Goal: Information Seeking & Learning: Learn about a topic

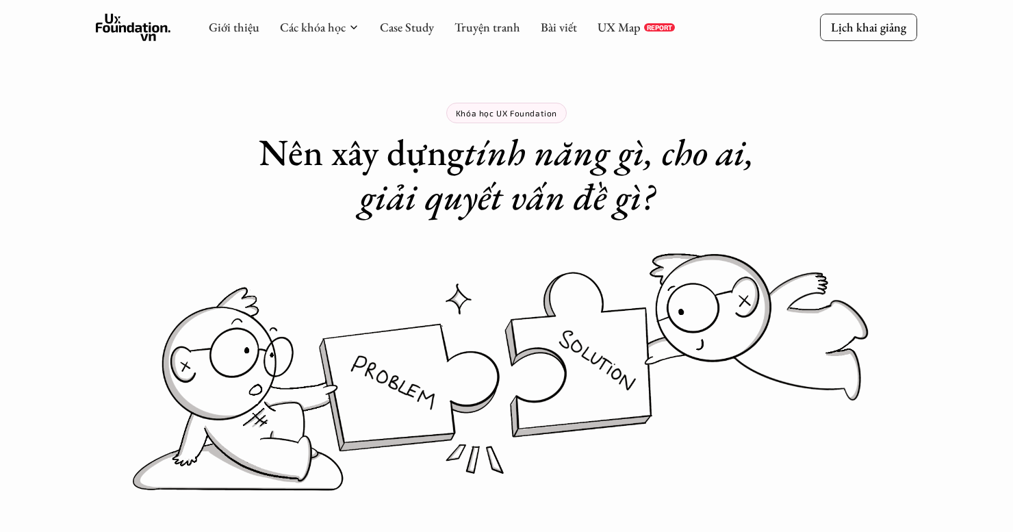
click at [150, 31] on use at bounding box center [133, 27] width 75 height 27
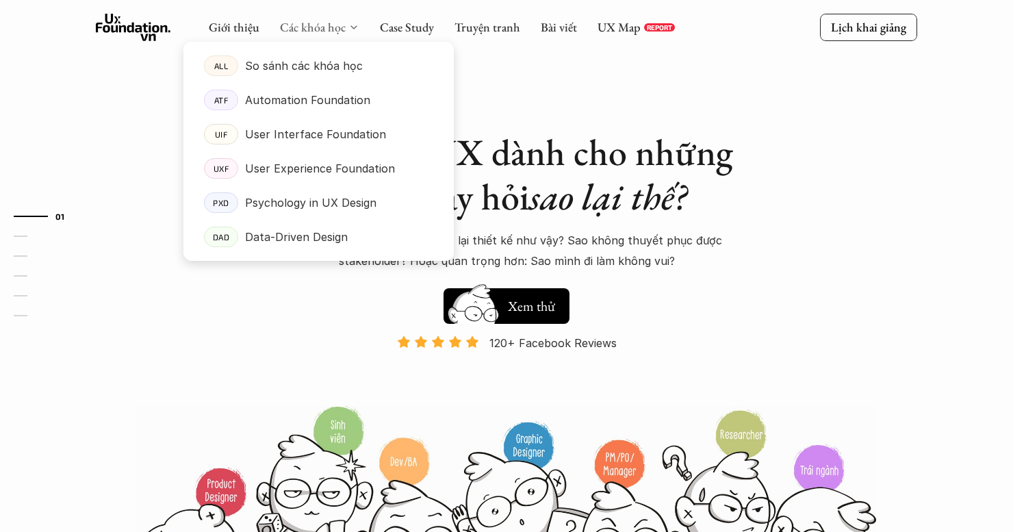
click at [293, 28] on link "Các khóa học" at bounding box center [313, 27] width 66 height 16
click at [293, 76] on p "So sánh các khóa học" at bounding box center [304, 65] width 118 height 21
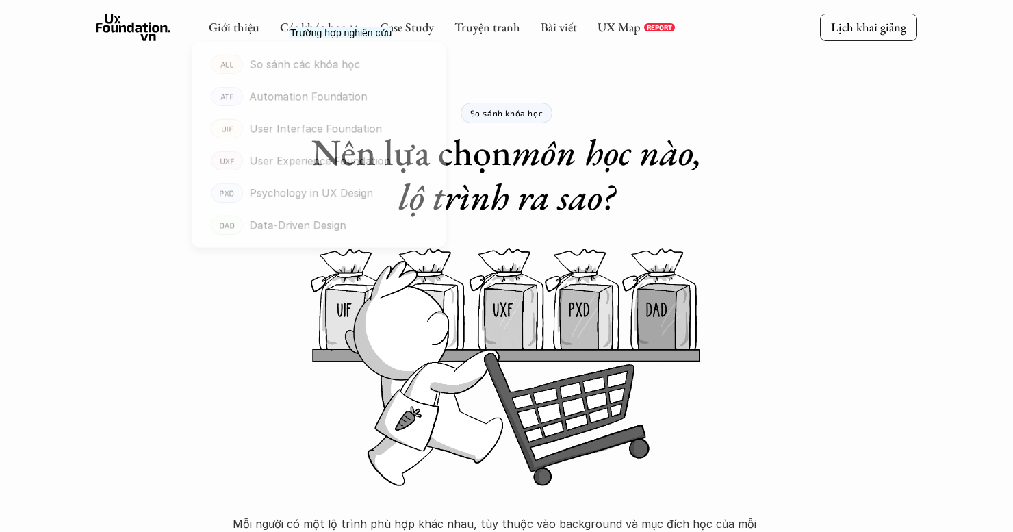
click at [346, 27] on div "Các khóa học" at bounding box center [319, 27] width 79 height 15
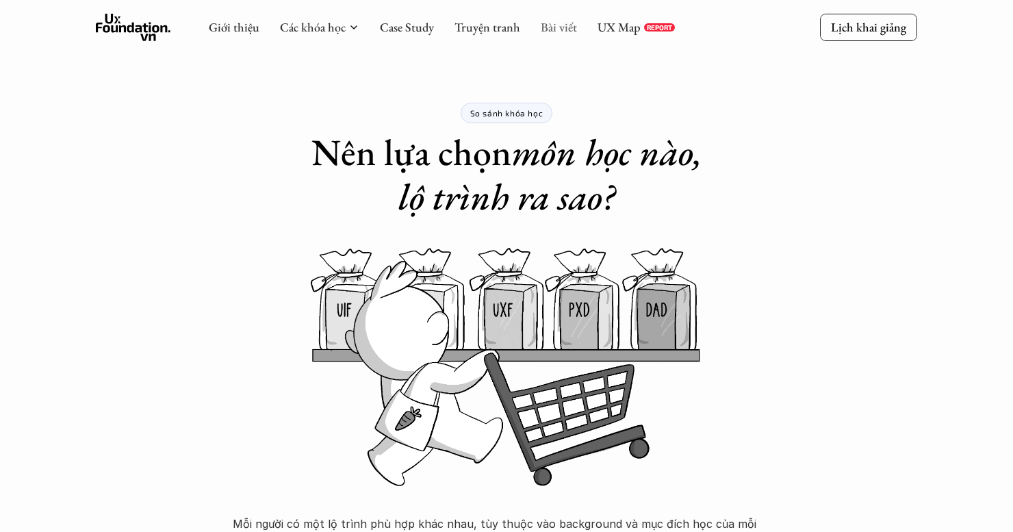
click at [565, 25] on link "Bài viết" at bounding box center [559, 27] width 36 height 16
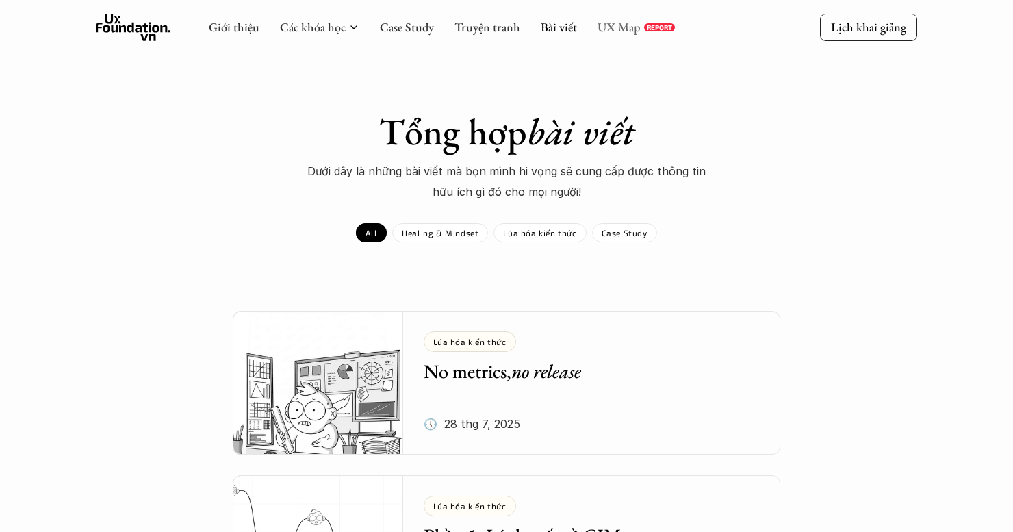
click at [623, 29] on link "UX Map" at bounding box center [618, 27] width 43 height 16
click at [636, 32] on link "UX Map" at bounding box center [618, 27] width 43 height 16
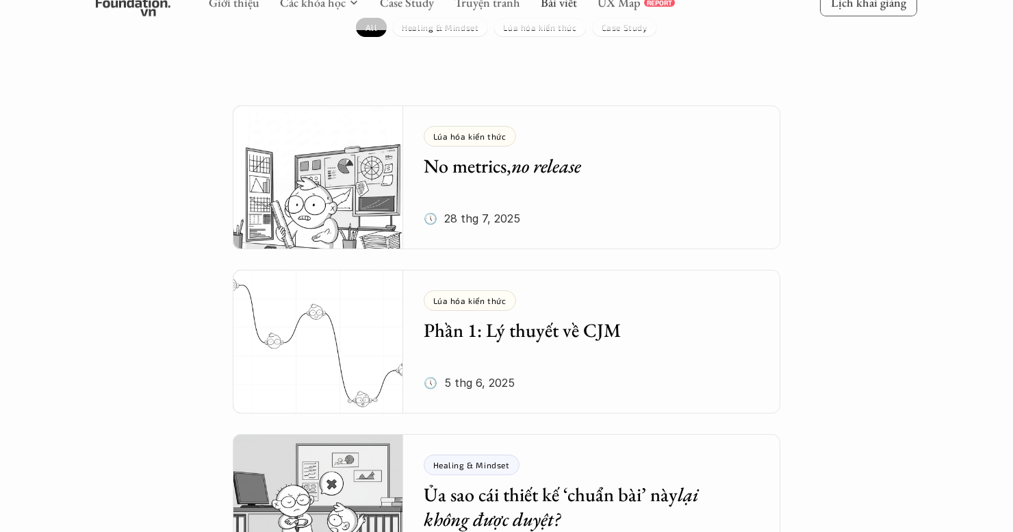
scroll to position [274, 0]
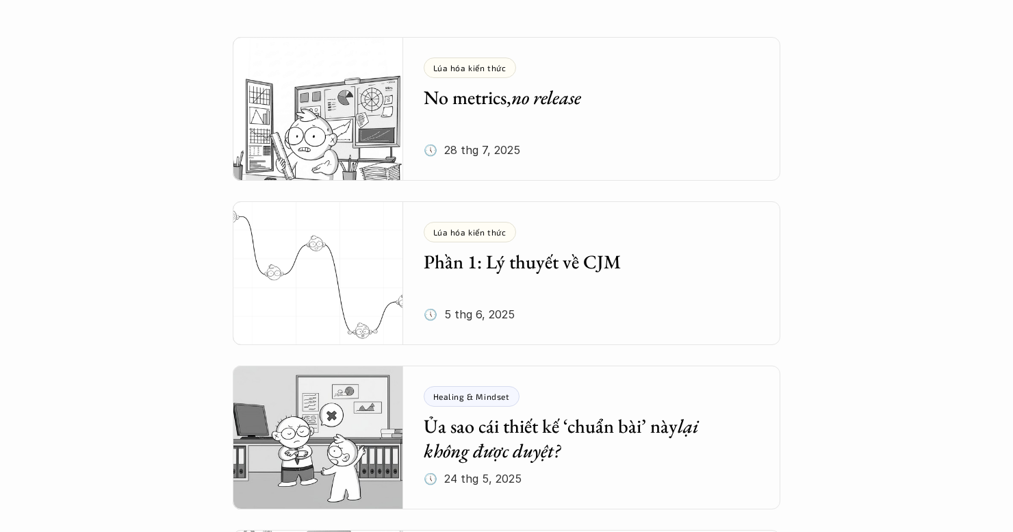
click at [578, 151] on div "Lúa hóa kiến thức No metrics, no release 🕔 28 thg 7, 2025" at bounding box center [602, 109] width 357 height 144
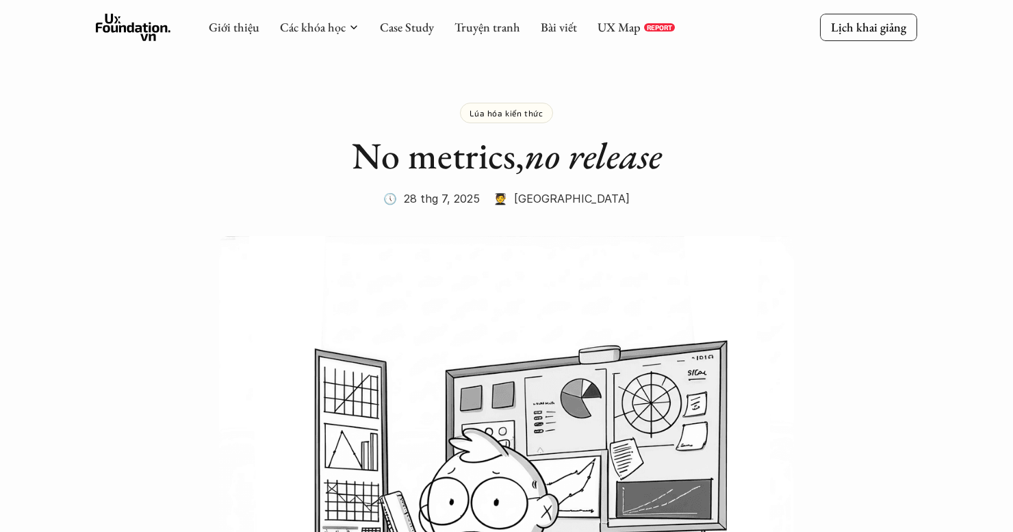
scroll to position [274, 0]
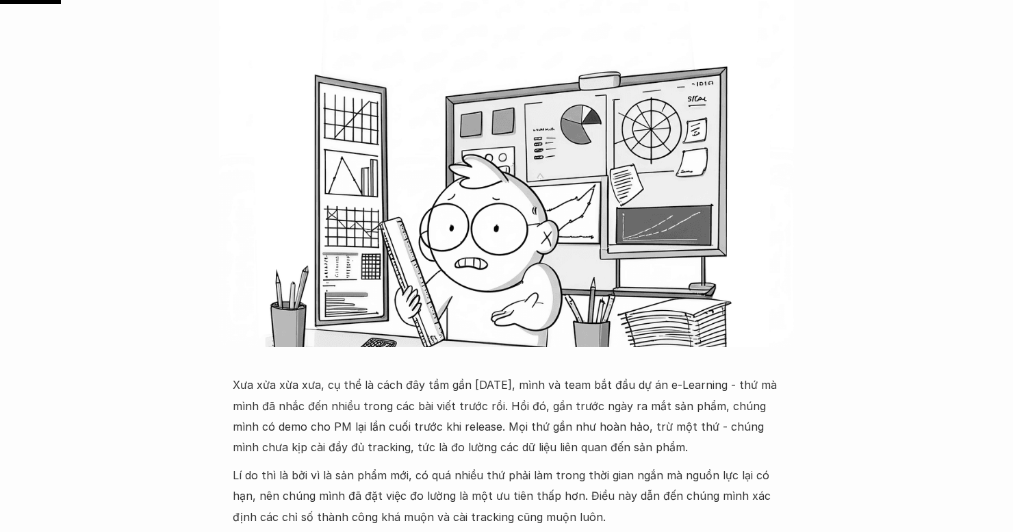
click at [500, 438] on p "Xưa xửa xừa xưa, cụ thể là cách đây tầm gần 2 năm, mình và team bắt đầu dự án e…" at bounding box center [506, 415] width 547 height 83
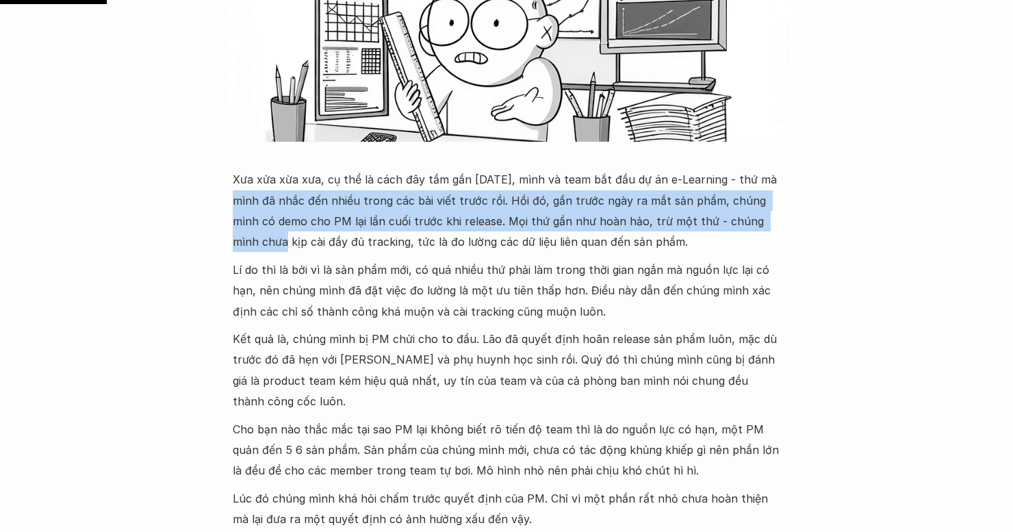
drag, startPoint x: 238, startPoint y: 196, endPoint x: 814, endPoint y: 223, distance: 576.2
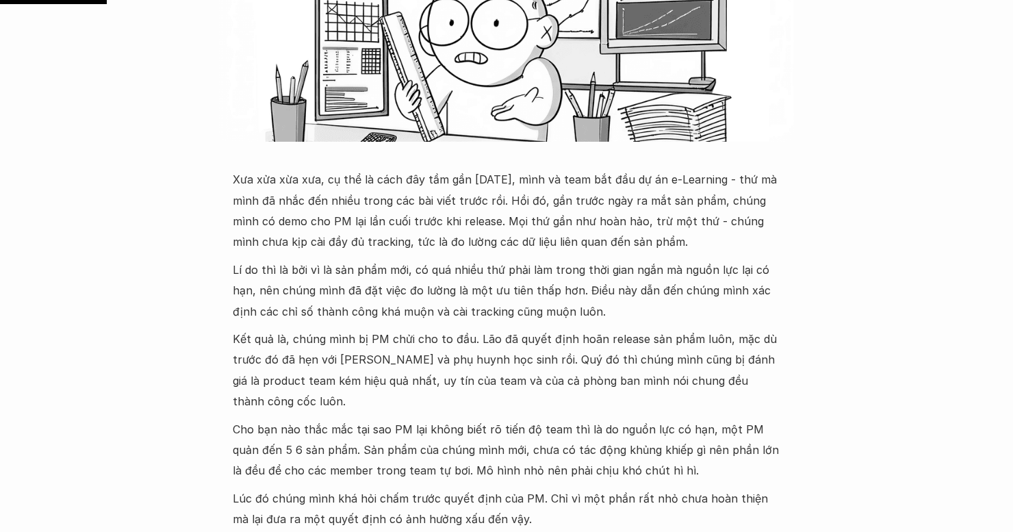
click at [320, 247] on p "Xưa xửa xừa xưa, cụ thể là cách đây tầm gần 2 năm, mình và team bắt đầu dự án e…" at bounding box center [506, 210] width 547 height 83
drag, startPoint x: 319, startPoint y: 216, endPoint x: 462, endPoint y: 218, distance: 143.0
click at [426, 218] on p "Xưa xửa xừa xưa, cụ thể là cách đây tầm gần 2 năm, mình và team bắt đầu dự án e…" at bounding box center [506, 210] width 547 height 83
click at [498, 218] on p "Xưa xửa xừa xưa, cụ thể là cách đây tầm gần 2 năm, mình và team bắt đầu dự án e…" at bounding box center [506, 210] width 547 height 83
click at [449, 221] on p "Xưa xửa xừa xưa, cụ thể là cách đây tầm gần 2 năm, mình và team bắt đầu dự án e…" at bounding box center [506, 210] width 547 height 83
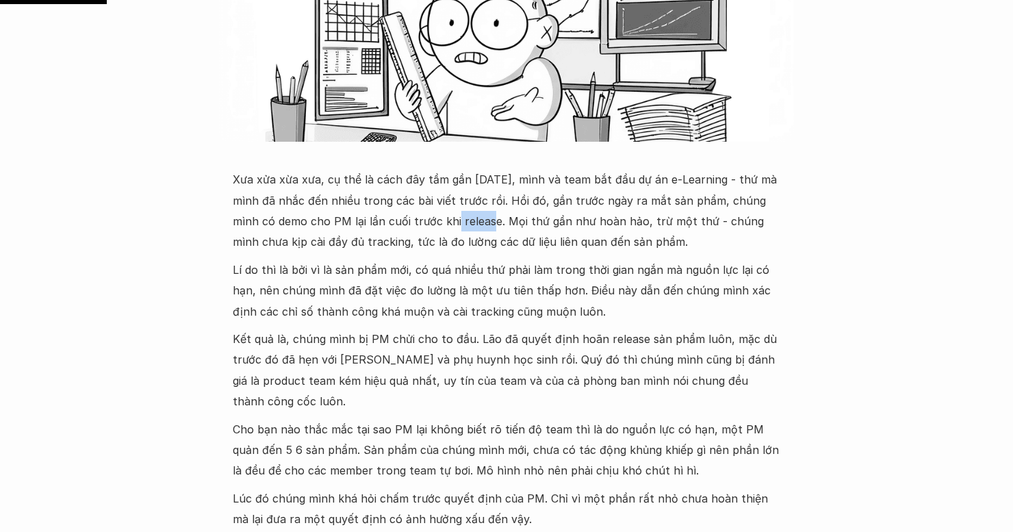
click at [449, 221] on p "Xưa xửa xừa xưa, cụ thể là cách đây tầm gần 2 năm, mình và team bắt đầu dự án e…" at bounding box center [506, 210] width 547 height 83
click at [546, 230] on p "Xưa xửa xừa xưa, cụ thể là cách đây tầm gần 2 năm, mình và team bắt đầu dự án e…" at bounding box center [506, 210] width 547 height 83
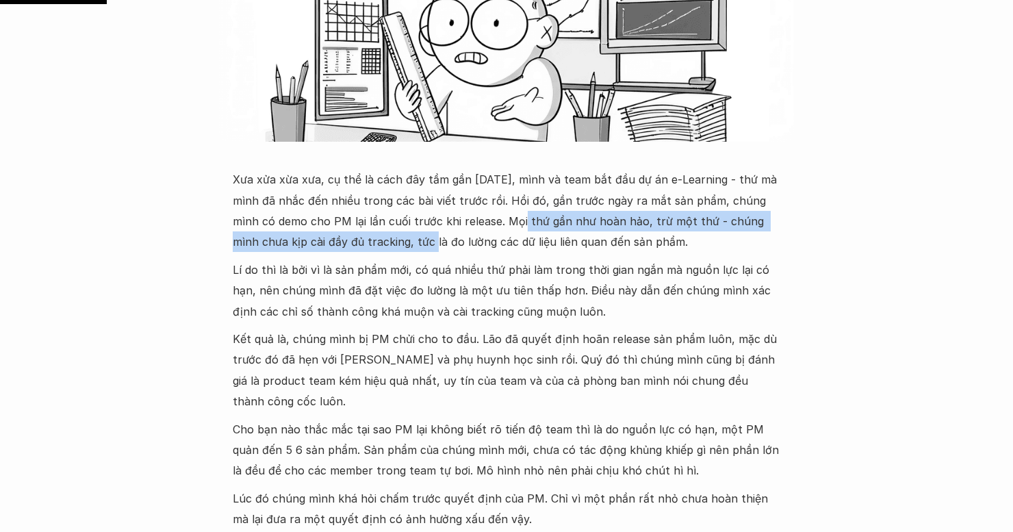
drag, startPoint x: 497, startPoint y: 218, endPoint x: 381, endPoint y: 240, distance: 117.7
click at [381, 240] on p "Xưa xửa xừa xưa, cụ thể là cách đây tầm gần 2 năm, mình và team bắt đầu dự án e…" at bounding box center [506, 210] width 547 height 83
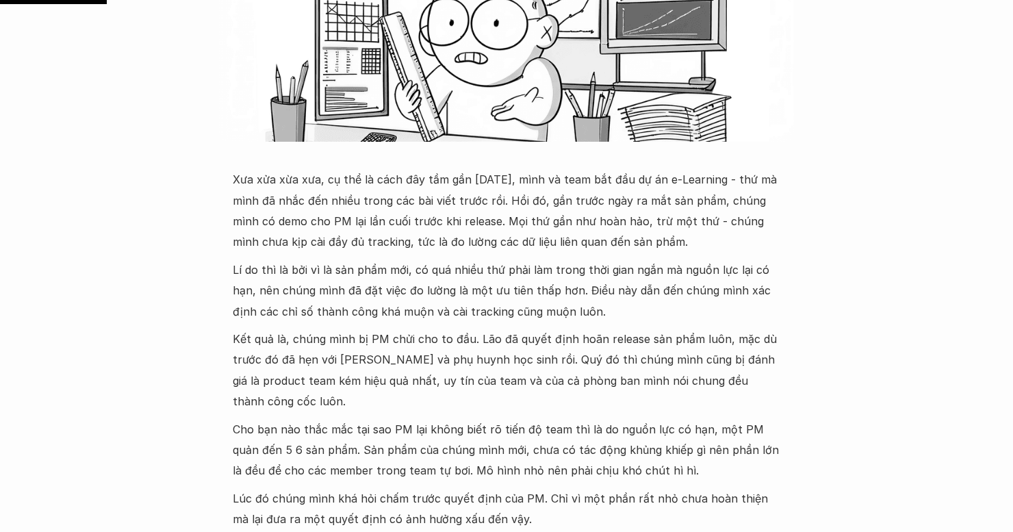
click at [481, 239] on p "Xưa xửa xừa xưa, cụ thể là cách đây tầm gần 2 năm, mình và team bắt đầu dự án e…" at bounding box center [506, 210] width 547 height 83
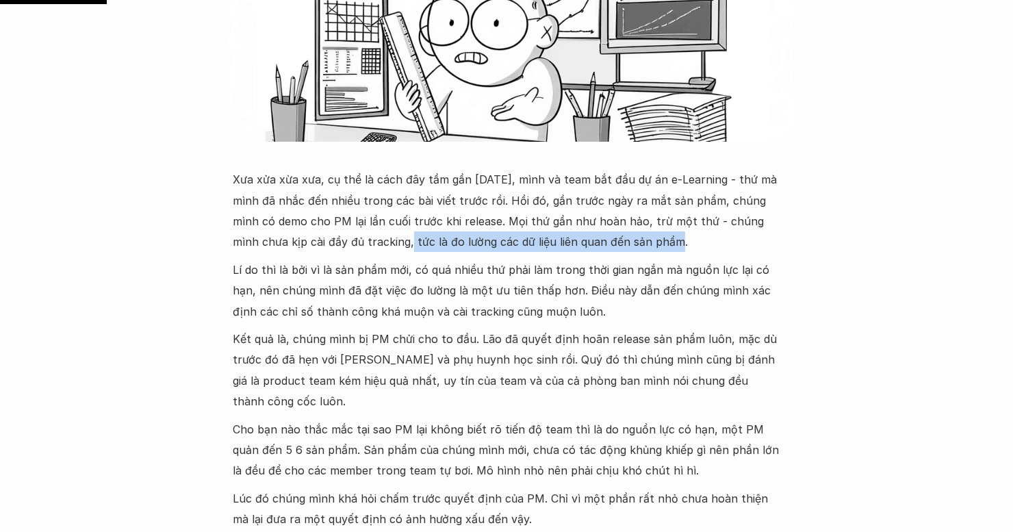
drag, startPoint x: 399, startPoint y: 241, endPoint x: 645, endPoint y: 241, distance: 245.7
click at [645, 241] on p "Xưa xửa xừa xưa, cụ thể là cách đây tầm gần 2 năm, mình và team bắt đầu dự án e…" at bounding box center [506, 210] width 547 height 83
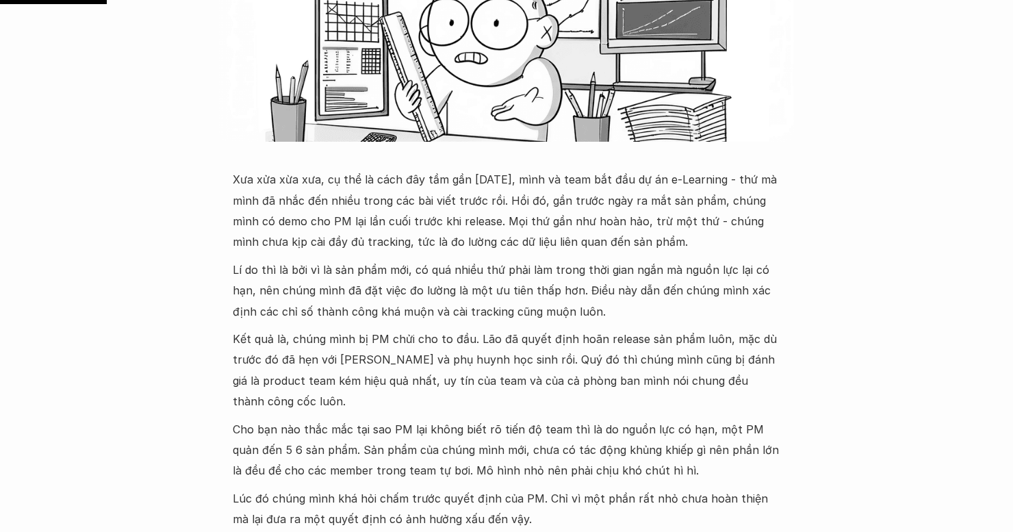
click at [399, 276] on p "Lí do thì là bởi vì là sản phẩm mới, có quá nhiều thứ phải làm trong thời gian …" at bounding box center [506, 290] width 547 height 62
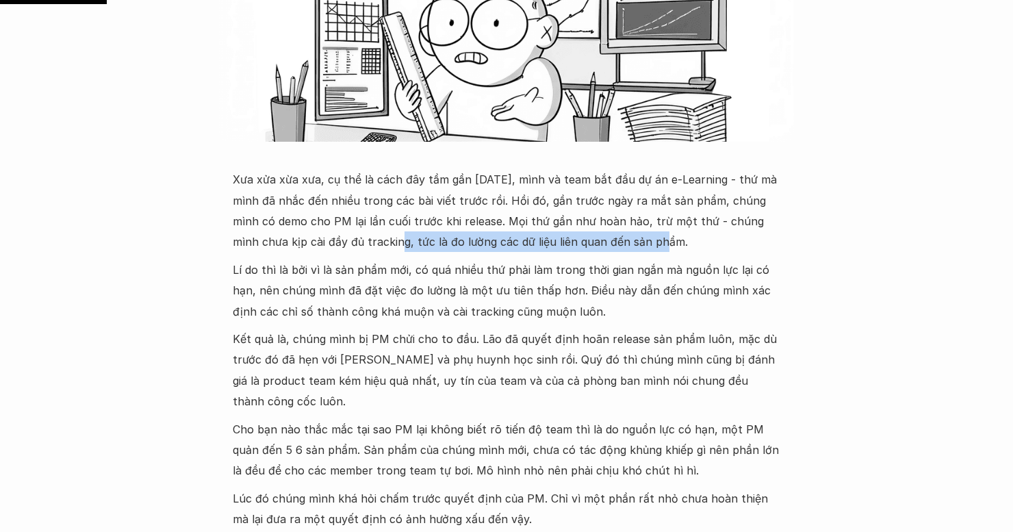
drag, startPoint x: 347, startPoint y: 244, endPoint x: 610, endPoint y: 250, distance: 263.5
click at [610, 250] on p "Xưa xửa xừa xưa, cụ thể là cách đây tầm gần 2 năm, mình và team bắt đầu dự án e…" at bounding box center [506, 210] width 547 height 83
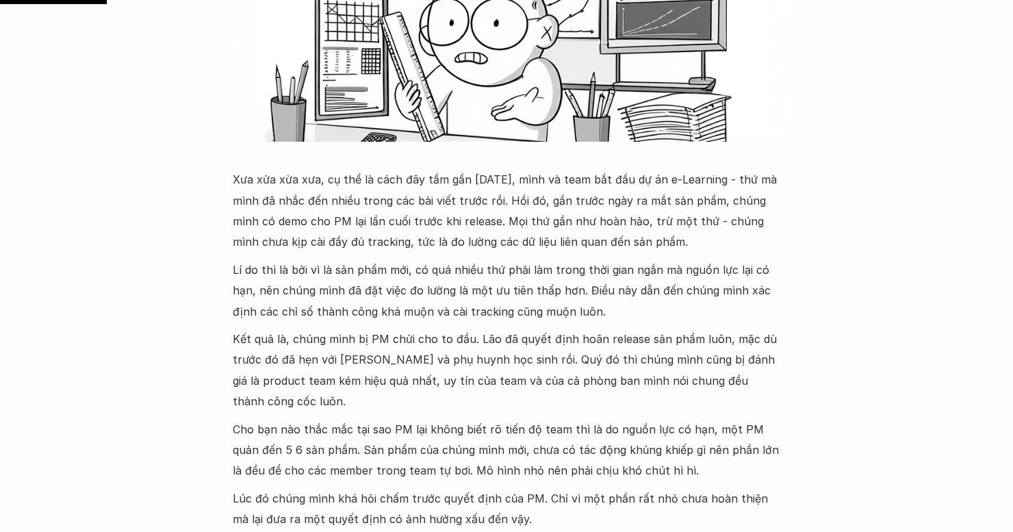
drag, startPoint x: 626, startPoint y: 241, endPoint x: 534, endPoint y: 259, distance: 94.2
click at [626, 240] on p "Xưa xửa xừa xưa, cụ thể là cách đây tầm gần 2 năm, mình và team bắt đầu dự án e…" at bounding box center [506, 210] width 547 height 83
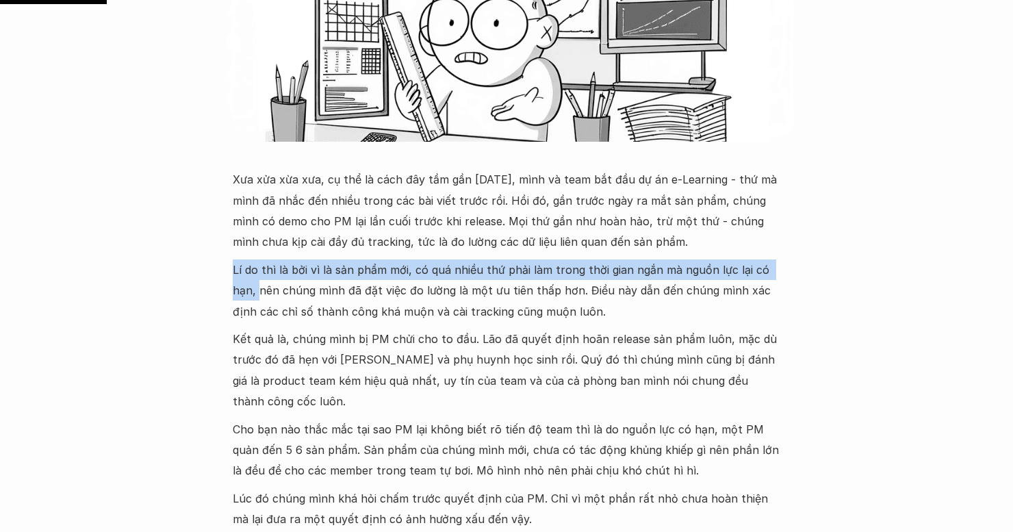
drag, startPoint x: 227, startPoint y: 272, endPoint x: 793, endPoint y: 270, distance: 565.9
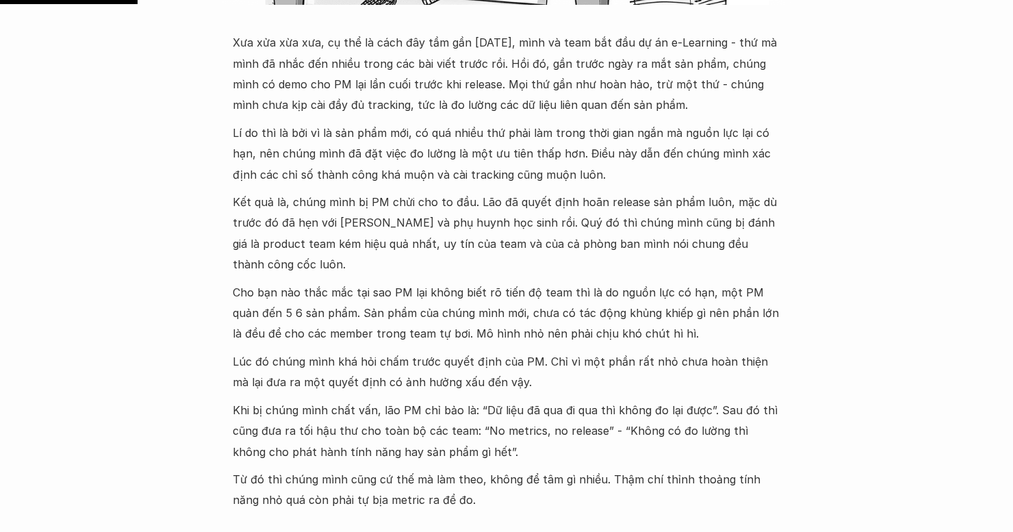
click at [503, 198] on p "Kết quả là, chúng mình bị PM chửi cho to đầu. Lão đã quyết định hoãn release sả…" at bounding box center [506, 233] width 547 height 83
drag, startPoint x: 237, startPoint y: 151, endPoint x: 465, endPoint y: 154, distance: 228.6
click at [465, 154] on p "Lí do thì là bởi vì là sản phẩm mới, có quá nhiều thứ phải làm trong thời gian …" at bounding box center [506, 153] width 547 height 62
drag, startPoint x: 365, startPoint y: 160, endPoint x: 289, endPoint y: 165, distance: 76.1
click at [365, 161] on p "Lí do thì là bởi vì là sản phẩm mới, có quá nhiều thứ phải làm trong thời gian …" at bounding box center [506, 153] width 547 height 62
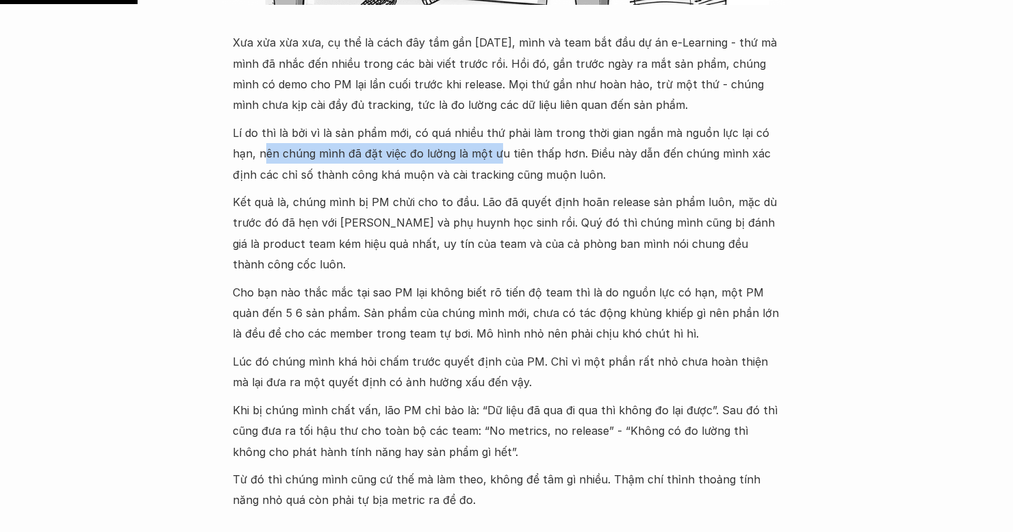
click at [256, 162] on p "Lí do thì là bởi vì là sản phẩm mới, có quá nhiều thứ phải làm trong thời gian …" at bounding box center [506, 153] width 547 height 62
drag, startPoint x: 235, startPoint y: 153, endPoint x: 547, endPoint y: 151, distance: 312.1
click at [565, 154] on p "Lí do thì là bởi vì là sản phẩm mới, có quá nhiều thứ phải làm trong thời gian …" at bounding box center [506, 153] width 547 height 62
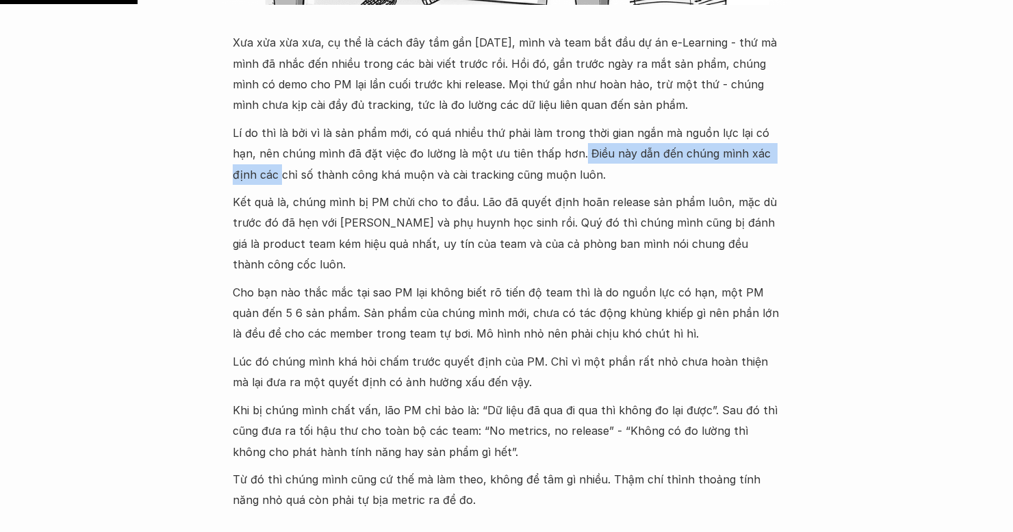
drag, startPoint x: 547, startPoint y: 151, endPoint x: 400, endPoint y: 179, distance: 149.9
click at [774, 162] on p "Lí do thì là bởi vì là sản phẩm mới, có quá nhiều thứ phải làm trong thời gian …" at bounding box center [506, 153] width 547 height 62
click at [367, 179] on p "Lí do thì là bởi vì là sản phẩm mới, có quá nhiều thứ phải làm trong thời gian …" at bounding box center [506, 153] width 547 height 62
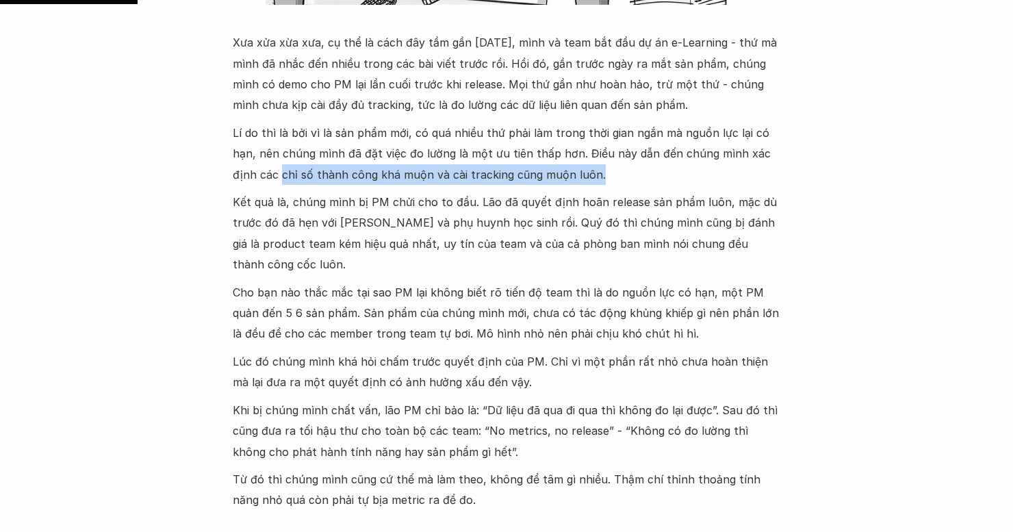
drag, startPoint x: 228, startPoint y: 174, endPoint x: 547, endPoint y: 177, distance: 318.9
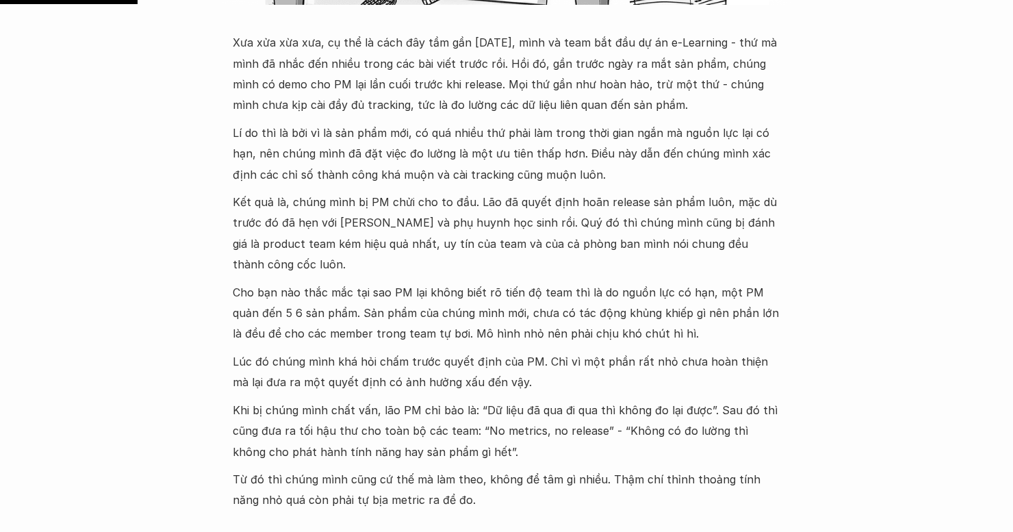
click at [419, 205] on p "Kết quả là, chúng mình bị PM chửi cho to đầu. Lão đã quyết định hoãn release sả…" at bounding box center [506, 233] width 547 height 83
drag, startPoint x: 223, startPoint y: 199, endPoint x: 331, endPoint y: 203, distance: 108.2
click at [393, 203] on p "Kết quả là, chúng mình bị PM chửi cho to đầu. Lão đã quyết định hoãn release sả…" at bounding box center [506, 233] width 547 height 83
drag, startPoint x: 294, startPoint y: 201, endPoint x: 539, endPoint y: 201, distance: 245.0
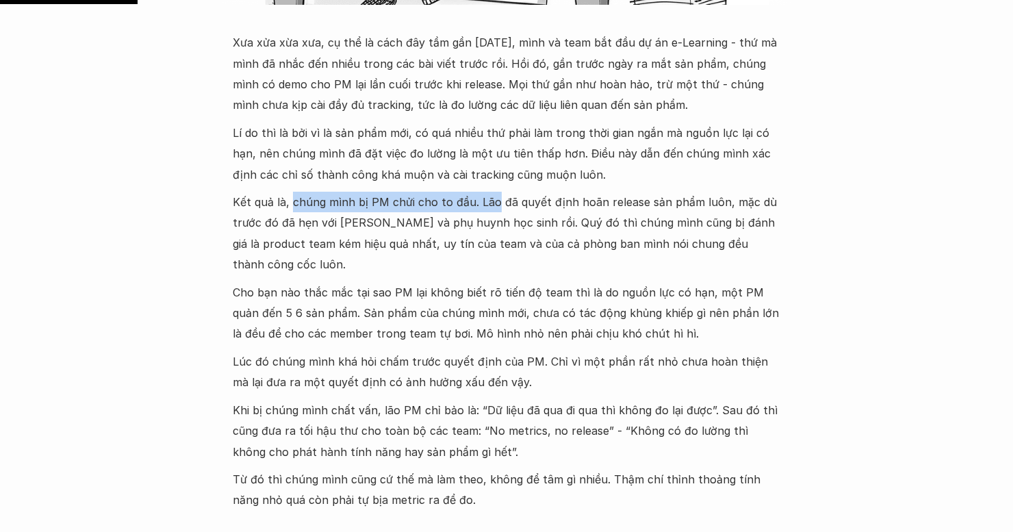
click at [492, 201] on p "Kết quả là, chúng mình bị PM chửi cho to đầu. Lão đã quyết định hoãn release sả…" at bounding box center [506, 233] width 547 height 83
click at [539, 201] on p "Kết quả là, chúng mình bị PM chửi cho to đầu. Lão đã quyết định hoãn release sả…" at bounding box center [506, 233] width 547 height 83
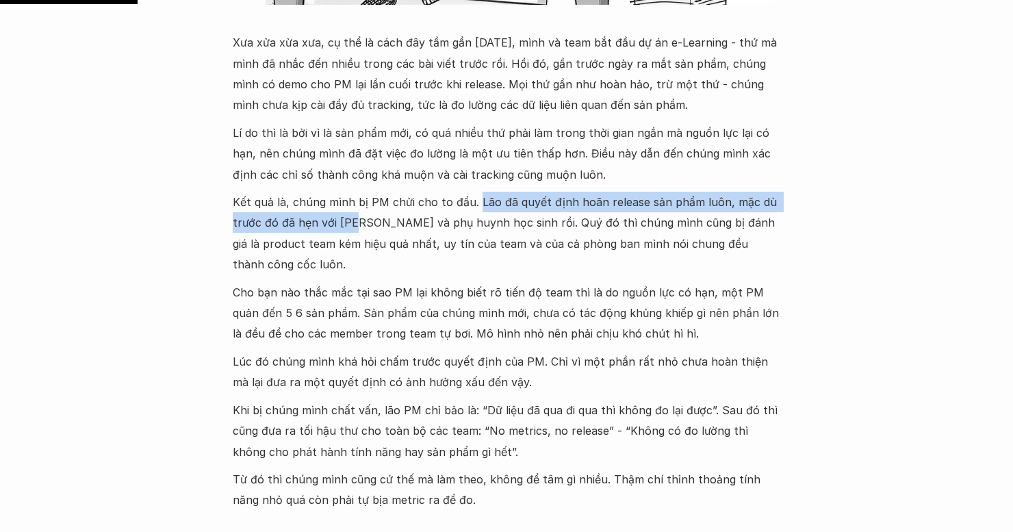
drag, startPoint x: 473, startPoint y: 201, endPoint x: 372, endPoint y: 223, distance: 103.6
click at [365, 224] on p "Kết quả là, chúng mình bị PM chửi cho to đầu. Lão đã quyết định hoãn release sả…" at bounding box center [506, 233] width 547 height 83
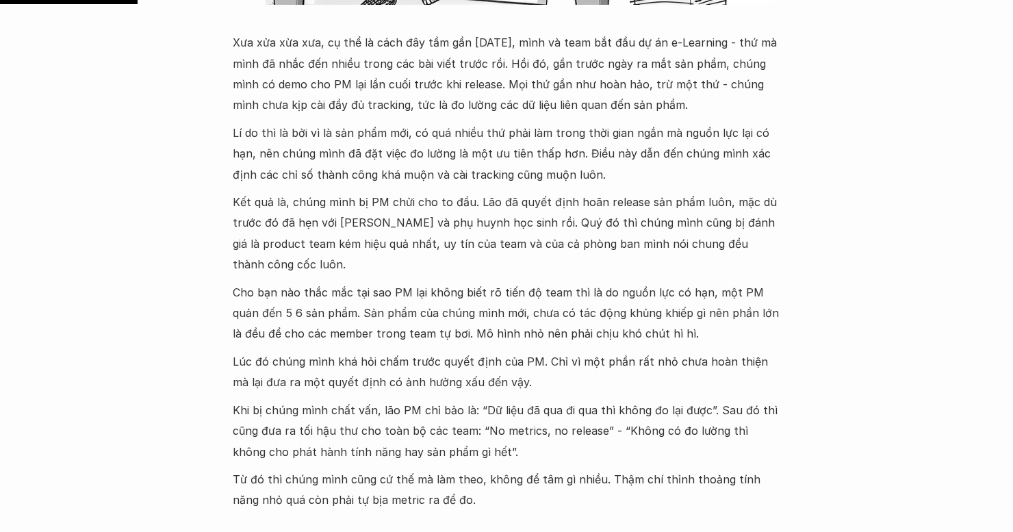
click at [432, 219] on p "Kết quả là, chúng mình bị PM chửi cho to đầu. Lão đã quyết định hoãn release sả…" at bounding box center [506, 233] width 547 height 83
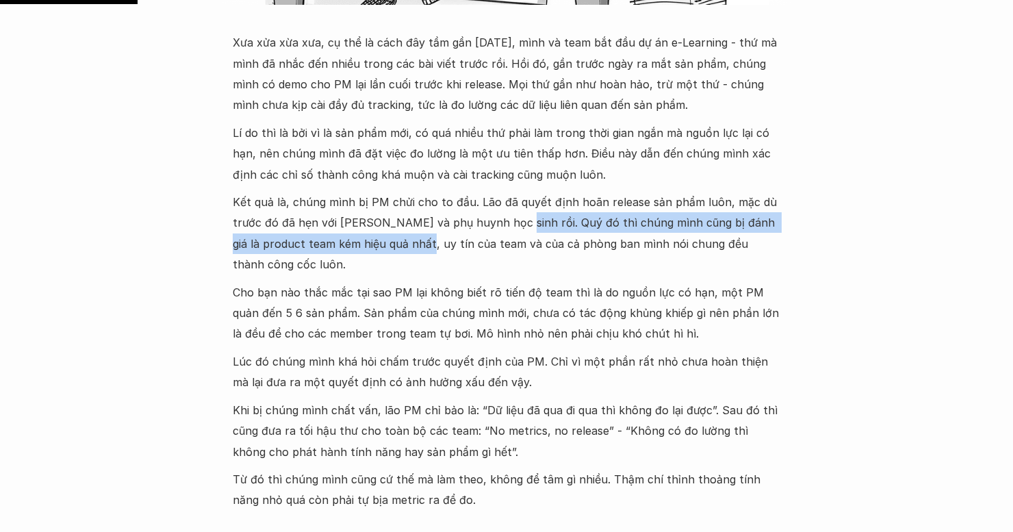
drag, startPoint x: 503, startPoint y: 219, endPoint x: 442, endPoint y: 245, distance: 66.2
click at [416, 253] on p "Kết quả là, chúng mình bị PM chửi cho to đầu. Lão đã quyết định hoãn release sả…" at bounding box center [506, 233] width 547 height 83
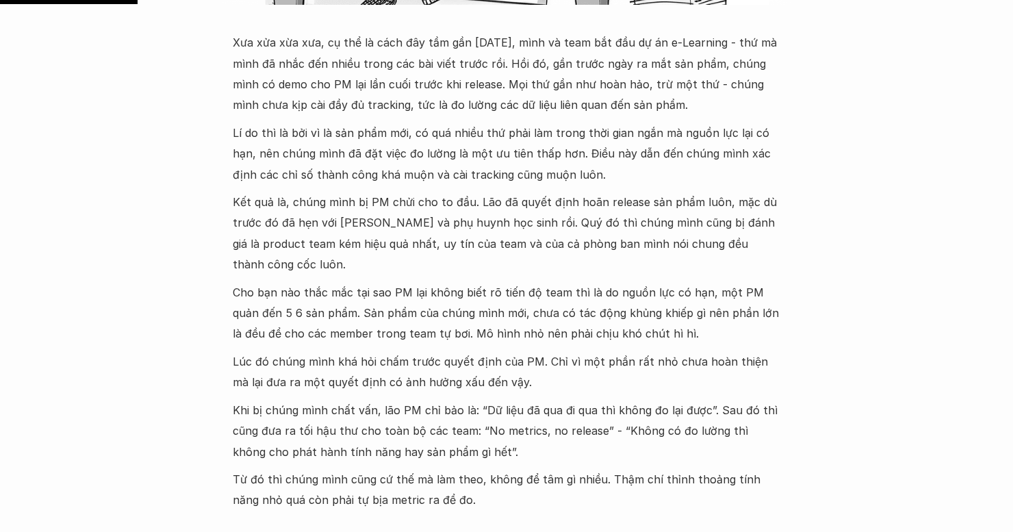
click at [442, 245] on p "Kết quả là, chúng mình bị PM chửi cho to đầu. Lão đã quyết định hoãn release sả…" at bounding box center [506, 233] width 547 height 83
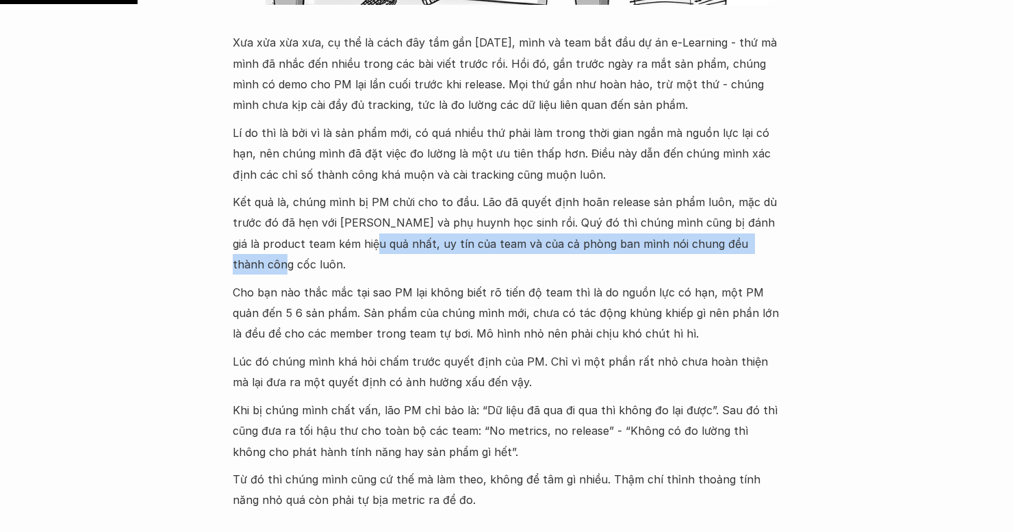
drag, startPoint x: 357, startPoint y: 245, endPoint x: 645, endPoint y: 267, distance: 288.2
click at [766, 257] on div "Xưa xửa xừa xưa, cụ thể là cách đây tầm gần 2 năm, mình và team bắt đầu dự án e…" at bounding box center [506, 271] width 547 height 478
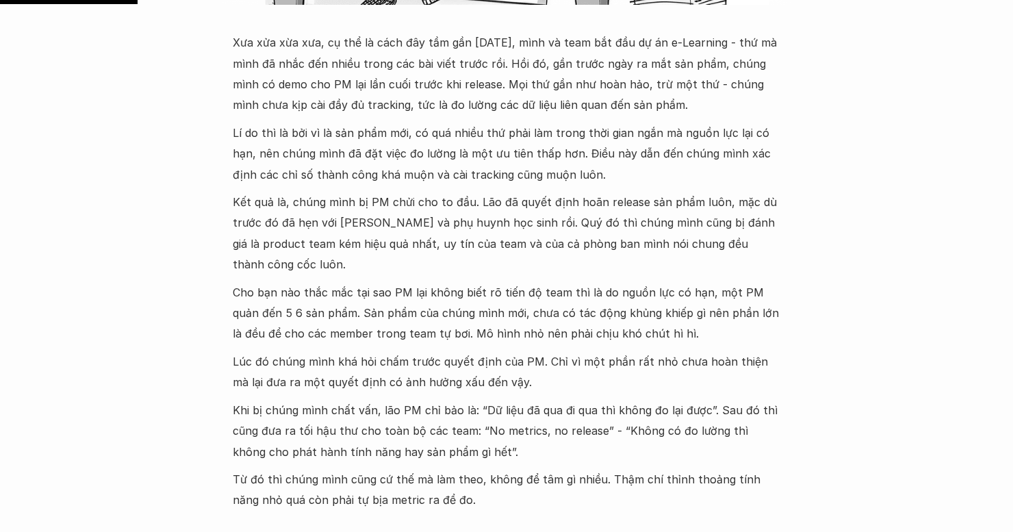
click at [393, 298] on p "Cho bạn nào thắc mắc tại sao PM lại không biết rõ tiến độ team thì là do nguồn …" at bounding box center [506, 313] width 547 height 62
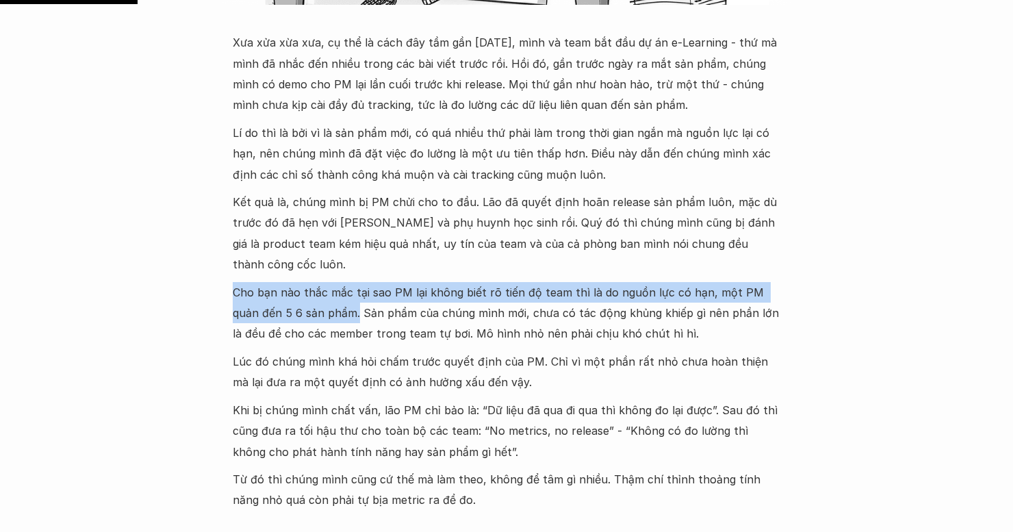
drag, startPoint x: 233, startPoint y: 272, endPoint x: 329, endPoint y: 294, distance: 98.3
click at [329, 294] on p "Cho bạn nào thắc mắc tại sao PM lại không biết rõ tiến độ team thì là do nguồn …" at bounding box center [506, 313] width 547 height 62
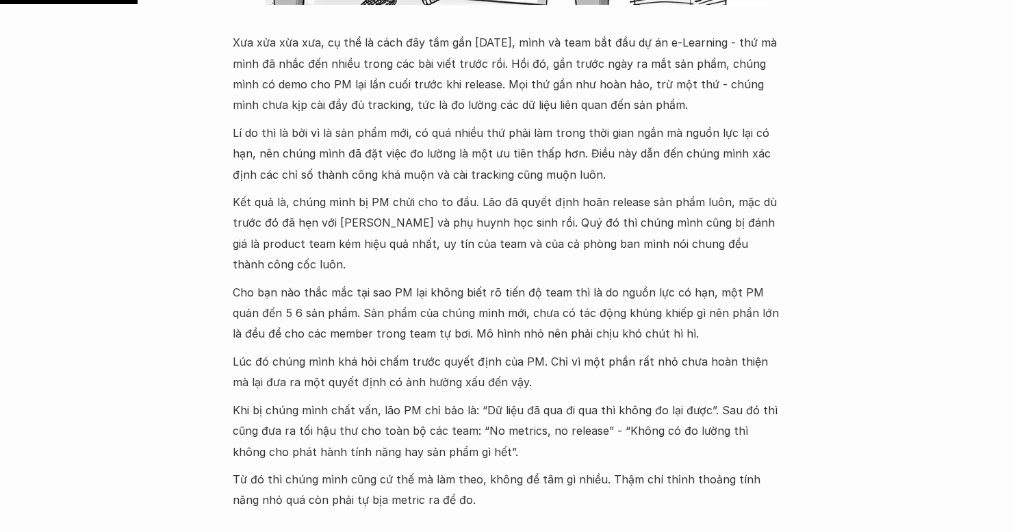
click at [339, 292] on p "Cho bạn nào thắc mắc tại sao PM lại không biết rõ tiến độ team thì là do nguồn …" at bounding box center [506, 313] width 547 height 62
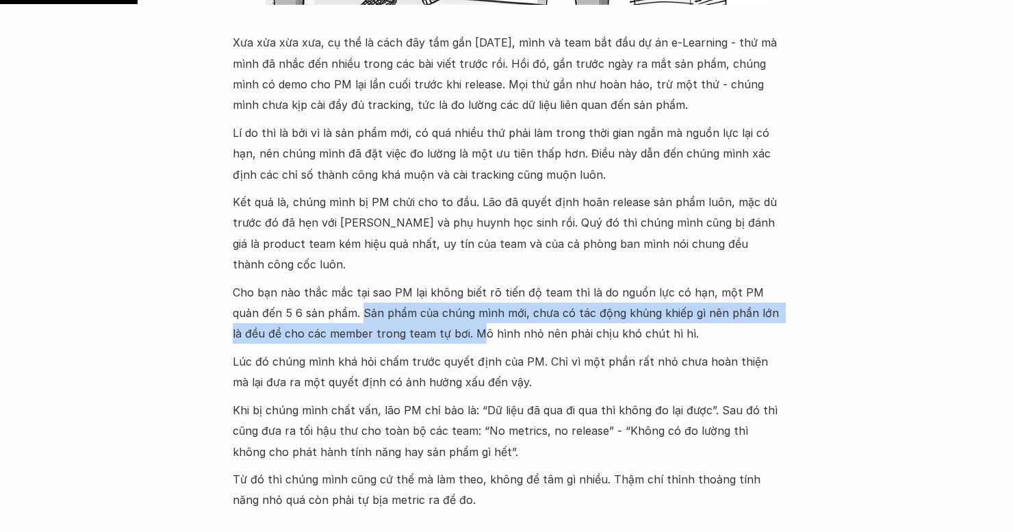
drag, startPoint x: 333, startPoint y: 292, endPoint x: 441, endPoint y: 318, distance: 111.9
click at [441, 318] on p "Cho bạn nào thắc mắc tại sao PM lại không biết rõ tiến độ team thì là do nguồn …" at bounding box center [506, 313] width 547 height 62
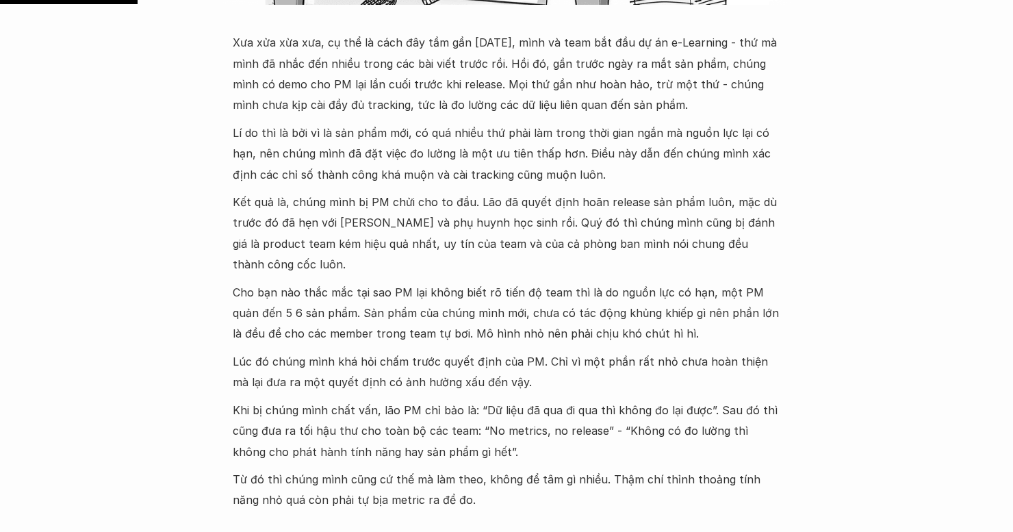
click at [476, 317] on p "Cho bạn nào thắc mắc tại sao PM lại không biết rõ tiến độ team thì là do nguồn …" at bounding box center [506, 313] width 547 height 62
drag, startPoint x: 431, startPoint y: 313, endPoint x: 654, endPoint y: 322, distance: 223.3
click at [654, 322] on p "Cho bạn nào thắc mắc tại sao PM lại không biết rõ tiến độ team thì là do nguồn …" at bounding box center [506, 313] width 547 height 62
click at [400, 367] on p "Lúc đó chúng mình khá hỏi chấm trước quyết định của PM. Chỉ vì một phần rất nhỏ…" at bounding box center [506, 372] width 547 height 42
drag, startPoint x: 234, startPoint y: 337, endPoint x: 551, endPoint y: 349, distance: 317.1
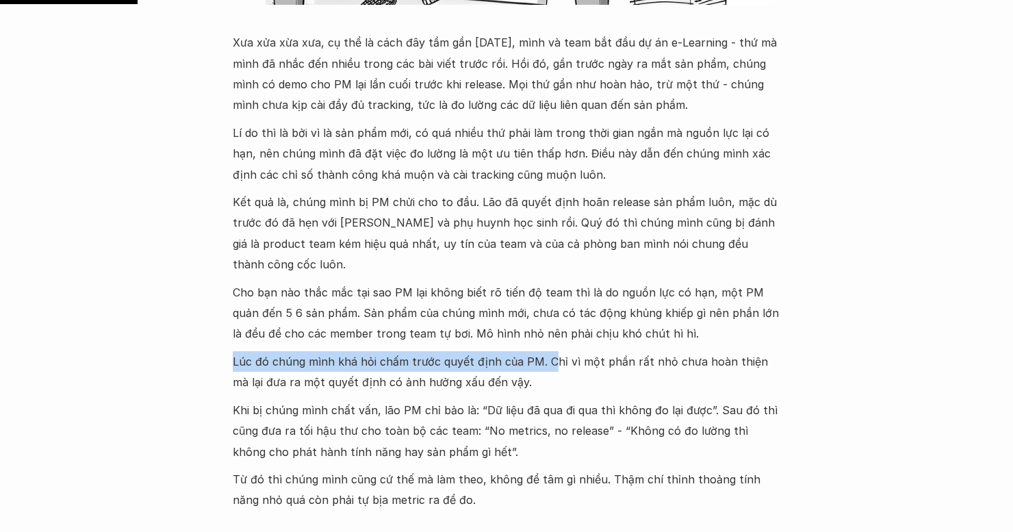
click at [551, 351] on p "Lúc đó chúng mình khá hỏi chấm trước quyết định của PM. Chỉ vì một phần rất nhỏ…" at bounding box center [506, 372] width 547 height 42
click at [582, 351] on p "Lúc đó chúng mình khá hỏi chấm trước quyết định của PM. Chỉ vì một phần rất nhỏ…" at bounding box center [506, 372] width 547 height 42
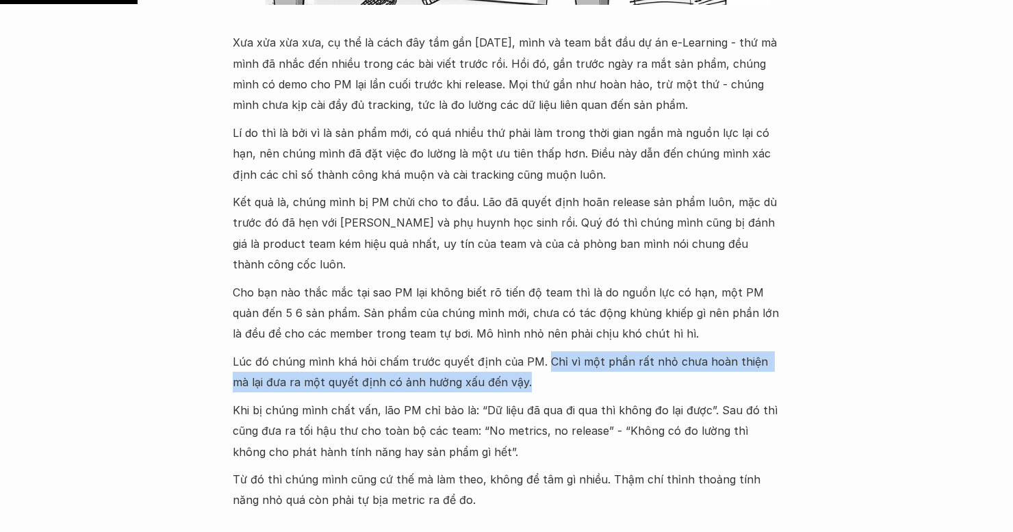
drag, startPoint x: 543, startPoint y: 337, endPoint x: 396, endPoint y: 367, distance: 151.0
click at [513, 367] on p "Lúc đó chúng mình khá hỏi chấm trước quyết định của PM. Chỉ vì một phần rất nhỏ…" at bounding box center [506, 372] width 547 height 42
click at [394, 368] on p "Lúc đó chúng mình khá hỏi chấm trước quyết định của PM. Chỉ vì một phần rất nhỏ…" at bounding box center [506, 372] width 547 height 42
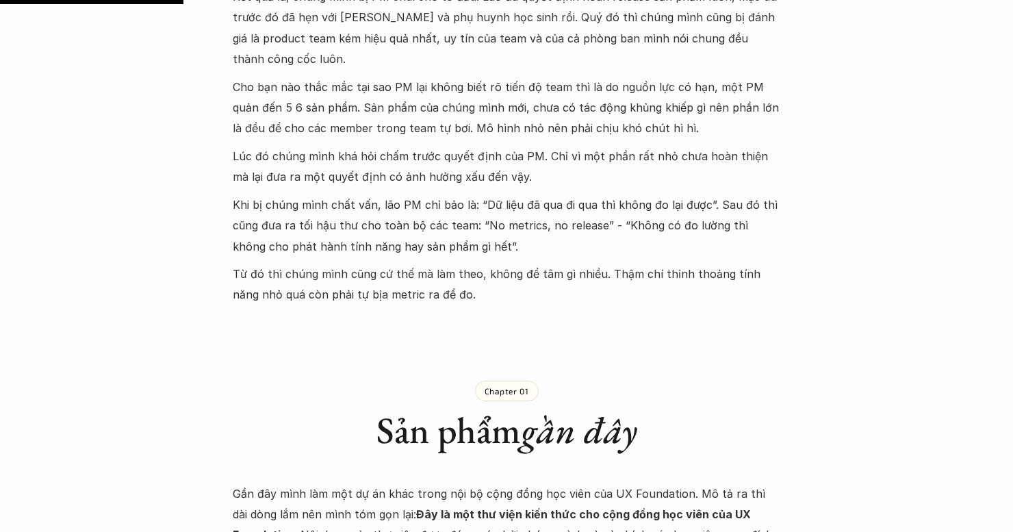
scroll to position [890, 0]
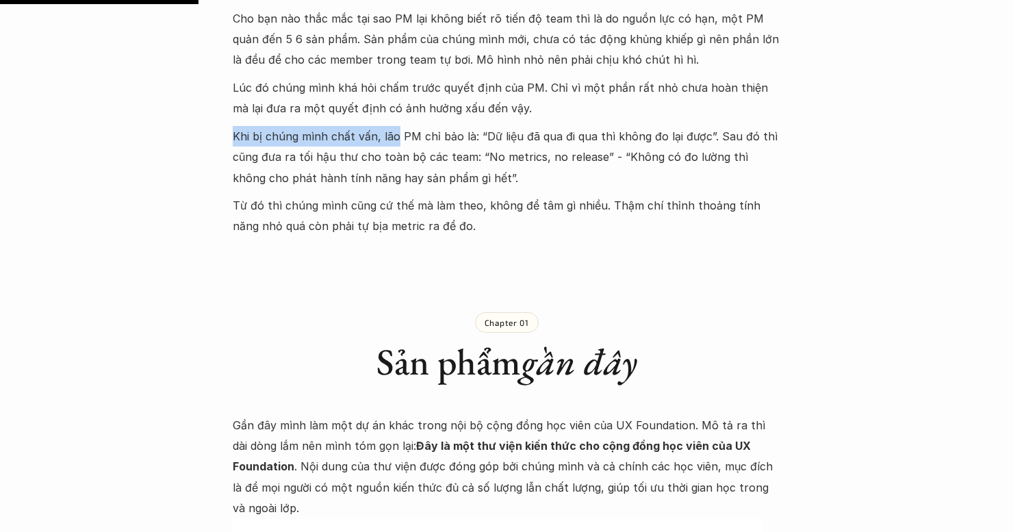
drag, startPoint x: 223, startPoint y: 114, endPoint x: 391, endPoint y: 125, distance: 168.7
click at [424, 126] on p "Khi bị chúng mình chất vấn, lão PM chỉ bảo là: “Dữ liệu đã qua đi qua thì không…" at bounding box center [506, 157] width 547 height 62
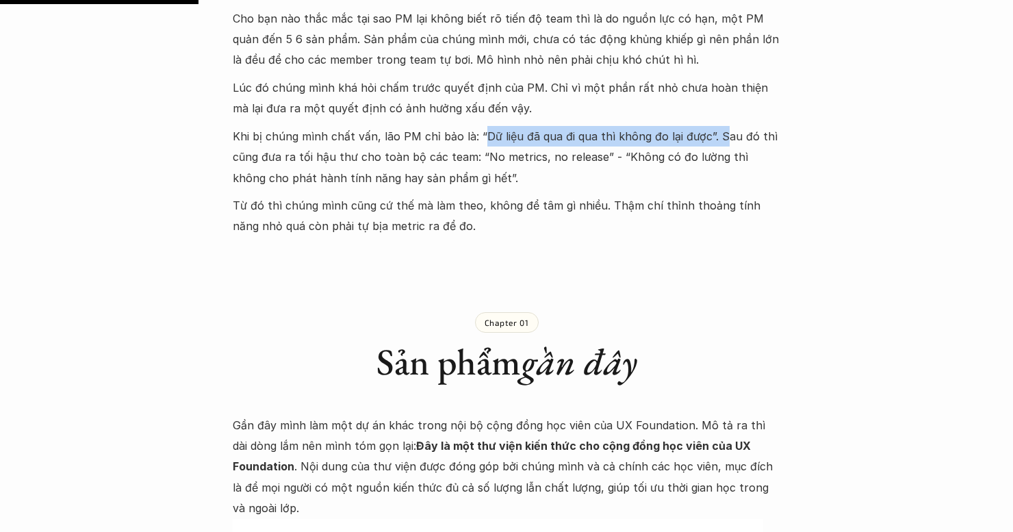
drag, startPoint x: 478, startPoint y: 117, endPoint x: 715, endPoint y: 119, distance: 237.5
click at [715, 126] on p "Khi bị chúng mình chất vấn, lão PM chỉ bảo là: “Dữ liệu đã qua đi qua thì không…" at bounding box center [506, 157] width 547 height 62
click at [722, 126] on p "Khi bị chúng mình chất vấn, lão PM chỉ bảo là: “Dữ liệu đã qua đi qua thì không…" at bounding box center [506, 157] width 547 height 62
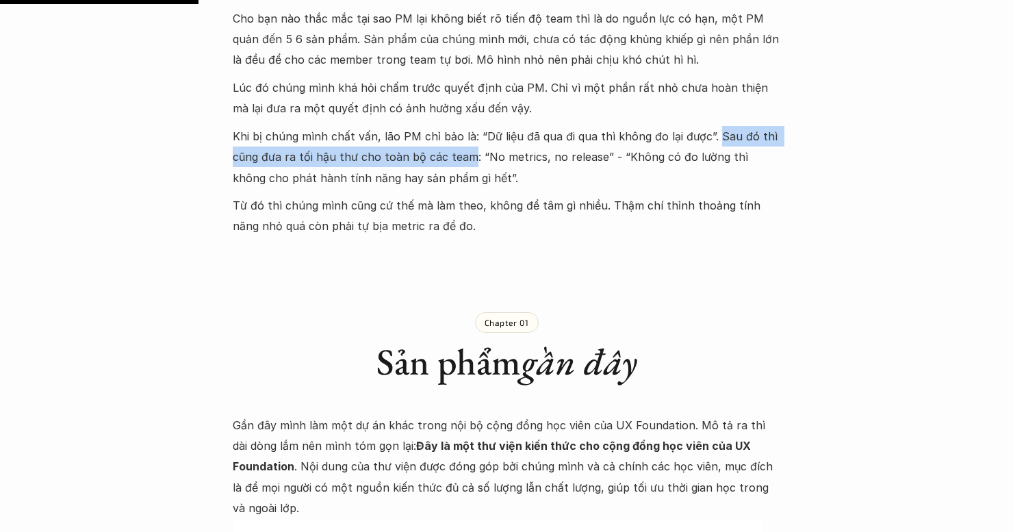
drag, startPoint x: 709, startPoint y: 118, endPoint x: 471, endPoint y: 142, distance: 239.4
click at [469, 142] on p "Khi bị chúng mình chất vấn, lão PM chỉ bảo là: “Dữ liệu đã qua đi qua thì không…" at bounding box center [506, 157] width 547 height 62
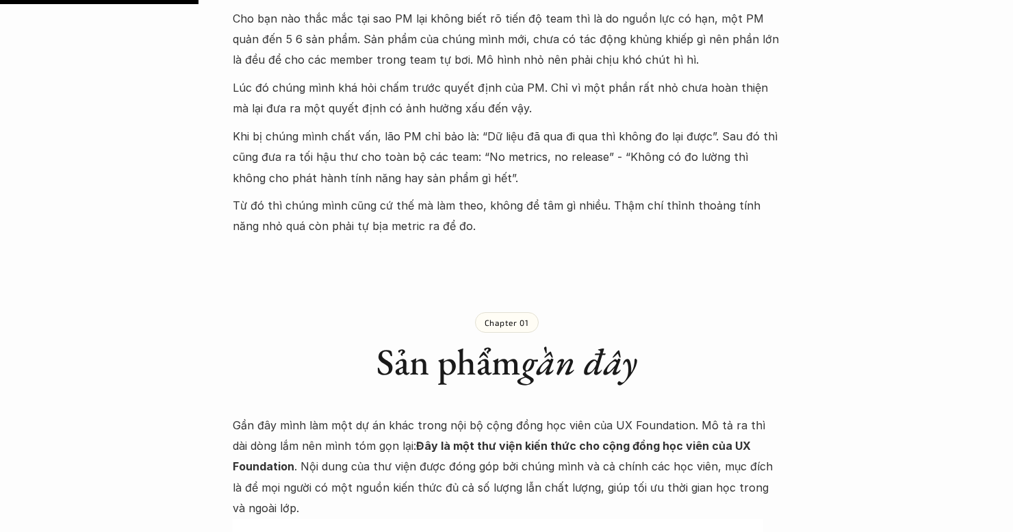
click at [493, 138] on p "Khi bị chúng mình chất vấn, lão PM chỉ bảo là: “Dữ liệu đã qua đi qua thì không…" at bounding box center [506, 157] width 547 height 62
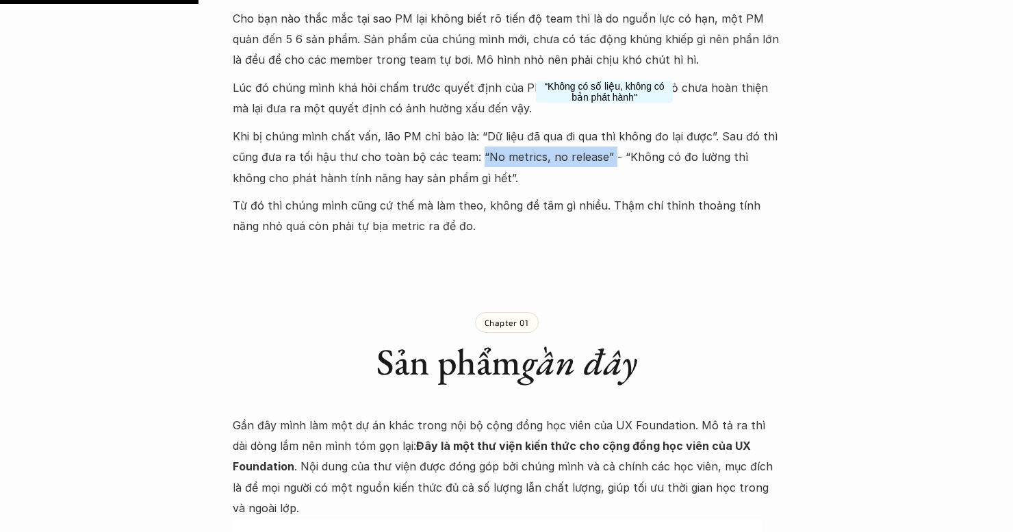
drag, startPoint x: 475, startPoint y: 138, endPoint x: 604, endPoint y: 138, distance: 129.3
click at [604, 138] on p "Khi bị chúng mình chất vấn, lão PM chỉ bảo là: “Dữ liệu đã qua đi qua thì không…" at bounding box center [506, 157] width 547 height 62
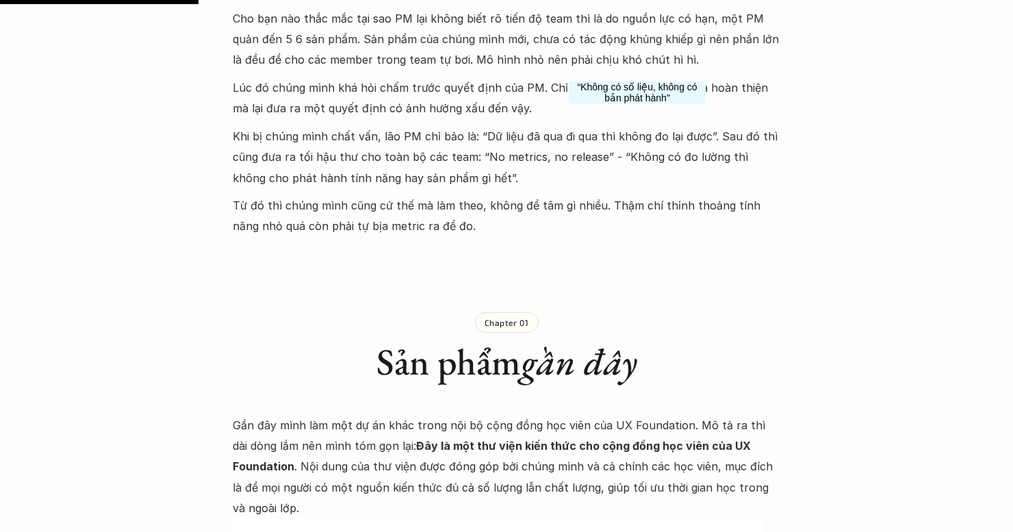
drag, startPoint x: 637, startPoint y: 138, endPoint x: 627, endPoint y: 138, distance: 10.3
click at [636, 139] on p "Khi bị chúng mình chất vấn, lão PM chỉ bảo là: “Dữ liệu đã qua đi qua thì không…" at bounding box center [506, 157] width 547 height 62
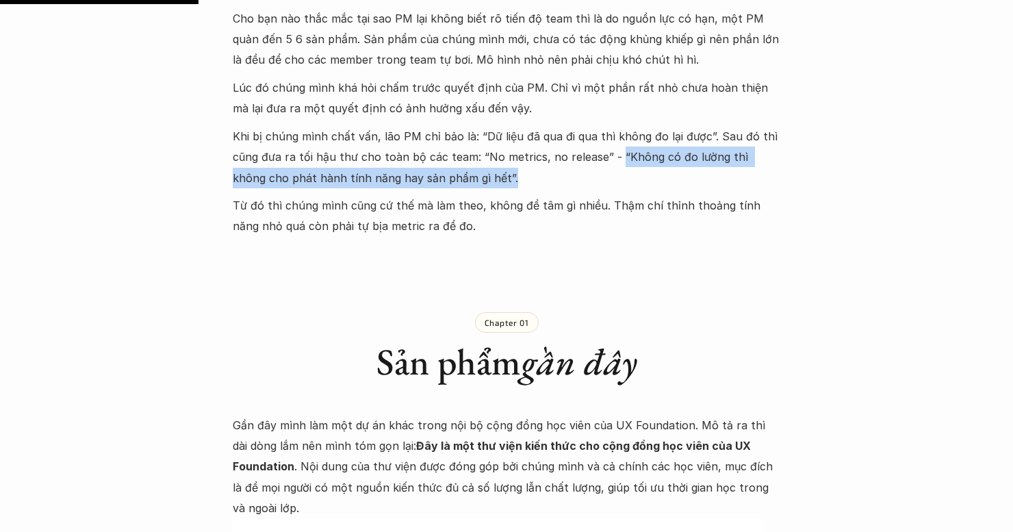
drag, startPoint x: 610, startPoint y: 133, endPoint x: 387, endPoint y: 194, distance: 232.1
click at [480, 157] on p "Khi bị chúng mình chất vấn, lão PM chỉ bảo là: “Dữ liệu đã qua đi qua thì không…" at bounding box center [506, 157] width 547 height 62
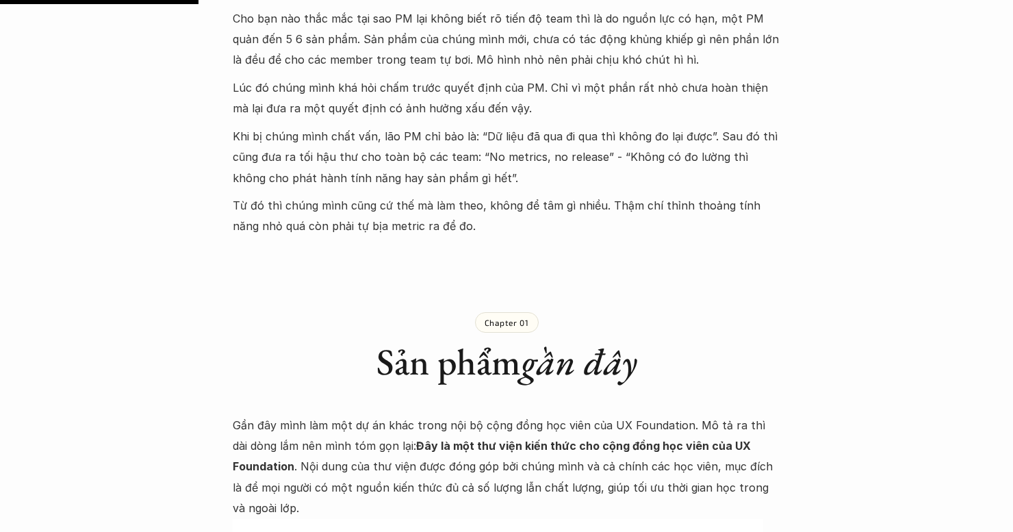
click at [380, 196] on p "Từ đó thì chúng mình cũng cứ thế mà làm theo, không để tâm gì nhiều. Thậm chí t…" at bounding box center [506, 216] width 547 height 42
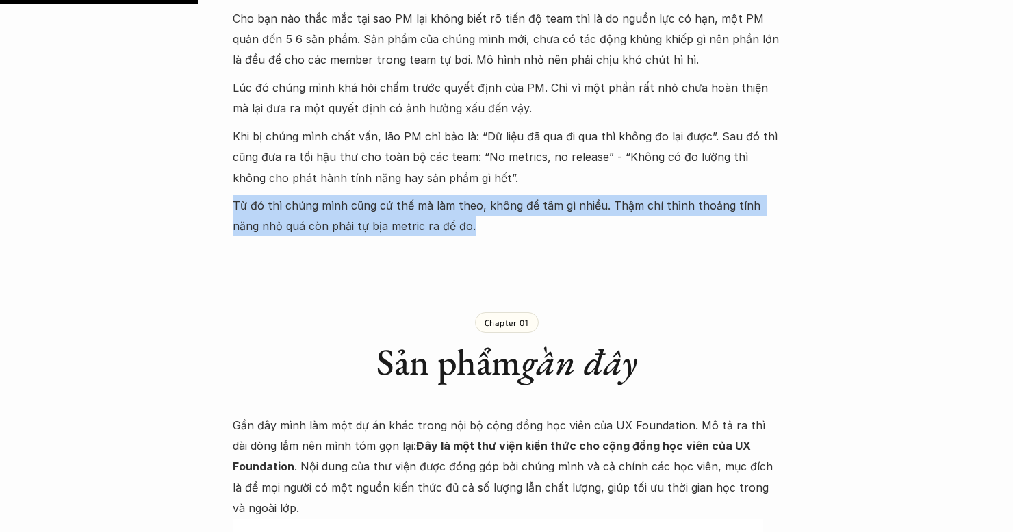
drag, startPoint x: 233, startPoint y: 185, endPoint x: 750, endPoint y: 200, distance: 516.9
click at [750, 200] on p "Từ đó thì chúng mình cũng cứ thế mà làm theo, không để tâm gì nhiều. Thậm chí t…" at bounding box center [506, 216] width 547 height 42
click at [389, 210] on p "Từ đó thì chúng mình cũng cứ thế mà làm theo, không để tâm gì nhiều. Thậm chí t…" at bounding box center [506, 216] width 547 height 42
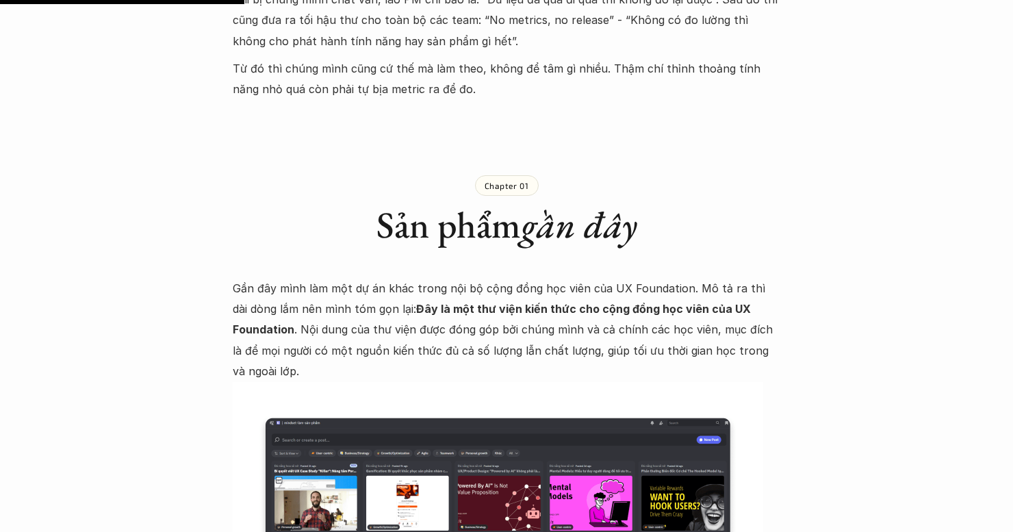
scroll to position [1163, 0]
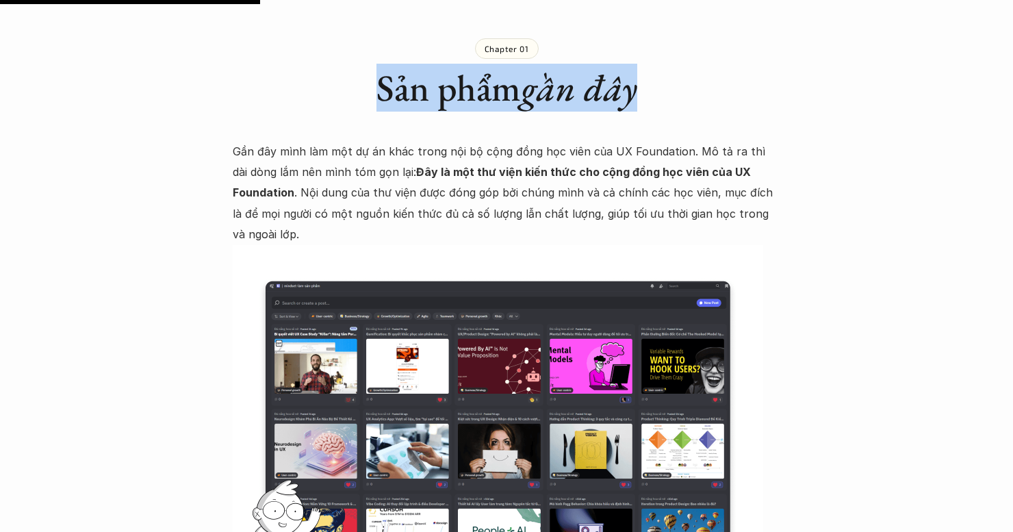
drag, startPoint x: 372, startPoint y: 70, endPoint x: 645, endPoint y: 76, distance: 272.4
click at [651, 75] on h1 "Sản phẩm gần đây" at bounding box center [506, 88] width 547 height 44
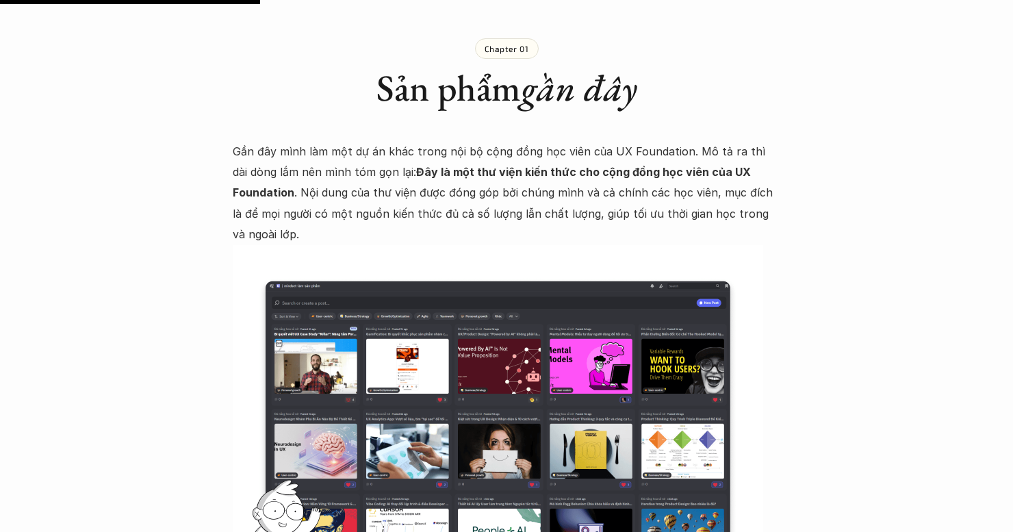
click at [432, 165] on strong "Đây là một thư viện kiến thức cho cộng đồng học viên của UX Foundation" at bounding box center [493, 182] width 521 height 34
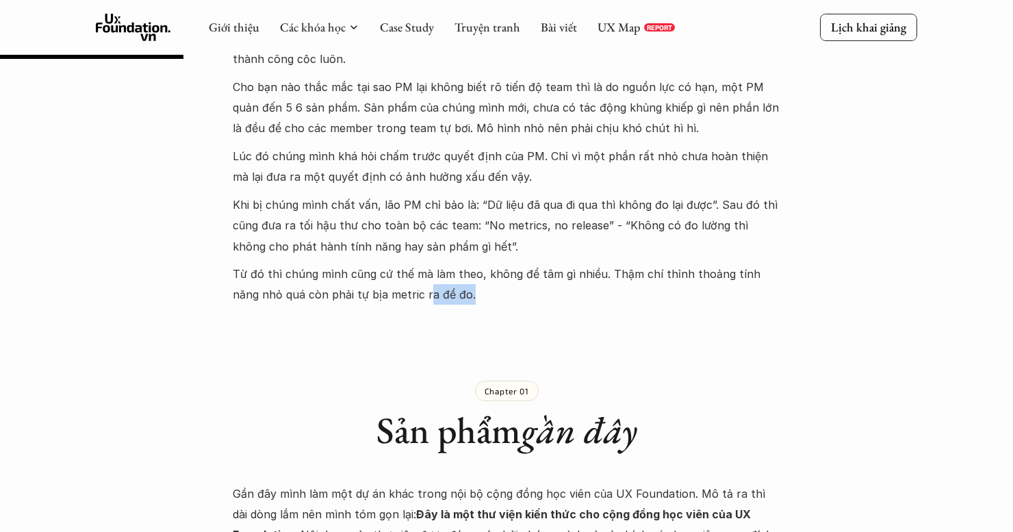
drag, startPoint x: 405, startPoint y: 278, endPoint x: 377, endPoint y: 276, distance: 28.1
click at [395, 278] on p "Từ đó thì chúng mình cũng cứ thế mà làm theo, không để tâm gì nhiều. Thậm chí t…" at bounding box center [506, 284] width 547 height 42
click at [358, 276] on p "Từ đó thì chúng mình cũng cứ thế mà làm theo, không để tâm gì nhiều. Thậm chí t…" at bounding box center [506, 284] width 547 height 42
click at [569, 333] on div "Chapter 01 Sản phẩm gần đây" at bounding box center [506, 405] width 547 height 144
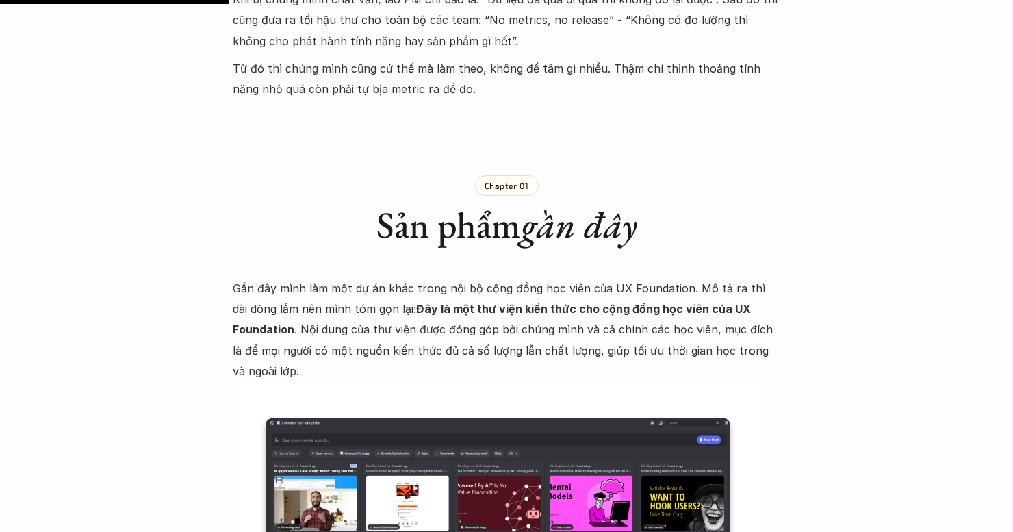
scroll to position [1163, 0]
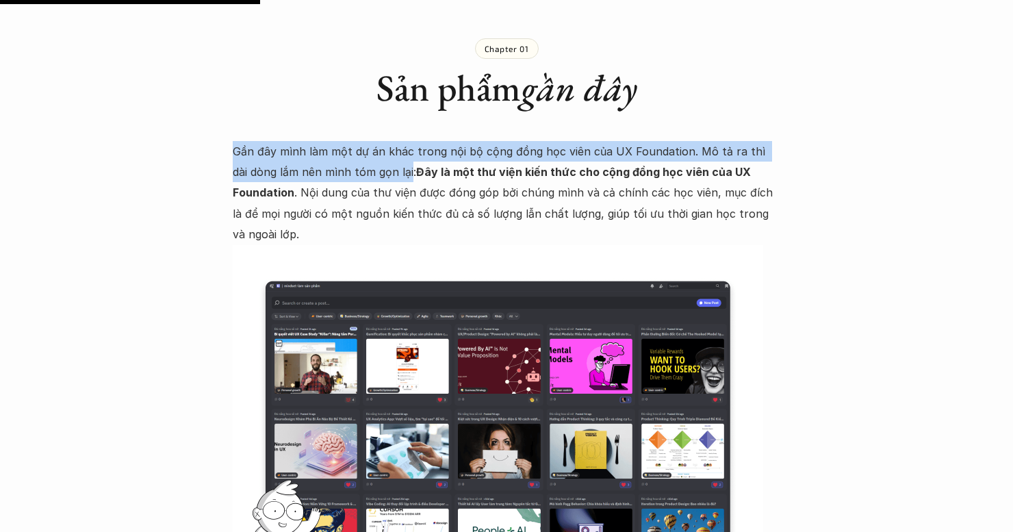
drag, startPoint x: 231, startPoint y: 137, endPoint x: 396, endPoint y: 157, distance: 166.2
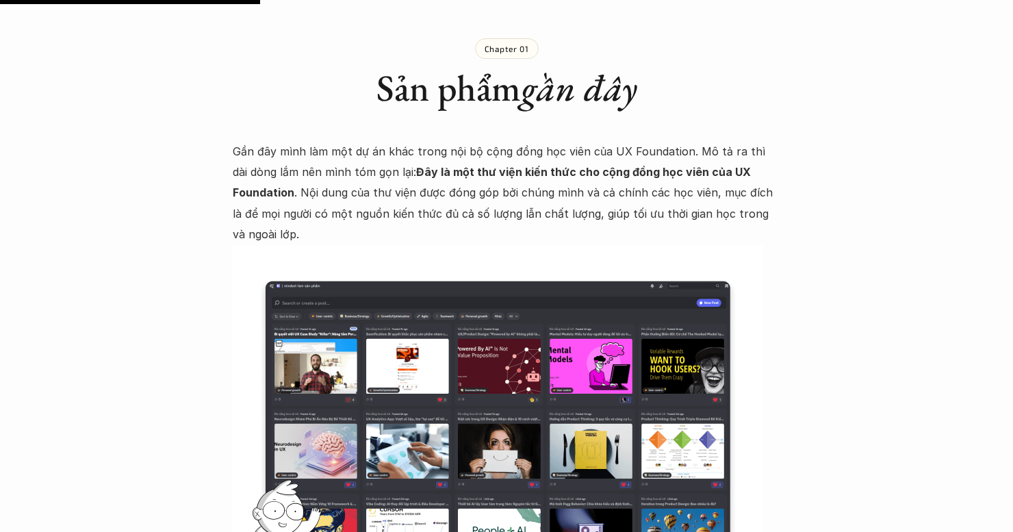
click at [409, 165] on strong "Đây là một thư viện kiến thức cho cộng đồng học viên của UX Foundation" at bounding box center [493, 182] width 521 height 34
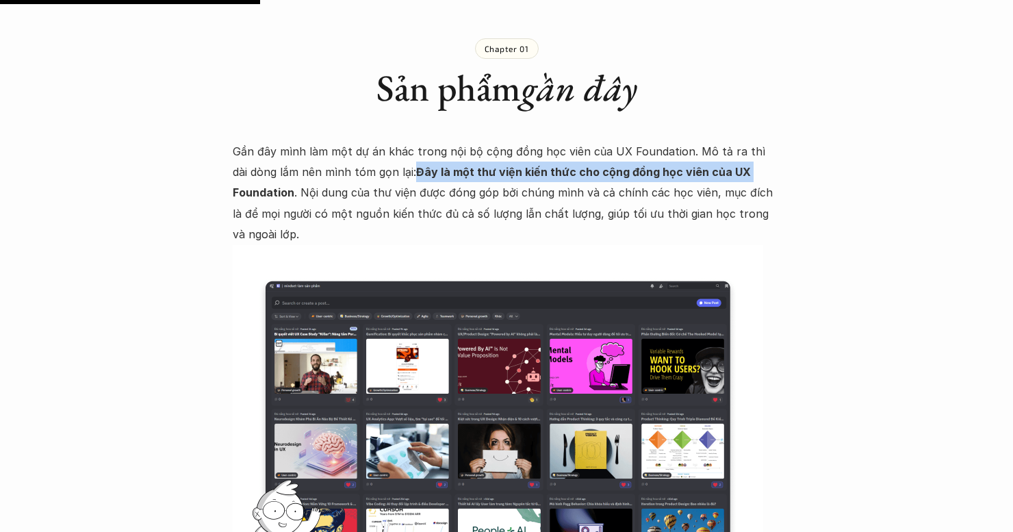
drag, startPoint x: 397, startPoint y: 151, endPoint x: 691, endPoint y: 158, distance: 294.4
click at [726, 158] on p "Gần đây mình làm một dự án khác trong nội bộ cộng đồng học viên của UX Foundati…" at bounding box center [506, 193] width 547 height 104
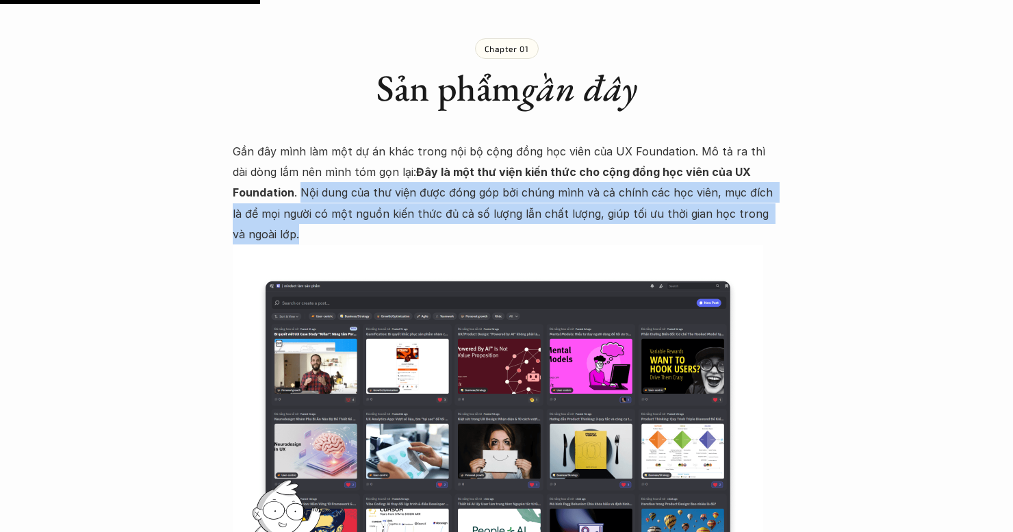
drag, startPoint x: 301, startPoint y: 171, endPoint x: 764, endPoint y: 217, distance: 465.5
click at [764, 217] on p "Gần đây mình làm một dự án khác trong nội bộ cộng đồng học viên của UX Foundati…" at bounding box center [506, 193] width 547 height 104
click at [432, 194] on p "Gần đây mình làm một dự án khác trong nội bộ cộng đồng học viên của UX Foundati…" at bounding box center [506, 193] width 547 height 104
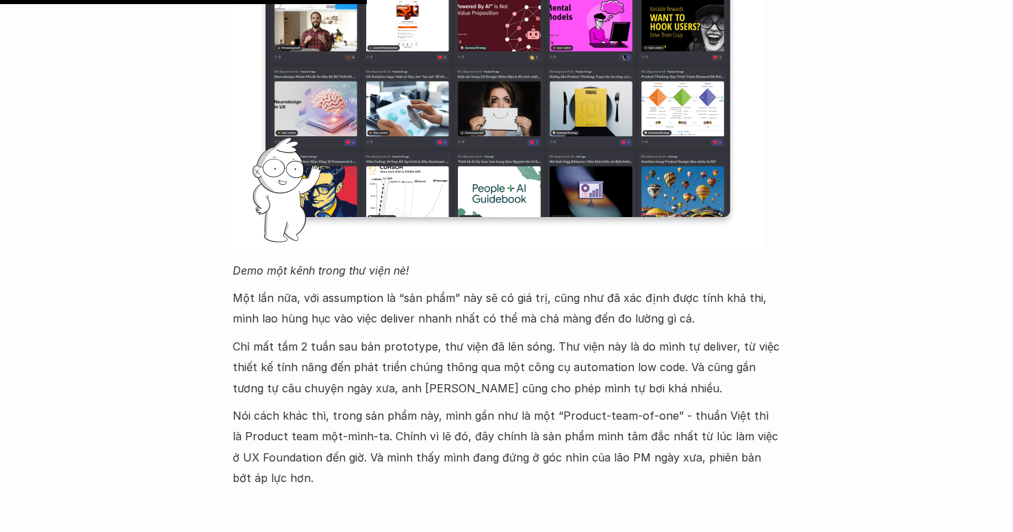
scroll to position [1711, 0]
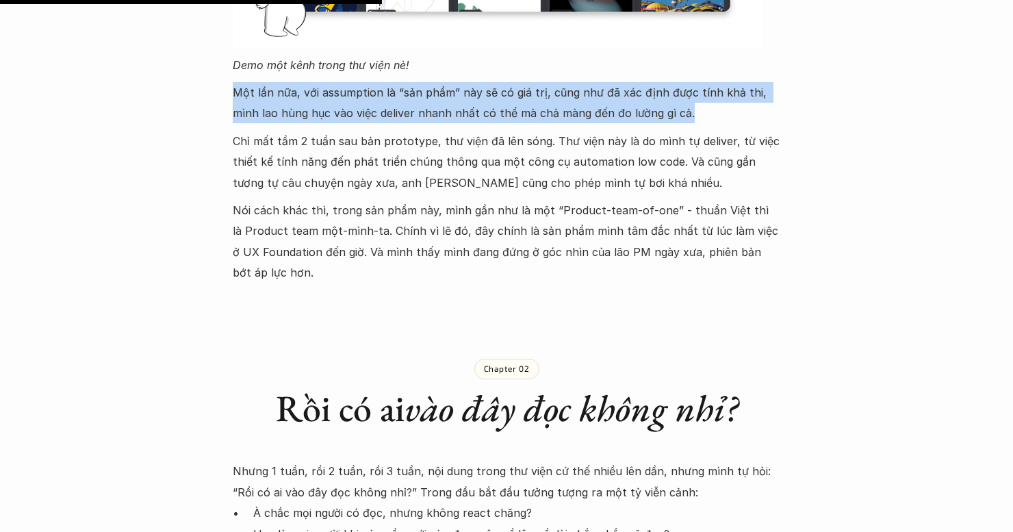
drag, startPoint x: 232, startPoint y: 69, endPoint x: 771, endPoint y: 93, distance: 539.8
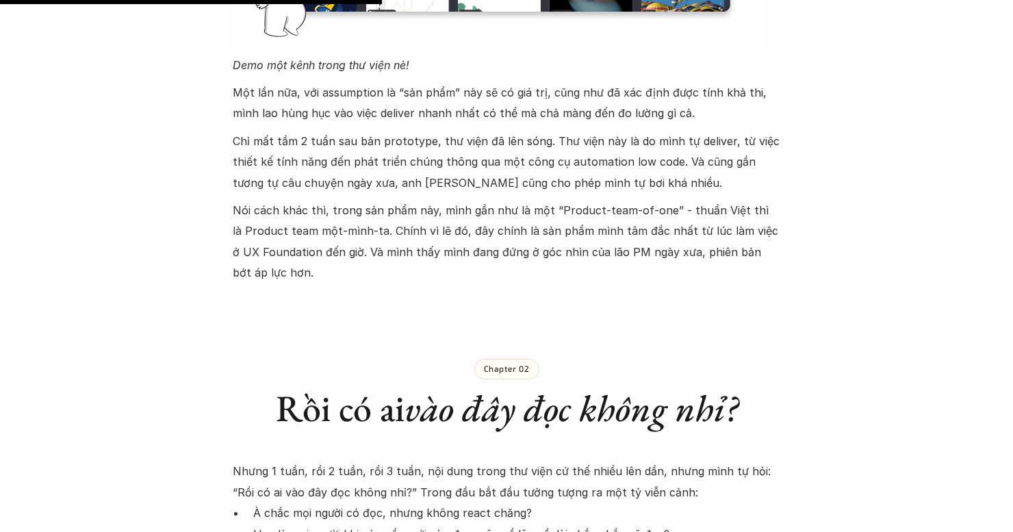
click at [431, 131] on p "Chỉ mất tầm 2 tuần sau bản prototype, thư viện đã lên sóng. Thư viện này là do …" at bounding box center [506, 162] width 547 height 62
drag, startPoint x: 402, startPoint y: 88, endPoint x: 437, endPoint y: 88, distance: 34.9
click at [437, 88] on p "Một lần nữa, với assumption là “sản phẩm” này sẽ có giá trị, cũng như đã xác đị…" at bounding box center [506, 103] width 547 height 42
click at [370, 92] on p "Một lần nữa, với assumption là “sản phẩm” này sẽ có giá trị, cũng như đã xác đị…" at bounding box center [506, 103] width 547 height 42
click at [369, 92] on p "Một lần nữa, với assumption là “sản phẩm” này sẽ có giá trị, cũng như đã xác đị…" at bounding box center [506, 103] width 547 height 42
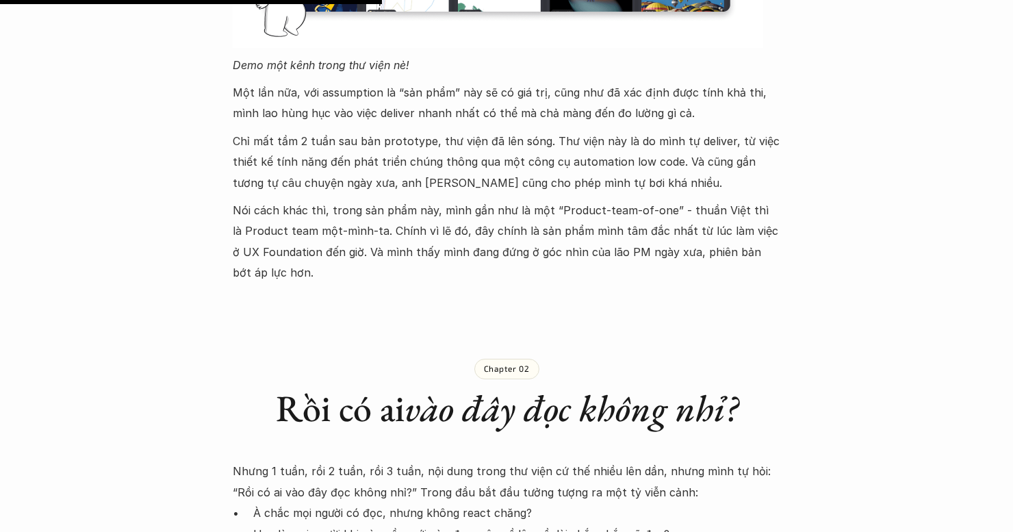
click at [369, 92] on p "Một lần nữa, với assumption là “sản phẩm” này sẽ có giá trị, cũng như đã xác đị…" at bounding box center [506, 103] width 547 height 42
click at [657, 164] on p "Chỉ mất tầm 2 tuần sau bản prototype, thư viện đã lên sóng. Thư viện này là do …" at bounding box center [506, 162] width 547 height 62
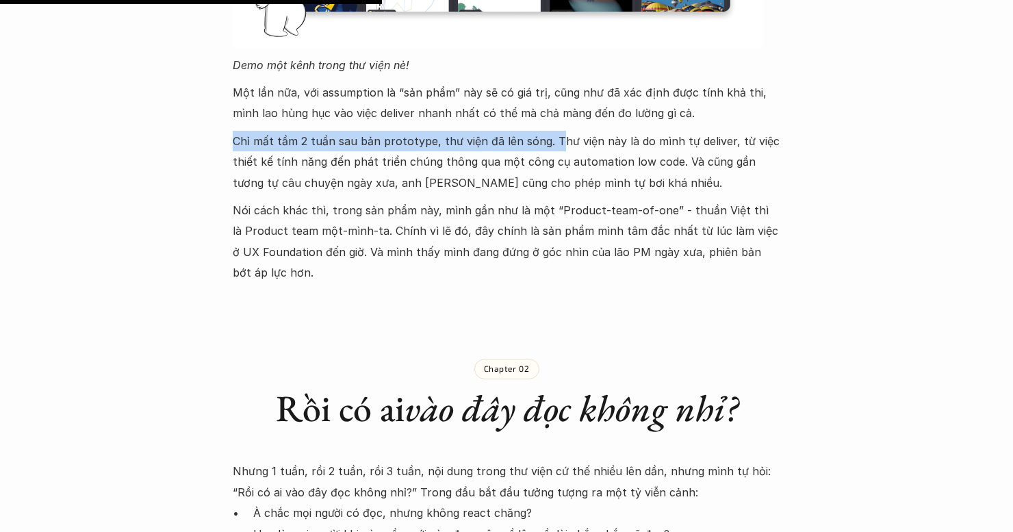
drag, startPoint x: 231, startPoint y: 118, endPoint x: 554, endPoint y: 129, distance: 322.5
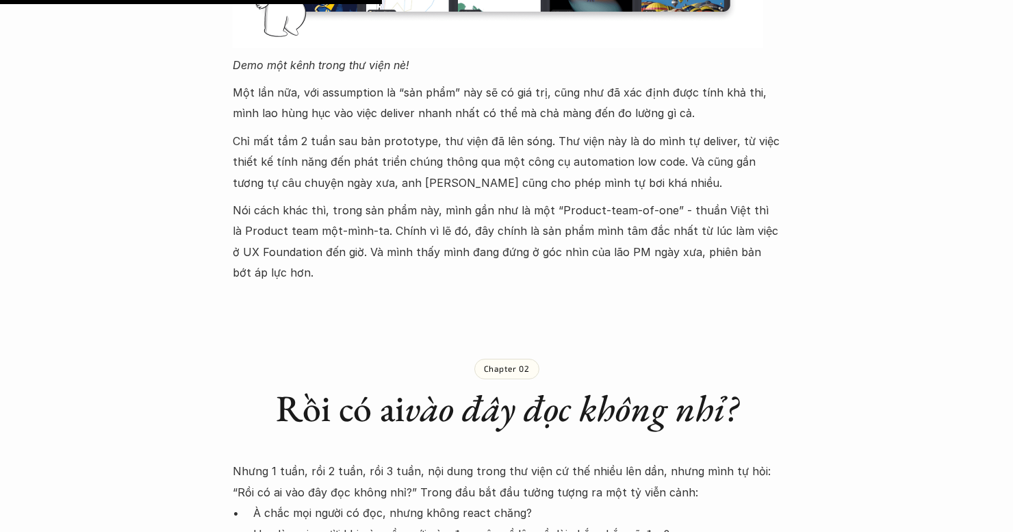
drag, startPoint x: 586, startPoint y: 120, endPoint x: 561, endPoint y: 121, distance: 25.4
click at [587, 131] on p "Chỉ mất tầm 2 tuần sau bản prototype, thư viện đã lên sóng. Thư viện này là do …" at bounding box center [506, 162] width 547 height 62
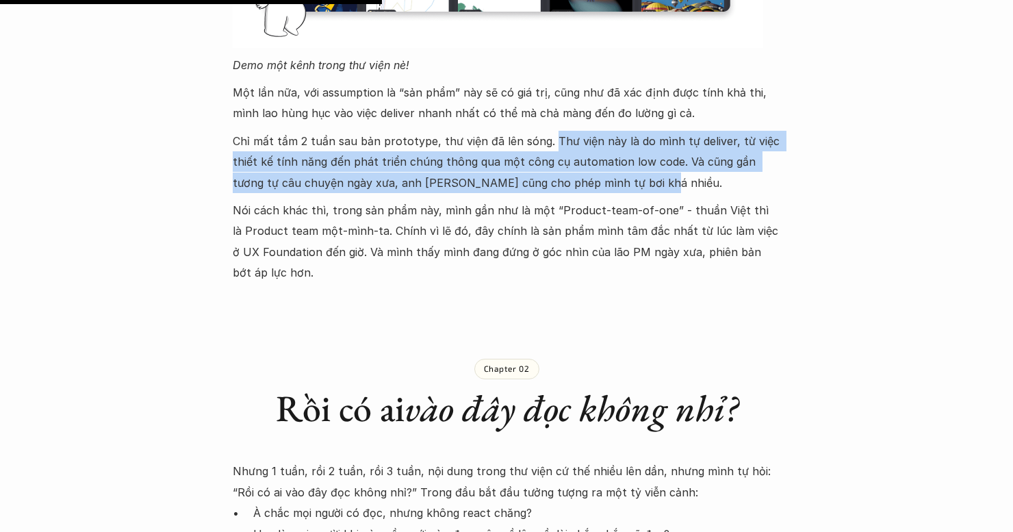
drag, startPoint x: 547, startPoint y: 118, endPoint x: 736, endPoint y: 167, distance: 194.4
click at [766, 157] on p "Chỉ mất tầm 2 tuần sau bản prototype, thư viện đã lên sóng. Thư viện này là do …" at bounding box center [506, 162] width 547 height 62
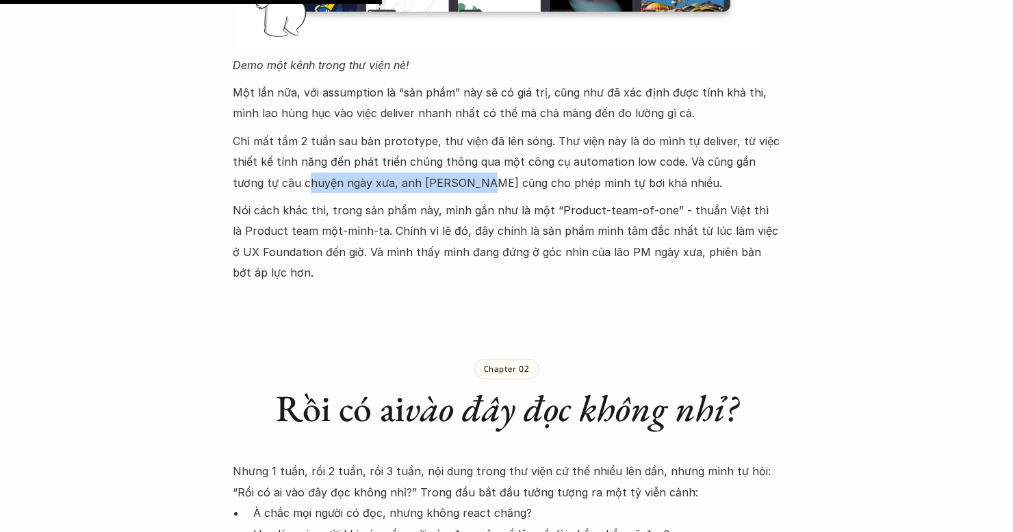
drag, startPoint x: 272, startPoint y: 159, endPoint x: 448, endPoint y: 158, distance: 175.9
click at [448, 158] on p "Chỉ mất tầm 2 tuần sau bản prototype, thư viện đã lên sóng. Thư viện này là do …" at bounding box center [506, 162] width 547 height 62
click at [506, 158] on p "Chỉ mất tầm 2 tuần sau bản prototype, thư viện đã lên sóng. Thư viện này là do …" at bounding box center [506, 162] width 547 height 62
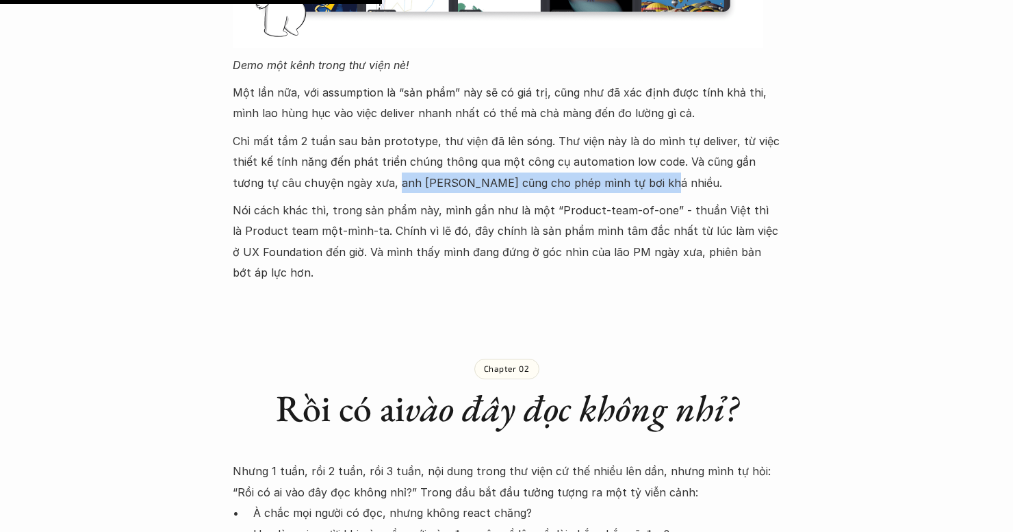
drag, startPoint x: 362, startPoint y: 161, endPoint x: 617, endPoint y: 170, distance: 254.7
click at [617, 170] on p "Chỉ mất tầm 2 tuần sau bản prototype, thư viện đã lên sóng. Thư viện này là do …" at bounding box center [506, 162] width 547 height 62
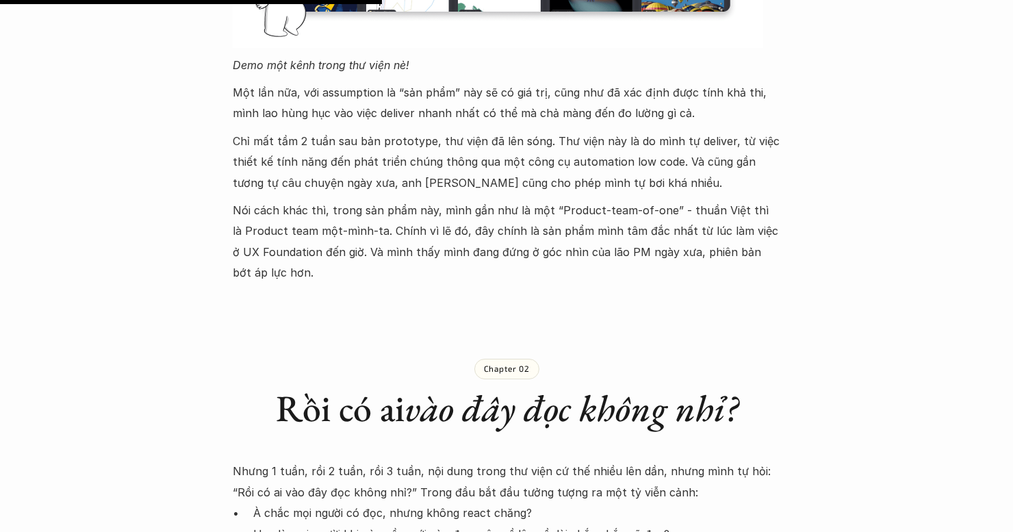
click at [370, 200] on p "Nói cách khác thì, trong sản phẩm này, mình gần như là một “Product-team-of-one…" at bounding box center [506, 241] width 547 height 83
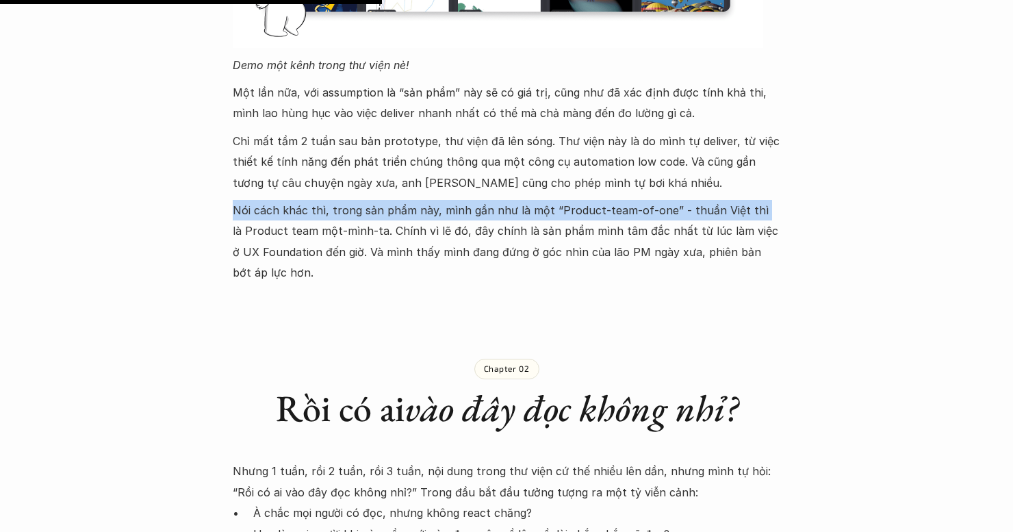
drag, startPoint x: 231, startPoint y: 191, endPoint x: 735, endPoint y: 202, distance: 504.5
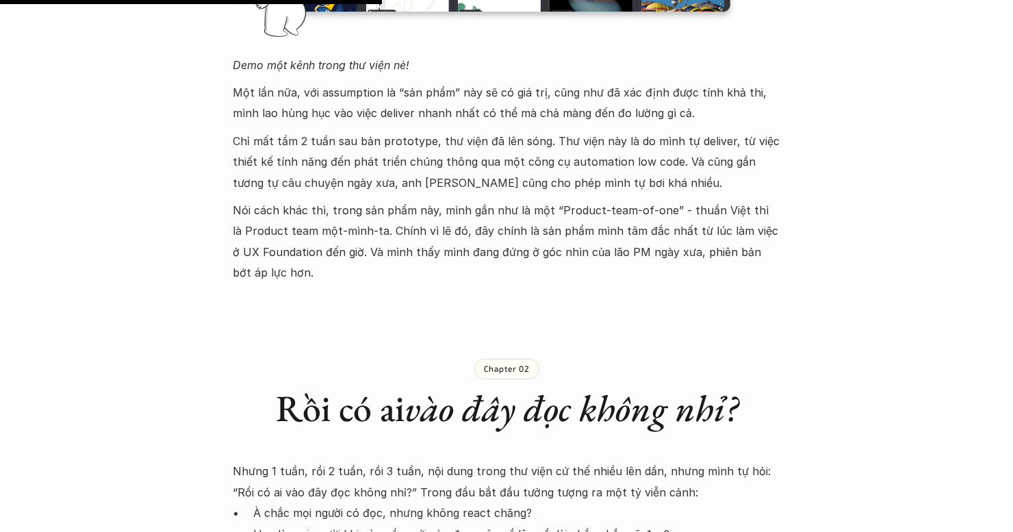
click at [452, 226] on p "Nói cách khác thì, trong sản phẩm này, mình gần như là một “Product-team-of-one…" at bounding box center [506, 241] width 547 height 83
drag, startPoint x: 680, startPoint y: 181, endPoint x: 370, endPoint y: 214, distance: 312.4
click at [370, 214] on p "Nói cách khác thì, trong sản phẩm này, mình gần như là một “Product-team-of-one…" at bounding box center [506, 241] width 547 height 83
click at [387, 211] on p "Nói cách khác thì, trong sản phẩm này, mình gần như là một “Product-team-of-one…" at bounding box center [506, 241] width 547 height 83
drag, startPoint x: 379, startPoint y: 206, endPoint x: 461, endPoint y: 205, distance: 82.1
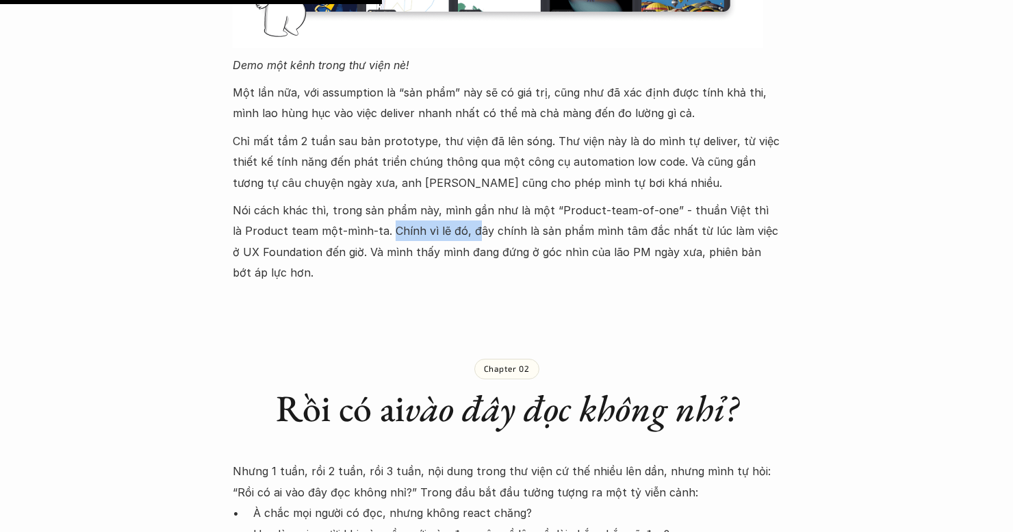
click at [461, 205] on p "Nói cách khác thì, trong sản phẩm này, mình gần như là một “Product-team-of-one…" at bounding box center [506, 241] width 547 height 83
click at [505, 208] on p "Nói cách khác thì, trong sản phẩm này, mình gần như là một “Product-team-of-one…" at bounding box center [506, 241] width 547 height 83
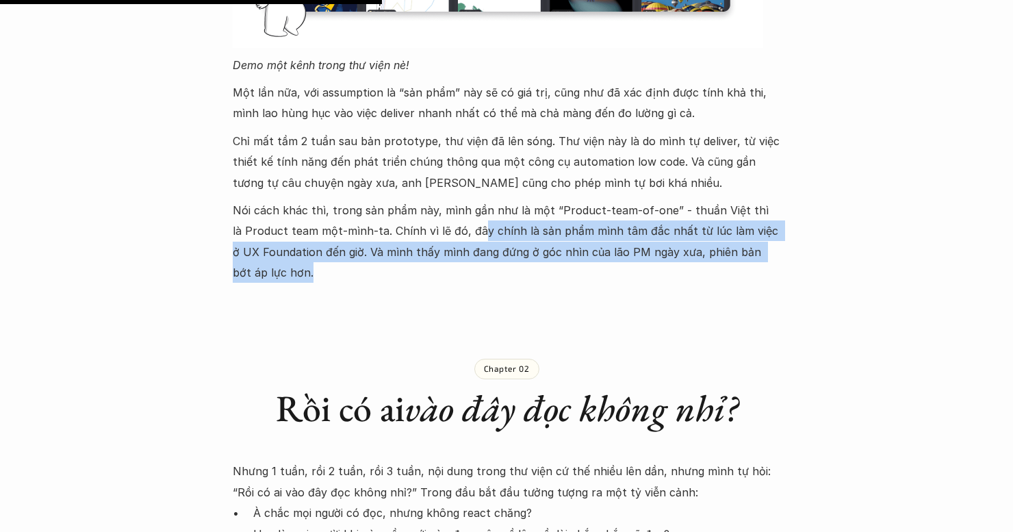
drag, startPoint x: 472, startPoint y: 209, endPoint x: 774, endPoint y: 249, distance: 304.5
click at [564, 231] on p "Nói cách khác thì, trong sản phẩm này, mình gần như là một “Product-team-of-one…" at bounding box center [506, 241] width 547 height 83
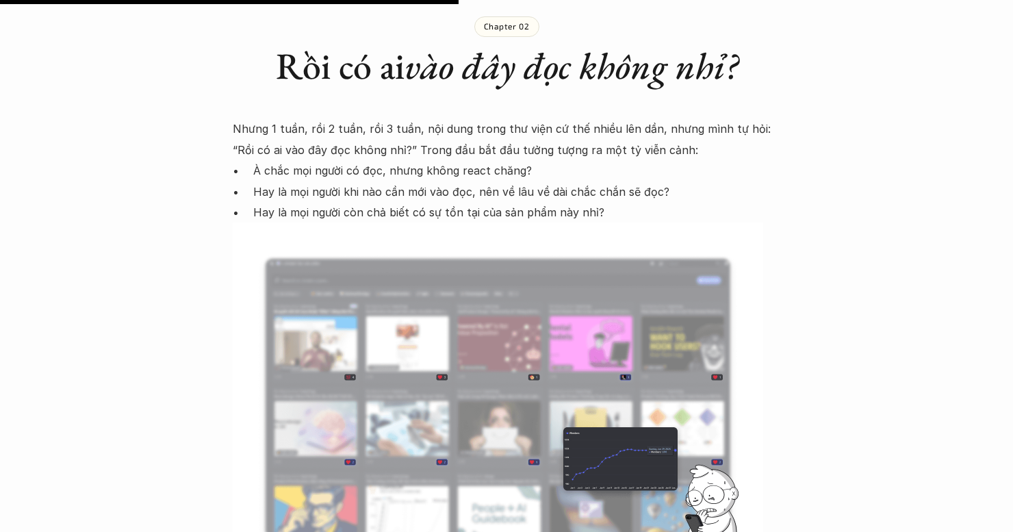
scroll to position [1985, 0]
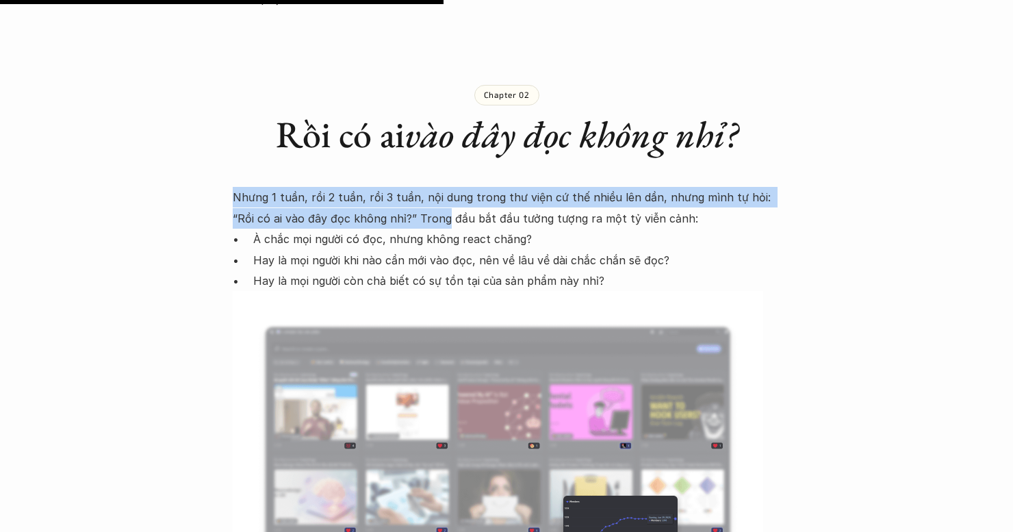
drag, startPoint x: 235, startPoint y: 175, endPoint x: 422, endPoint y: 205, distance: 189.9
click at [422, 205] on p "Nhưng 1 tuần, rồi 2 tuần, rồi 3 tuần, nội dung trong thư viện cứ thế nhiều lên …" at bounding box center [506, 208] width 547 height 42
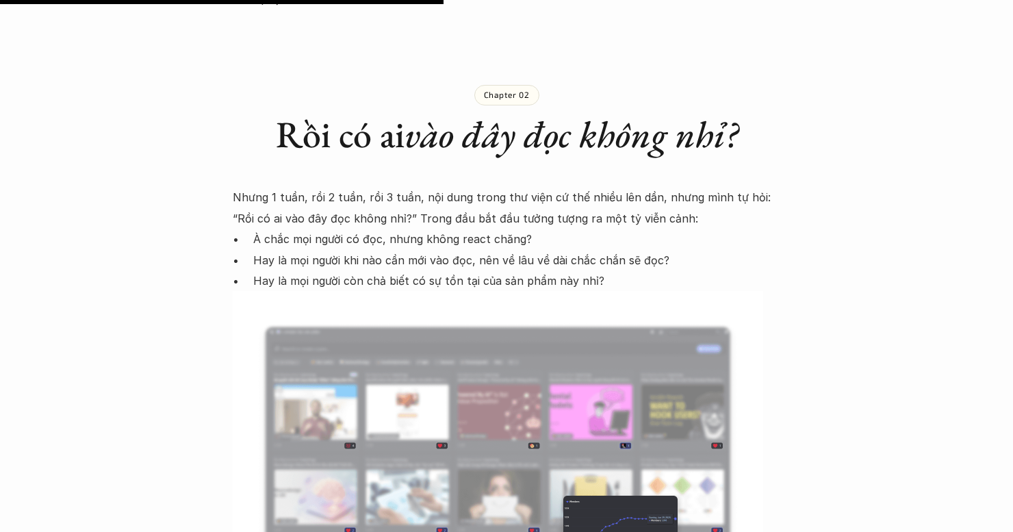
drag, startPoint x: 433, startPoint y: 195, endPoint x: 409, endPoint y: 195, distance: 24.6
click at [432, 195] on p "Nhưng 1 tuần, rồi 2 tuần, rồi 3 tuần, nội dung trong thư viện cứ thế nhiều lên …" at bounding box center [506, 208] width 547 height 42
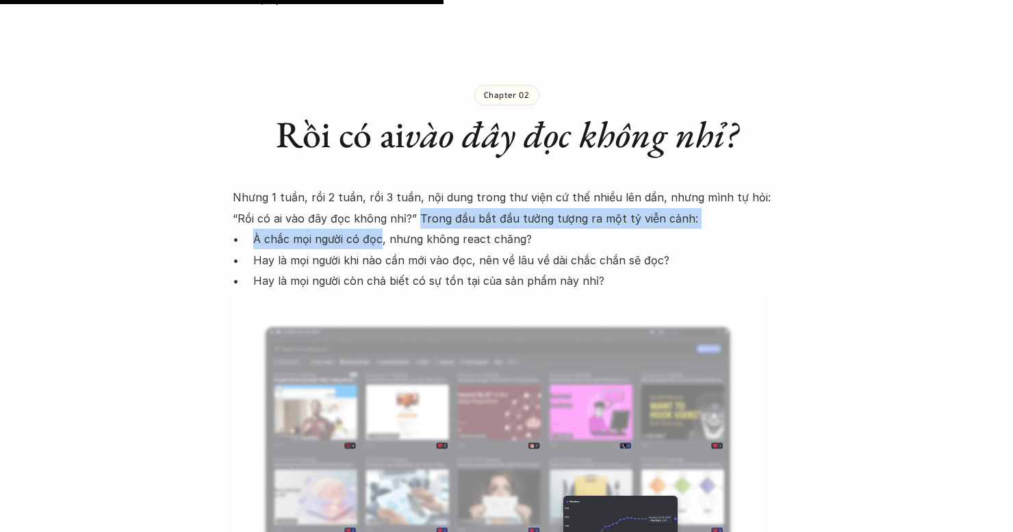
drag, startPoint x: 390, startPoint y: 195, endPoint x: 311, endPoint y: 221, distance: 83.5
click at [370, 217] on div "Nhưng 1 tuần, rồi 2 tuần, rồi 3 tuần, nội dung trong thư viện cứ thế nhiều lên …" at bounding box center [506, 518] width 547 height 662
click at [305, 229] on p "À chắc mọi người có đọc, nhưng không react chăng?" at bounding box center [516, 239] width 527 height 21
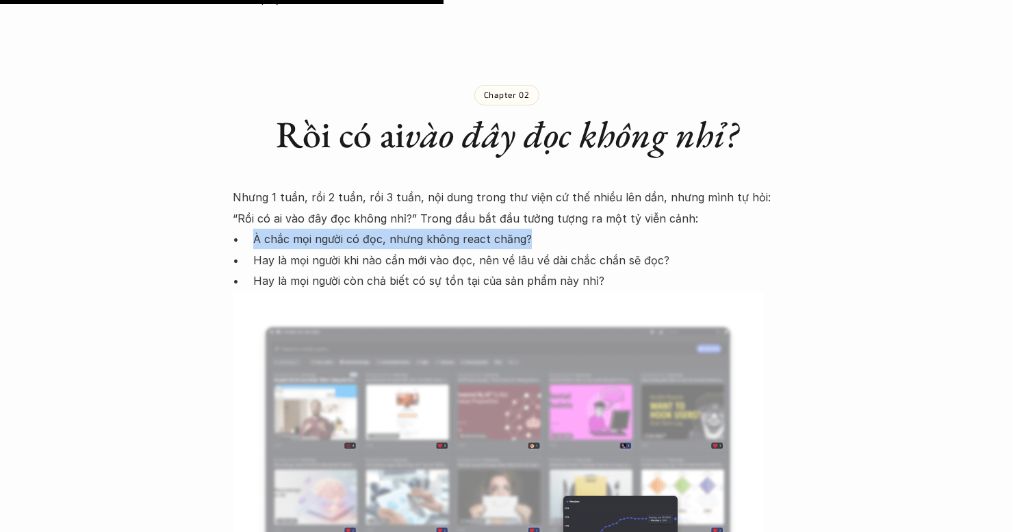
drag, startPoint x: 253, startPoint y: 214, endPoint x: 531, endPoint y: 218, distance: 278.5
click at [535, 229] on ul "À chắc mọi người có đọc, nhưng không react chăng? Hay là mọi người khi nào cần …" at bounding box center [506, 260] width 547 height 62
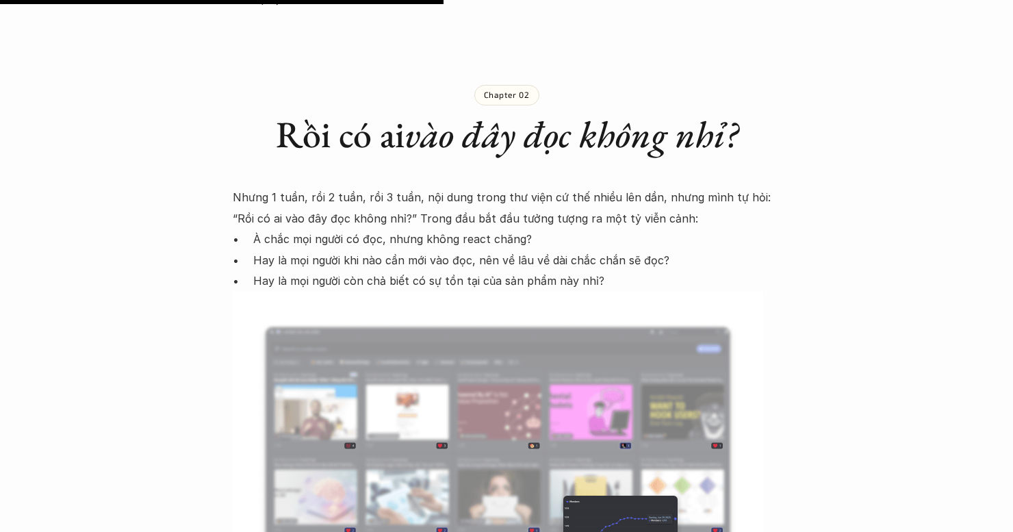
click at [459, 250] on p "Hay là mọi người khi nào cần mới vào đọc, nên về lâu về dài chắc chắn sẽ đọc?" at bounding box center [516, 260] width 527 height 21
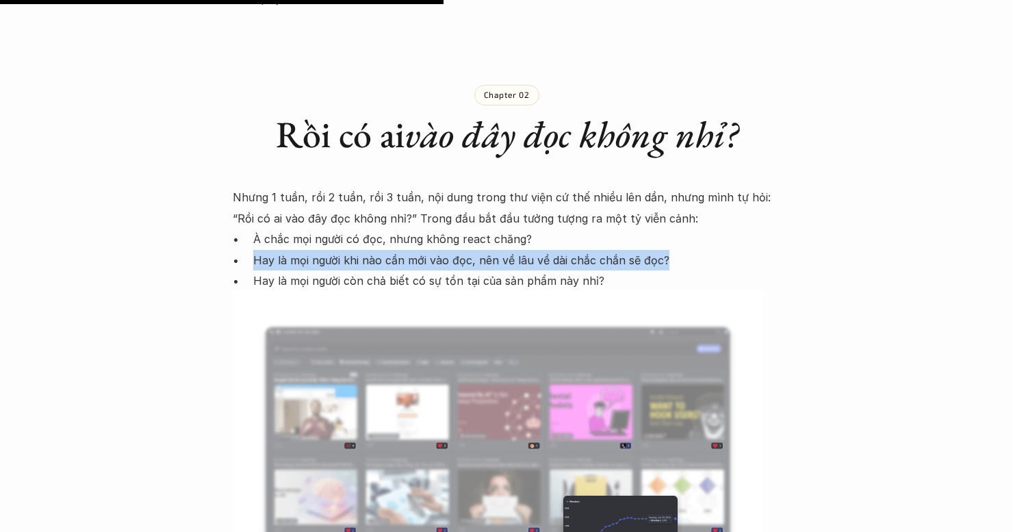
drag, startPoint x: 255, startPoint y: 236, endPoint x: 658, endPoint y: 249, distance: 403.3
click at [661, 250] on p "Hay là mọi người khi nào cần mới vào đọc, nên về lâu về dài chắc chắn sẽ đọc?" at bounding box center [516, 260] width 527 height 21
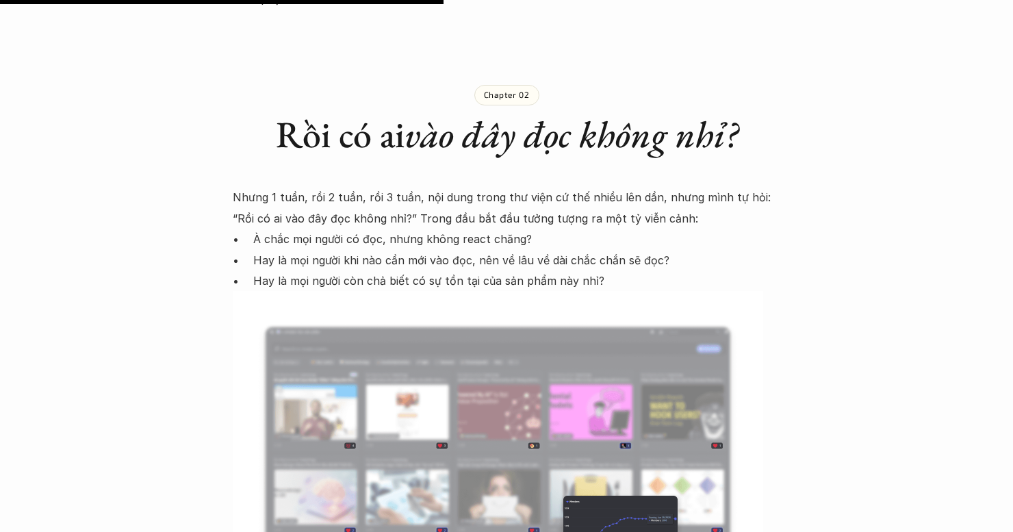
click at [258, 270] on p "Hay là mọi người còn chả biết có sự tồn tại của sản phẩm này nhỉ?" at bounding box center [516, 280] width 527 height 21
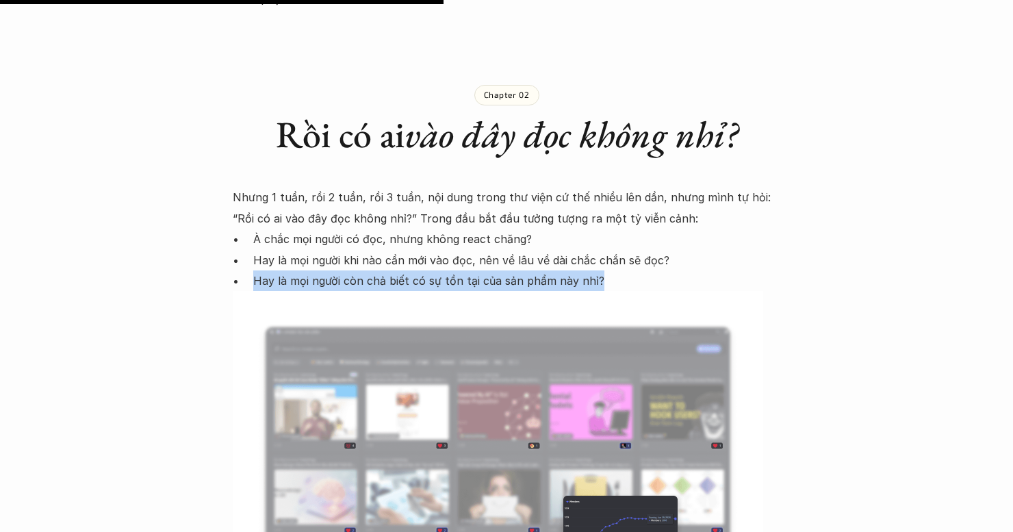
drag, startPoint x: 255, startPoint y: 265, endPoint x: 552, endPoint y: 253, distance: 297.9
click at [601, 270] on p "Hay là mọi người còn chả biết có sự tồn tại của sản phẩm này nhỉ?" at bounding box center [516, 280] width 527 height 21
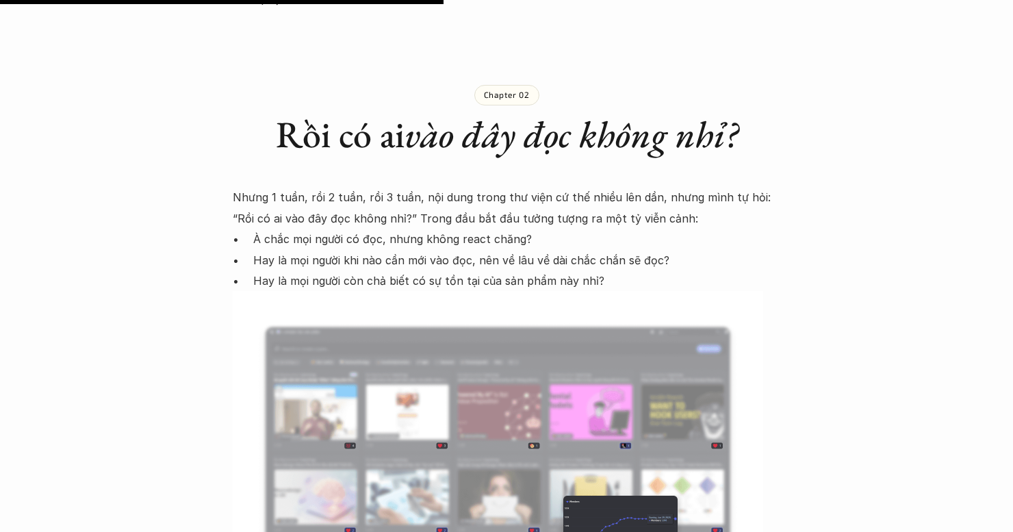
click at [547, 250] on p "Hay là mọi người khi nào cần mới vào đọc, nên về lâu về dài chắc chắn sẽ đọc?" at bounding box center [516, 260] width 527 height 21
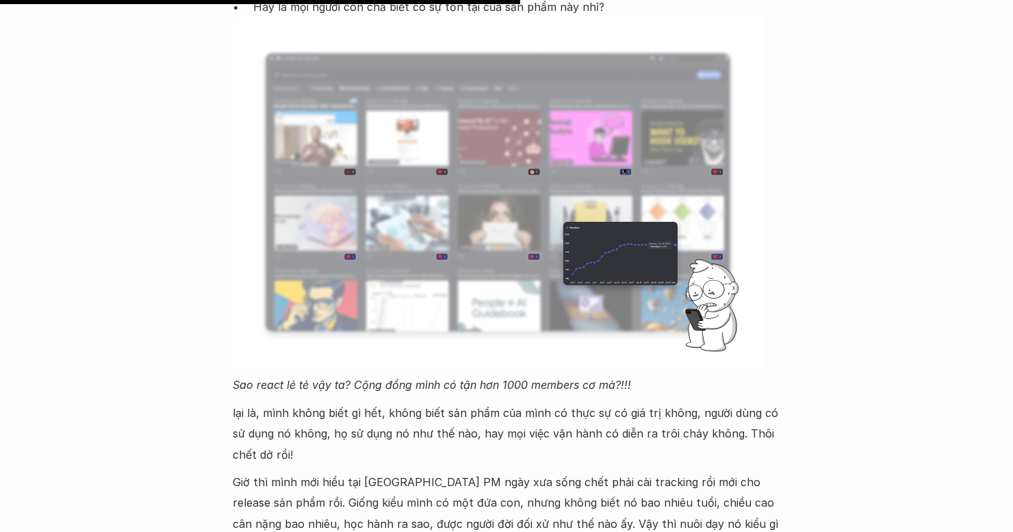
scroll to position [2464, 0]
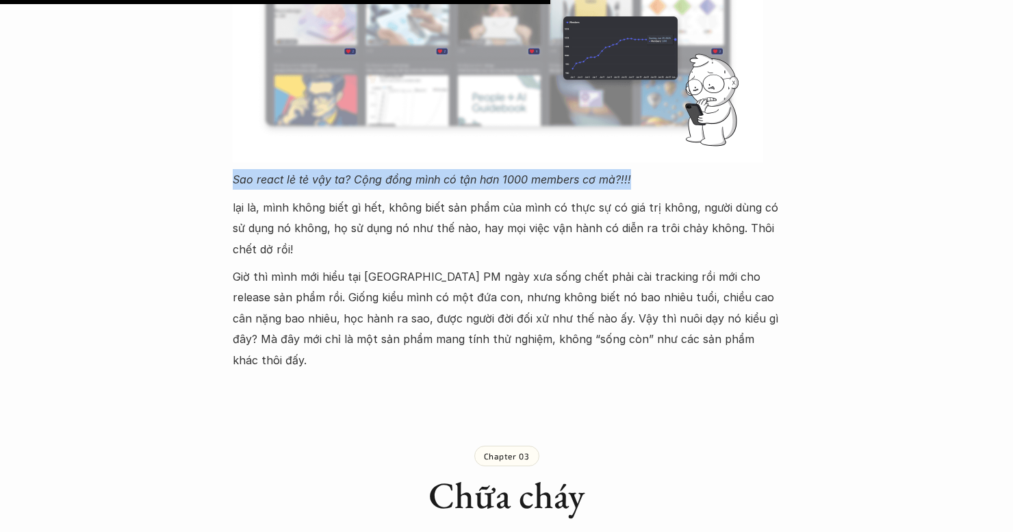
drag, startPoint x: 288, startPoint y: 159, endPoint x: 597, endPoint y: 174, distance: 309.6
click at [634, 161] on div "Lúa hóa kiến thức No metrics, no release 🕔 28 thg 7, 2025 🧑‍🎓 Đàm Khánh Xưa xửa…" at bounding box center [506, 145] width 1013 height 5081
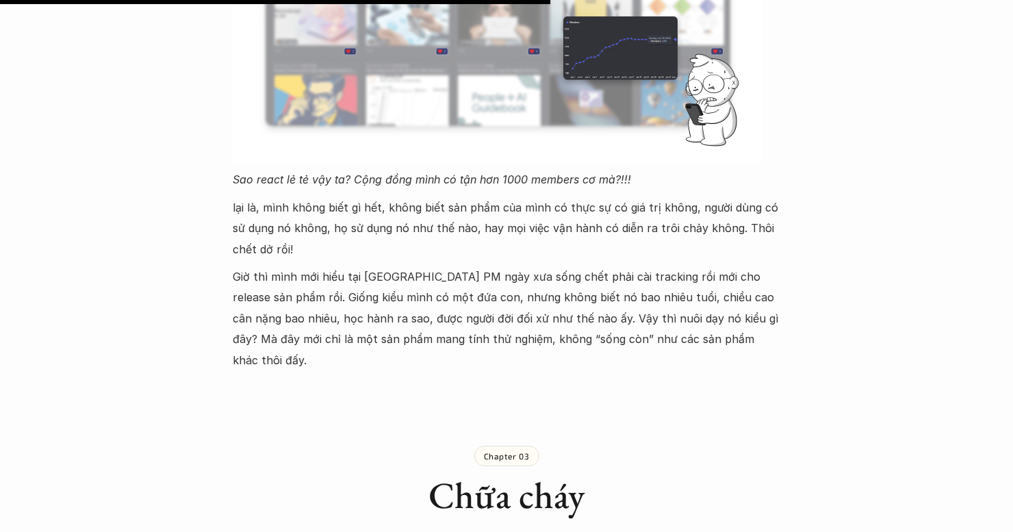
click at [339, 197] on p "lại là, mình không biết gì hết, không biết sản phẩm của mình có thực sự có giá …" at bounding box center [506, 228] width 547 height 62
drag, startPoint x: 234, startPoint y: 186, endPoint x: 542, endPoint y: 243, distance: 313.1
click at [671, 222] on p "lại là, mình không biết gì hết, không biết sản phẩm của mình có thực sự có giá …" at bounding box center [506, 228] width 547 height 62
click at [252, 272] on p "Giờ thì mình mới hiểu tại sao lão PM ngày xưa sống chết phải cài tracking rồi m…" at bounding box center [506, 318] width 547 height 104
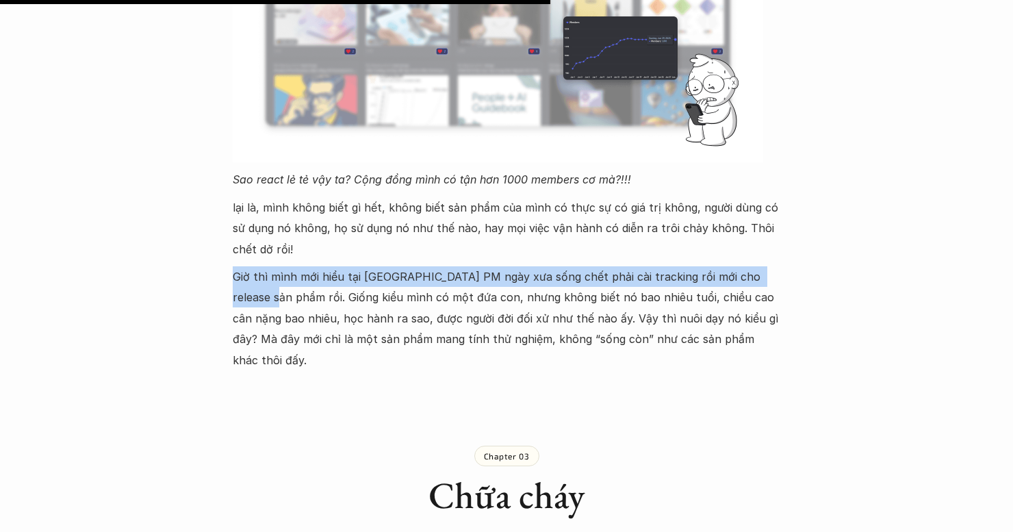
drag, startPoint x: 230, startPoint y: 257, endPoint x: 246, endPoint y: 272, distance: 21.8
click at [244, 272] on div "Lúa hóa kiến thức No metrics, no release 🕔 28 thg 7, 2025 🧑‍🎓 Đàm Khánh Xưa xửa…" at bounding box center [506, 145] width 1013 height 5081
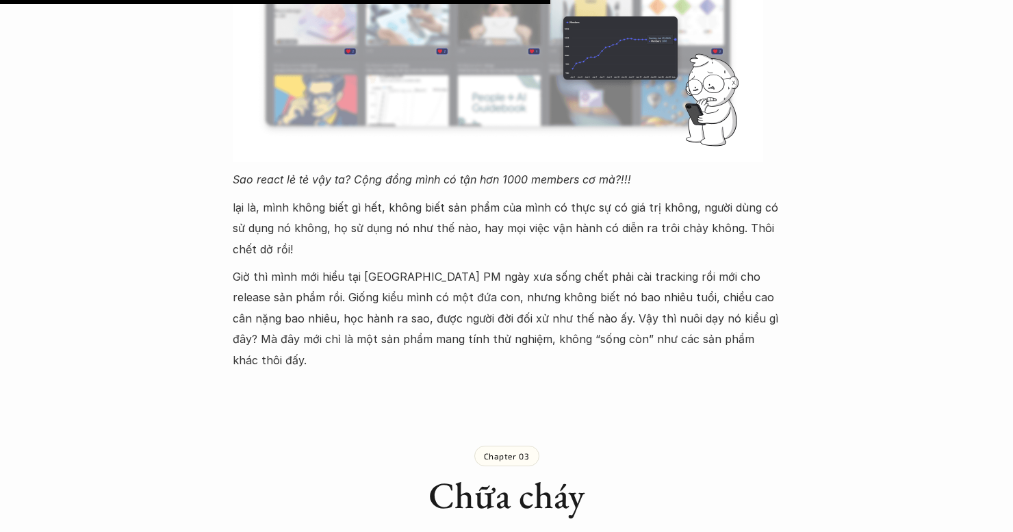
click at [259, 272] on p "Giờ thì mình mới hiểu tại sao lão PM ngày xưa sống chết phải cài tracking rồi m…" at bounding box center [506, 318] width 547 height 104
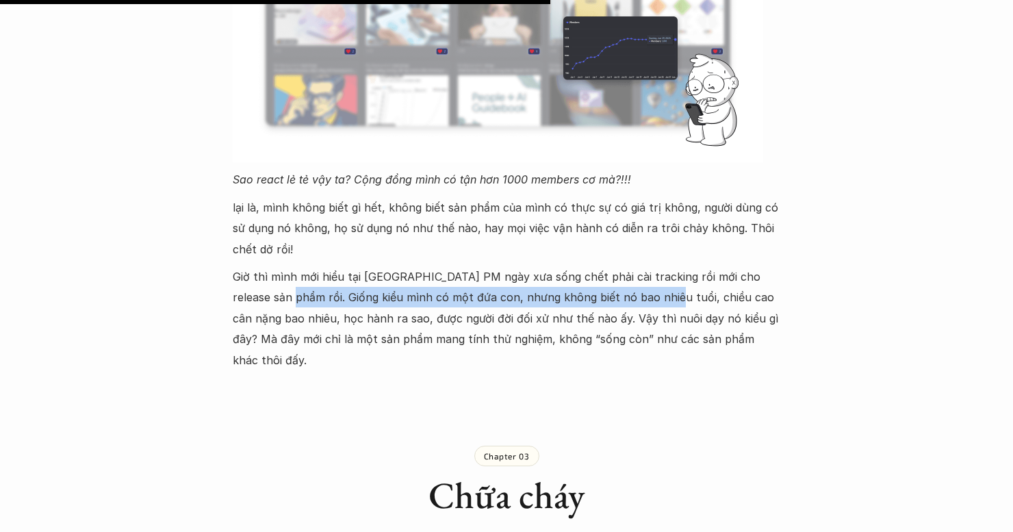
drag, startPoint x: 251, startPoint y: 274, endPoint x: 572, endPoint y: 270, distance: 321.0
click at [628, 276] on p "Giờ thì mình mới hiểu tại sao lão PM ngày xưa sống chết phải cài tracking rồi m…" at bounding box center [506, 318] width 547 height 104
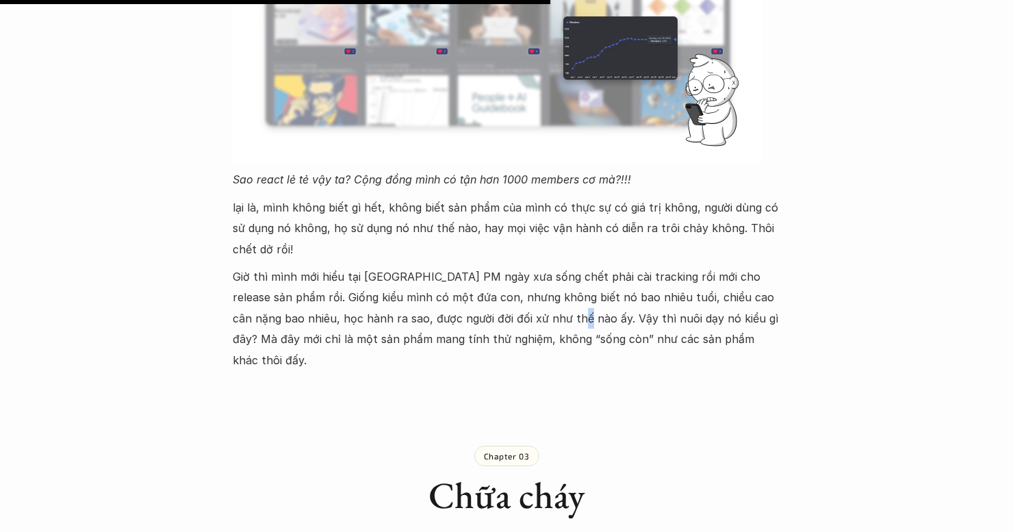
drag, startPoint x: 524, startPoint y: 307, endPoint x: 556, endPoint y: 290, distance: 36.1
click at [524, 306] on p "Giờ thì mình mới hiểu tại sao lão PM ngày xưa sống chết phải cài tracking rồi m…" at bounding box center [506, 318] width 547 height 104
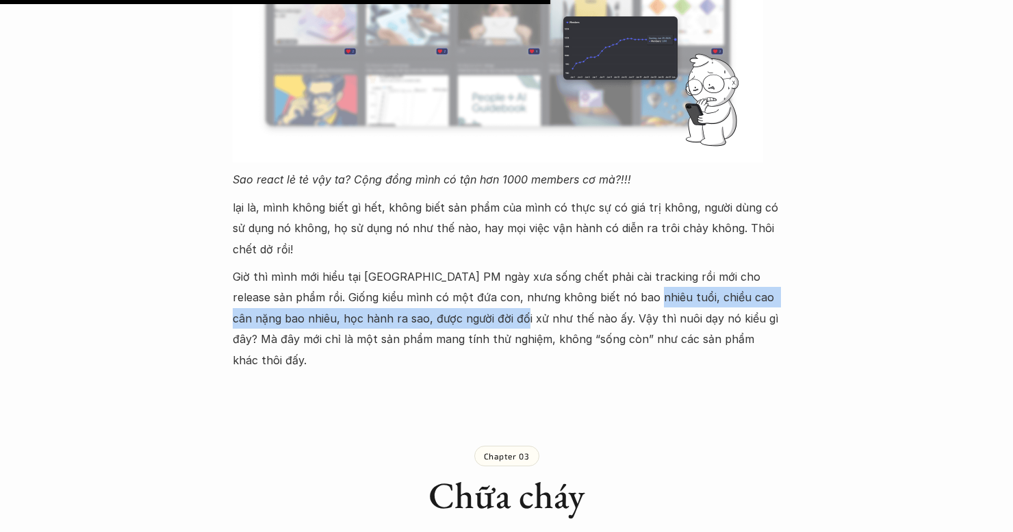
drag, startPoint x: 620, startPoint y: 280, endPoint x: 515, endPoint y: 298, distance: 106.9
click at [467, 297] on p "Giờ thì mình mới hiểu tại sao lão PM ngày xưa sống chết phải cài tracking rồi m…" at bounding box center [506, 318] width 547 height 104
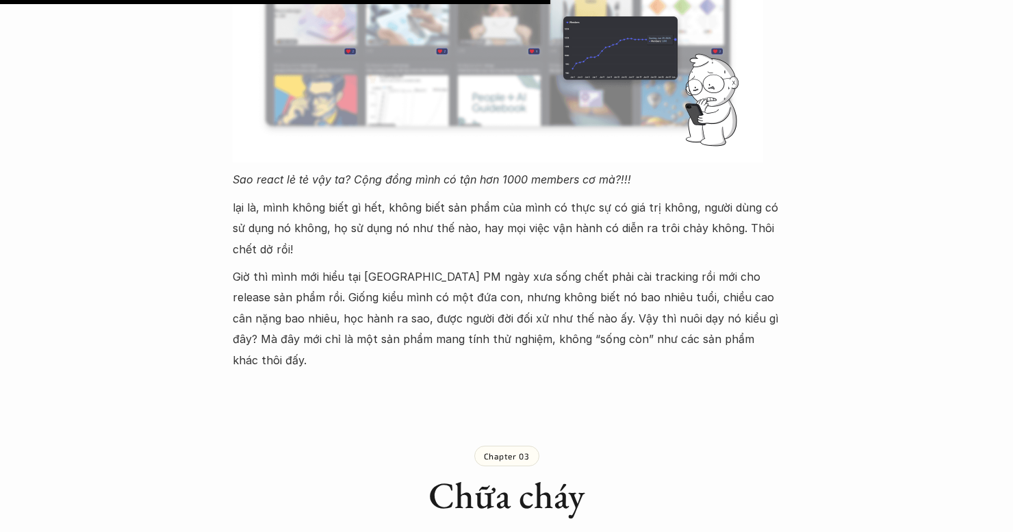
click at [515, 298] on p "Giờ thì mình mới hiểu tại sao lão PM ngày xưa sống chết phải cài tracking rồi m…" at bounding box center [506, 318] width 547 height 104
drag, startPoint x: 500, startPoint y: 298, endPoint x: 354, endPoint y: 290, distance: 146.7
click at [320, 293] on p "Giờ thì mình mới hiểu tại sao lão PM ngày xưa sống chết phải cài tracking rồi m…" at bounding box center [506, 318] width 547 height 104
drag, startPoint x: 488, startPoint y: 295, endPoint x: 526, endPoint y: 295, distance: 37.6
click at [490, 295] on p "Giờ thì mình mới hiểu tại sao lão PM ngày xưa sống chết phải cài tracking rồi m…" at bounding box center [506, 318] width 547 height 104
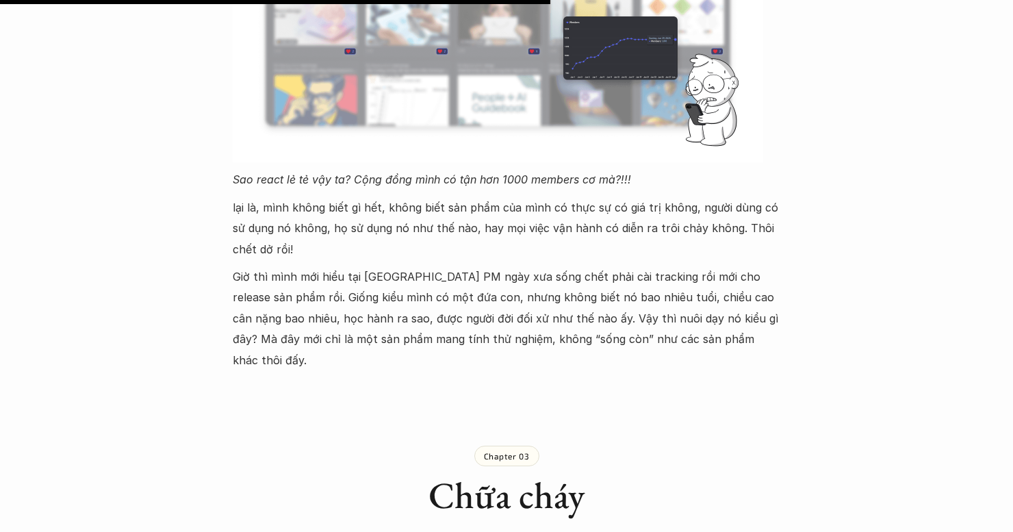
drag, startPoint x: 528, startPoint y: 296, endPoint x: 517, endPoint y: 296, distance: 10.9
click at [528, 296] on p "Giờ thì mình mới hiểu tại sao lão PM ngày xưa sống chết phải cài tracking rồi m…" at bounding box center [506, 318] width 547 height 104
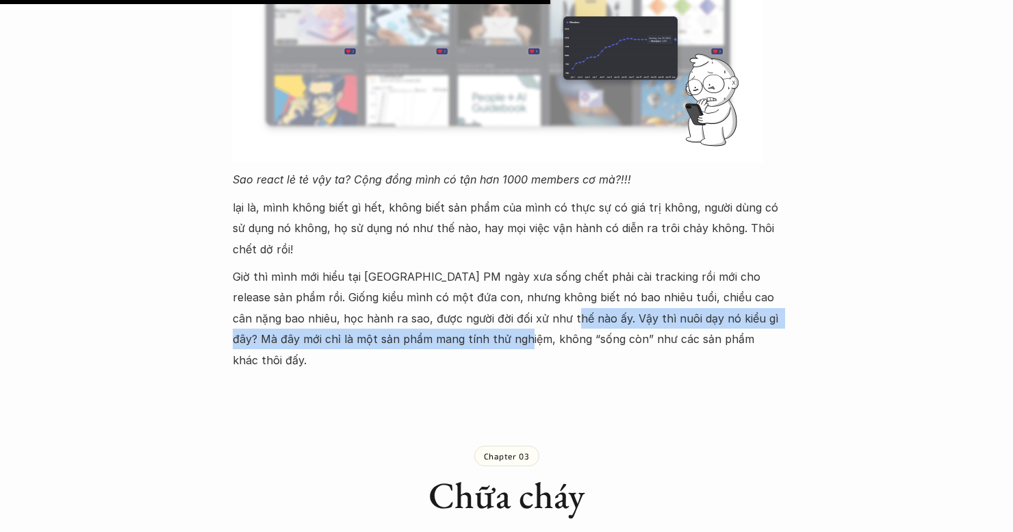
drag, startPoint x: 517, startPoint y: 296, endPoint x: 454, endPoint y: 318, distance: 66.4
click at [460, 319] on p "Giờ thì mình mới hiểu tại sao lão PM ngày xưa sống chết phải cài tracking rồi m…" at bounding box center [506, 318] width 547 height 104
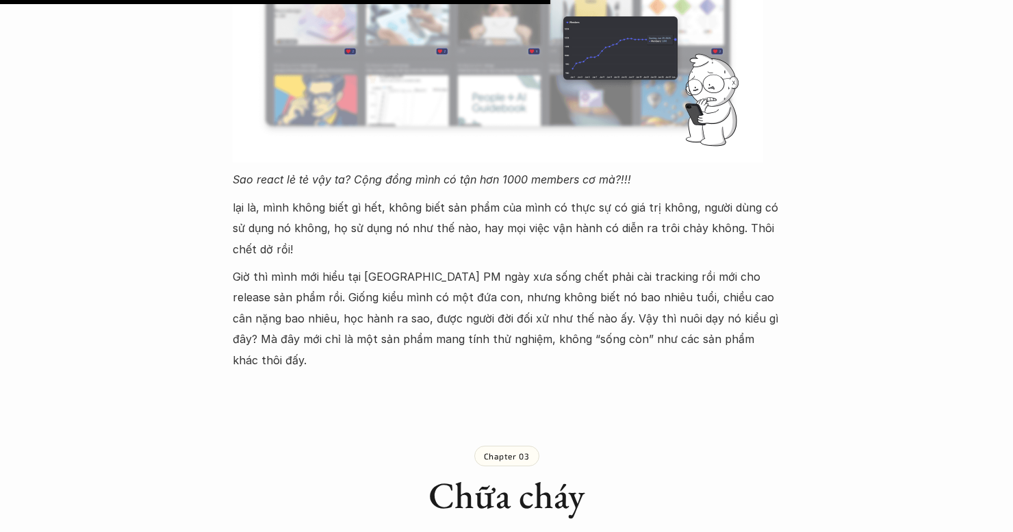
click at [471, 314] on p "Giờ thì mình mới hiểu tại sao lão PM ngày xưa sống chết phải cài tracking rồi m…" at bounding box center [506, 318] width 547 height 104
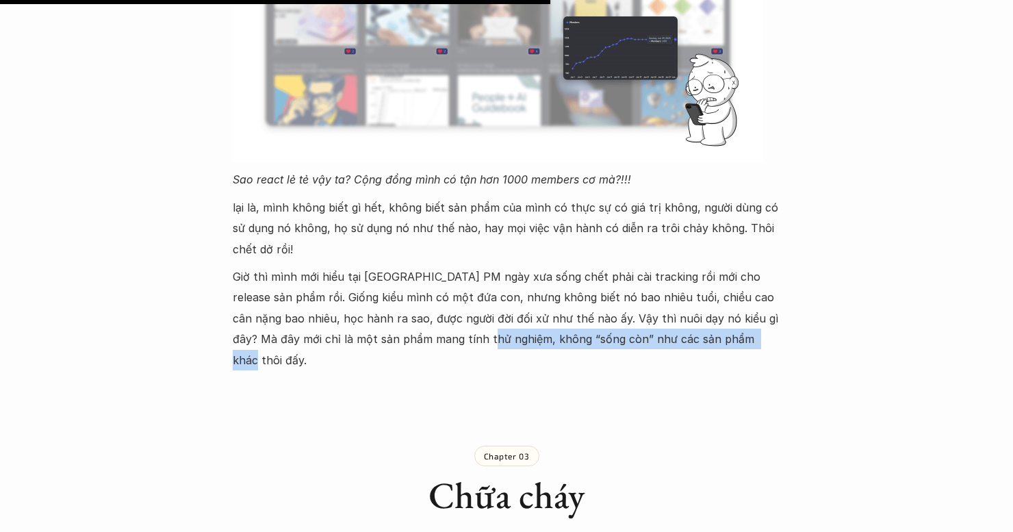
drag, startPoint x: 425, startPoint y: 318, endPoint x: 699, endPoint y: 324, distance: 273.8
click at [699, 324] on p "Giờ thì mình mới hiểu tại sao lão PM ngày xưa sống chết phải cài tracking rồi m…" at bounding box center [506, 318] width 547 height 104
click at [589, 328] on p "Giờ thì mình mới hiểu tại sao lão PM ngày xưa sống chết phải cài tracking rồi m…" at bounding box center [506, 318] width 547 height 104
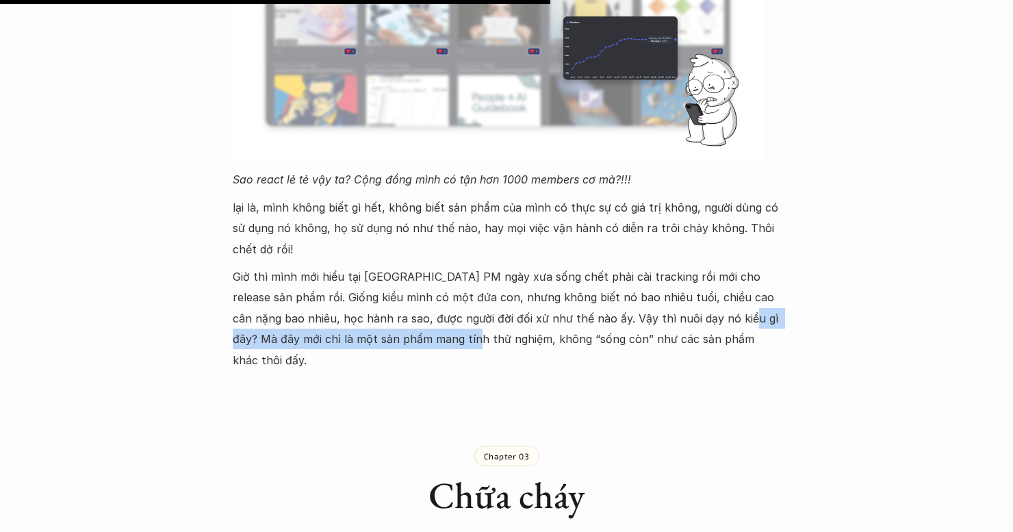
drag, startPoint x: 688, startPoint y: 296, endPoint x: 406, endPoint y: 322, distance: 283.8
click at [406, 322] on p "Giờ thì mình mới hiểu tại sao lão PM ngày xưa sống chết phải cài tracking rồi m…" at bounding box center [506, 318] width 547 height 104
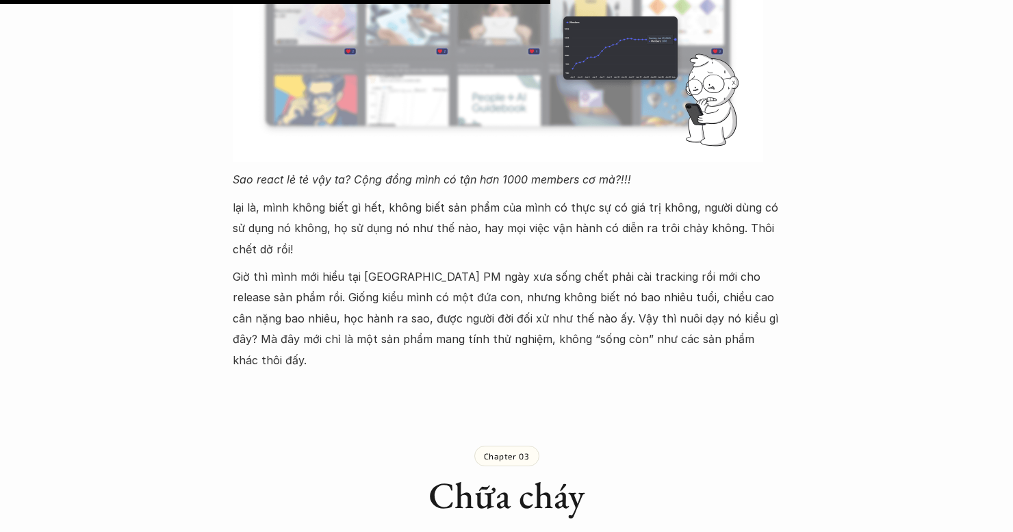
click at [437, 322] on p "Giờ thì mình mới hiểu tại sao lão PM ngày xưa sống chết phải cài tracking rồi m…" at bounding box center [506, 318] width 547 height 104
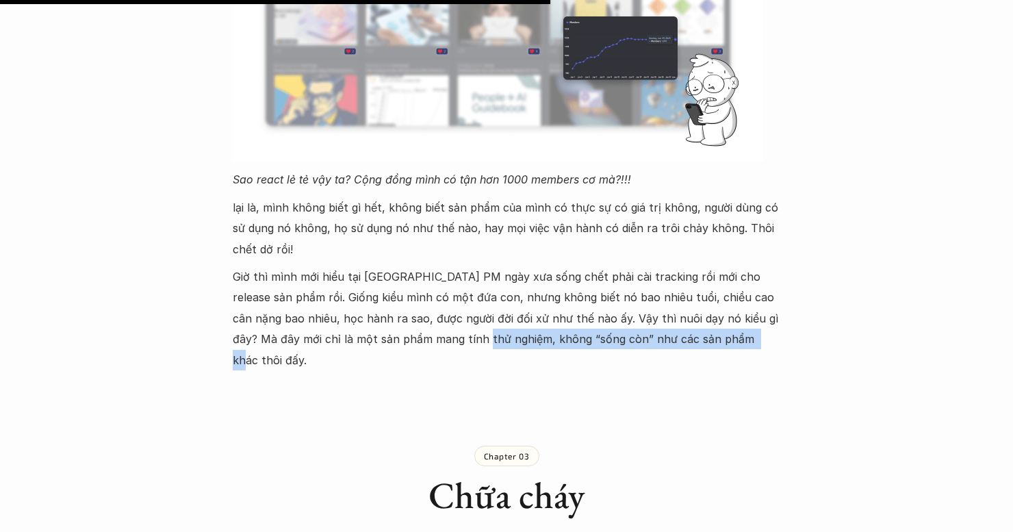
drag, startPoint x: 420, startPoint y: 322, endPoint x: 590, endPoint y: 327, distance: 169.8
click at [680, 327] on p "Giờ thì mình mới hiểu tại sao lão PM ngày xưa sống chết phải cài tracking rồi m…" at bounding box center [506, 318] width 547 height 104
click at [480, 308] on p "Giờ thì mình mới hiểu tại sao lão PM ngày xưa sống chết phải cài tracking rồi m…" at bounding box center [506, 318] width 547 height 104
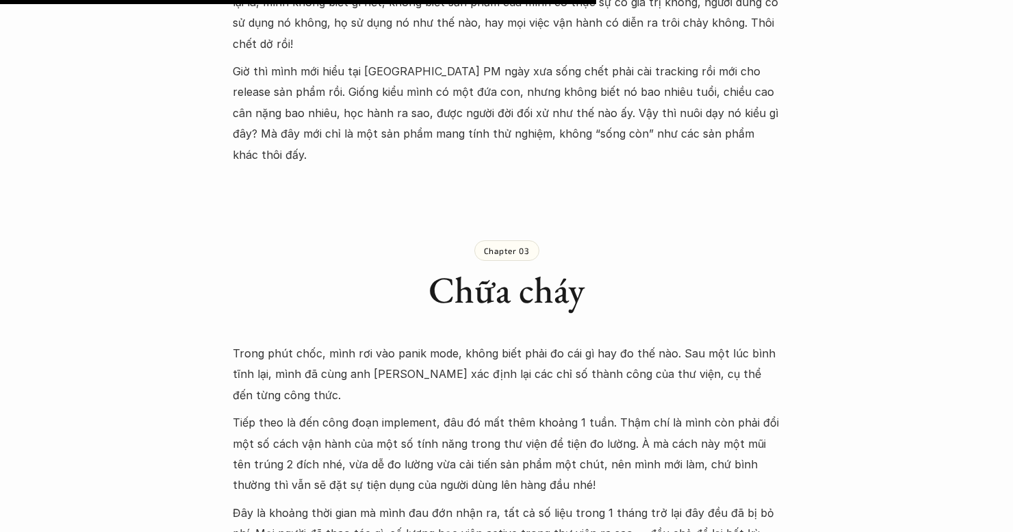
scroll to position [2737, 0]
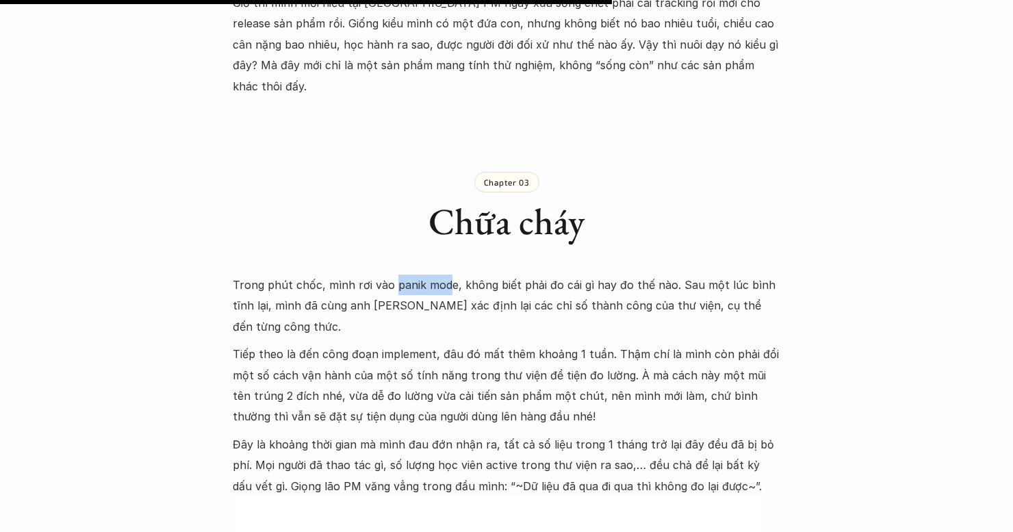
drag, startPoint x: 391, startPoint y: 239, endPoint x: 448, endPoint y: 250, distance: 57.2
click at [448, 274] on p "Trong phút chốc, mình rơi vào panik mode, không biết phải đo cái gì hay đo thế …" at bounding box center [506, 305] width 547 height 62
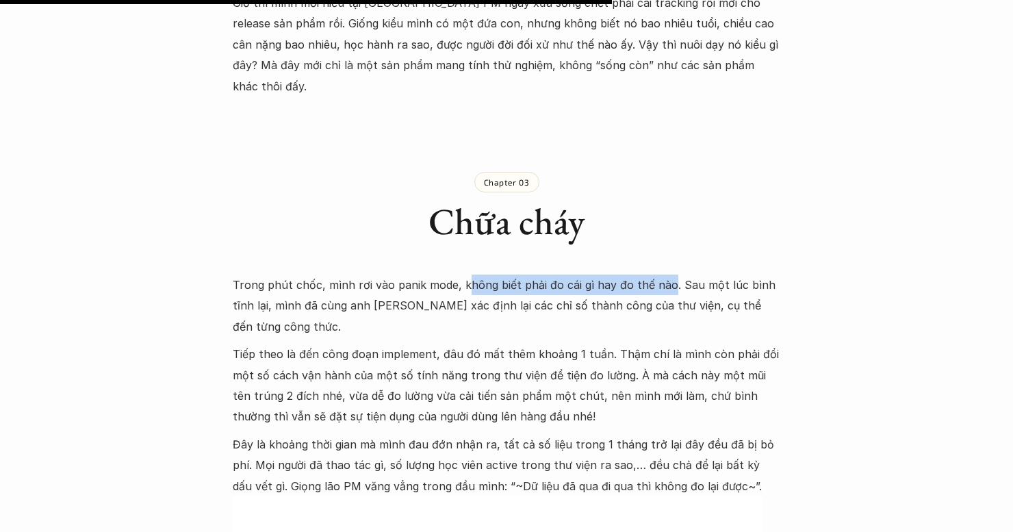
drag, startPoint x: 461, startPoint y: 242, endPoint x: 663, endPoint y: 243, distance: 201.9
click at [662, 274] on p "Trong phút chốc, mình rơi vào panik mode, không biết phải đo cái gì hay đo thế …" at bounding box center [506, 305] width 547 height 62
click at [684, 274] on p "Trong phút chốc, mình rơi vào panik mode, không biết phải đo cái gì hay đo thế …" at bounding box center [506, 305] width 547 height 62
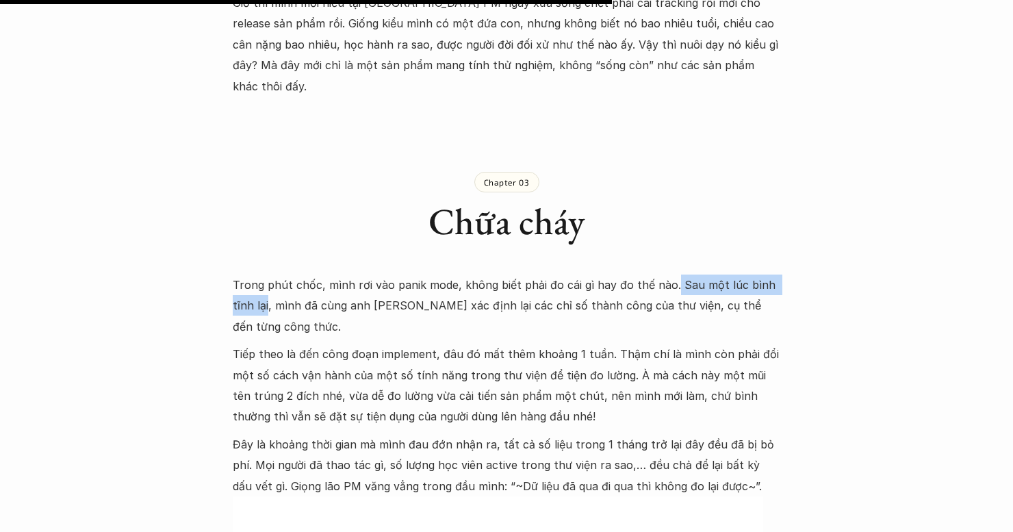
drag, startPoint x: 668, startPoint y: 244, endPoint x: 250, endPoint y: 266, distance: 418.7
click at [247, 274] on p "Trong phút chốc, mình rơi vào panik mode, không biết phải đo cái gì hay đo thế …" at bounding box center [506, 305] width 547 height 62
click at [255, 274] on p "Trong phút chốc, mình rơi vào panik mode, không biết phải đo cái gì hay đo thế …" at bounding box center [506, 305] width 547 height 62
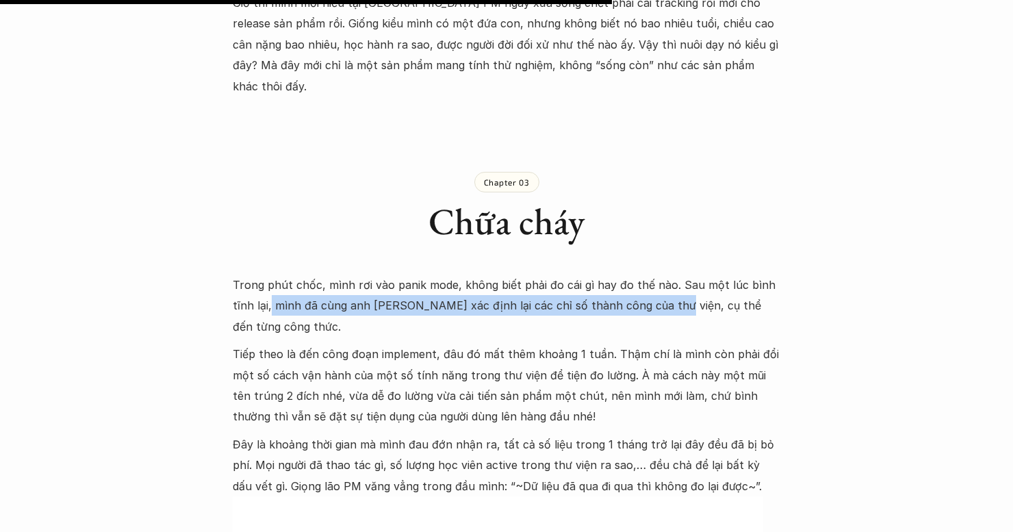
drag, startPoint x: 248, startPoint y: 265, endPoint x: 638, endPoint y: 269, distance: 389.4
click at [636, 274] on p "Trong phút chốc, mình rơi vào panik mode, không biết phải đo cái gì hay đo thế …" at bounding box center [506, 305] width 547 height 62
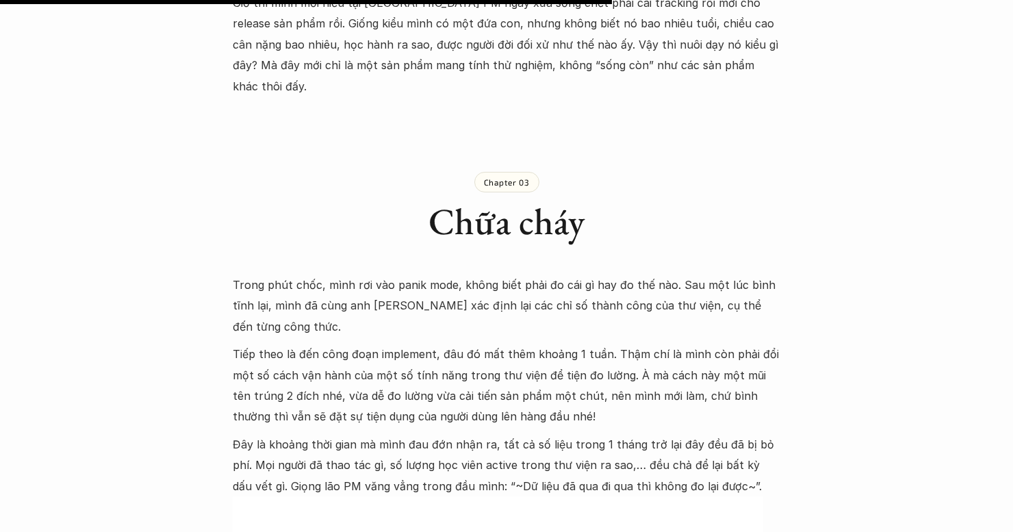
click at [648, 274] on p "Trong phút chốc, mình rơi vào panik mode, không biết phải đo cái gì hay đo thế …" at bounding box center [506, 305] width 547 height 62
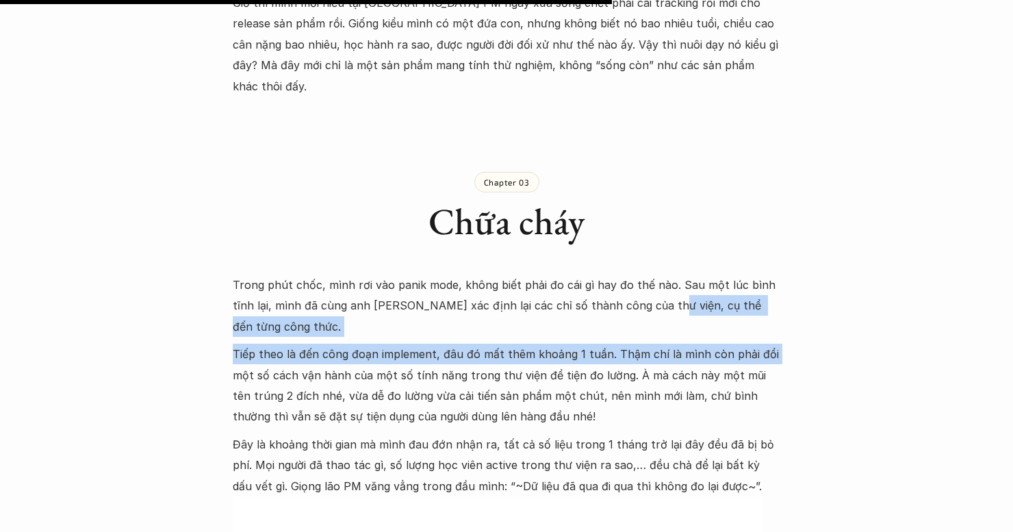
drag, startPoint x: 632, startPoint y: 266, endPoint x: 524, endPoint y: 322, distance: 122.1
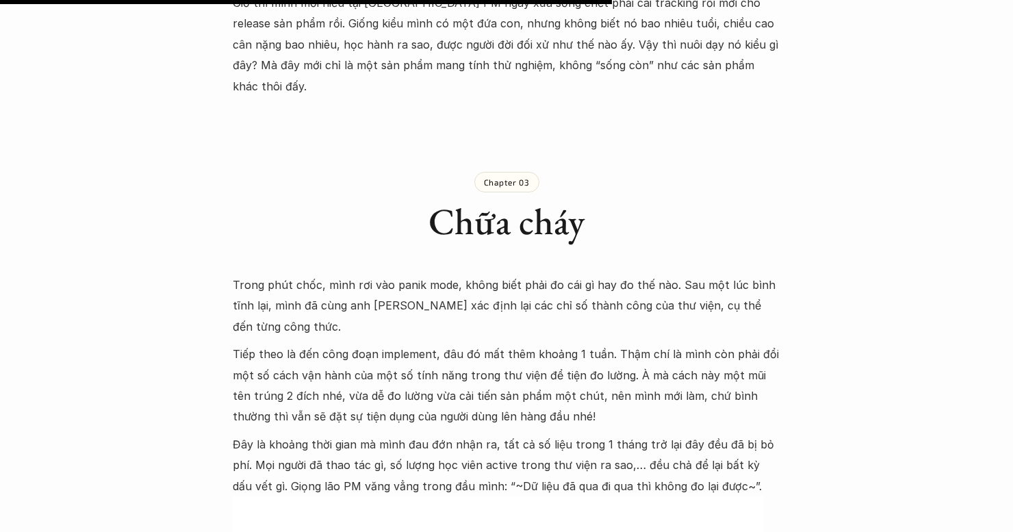
drag, startPoint x: 300, startPoint y: 354, endPoint x: 233, endPoint y: 322, distance: 73.5
click at [299, 354] on p "Tiếp theo là đến công đoạn implement, đâu đó mất thêm khoảng 1 tuần. Thậm chí l…" at bounding box center [506, 385] width 547 height 83
drag, startPoint x: 233, startPoint y: 289, endPoint x: 436, endPoint y: 298, distance: 203.4
click at [436, 344] on p "Tiếp theo là đến công đoạn implement, đâu đó mất thêm khoảng 1 tuần. Thậm chí l…" at bounding box center [506, 385] width 547 height 83
click at [500, 344] on p "Tiếp theo là đến công đoạn implement, đâu đó mất thêm khoảng 1 tuần. Thậm chí l…" at bounding box center [506, 385] width 547 height 83
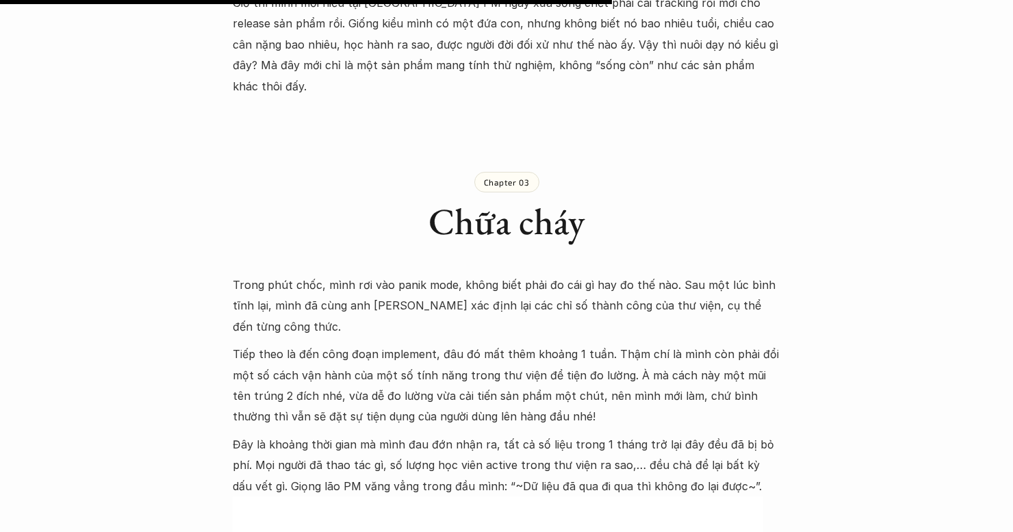
scroll to position [2806, 0]
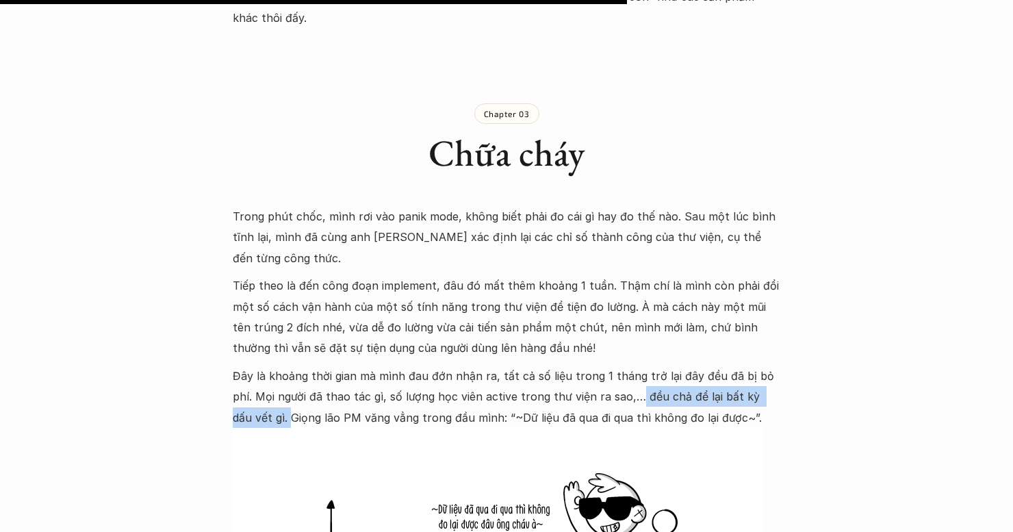
drag, startPoint x: 612, startPoint y: 331, endPoint x: 793, endPoint y: 338, distance: 181.5
drag, startPoint x: 357, startPoint y: 349, endPoint x: 297, endPoint y: 352, distance: 60.3
click at [356, 365] on p "Đây là khoảng thời gian mà mình đau đớn nhận ra, tất cả số liệu trong 1 tháng t…" at bounding box center [506, 396] width 547 height 62
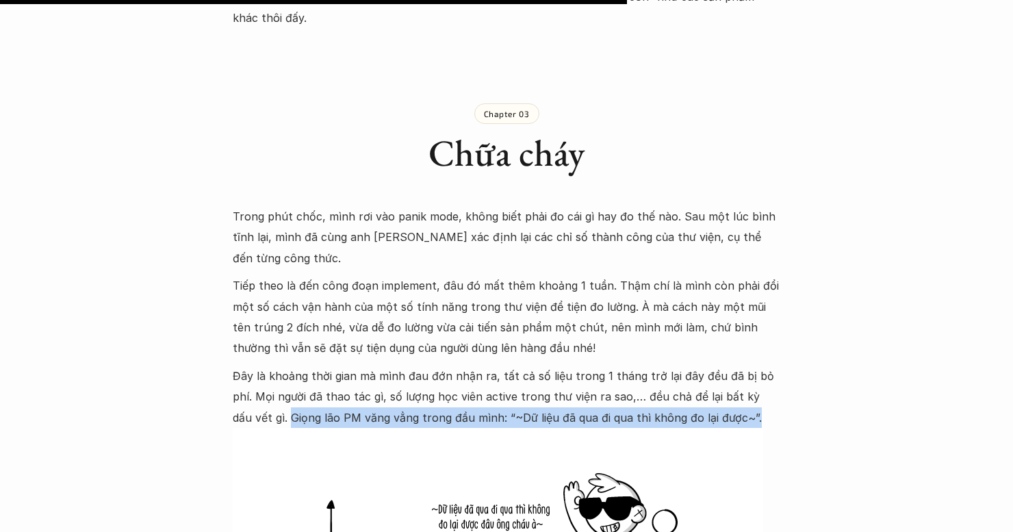
drag, startPoint x: 232, startPoint y: 352, endPoint x: 697, endPoint y: 354, distance: 464.7
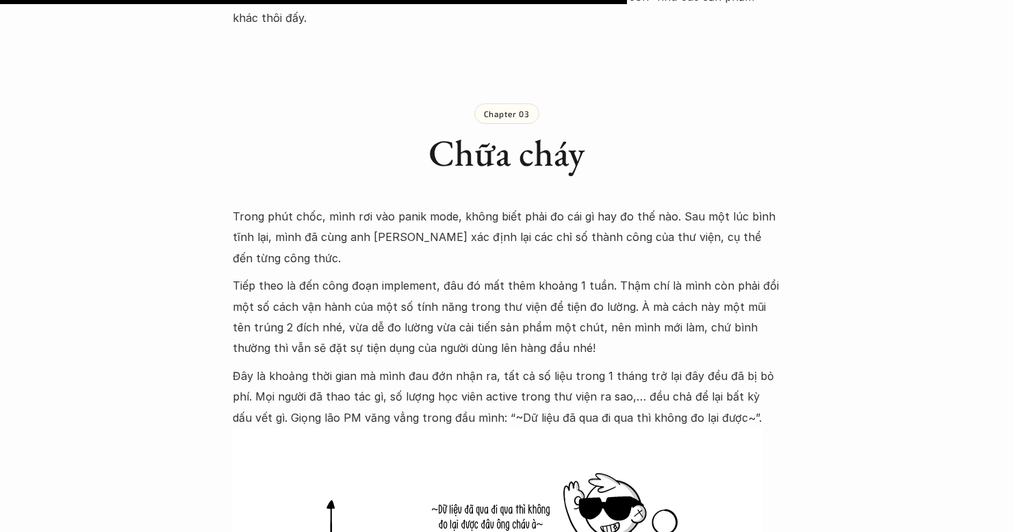
click at [622, 365] on p "Đây là khoảng thời gian mà mình đau đớn nhận ra, tất cả số liệu trong 1 tháng t…" at bounding box center [506, 396] width 547 height 62
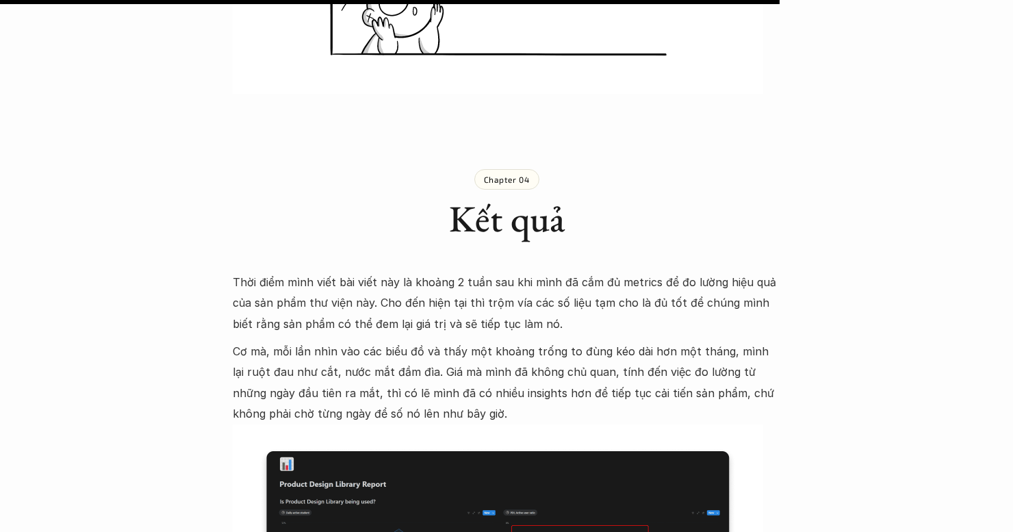
scroll to position [3627, 0]
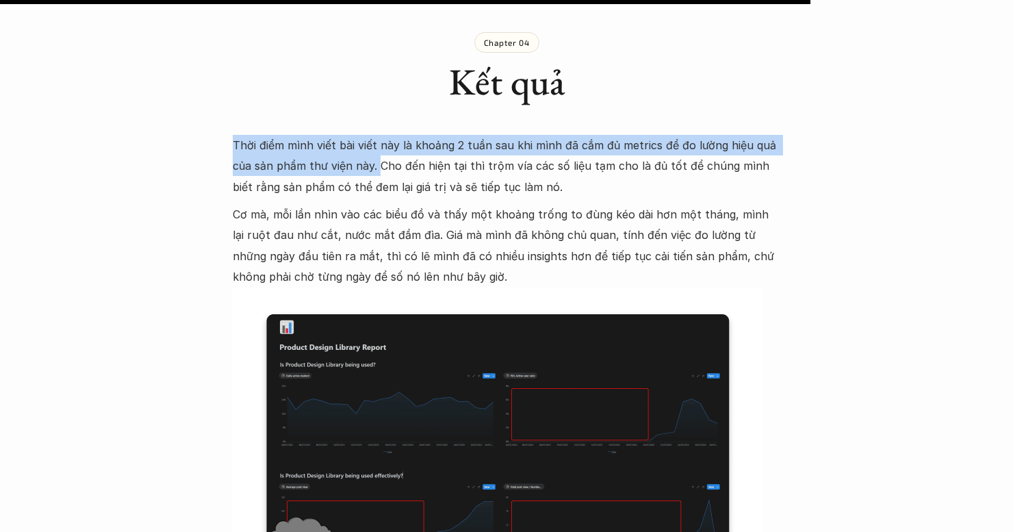
drag, startPoint x: 231, startPoint y: 86, endPoint x: 385, endPoint y: 103, distance: 154.8
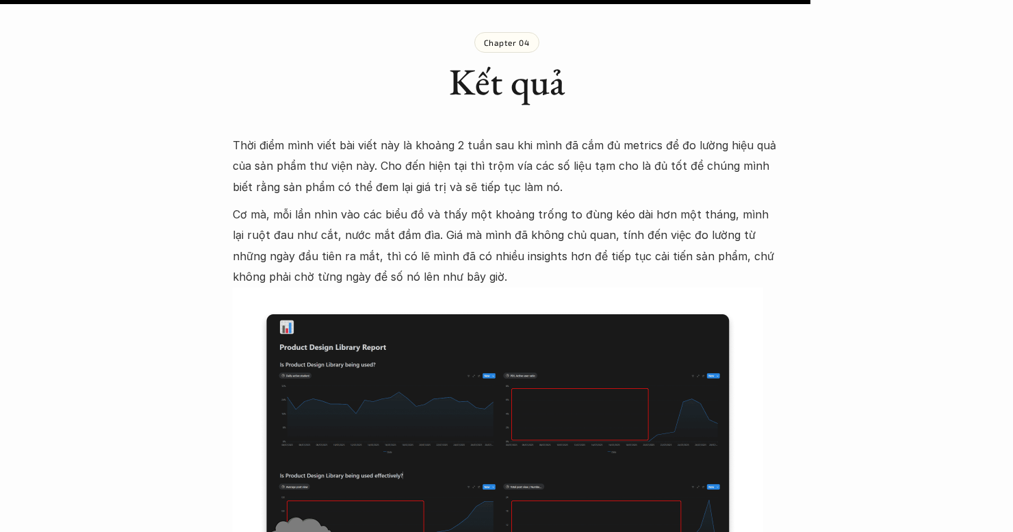
click at [385, 135] on p "Thời điểm mình viết bài viết này là khoảng 2 tuần sau khi mình đã cắm đủ metric…" at bounding box center [506, 166] width 547 height 62
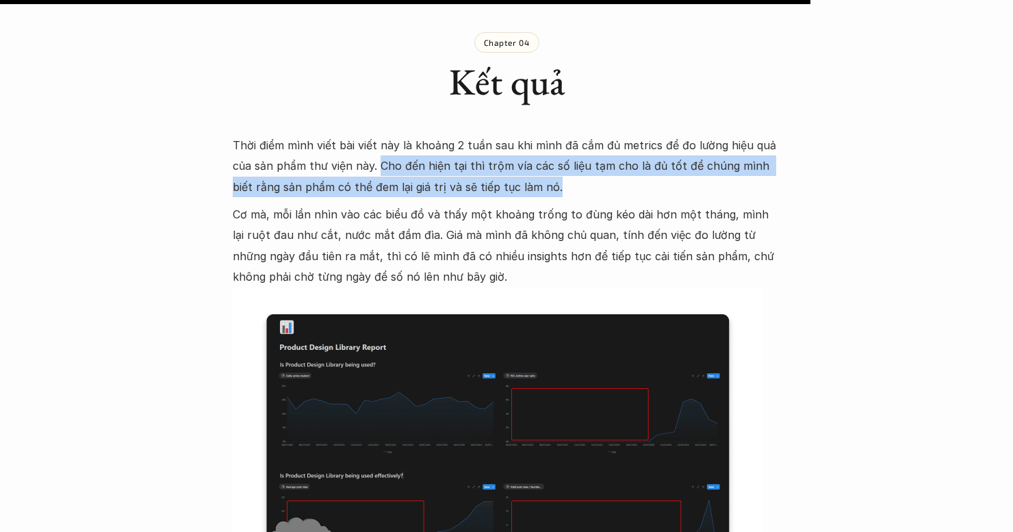
drag, startPoint x: 376, startPoint y: 103, endPoint x: 536, endPoint y: 127, distance: 162.0
click at [536, 135] on p "Thời điểm mình viết bài viết này là khoảng 2 tuần sau khi mình đã cắm đủ metric…" at bounding box center [506, 166] width 547 height 62
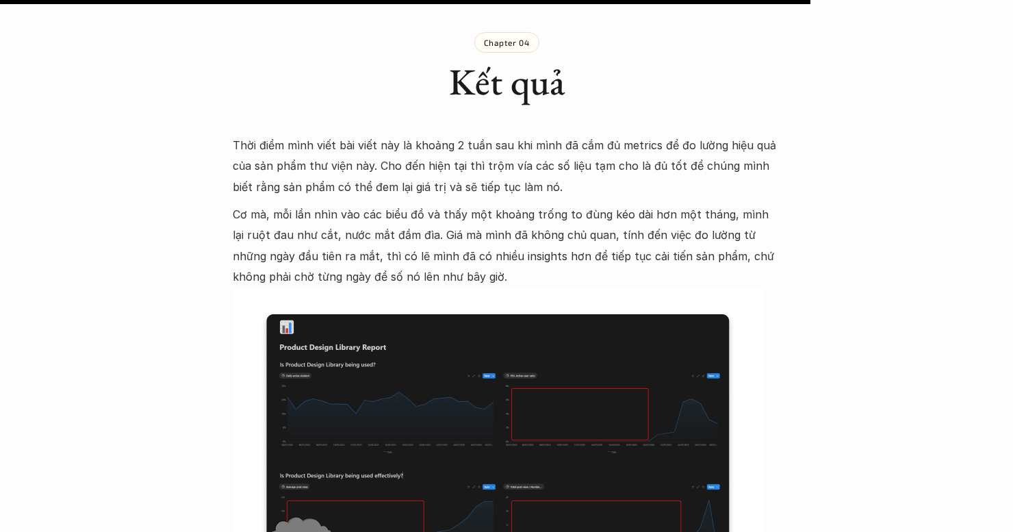
drag, startPoint x: 394, startPoint y: 158, endPoint x: 280, endPoint y: 158, distance: 114.3
click at [392, 204] on p "Cơ mà, mỗi lần nhìn vào các biểu đồ và thấy một khoảng trống to đùng kéo dài hơ…" at bounding box center [506, 245] width 547 height 83
click at [251, 204] on p "Cơ mà, mỗi lần nhìn vào các biểu đồ và thấy một khoảng trống to đùng kéo dài hơ…" at bounding box center [506, 245] width 547 height 83
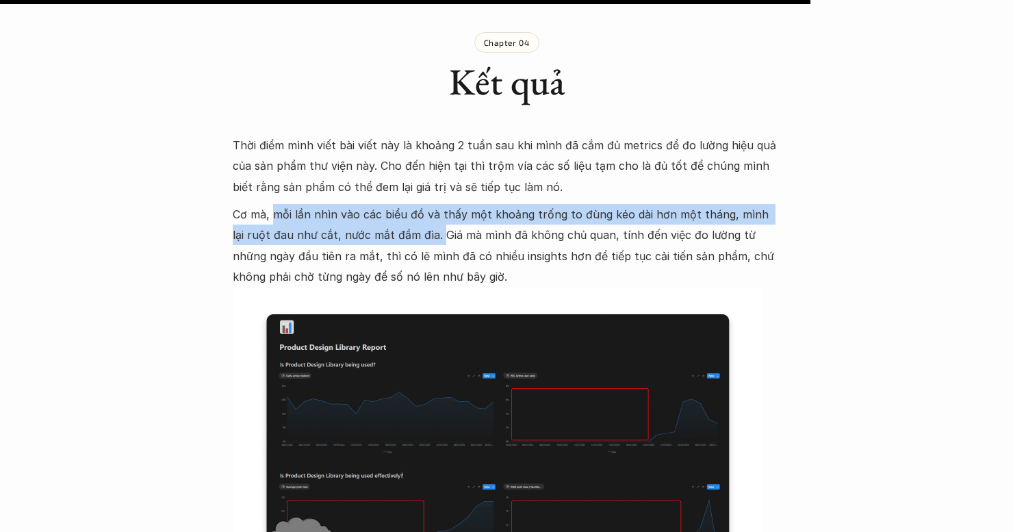
drag, startPoint x: 271, startPoint y: 151, endPoint x: 426, endPoint y: 171, distance: 155.9
click at [426, 204] on p "Cơ mà, mỗi lần nhìn vào các biểu đồ và thấy một khoảng trống to đùng kéo dài hơ…" at bounding box center [506, 245] width 547 height 83
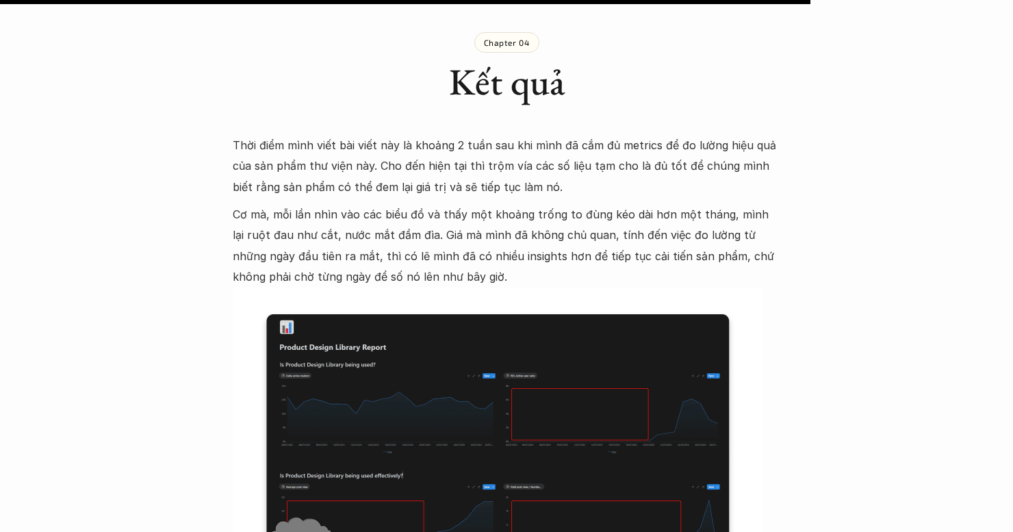
click at [445, 204] on p "Cơ mà, mỗi lần nhìn vào các biểu đồ và thấy một khoảng trống to đùng kéo dài hơ…" at bounding box center [506, 245] width 547 height 83
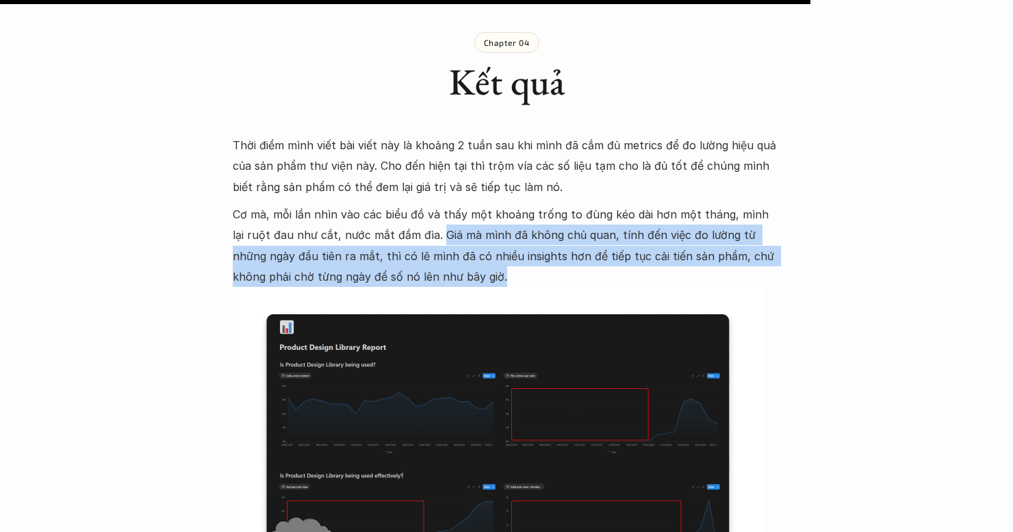
drag, startPoint x: 424, startPoint y: 173, endPoint x: 465, endPoint y: 216, distance: 59.0
click at [689, 216] on p "Cơ mà, mỗi lần nhìn vào các biểu đồ và thấy một khoảng trống to đùng kéo dài hơ…" at bounding box center [506, 245] width 547 height 83
click at [349, 287] on img at bounding box center [498, 462] width 530 height 350
click at [340, 222] on div at bounding box center [340, 222] width 0 height 0
click at [335, 214] on p "Cơ mà, mỗi lần nhìn vào các biểu đồ và thấy một khoảng trống to đùng kéo dài hơ…" at bounding box center [506, 245] width 547 height 83
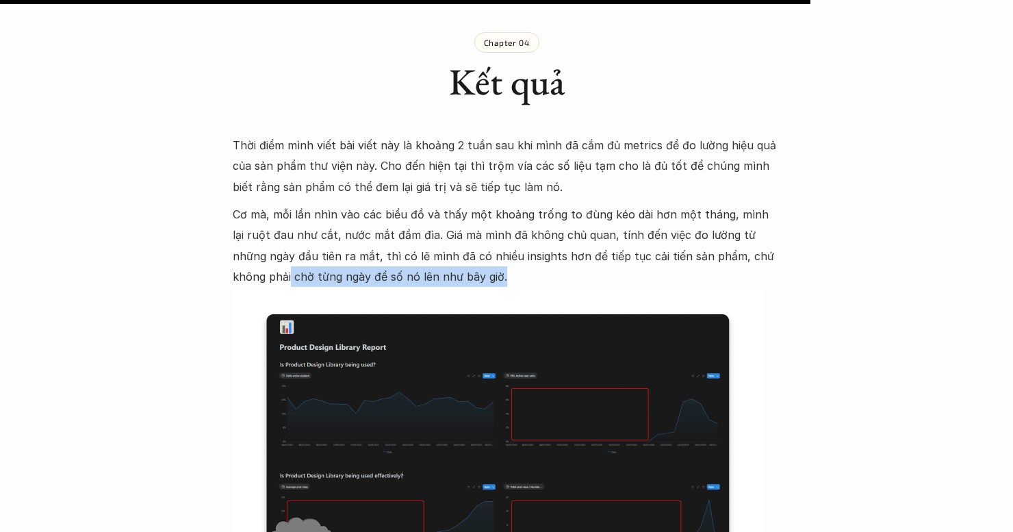
drag, startPoint x: 309, startPoint y: 211, endPoint x: 469, endPoint y: 213, distance: 159.5
click at [467, 213] on p "Cơ mà, mỗi lần nhìn vào các biểu đồ và thấy một khoảng trống to đùng kéo dài hơ…" at bounding box center [506, 245] width 547 height 83
click at [472, 214] on p "Cơ mà, mỗi lần nhìn vào các biểu đồ và thấy một khoảng trống to đùng kéo dài hơ…" at bounding box center [506, 245] width 547 height 83
click at [377, 207] on p "Cơ mà, mỗi lần nhìn vào các biểu đồ và thấy một khoảng trống to đùng kéo dài hơ…" at bounding box center [506, 245] width 547 height 83
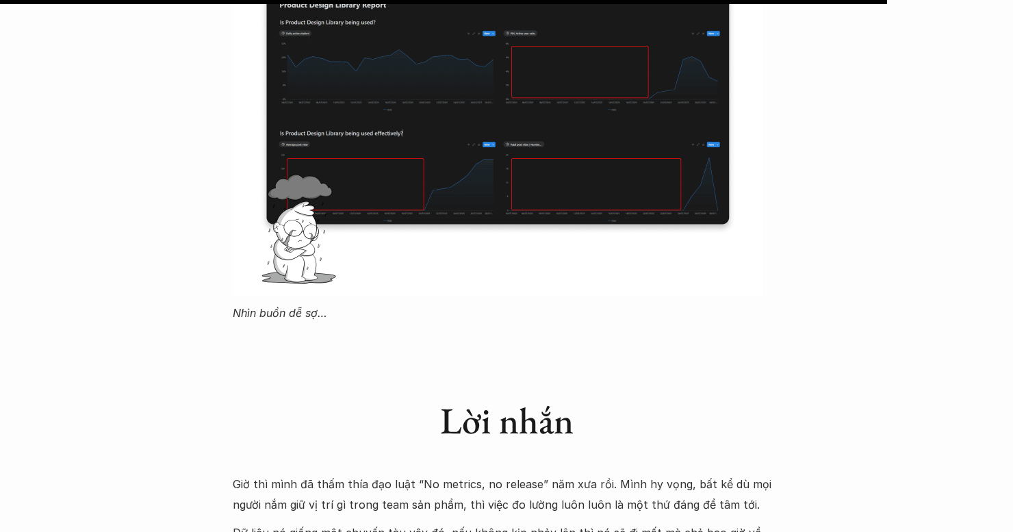
scroll to position [4106, 0]
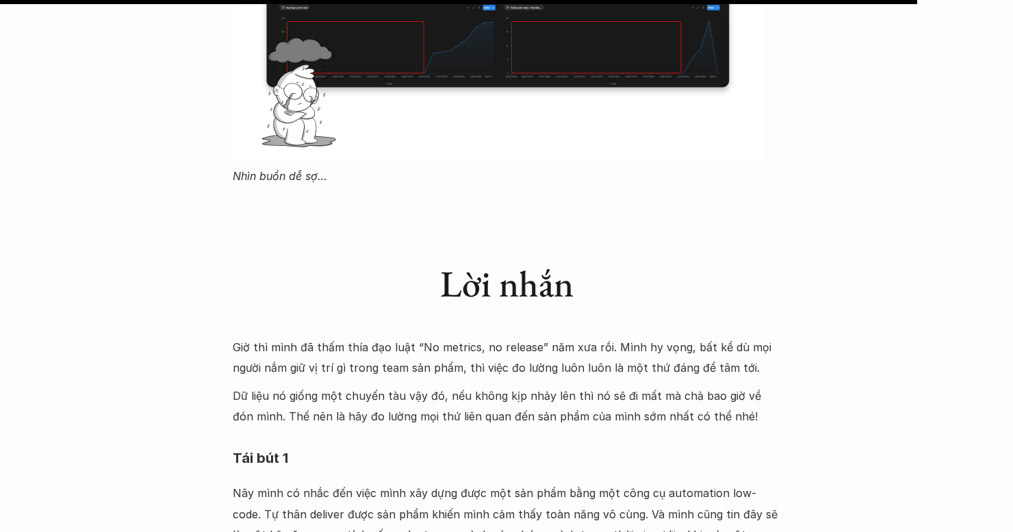
click at [293, 337] on p "Giờ thì mình đã thấm thía đạo luật “No metrics, no release” năm xưa rồi. Mình h…" at bounding box center [506, 358] width 547 height 42
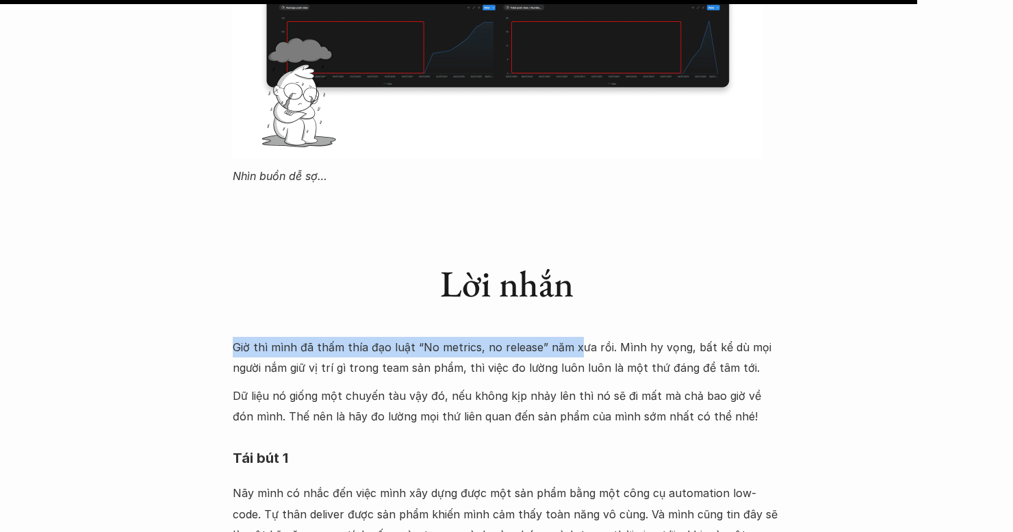
drag, startPoint x: 230, startPoint y: 286, endPoint x: 569, endPoint y: 281, distance: 339.5
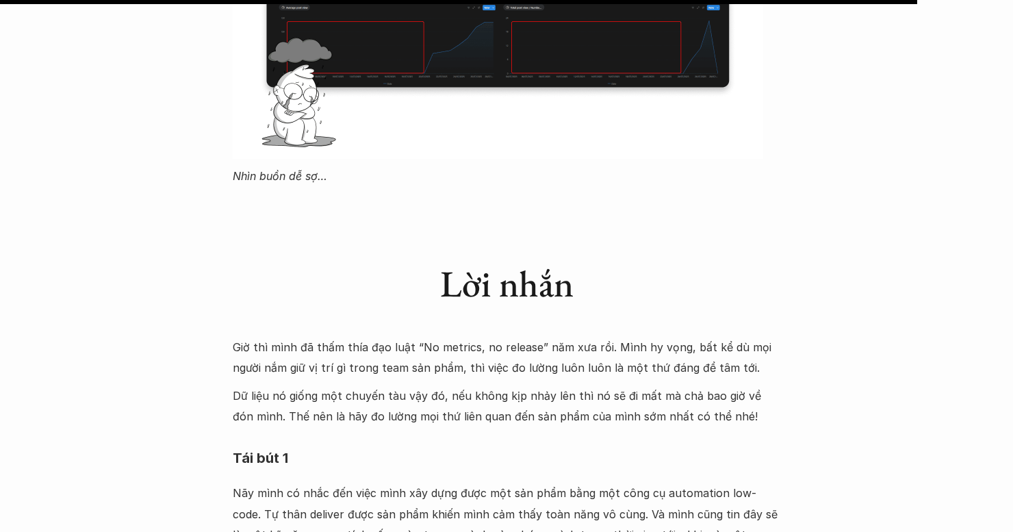
click at [451, 337] on p "Giờ thì mình đã thấm thía đạo luật “No metrics, no release” năm xưa rồi. Mình h…" at bounding box center [506, 358] width 547 height 42
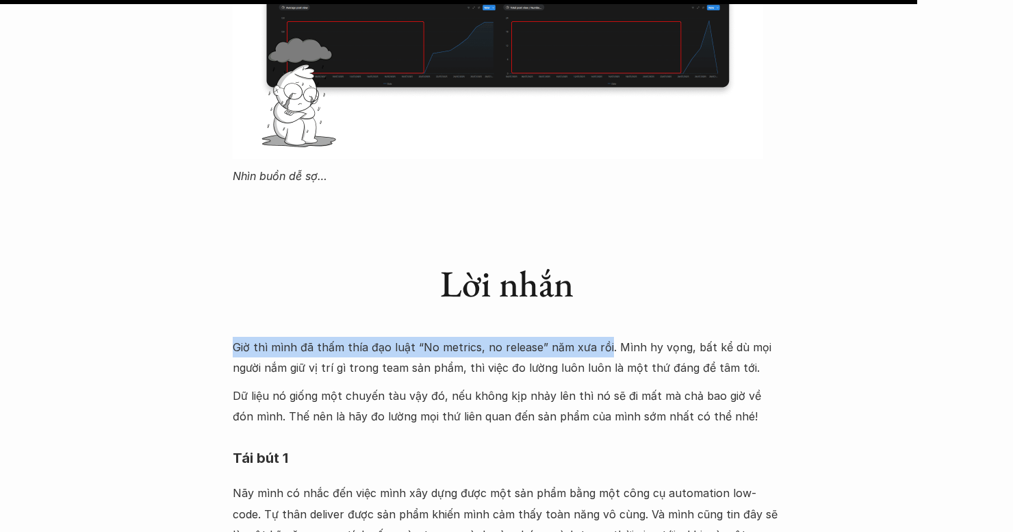
drag, startPoint x: 232, startPoint y: 284, endPoint x: 599, endPoint y: 289, distance: 367.5
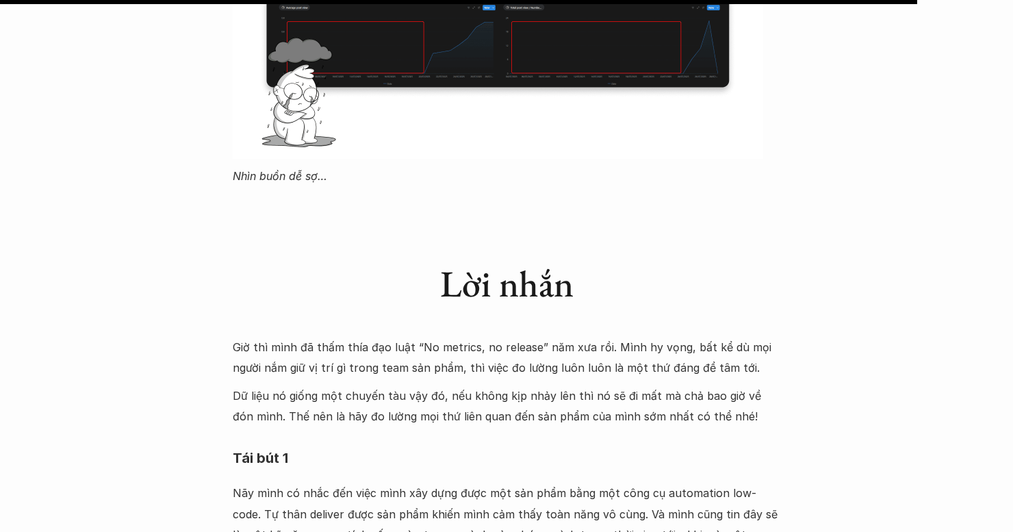
click at [405, 385] on p "Dữ liệu nó giống một chuyến tàu vậy đó, nếu không kịp nhảy lên thì nó sẽ đi mất…" at bounding box center [506, 406] width 547 height 42
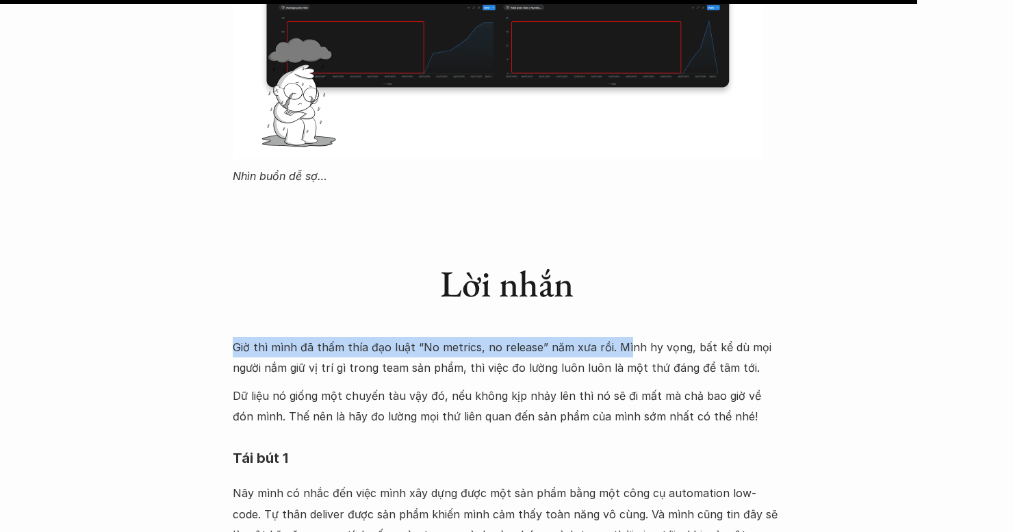
drag, startPoint x: 235, startPoint y: 288, endPoint x: 638, endPoint y: 280, distance: 403.8
click at [619, 337] on p "Giờ thì mình đã thấm thía đạo luật “No metrics, no release” năm xưa rồi. Mình h…" at bounding box center [506, 358] width 547 height 42
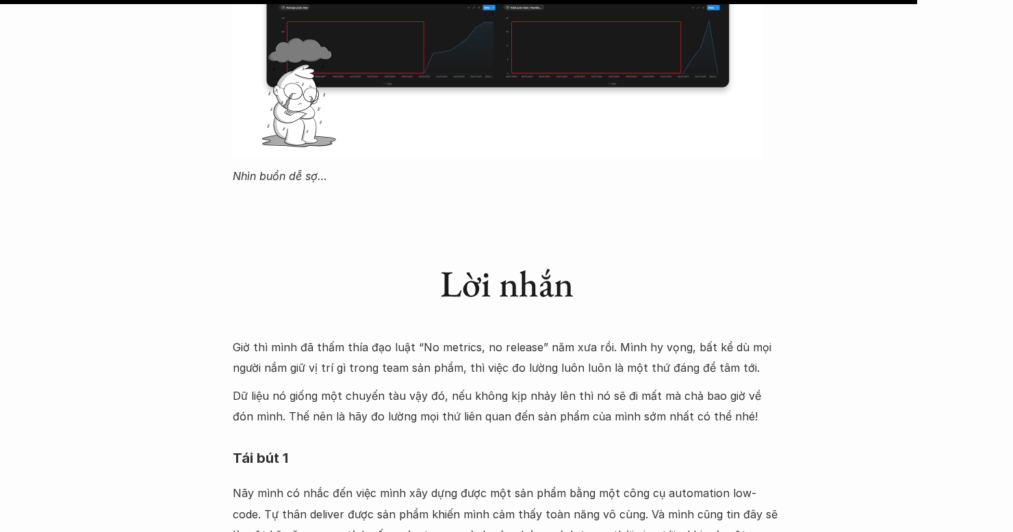
click at [645, 337] on p "Giờ thì mình đã thấm thía đạo luật “No metrics, no release” năm xưa rồi. Mình h…" at bounding box center [506, 358] width 547 height 42
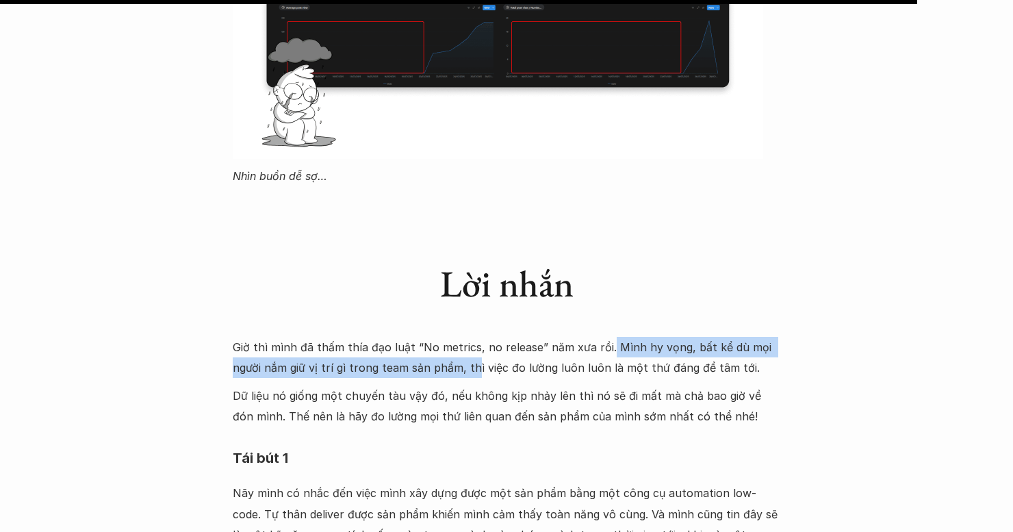
drag, startPoint x: 602, startPoint y: 283, endPoint x: 471, endPoint y: 313, distance: 133.5
click at [471, 337] on p "Giờ thì mình đã thấm thía đạo luật “No metrics, no release” năm xưa rồi. Mình h…" at bounding box center [506, 358] width 547 height 42
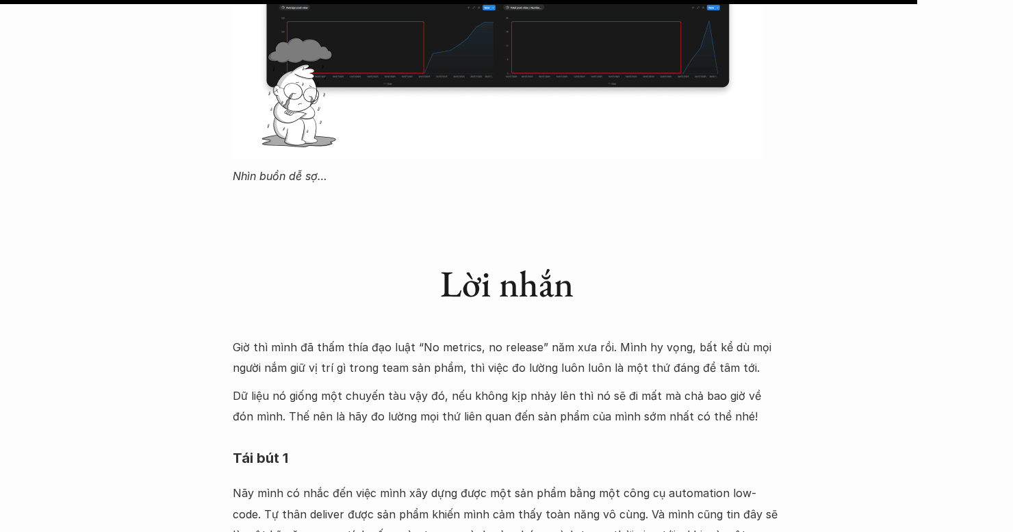
click at [524, 337] on p "Giờ thì mình đã thấm thía đạo luật “No metrics, no release” năm xưa rồi. Mình h…" at bounding box center [506, 358] width 547 height 42
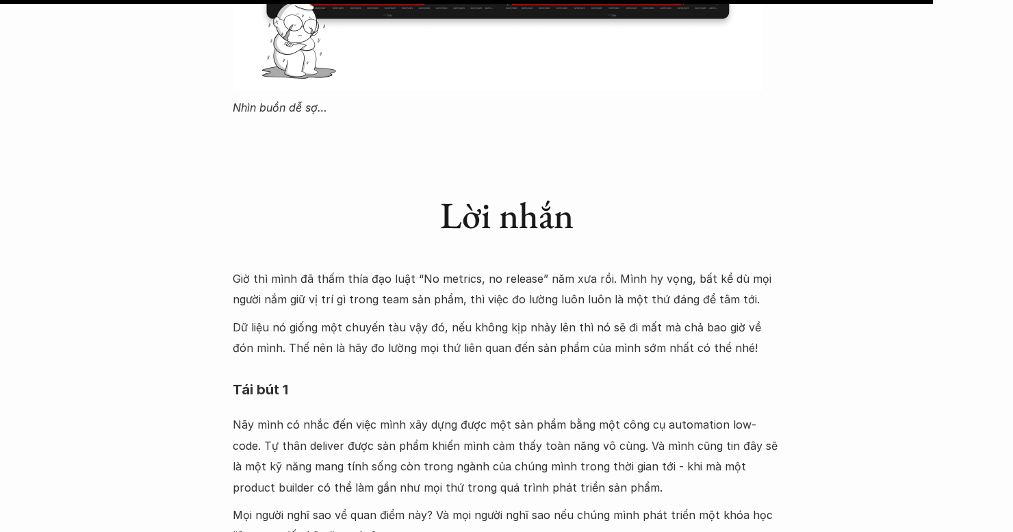
scroll to position [4243, 0]
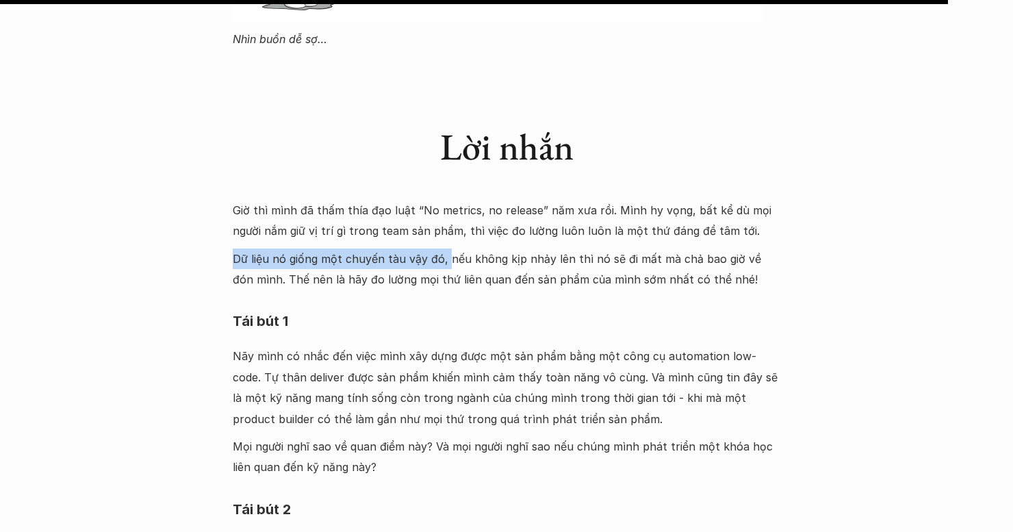
drag, startPoint x: 233, startPoint y: 197, endPoint x: 448, endPoint y: 201, distance: 214.9
click at [448, 248] on p "Dữ liệu nó giống một chuyến tàu vậy đó, nếu không kịp nhảy lên thì nó sẽ đi mất…" at bounding box center [506, 269] width 547 height 42
click at [463, 248] on p "Dữ liệu nó giống một chuyến tàu vậy đó, nếu không kịp nhảy lên thì nó sẽ đi mất…" at bounding box center [506, 269] width 547 height 42
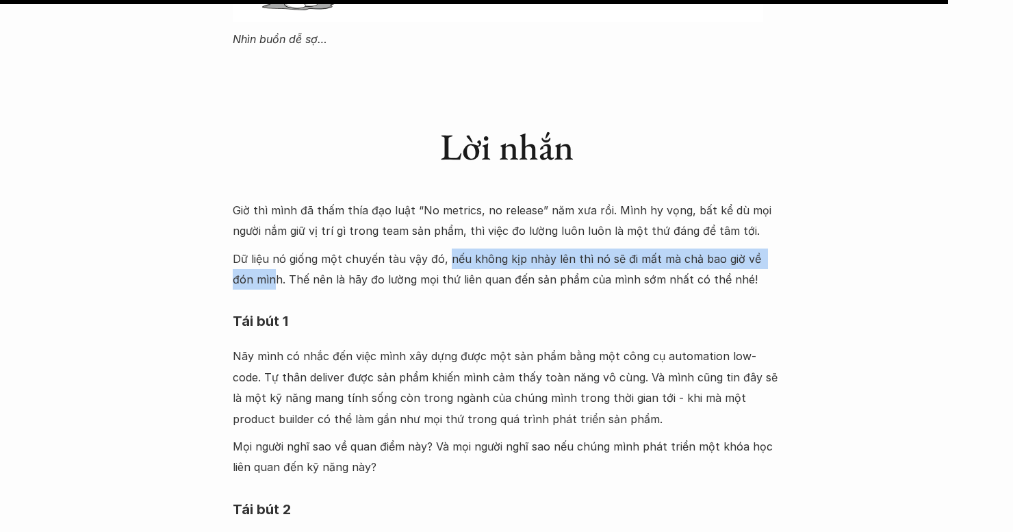
drag, startPoint x: 460, startPoint y: 189, endPoint x: 249, endPoint y: 217, distance: 212.6
click at [249, 248] on p "Dữ liệu nó giống một chuyến tàu vậy đó, nếu không kịp nhảy lên thì nó sẽ đi mất…" at bounding box center [506, 269] width 547 height 42
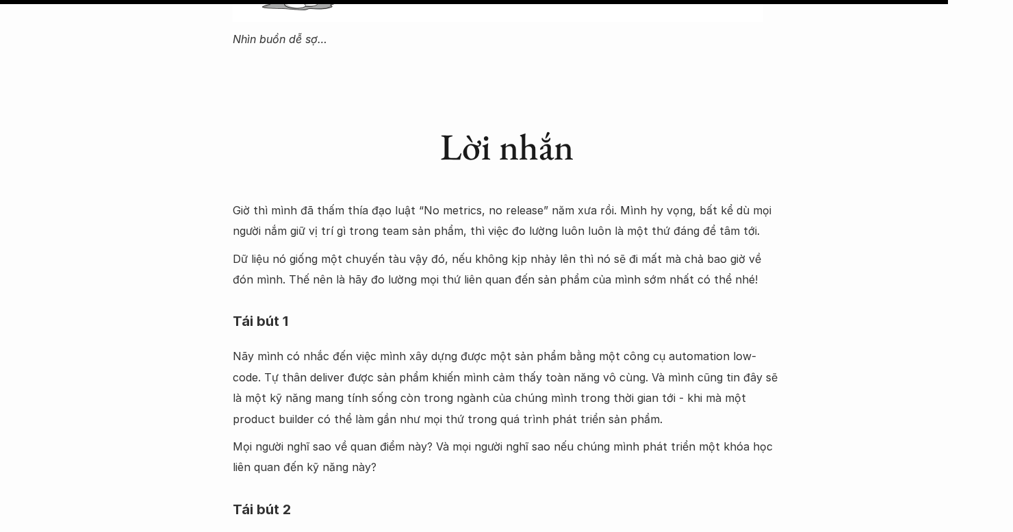
click at [289, 248] on p "Dữ liệu nó giống một chuyến tàu vậy đó, nếu không kịp nhảy lên thì nó sẽ đi mất…" at bounding box center [506, 269] width 547 height 42
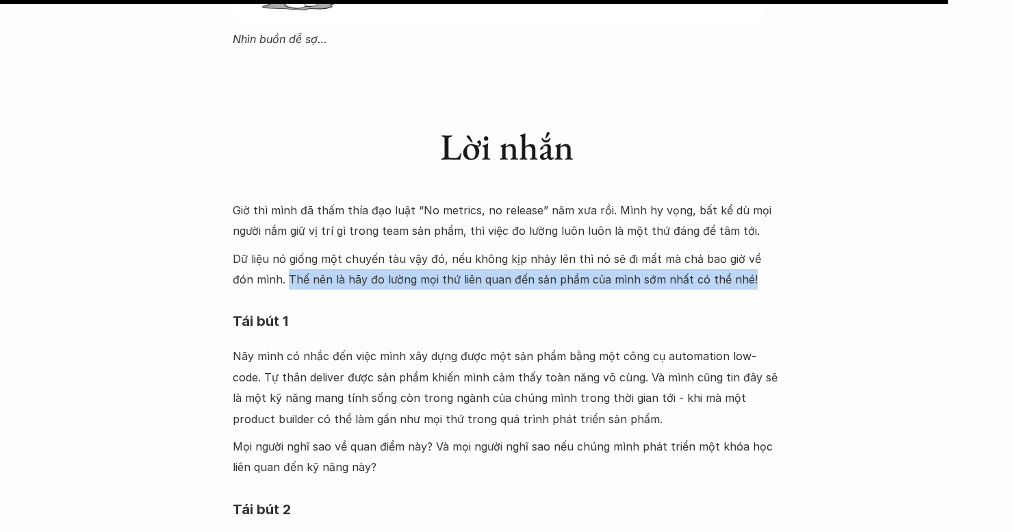
drag, startPoint x: 263, startPoint y: 220, endPoint x: 579, endPoint y: 233, distance: 315.7
click at [736, 248] on p "Dữ liệu nó giống một chuyến tàu vậy đó, nếu không kịp nhảy lên thì nó sẽ đi mất…" at bounding box center [506, 269] width 547 height 42
click at [545, 248] on p "Dữ liệu nó giống một chuyến tàu vậy đó, nếu không kịp nhảy lên thì nó sẽ đi mất…" at bounding box center [506, 269] width 547 height 42
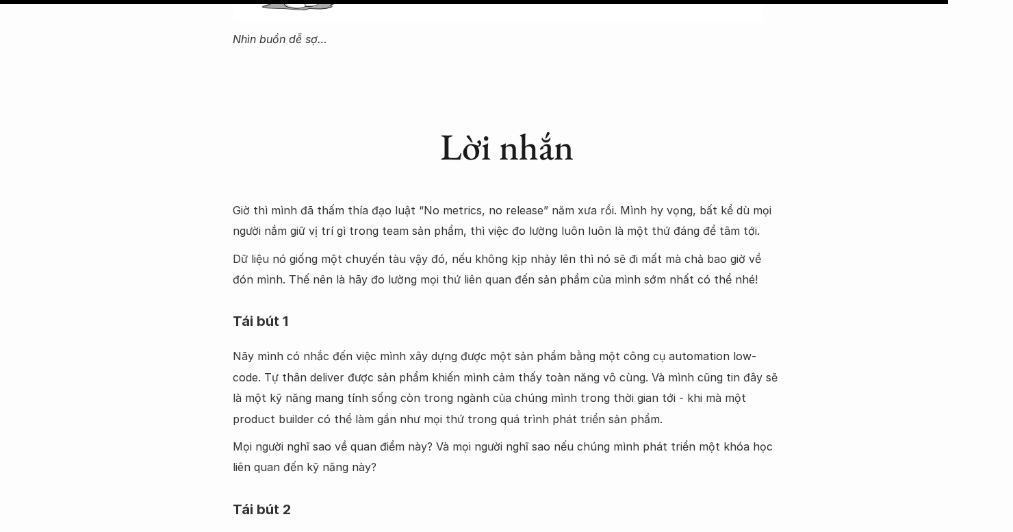
scroll to position [4380, 0]
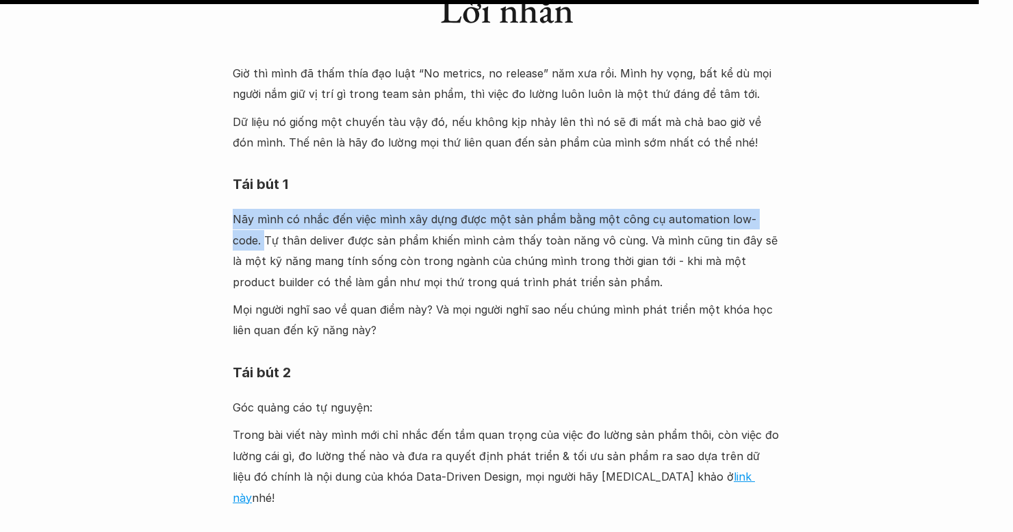
drag, startPoint x: 233, startPoint y: 157, endPoint x: 788, endPoint y: 153, distance: 555.7
click at [688, 209] on p "Nãy mình có nhắc đến việc mình xây dựng được một sản phẩm bằng một công cụ auto…" at bounding box center [506, 250] width 547 height 83
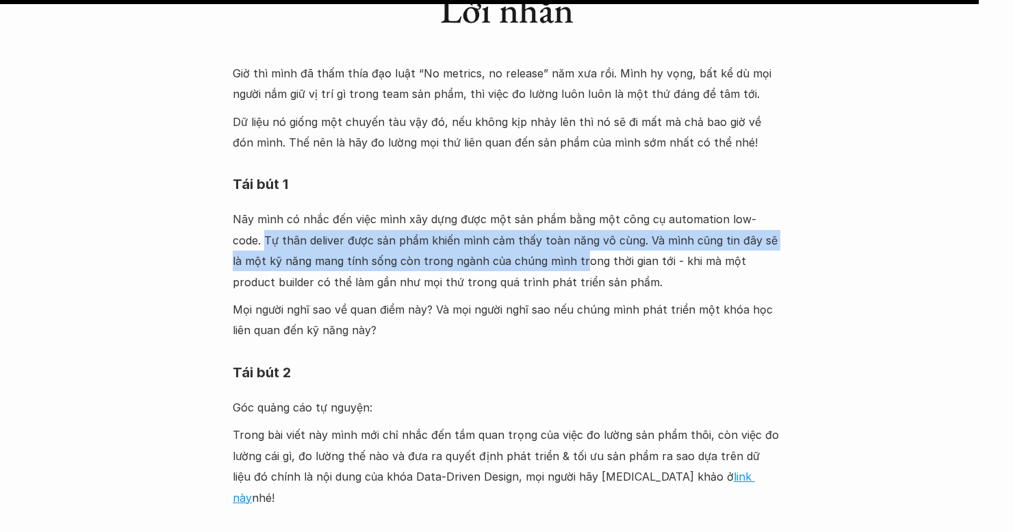
drag, startPoint x: 236, startPoint y: 179, endPoint x: 750, endPoint y: 164, distance: 514.1
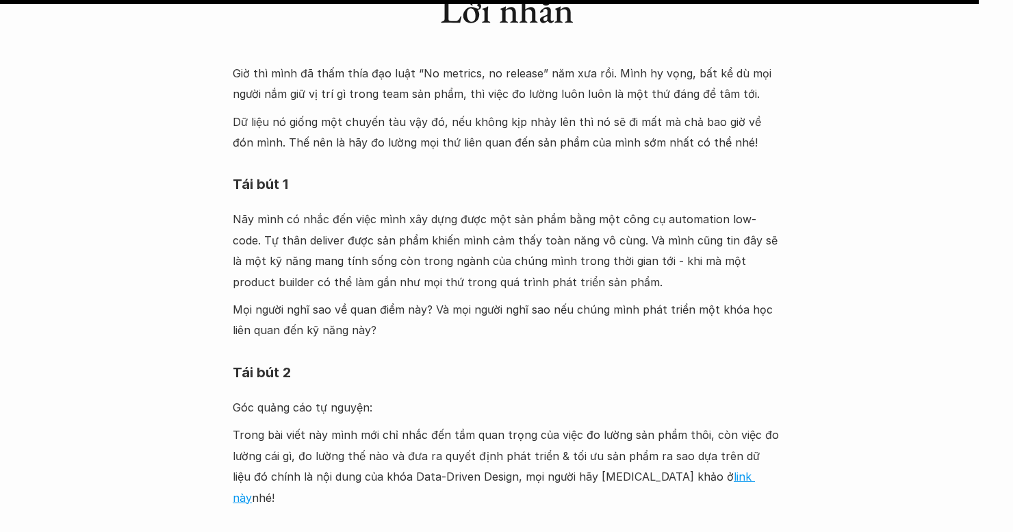
click at [771, 209] on p "Nãy mình có nhắc đến việc mình xây dựng được một sản phẩm bằng một công cụ auto…" at bounding box center [506, 250] width 547 height 83
drag, startPoint x: 615, startPoint y: 155, endPoint x: 811, endPoint y: 146, distance: 195.9
copy p "công cụ automation low-code."
click at [298, 209] on p "Nãy mình có nhắc đến việc mình xây dựng được một sản phẩm bằng một công cụ auto…" at bounding box center [506, 250] width 547 height 83
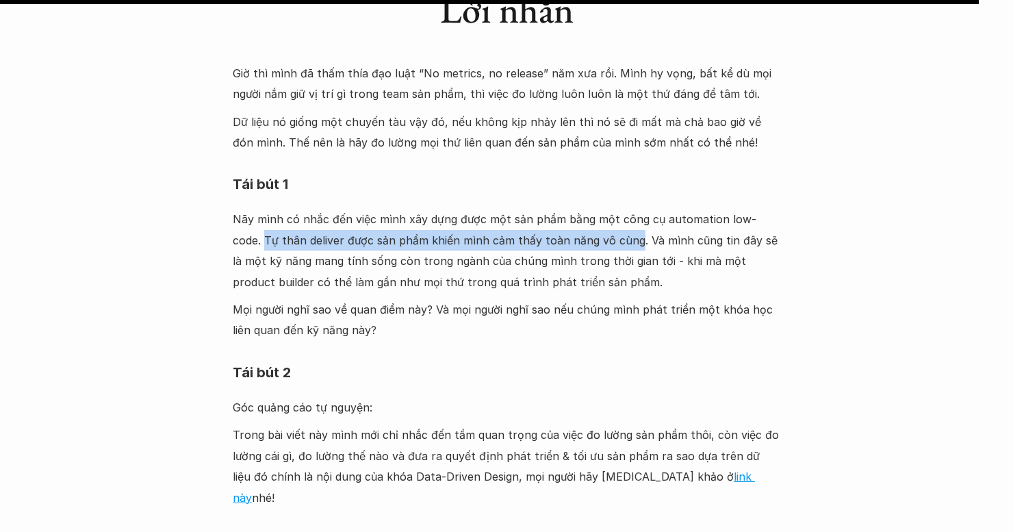
drag, startPoint x: 232, startPoint y: 177, endPoint x: 602, endPoint y: 175, distance: 369.5
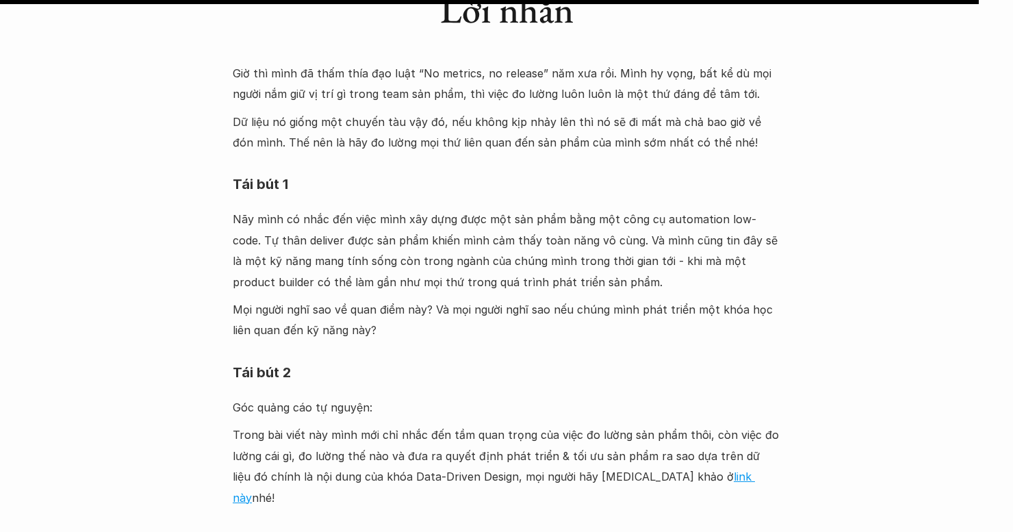
click at [641, 209] on p "Nãy mình có nhắc đến việc mình xây dựng được một sản phẩm bằng một công cụ auto…" at bounding box center [506, 250] width 547 height 83
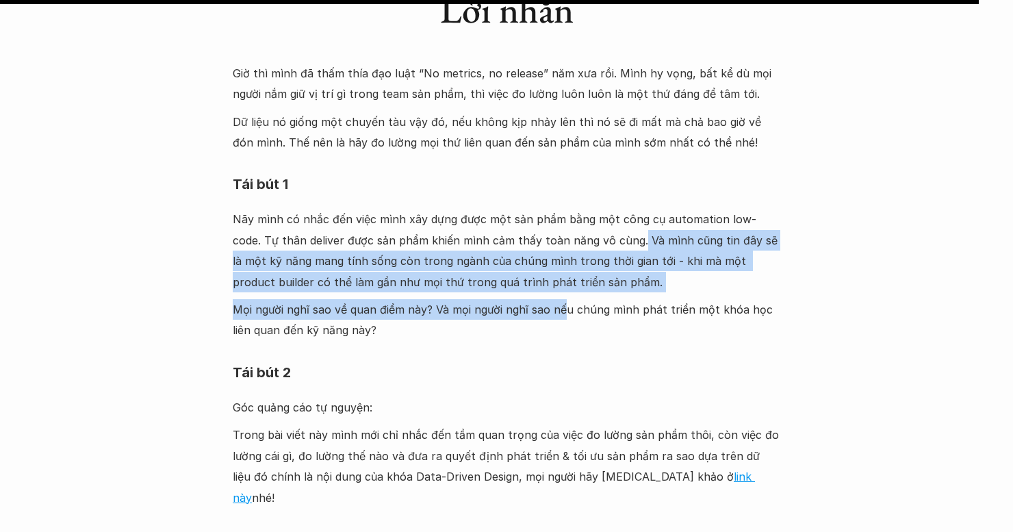
drag, startPoint x: 606, startPoint y: 175, endPoint x: 376, endPoint y: 236, distance: 237.9
click at [560, 234] on div "Giờ thì mình đã thấm thía đạo luật “No metrics, no release” năm xưa rồi. Mình h…" at bounding box center [506, 285] width 547 height 445
click at [295, 299] on p "Mọi người nghĩ sao về quan điểm này? Và mọi người nghĩ sao nếu chúng mình phát …" at bounding box center [506, 320] width 547 height 42
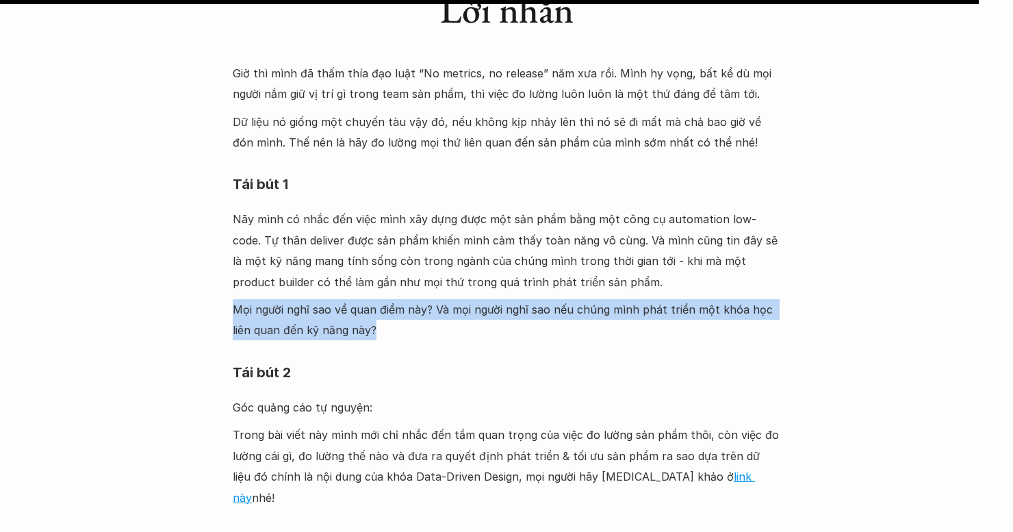
drag, startPoint x: 234, startPoint y: 244, endPoint x: 402, endPoint y: 272, distance: 170.8
click at [402, 299] on p "Mọi người nghĩ sao về quan điểm này? Và mọi người nghĩ sao nếu chúng mình phát …" at bounding box center [506, 320] width 547 height 42
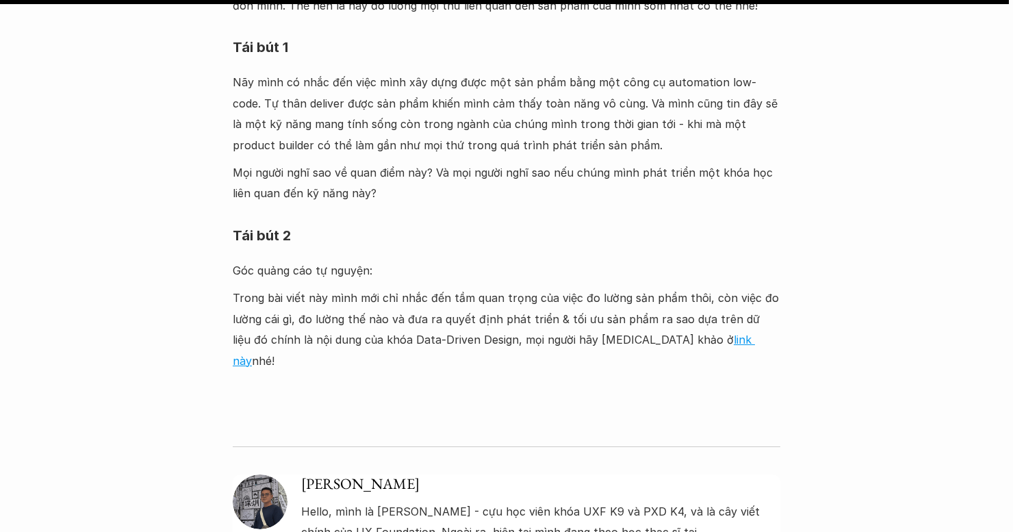
click at [296, 287] on p "Trong bài viết này mình mới chỉ nhắc đến tầm quan trọng của việc đo lường sản p…" at bounding box center [506, 328] width 547 height 83
drag, startPoint x: 231, startPoint y: 207, endPoint x: 320, endPoint y: 240, distance: 95.1
click at [315, 287] on p "Trong bài viết này mình mới chỉ nhắc đến tầm quan trọng của việc đo lường sản p…" at bounding box center [506, 328] width 547 height 83
drag, startPoint x: 234, startPoint y: 233, endPoint x: 696, endPoint y: 275, distance: 463.9
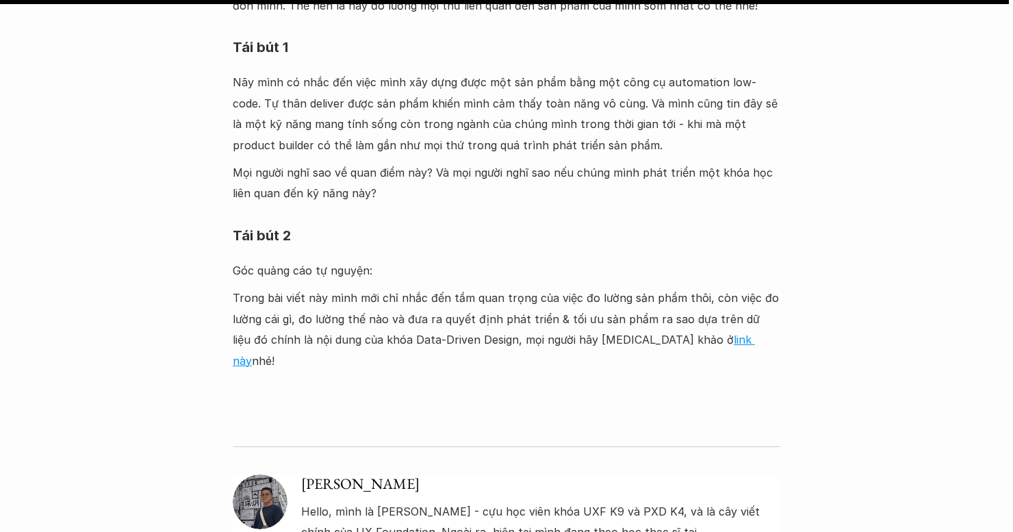
click at [696, 287] on p "Trong bài viết này mình mới chỉ nhắc đến tầm quan trọng của việc đo lường sản p…" at bounding box center [506, 328] width 547 height 83
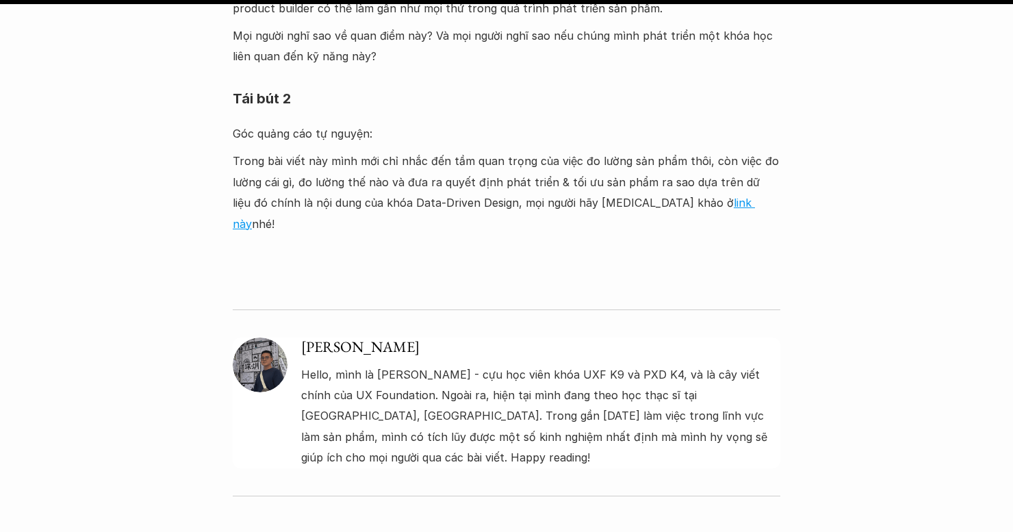
scroll to position [4722, 0]
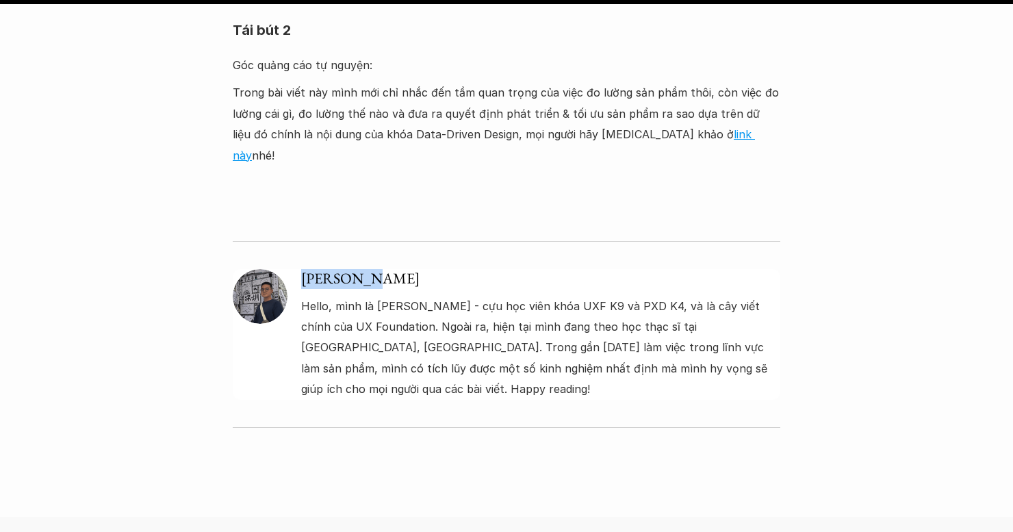
drag, startPoint x: 296, startPoint y: 185, endPoint x: 432, endPoint y: 193, distance: 136.4
click at [439, 269] on div "Đàm Khánh Hello, mình là Khánh - cựu học viên khóa UXF K9 và PXD K4, và là cây …" at bounding box center [506, 334] width 547 height 131
drag, startPoint x: 330, startPoint y: 218, endPoint x: 313, endPoint y: 218, distance: 16.4
click at [328, 296] on p "Hello, mình là [PERSON_NAME] - cựu học viên khóa UXF K9 và PXD K4, và là cây vi…" at bounding box center [540, 348] width 479 height 104
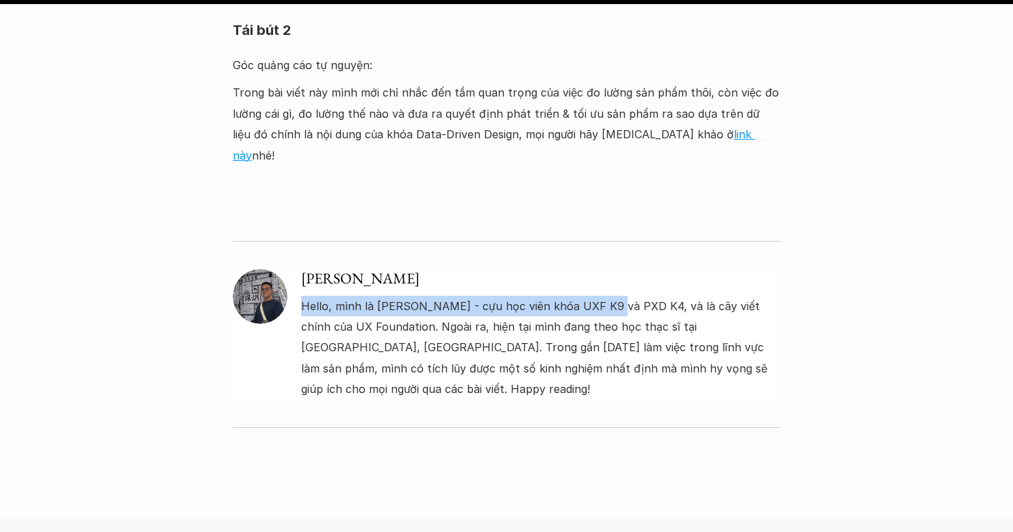
drag, startPoint x: 299, startPoint y: 220, endPoint x: 589, endPoint y: 221, distance: 289.5
click at [598, 269] on div "Đàm Khánh Hello, mình là Khánh - cựu học viên khóa UXF K9 và PXD K4, và là cây …" at bounding box center [506, 334] width 547 height 131
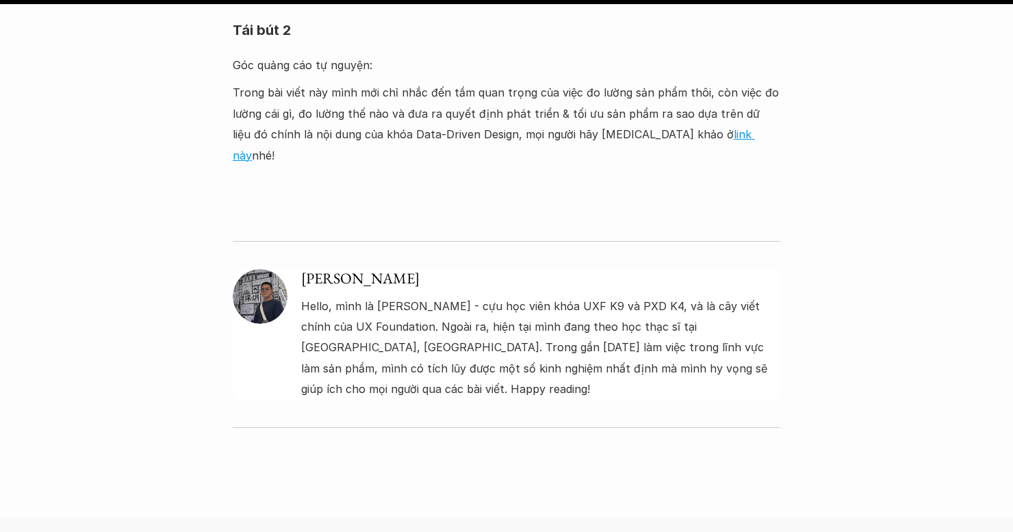
click at [636, 296] on p "Hello, mình là [PERSON_NAME] - cựu học viên khóa UXF K9 và PXD K4, và là cây vi…" at bounding box center [540, 348] width 479 height 104
drag, startPoint x: 606, startPoint y: 227, endPoint x: 656, endPoint y: 225, distance: 50.0
click at [656, 296] on p "Hello, mình là [PERSON_NAME] - cựu học viên khóa UXF K9 và PXD K4, và là cây vi…" at bounding box center [540, 348] width 479 height 104
drag, startPoint x: 700, startPoint y: 225, endPoint x: 660, endPoint y: 225, distance: 39.7
click at [698, 296] on p "Hello, mình là [PERSON_NAME] - cựu học viên khóa UXF K9 và PXD K4, và là cây vi…" at bounding box center [540, 348] width 479 height 104
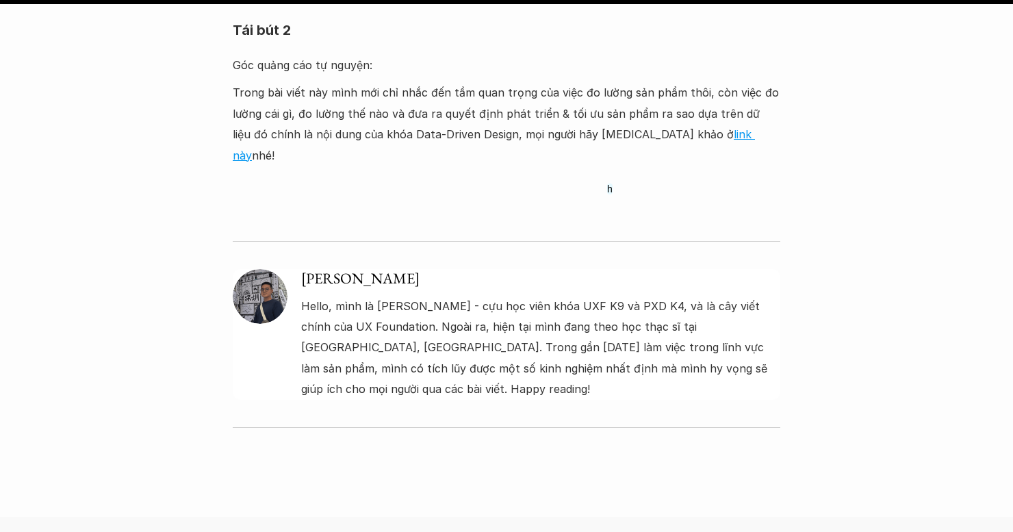
click at [617, 296] on p "Hello, mình là [PERSON_NAME] - cựu học viên khóa UXF K9 và PXD K4, và là cây vi…" at bounding box center [540, 348] width 479 height 104
drag, startPoint x: 617, startPoint y: 218, endPoint x: 361, endPoint y: 249, distance: 257.1
click at [361, 296] on p "Hello, mình là [PERSON_NAME] - cựu học viên khóa UXF K9 và PXD K4, và là cây vi…" at bounding box center [540, 348] width 479 height 104
click at [365, 296] on p "Hello, mình là [PERSON_NAME] - cựu học viên khóa UXF K9 và PXD K4, và là cây vi…" at bounding box center [540, 348] width 479 height 104
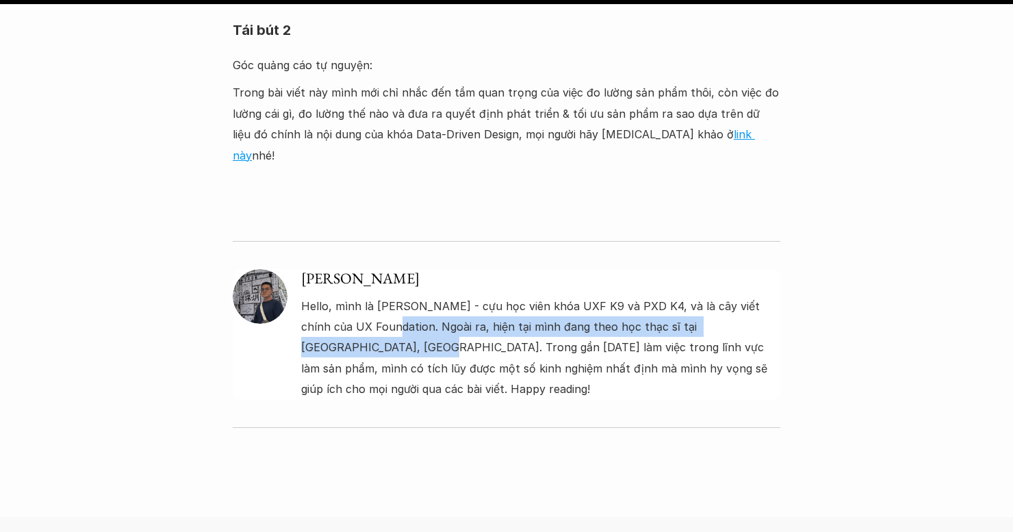
drag, startPoint x: 364, startPoint y: 244, endPoint x: 334, endPoint y: 263, distance: 35.7
click at [334, 296] on p "Hello, mình là [PERSON_NAME] - cựu học viên khóa UXF K9 và PXD K4, và là cây vi…" at bounding box center [540, 348] width 479 height 104
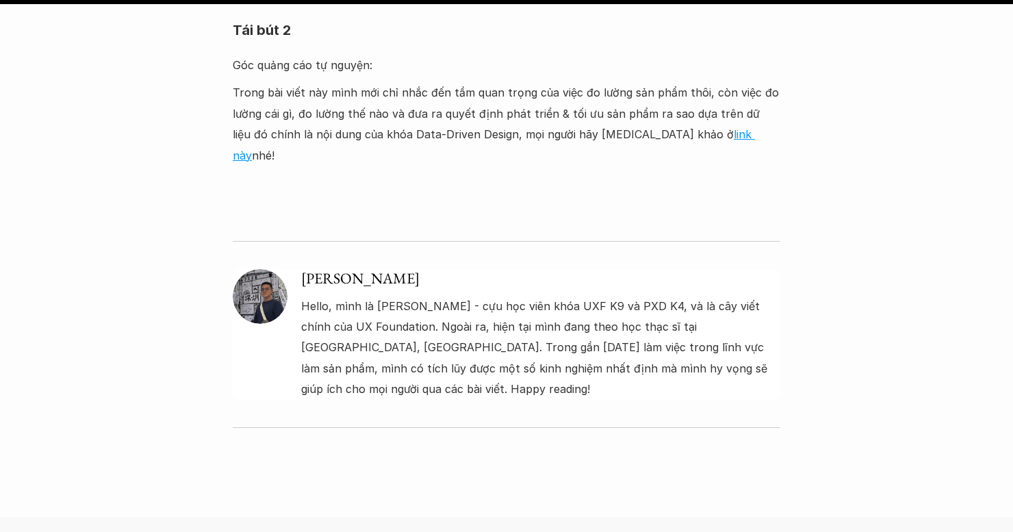
click at [339, 296] on p "Hello, mình là [PERSON_NAME] - cựu học viên khóa UXF K9 và PXD K4, và là cây vi…" at bounding box center [540, 348] width 479 height 104
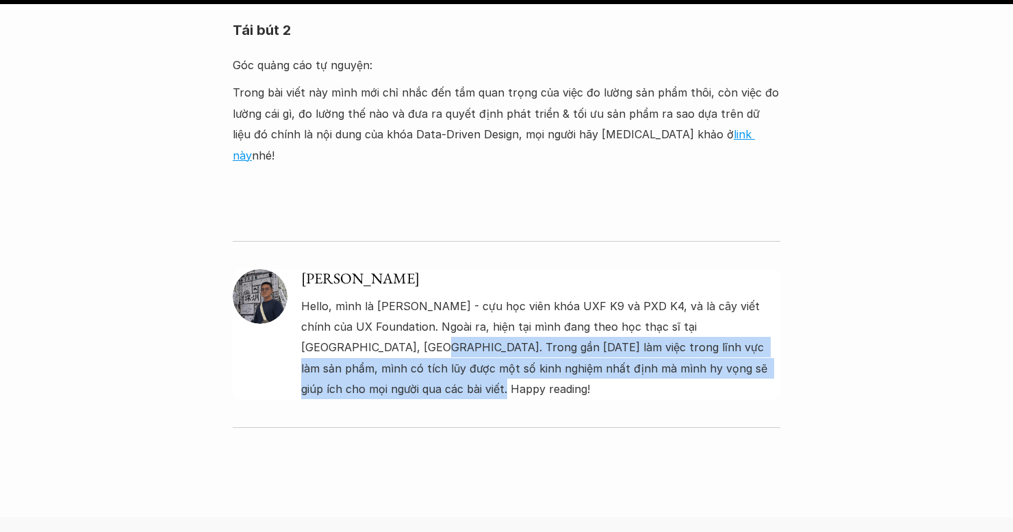
drag, startPoint x: 332, startPoint y: 261, endPoint x: 356, endPoint y: 259, distance: 24.1
click at [668, 322] on div "Đàm Khánh Hello, mình là Khánh - cựu học viên khóa UXF K9 và PXD K4, và là cây …" at bounding box center [506, 310] width 547 height 235
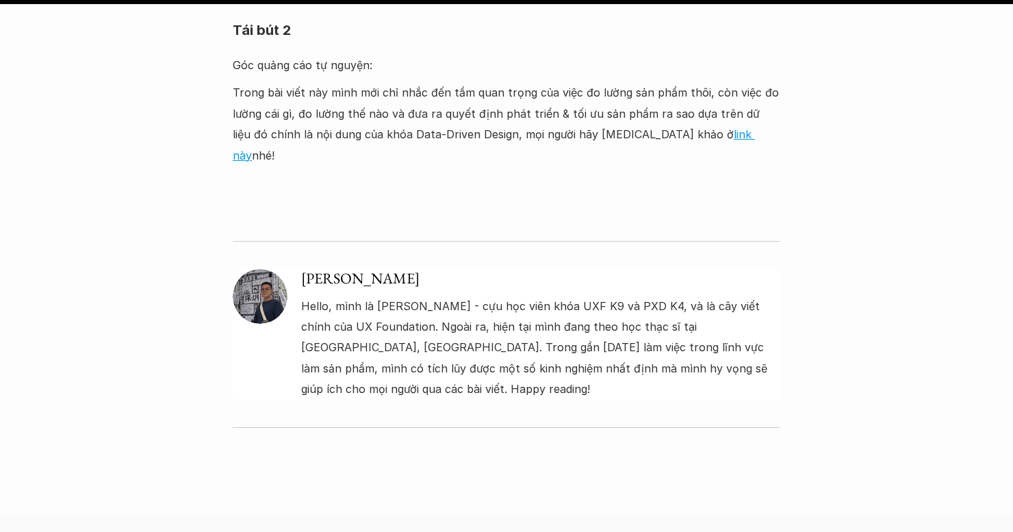
click at [324, 296] on p "Hello, mình là [PERSON_NAME] - cựu học viên khóa UXF K9 và PXD K4, và là cây vi…" at bounding box center [540, 348] width 479 height 104
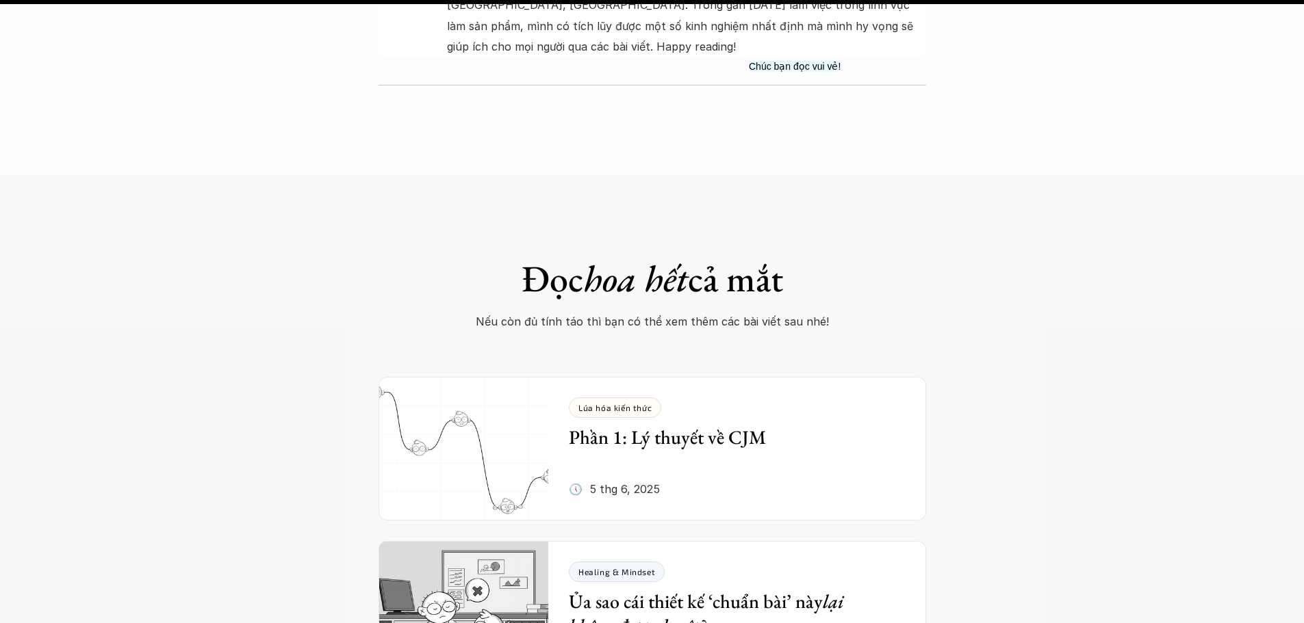
scroll to position [4927, 0]
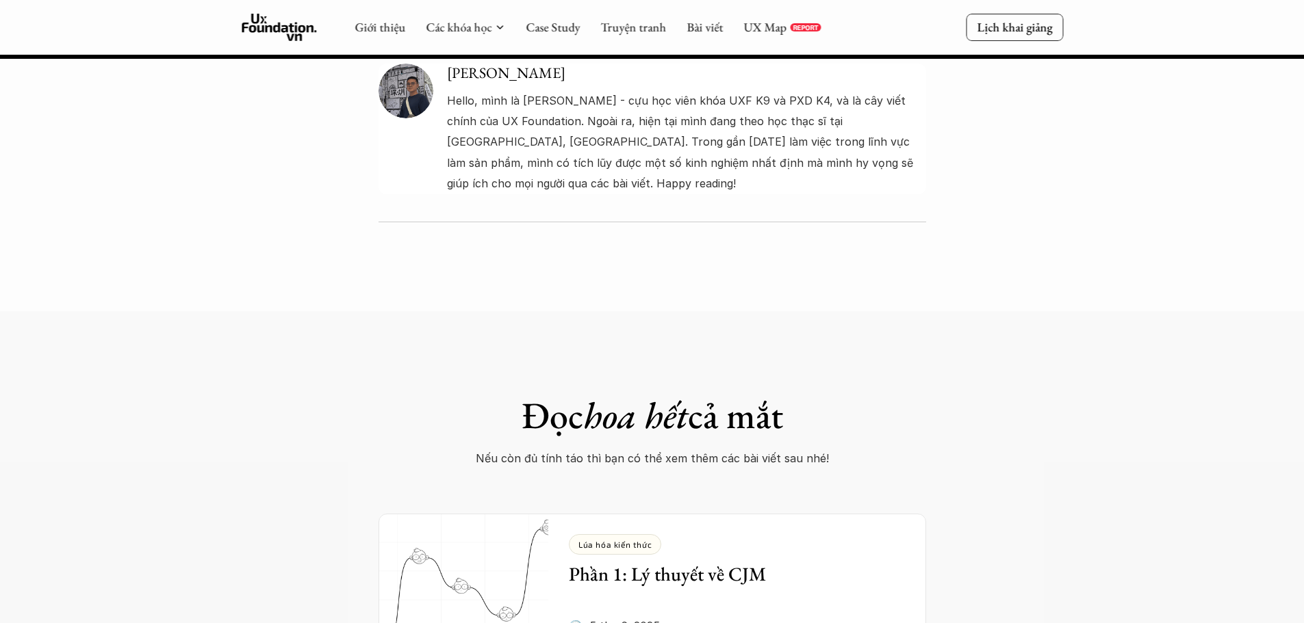
click at [996, 250] on div at bounding box center [652, 267] width 1304 height 34
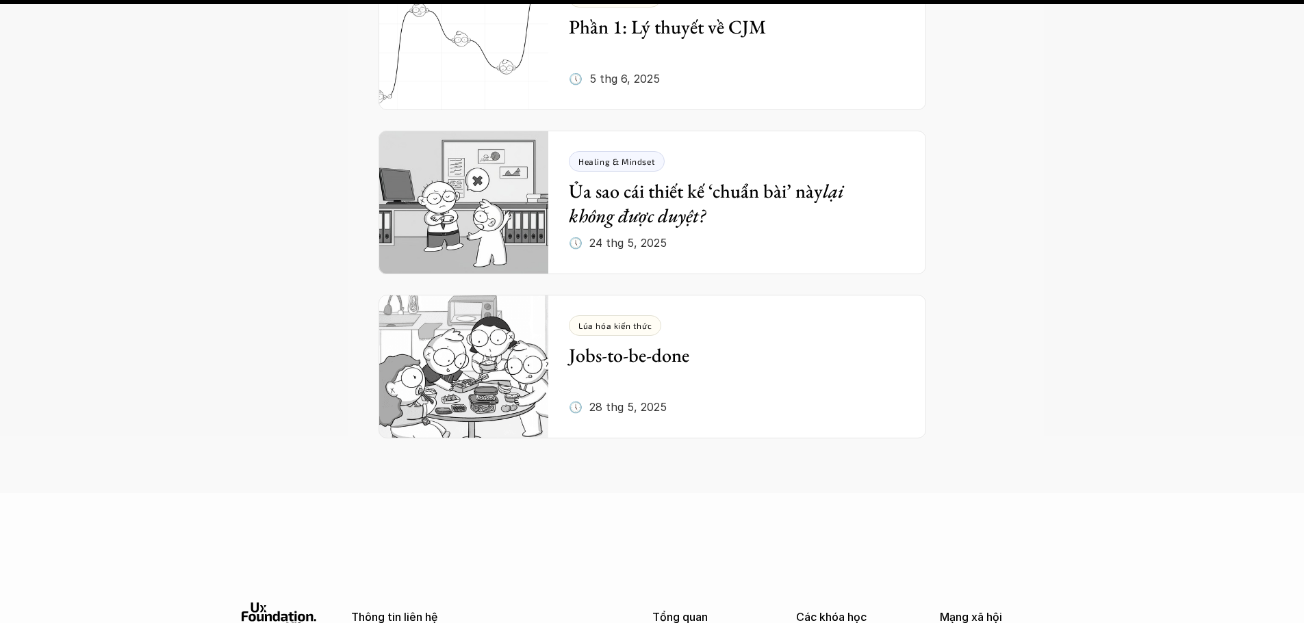
scroll to position [5338, 0]
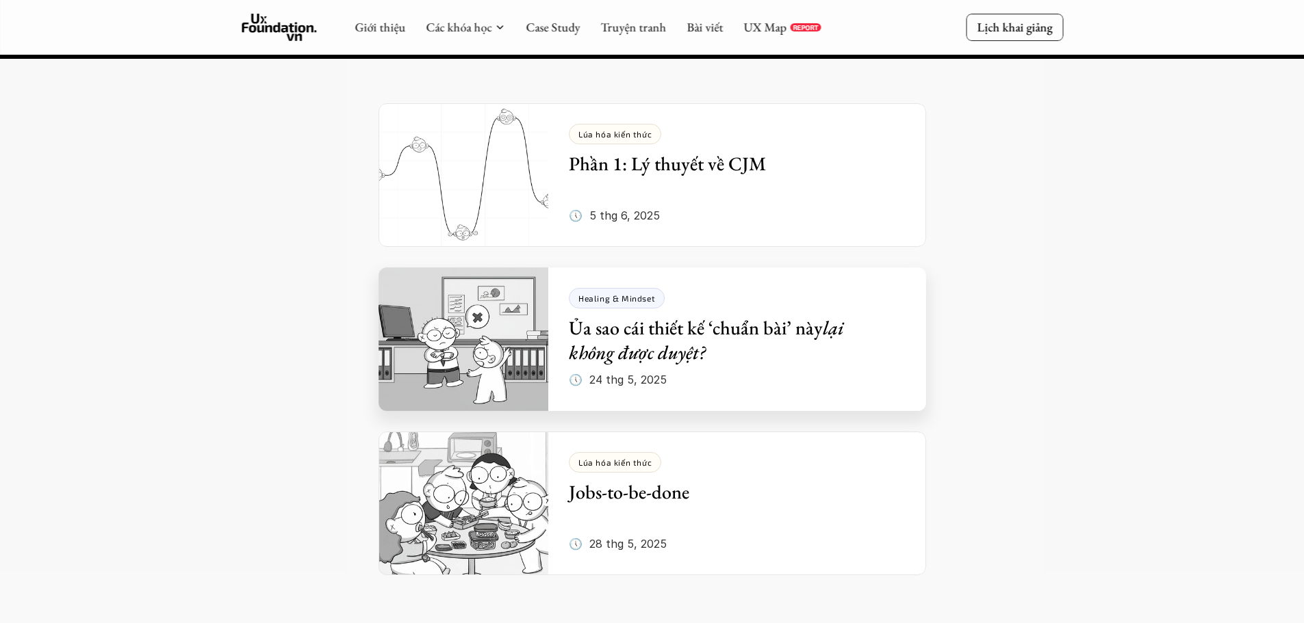
click at [660, 309] on div "Healing & Mindset Ủa sao cái thiết kế ‘chuẩn bài’ này lại không được duyệt? 🕔 2…" at bounding box center [747, 340] width 357 height 144
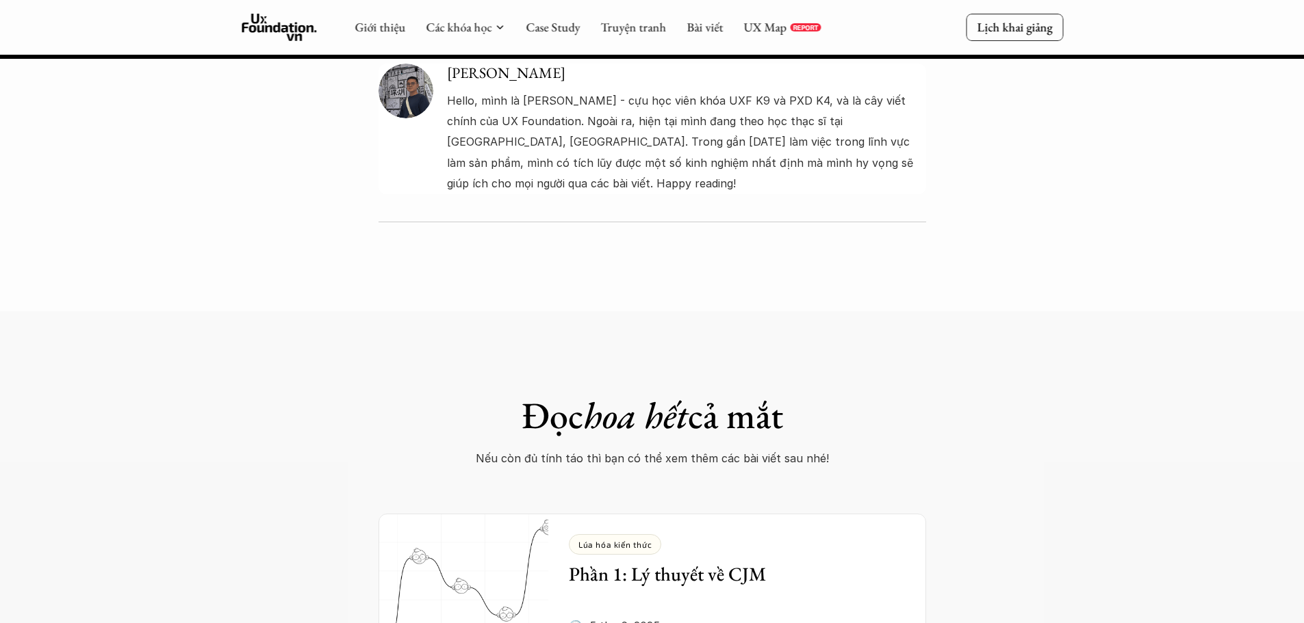
scroll to position [4516, 0]
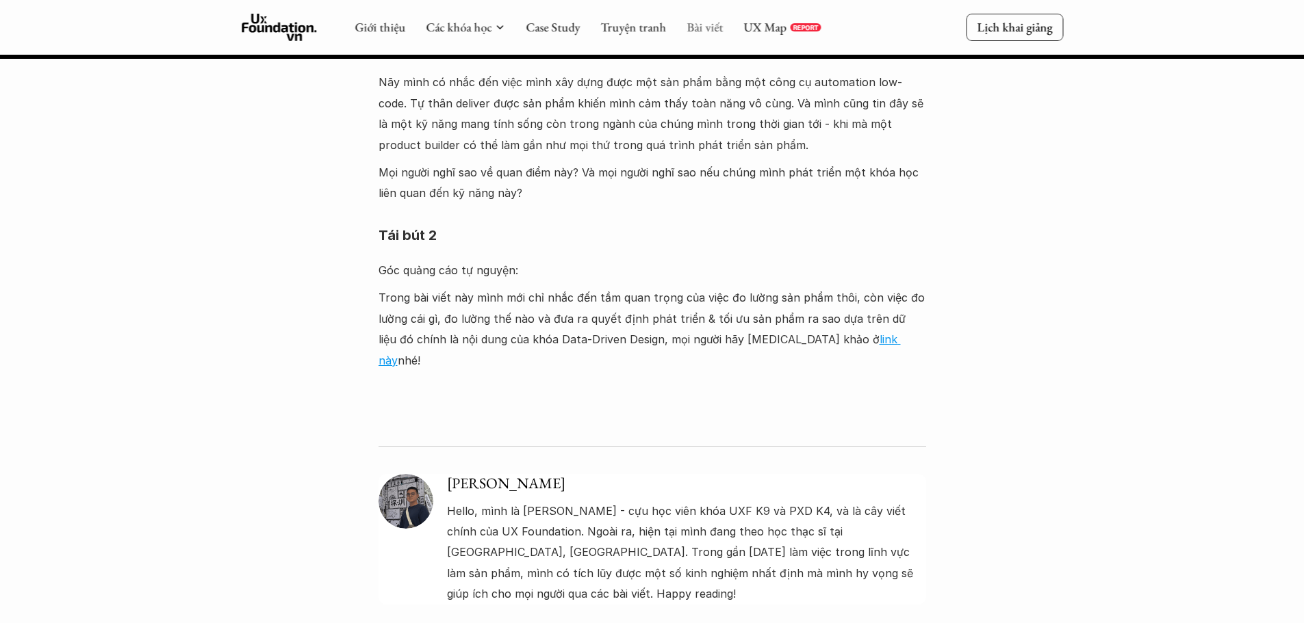
click at [688, 27] on link "Bài viết" at bounding box center [704, 27] width 36 height 16
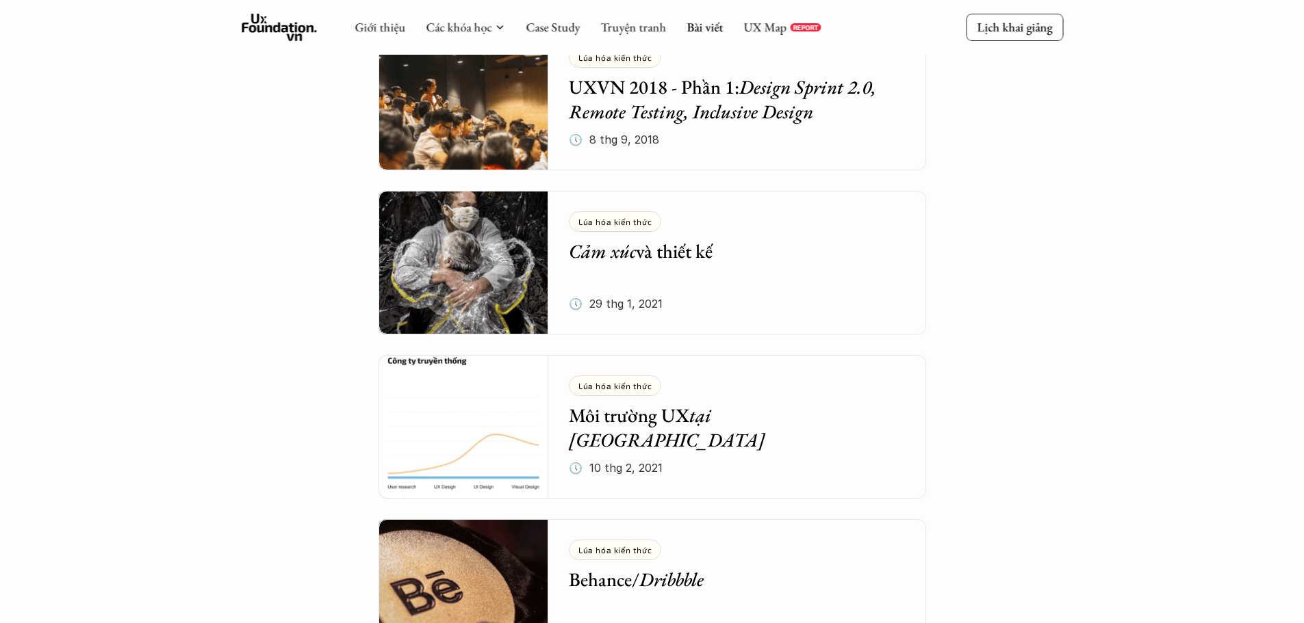
scroll to position [4321, 0]
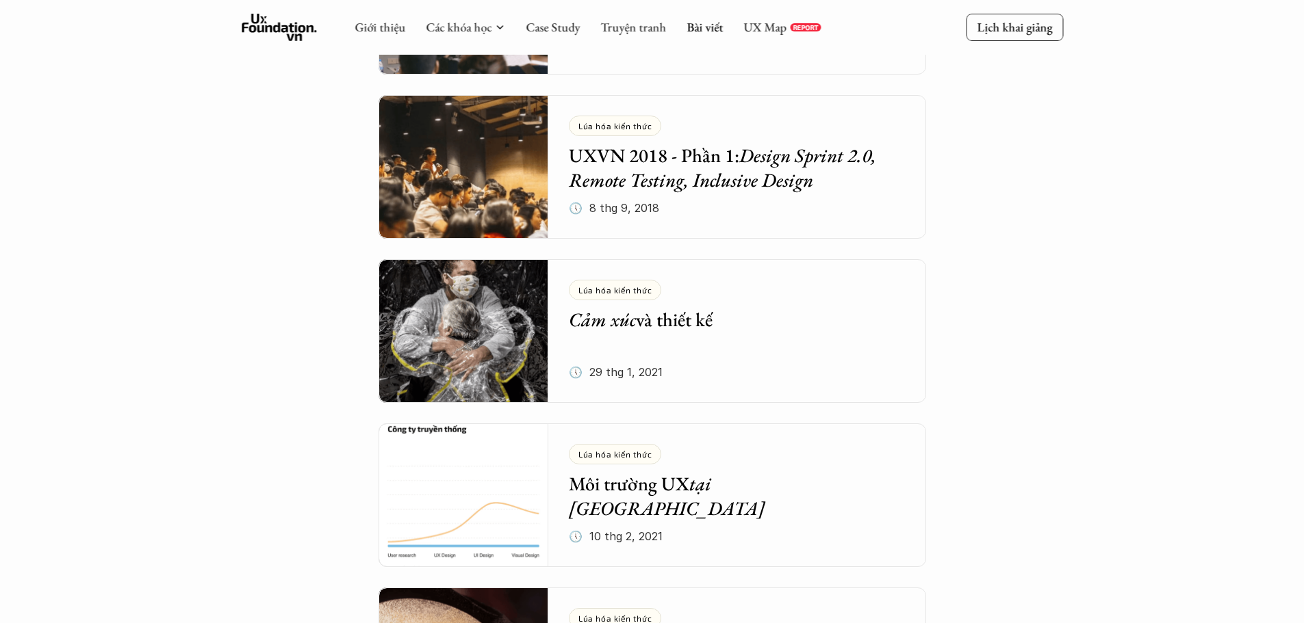
click at [730, 481] on em "tại Việt Nam" at bounding box center [667, 495] width 196 height 49
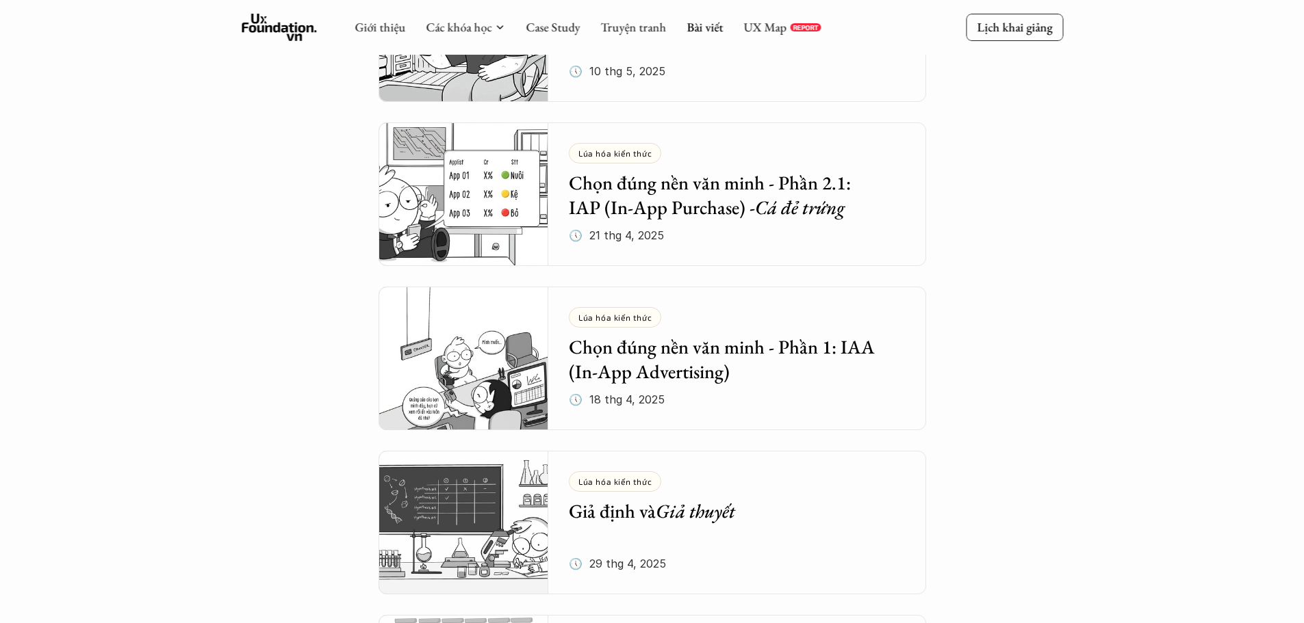
scroll to position [1105, 0]
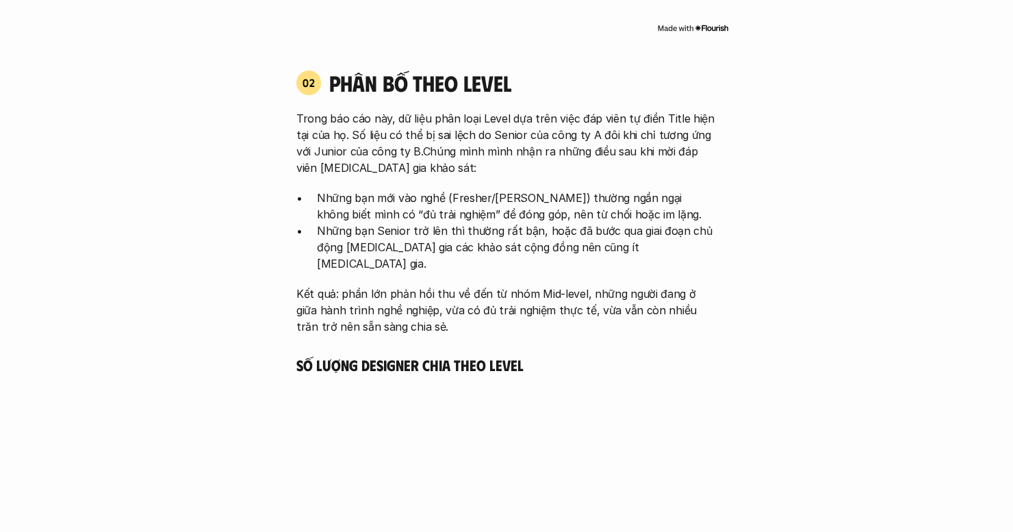
scroll to position [1848, 0]
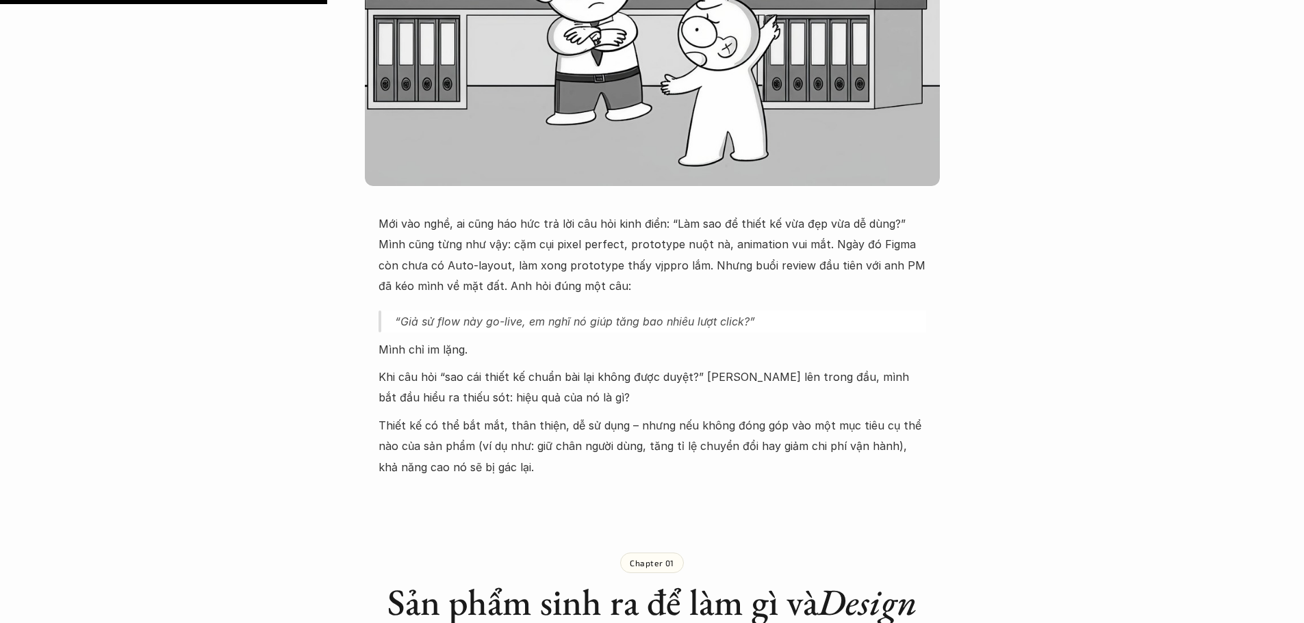
scroll to position [547, 0]
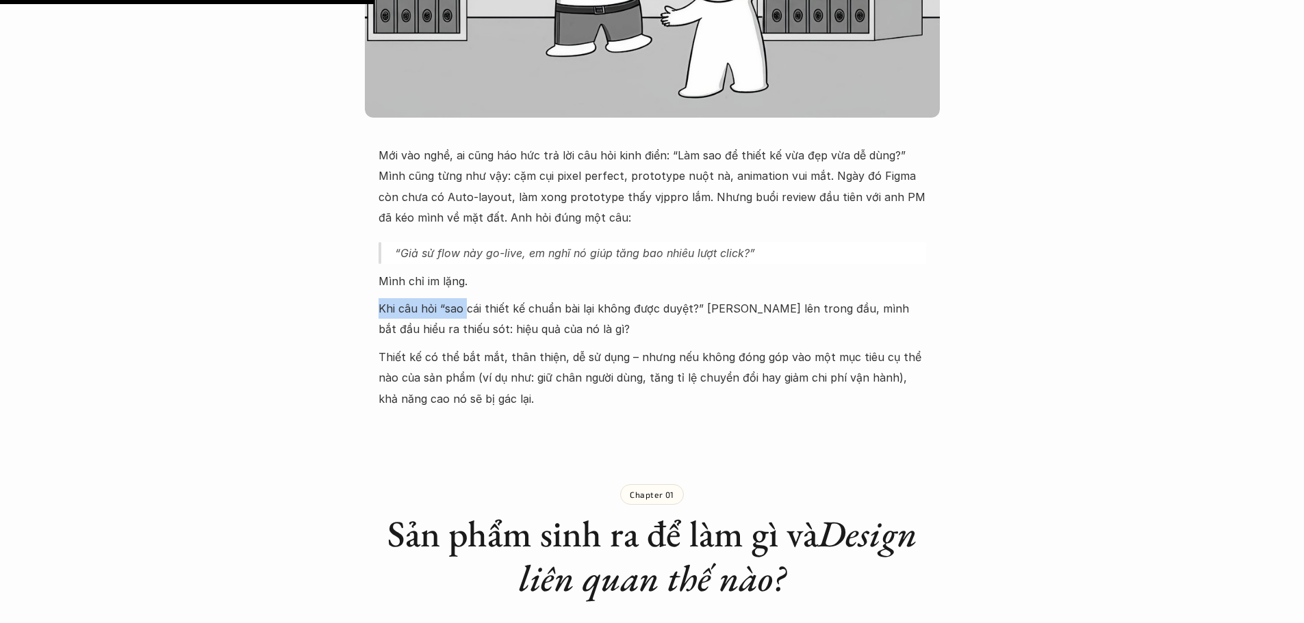
drag, startPoint x: 378, startPoint y: 307, endPoint x: 465, endPoint y: 313, distance: 87.2
click at [465, 313] on p "Khi câu hỏi “sao cái thiết kế chuẩn bài lại không được duyệt?” vang lên trong đ…" at bounding box center [651, 319] width 547 height 42
click at [484, 312] on p "Khi câu hỏi “sao cái thiết kế chuẩn bài lại không được duyệt?” vang lên trong đ…" at bounding box center [651, 319] width 547 height 42
drag, startPoint x: 441, startPoint y: 309, endPoint x: 720, endPoint y: 312, distance: 279.2
click at [701, 312] on p "Khi câu hỏi “sao cái thiết kế chuẩn bài lại không được duyệt?” vang lên trong đ…" at bounding box center [651, 319] width 547 height 42
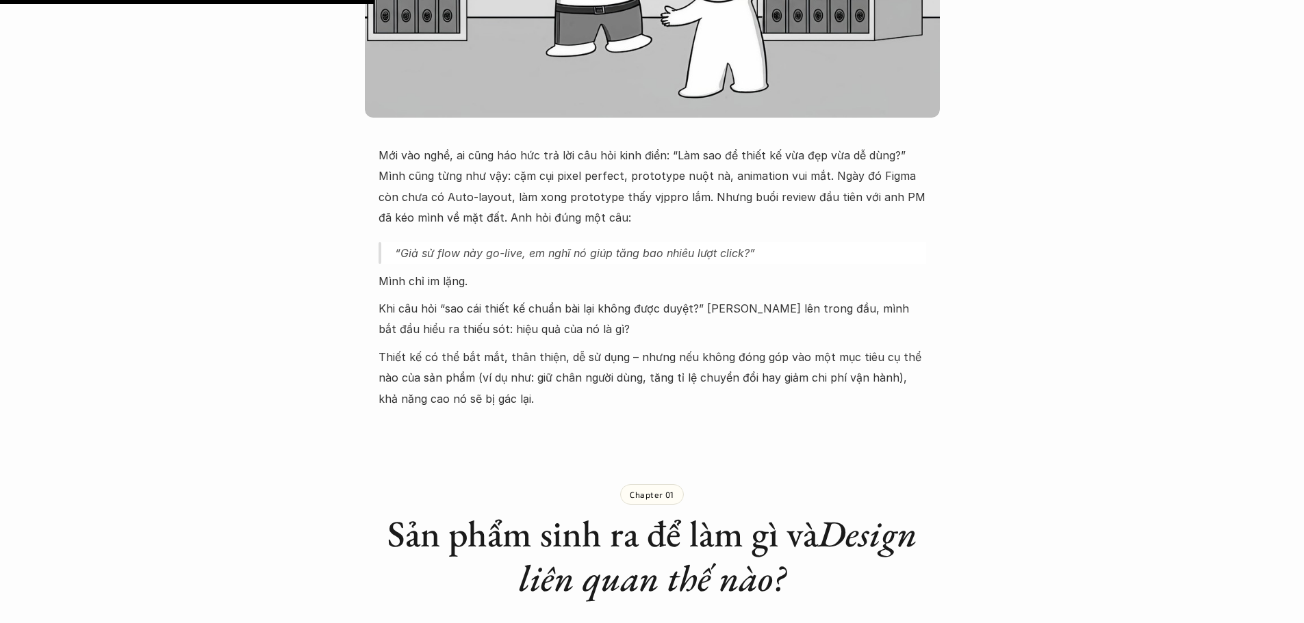
click at [745, 312] on p "Khi câu hỏi “sao cái thiết kế chuẩn bài lại không được duyệt?” vang lên trong đ…" at bounding box center [651, 319] width 547 height 42
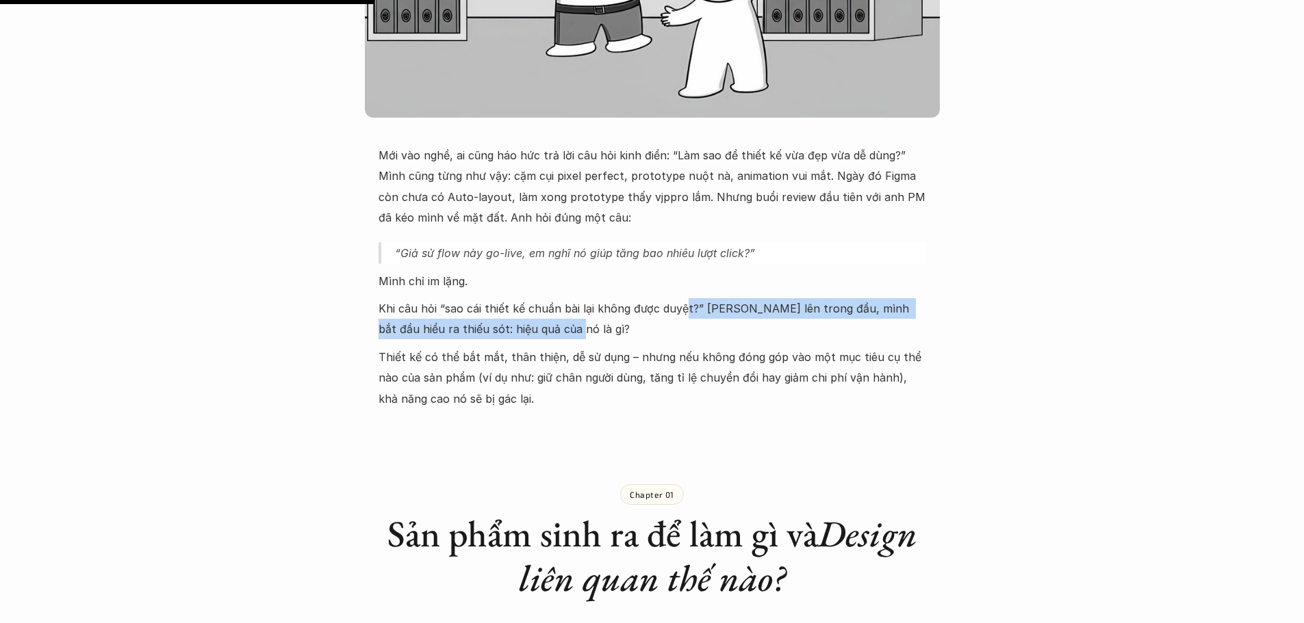
drag, startPoint x: 706, startPoint y: 315, endPoint x: 539, endPoint y: 337, distance: 167.6
click at [539, 337] on p "Khi câu hỏi “sao cái thiết kế chuẩn bài lại không được duyệt?” vang lên trong đ…" at bounding box center [651, 319] width 547 height 42
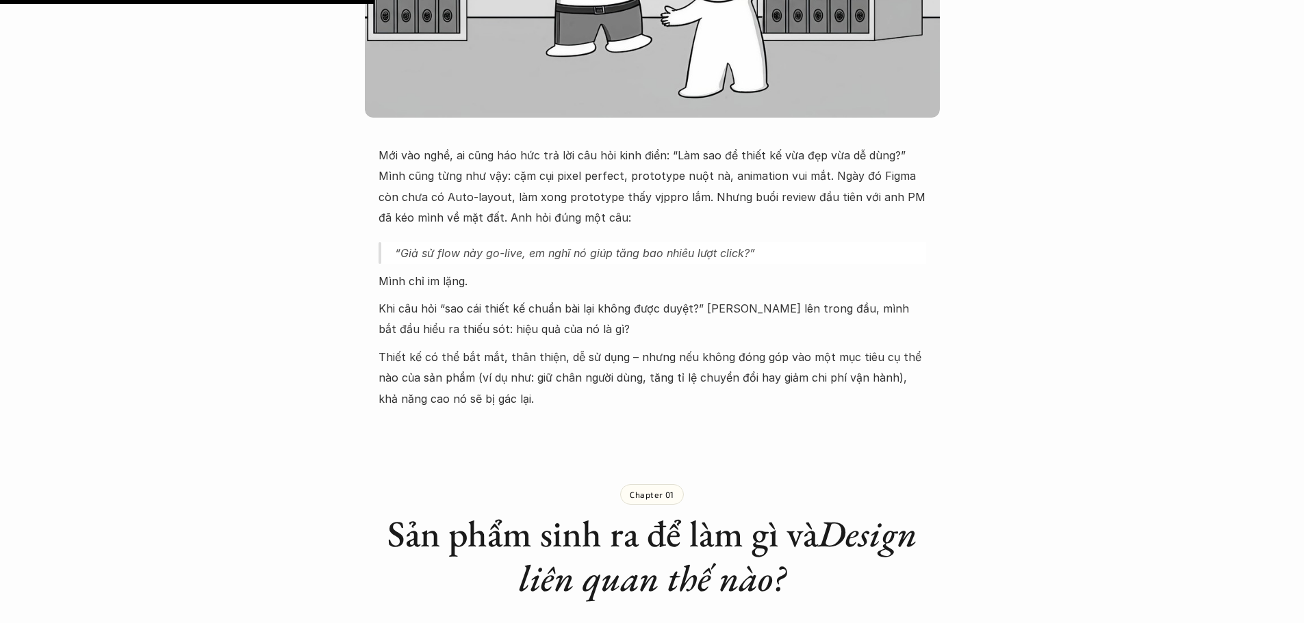
click at [499, 359] on p "Thiết kế có thể bắt mắt, thân thiện, dễ sử dụng – nhưng nếu không đóng góp vào …" at bounding box center [651, 378] width 547 height 62
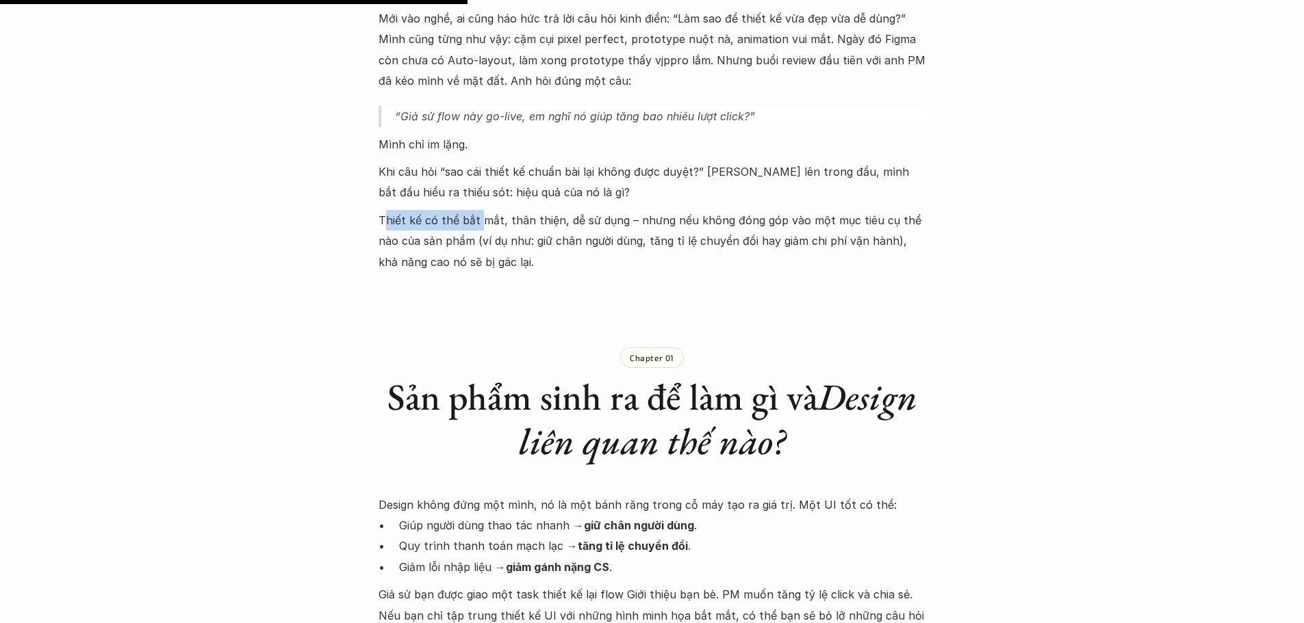
drag, startPoint x: 382, startPoint y: 220, endPoint x: 479, endPoint y: 229, distance: 97.6
click at [479, 229] on p "Thiết kế có thể bắt mắt, thân thiện, dễ sử dụng – nhưng nếu không đóng góp vào …" at bounding box center [651, 241] width 547 height 62
click at [400, 231] on p "Thiết kế có thể bắt mắt, thân thiện, dễ sử dụng – nhưng nếu không đóng góp vào …" at bounding box center [651, 241] width 547 height 62
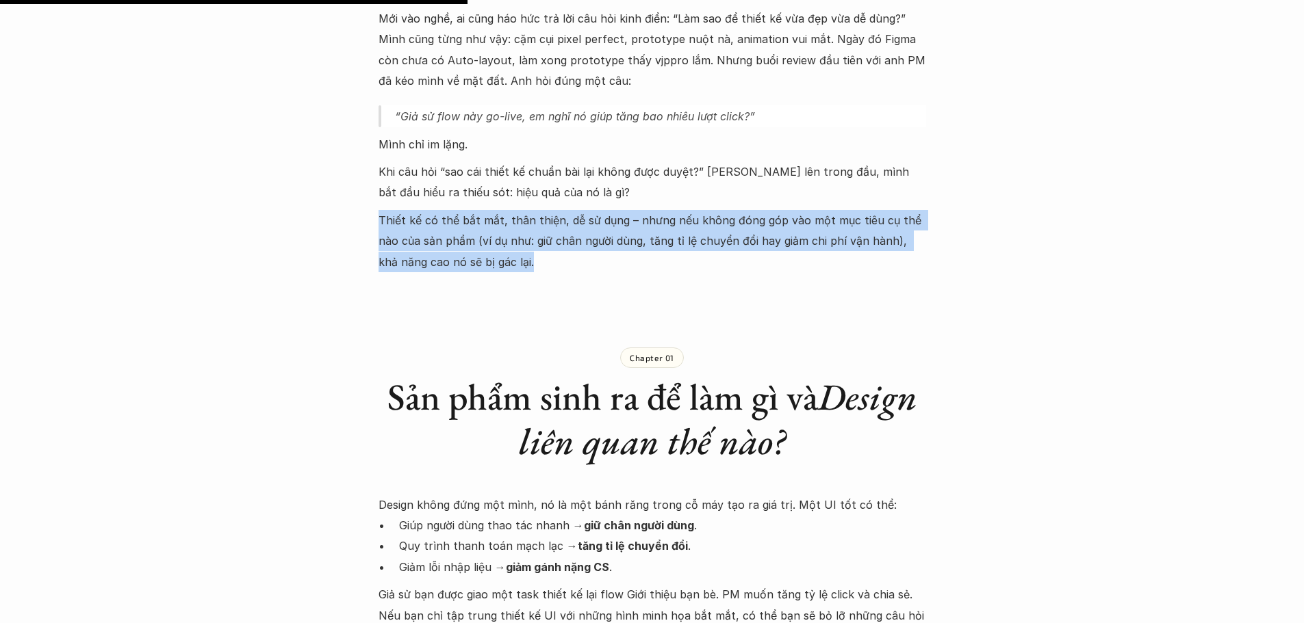
drag, startPoint x: 379, startPoint y: 215, endPoint x: 602, endPoint y: 258, distance: 226.5
click at [602, 258] on p "Thiết kế có thể bắt mắt, thân thiện, dễ sử dụng – nhưng nếu không đóng góp vào …" at bounding box center [651, 241] width 547 height 62
click at [669, 244] on p "Thiết kế có thể bắt mắt, thân thiện, dễ sử dụng – nhưng nếu không đóng góp vào …" at bounding box center [651, 241] width 547 height 62
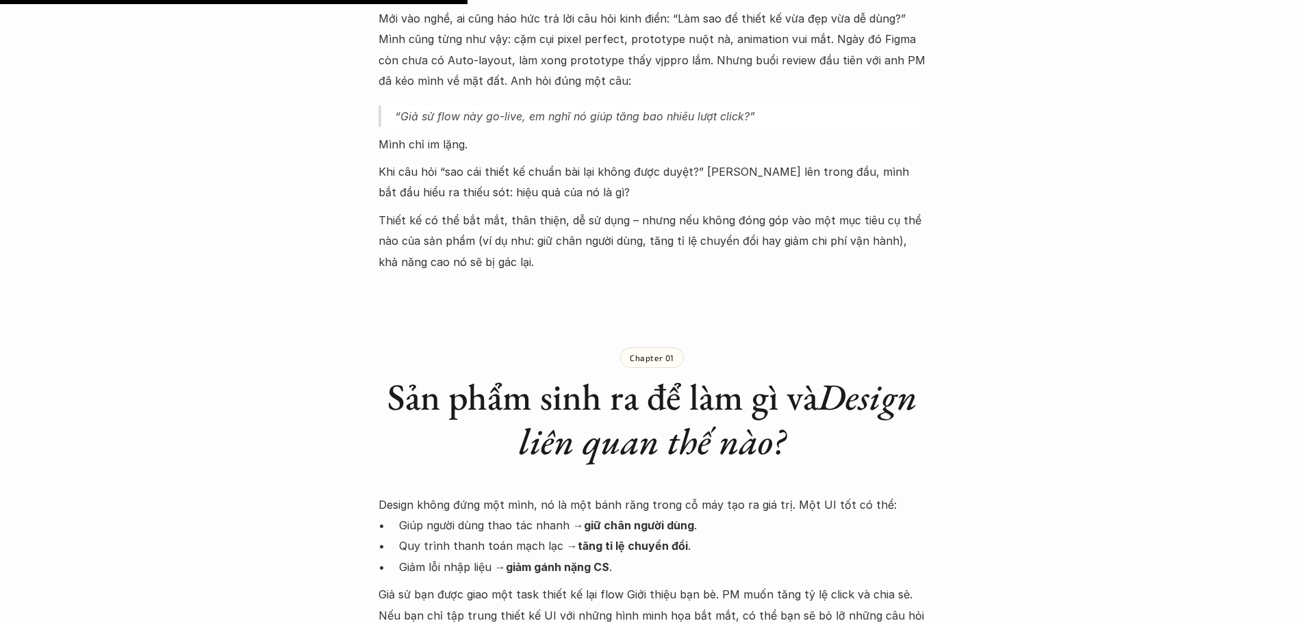
click at [630, 491] on div "Chapter 01 Sản phẩm sinh ra để làm gì và Design liên quan thế nào? Design không…" at bounding box center [651, 581] width 547 height 563
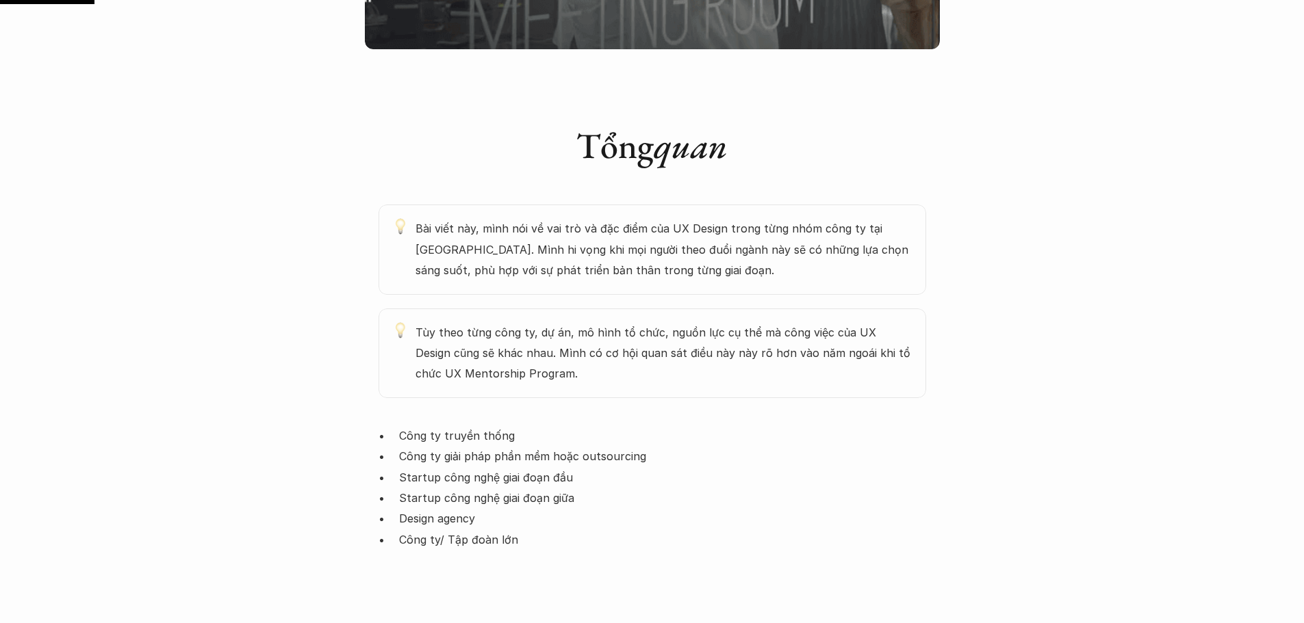
scroll to position [684, 0]
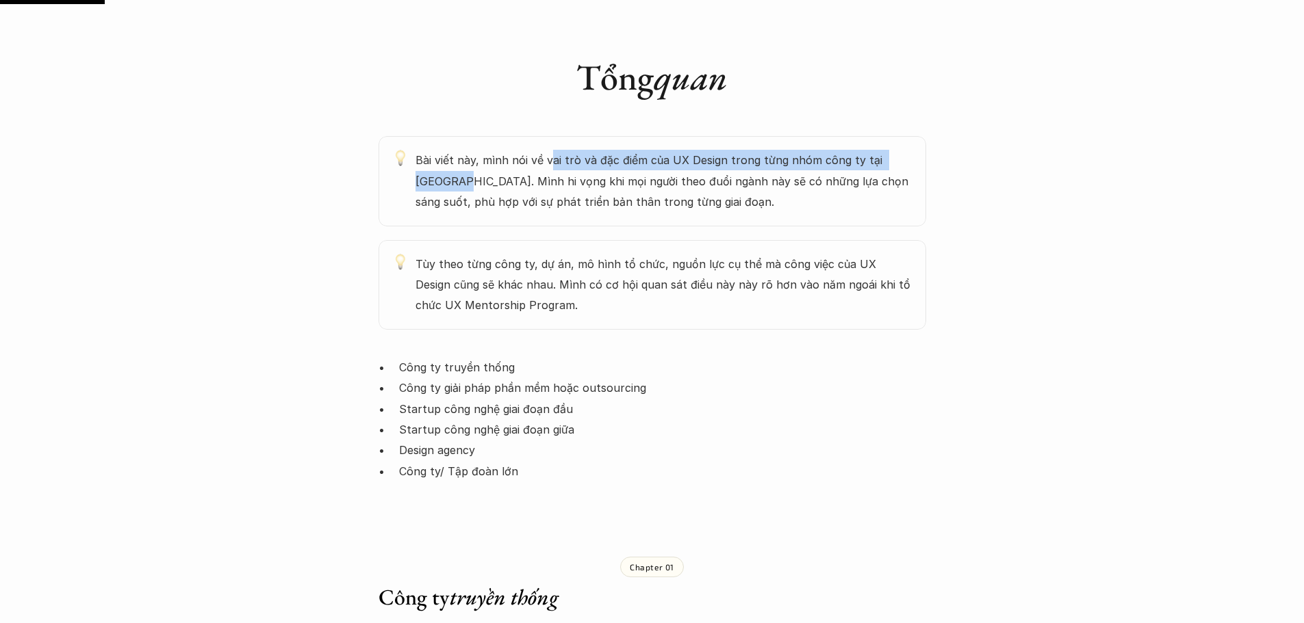
drag, startPoint x: 547, startPoint y: 110, endPoint x: 437, endPoint y: 137, distance: 114.0
click at [437, 150] on p "Bài viết này, mình nói về vai trò và đặc điểm của UX Design trong từng nhóm côn…" at bounding box center [663, 181] width 497 height 62
click at [458, 150] on p "Bài viết này, mình nói về vai trò và đặc điểm của UX Design trong từng nhóm côn…" at bounding box center [663, 181] width 497 height 62
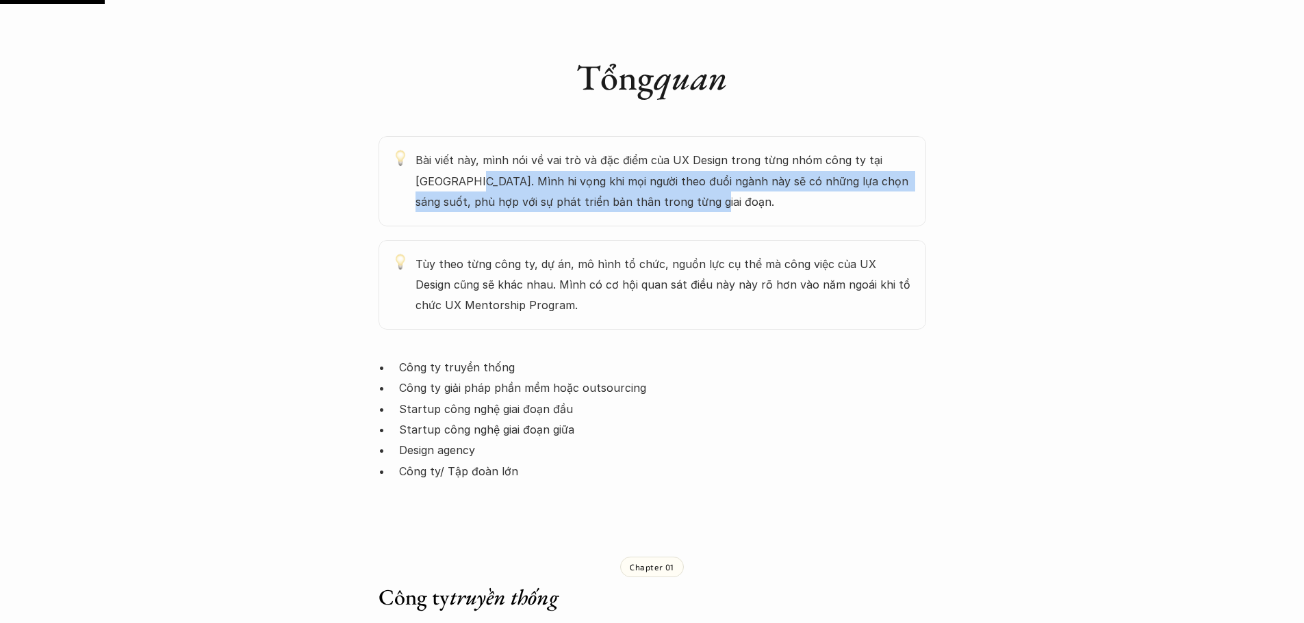
drag, startPoint x: 446, startPoint y: 140, endPoint x: 849, endPoint y: 154, distance: 403.3
click at [849, 154] on p "Bài viết này, mình nói về vai trò và đặc điểm của UX Design trong từng nhóm côn…" at bounding box center [663, 181] width 497 height 62
click at [578, 156] on p "Bài viết này, mình nói về vai trò và đặc điểm của UX Design trong từng nhóm côn…" at bounding box center [663, 181] width 497 height 62
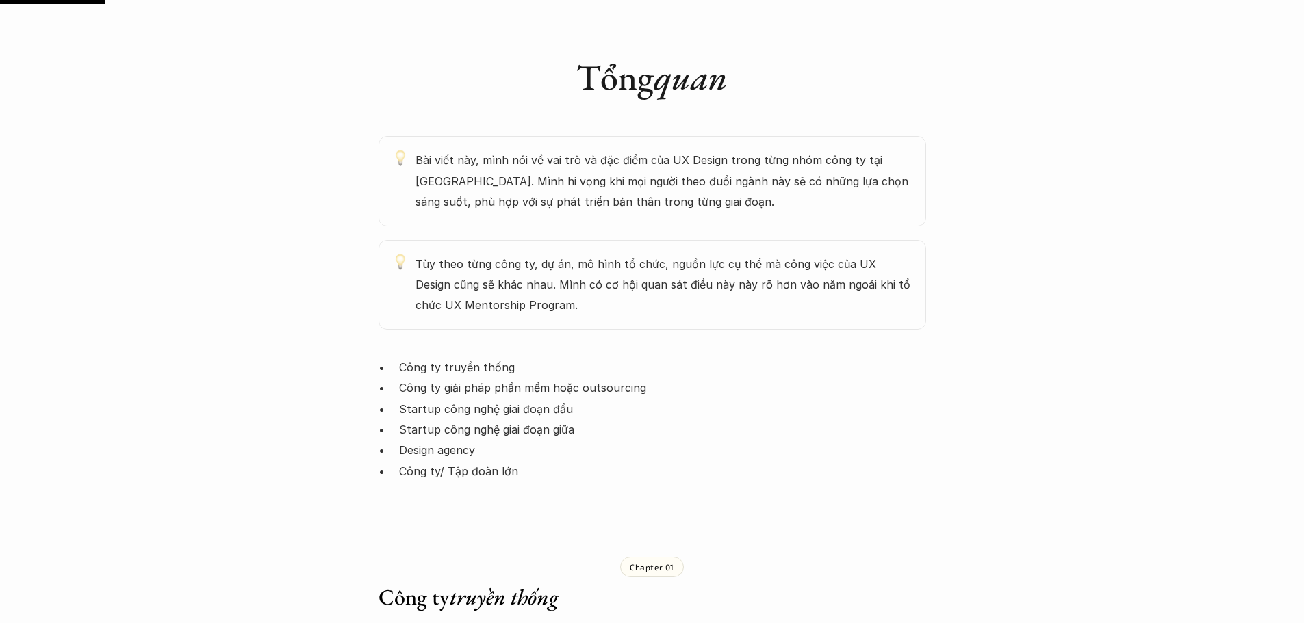
scroll to position [753, 0]
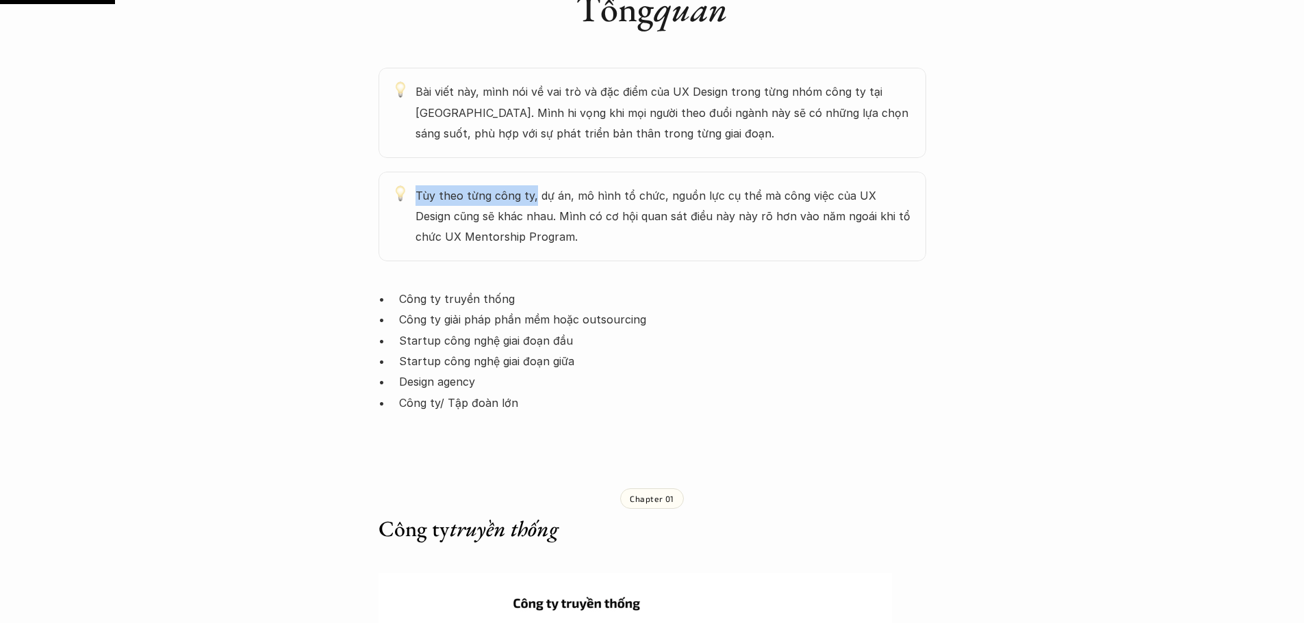
drag, startPoint x: 411, startPoint y: 146, endPoint x: 532, endPoint y: 151, distance: 121.2
click at [532, 172] on div "Tùy theo từng công ty, dự án, mô hình tổ chức, nguồn lực cụ thể mà công việc củ…" at bounding box center [651, 217] width 547 height 90
click at [544, 185] on p "Tùy theo từng công ty, dự án, mô hình tổ chức, nguồn lực cụ thể mà công việc củ…" at bounding box center [663, 216] width 497 height 62
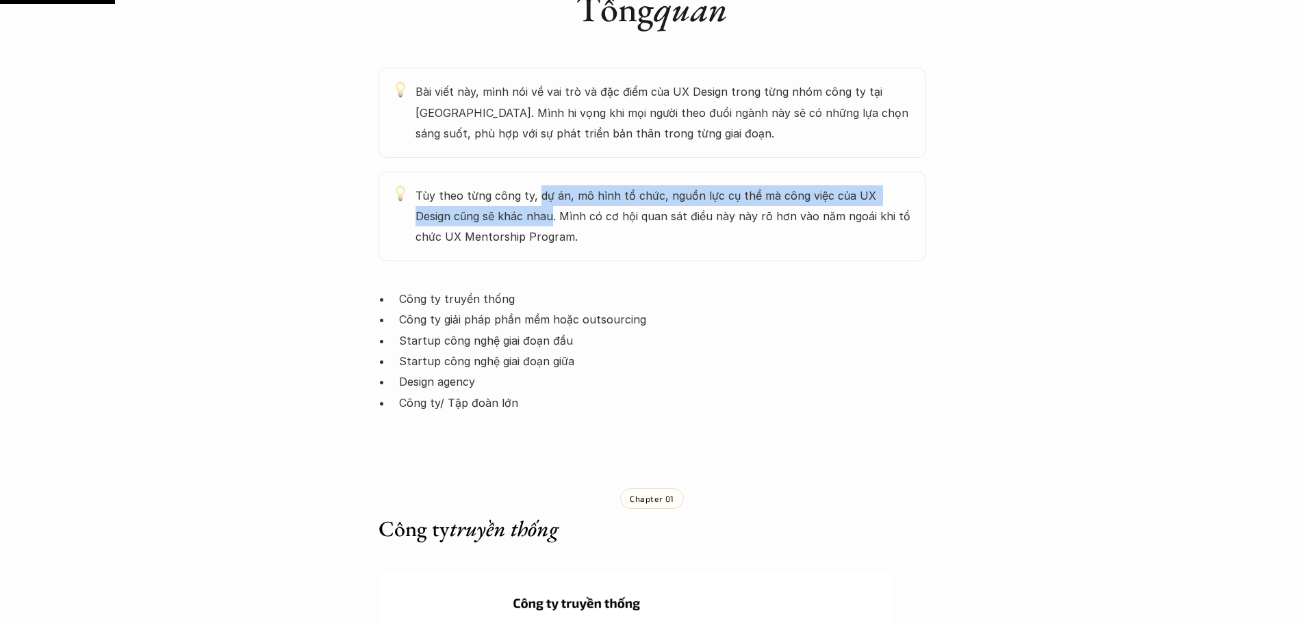
drag, startPoint x: 536, startPoint y: 151, endPoint x: 513, endPoint y: 172, distance: 32.0
click at [513, 185] on p "Tùy theo từng công ty, dự án, mô hình tổ chức, nguồn lực cụ thể mà công việc củ…" at bounding box center [663, 216] width 497 height 62
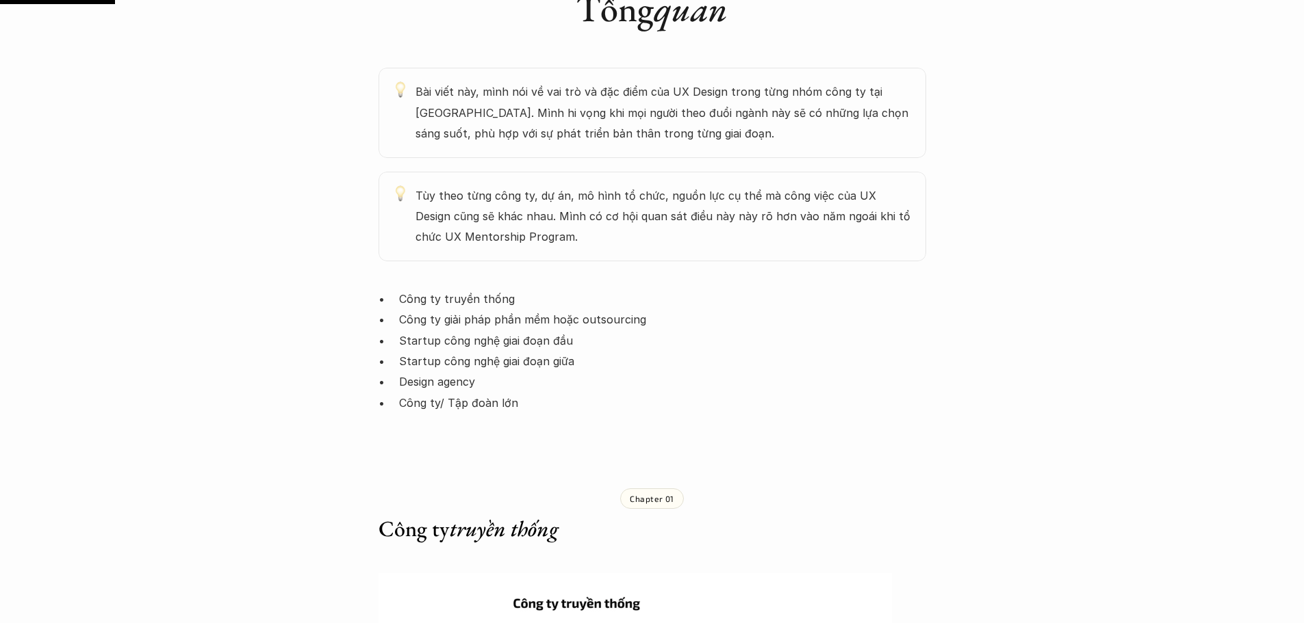
click at [532, 185] on p "Tùy theo từng công ty, dự án, mô hình tổ chức, nguồn lực cụ thể mà công việc củ…" at bounding box center [663, 216] width 497 height 62
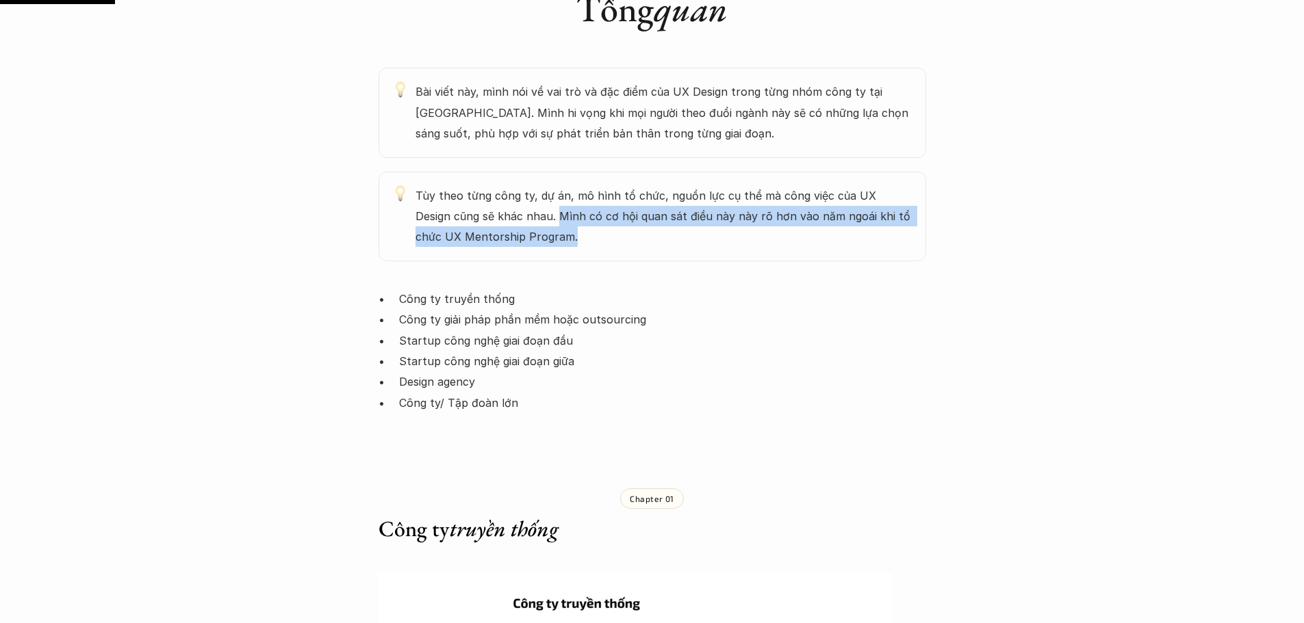
drag, startPoint x: 521, startPoint y: 170, endPoint x: 869, endPoint y: 195, distance: 349.2
click at [878, 194] on p "Tùy theo từng công ty, dự án, mô hình tổ chức, nguồn lực cụ thể mà công việc củ…" at bounding box center [663, 216] width 497 height 62
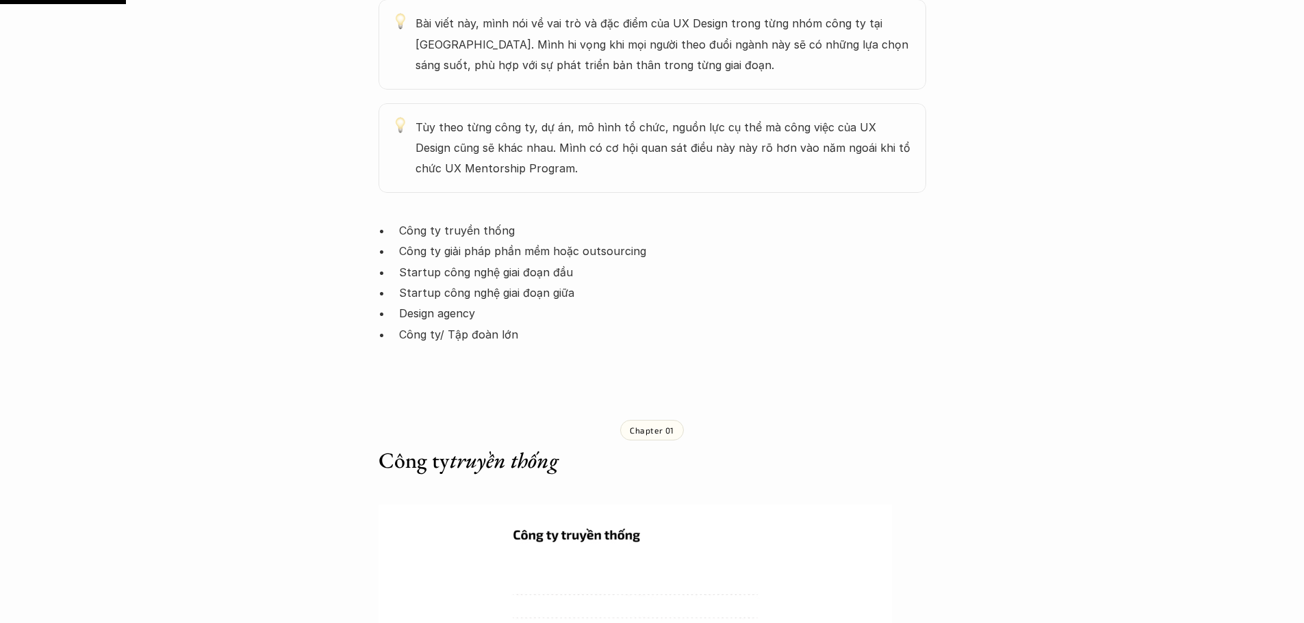
drag, startPoint x: 482, startPoint y: 214, endPoint x: 446, endPoint y: 214, distance: 36.3
click at [481, 241] on p "Công ty giải pháp phần mềm hoặc outsourcing" at bounding box center [662, 251] width 527 height 21
drag, startPoint x: 400, startPoint y: 185, endPoint x: 485, endPoint y: 213, distance: 89.8
click at [521, 220] on p "Công ty truyền thống" at bounding box center [662, 230] width 527 height 21
click at [485, 241] on p "Công ty giải pháp phần mềm hoặc outsourcing" at bounding box center [662, 251] width 527 height 21
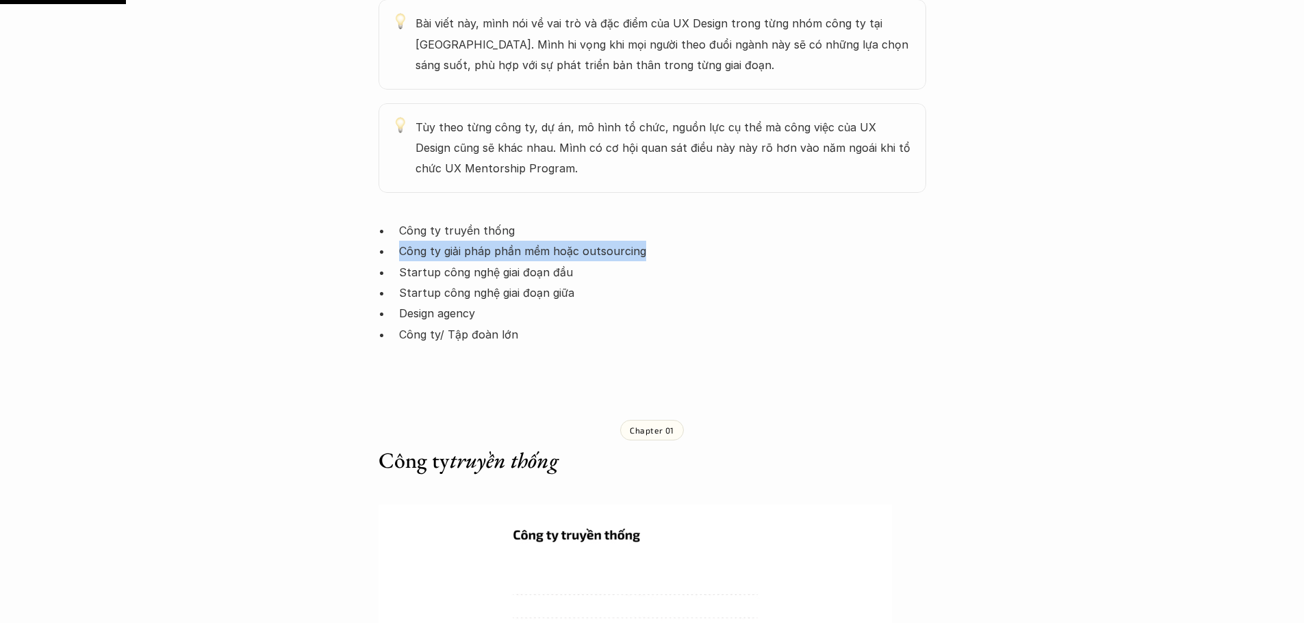
drag, startPoint x: 404, startPoint y: 202, endPoint x: 642, endPoint y: 228, distance: 238.9
click at [660, 241] on p "Công ty giải pháp phần mềm hoặc outsourcing" at bounding box center [662, 251] width 527 height 21
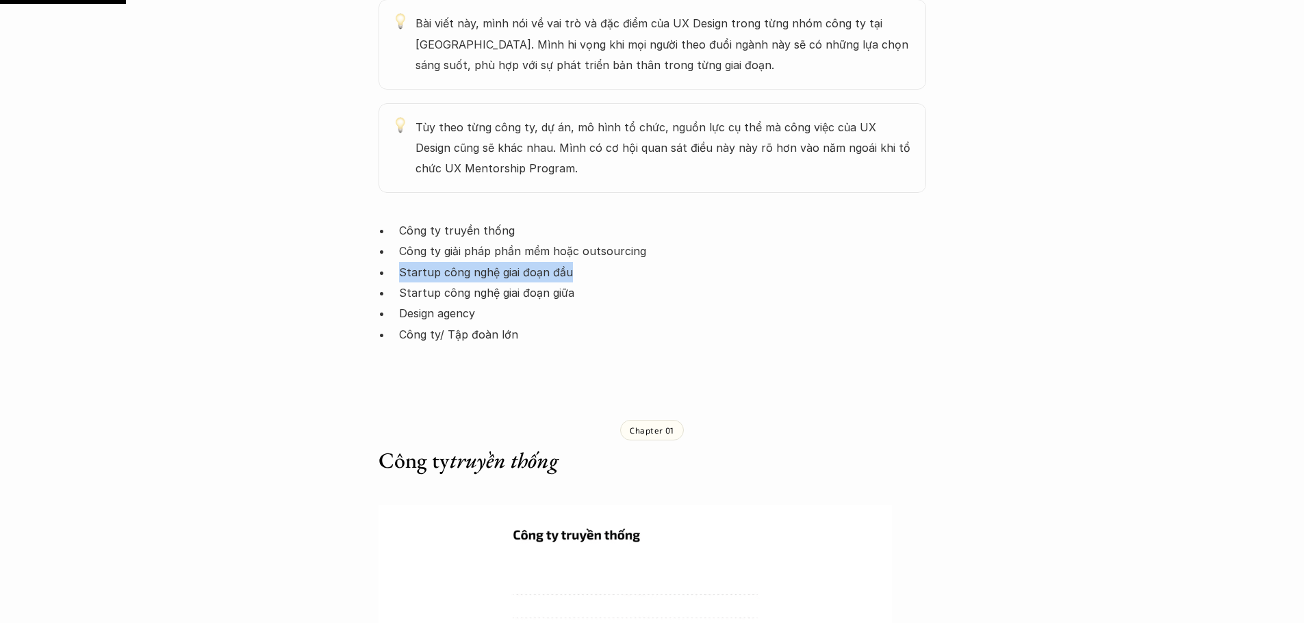
drag, startPoint x: 400, startPoint y: 227, endPoint x: 539, endPoint y: 244, distance: 139.3
click at [580, 262] on p "Startup công nghệ giai đoạn đầu" at bounding box center [662, 272] width 527 height 21
drag, startPoint x: 483, startPoint y: 253, endPoint x: 448, endPoint y: 255, distance: 35.0
click at [484, 283] on p "Startup công nghệ giai đoạn giữa" at bounding box center [662, 293] width 527 height 21
drag, startPoint x: 516, startPoint y: 245, endPoint x: 579, endPoint y: 245, distance: 63.0
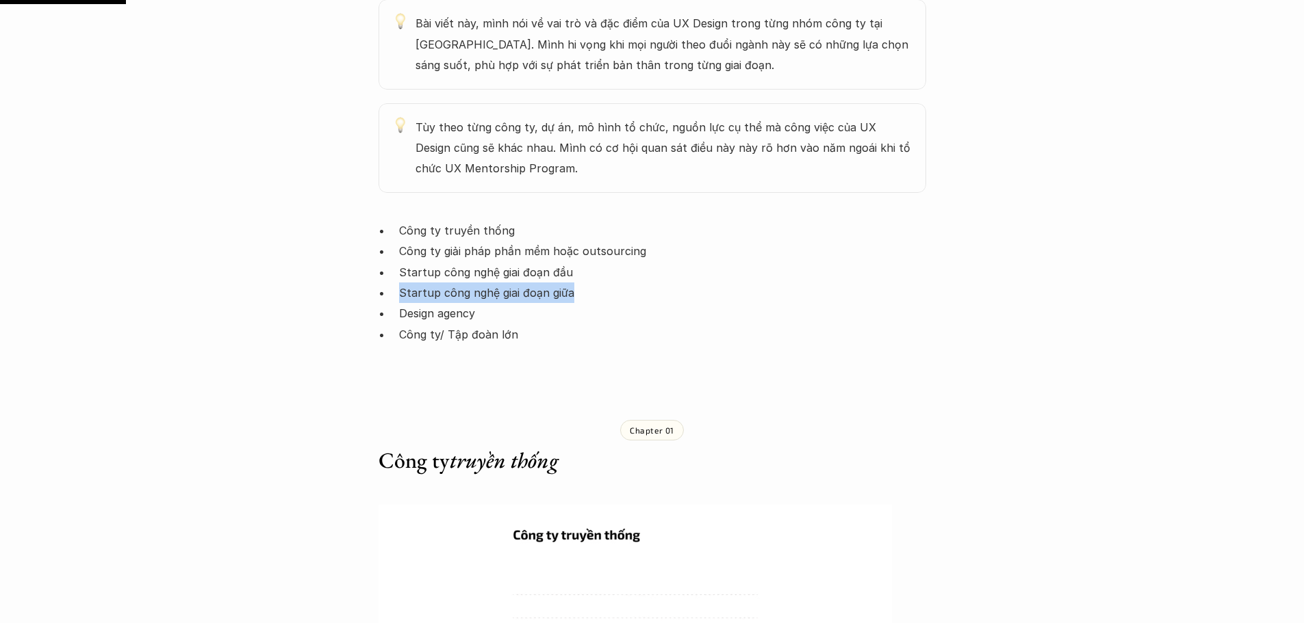
click at [579, 245] on ul "Công ty truyền thống Công ty giải pháp phần mềm hoặc outsourcing Startup công n…" at bounding box center [651, 282] width 547 height 125
drag, startPoint x: 398, startPoint y: 267, endPoint x: 488, endPoint y: 269, distance: 89.7
click at [488, 269] on ul "Công ty truyền thống Công ty giải pháp phần mềm hoặc outsourcing Startup công n…" at bounding box center [651, 282] width 547 height 125
click at [418, 324] on p "Công ty/ Tập đoàn lớn" at bounding box center [662, 334] width 527 height 21
drag, startPoint x: 395, startPoint y: 292, endPoint x: 521, endPoint y: 292, distance: 126.6
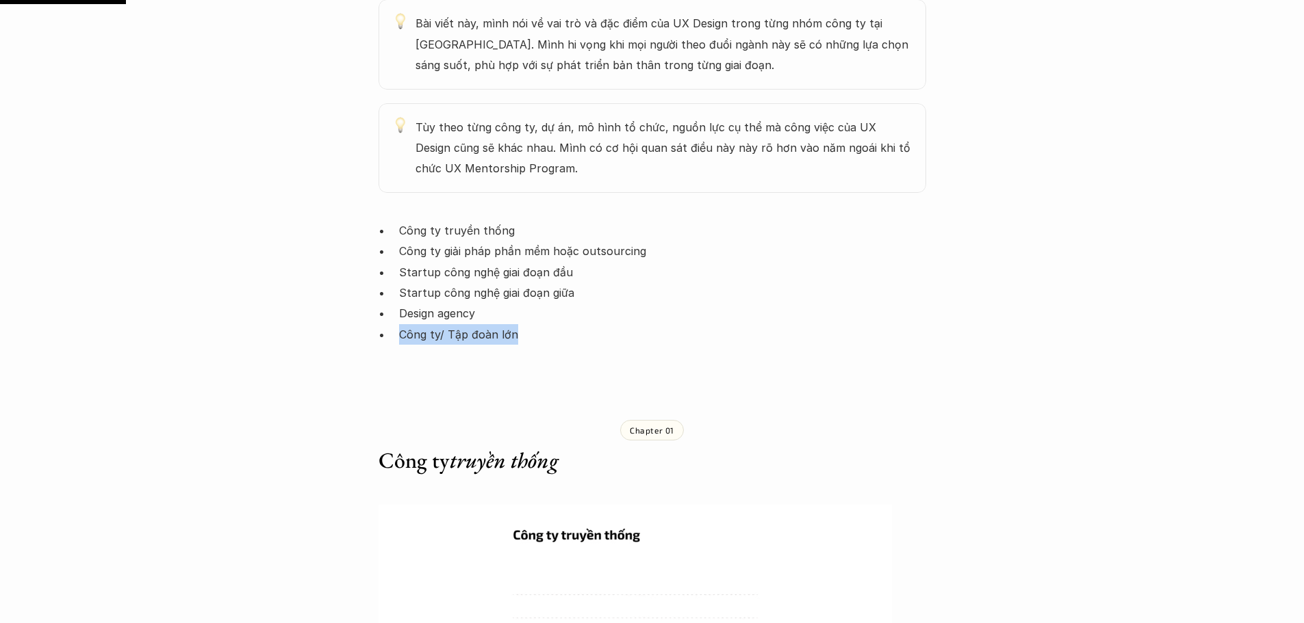
click at [521, 292] on ul "Công ty truyền thống Công ty giải pháp phần mềm hoặc outsourcing Startup công n…" at bounding box center [651, 282] width 547 height 125
click at [453, 303] on p "Design agency" at bounding box center [662, 313] width 527 height 21
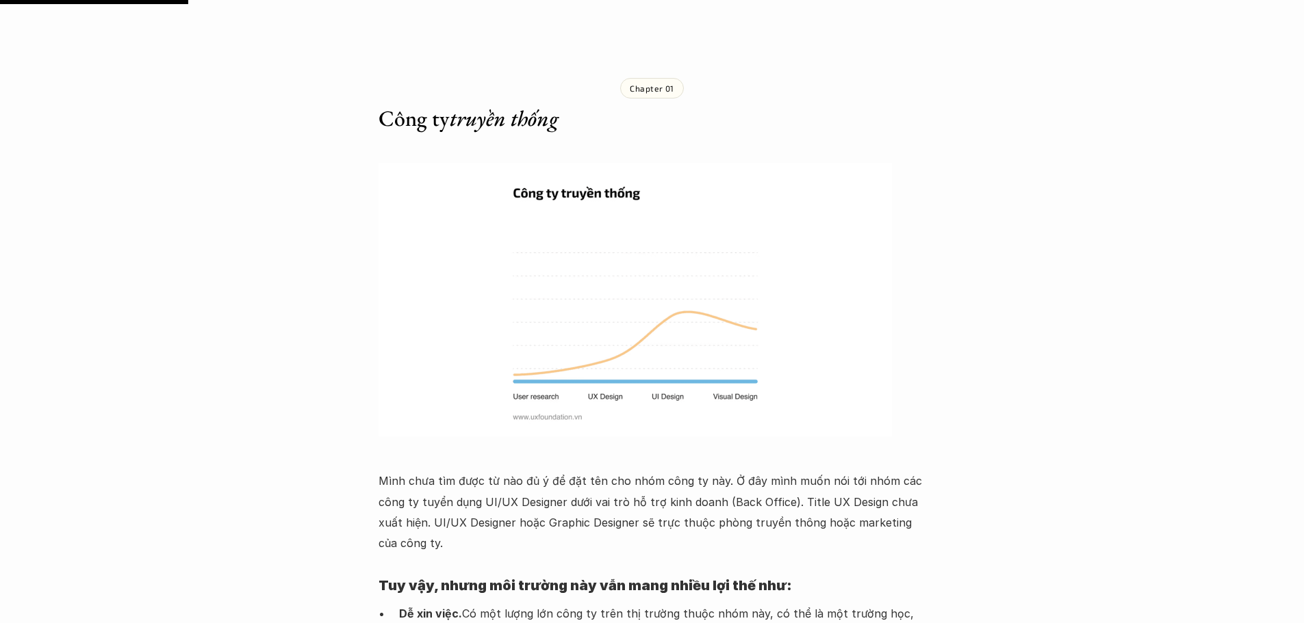
scroll to position [1300, 0]
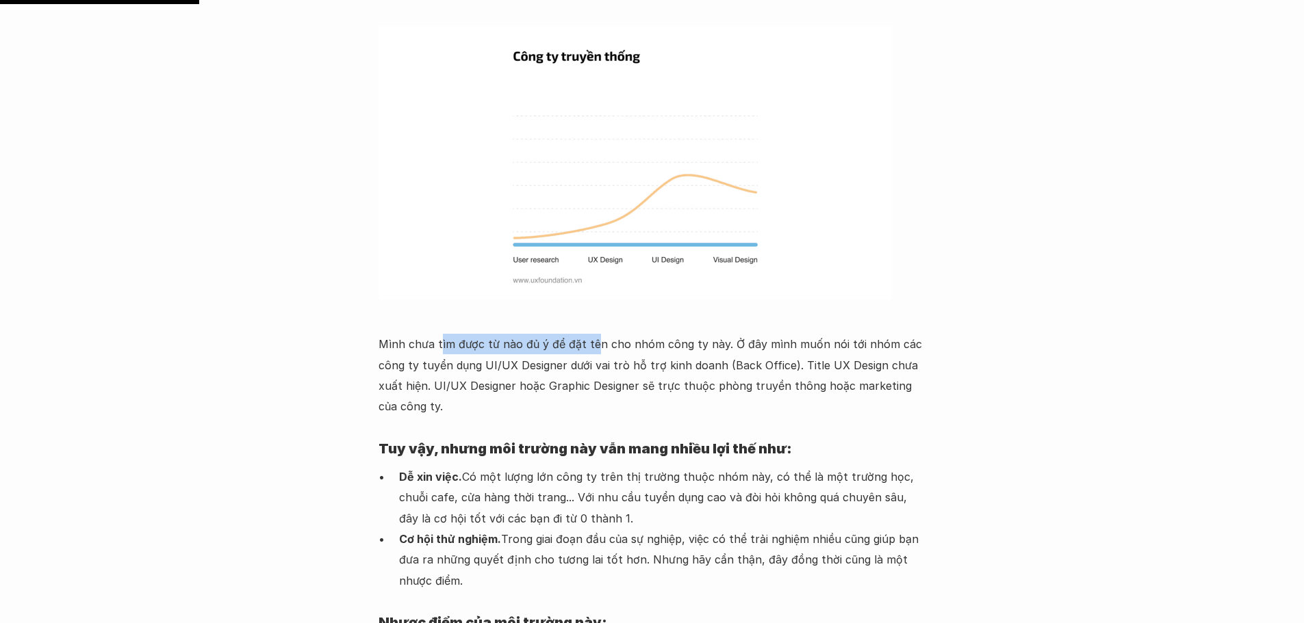
drag, startPoint x: 439, startPoint y: 297, endPoint x: 590, endPoint y: 297, distance: 150.5
click at [590, 334] on p "Mình chưa tìm được từ nào đủ ý để đặt tên cho nhóm công ty này. Ở đây mình muốn…" at bounding box center [651, 375] width 547 height 83
click at [611, 334] on p "Mình chưa tìm được từ nào đủ ý để đặt tên cho nhóm công ty này. Ở đây mình muốn…" at bounding box center [651, 375] width 547 height 83
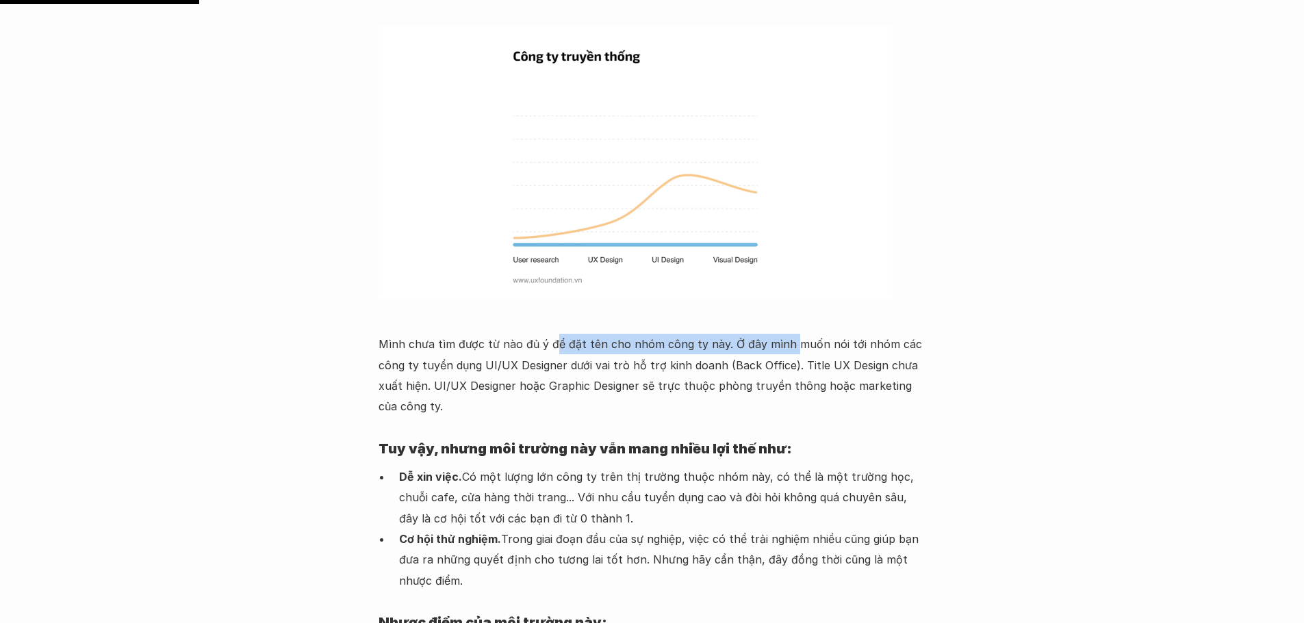
drag, startPoint x: 552, startPoint y: 299, endPoint x: 786, endPoint y: 299, distance: 233.4
click at [786, 334] on p "Mình chưa tìm được từ nào đủ ý để đặt tên cho nhóm công ty này. Ở đây mình muốn…" at bounding box center [651, 375] width 547 height 83
drag, startPoint x: 819, startPoint y: 300, endPoint x: 721, endPoint y: 308, distance: 98.2
click at [805, 334] on p "Mình chưa tìm được từ nào đủ ý để đặt tên cho nhóm công ty này. Ở đây mình muốn…" at bounding box center [651, 375] width 547 height 83
click at [715, 334] on p "Mình chưa tìm được từ nào đủ ý để đặt tên cho nhóm công ty này. Ở đây mình muốn…" at bounding box center [651, 375] width 547 height 83
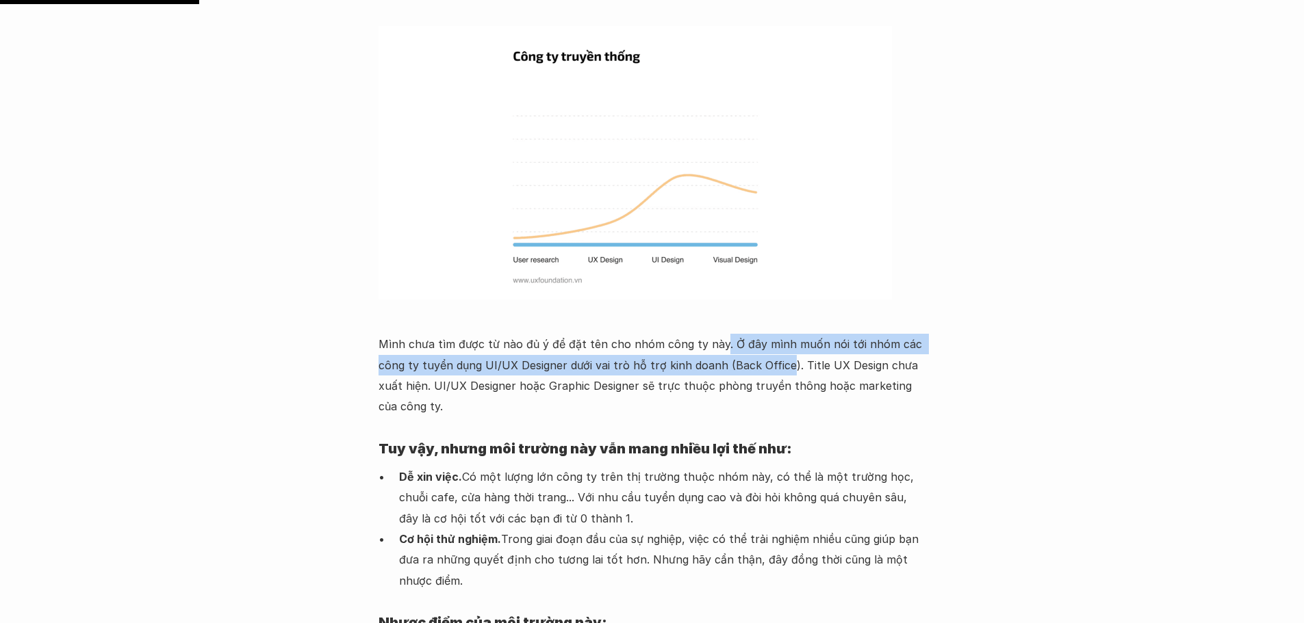
drag, startPoint x: 716, startPoint y: 297, endPoint x: 801, endPoint y: 323, distance: 89.4
click at [786, 334] on p "Mình chưa tìm được từ nào đủ ý để đặt tên cho nhóm công ty này. Ở đây mình muốn…" at bounding box center [651, 375] width 547 height 83
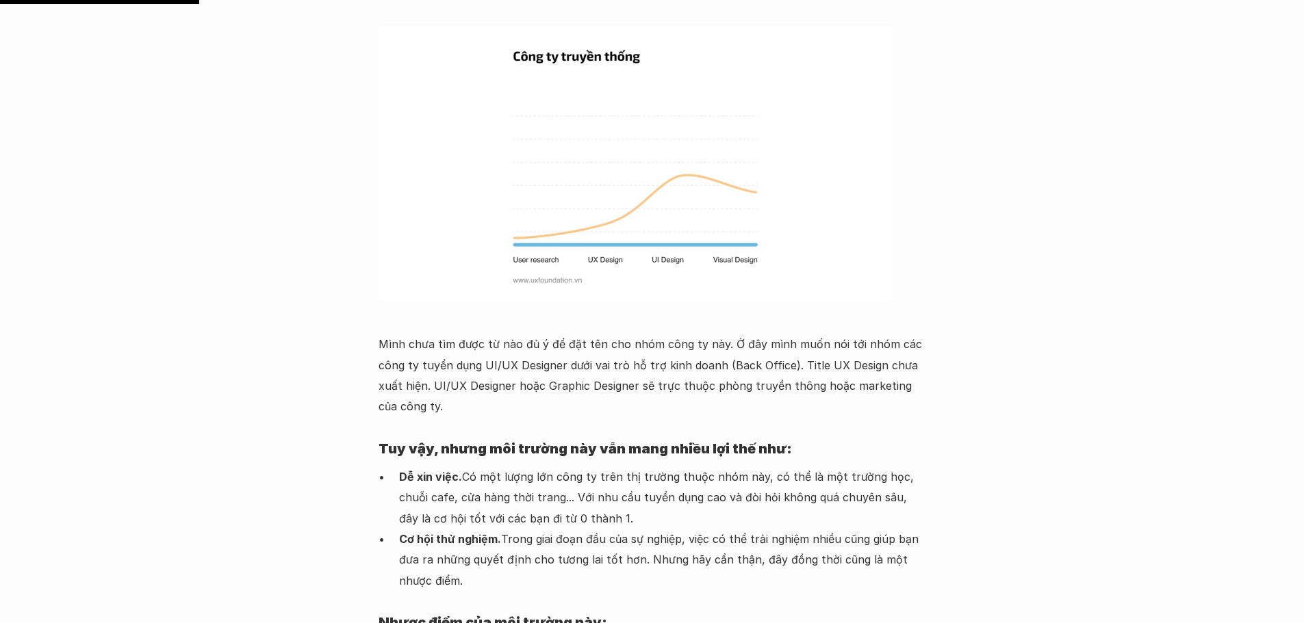
click at [802, 334] on p "Mình chưa tìm được từ nào đủ ý để đặt tên cho nhóm công ty này. Ở đây mình muốn…" at bounding box center [651, 375] width 547 height 83
drag, startPoint x: 797, startPoint y: 323, endPoint x: 470, endPoint y: 339, distance: 327.5
click at [421, 337] on p "Mình chưa tìm được từ nào đủ ý để đặt tên cho nhóm công ty này. Ở đây mình muốn…" at bounding box center [651, 375] width 547 height 83
drag, startPoint x: 471, startPoint y: 339, endPoint x: 458, endPoint y: 338, distance: 13.8
click at [470, 339] on p "Mình chưa tìm được từ nào đủ ý để đặt tên cho nhóm công ty này. Ở đây mình muốn…" at bounding box center [651, 375] width 547 height 83
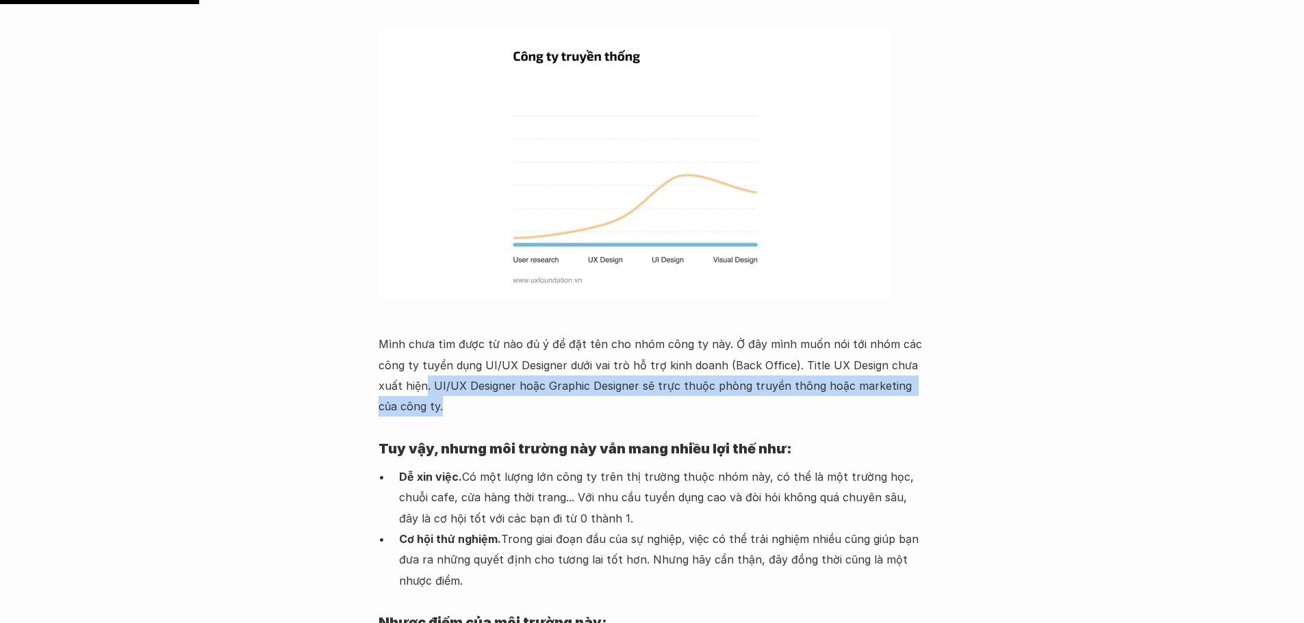
drag, startPoint x: 425, startPoint y: 339, endPoint x: 849, endPoint y: 359, distance: 424.1
click at [849, 359] on p "Mình chưa tìm được từ nào đủ ý để đặt tên cho nhóm công ty này. Ở đây mình muốn…" at bounding box center [651, 375] width 547 height 83
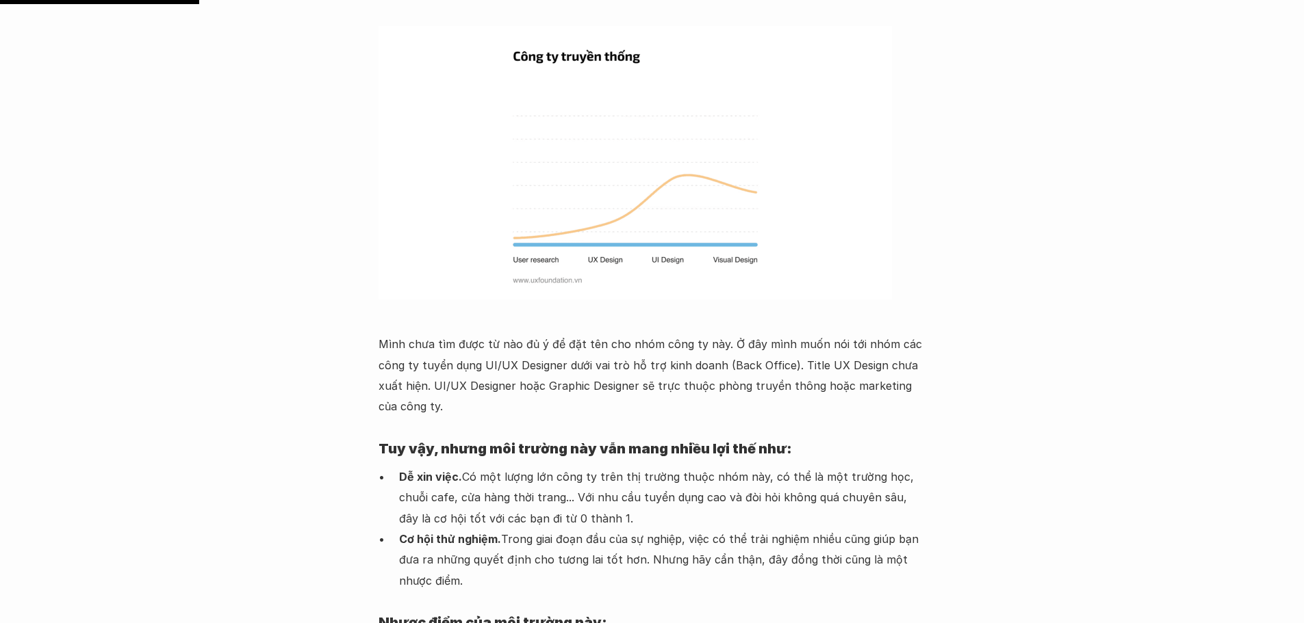
click at [534, 334] on p "Mình chưa tìm được từ nào đủ ý để đặt tên cho nhóm công ty này. Ở đây mình muốn…" at bounding box center [651, 375] width 547 height 83
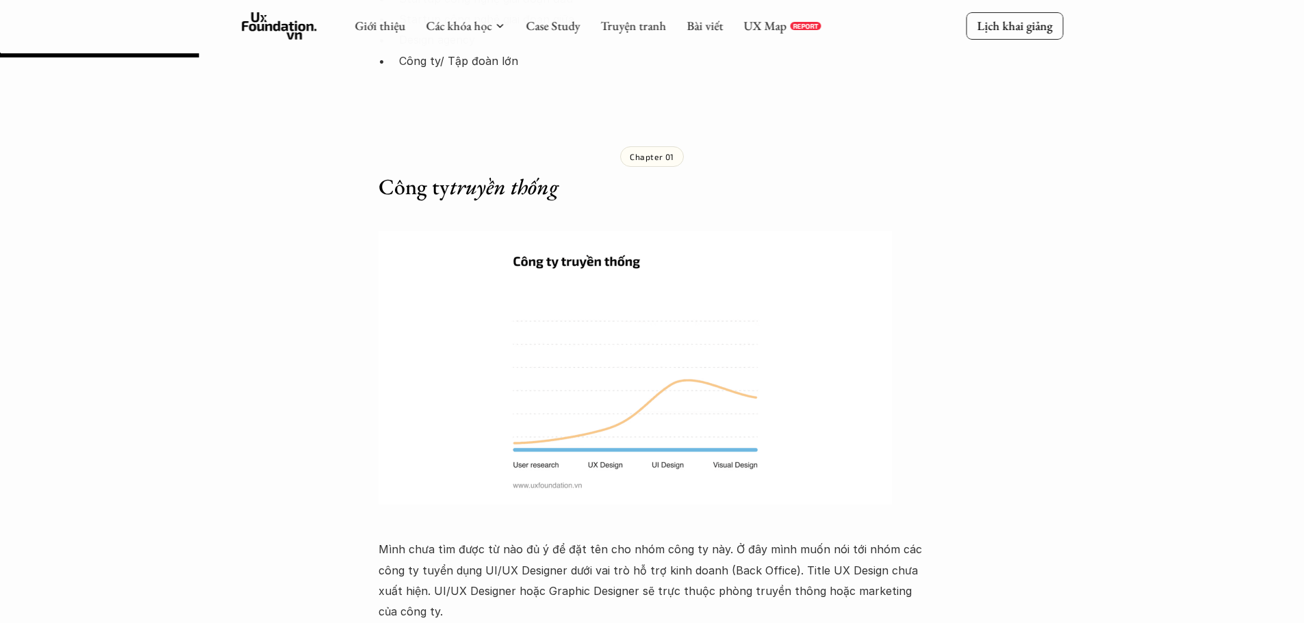
scroll to position [1437, 0]
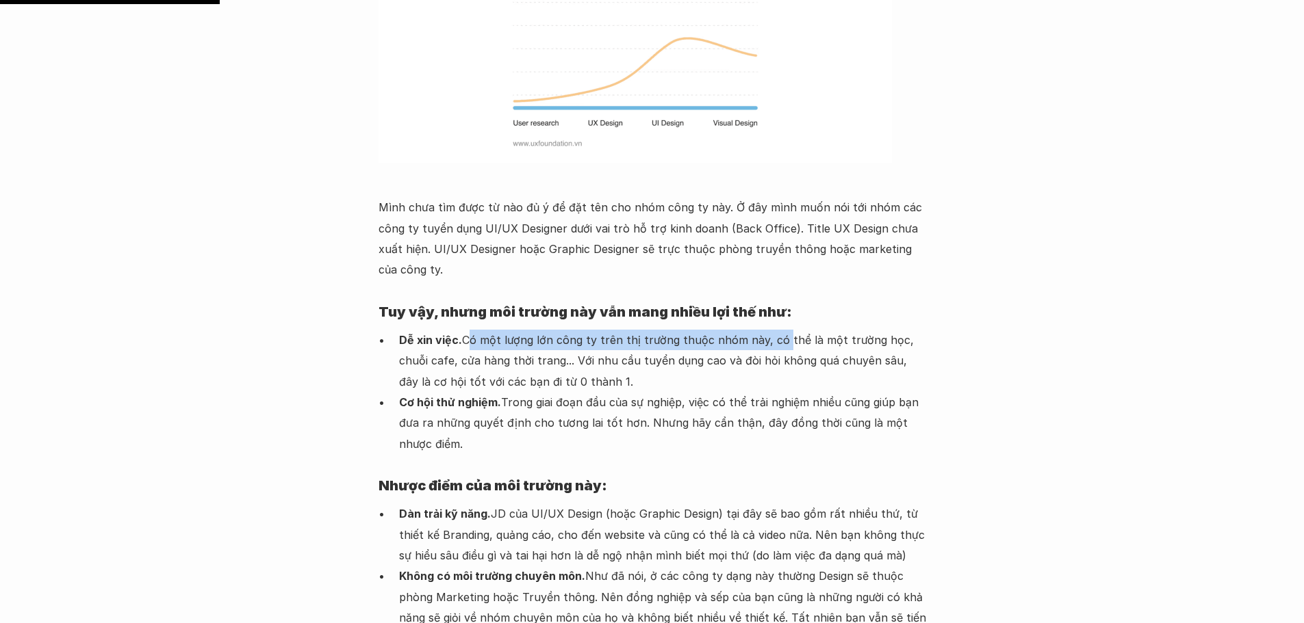
drag, startPoint x: 468, startPoint y: 298, endPoint x: 777, endPoint y: 299, distance: 308.6
click at [776, 330] on p "Dễ xin việc. Có một lượng lớn công ty trên thị trường thuộc nhóm này, có thể là…" at bounding box center [662, 361] width 527 height 62
click at [812, 330] on p "Dễ xin việc. Có một lượng lớn công ty trên thị trường thuộc nhóm này, có thể là…" at bounding box center [662, 361] width 527 height 62
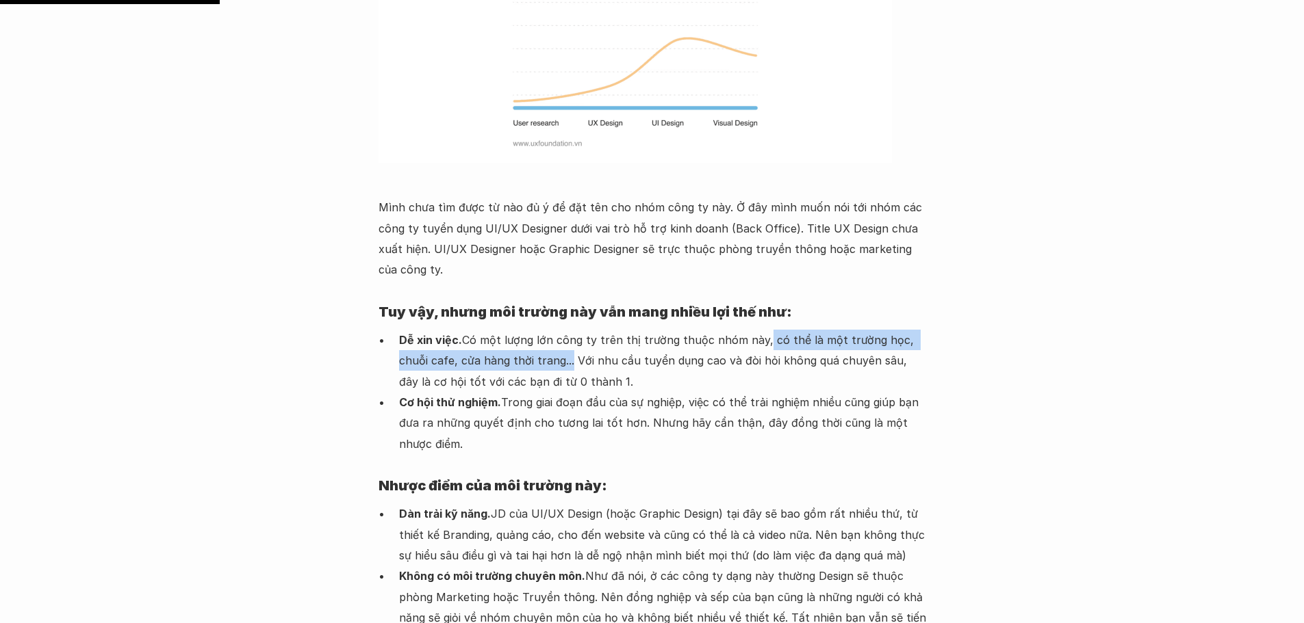
drag, startPoint x: 756, startPoint y: 292, endPoint x: 540, endPoint y: 315, distance: 217.4
click at [533, 330] on p "Dễ xin việc. Có một lượng lớn công ty trên thị trường thuộc nhóm này, có thể là…" at bounding box center [662, 361] width 527 height 62
click at [567, 330] on p "Dễ xin việc. Có một lượng lớn công ty trên thị trường thuộc nhóm này, có thể là…" at bounding box center [662, 361] width 527 height 62
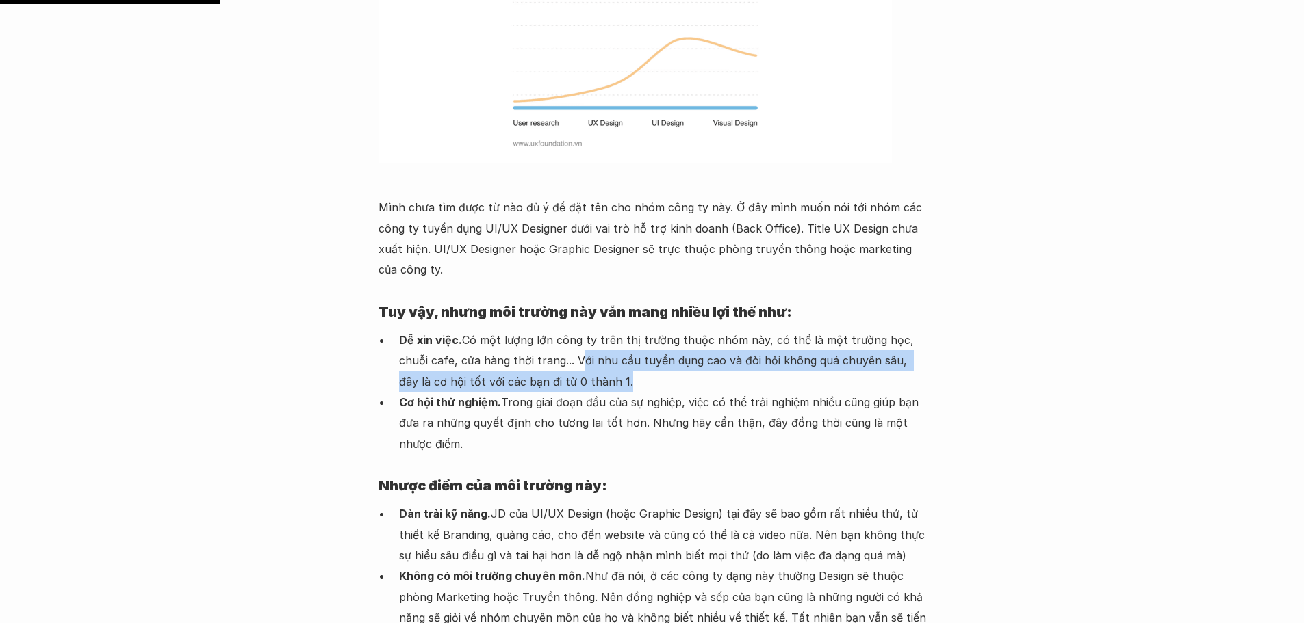
drag, startPoint x: 540, startPoint y: 311, endPoint x: 570, endPoint y: 336, distance: 38.9
click at [570, 336] on p "Dễ xin việc. Có một lượng lớn công ty trên thị trường thuộc nhóm này, có thể là…" at bounding box center [662, 361] width 527 height 62
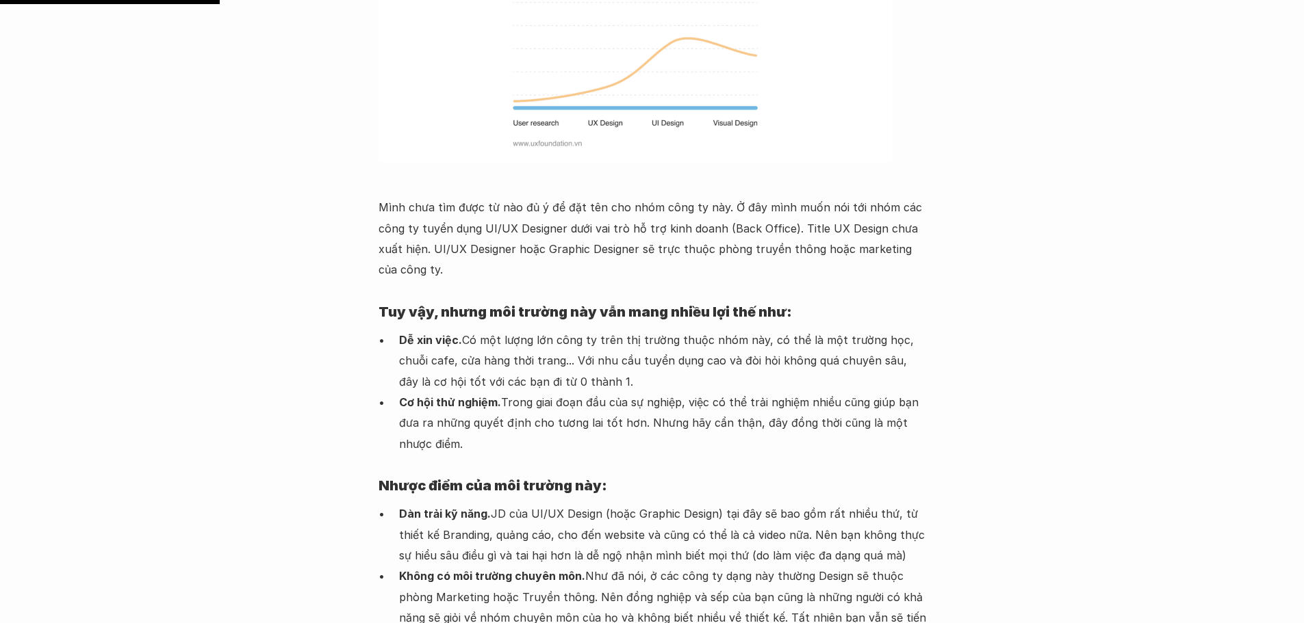
click at [467, 392] on p "Cơ hội thử nghiệm. Trong giai đoạn đầu của sự nghiệp, việc có thể trải nghiệm n…" at bounding box center [662, 423] width 527 height 62
drag, startPoint x: 402, startPoint y: 351, endPoint x: 903, endPoint y: 400, distance: 503.3
click at [903, 400] on p "Cơ hội thử nghiệm. Trong giai đoạn đầu của sự nghiệp, việc có thể trải nghiệm n…" at bounding box center [662, 423] width 527 height 62
click at [774, 392] on p "Cơ hội thử nghiệm. Trong giai đoạn đầu của sự nghiệp, việc có thể trải nghiệm n…" at bounding box center [662, 423] width 527 height 62
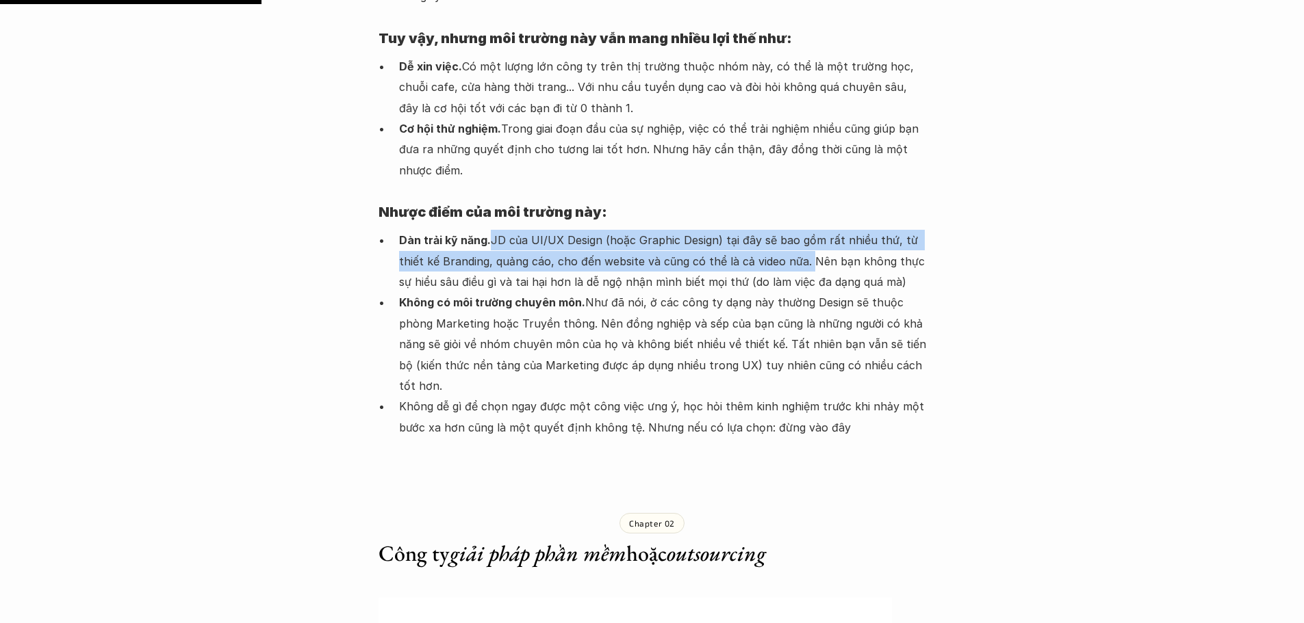
drag, startPoint x: 491, startPoint y: 192, endPoint x: 807, endPoint y: 218, distance: 317.2
click at [807, 230] on p "Dàn trải kỹ năng. JD của UI/UX Design (hoặc Graphic Design) tại đây sẽ bao gồm …" at bounding box center [662, 261] width 527 height 62
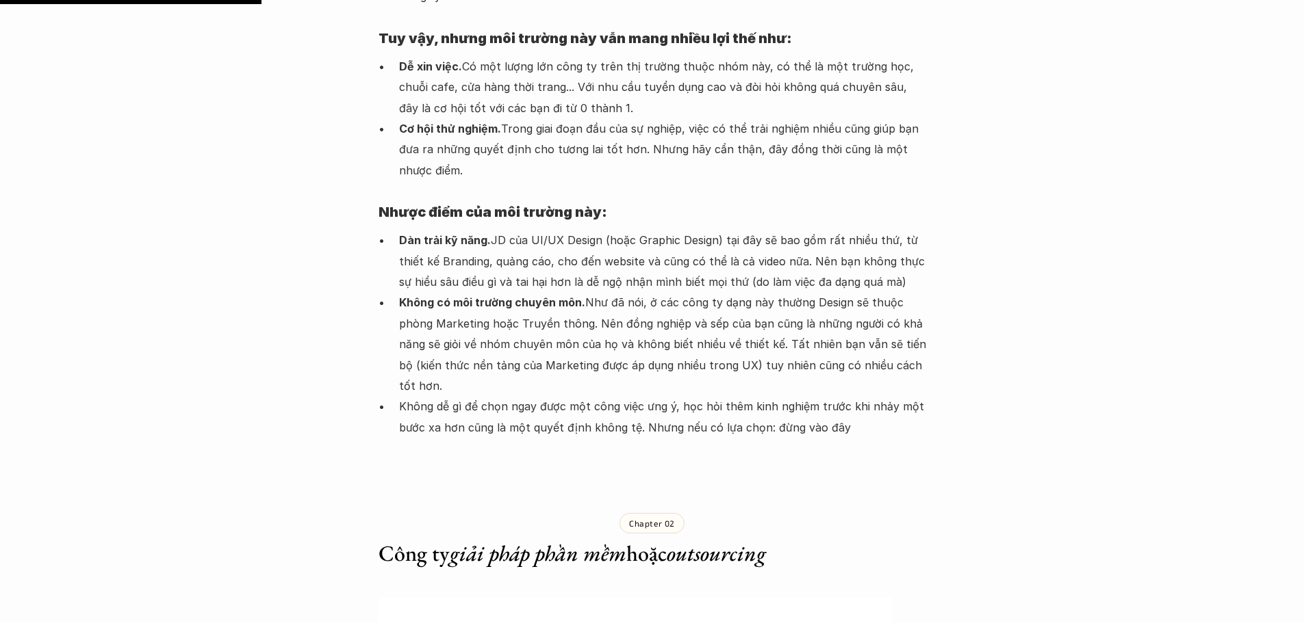
click at [840, 230] on p "Dàn trải kỹ năng. JD của UI/UX Design (hoặc Graphic Design) tại đây sẽ bao gồm …" at bounding box center [662, 261] width 527 height 62
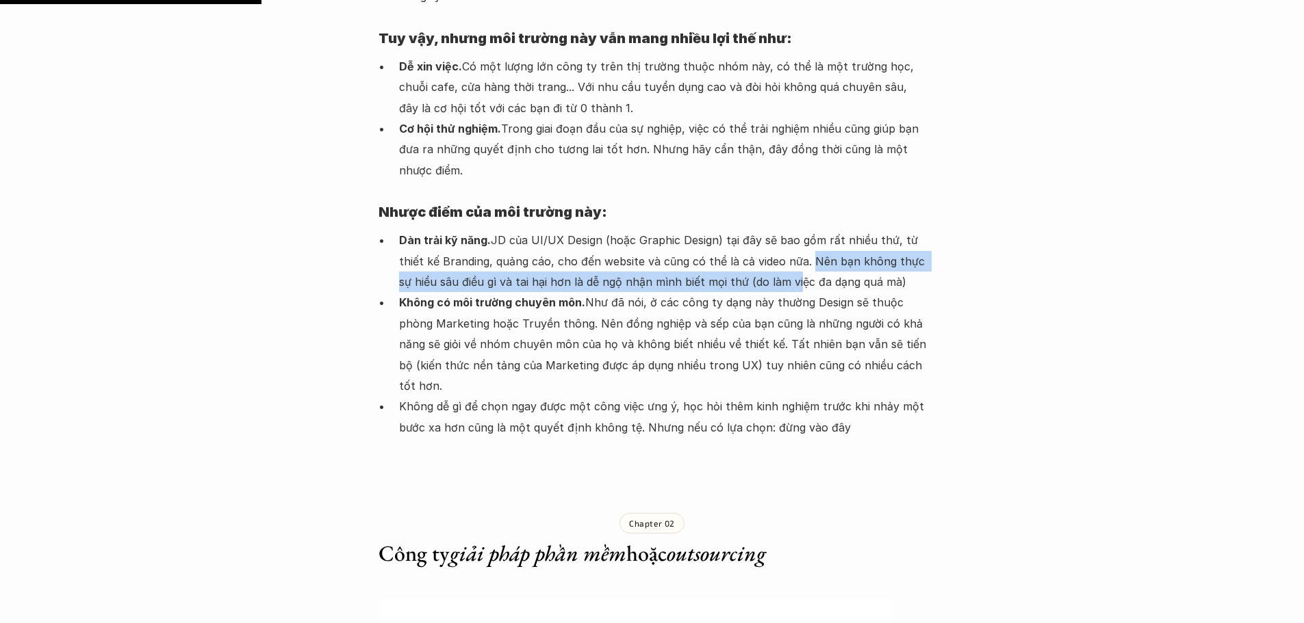
drag, startPoint x: 806, startPoint y: 217, endPoint x: 795, endPoint y: 244, distance: 28.8
click at [795, 244] on p "Dàn trải kỹ năng. JD của UI/UX Design (hoặc Graphic Design) tại đây sẽ bao gồm …" at bounding box center [662, 261] width 527 height 62
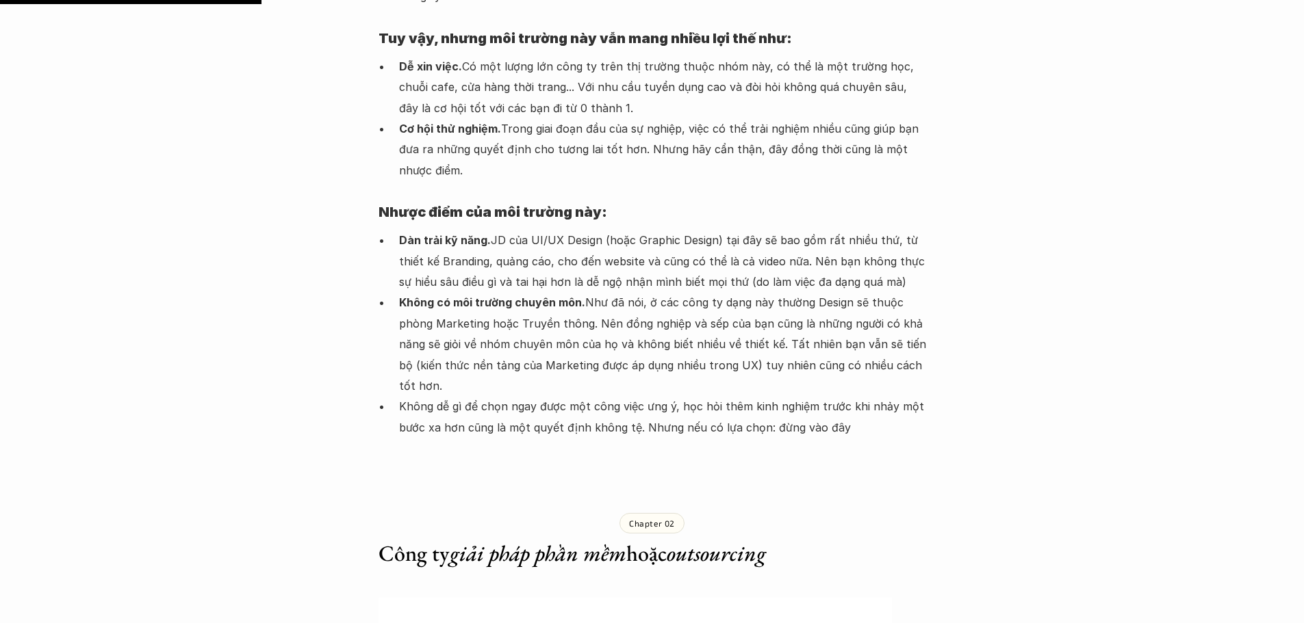
click at [597, 292] on p "Không có môi trường chuyên môn. Như đã nói, ở các công ty dạng này thường Desig…" at bounding box center [662, 344] width 527 height 104
click at [586, 292] on p "Không có môi trường chuyên môn. Như đã nói, ở các công ty dạng này thường Desig…" at bounding box center [662, 344] width 527 height 104
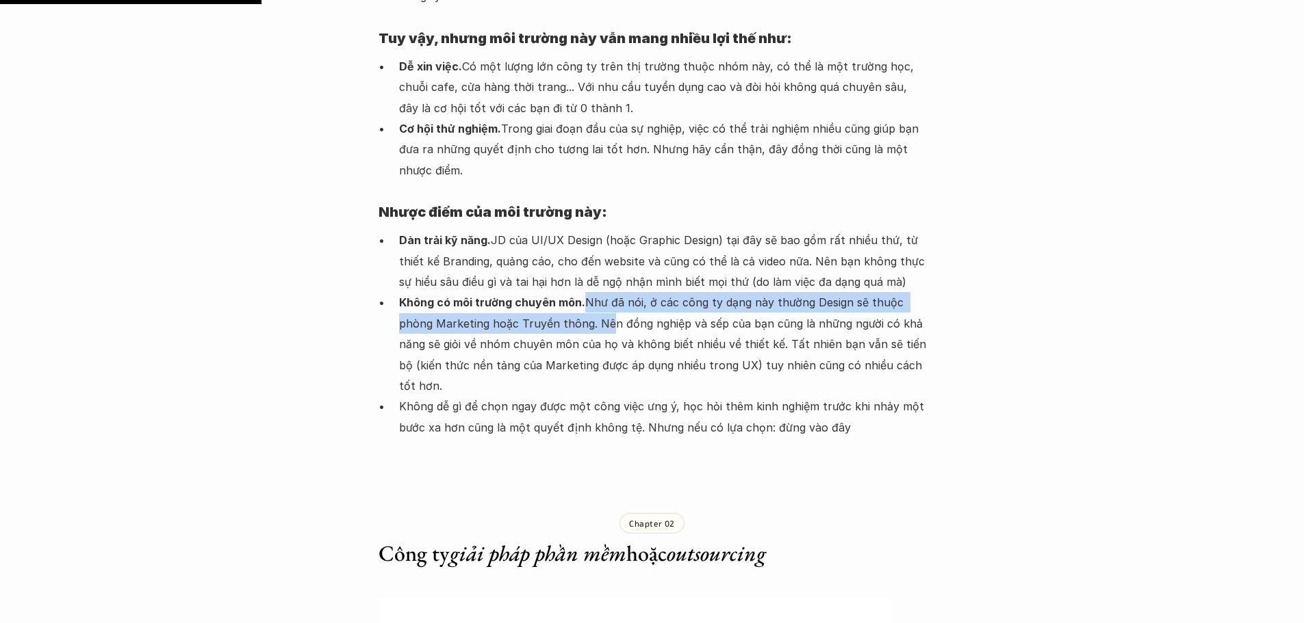
drag, startPoint x: 596, startPoint y: 265, endPoint x: 608, endPoint y: 279, distance: 18.5
click at [600, 292] on p "Không có môi trường chuyên môn. Như đã nói, ở các công ty dạng này thường Desig…" at bounding box center [662, 344] width 527 height 104
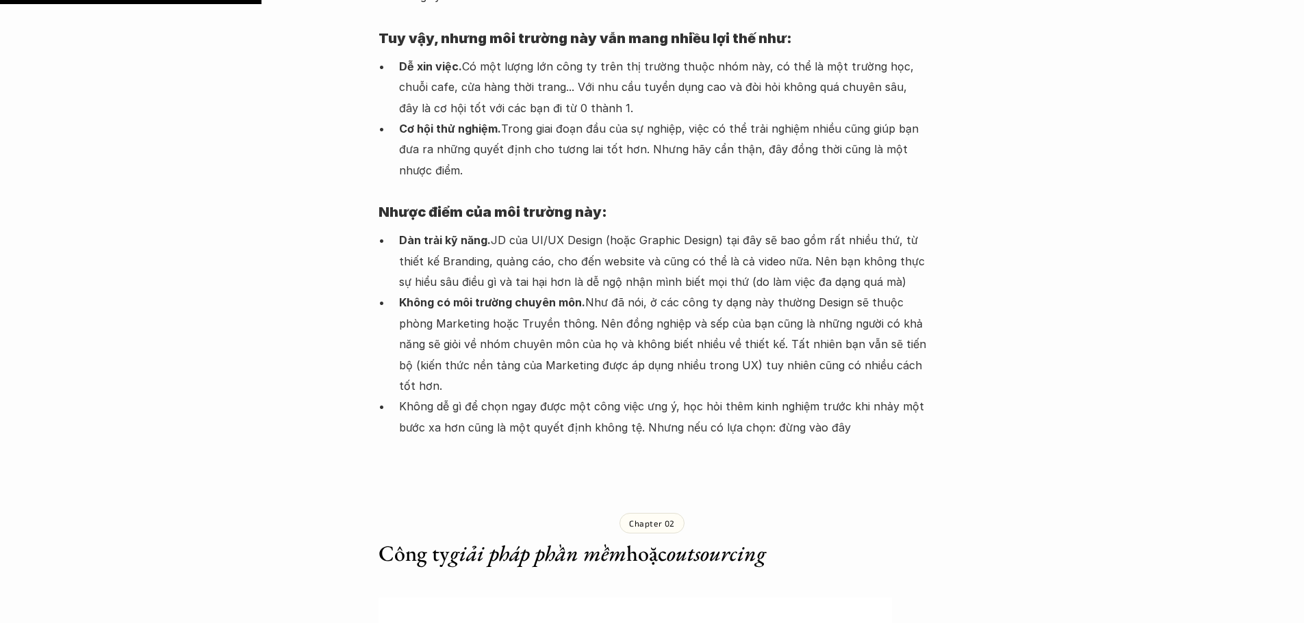
click at [614, 292] on p "Không có môi trường chuyên môn. Như đã nói, ở các công ty dạng này thường Desig…" at bounding box center [662, 344] width 527 height 104
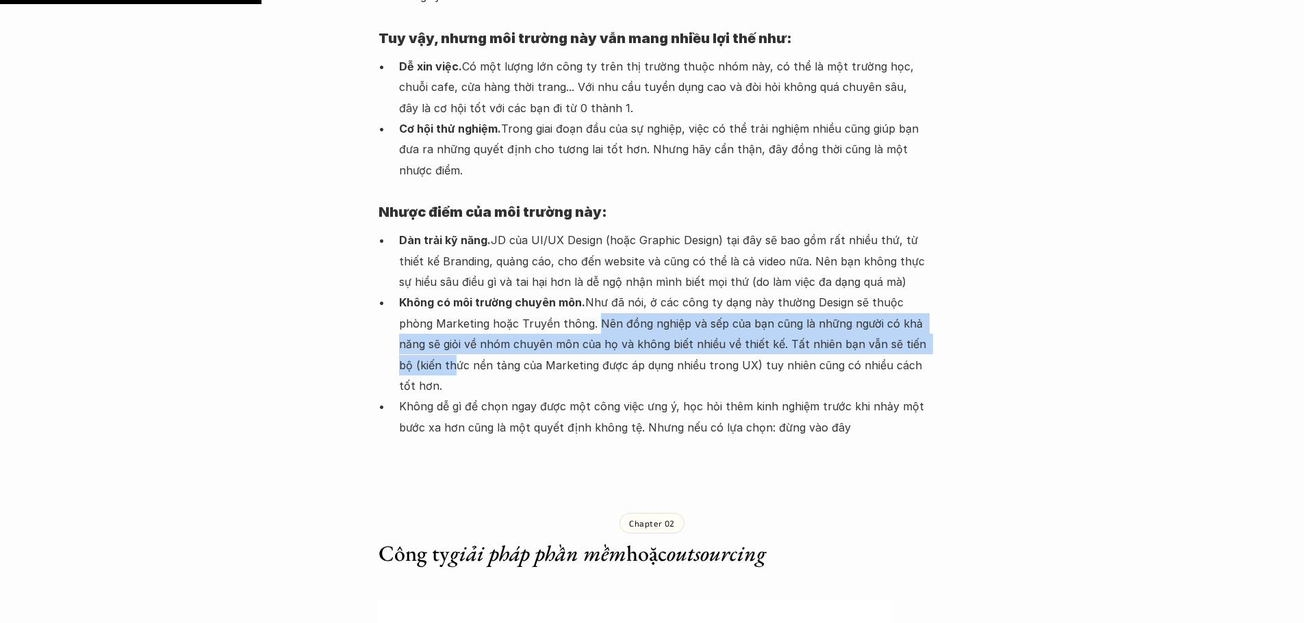
drag, startPoint x: 590, startPoint y: 279, endPoint x: 446, endPoint y: 320, distance: 149.6
click at [446, 320] on p "Không có môi trường chuyên môn. Như đã nói, ở các công ty dạng này thường Desig…" at bounding box center [662, 344] width 527 height 104
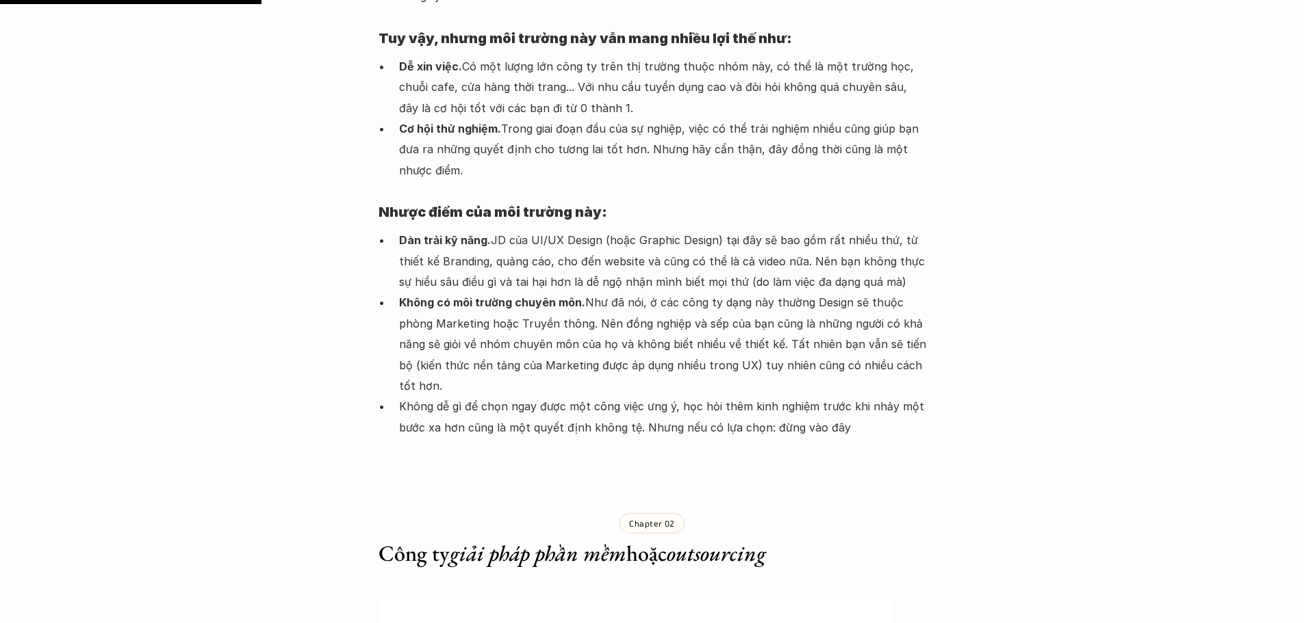
click at [487, 324] on p "Không có môi trường chuyên môn. Như đã nói, ở các công ty dạng này thường Desig…" at bounding box center [662, 344] width 527 height 104
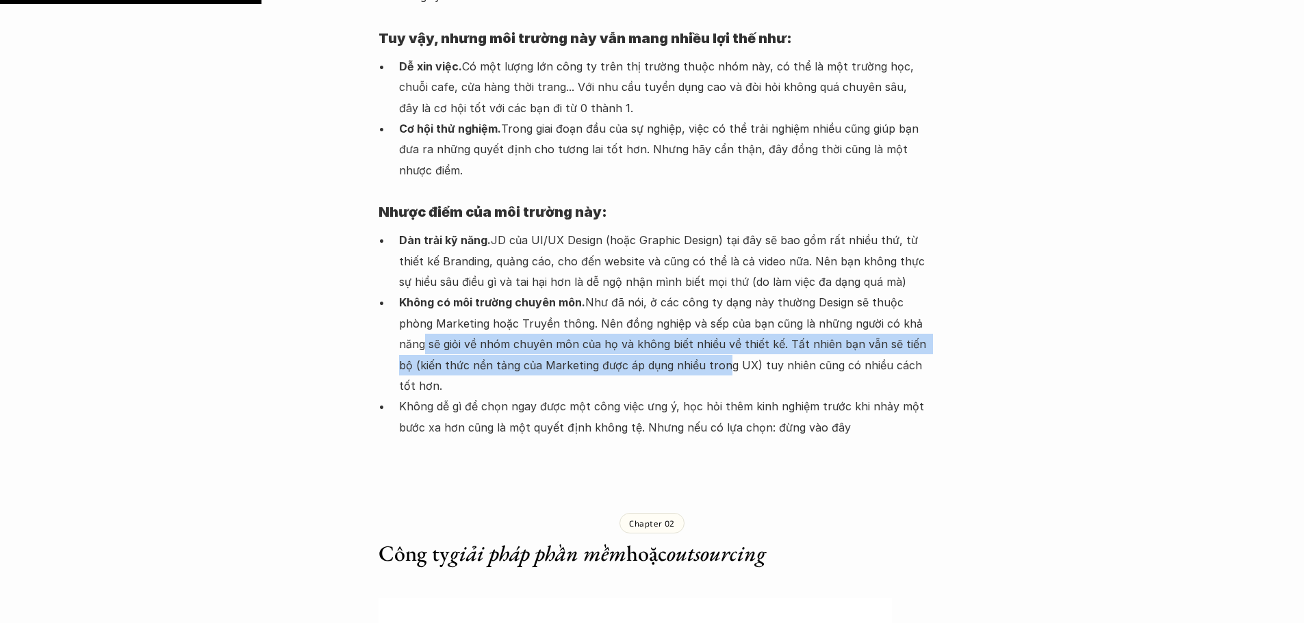
drag, startPoint x: 420, startPoint y: 310, endPoint x: 729, endPoint y: 330, distance: 309.9
click at [713, 326] on p "Không có môi trường chuyên môn. Như đã nói, ở các công ty dạng này thường Desig…" at bounding box center [662, 344] width 527 height 104
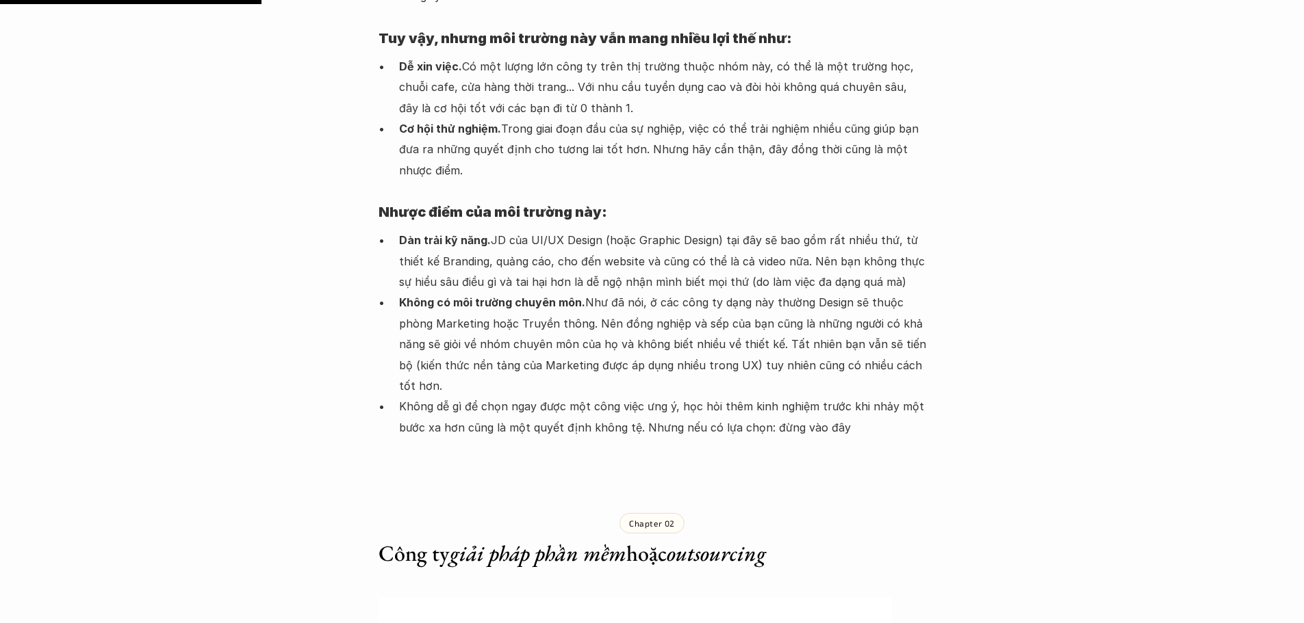
click at [762, 324] on p "Không có môi trường chuyên môn. Như đã nói, ở các công ty dạng này thường Desig…" at bounding box center [662, 344] width 527 height 104
drag, startPoint x: 751, startPoint y: 318, endPoint x: 753, endPoint y: 341, distance: 23.3
click at [753, 341] on p "Không có môi trường chuyên môn. Như đã nói, ở các công ty dạng này thường Desig…" at bounding box center [662, 344] width 527 height 104
click at [596, 396] on p "Không dễ gì để chọn ngay được một công việc ưng ý, học hỏi thêm kinh nghiệm trư…" at bounding box center [662, 417] width 527 height 42
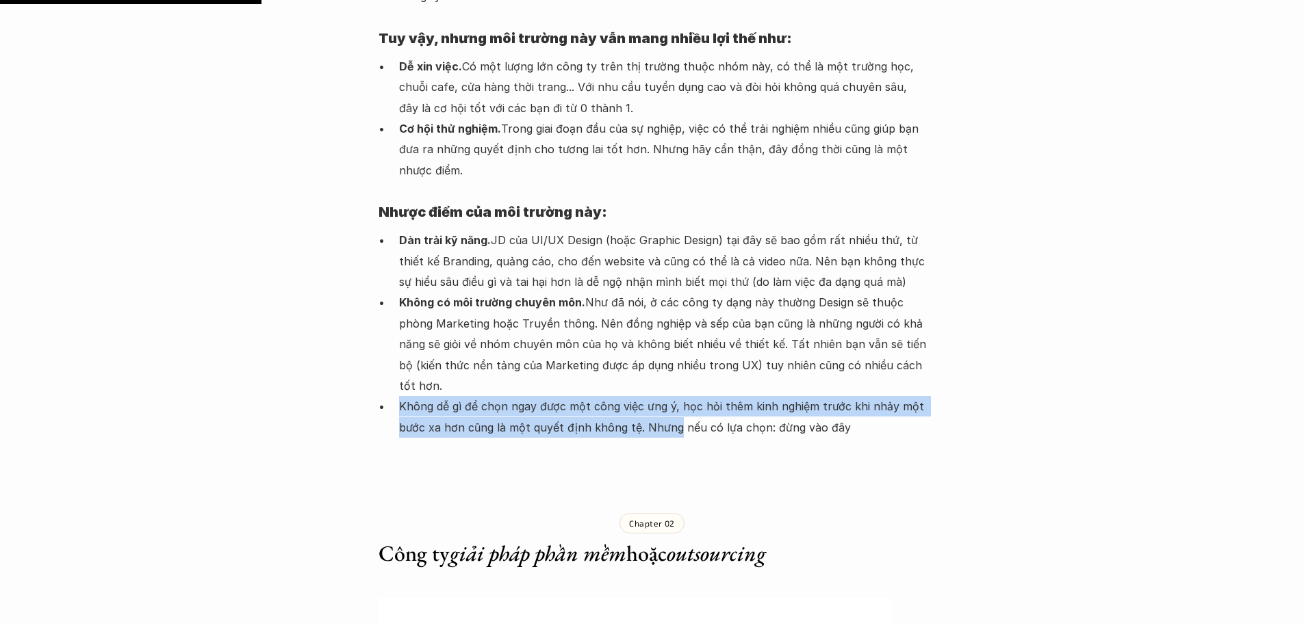
drag, startPoint x: 399, startPoint y: 361, endPoint x: 673, endPoint y: 390, distance: 275.2
click at [673, 396] on p "Không dễ gì để chọn ngay được một công việc ưng ý, học hỏi thêm kinh nghiệm trư…" at bounding box center [662, 417] width 527 height 42
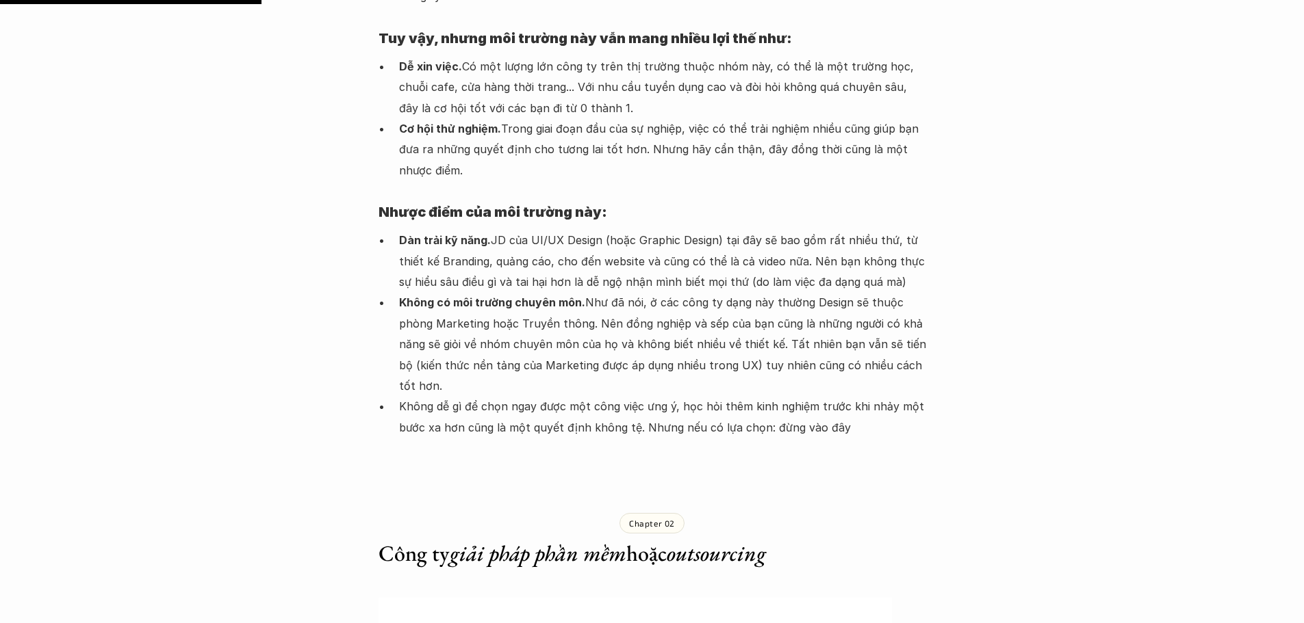
click at [720, 396] on p "Không dễ gì để chọn ngay được một công việc ưng ý, học hỏi thêm kinh nghiệm trư…" at bounding box center [662, 417] width 527 height 42
drag, startPoint x: 628, startPoint y: 381, endPoint x: 820, endPoint y: 389, distance: 192.5
click at [842, 396] on p "Không dễ gì để chọn ngay được một công việc ưng ý, học hỏi thêm kinh nghiệm trư…" at bounding box center [662, 417] width 527 height 42
click at [669, 396] on p "Không dễ gì để chọn ngay được một công việc ưng ý, học hỏi thêm kinh nghiệm trư…" at bounding box center [662, 417] width 527 height 42
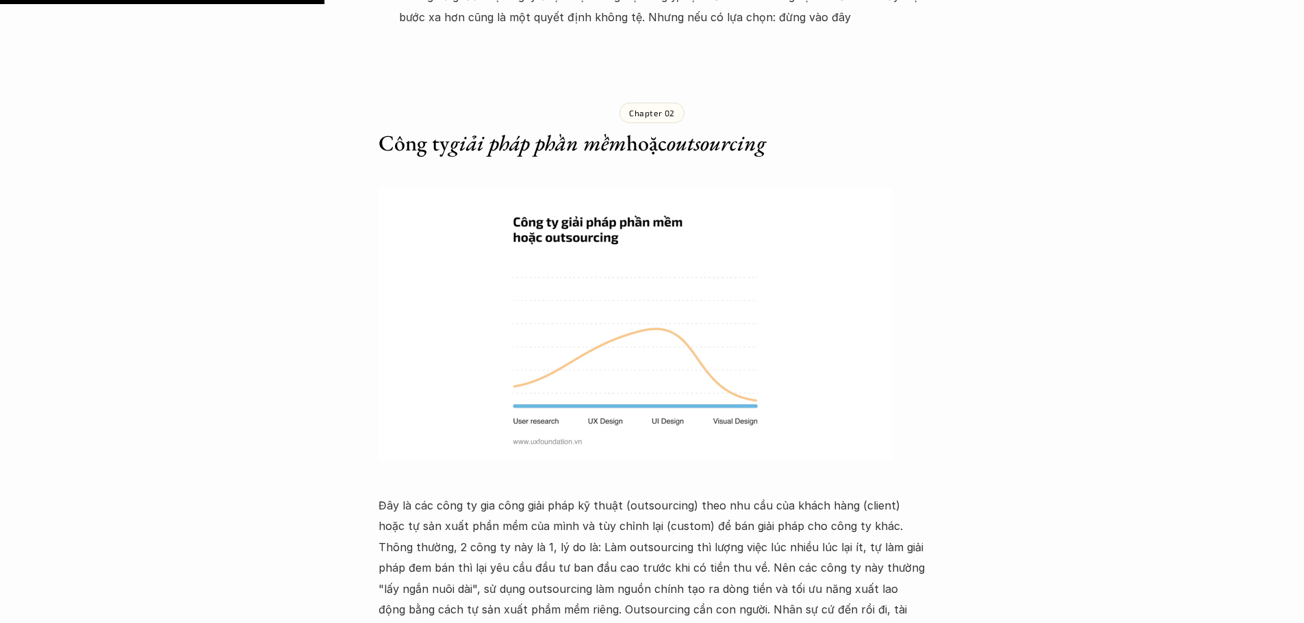
scroll to position [2190, 0]
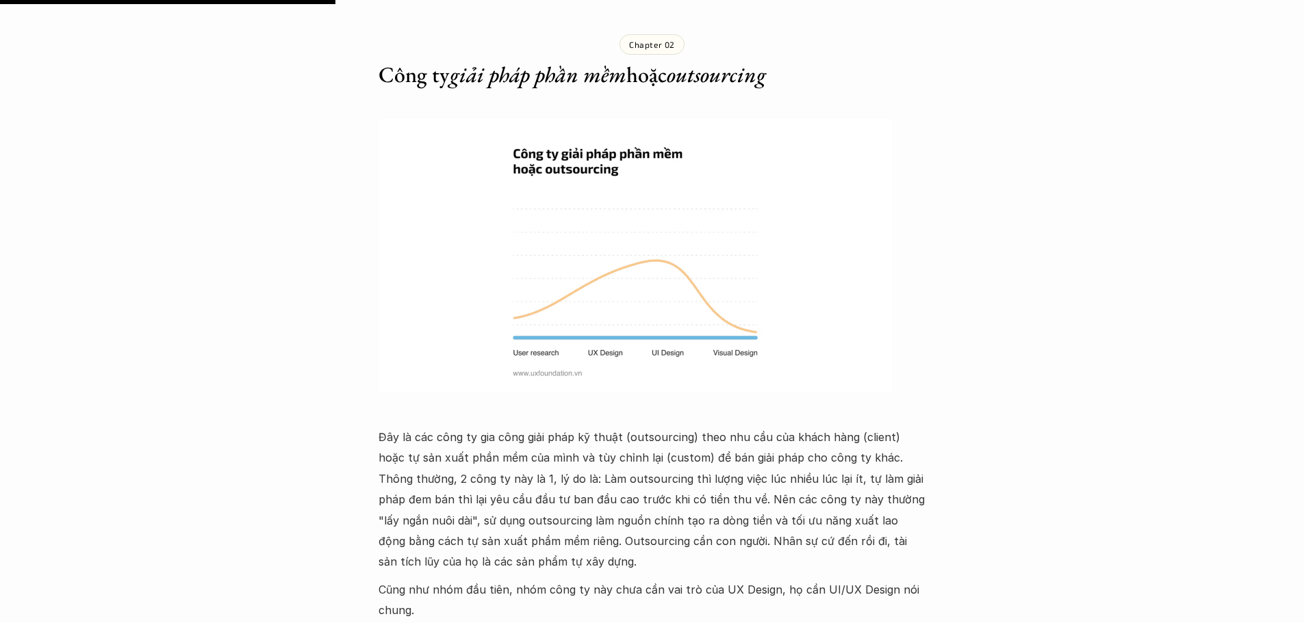
drag, startPoint x: 1156, startPoint y: 88, endPoint x: 718, endPoint y: 480, distance: 588.3
click at [718, 480] on p "Đây là các công ty gia công giải pháp kỹ thuật (outsourcing) theo nhu cầu của k…" at bounding box center [651, 500] width 547 height 146
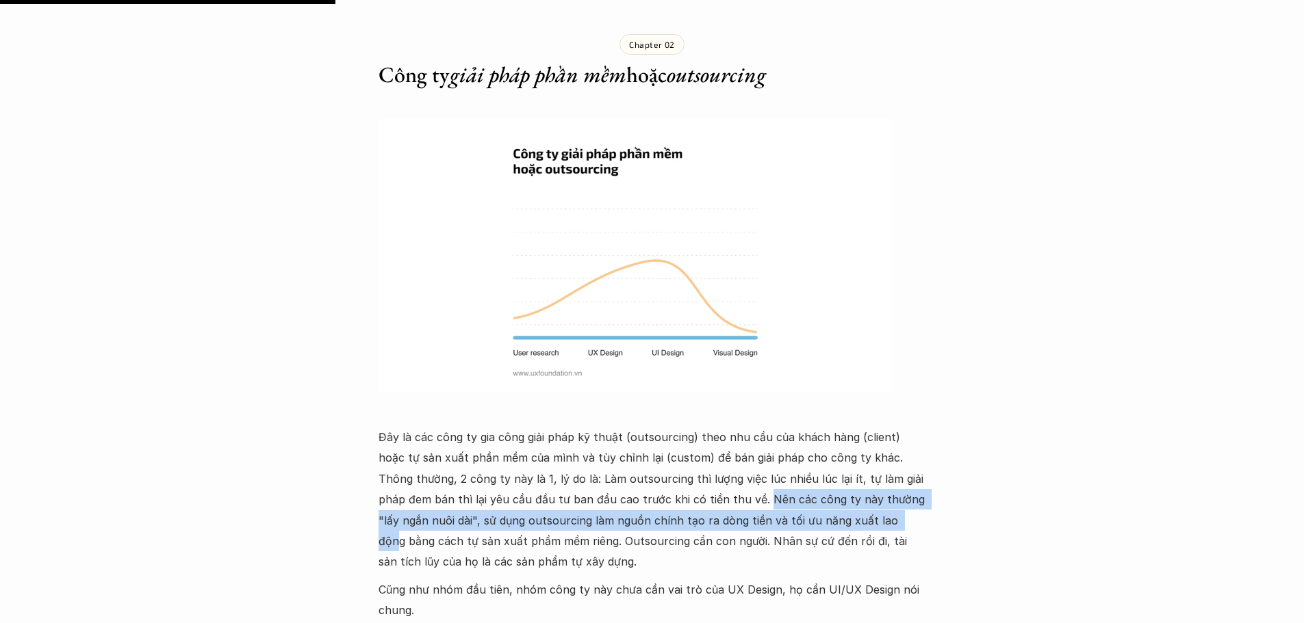
drag, startPoint x: 757, startPoint y: 454, endPoint x: 902, endPoint y: 467, distance: 145.7
click at [902, 467] on p "Đây là các công ty gia công giải pháp kỹ thuật (outsourcing) theo nhu cầu của k…" at bounding box center [651, 500] width 547 height 146
click at [758, 460] on p "Đây là các công ty gia công giải pháp kỹ thuật (outsourcing) theo nhu cầu của k…" at bounding box center [651, 500] width 547 height 146
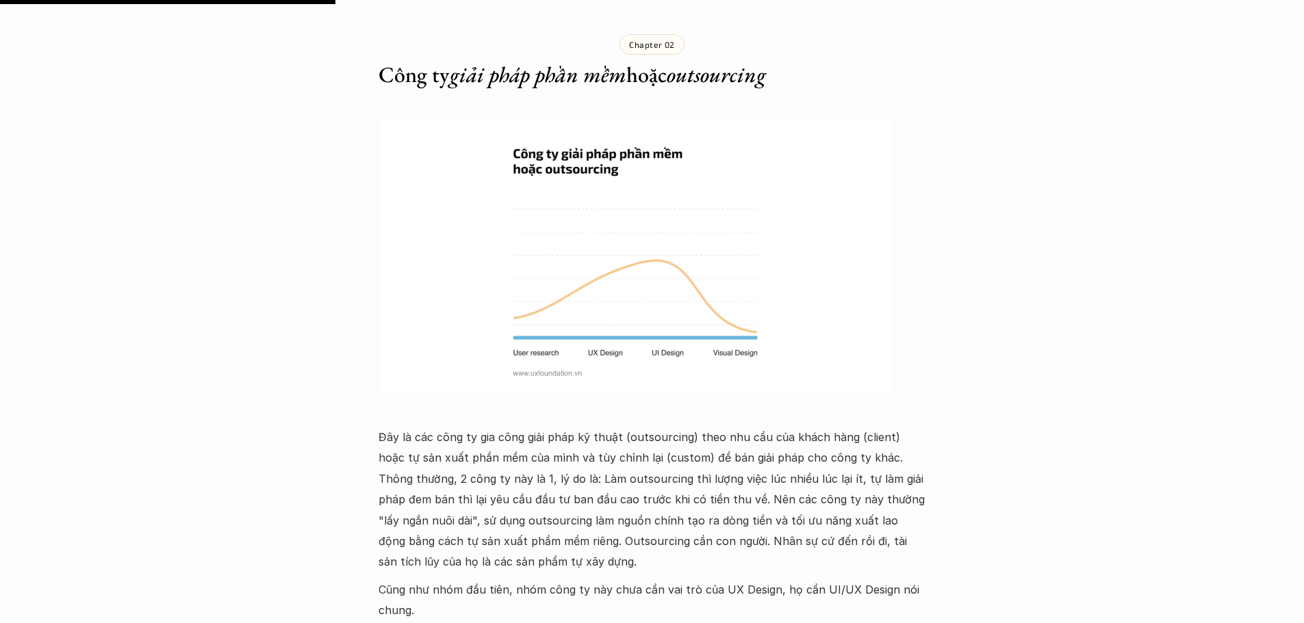
click at [761, 455] on p "Đây là các công ty gia công giải pháp kỹ thuật (outsourcing) theo nhu cầu của k…" at bounding box center [651, 500] width 547 height 146
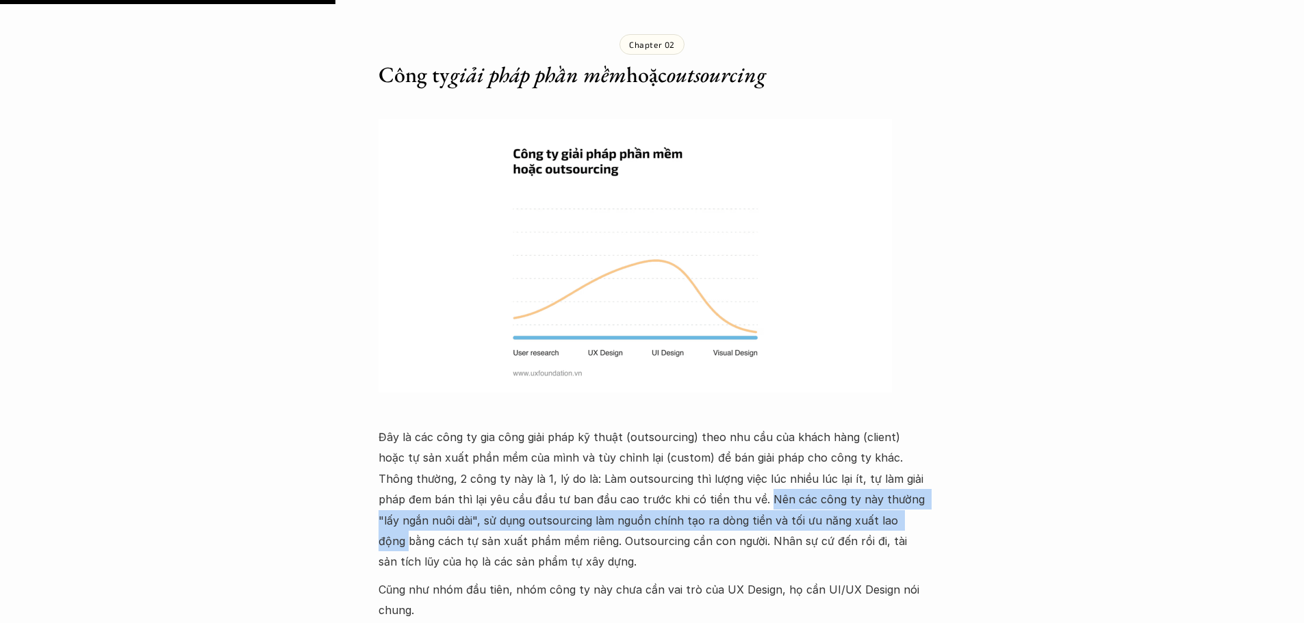
drag, startPoint x: 760, startPoint y: 454, endPoint x: 916, endPoint y: 480, distance: 159.0
click at [916, 480] on p "Đây là các công ty gia công giải pháp kỹ thuật (outsourcing) theo nhu cầu của k…" at bounding box center [651, 500] width 547 height 146
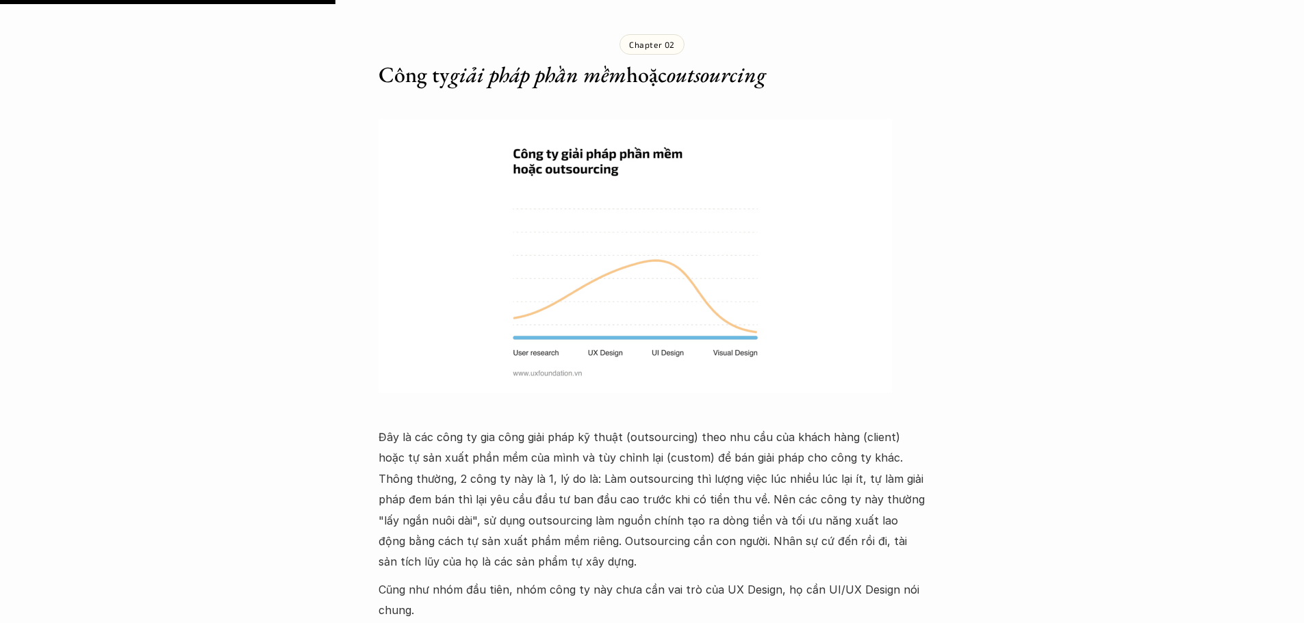
click at [831, 500] on p "Đây là các công ty gia công giải pháp kỹ thuật (outsourcing) theo nhu cầu của k…" at bounding box center [651, 500] width 547 height 146
drag, startPoint x: 774, startPoint y: 476, endPoint x: 581, endPoint y: 504, distance: 195.0
click at [581, 504] on p "Đây là các công ty gia công giải pháp kỹ thuật (outsourcing) theo nhu cầu của k…" at bounding box center [651, 500] width 547 height 146
click at [619, 498] on p "Đây là các công ty gia công giải pháp kỹ thuật (outsourcing) theo nhu cầu của k…" at bounding box center [651, 500] width 547 height 146
drag, startPoint x: 585, startPoint y: 493, endPoint x: 747, endPoint y: 498, distance: 161.6
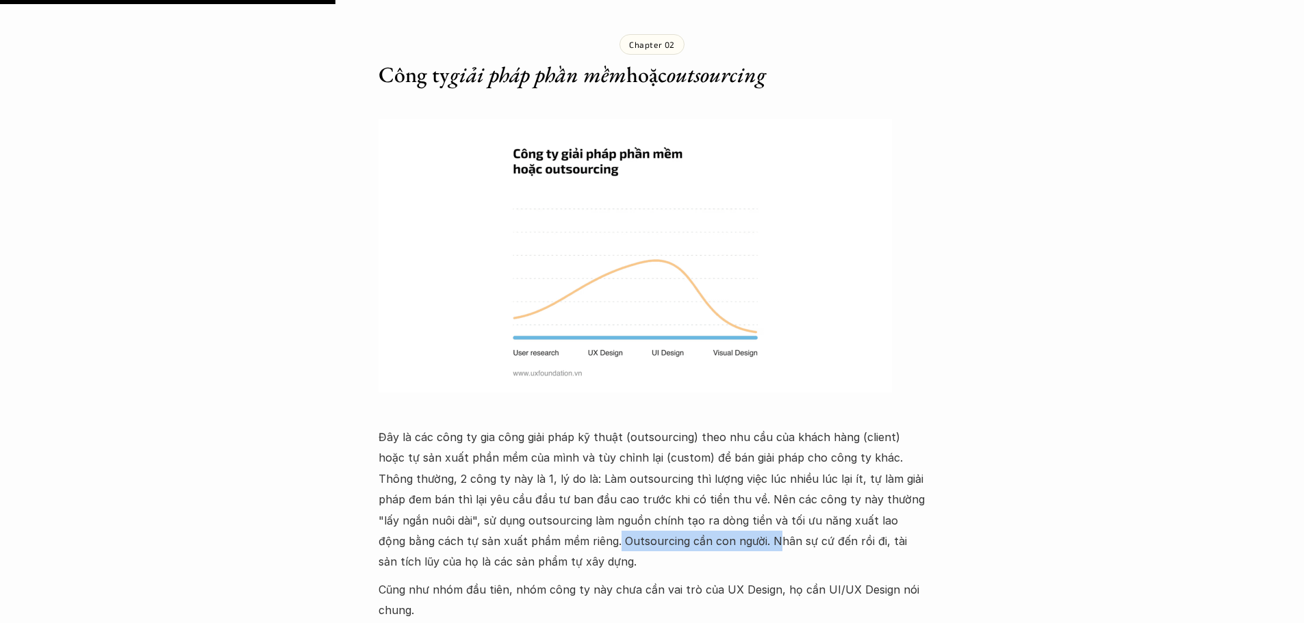
click at [745, 498] on p "Đây là các công ty gia công giải pháp kỹ thuật (outsourcing) theo nhu cầu của k…" at bounding box center [651, 500] width 547 height 146
click at [784, 494] on p "Đây là các công ty gia công giải pháp kỹ thuật (outsourcing) theo nhu cầu của k…" at bounding box center [651, 500] width 547 height 146
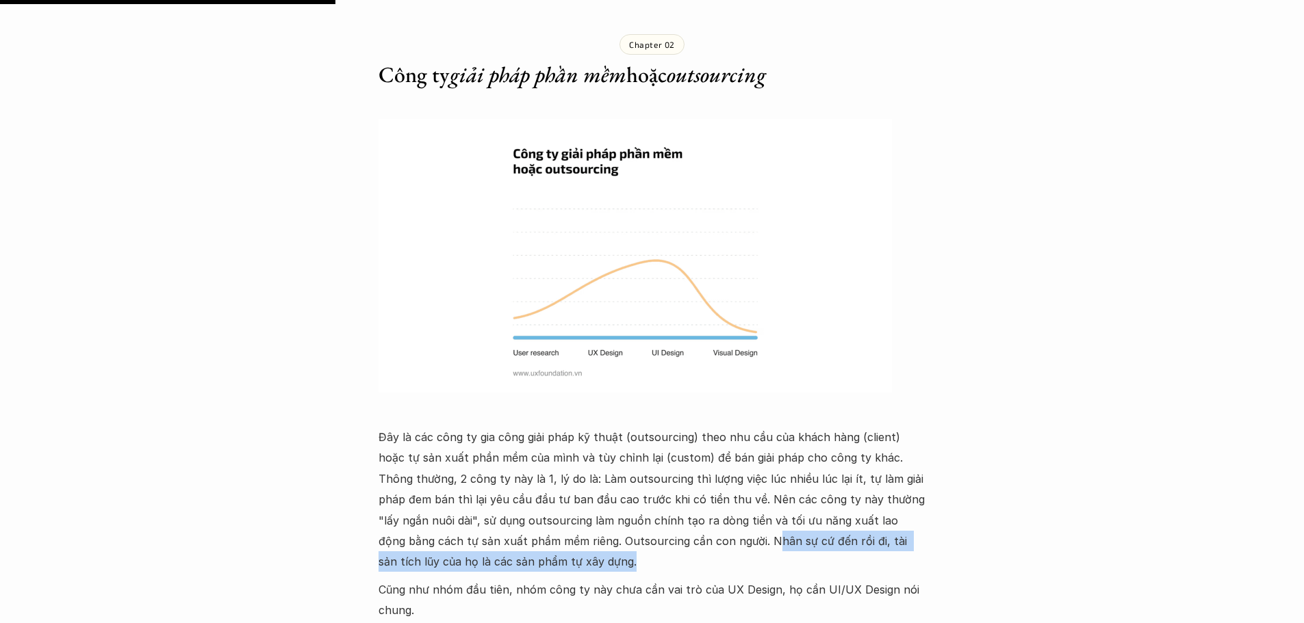
drag, startPoint x: 740, startPoint y: 495, endPoint x: 912, endPoint y: 516, distance: 173.7
click at [912, 516] on p "Đây là các công ty gia công giải pháp kỹ thuật (outsourcing) theo nhu cầu của k…" at bounding box center [651, 500] width 547 height 146
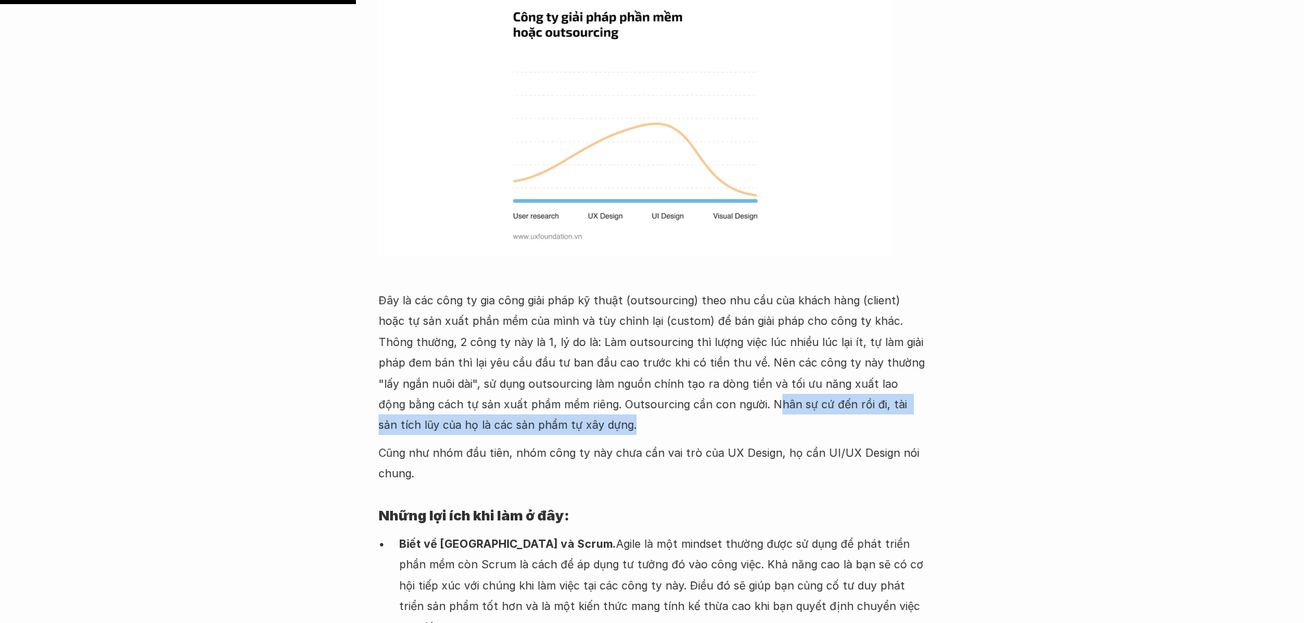
scroll to position [2395, 0]
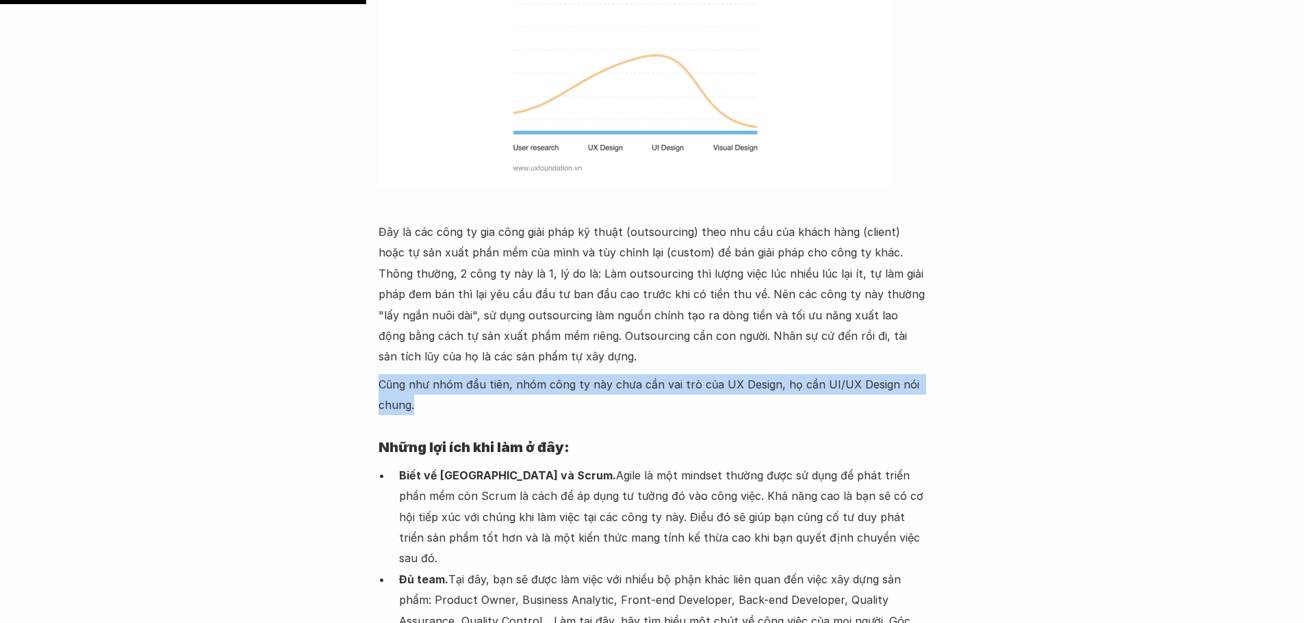
drag, startPoint x: 378, startPoint y: 340, endPoint x: 911, endPoint y: 353, distance: 532.6
click at [911, 374] on p "Cũng như nhóm đầu tiên, nhóm công ty này chưa cần vai trò của UX Design, họ cần…" at bounding box center [651, 395] width 547 height 42
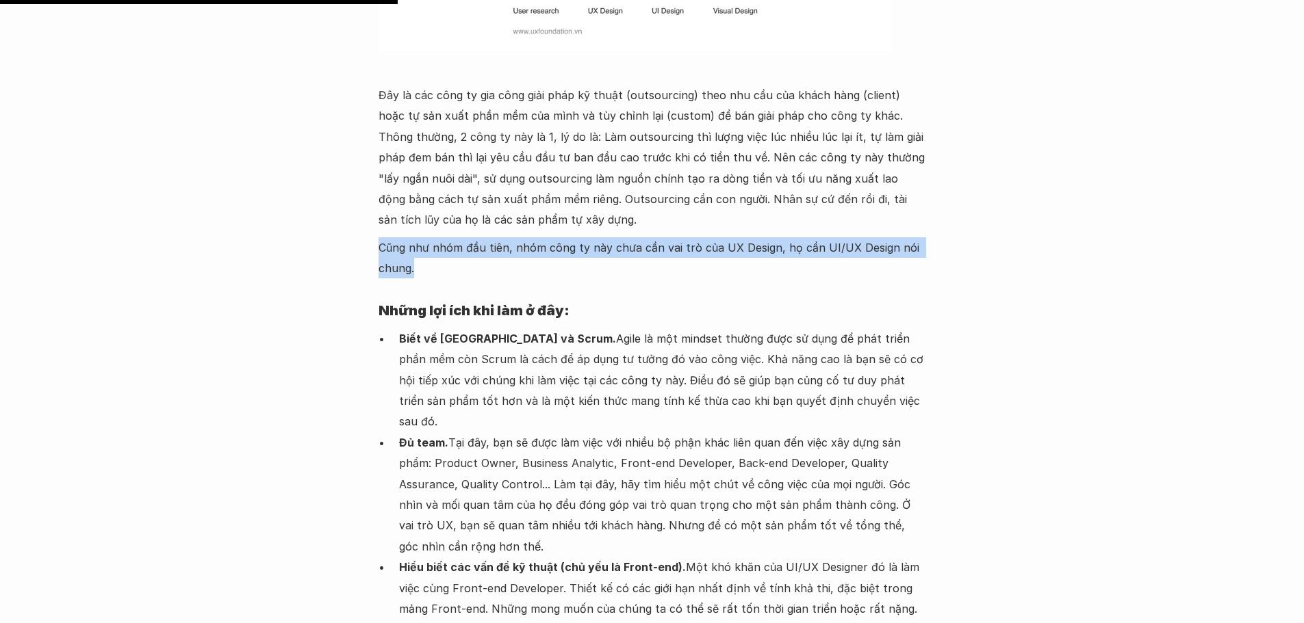
scroll to position [2600, 0]
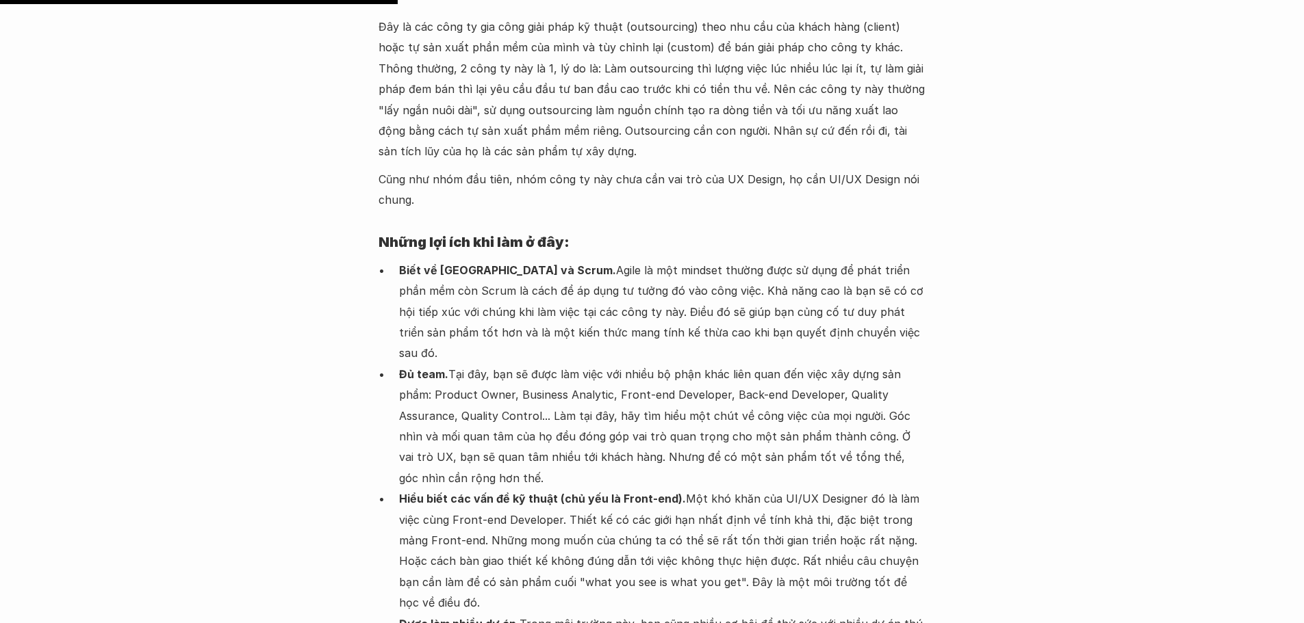
click at [506, 263] on strong "Biết về Agile và Scrum." at bounding box center [507, 270] width 217 height 14
drag, startPoint x: 543, startPoint y: 188, endPoint x: 617, endPoint y: 193, distance: 74.1
click at [617, 224] on h4 "Những lợi ích khi làm ở đây:" at bounding box center [651, 242] width 547 height 36
click at [588, 260] on p "Biết về Agile và Scrum. Agile là một mindset thường được sử dụng để phát triển …" at bounding box center [662, 312] width 527 height 104
click at [527, 260] on p "Biết về Agile và Scrum. Agile là một mindset thường được sử dụng để phát triển …" at bounding box center [662, 312] width 527 height 104
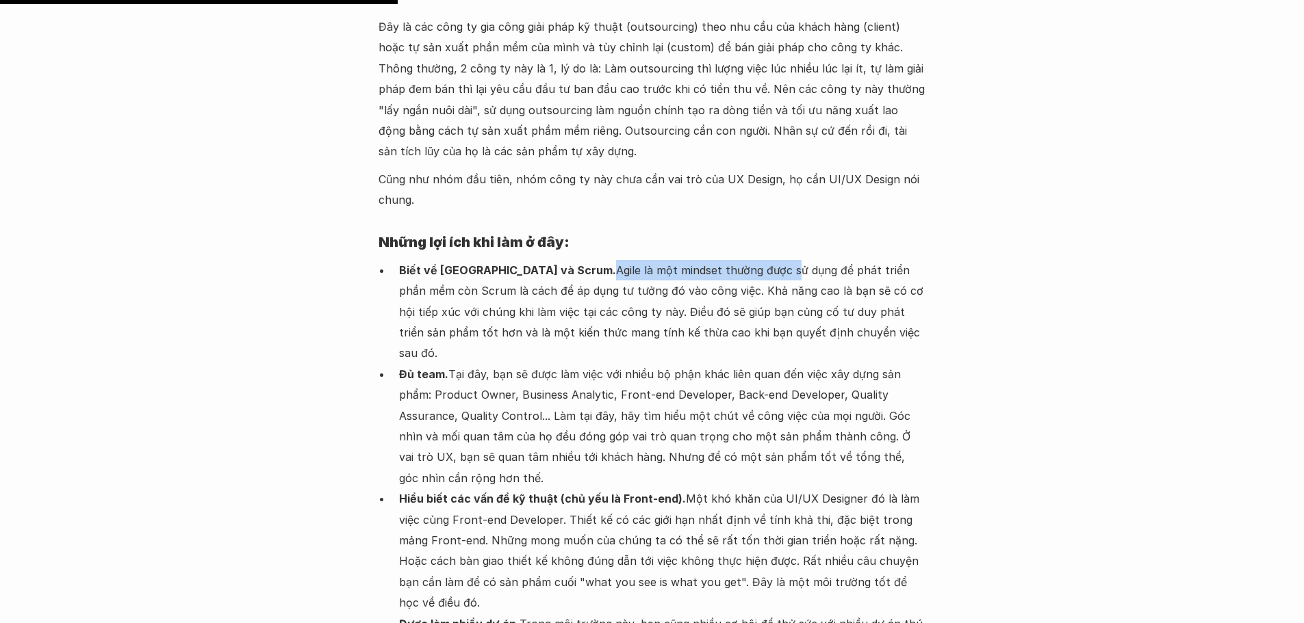
drag, startPoint x: 527, startPoint y: 225, endPoint x: 706, endPoint y: 231, distance: 178.7
click at [706, 260] on p "Biết về Agile và Scrum. Agile là một mindset thường được sử dụng để phát triển …" at bounding box center [662, 312] width 527 height 104
click at [556, 260] on p "Biết về Agile và Scrum. Agile là một mindset thường được sử dụng để phát triển …" at bounding box center [662, 312] width 527 height 104
click at [530, 260] on p "Biết về Agile và Scrum. Agile là một mindset thường được sử dụng để phát triển …" at bounding box center [662, 312] width 527 height 104
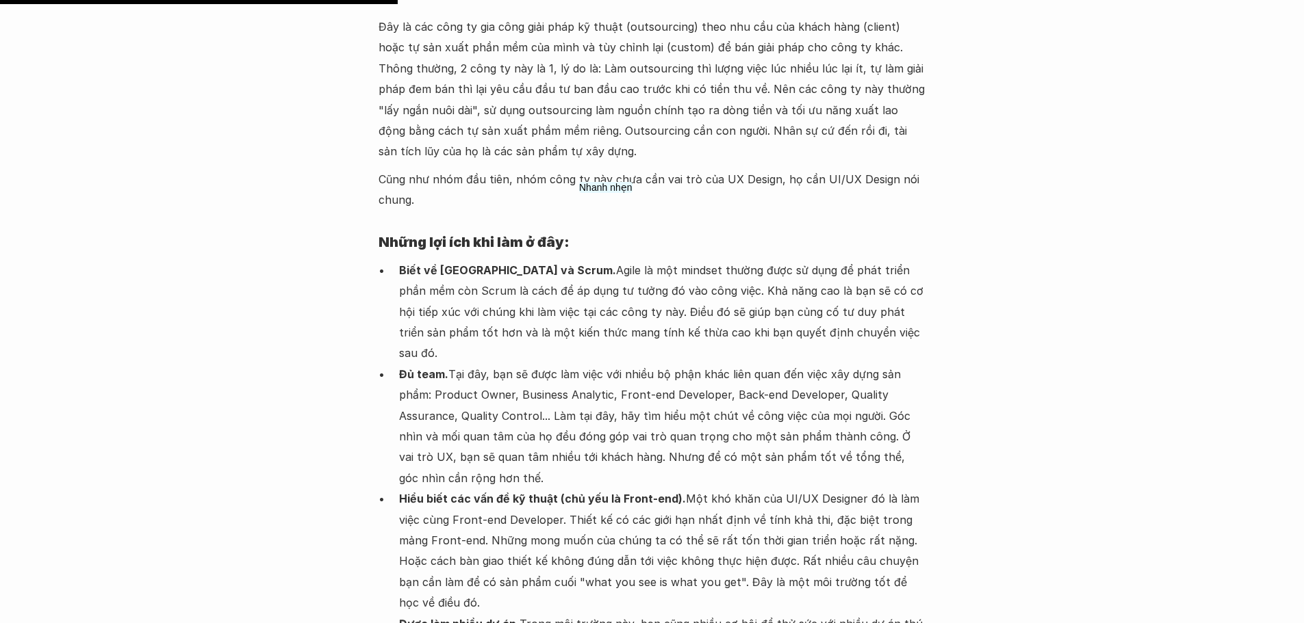
drag, startPoint x: 610, startPoint y: 224, endPoint x: 638, endPoint y: 228, distance: 27.6
click at [612, 260] on p "Biết về Agile và Scrum. Agile là một mindset thường được sử dụng để phát triển …" at bounding box center [662, 312] width 527 height 104
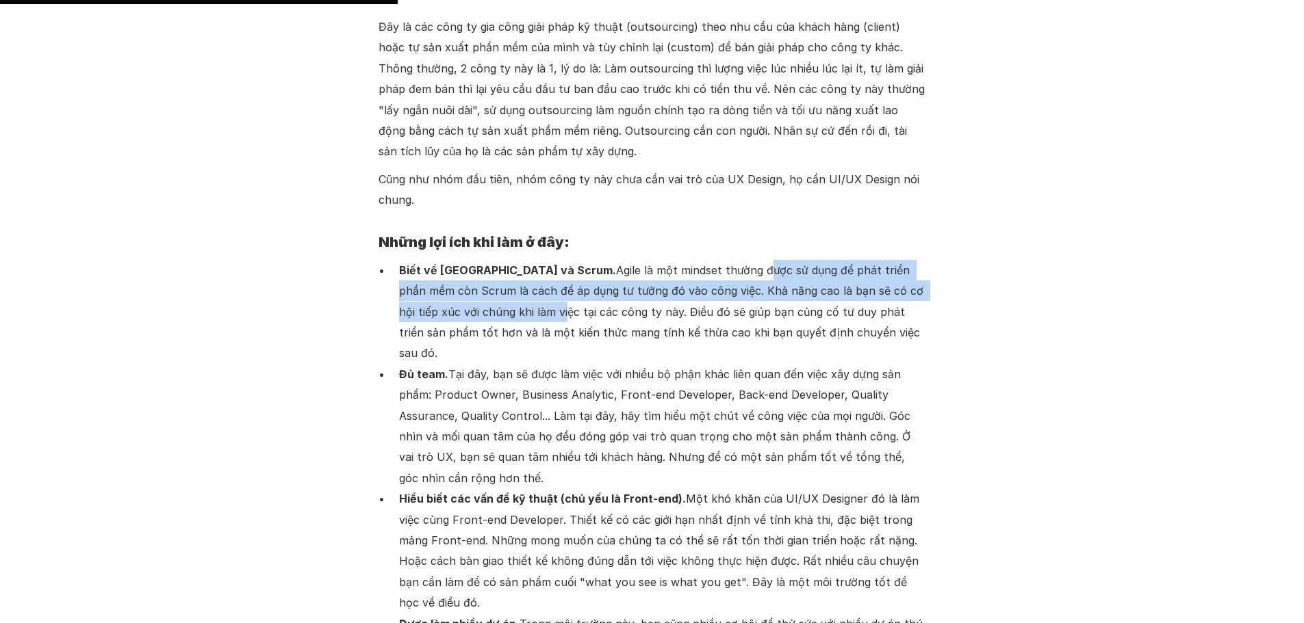
drag, startPoint x: 692, startPoint y: 222, endPoint x: 483, endPoint y: 264, distance: 213.0
click at [483, 264] on p "Biết về Agile và Scrum. Agile là một mindset thường được sử dụng để phát triển …" at bounding box center [662, 312] width 527 height 104
click at [545, 260] on p "Biết về Agile và Scrum. Agile là một mindset thường được sử dụng để phát triển …" at bounding box center [662, 312] width 527 height 104
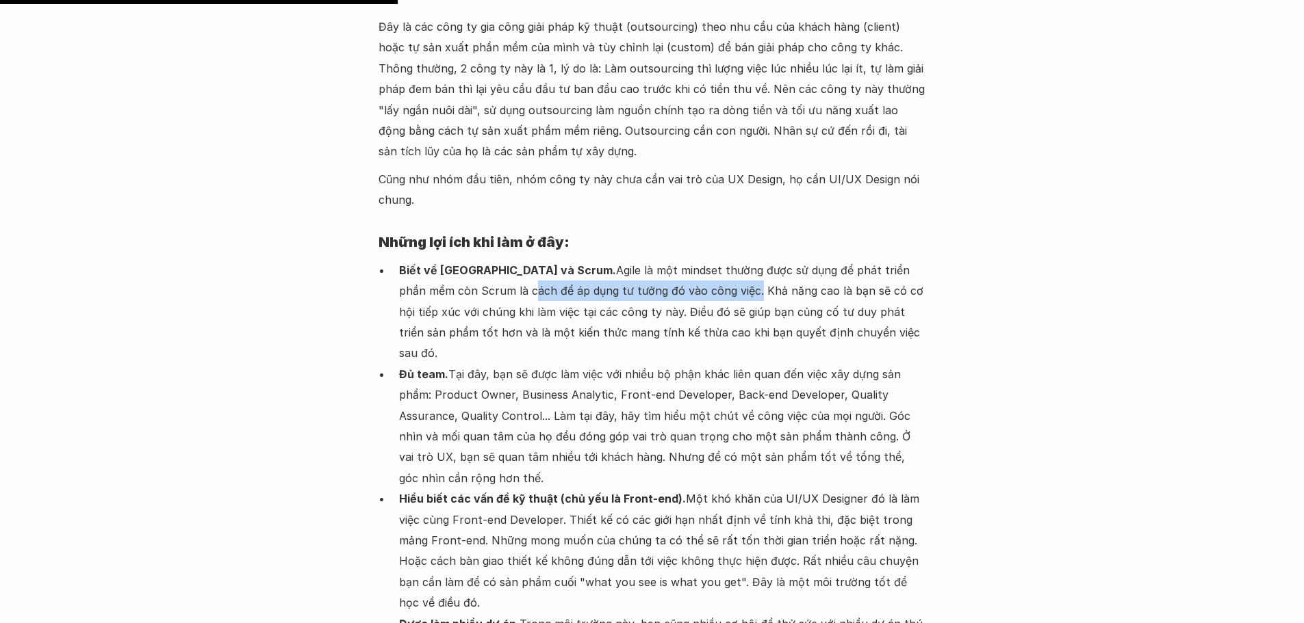
drag, startPoint x: 452, startPoint y: 246, endPoint x: 675, endPoint y: 243, distance: 223.1
click at [675, 260] on p "Biết về Agile và Scrum. Agile là một mindset thường được sử dụng để phát triển …" at bounding box center [662, 312] width 527 height 104
click at [783, 272] on p "Biết về Agile và Scrum. Agile là một mindset thường được sử dụng để phát triển …" at bounding box center [662, 312] width 527 height 104
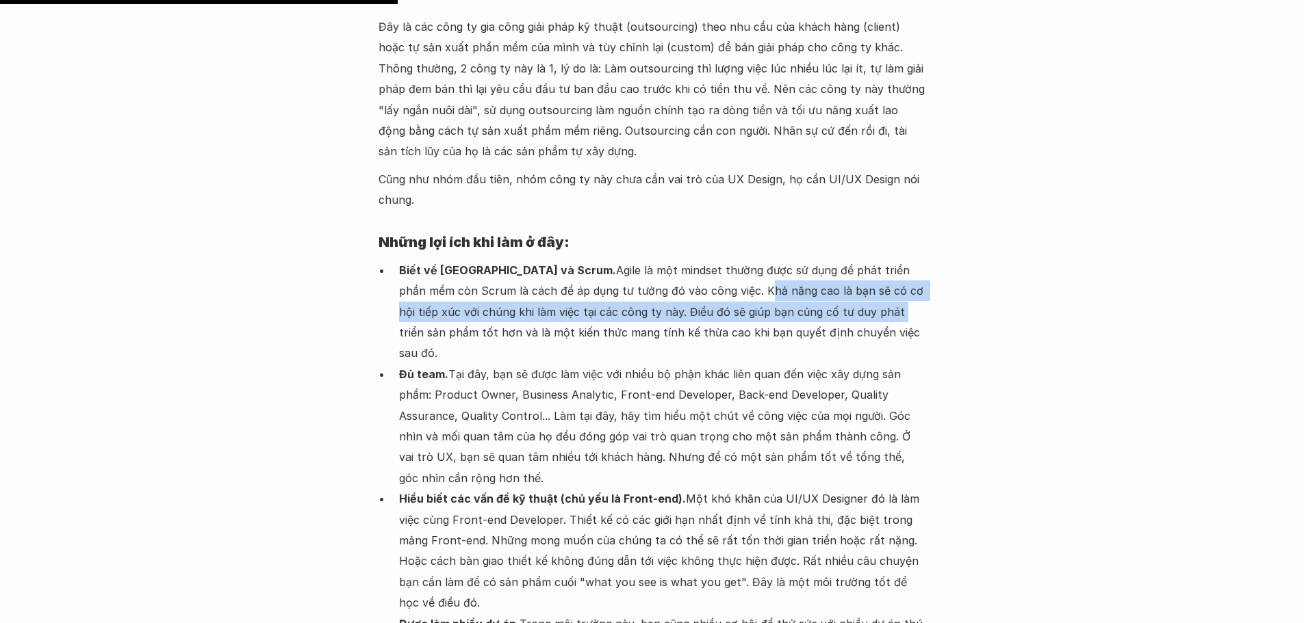
drag, startPoint x: 685, startPoint y: 244, endPoint x: 816, endPoint y: 276, distance: 135.3
click at [816, 276] on p "Biết về Agile và Scrum. Agile là một mindset thường được sử dụng để phát triển …" at bounding box center [662, 312] width 527 height 104
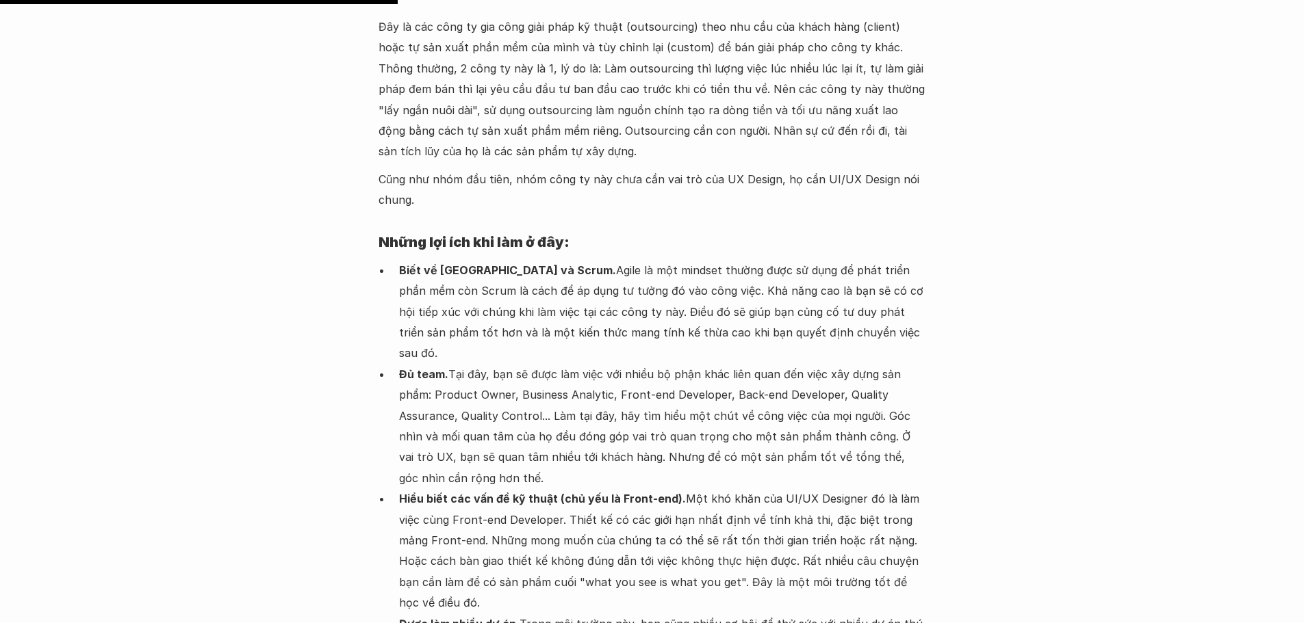
click at [517, 293] on p "Biết về Agile và Scrum. Agile là một mindset thường được sử dụng để phát triển …" at bounding box center [662, 312] width 527 height 104
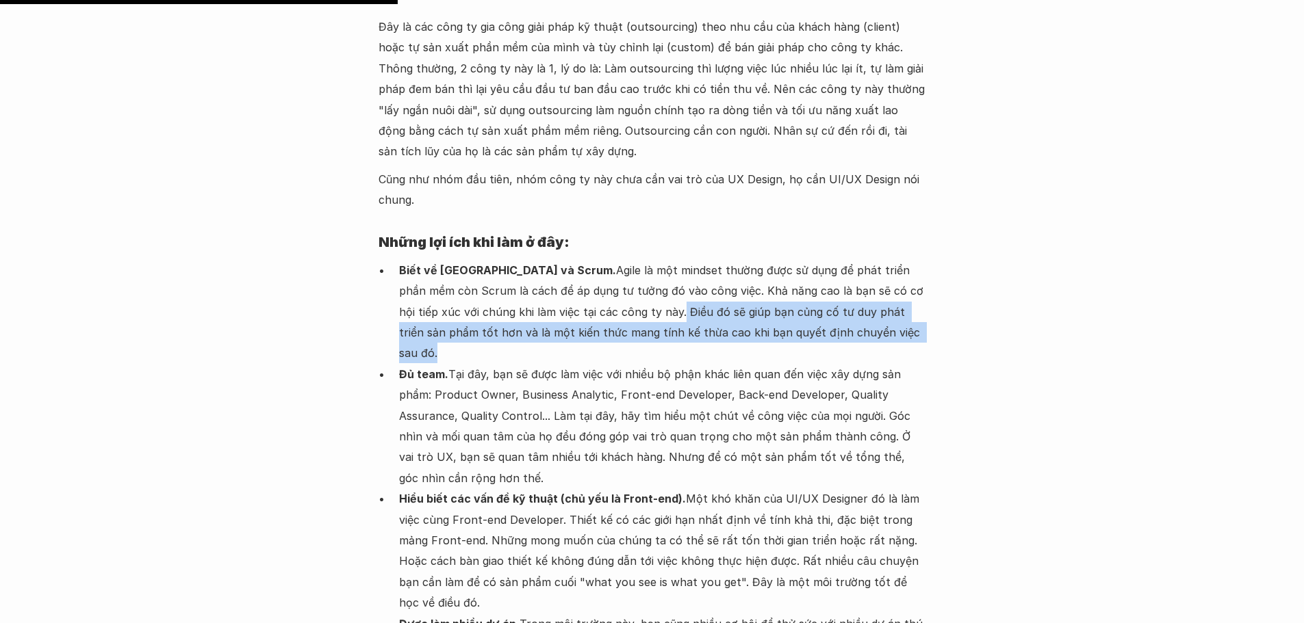
drag, startPoint x: 599, startPoint y: 268, endPoint x: 859, endPoint y: 289, distance: 261.0
click at [859, 289] on p "Biết về Agile và Scrum. Agile là một mindset thường được sử dụng để phát triển …" at bounding box center [662, 312] width 527 height 104
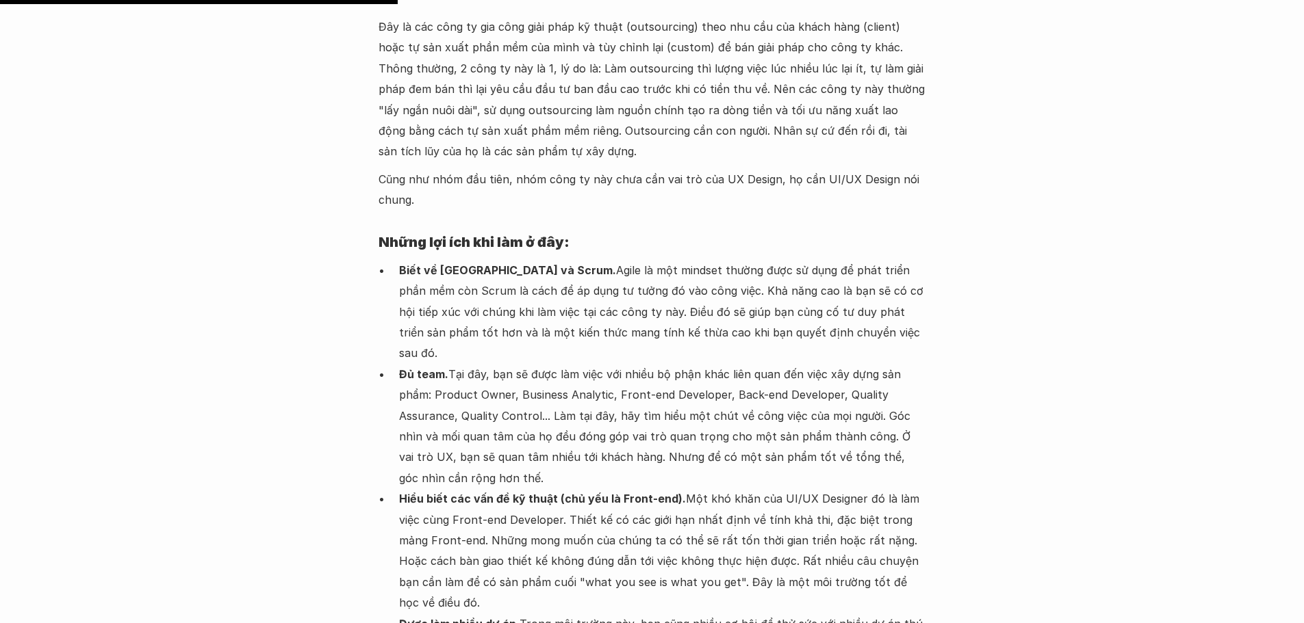
drag, startPoint x: 784, startPoint y: 300, endPoint x: 626, endPoint y: 298, distance: 158.1
click at [784, 364] on p "Đủ team. Tại đây, bạn sẽ được làm việc với nhiều bộ phận khác liên quan đến việ…" at bounding box center [662, 426] width 527 height 125
drag, startPoint x: 445, startPoint y: 311, endPoint x: 511, endPoint y: 304, distance: 66.0
click at [511, 364] on p "Đủ team. Tại đây, bạn sẽ được làm việc với nhiều bộ phận khác liên quan đến việ…" at bounding box center [662, 426] width 527 height 125
drag, startPoint x: 549, startPoint y: 306, endPoint x: 519, endPoint y: 306, distance: 29.4
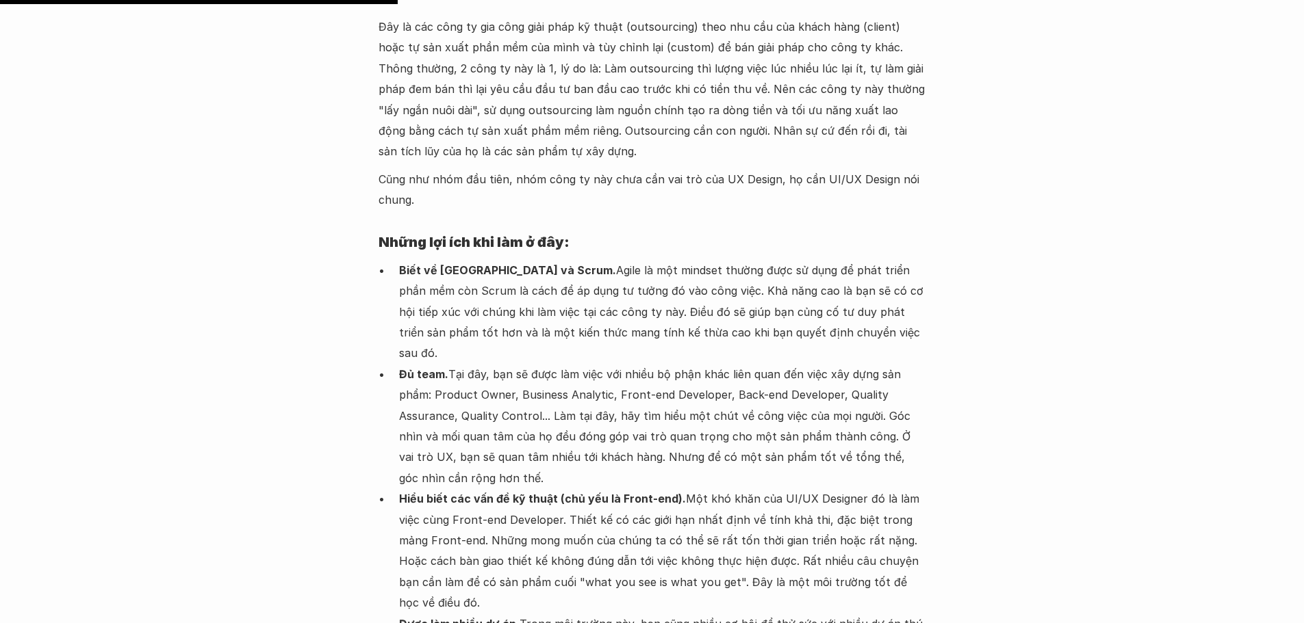
click at [550, 364] on p "Đủ team. Tại đây, bạn sẽ được làm việc với nhiều bộ phận khác liên quan đến việ…" at bounding box center [662, 426] width 527 height 125
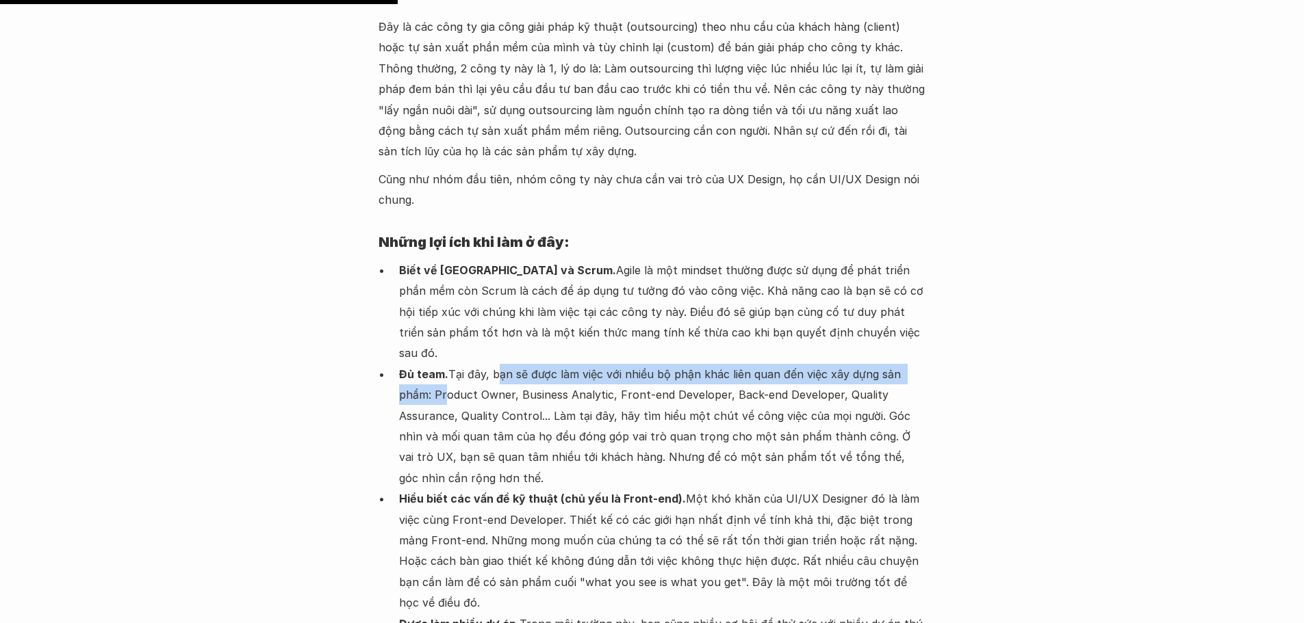
drag, startPoint x: 497, startPoint y: 308, endPoint x: 448, endPoint y: 332, distance: 54.8
click at [448, 364] on p "Đủ team. Tại đây, bạn sẽ được làm việc với nhiều bộ phận khác liên quan đến việ…" at bounding box center [662, 426] width 527 height 125
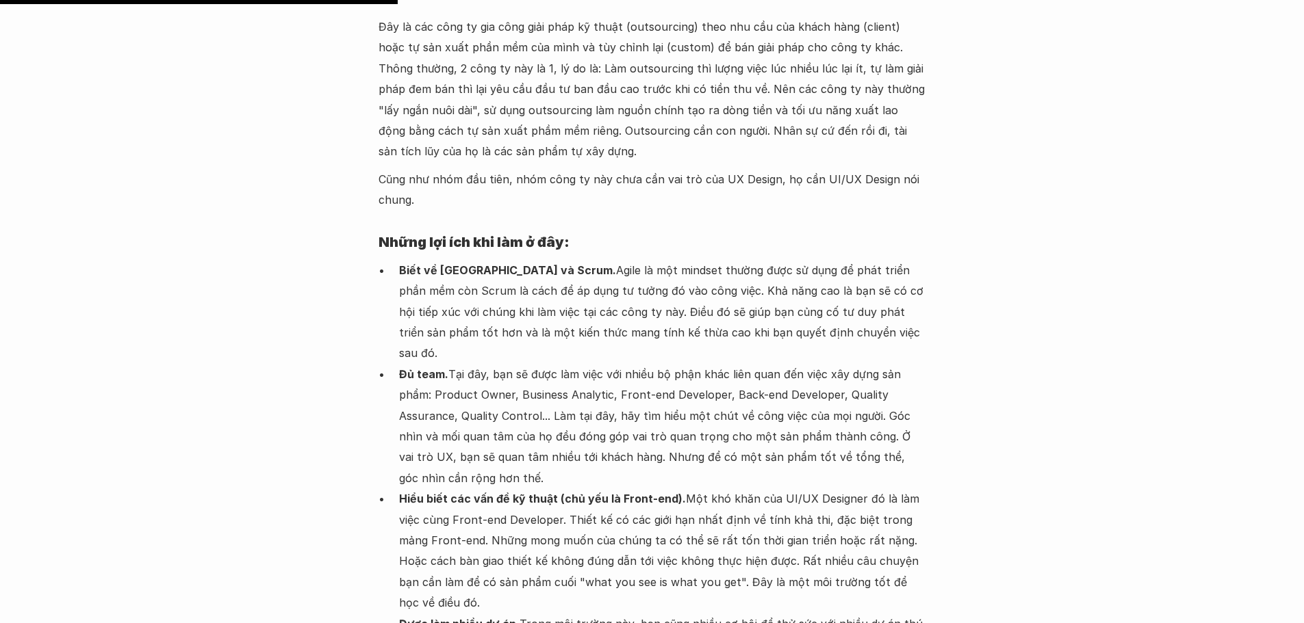
click at [502, 364] on p "Đủ team. Tại đây, bạn sẽ được làm việc với nhiều bộ phận khác liên quan đến việ…" at bounding box center [662, 426] width 527 height 125
drag, startPoint x: 520, startPoint y: 329, endPoint x: 658, endPoint y: 329, distance: 137.5
click at [658, 364] on p "Đủ team. Tại đây, bạn sẽ được làm việc với nhiều bộ phận khác liên quan đến việ…" at bounding box center [662, 426] width 527 height 125
drag, startPoint x: 706, startPoint y: 336, endPoint x: 680, endPoint y: 337, distance: 26.0
click at [702, 364] on p "Đủ team. Tại đây, bạn sẽ được làm việc với nhiều bộ phận khác liên quan đến việ…" at bounding box center [662, 426] width 527 height 125
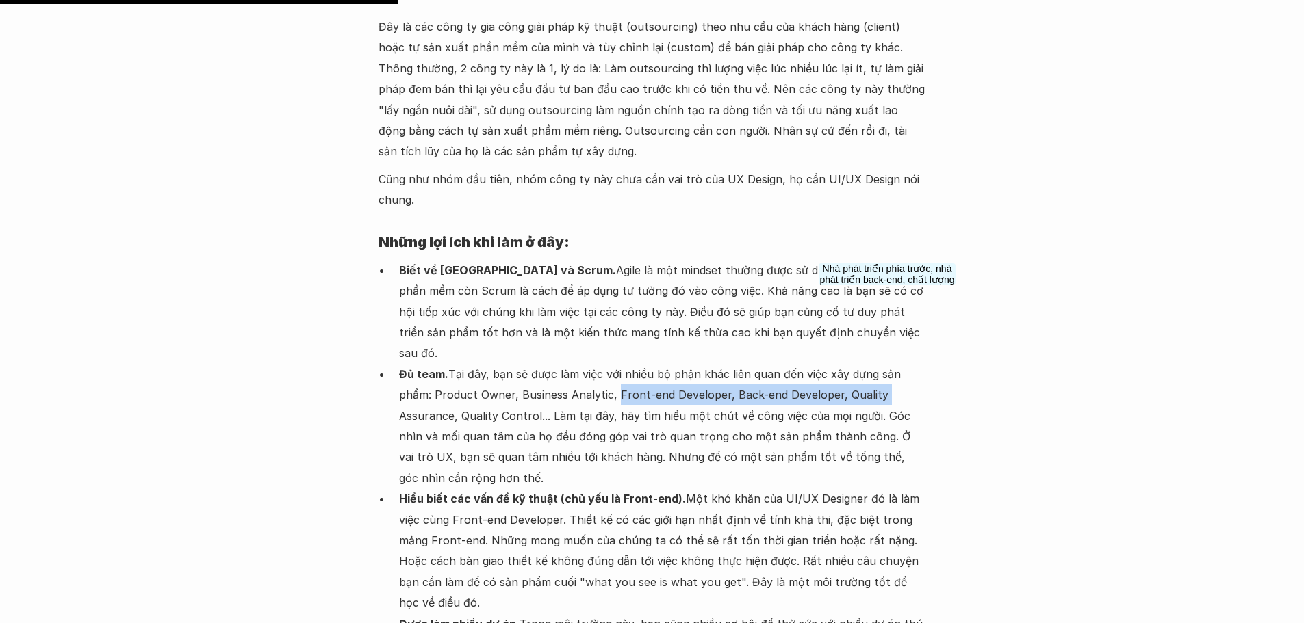
drag, startPoint x: 670, startPoint y: 335, endPoint x: 775, endPoint y: 339, distance: 104.8
click at [886, 364] on p "Đủ team. Tại đây, bạn sẽ được làm việc với nhiều bộ phận khác liên quan đến việ…" at bounding box center [662, 426] width 527 height 125
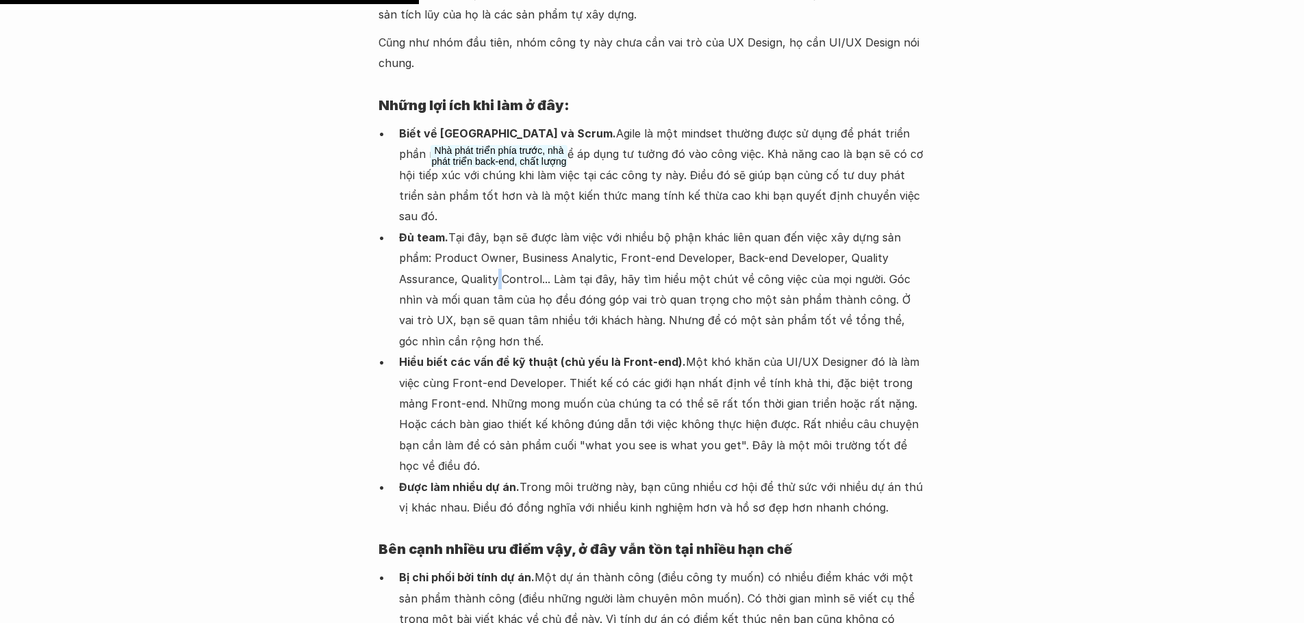
click at [499, 227] on p "Đủ team. Tại đây, bạn sẽ được làm việc với nhiều bộ phận khác liên quan đến việ…" at bounding box center [662, 289] width 527 height 125
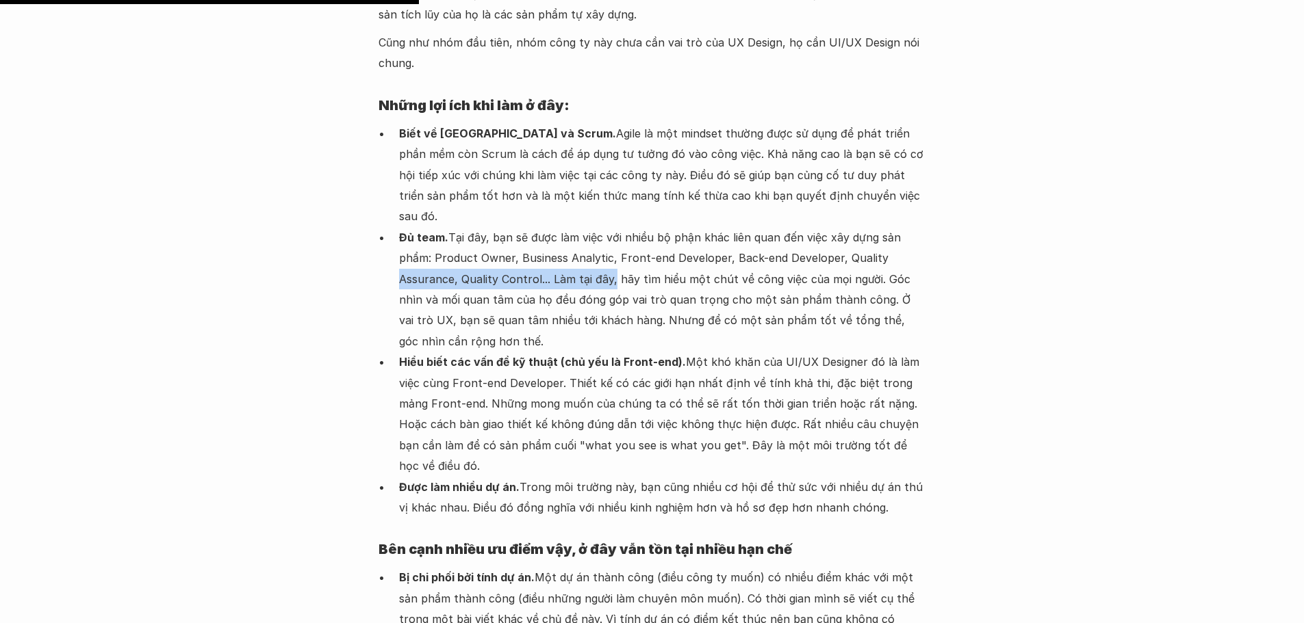
drag, startPoint x: 539, startPoint y: 214, endPoint x: 612, endPoint y: 219, distance: 74.1
click at [612, 219] on ul "Biết về Agile và Scrum. Agile là một mindset thường được sử dụng để phát triển …" at bounding box center [651, 321] width 547 height 396
click at [670, 227] on p "Đủ team. Tại đây, bạn sẽ được làm việc với nhiều bộ phận khác liên quan đến việ…" at bounding box center [662, 289] width 527 height 125
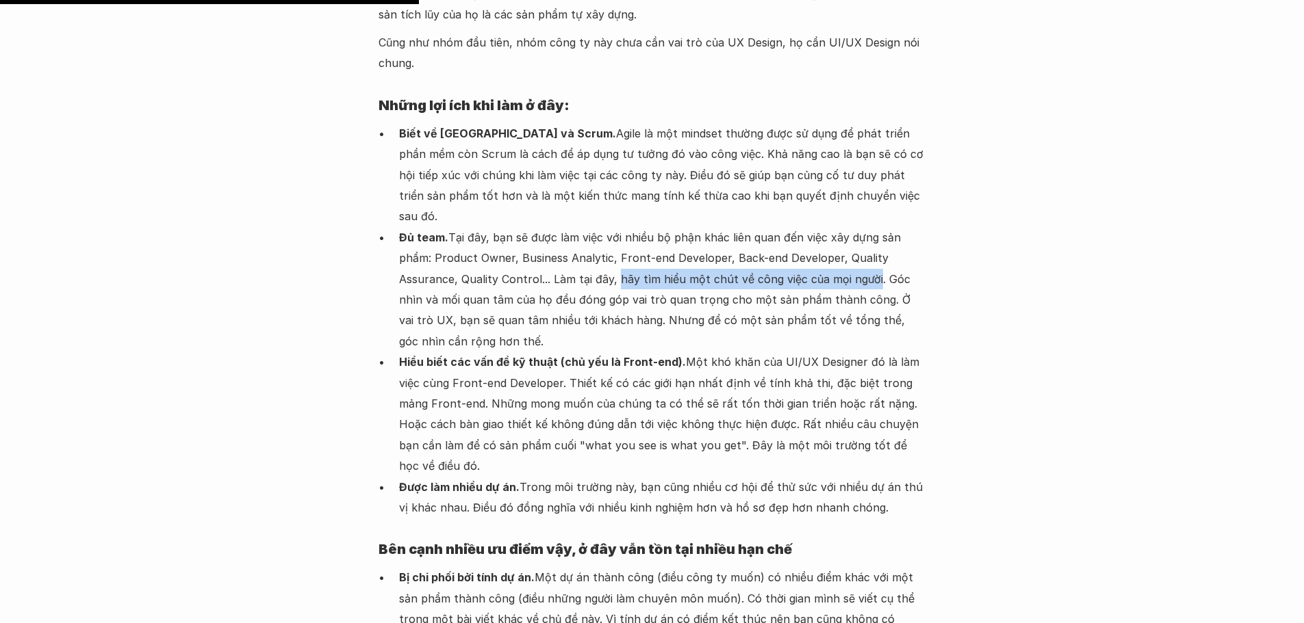
drag, startPoint x: 615, startPoint y: 216, endPoint x: 872, endPoint y: 206, distance: 257.5
click at [872, 227] on p "Đủ team. Tại đây, bạn sẽ được làm việc với nhiều bộ phận khác liên quan đến việ…" at bounding box center [662, 289] width 527 height 125
click at [885, 227] on p "Đủ team. Tại đây, bạn sẽ được làm việc với nhiều bộ phận khác liên quan đến việ…" at bounding box center [662, 289] width 527 height 125
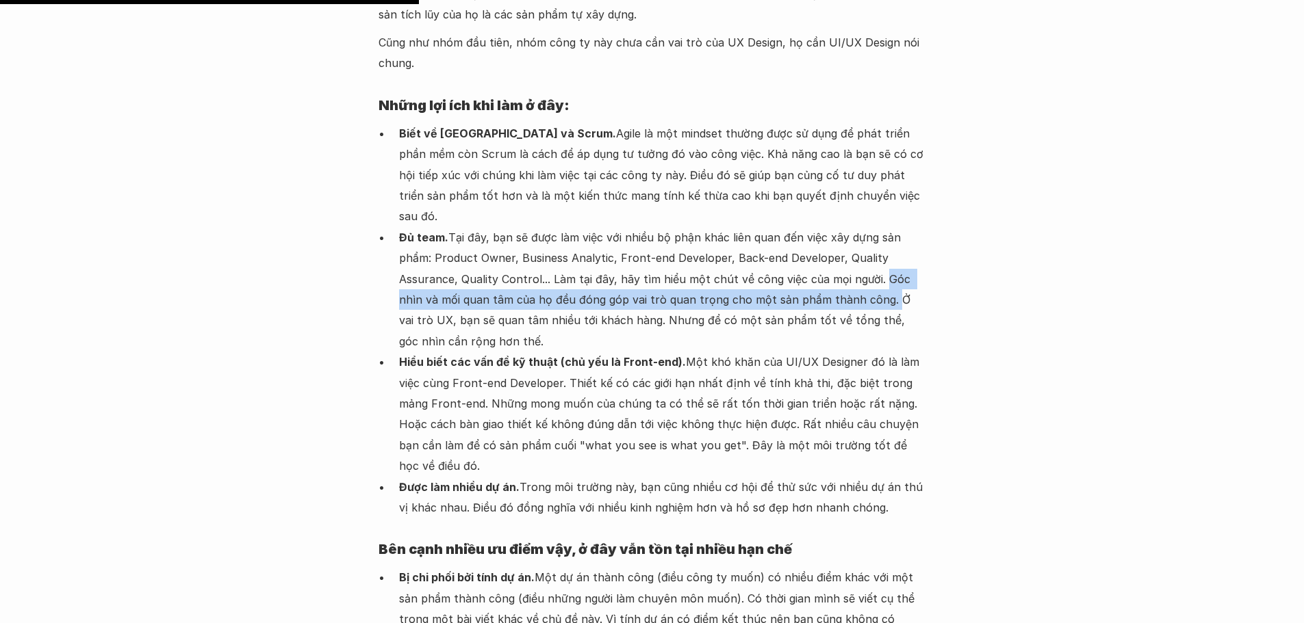
drag, startPoint x: 879, startPoint y: 211, endPoint x: 859, endPoint y: 239, distance: 34.4
click at [857, 237] on p "Đủ team. Tại đây, bạn sẽ được làm việc với nhiều bộ phận khác liên quan đến việ…" at bounding box center [662, 289] width 527 height 125
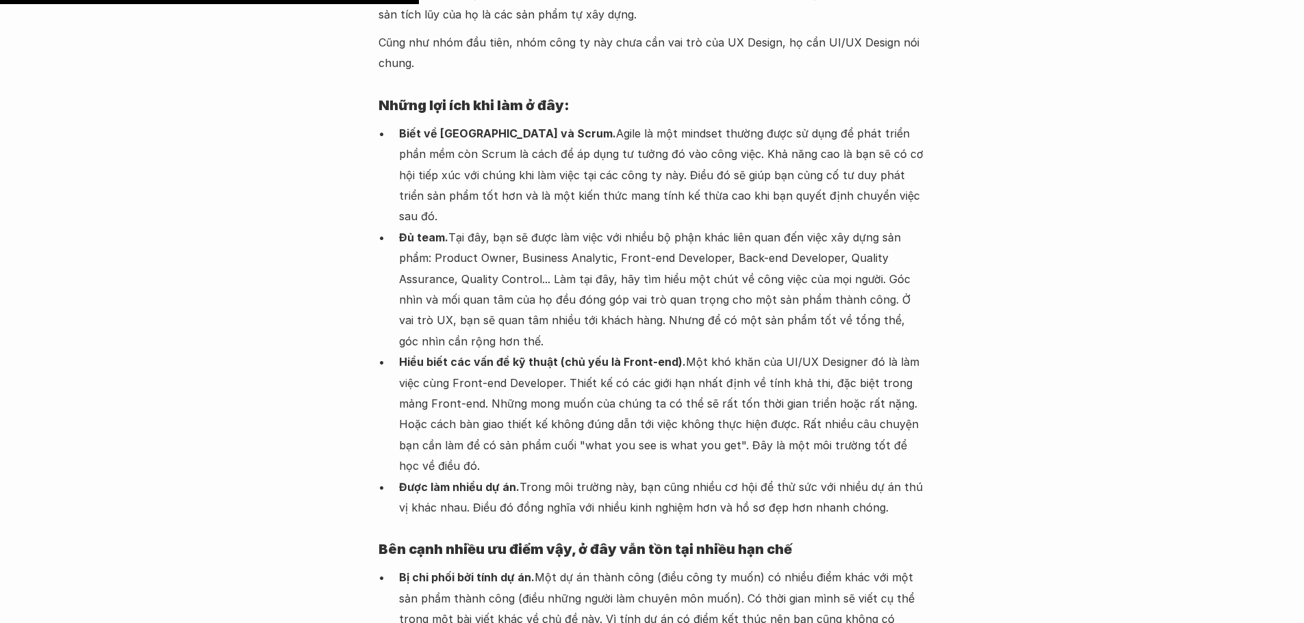
click at [867, 237] on p "Đủ team. Tại đây, bạn sẽ được làm việc với nhiều bộ phận khác liên quan đến việ…" at bounding box center [662, 289] width 527 height 125
drag, startPoint x: 857, startPoint y: 232, endPoint x: 920, endPoint y: 234, distance: 63.0
click at [920, 234] on p "Đủ team. Tại đây, bạn sẽ được làm việc với nhiều bộ phận khác liên quan đến việ…" at bounding box center [662, 289] width 527 height 125
click at [408, 253] on p "Đủ team. Tại đây, bạn sẽ được làm việc với nhiều bộ phận khác liên quan đến việ…" at bounding box center [662, 289] width 527 height 125
drag, startPoint x: 415, startPoint y: 256, endPoint x: 601, endPoint y: 261, distance: 186.2
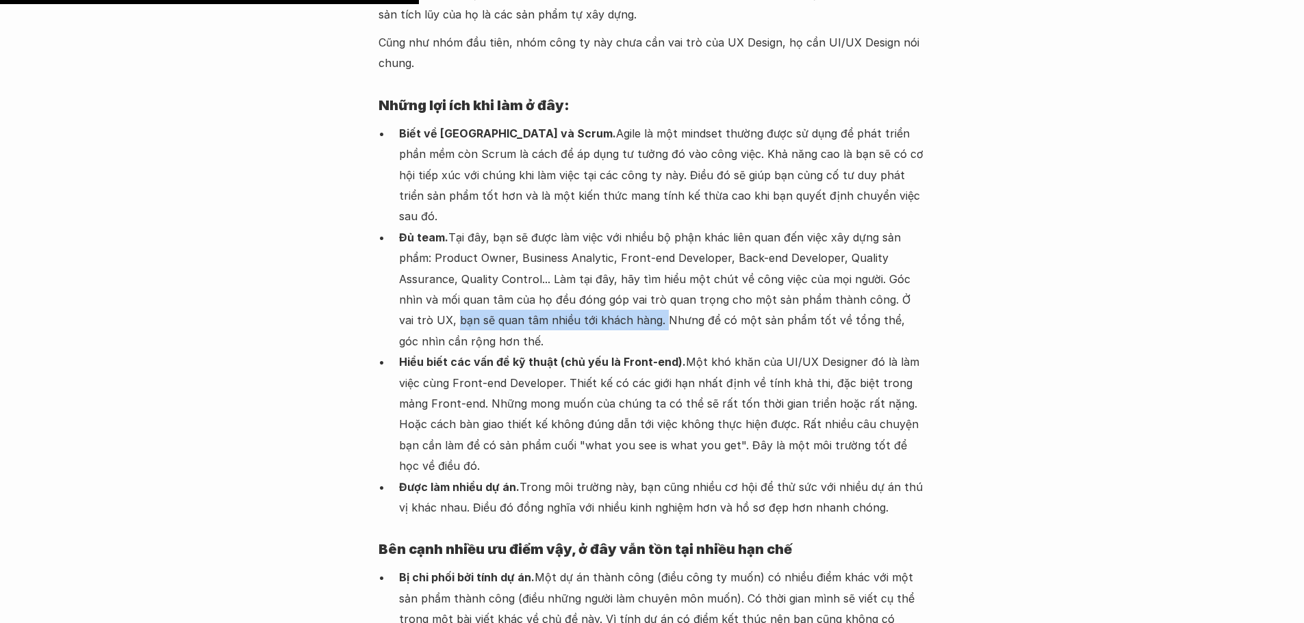
click at [601, 261] on p "Đủ team. Tại đây, bạn sẽ được làm việc với nhiều bộ phận khác liên quan đến việ…" at bounding box center [662, 289] width 527 height 125
click at [623, 259] on p "Đủ team. Tại đây, bạn sẽ được làm việc với nhiều bộ phận khác liên quan đến việ…" at bounding box center [662, 289] width 527 height 125
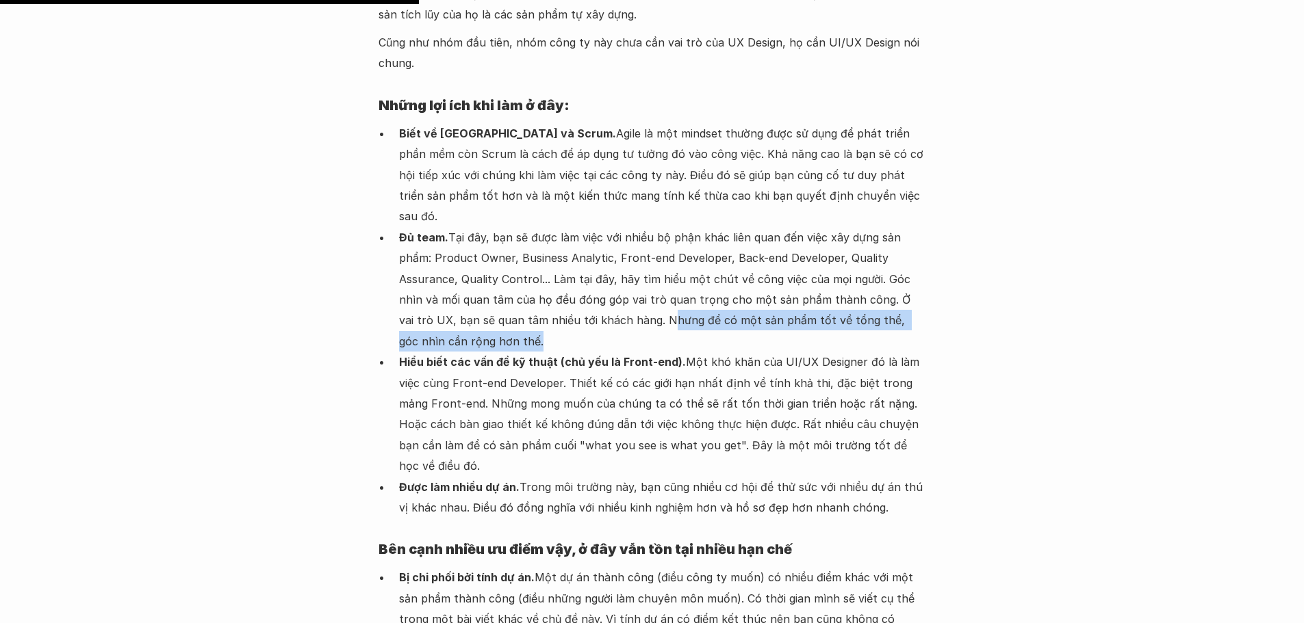
drag, startPoint x: 608, startPoint y: 254, endPoint x: 880, endPoint y: 270, distance: 272.1
click at [880, 270] on p "Đủ team. Tại đây, bạn sẽ được làm việc với nhiều bộ phận khác liên quan đến việ…" at bounding box center [662, 289] width 527 height 125
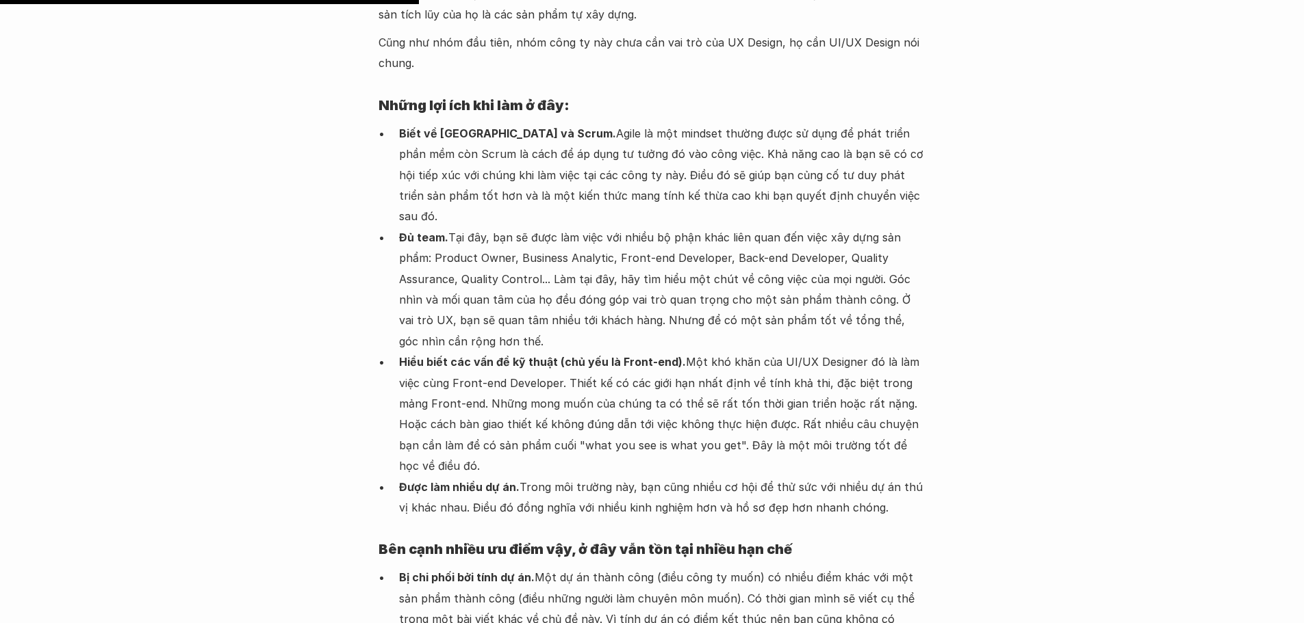
click at [825, 352] on p "Hiểu biết các vấn đề kỹ thuật (chủ yếu là Front-end). Một khó khăn của UI/UX De…" at bounding box center [662, 414] width 527 height 125
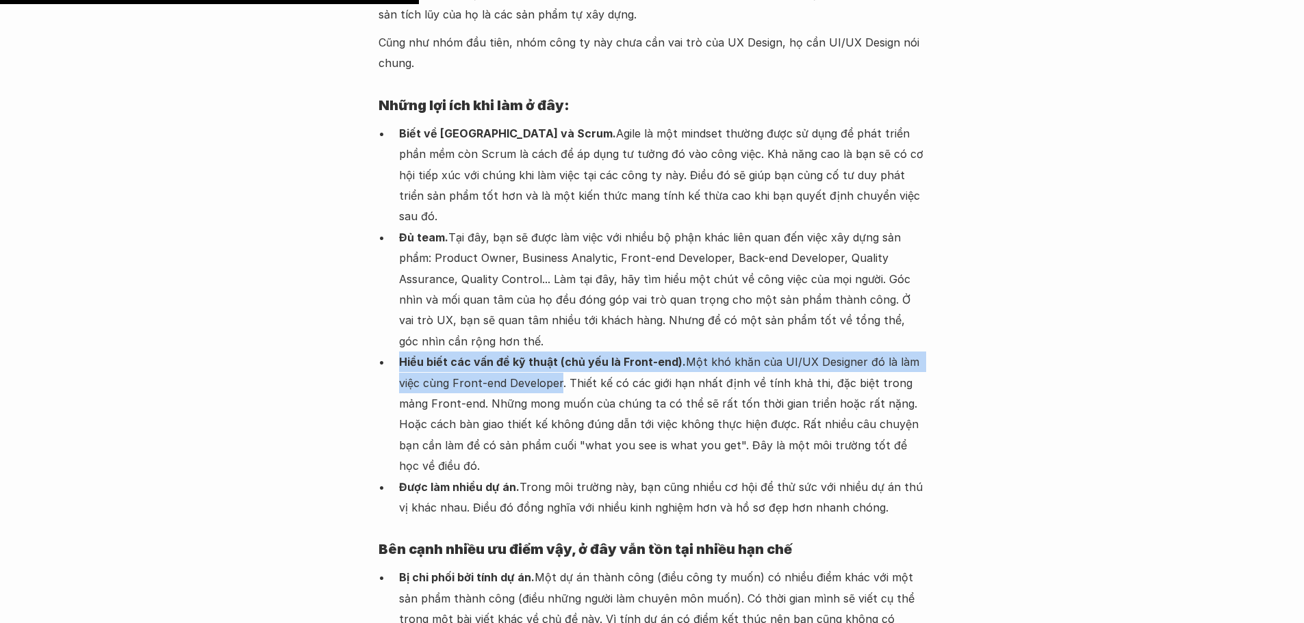
drag, startPoint x: 400, startPoint y: 296, endPoint x: 557, endPoint y: 316, distance: 158.0
click at [557, 352] on p "Hiểu biết các vấn đề kỹ thuật (chủ yếu là Front-end). Một khó khăn của UI/UX De…" at bounding box center [662, 414] width 527 height 125
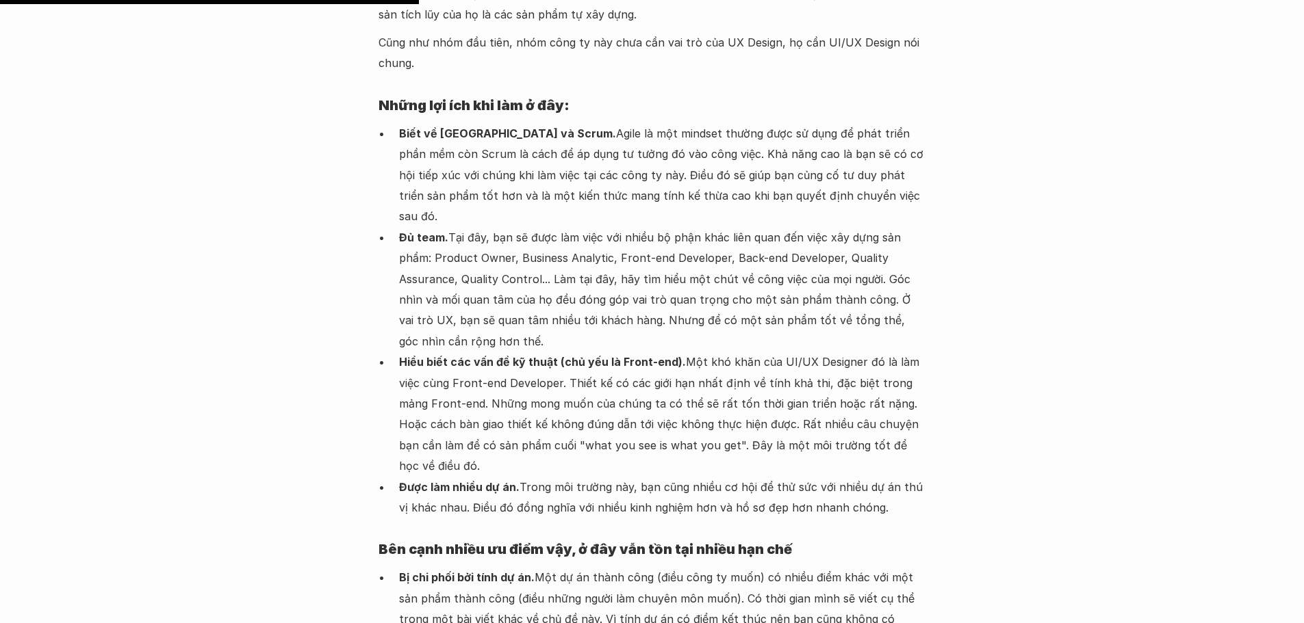
click at [587, 352] on p "Hiểu biết các vấn đề kỹ thuật (chủ yếu là Front-end). Một khó khăn của UI/UX De…" at bounding box center [662, 414] width 527 height 125
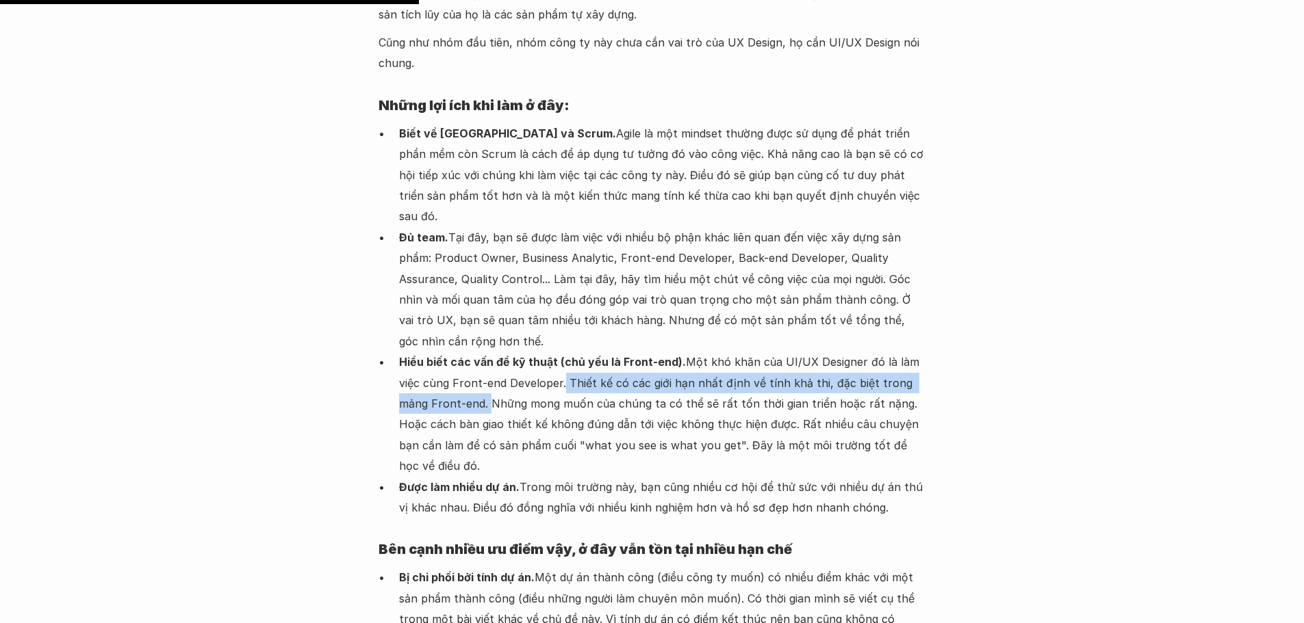
drag, startPoint x: 561, startPoint y: 315, endPoint x: 460, endPoint y: 341, distance: 104.6
click at [460, 352] on p "Hiểu biết các vấn đề kỹ thuật (chủ yếu là Front-end). Một khó khăn của UI/UX De…" at bounding box center [662, 414] width 527 height 125
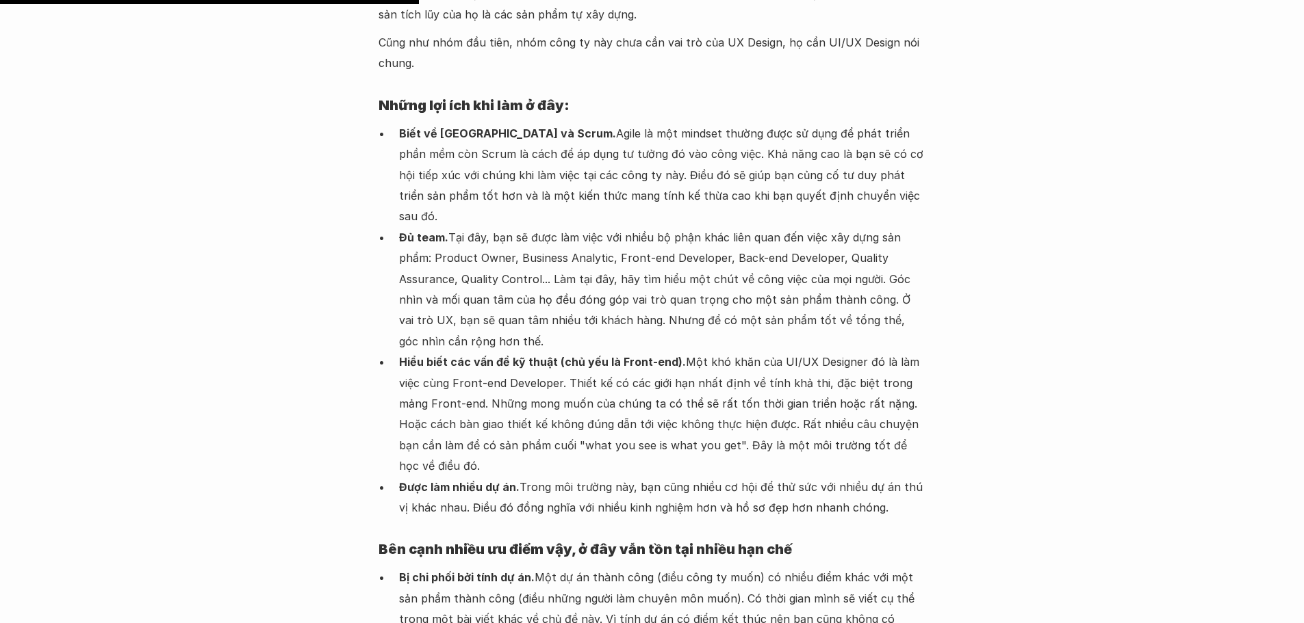
drag, startPoint x: 619, startPoint y: 342, endPoint x: 578, endPoint y: 341, distance: 41.1
click at [617, 352] on p "Hiểu biết các vấn đề kỹ thuật (chủ yếu là Front-end). Một khó khăn của UI/UX De…" at bounding box center [662, 414] width 527 height 125
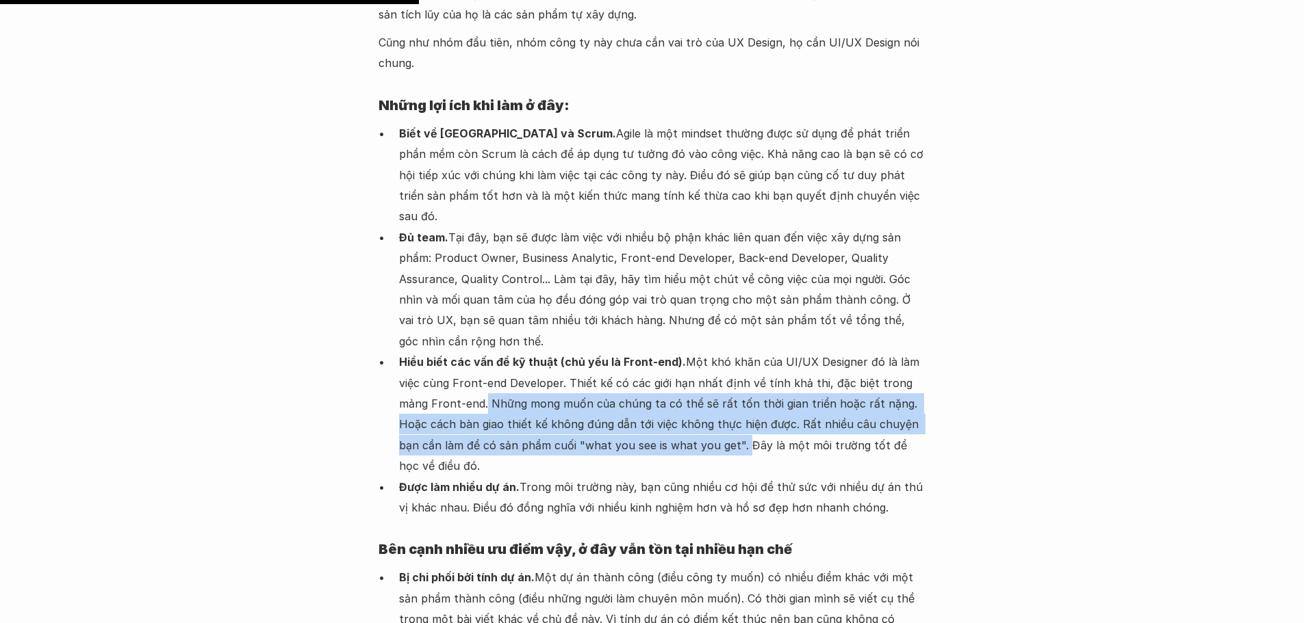
drag, startPoint x: 511, startPoint y: 321, endPoint x: 675, endPoint y: 383, distance: 175.4
click at [675, 383] on p "Hiểu biết các vấn đề kỹ thuật (chủ yếu là Front-end). Một khó khăn của UI/UX De…" at bounding box center [662, 414] width 527 height 125
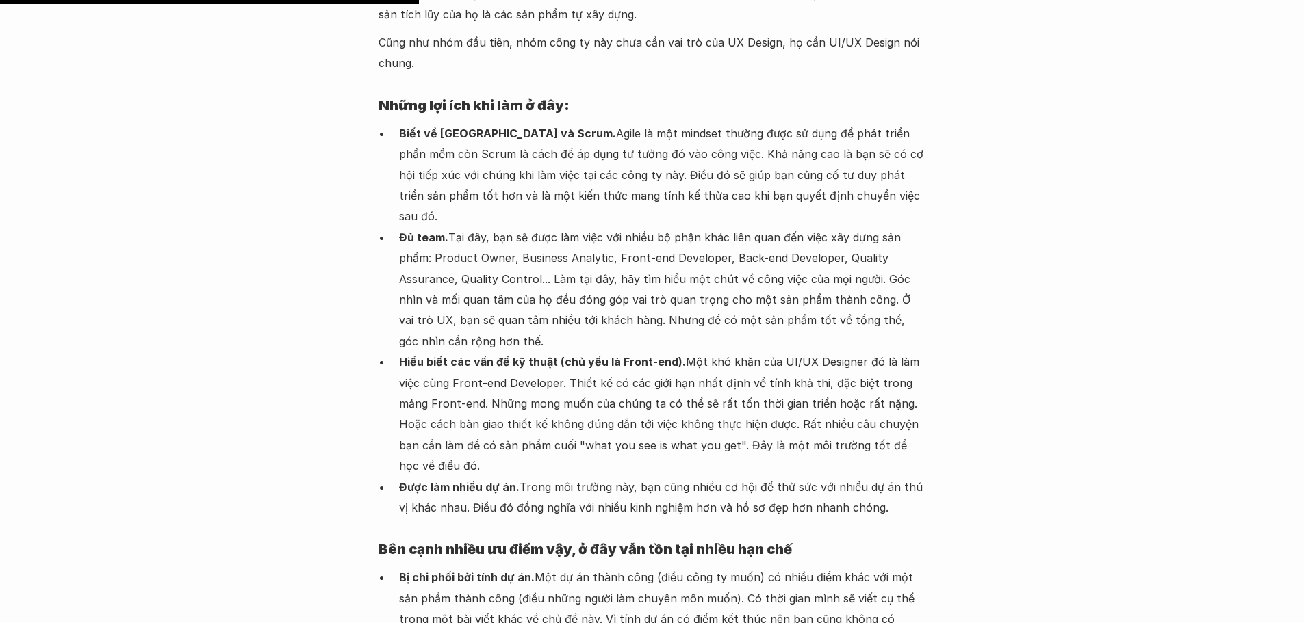
drag, startPoint x: 697, startPoint y: 383, endPoint x: 684, endPoint y: 383, distance: 12.3
click at [695, 383] on p "Hiểu biết các vấn đề kỹ thuật (chủ yếu là Front-end). Một khó khăn của UI/UX De…" at bounding box center [662, 414] width 527 height 125
drag, startPoint x: 511, startPoint y: 382, endPoint x: 666, endPoint y: 377, distance: 154.7
click at [666, 377] on p "Hiểu biết các vấn đề kỹ thuật (chủ yếu là Front-end). Một khó khăn của UI/UX De…" at bounding box center [662, 414] width 527 height 125
click at [787, 385] on p "Hiểu biết các vấn đề kỹ thuật (chủ yếu là Front-end). Một khó khăn của UI/UX De…" at bounding box center [662, 414] width 527 height 125
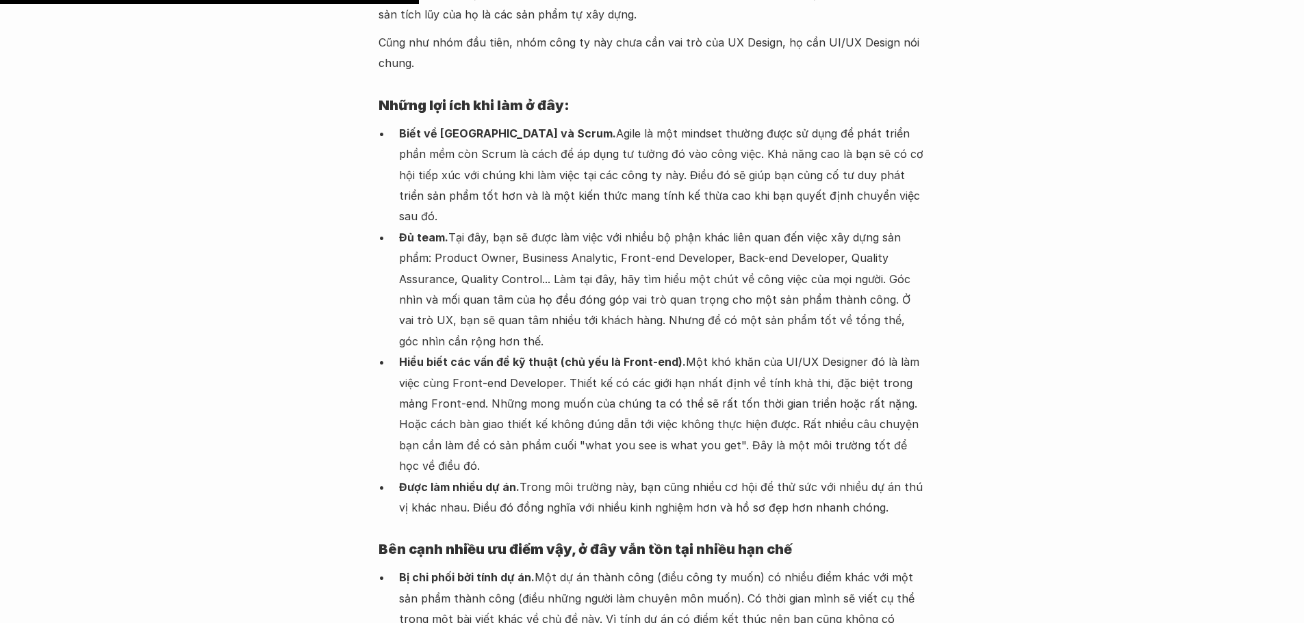
click at [677, 380] on p "Hiểu biết các vấn đề kỹ thuật (chủ yếu là Front-end). Một khó khăn của UI/UX De…" at bounding box center [662, 414] width 527 height 125
drag, startPoint x: 675, startPoint y: 379, endPoint x: 514, endPoint y: 404, distance: 162.8
click at [514, 404] on ul "Biết về Agile và Scrum. Agile là một mindset thường được sử dụng để phát triển …" at bounding box center [651, 321] width 547 height 396
click at [530, 477] on p "Được làm nhiều dự án. Trong môi trường này, bạn cũng nhiều cơ hội để thử sức vớ…" at bounding box center [662, 498] width 527 height 42
drag, startPoint x: 521, startPoint y: 403, endPoint x: 870, endPoint y: 419, distance: 349.4
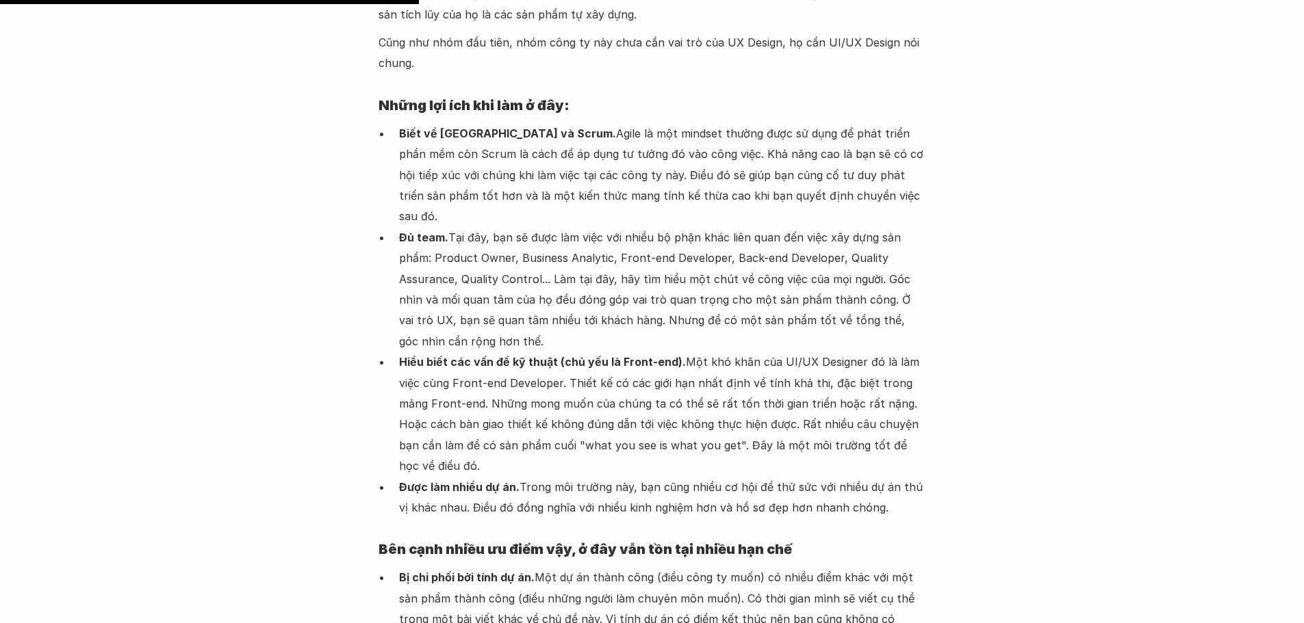
click at [874, 477] on p "Được làm nhiều dự án. Trong môi trường này, bạn cũng nhiều cơ hội để thử sức vớ…" at bounding box center [662, 498] width 527 height 42
click at [820, 380] on p "Hiểu biết các vấn đề kỹ thuật (chủ yếu là Front-end). Một khó khăn của UI/UX De…" at bounding box center [662, 414] width 527 height 125
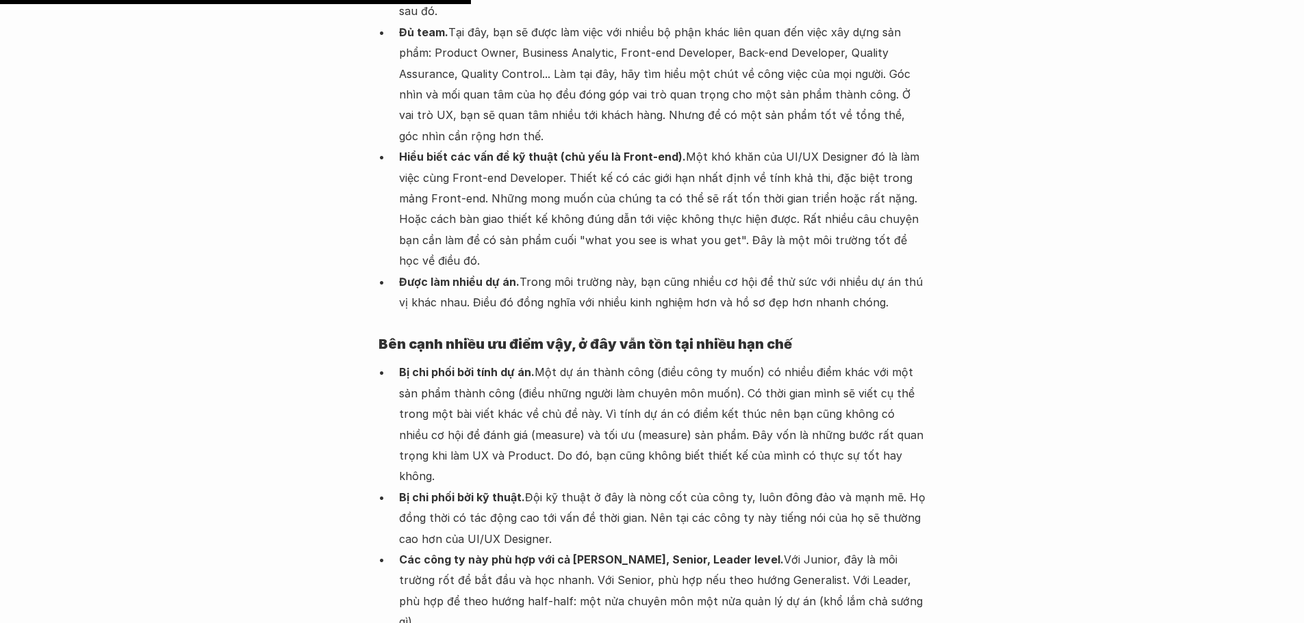
scroll to position [3148, 0]
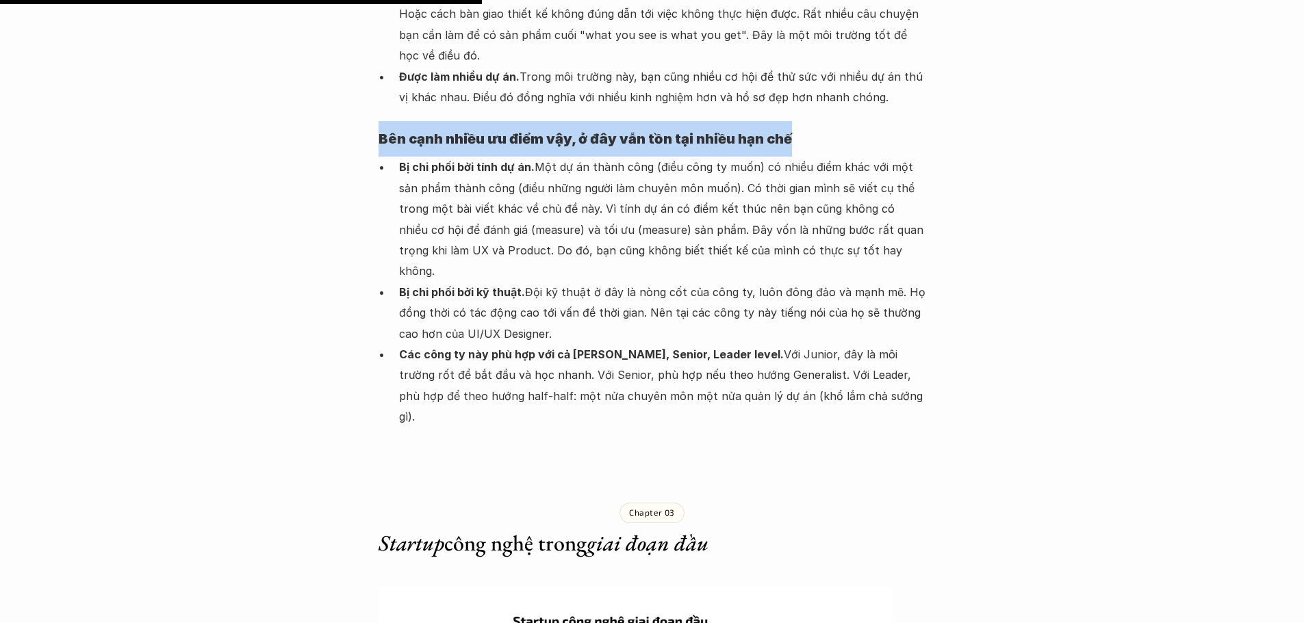
drag, startPoint x: 376, startPoint y: 48, endPoint x: 812, endPoint y: 47, distance: 435.9
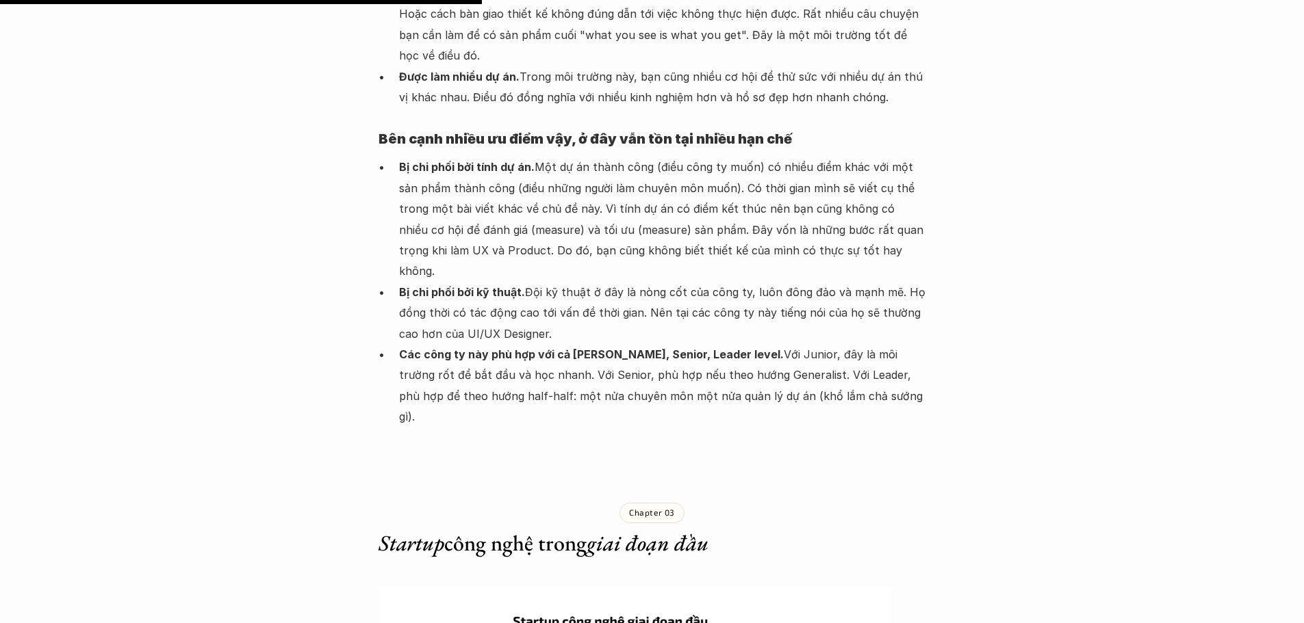
click at [571, 157] on p "Bị chi phối bởi tính dự án. Một dự án thành công (điều công ty muốn) có nhiều đ…" at bounding box center [662, 219] width 527 height 125
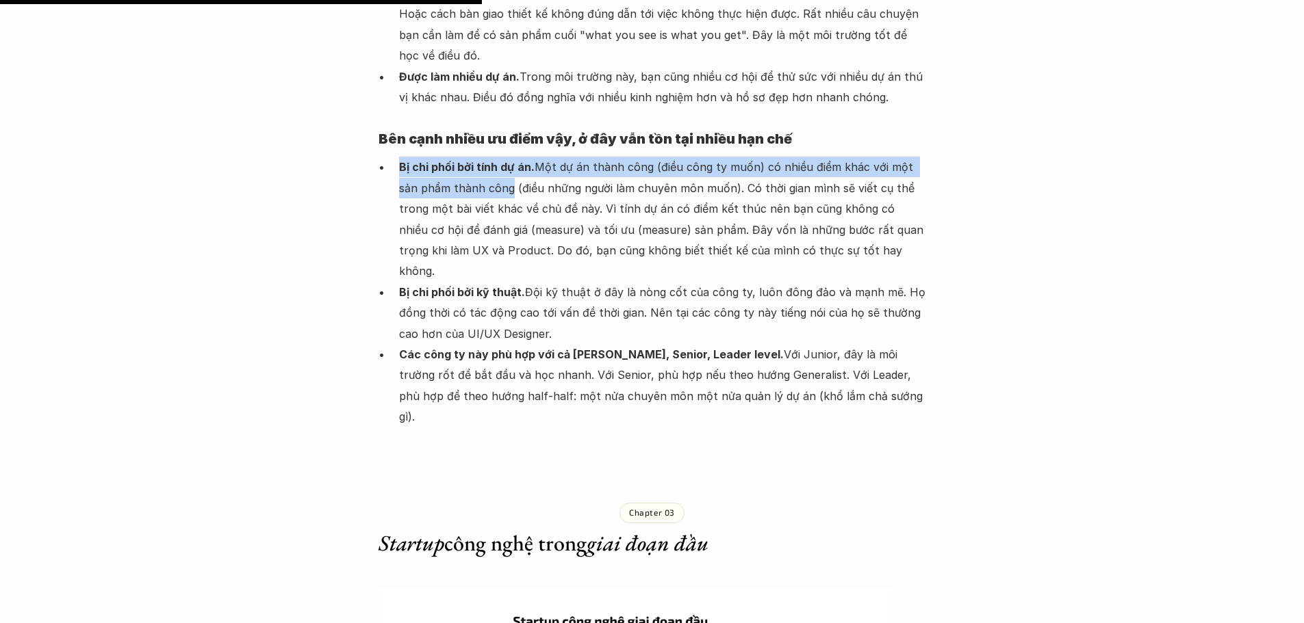
drag, startPoint x: 395, startPoint y: 81, endPoint x: 483, endPoint y: 107, distance: 92.0
click at [483, 157] on ul "Bị chi phối bởi tính dự án. Một dự án thành công (điều công ty muốn) có nhiều đ…" at bounding box center [651, 292] width 547 height 270
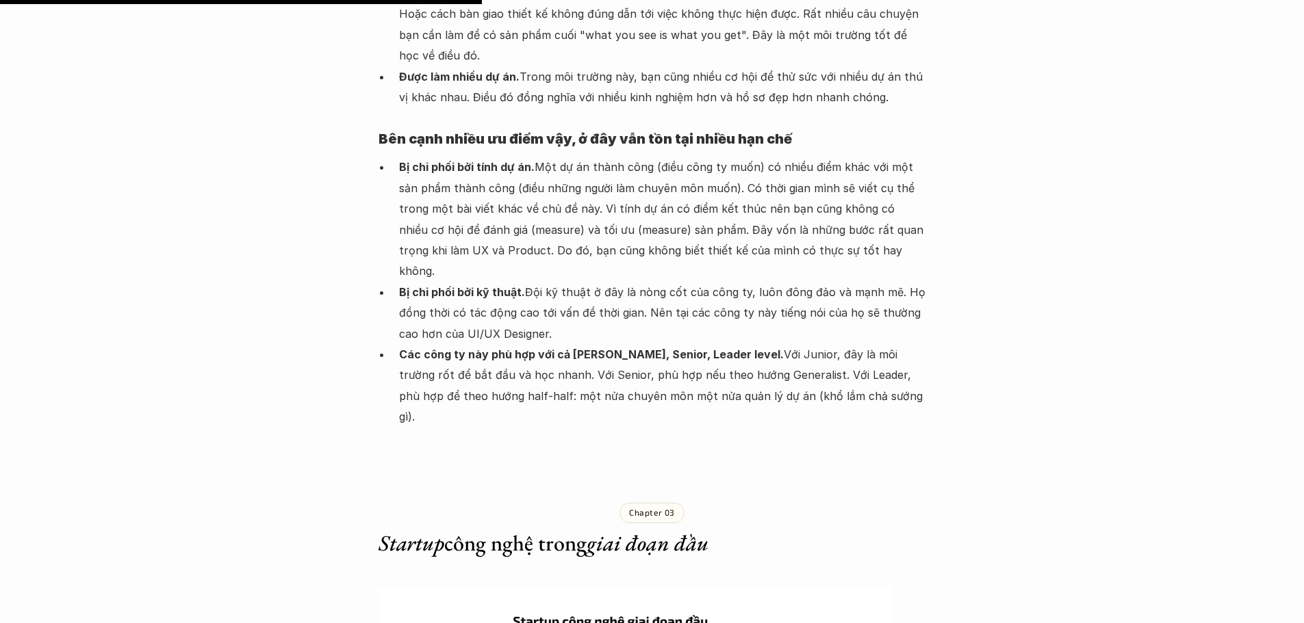
drag, startPoint x: 733, startPoint y: 133, endPoint x: 729, endPoint y: 88, distance: 45.4
click at [733, 157] on p "Bị chi phối bởi tính dự án. Một dự án thành công (điều công ty muốn) có nhiều đ…" at bounding box center [662, 219] width 527 height 125
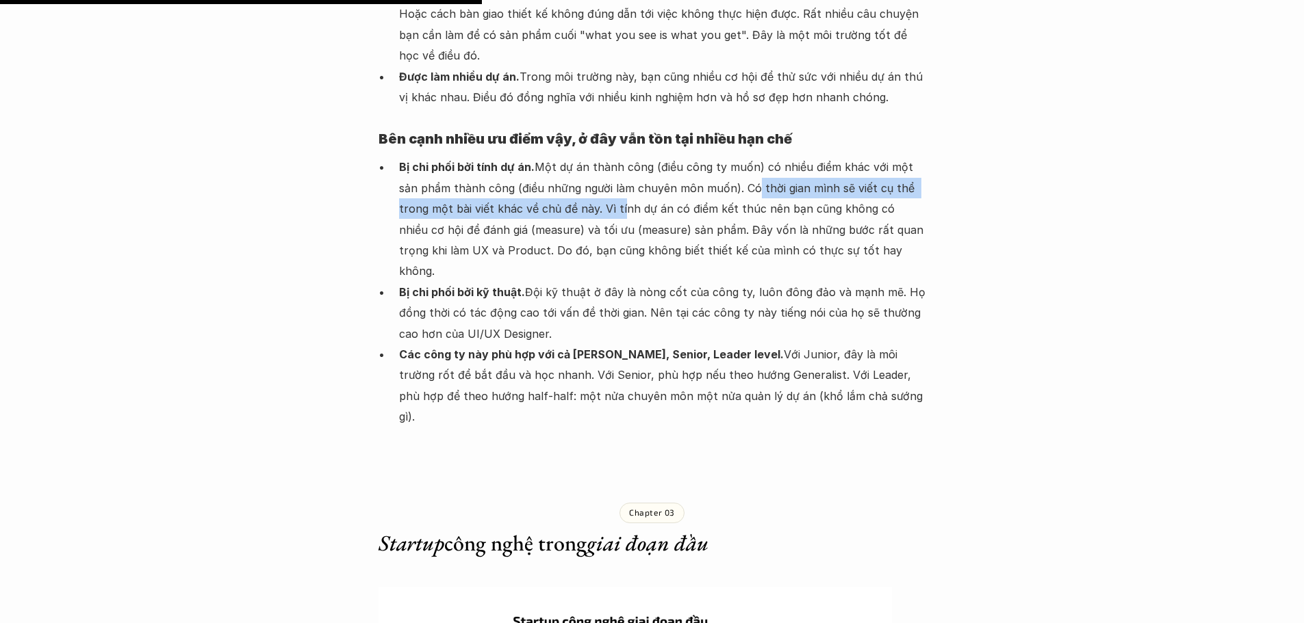
drag, startPoint x: 723, startPoint y: 101, endPoint x: 586, endPoint y: 127, distance: 138.8
click at [586, 157] on p "Bị chi phối bởi tính dự án. Một dự án thành công (điều công ty muốn) có nhiều đ…" at bounding box center [662, 219] width 527 height 125
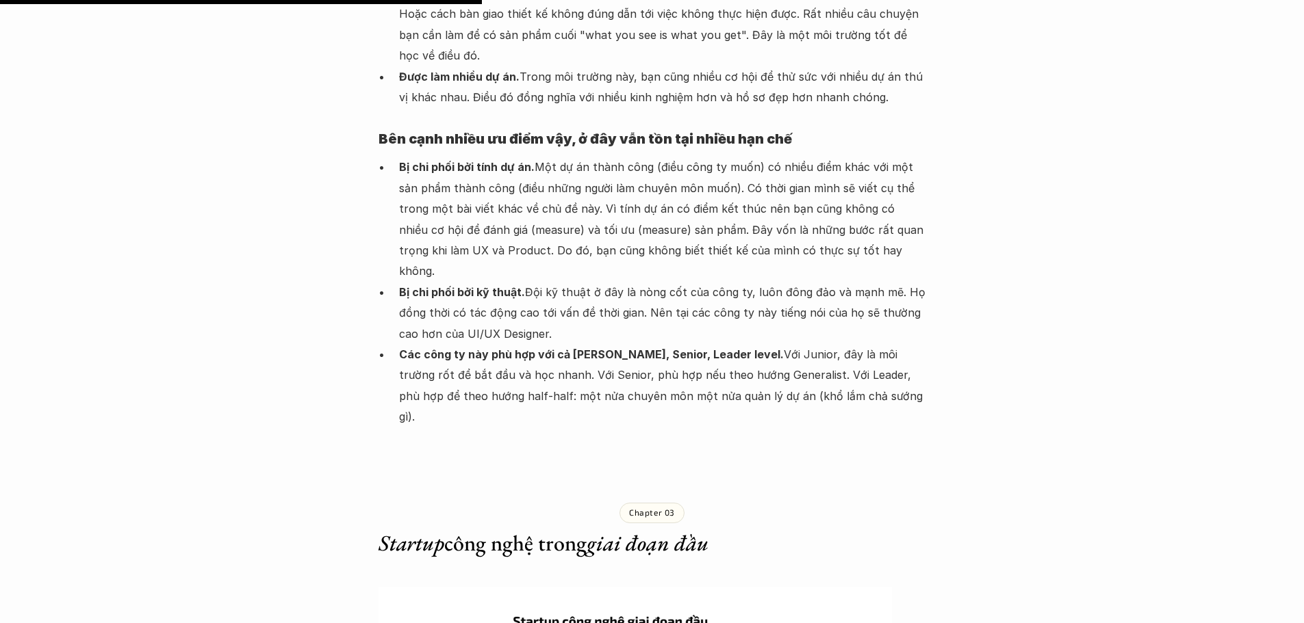
click at [612, 157] on p "Bị chi phối bởi tính dự án. Một dự án thành công (điều công ty muốn) có nhiều đ…" at bounding box center [662, 219] width 527 height 125
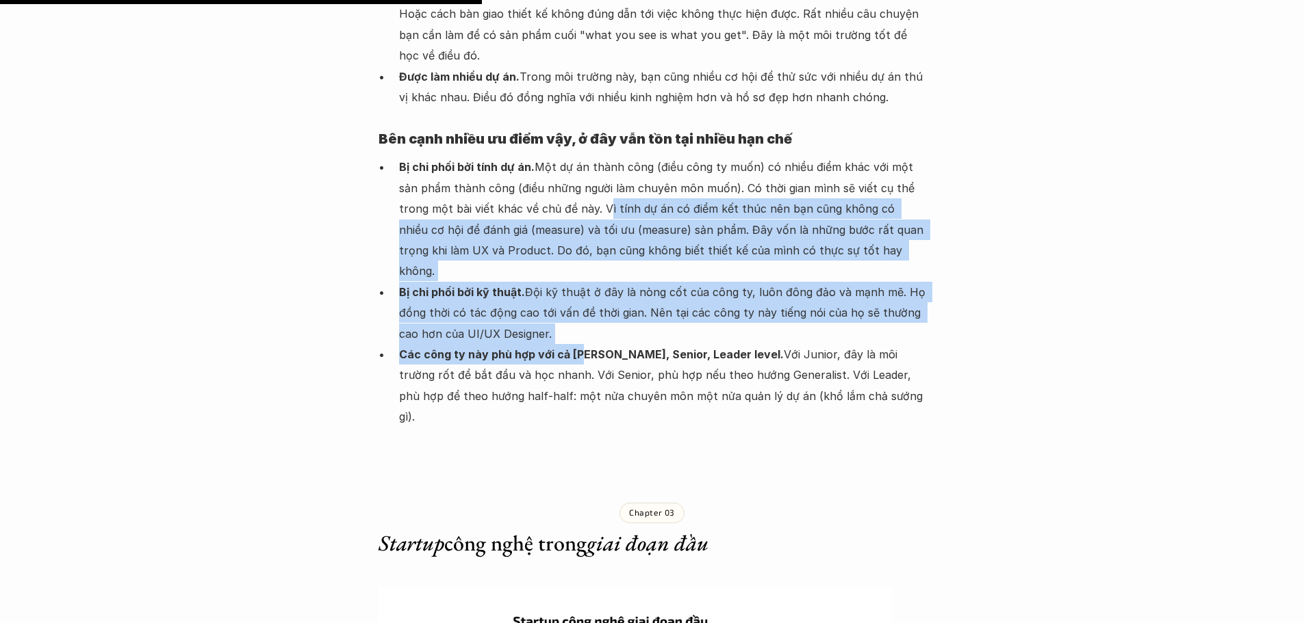
drag, startPoint x: 569, startPoint y: 121, endPoint x: 581, endPoint y: 241, distance: 120.4
click at [583, 241] on ul "Bị chi phối bởi tính dự án. Một dự án thành công (điều công ty muốn) có nhiều đ…" at bounding box center [651, 292] width 547 height 270
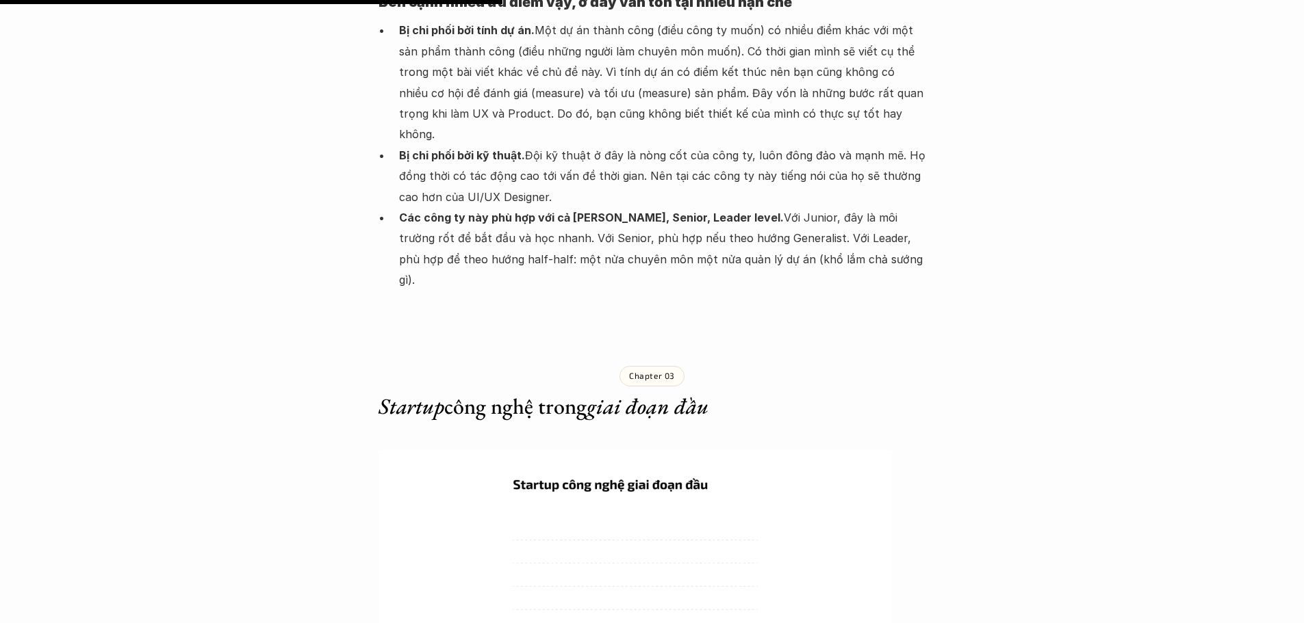
click at [537, 207] on p "Các công ty này phù hợp với cả Junior, Senior, Leader level. Với Junior, đây là…" at bounding box center [662, 248] width 527 height 83
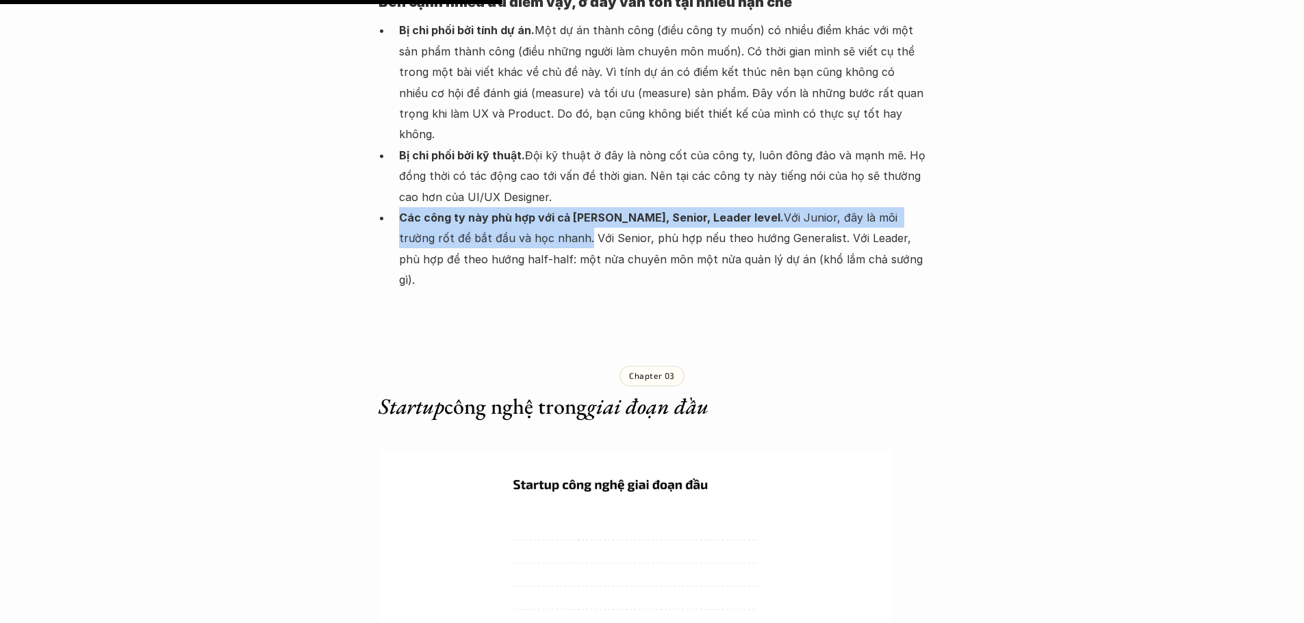
drag, startPoint x: 402, startPoint y: 108, endPoint x: 494, endPoint y: 134, distance: 95.3
click at [494, 207] on p "Các công ty này phù hợp với cả Junior, Senior, Leader level. Với Junior, đây là…" at bounding box center [662, 248] width 527 height 83
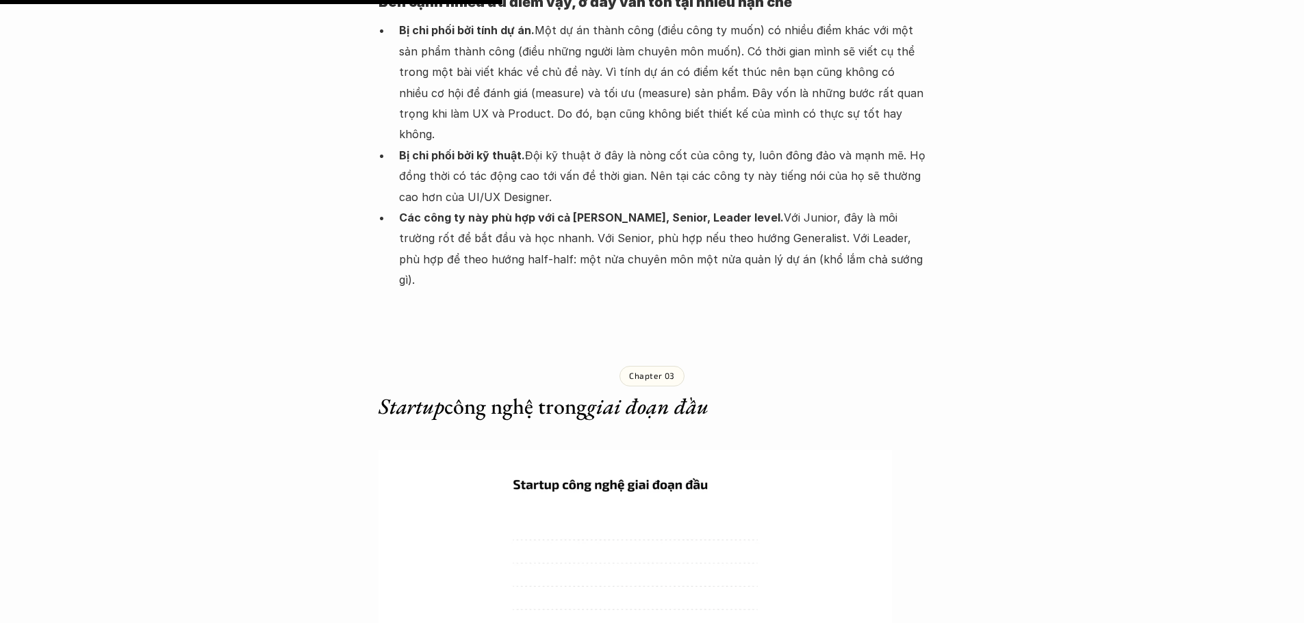
click at [513, 207] on p "Các công ty này phù hợp với cả Junior, Senior, Leader level. Với Junior, đây là…" at bounding box center [662, 248] width 527 height 83
drag, startPoint x: 502, startPoint y: 129, endPoint x: 742, endPoint y: 136, distance: 240.3
click at [742, 207] on p "Các công ty này phù hợp với cả Junior, Senior, Leader level. Với Junior, đây là…" at bounding box center [662, 248] width 527 height 83
click at [708, 207] on p "Các công ty này phù hợp với cả Junior, Senior, Leader level. Với Junior, đây là…" at bounding box center [662, 248] width 527 height 83
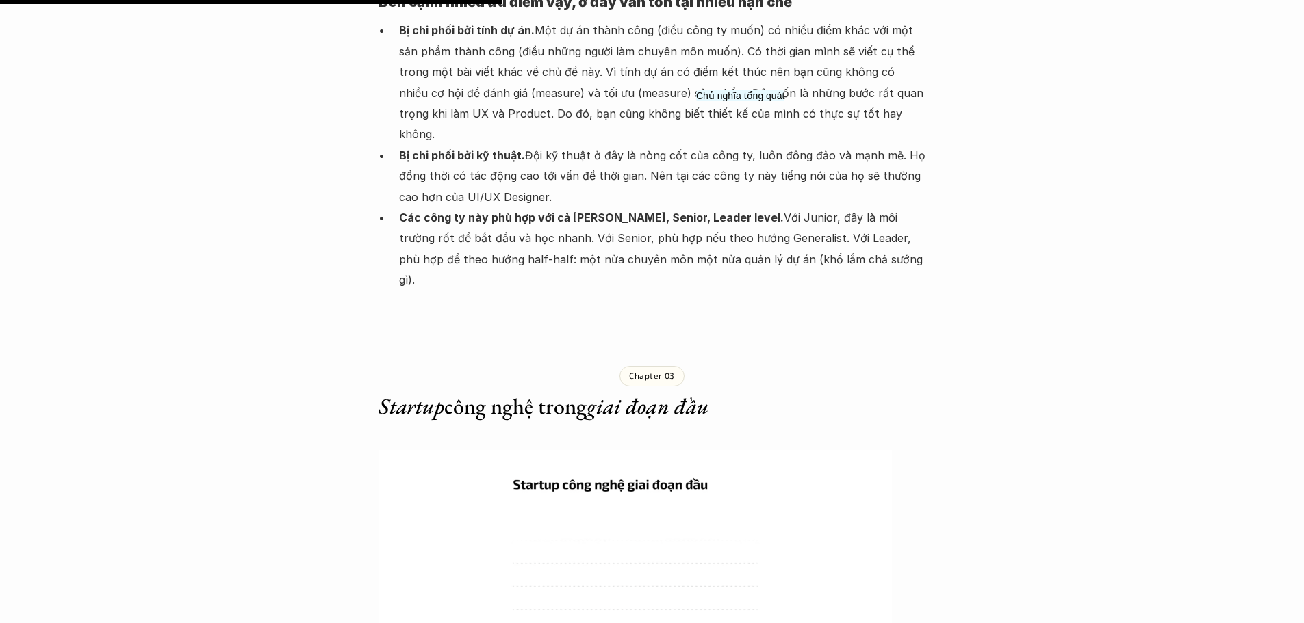
click at [746, 207] on p "Các công ty này phù hợp với cả Junior, Senior, Leader level. Với Junior, đây là…" at bounding box center [662, 248] width 527 height 83
drag, startPoint x: 747, startPoint y: 133, endPoint x: 454, endPoint y: 149, distance: 293.3
click at [454, 207] on p "Các công ty này phù hợp với cả Junior, Senior, Leader level. Với Junior, đây là…" at bounding box center [662, 248] width 527 height 83
click at [438, 207] on p "Các công ty này phù hợp với cả Junior, Senior, Leader level. Với Junior, đây là…" at bounding box center [662, 248] width 527 height 83
click at [435, 207] on p "Các công ty này phù hợp với cả Junior, Senior, Leader level. Với Junior, đây là…" at bounding box center [662, 248] width 527 height 83
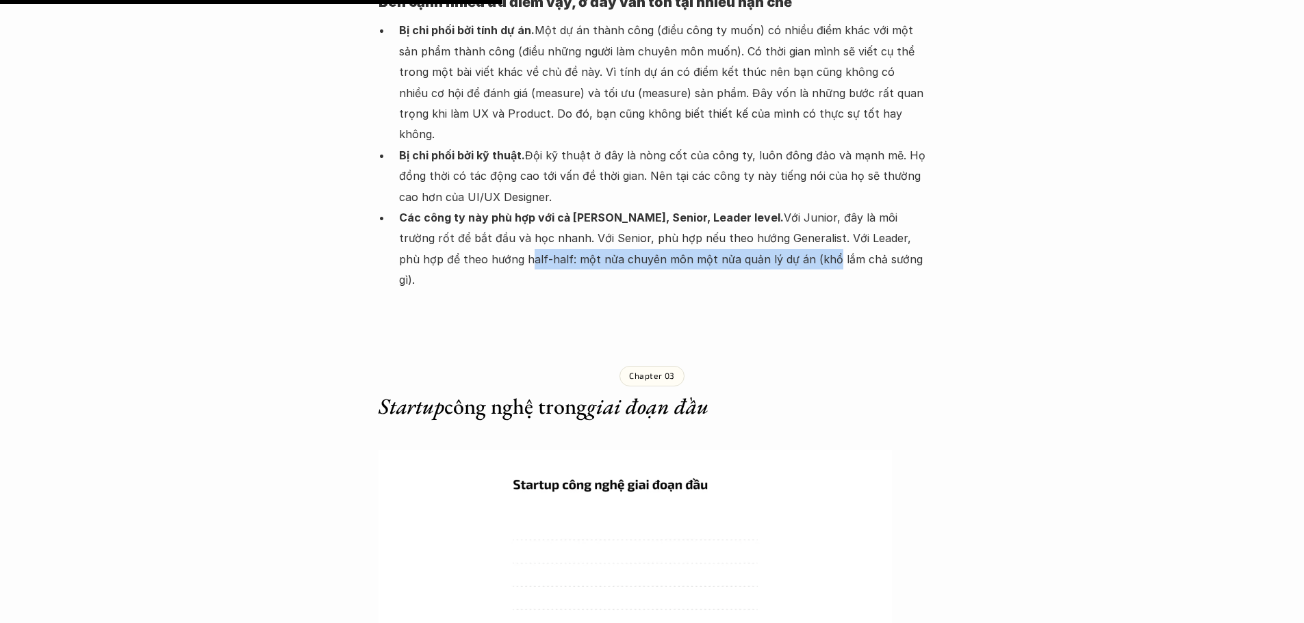
drag, startPoint x: 442, startPoint y: 153, endPoint x: 739, endPoint y: 168, distance: 297.3
click at [740, 207] on p "Các công ty này phù hợp với cả Junior, Senior, Leader level. Với Junior, đây là…" at bounding box center [662, 248] width 527 height 83
drag, startPoint x: 710, startPoint y: 153, endPoint x: 833, endPoint y: 168, distance: 124.9
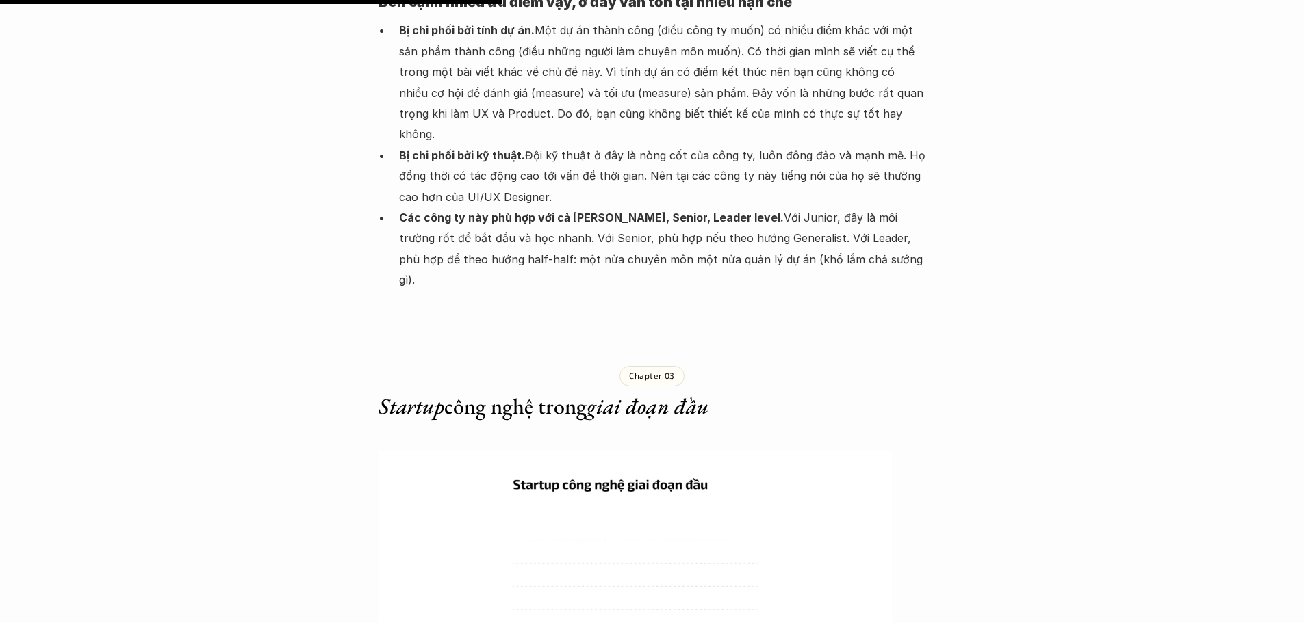
click at [665, 207] on p "Các công ty này phù hợp với cả Junior, Senior, Leader level. Với Junior, đây là…" at bounding box center [662, 248] width 527 height 83
drag, startPoint x: 713, startPoint y: 152, endPoint x: 833, endPoint y: 155, distance: 119.8
click at [833, 207] on p "Các công ty này phù hợp với cả Junior, Senior, Leader level. Với Junior, đây là…" at bounding box center [662, 248] width 527 height 83
click at [653, 207] on p "Các công ty này phù hợp với cả Junior, Senior, Leader level. Với Junior, đây là…" at bounding box center [662, 248] width 527 height 83
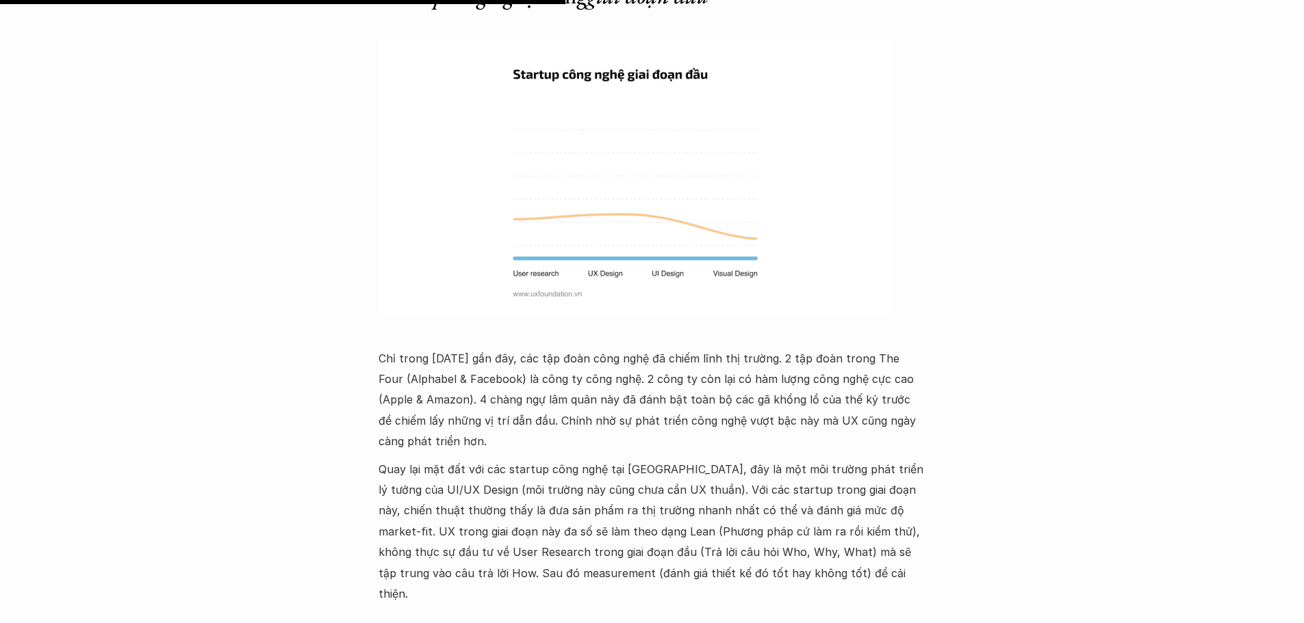
scroll to position [3764, 0]
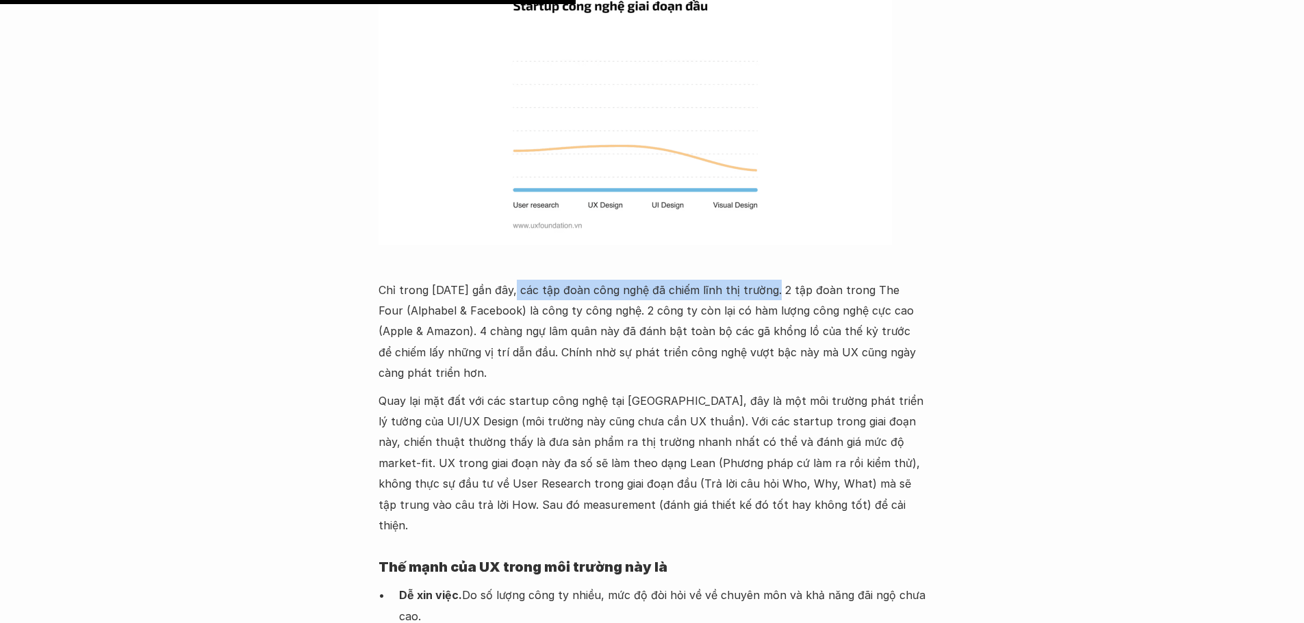
drag, startPoint x: 515, startPoint y: 166, endPoint x: 784, endPoint y: 167, distance: 269.6
click at [773, 280] on p "Chỉ trong 20 năm gần đây, các tập đoàn công nghệ đã chiếm lĩnh thị trường. 2 tậ…" at bounding box center [651, 332] width 547 height 104
click at [785, 280] on p "Chỉ trong 20 năm gần đây, các tập đoàn công nghệ đã chiếm lĩnh thị trường. 2 tậ…" at bounding box center [651, 332] width 547 height 104
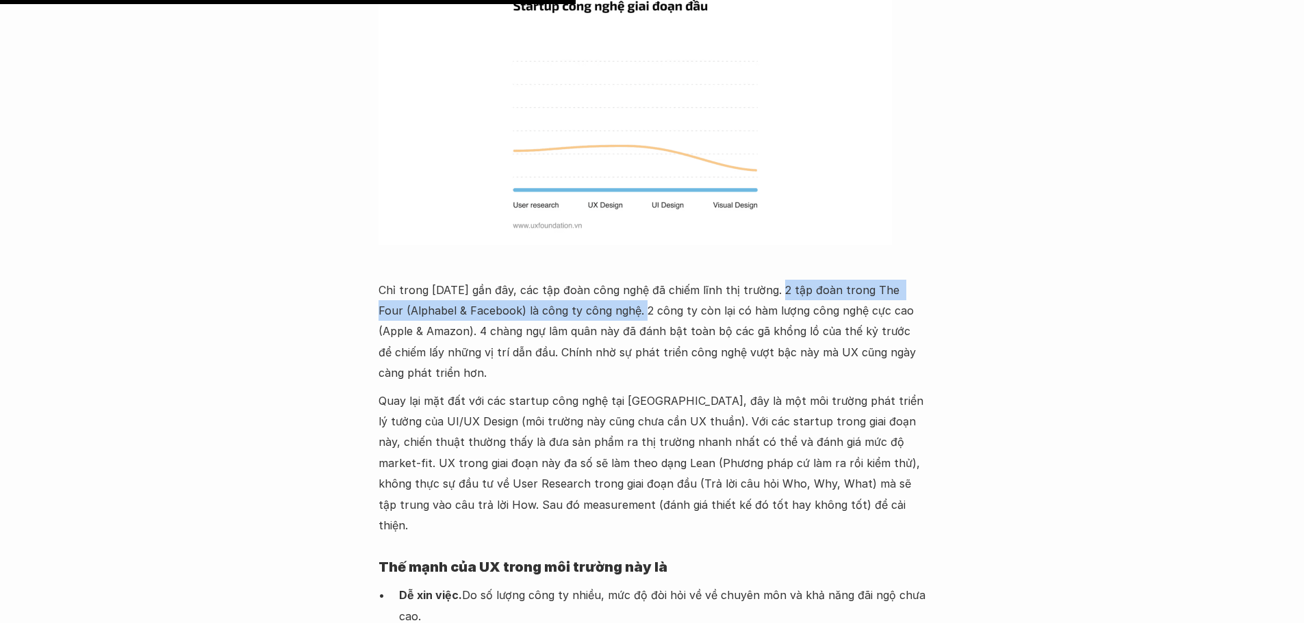
drag, startPoint x: 773, startPoint y: 165, endPoint x: 622, endPoint y: 179, distance: 151.9
click at [612, 280] on p "Chỉ trong 20 năm gần đây, các tập đoàn công nghệ đã chiếm lĩnh thị trường. 2 tậ…" at bounding box center [651, 332] width 547 height 104
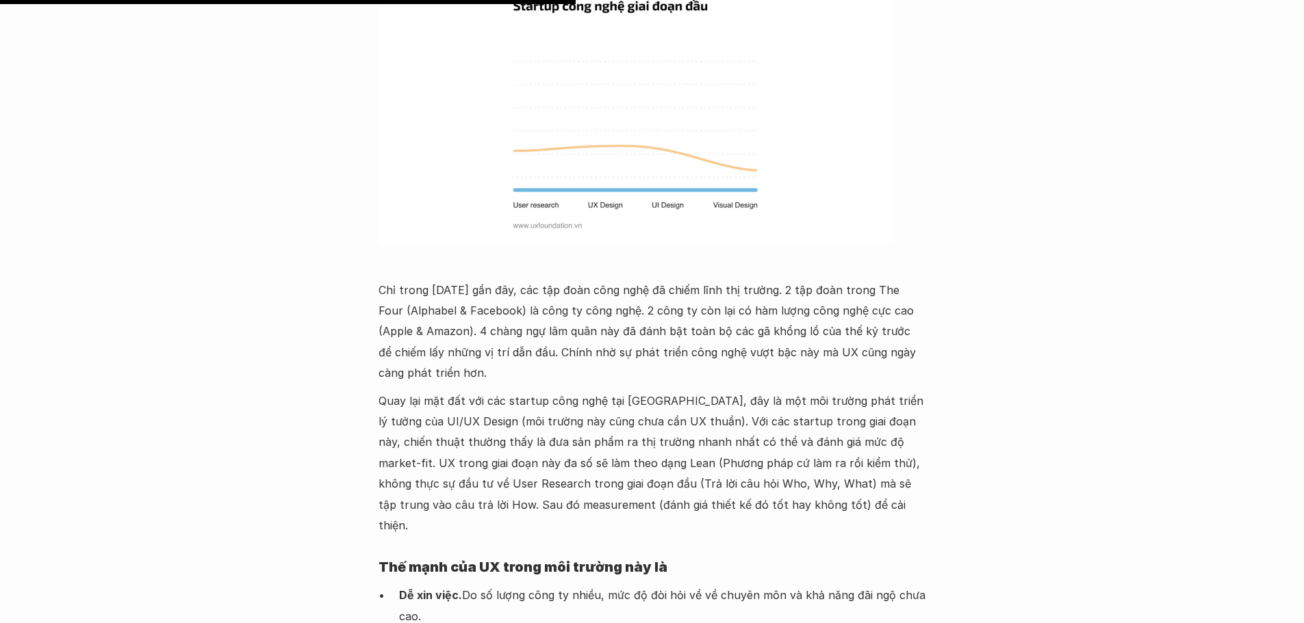
click at [631, 280] on p "Chỉ trong 20 năm gần đây, các tập đoàn công nghệ đã chiếm lĩnh thị trường. 2 tậ…" at bounding box center [651, 332] width 547 height 104
drag, startPoint x: 612, startPoint y: 180, endPoint x: 430, endPoint y: 208, distance: 184.2
click at [430, 280] on p "Chỉ trong 20 năm gần đây, các tập đoàn công nghệ đã chiếm lĩnh thị trường. 2 tậ…" at bounding box center [651, 332] width 547 height 104
drag, startPoint x: 456, startPoint y: 209, endPoint x: 434, endPoint y: 203, distance: 22.7
click at [455, 280] on p "Chỉ trong 20 năm gần đây, các tập đoàn công nghệ đã chiếm lĩnh thị trường. 2 tậ…" at bounding box center [651, 332] width 547 height 104
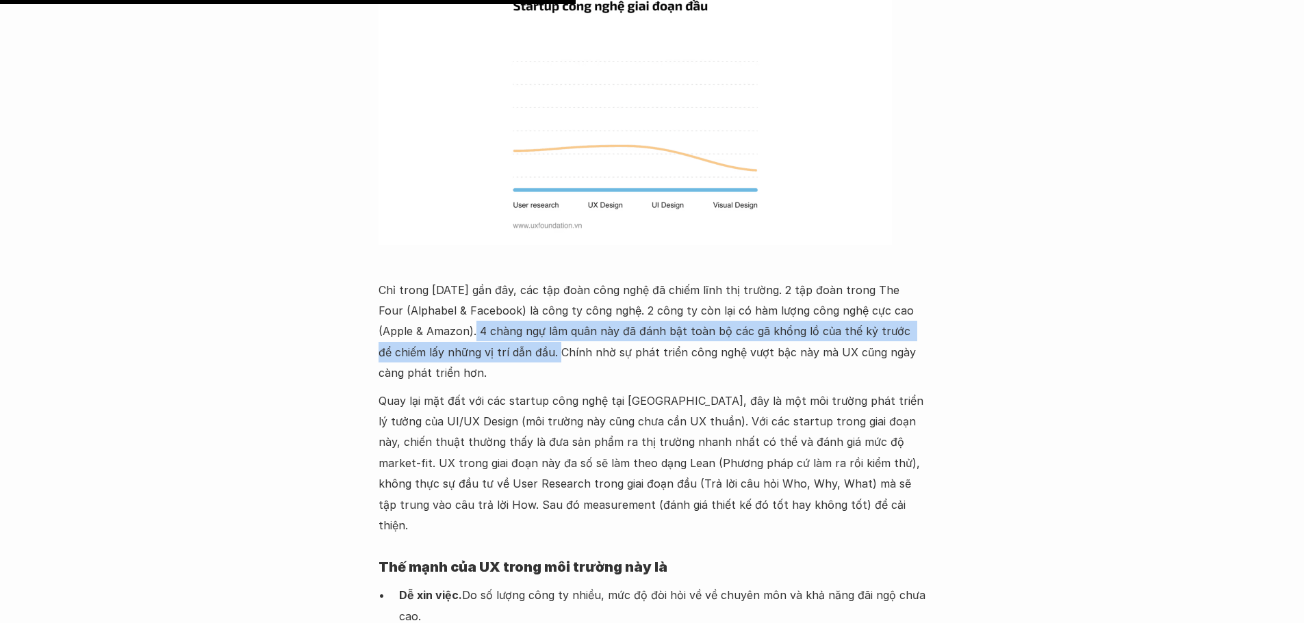
drag, startPoint x: 428, startPoint y: 201, endPoint x: 489, endPoint y: 222, distance: 63.8
click at [489, 280] on p "Chỉ trong 20 năm gần đây, các tập đoàn công nghệ đã chiếm lĩnh thị trường. 2 tậ…" at bounding box center [651, 332] width 547 height 104
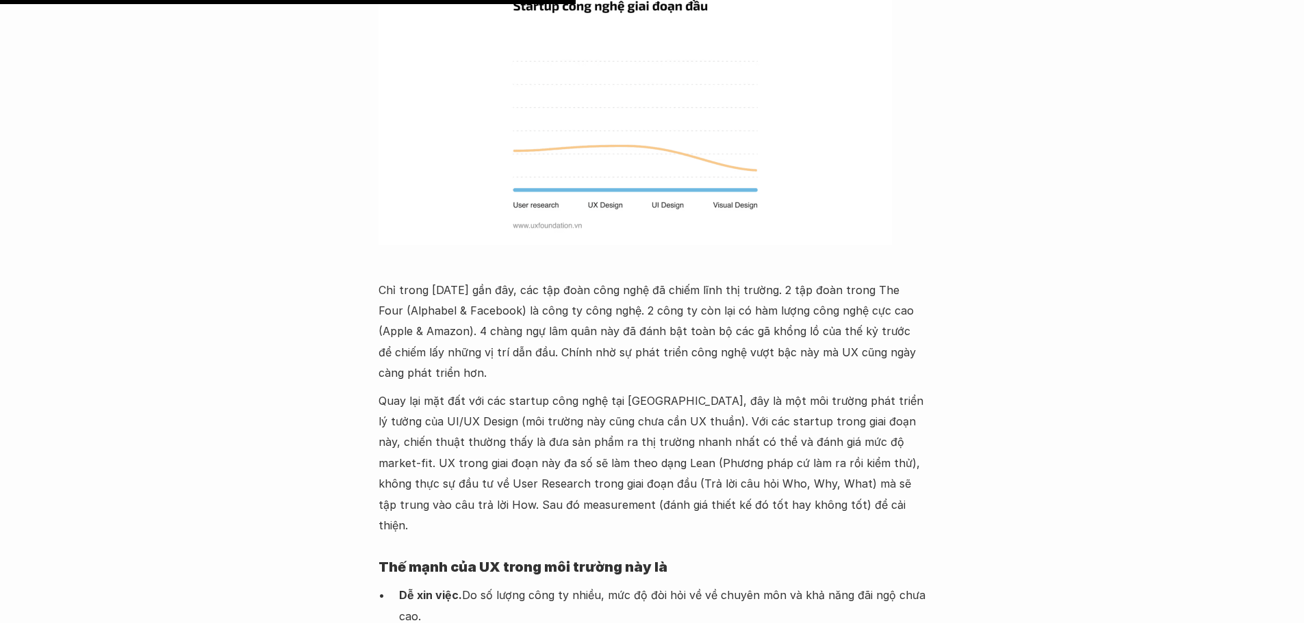
click at [519, 280] on p "Chỉ trong 20 năm gần đây, các tập đoàn công nghệ đã chiếm lĩnh thị trường. 2 tậ…" at bounding box center [651, 332] width 547 height 104
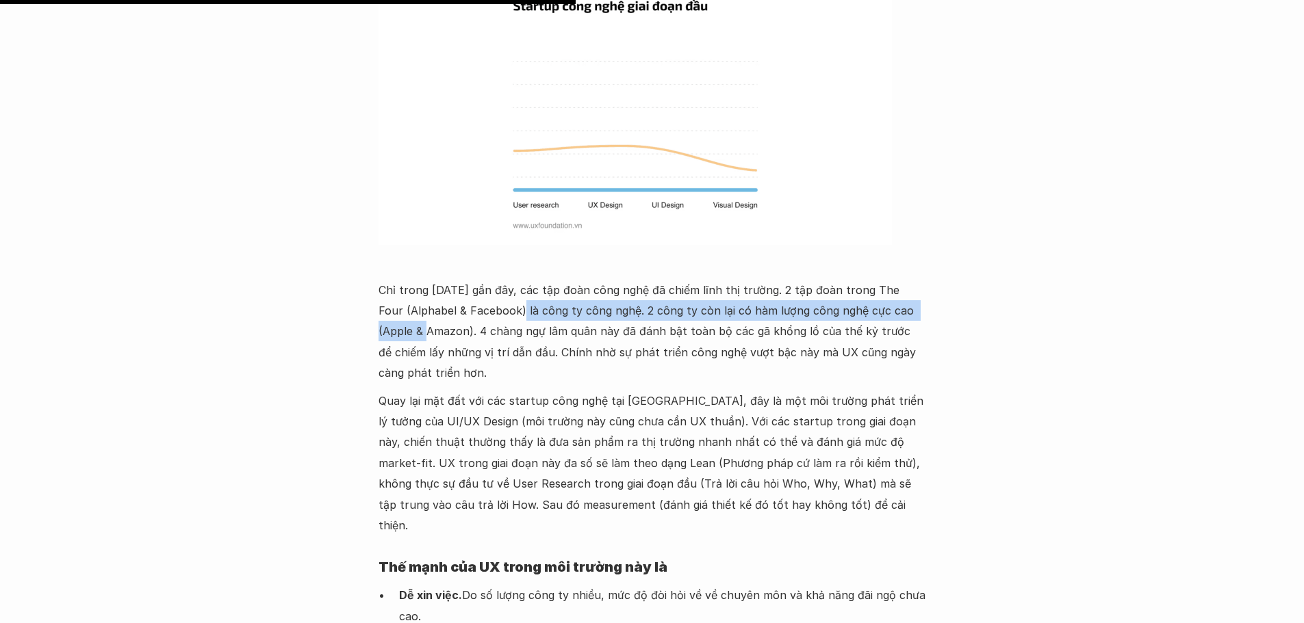
drag, startPoint x: 495, startPoint y: 177, endPoint x: 925, endPoint y: 181, distance: 429.8
click at [925, 280] on p "Chỉ trong 20 năm gần đây, các tập đoàn công nghệ đã chiếm lĩnh thị trường. 2 tậ…" at bounding box center [651, 332] width 547 height 104
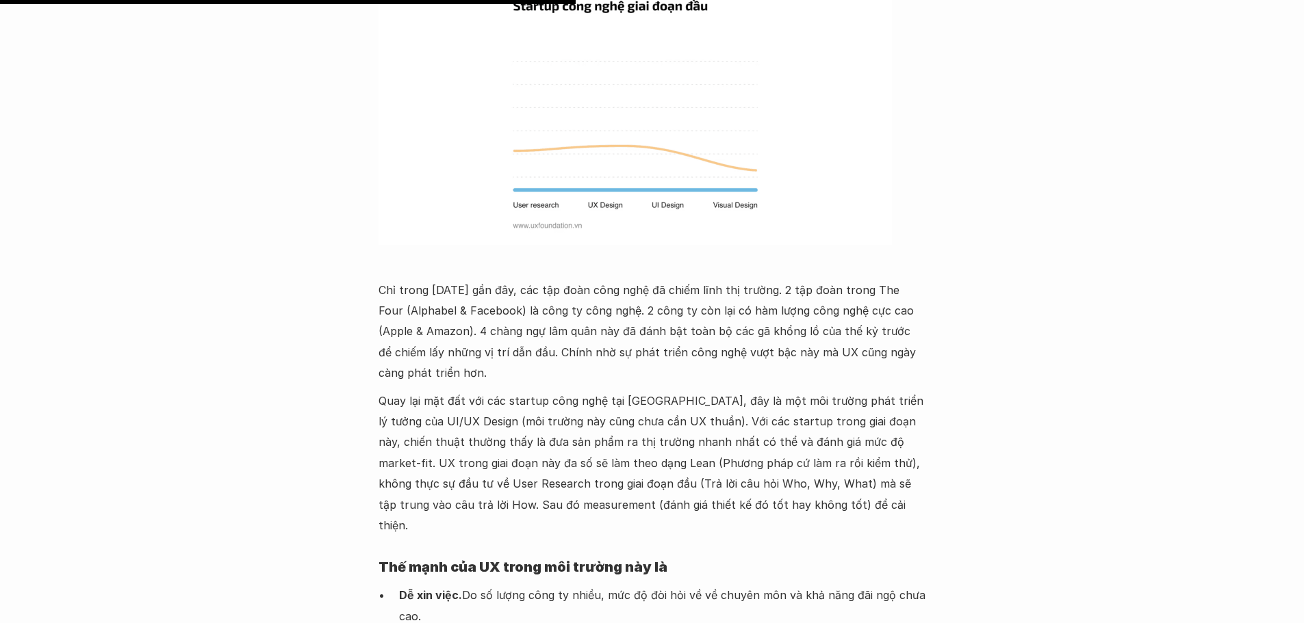
click at [571, 280] on p "Chỉ trong 20 năm gần đây, các tập đoàn công nghệ đã chiếm lĩnh thị trường. 2 tậ…" at bounding box center [651, 332] width 547 height 104
drag, startPoint x: 508, startPoint y: 177, endPoint x: 902, endPoint y: 175, distance: 393.5
click at [902, 280] on p "Chỉ trong 20 năm gần đây, các tập đoàn công nghệ đã chiếm lĩnh thị trường. 2 tậ…" at bounding box center [651, 332] width 547 height 104
click at [452, 280] on p "Chỉ trong 20 năm gần đây, các tập đoàn công nghệ đã chiếm lĩnh thị trường. 2 tậ…" at bounding box center [651, 332] width 547 height 104
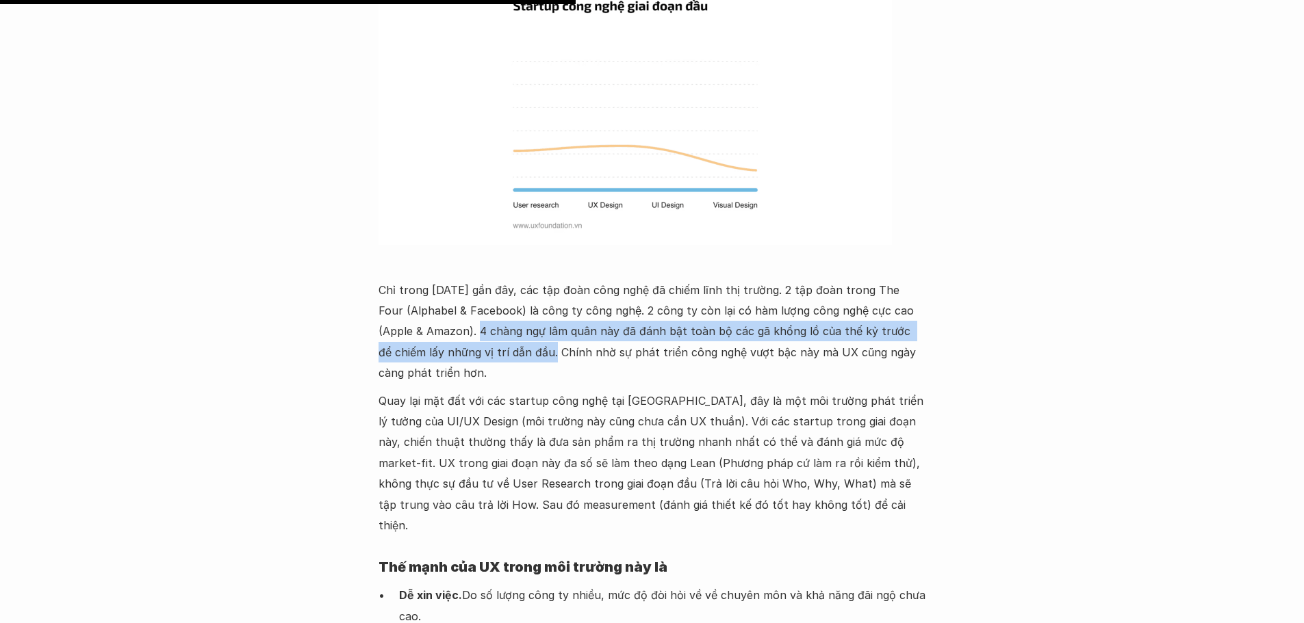
drag, startPoint x: 429, startPoint y: 206, endPoint x: 486, endPoint y: 222, distance: 59.1
click at [486, 280] on p "Chỉ trong 20 năm gần đây, các tập đoàn công nghệ đã chiếm lĩnh thị trường. 2 tậ…" at bounding box center [651, 332] width 547 height 104
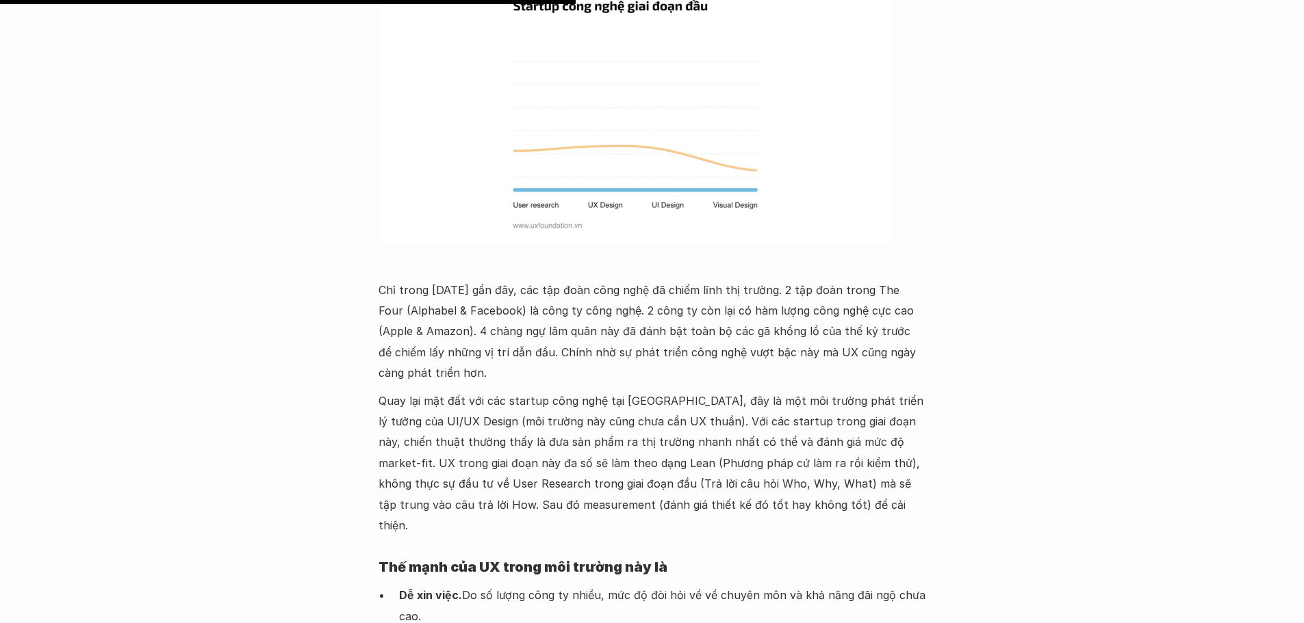
click at [490, 280] on p "Chỉ trong 20 năm gần đây, các tập đoàn công nghệ đã chiếm lĩnh thị trường. 2 tậ…" at bounding box center [651, 332] width 547 height 104
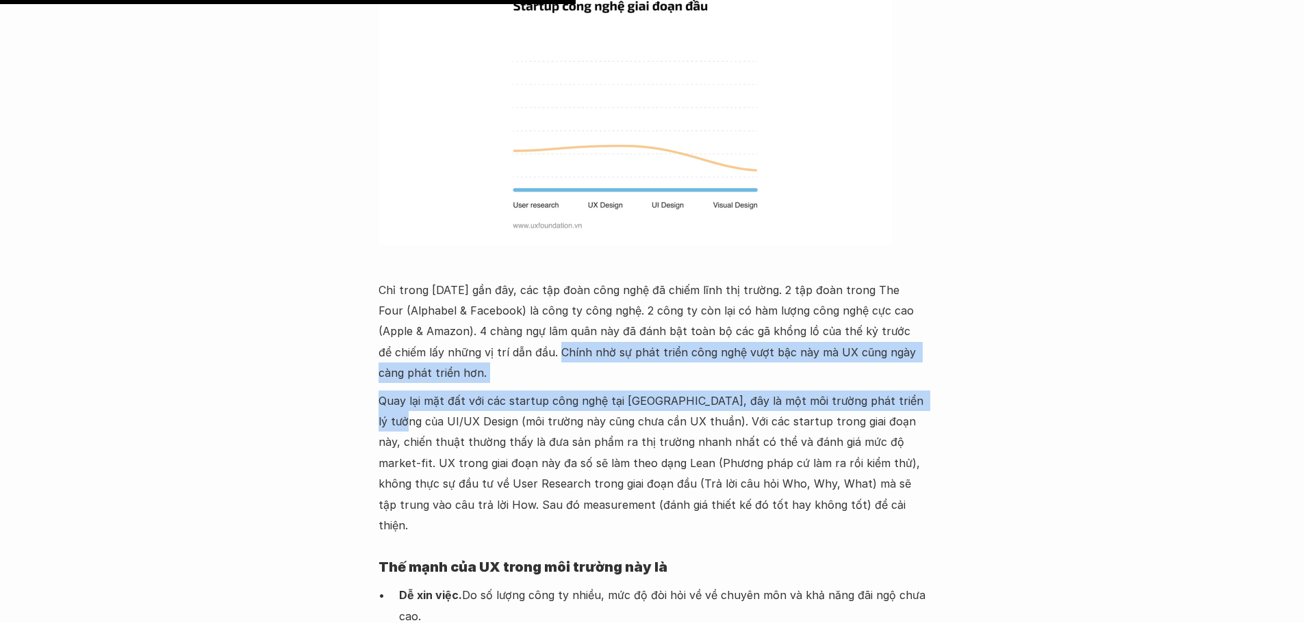
drag, startPoint x: 490, startPoint y: 224, endPoint x: 348, endPoint y: 289, distance: 155.9
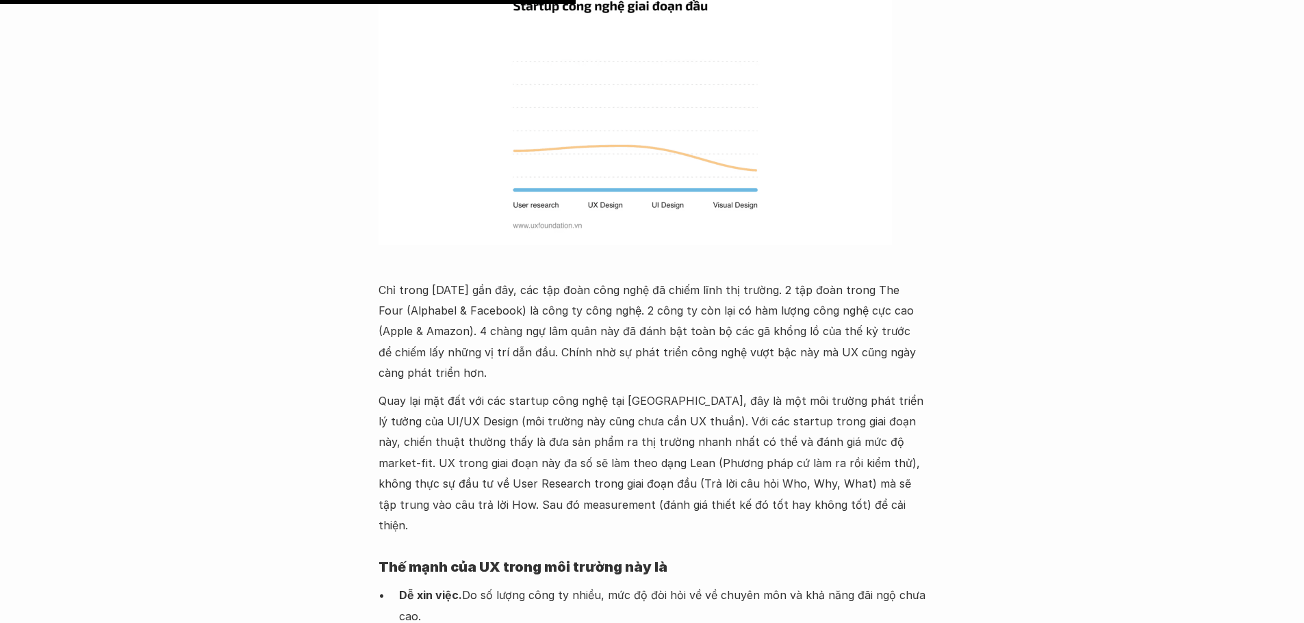
drag, startPoint x: 437, startPoint y: 295, endPoint x: 417, endPoint y: 294, distance: 19.2
click at [435, 391] on p "Quay lại mặt đất với các startup công nghệ tại Việt Nam, đây là một môi trường …" at bounding box center [651, 464] width 547 height 146
drag, startPoint x: 382, startPoint y: 272, endPoint x: 484, endPoint y: 272, distance: 102.6
click at [484, 391] on p "Quay lại mặt đất với các startup công nghệ tại Việt Nam, đây là một môi trường …" at bounding box center [651, 464] width 547 height 146
click at [556, 391] on p "Quay lại mặt đất với các startup công nghệ tại Việt Nam, đây là một môi trường …" at bounding box center [651, 464] width 547 height 146
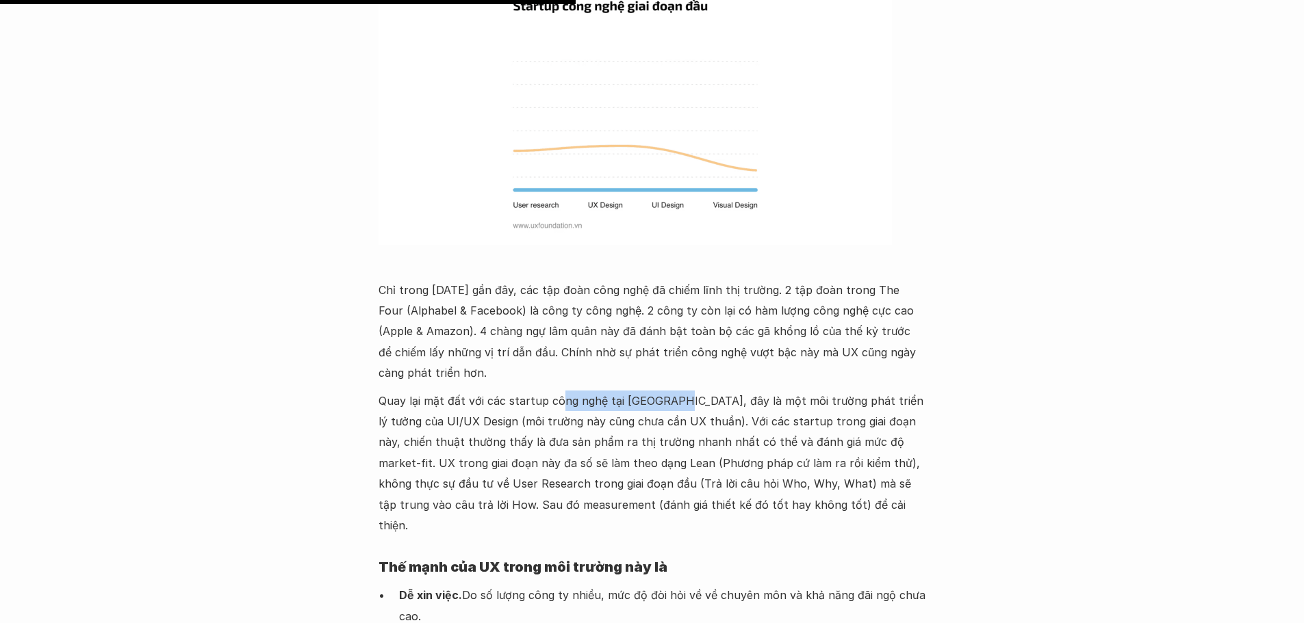
drag, startPoint x: 556, startPoint y: 271, endPoint x: 667, endPoint y: 272, distance: 110.9
click at [667, 391] on p "Quay lại mặt đất với các startup công nghệ tại Việt Nam, đây là một môi trường …" at bounding box center [651, 464] width 547 height 146
drag, startPoint x: 472, startPoint y: 289, endPoint x: 663, endPoint y: 300, distance: 191.2
click at [663, 391] on p "Quay lại mặt đất với các startup công nghệ tại Việt Nam, đây là một môi trường …" at bounding box center [651, 464] width 547 height 146
click at [690, 391] on p "Quay lại mặt đất với các startup công nghệ tại Việt Nam, đây là một môi trường …" at bounding box center [651, 464] width 547 height 146
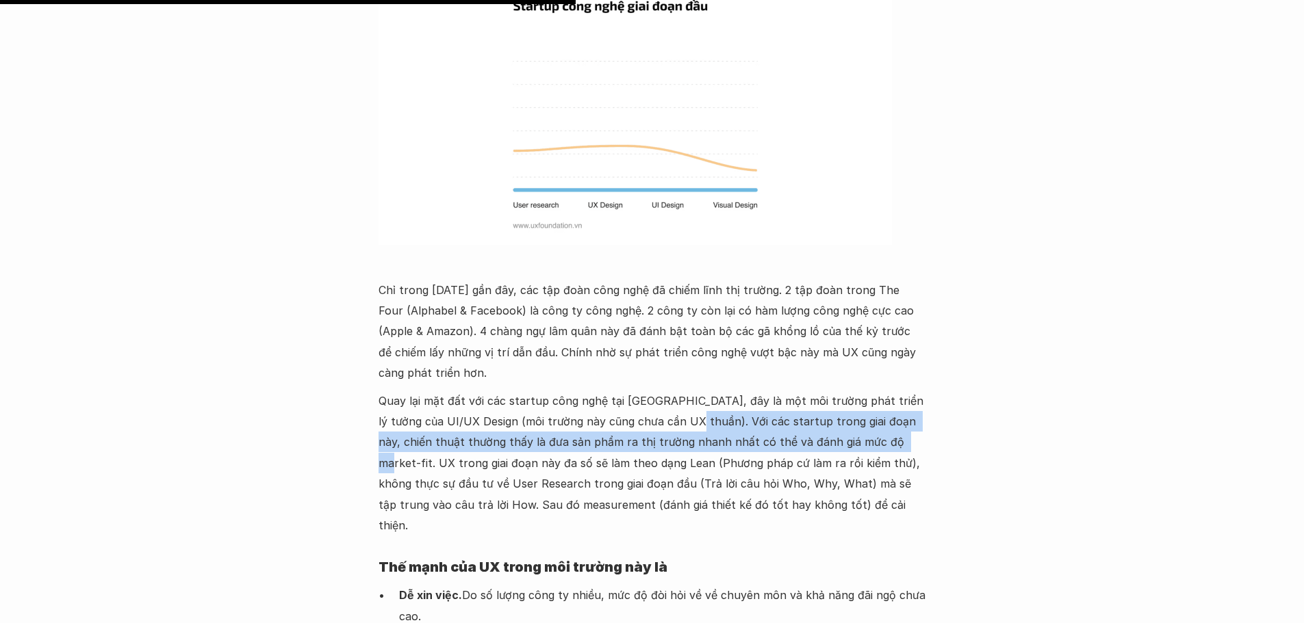
drag, startPoint x: 677, startPoint y: 294, endPoint x: 851, endPoint y: 319, distance: 175.6
click at [851, 391] on p "Quay lại mặt đất với các startup công nghệ tại Việt Nam, đây là một môi trường …" at bounding box center [651, 464] width 547 height 146
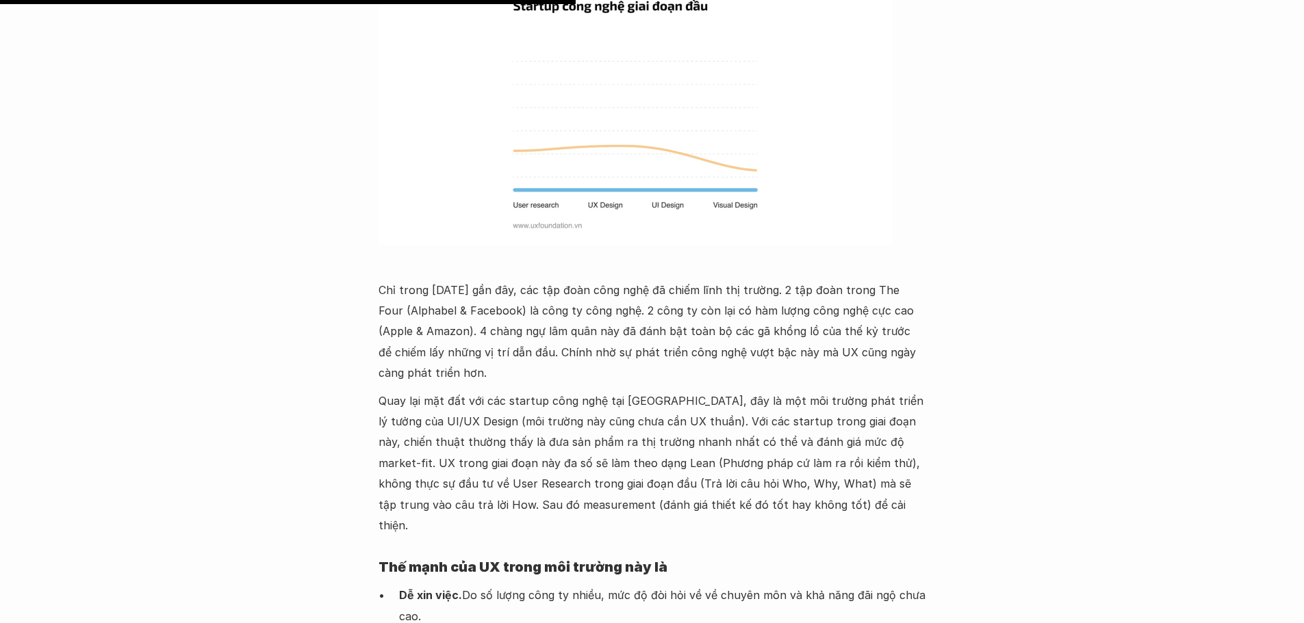
click at [894, 391] on p "Quay lại mặt đất với các startup công nghệ tại Việt Nam, đây là một môi trường …" at bounding box center [651, 464] width 547 height 146
drag, startPoint x: 856, startPoint y: 314, endPoint x: 580, endPoint y: 340, distance: 277.7
click at [580, 391] on p "Quay lại mặt đất với các startup công nghệ tại Việt Nam, đây là một môi trường …" at bounding box center [651, 464] width 547 height 146
click at [558, 391] on p "Quay lại mặt đất với các startup công nghệ tại Việt Nam, đây là một môi trường …" at bounding box center [651, 464] width 547 height 146
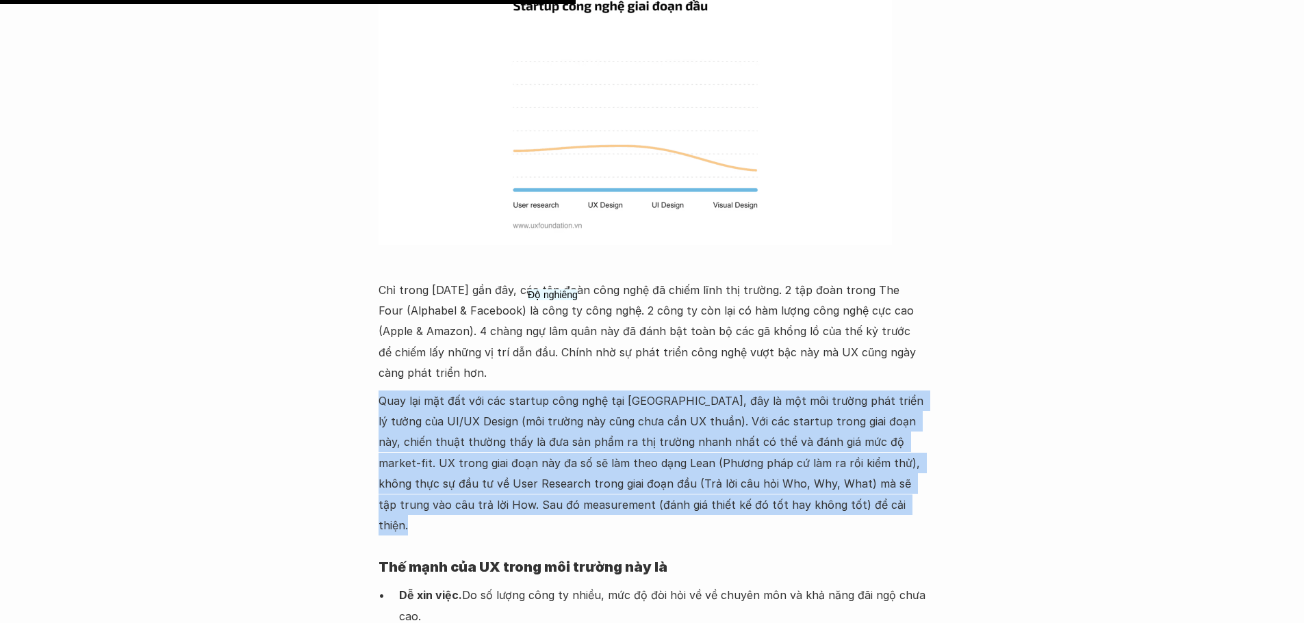
click at [558, 391] on p "Quay lại mặt đất với các startup công nghệ tại Việt Nam, đây là một môi trường …" at bounding box center [651, 464] width 547 height 146
click at [688, 391] on p "Quay lại mặt đất với các startup công nghệ tại Việt Nam, đây là một môi trường …" at bounding box center [651, 464] width 547 height 146
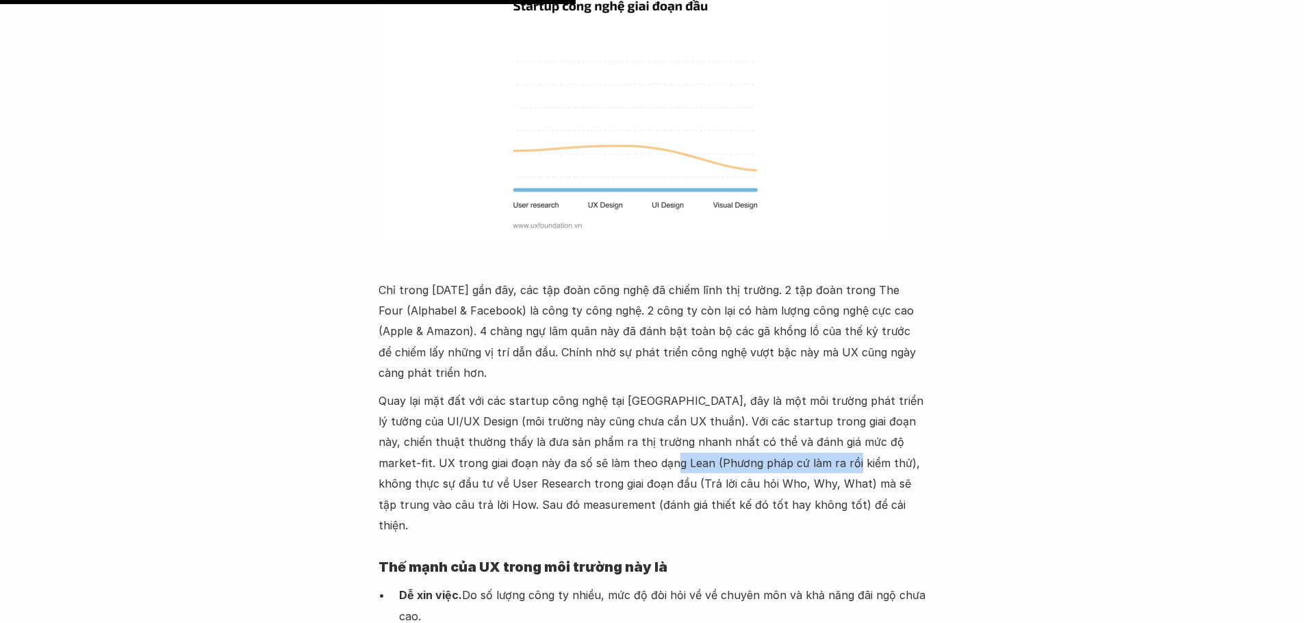
drag, startPoint x: 589, startPoint y: 335, endPoint x: 770, endPoint y: 341, distance: 180.8
click at [768, 391] on p "Quay lại mặt đất với các startup công nghệ tại Việt Nam, đây là một môi trường …" at bounding box center [651, 464] width 547 height 146
click at [787, 391] on p "Quay lại mặt đất với các startup công nghệ tại Việt Nam, đây là một môi trường …" at bounding box center [651, 464] width 547 height 146
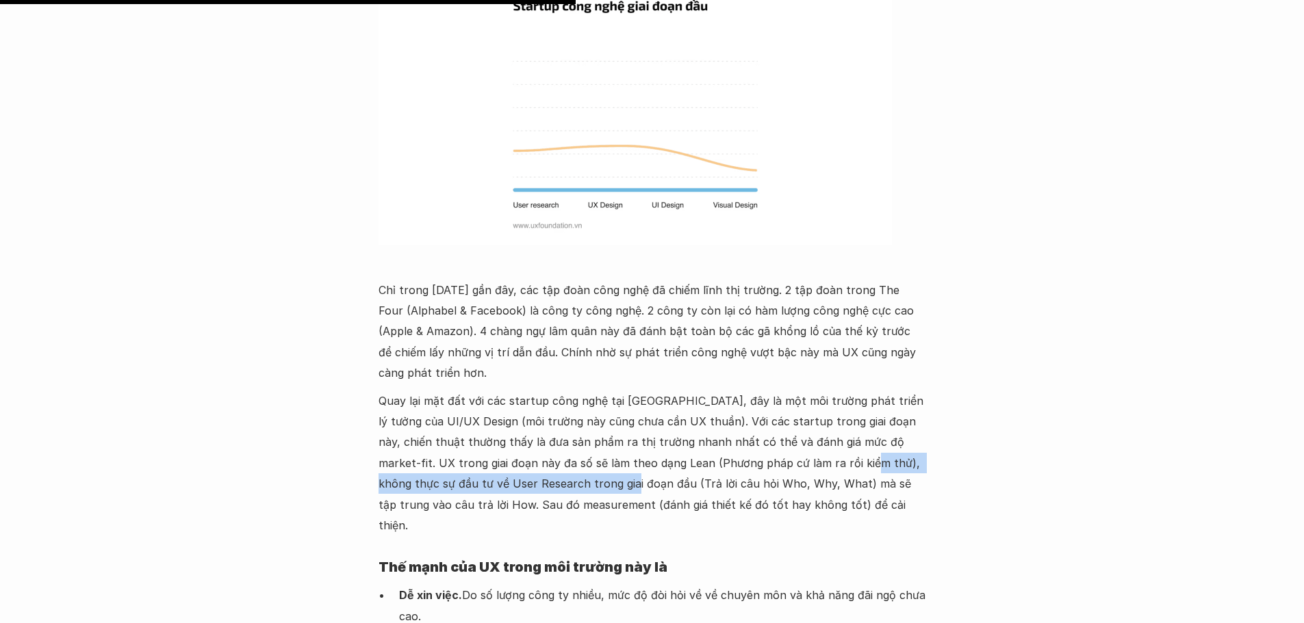
drag, startPoint x: 784, startPoint y: 334, endPoint x: 554, endPoint y: 353, distance: 230.0
click at [554, 391] on p "Quay lại mặt đất với các startup công nghệ tại Việt Nam, đây là một môi trường …" at bounding box center [651, 464] width 547 height 146
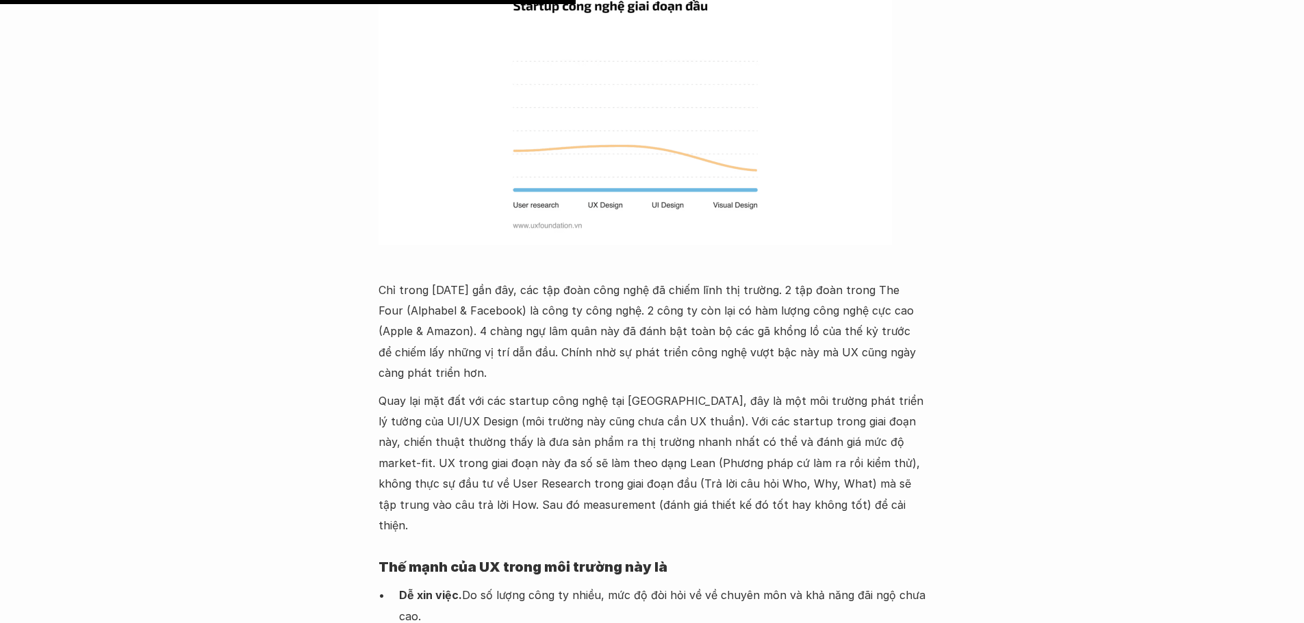
drag, startPoint x: 567, startPoint y: 355, endPoint x: 563, endPoint y: 370, distance: 15.6
click at [567, 391] on p "Quay lại mặt đất với các startup công nghệ tại Việt Nam, đây là một môi trường …" at bounding box center [651, 464] width 547 height 146
drag, startPoint x: 559, startPoint y: 360, endPoint x: 728, endPoint y: 358, distance: 169.0
click at [728, 391] on p "Quay lại mặt đất với các startup công nghệ tại Việt Nam, đây là một môi trường …" at bounding box center [651, 464] width 547 height 146
click at [773, 391] on p "Quay lại mặt đất với các startup công nghệ tại Việt Nam, đây là một môi trường …" at bounding box center [651, 464] width 547 height 146
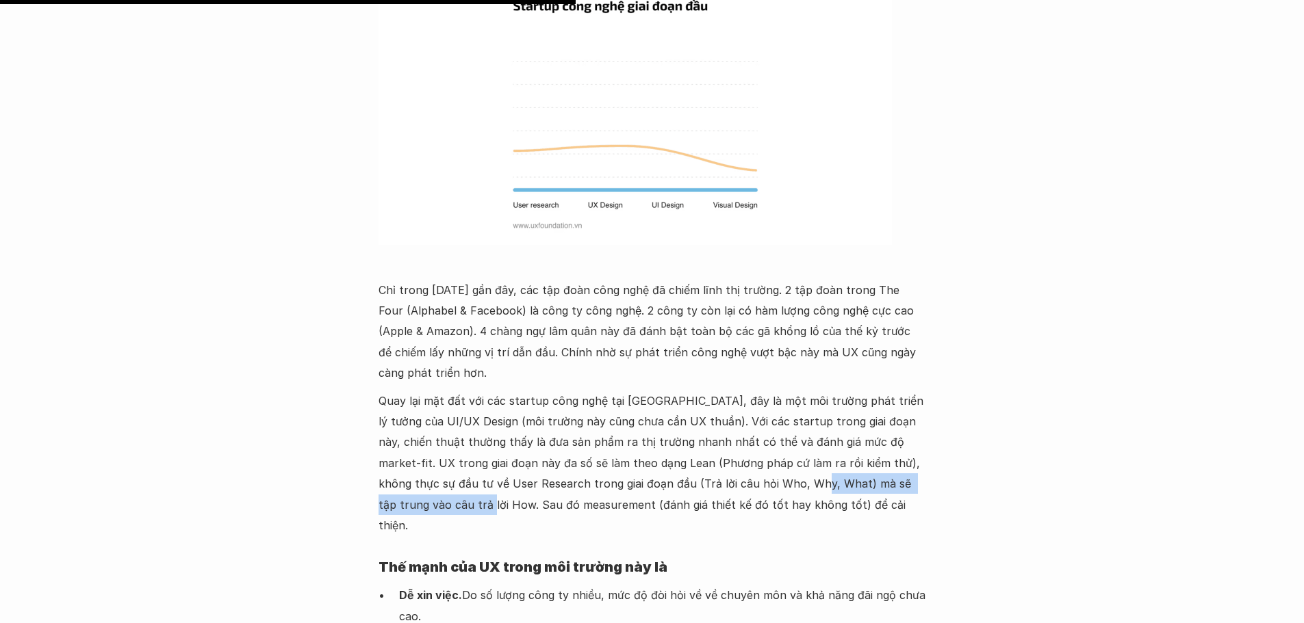
drag, startPoint x: 732, startPoint y: 355, endPoint x: 927, endPoint y: 359, distance: 194.4
click at [480, 391] on p "Quay lại mặt đất với các startup công nghệ tại Việt Nam, đây là một môi trường …" at bounding box center [651, 464] width 547 height 146
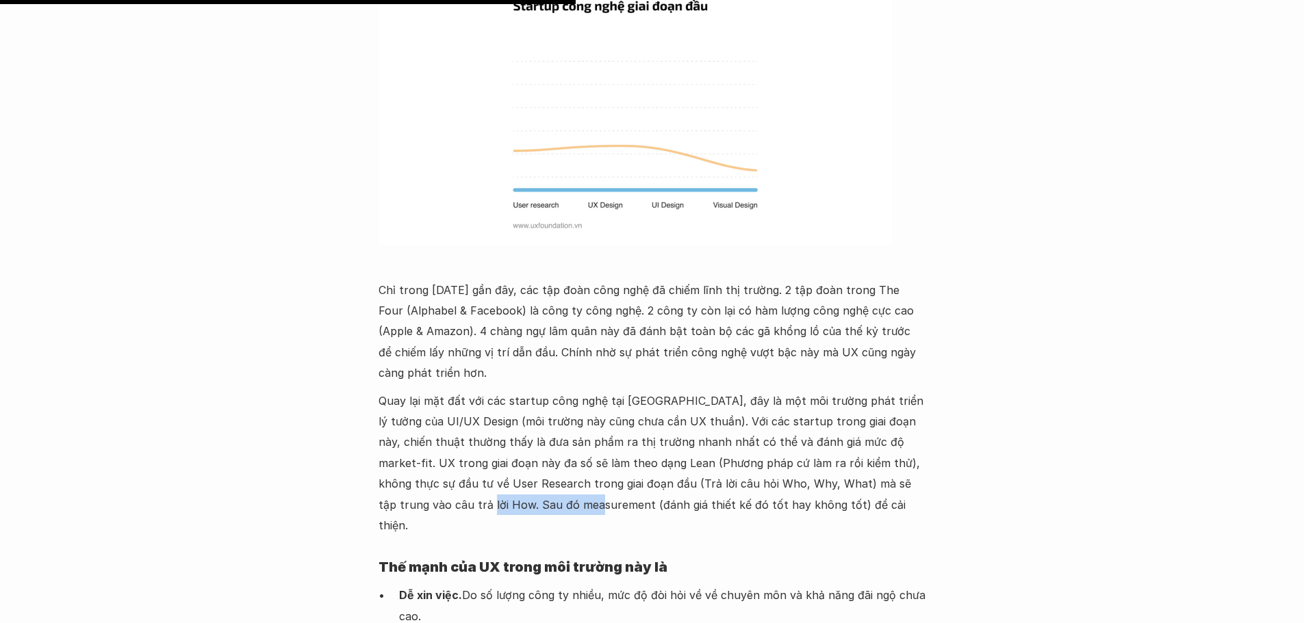
drag, startPoint x: 378, startPoint y: 377, endPoint x: 466, endPoint y: 378, distance: 87.6
click at [492, 391] on p "Quay lại mặt đất với các startup công nghệ tại Việt Nam, đây là một môi trường …" at bounding box center [651, 464] width 547 height 146
click at [466, 391] on p "Quay lại mặt đất với các startup công nghệ tại Việt Nam, đây là một môi trường …" at bounding box center [651, 464] width 547 height 146
click at [566, 391] on p "Quay lại mặt đất với các startup công nghệ tại Việt Nam, đây là một môi trường …" at bounding box center [651, 464] width 547 height 146
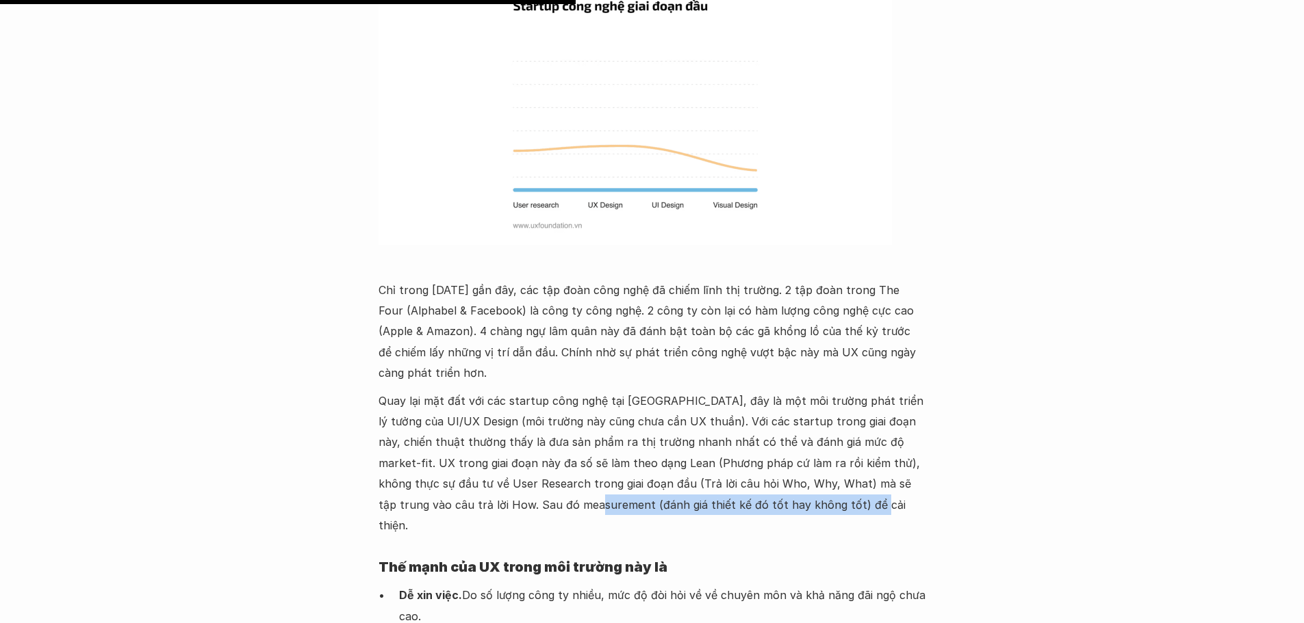
drag, startPoint x: 535, startPoint y: 378, endPoint x: 584, endPoint y: 417, distance: 62.7
click at [710, 395] on div "Chỉ trong 20 năm gần đây, các tập đoàn công nghệ đã chiếm lĩnh thị trường. 2 tậ…" at bounding box center [651, 555] width 547 height 1169
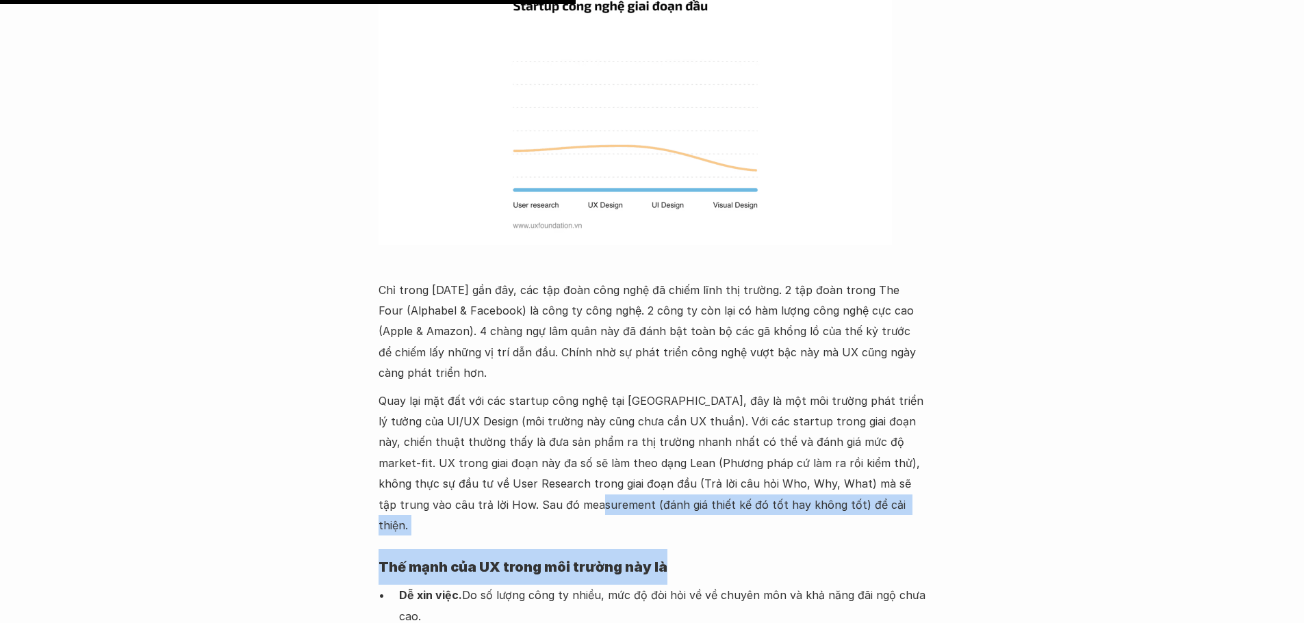
click at [576, 559] on strong "Thế mạnh của UX trong môi trường này là" at bounding box center [522, 567] width 289 height 16
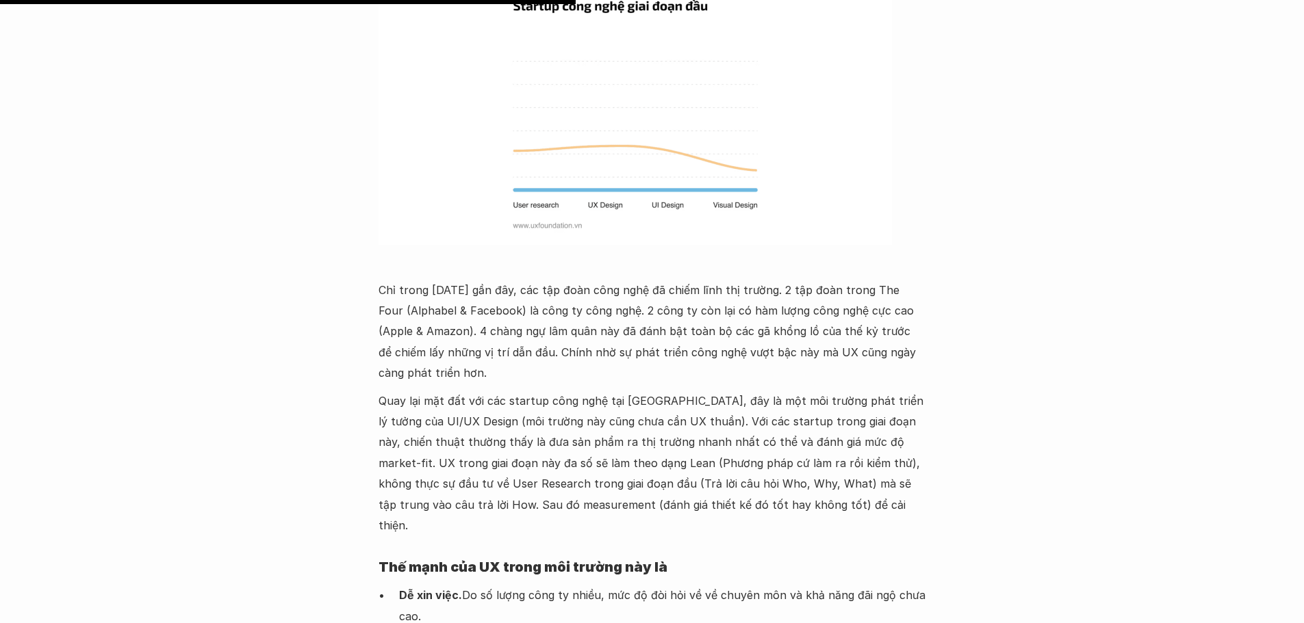
scroll to position [3969, 0]
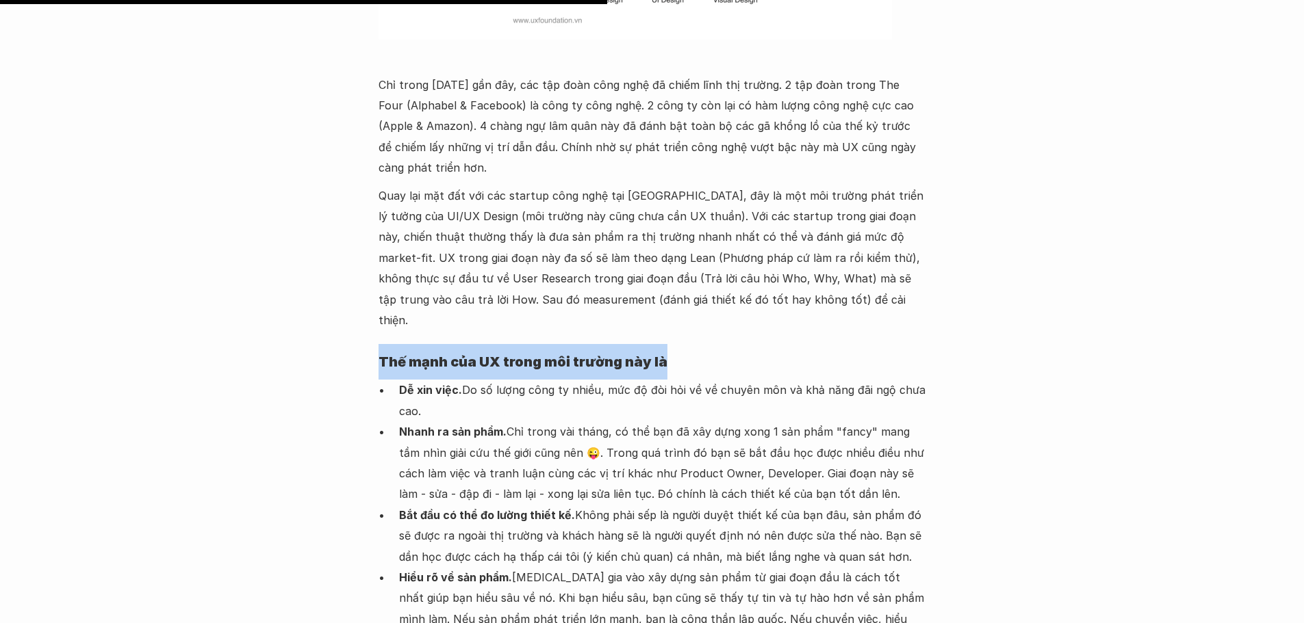
drag, startPoint x: 455, startPoint y: 209, endPoint x: 650, endPoint y: 221, distance: 195.4
click at [692, 344] on h4 "Thế mạnh của UX trong môi trường này là" at bounding box center [651, 362] width 547 height 36
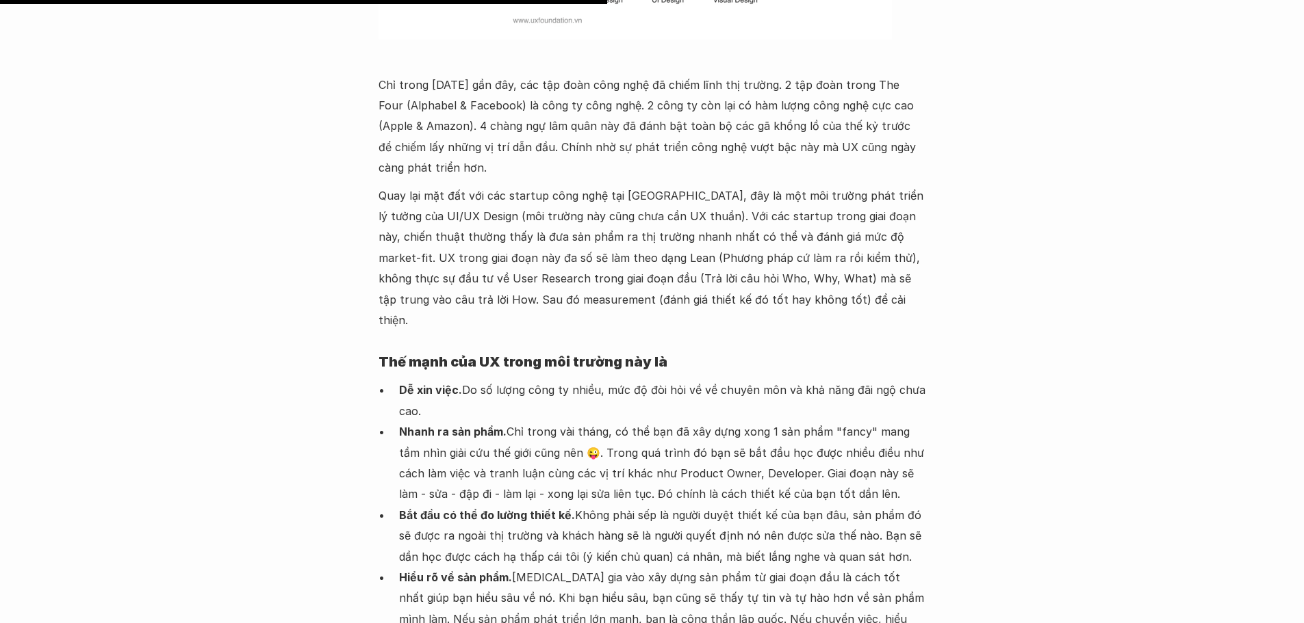
click at [443, 380] on p "Dễ xin việc. Do số lượng công ty nhiều, mức độ đòi hỏi về về chuyên môn và khả …" at bounding box center [662, 401] width 527 height 42
drag, startPoint x: 463, startPoint y: 240, endPoint x: 604, endPoint y: 246, distance: 141.1
click at [604, 380] on p "Dễ xin việc. Do số lượng công ty nhiều, mức độ đòi hỏi về về chuyên môn và khả …" at bounding box center [662, 401] width 527 height 42
click at [674, 380] on p "Dễ xin việc. Do số lượng công ty nhiều, mức độ đòi hỏi về về chuyên môn và khả …" at bounding box center [662, 401] width 527 height 42
drag, startPoint x: 607, startPoint y: 242, endPoint x: 855, endPoint y: 268, distance: 249.0
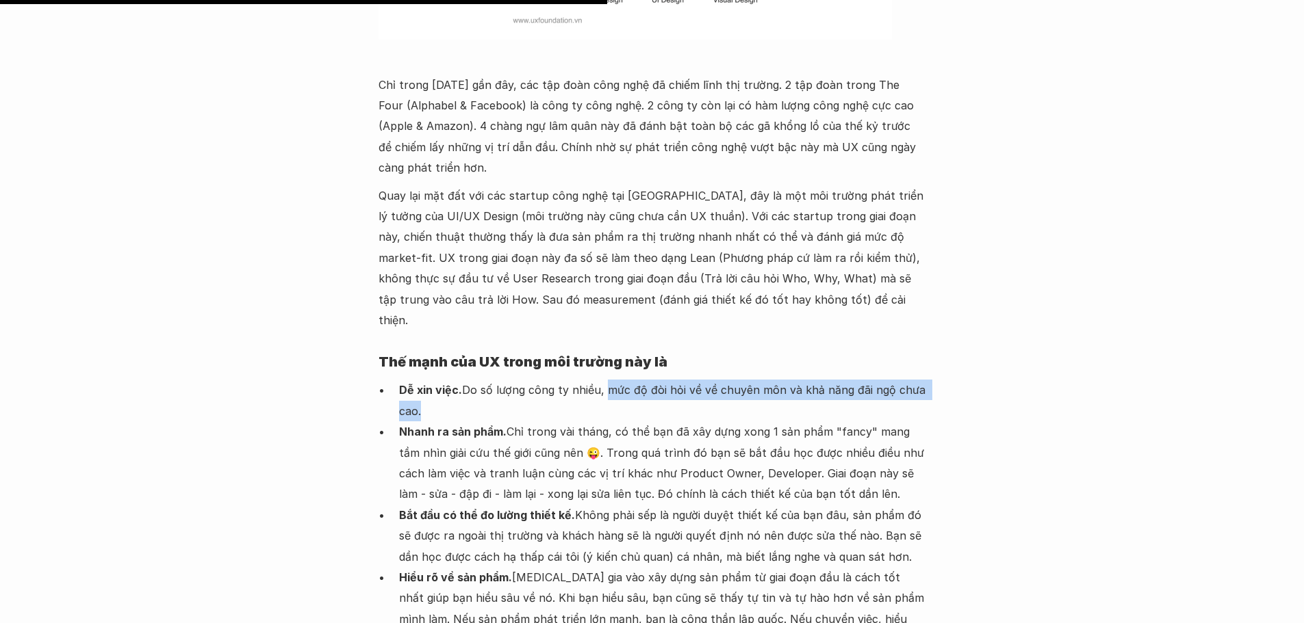
click at [855, 380] on p "Dễ xin việc. Do số lượng công ty nhiều, mức độ đòi hỏi về về chuyên môn và khả …" at bounding box center [662, 401] width 527 height 42
click at [779, 422] on p "Nhanh ra sản phẩm. Chỉ trong vài tháng, có thể bạn đã xây dựng xong 1 sản phẩm …" at bounding box center [662, 463] width 527 height 83
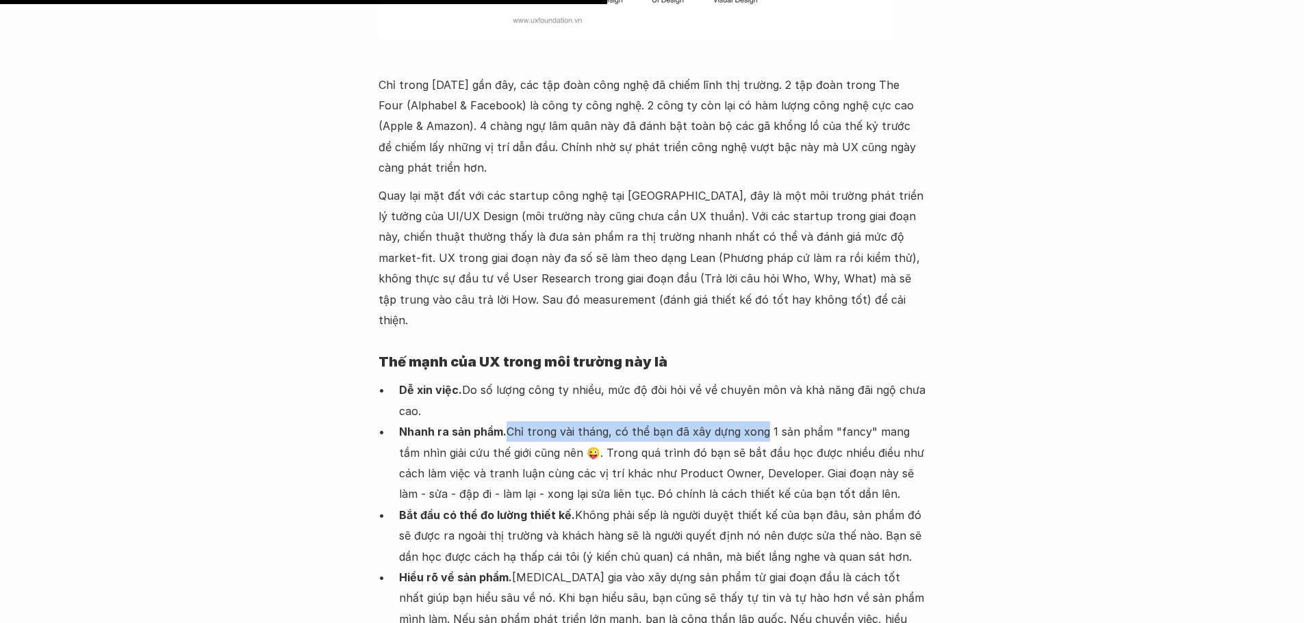
drag, startPoint x: 542, startPoint y: 284, endPoint x: 761, endPoint y: 291, distance: 219.1
click at [761, 422] on p "Nhanh ra sản phẩm. Chỉ trong vài tháng, có thể bạn đã xây dựng xong 1 sản phẩm …" at bounding box center [662, 463] width 527 height 83
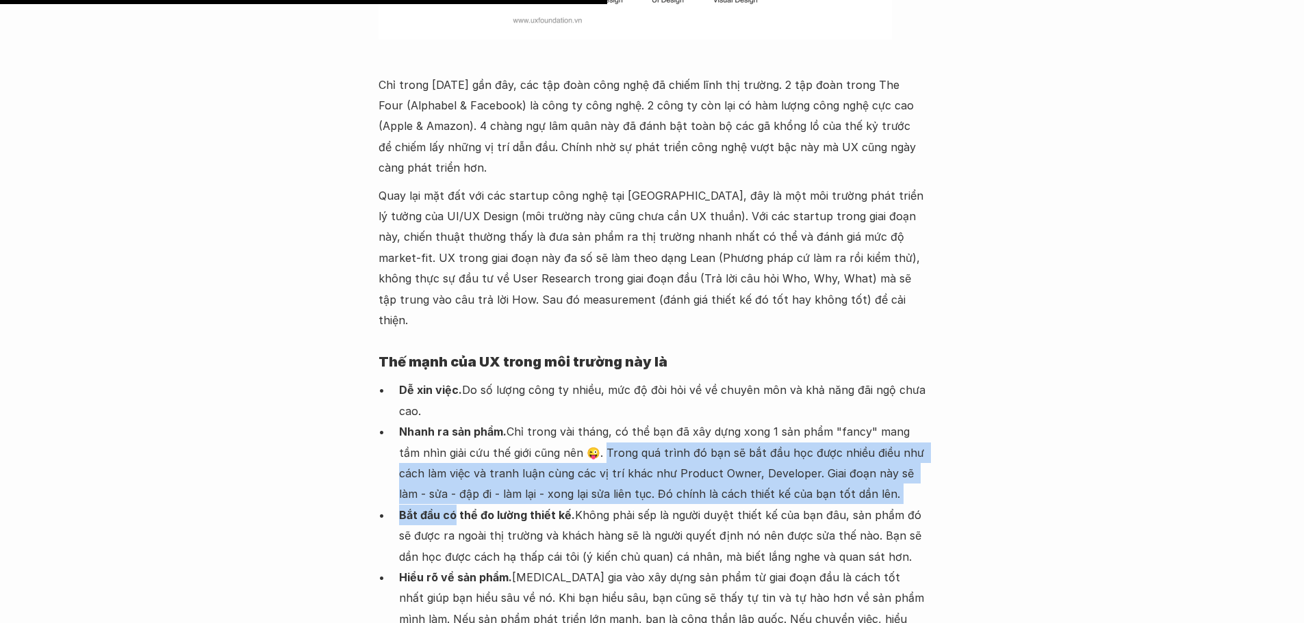
drag, startPoint x: 580, startPoint y: 306, endPoint x: 424, endPoint y: 363, distance: 166.0
click at [452, 380] on ul "Dễ xin việc. Do số lượng công ty nhiều, mức độ đòi hỏi về về chuyên môn và khả …" at bounding box center [651, 526] width 547 height 292
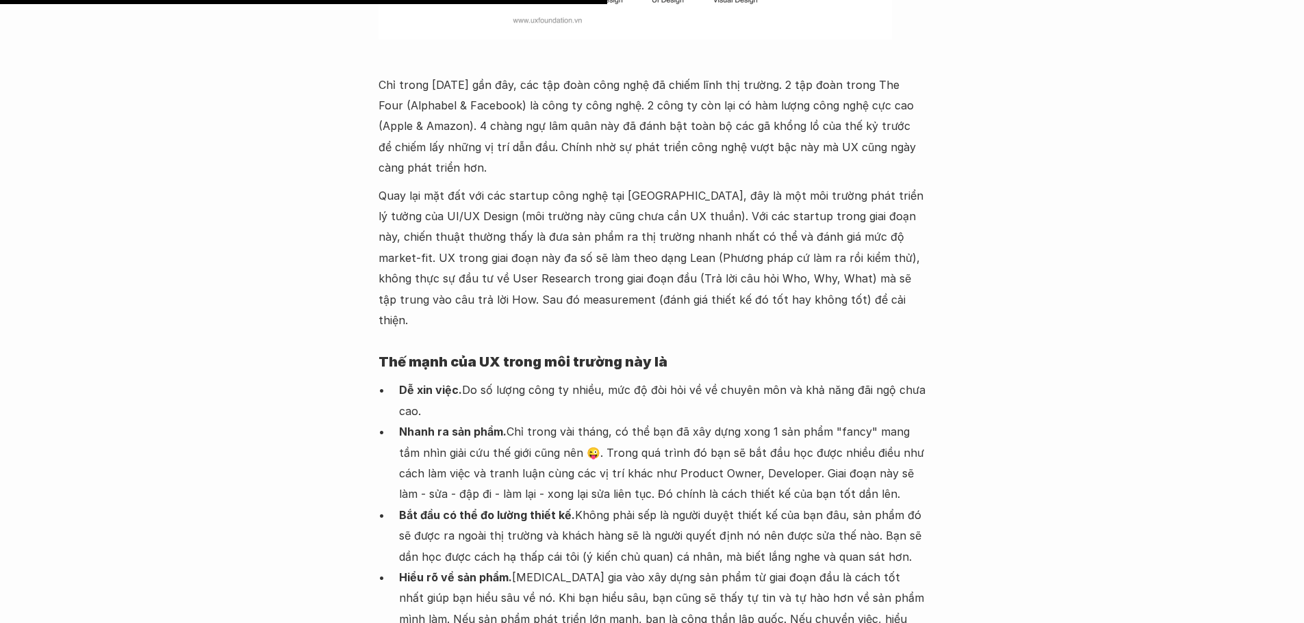
click at [563, 505] on p "Bắt đầu có thể đo lường thiết kế. Không phải sếp là người duyệt thiết kế của bạ…" at bounding box center [662, 536] width 527 height 62
drag, startPoint x: 457, startPoint y: 364, endPoint x: 595, endPoint y: 370, distance: 138.4
click at [579, 505] on p "Bắt đầu có thể đo lường thiết kế. Không phải sếp là người duyệt thiết kế của bạ…" at bounding box center [662, 536] width 527 height 62
click at [599, 505] on p "Bắt đầu có thể đo lường thiết kế. Không phải sếp là người duyệt thiết kế của bạ…" at bounding box center [662, 536] width 527 height 62
drag, startPoint x: 576, startPoint y: 365, endPoint x: 946, endPoint y: 366, distance: 370.9
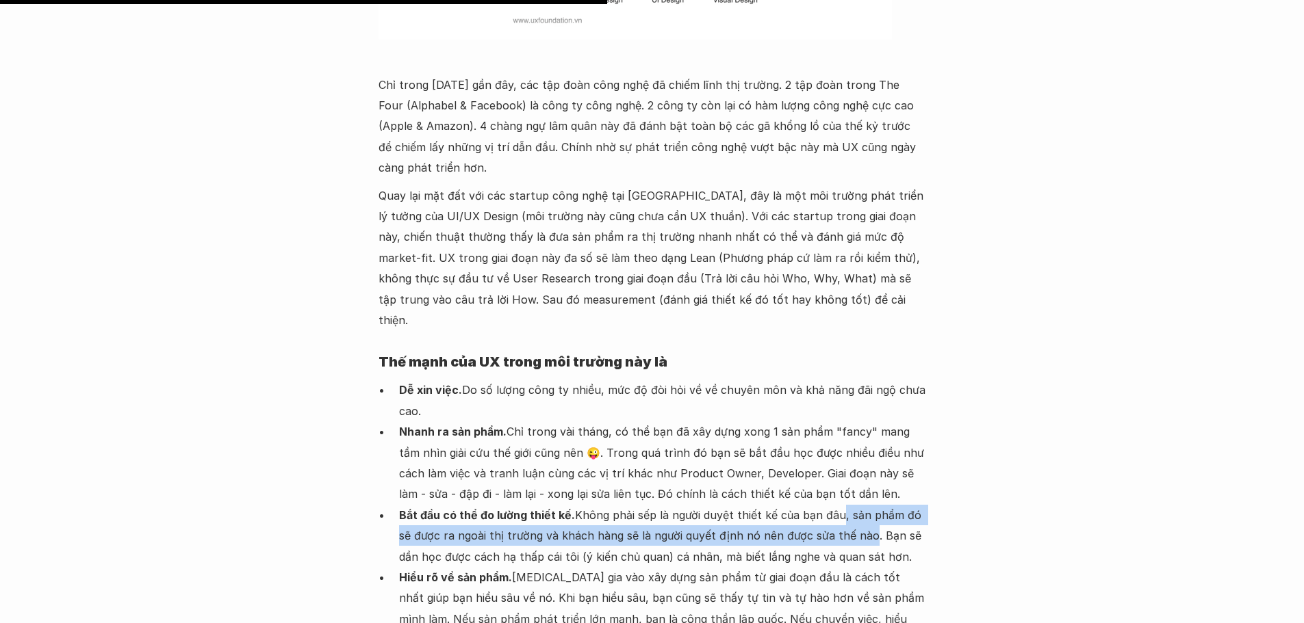
drag, startPoint x: 838, startPoint y: 370, endPoint x: 851, endPoint y: 386, distance: 20.9
click at [848, 505] on p "Bắt đầu có thể đo lường thiết kế. Không phải sếp là người duyệt thiết kế của bạ…" at bounding box center [662, 536] width 527 height 62
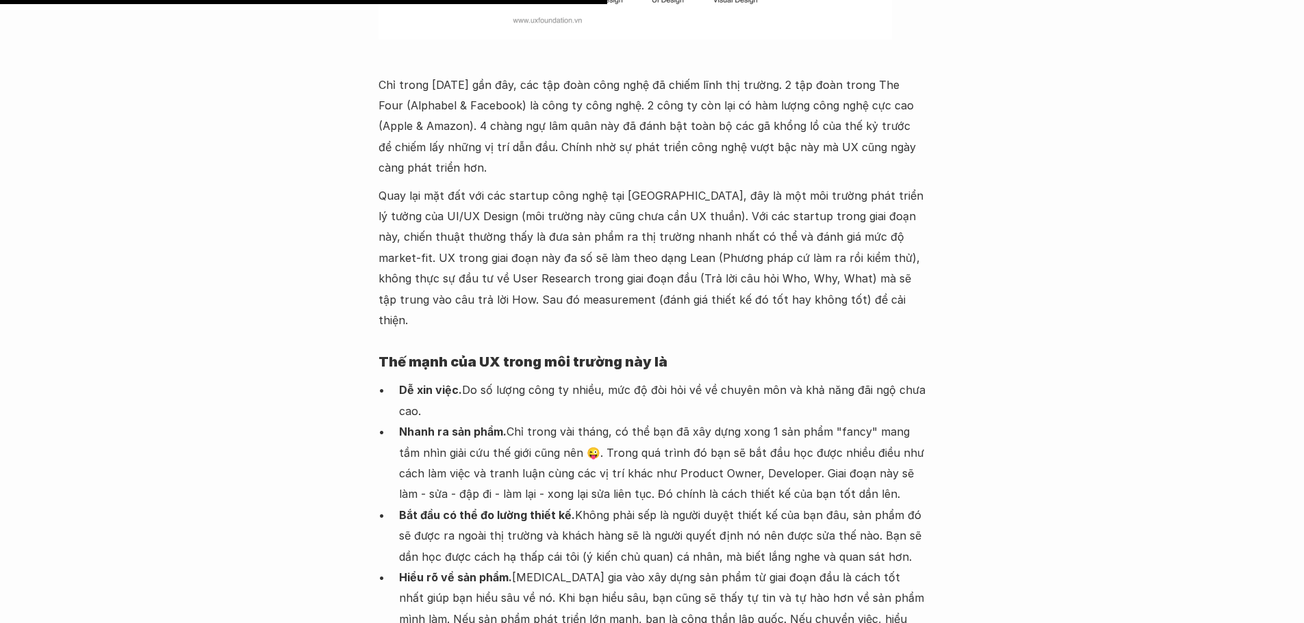
drag, startPoint x: 899, startPoint y: 386, endPoint x: 862, endPoint y: 389, distance: 36.4
click at [895, 505] on p "Bắt đầu có thể đo lường thiết kế. Không phải sếp là người duyệt thiết kế của bạ…" at bounding box center [662, 536] width 527 height 62
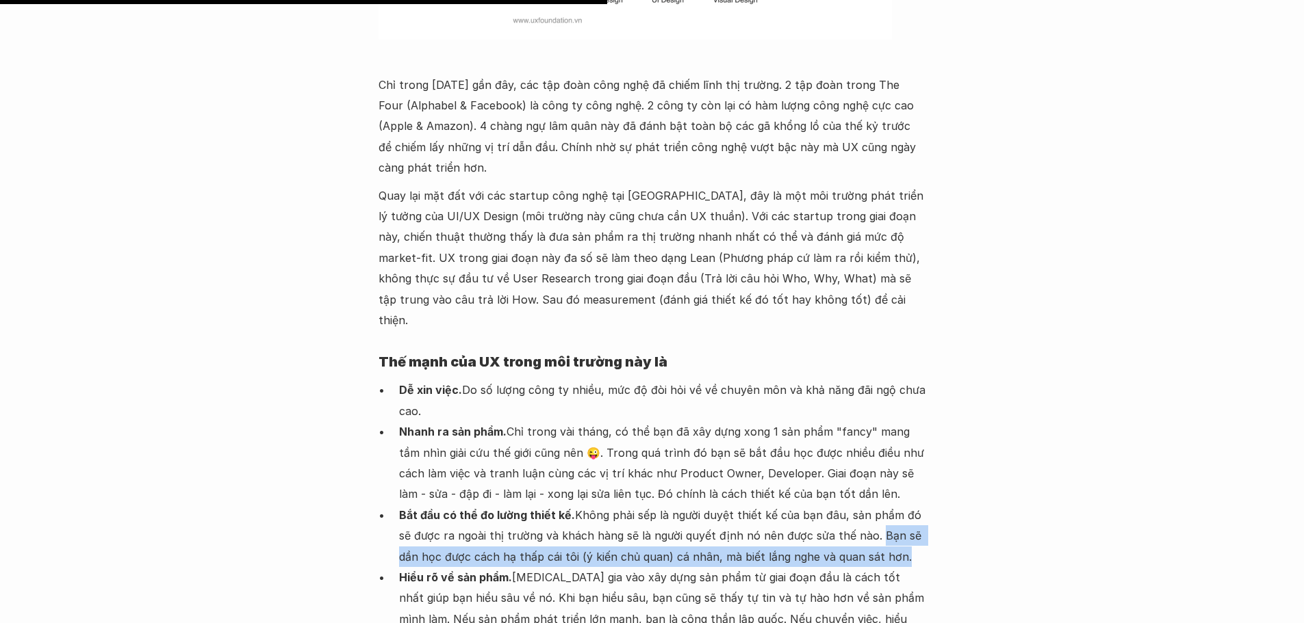
drag, startPoint x: 855, startPoint y: 387, endPoint x: 879, endPoint y: 411, distance: 33.4
click at [879, 505] on p "Bắt đầu có thể đo lường thiết kế. Không phải sếp là người duyệt thiết kế của bạ…" at bounding box center [662, 536] width 527 height 62
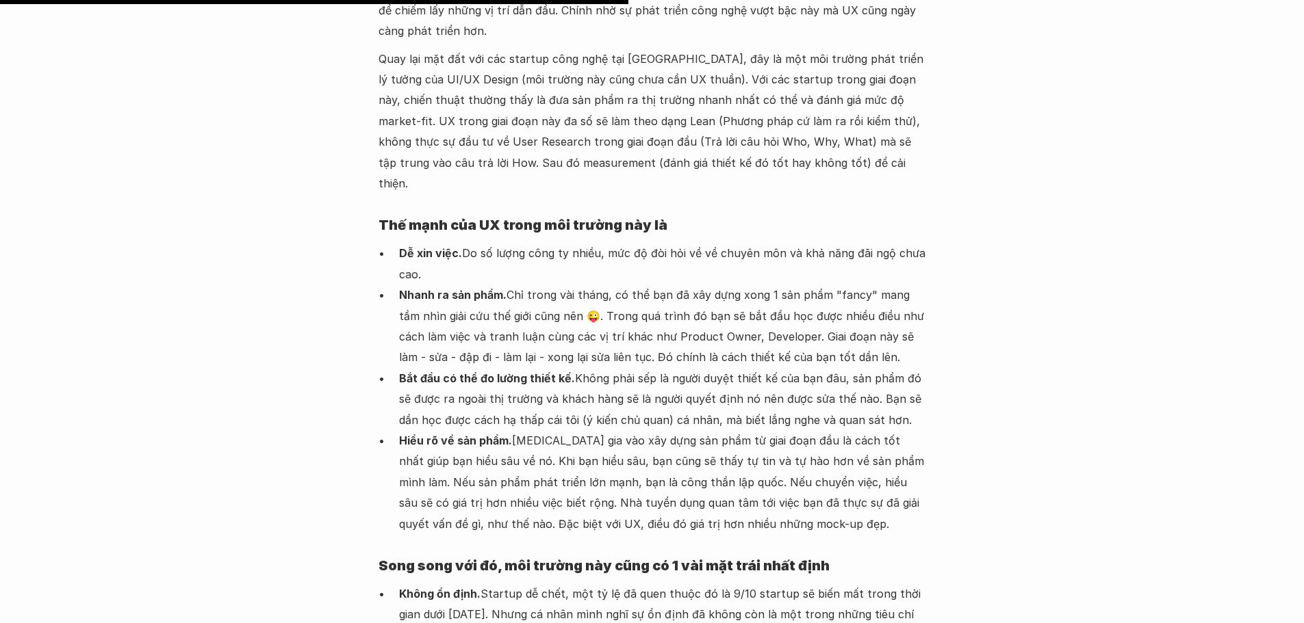
click at [526, 430] on p "Hiểu rõ về sản phẩm. Tham gia vào xây dựng sản phẩm từ giai đoạn đầu là cách tố…" at bounding box center [662, 482] width 527 height 104
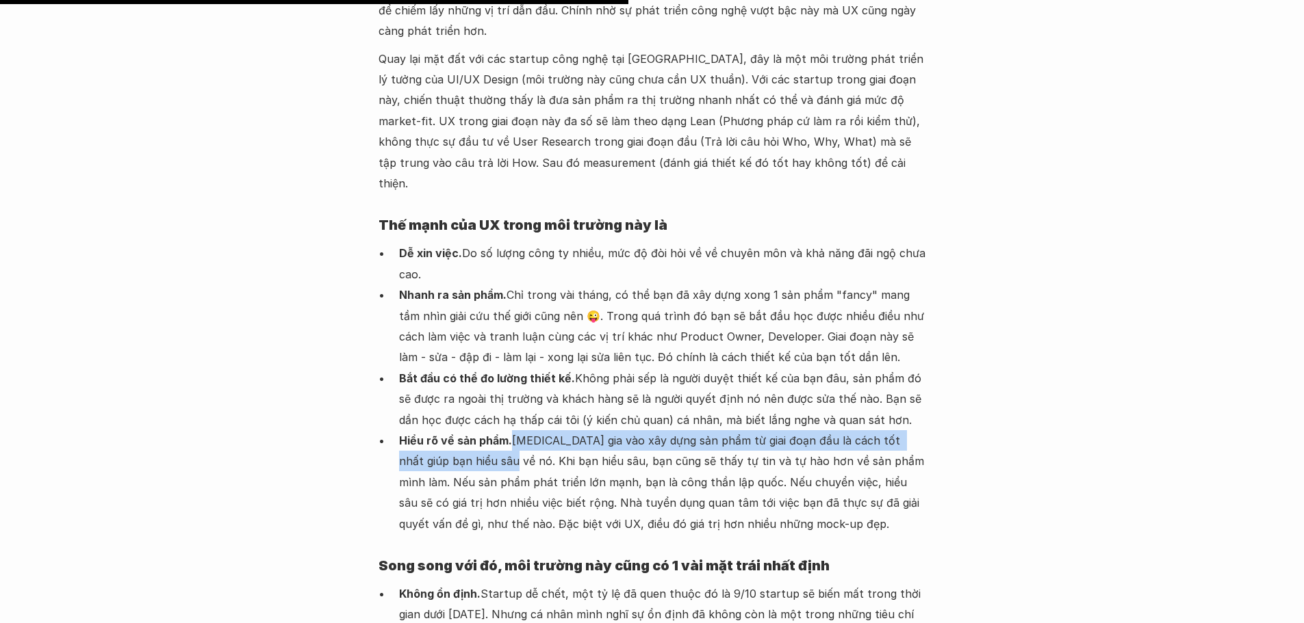
drag, startPoint x: 513, startPoint y: 290, endPoint x: 492, endPoint y: 320, distance: 36.8
click at [492, 430] on p "Hiểu rõ về sản phẩm. Tham gia vào xây dựng sản phẩm từ giai đoạn đầu là cách tố…" at bounding box center [662, 482] width 527 height 104
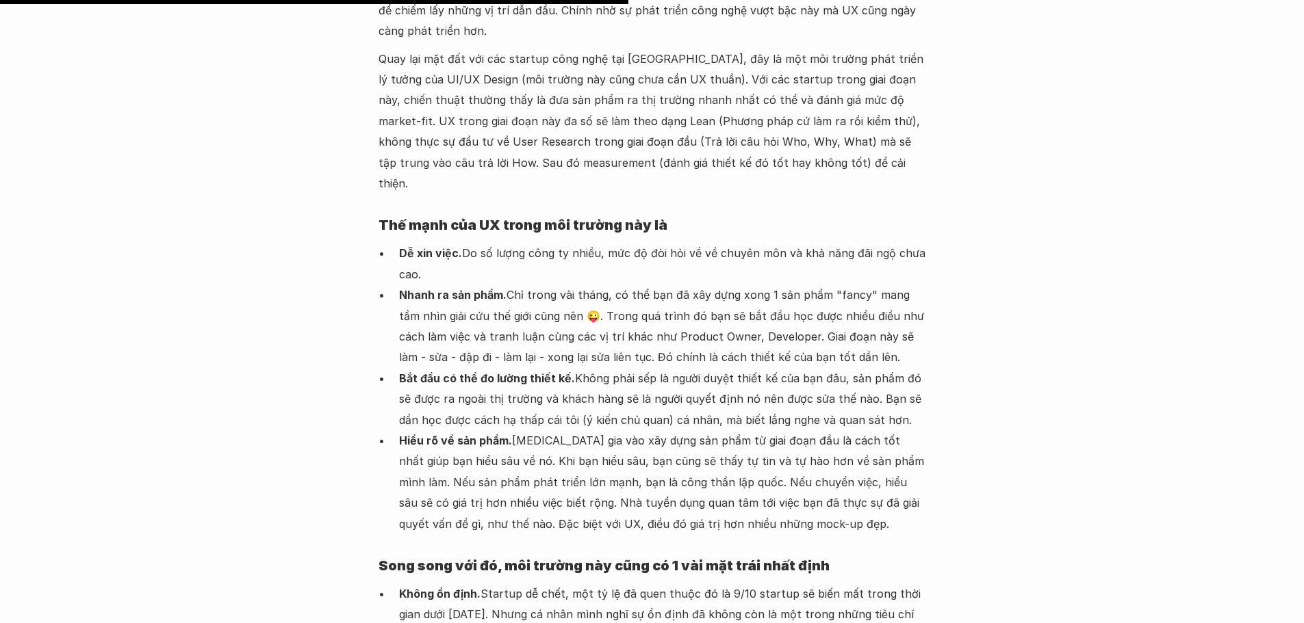
click at [512, 430] on p "Hiểu rõ về sản phẩm. Tham gia vào xây dựng sản phẩm từ giai đoạn đầu là cách tố…" at bounding box center [662, 482] width 527 height 104
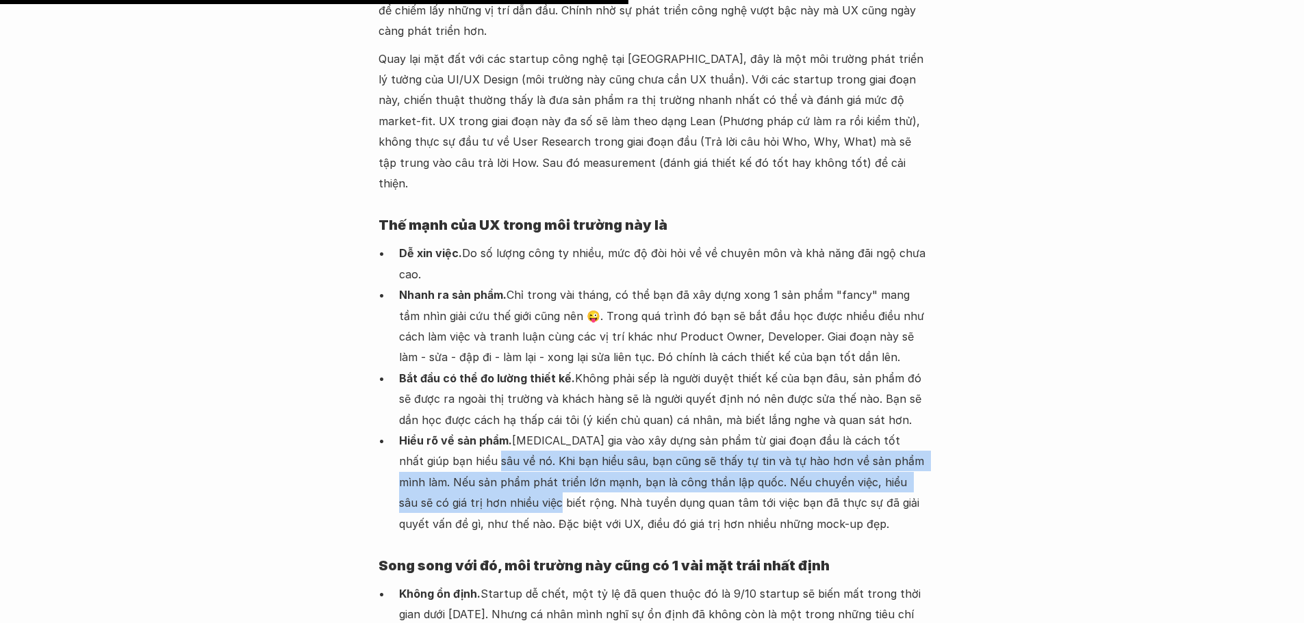
drag, startPoint x: 476, startPoint y: 310, endPoint x: 256, endPoint y: 502, distance: 291.5
click at [474, 430] on p "Hiểu rõ về sản phẩm. Tham gia vào xây dựng sản phẩm từ giai đoạn đầu là cách tố…" at bounding box center [662, 482] width 527 height 104
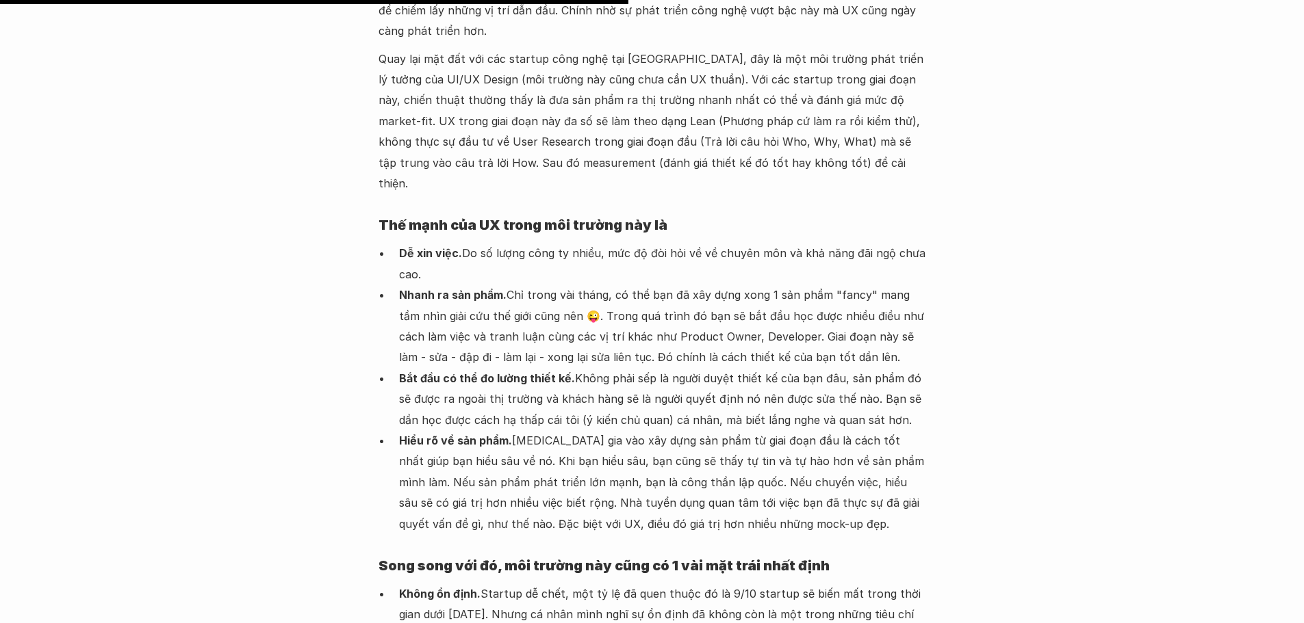
click at [612, 391] on div "Chỉ trong 20 năm gần đây, các tập đoàn công nghệ đã chiếm lĩnh thị trường. 2 tậ…" at bounding box center [651, 213] width 547 height 1169
drag, startPoint x: 445, startPoint y: 378, endPoint x: 573, endPoint y: 386, distance: 128.2
click at [541, 430] on p "Hiểu rõ về sản phẩm. Tham gia vào xây dựng sản phẩm từ giai đoạn đầu là cách tố…" at bounding box center [662, 482] width 527 height 104
click at [573, 430] on p "Hiểu rõ về sản phẩm. Tham gia vào xây dựng sản phẩm từ giai đoạn đầu là cách tố…" at bounding box center [662, 482] width 527 height 104
drag, startPoint x: 532, startPoint y: 367, endPoint x: 764, endPoint y: 374, distance: 232.1
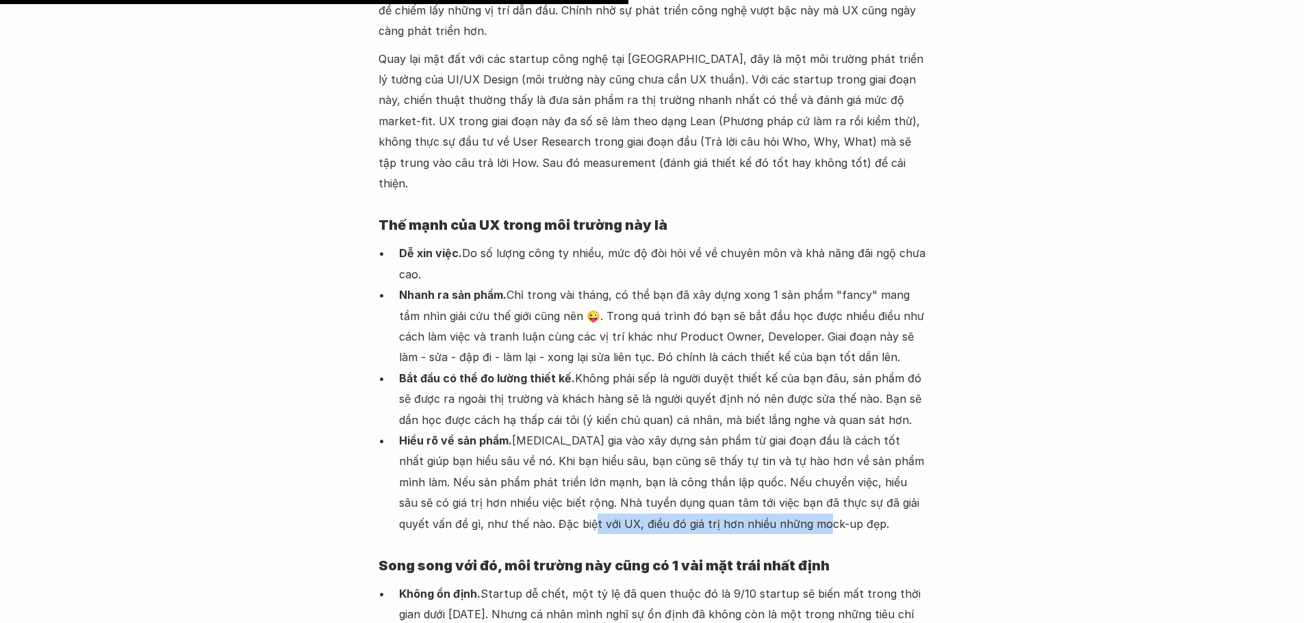
click at [764, 430] on p "Hiểu rõ về sản phẩm. Tham gia vào xây dựng sản phẩm từ giai đoạn đầu là cách tố…" at bounding box center [662, 482] width 527 height 104
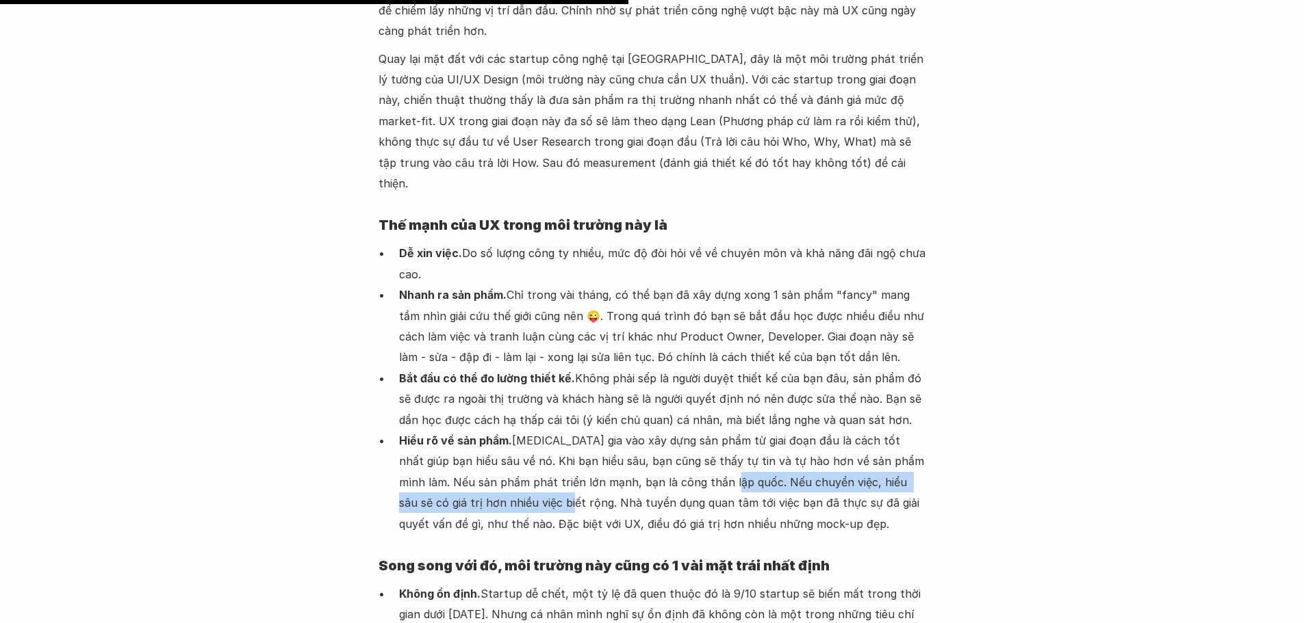
drag, startPoint x: 706, startPoint y: 334, endPoint x: 518, endPoint y: 359, distance: 189.2
click at [513, 430] on p "Hiểu rõ về sản phẩm. Tham gia vào xây dựng sản phẩm từ giai đoạn đầu là cách tố…" at bounding box center [662, 482] width 527 height 104
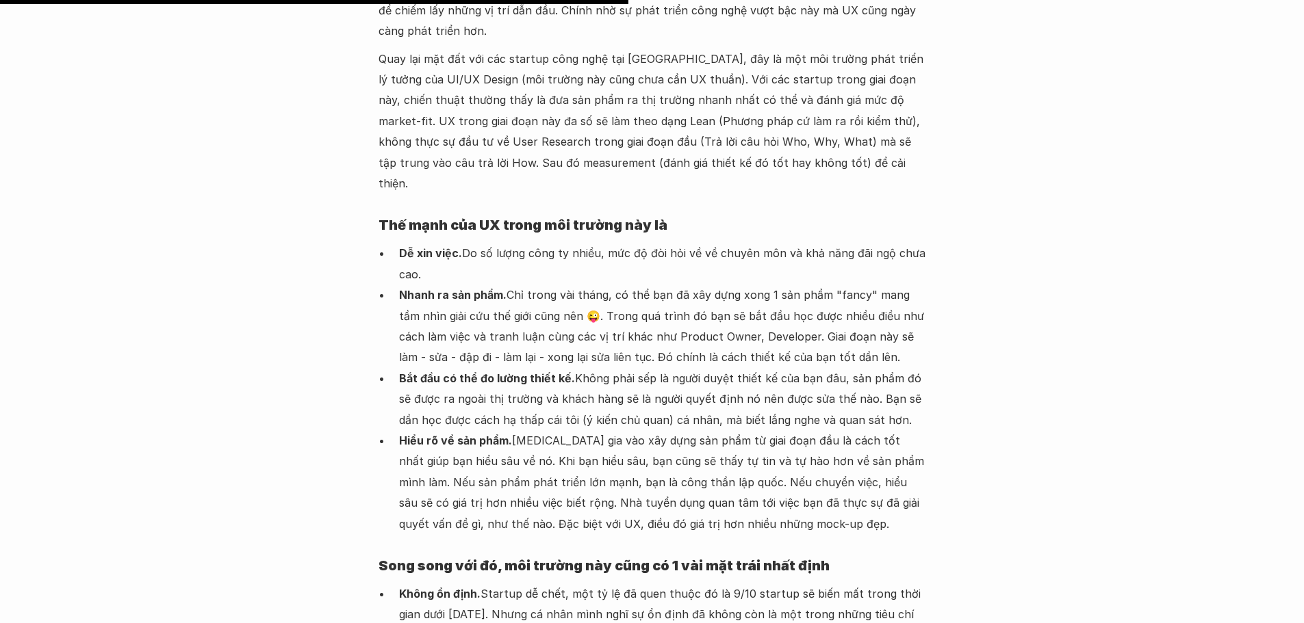
click at [579, 430] on p "Hiểu rõ về sản phẩm. Tham gia vào xây dựng sản phẩm từ giai đoạn đầu là cách tố…" at bounding box center [662, 482] width 527 height 104
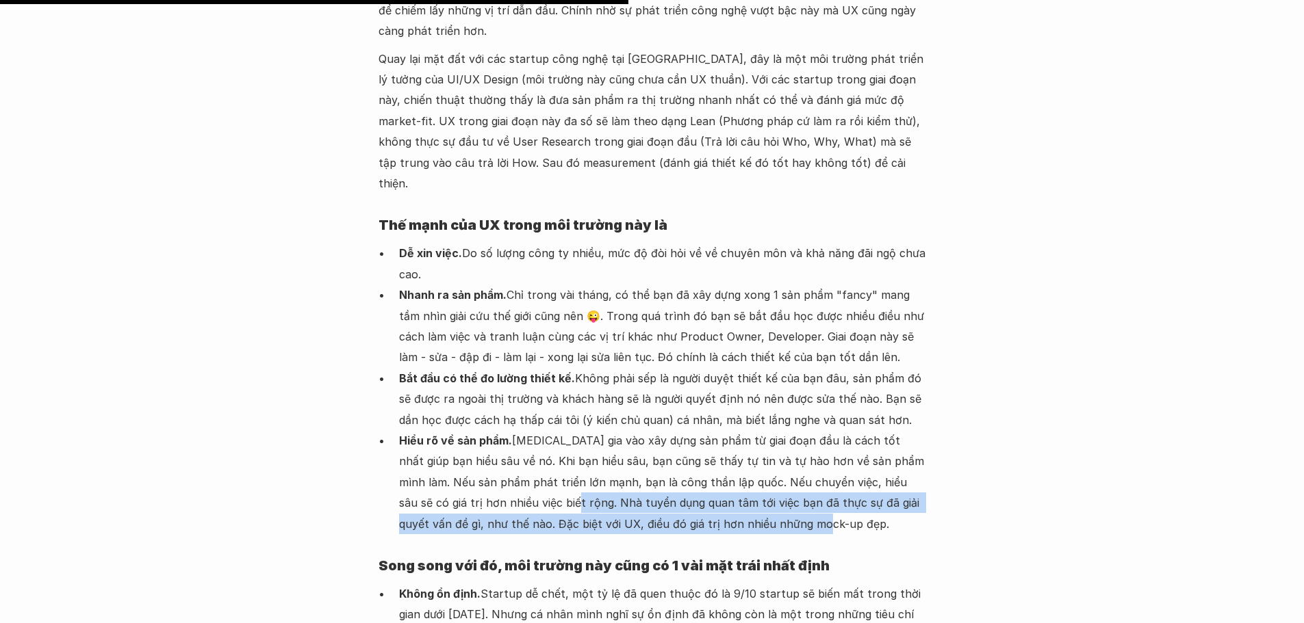
drag, startPoint x: 520, startPoint y: 354, endPoint x: 905, endPoint y: 378, distance: 385.3
click at [905, 430] on p "Hiểu rõ về sản phẩm. Tham gia vào xây dựng sản phẩm từ giai đoạn đầu là cách tố…" at bounding box center [662, 482] width 527 height 104
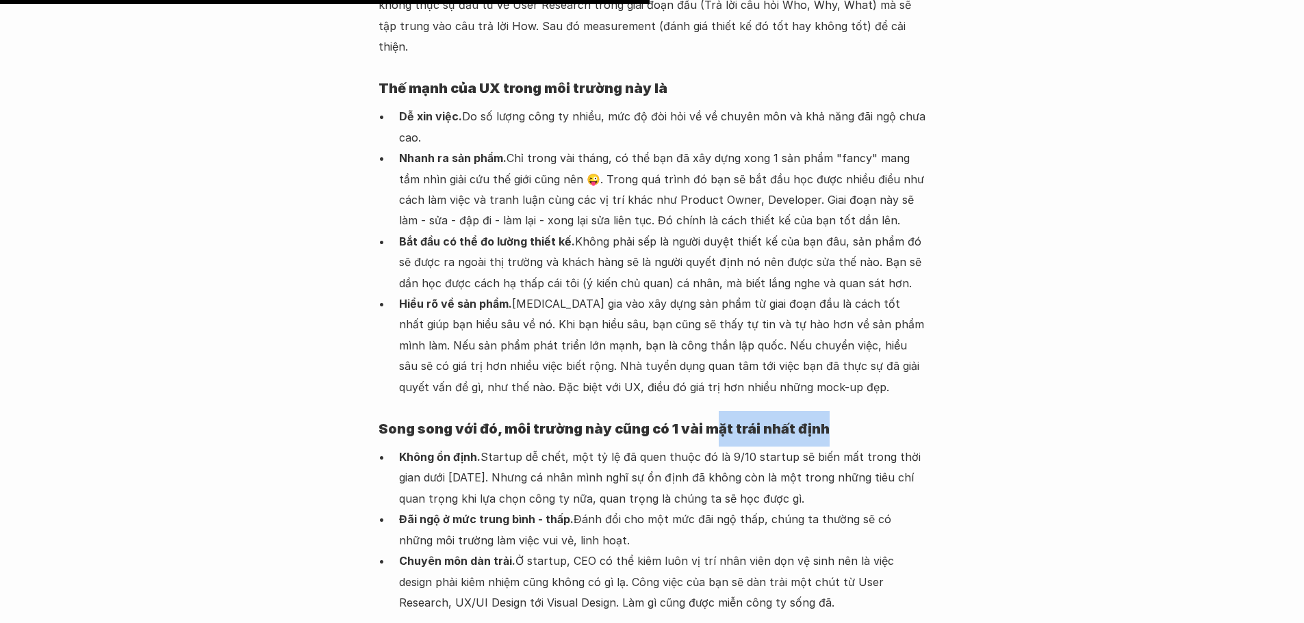
drag, startPoint x: 716, startPoint y: 275, endPoint x: 784, endPoint y: 292, distance: 69.7
click at [824, 411] on h4 "Song song với đó, môi trường này cũng có 1 vài mặt trái nhất định" at bounding box center [651, 429] width 547 height 36
click at [653, 421] on strong "Song song với đó, môi trường này cũng có 1 vài mặt trái nhất định" at bounding box center [603, 429] width 451 height 16
drag, startPoint x: 489, startPoint y: 283, endPoint x: 793, endPoint y: 285, distance: 303.8
click at [814, 421] on strong "Song song với đó, môi trường này cũng có 1 vài mặt trái nhất định" at bounding box center [603, 429] width 451 height 16
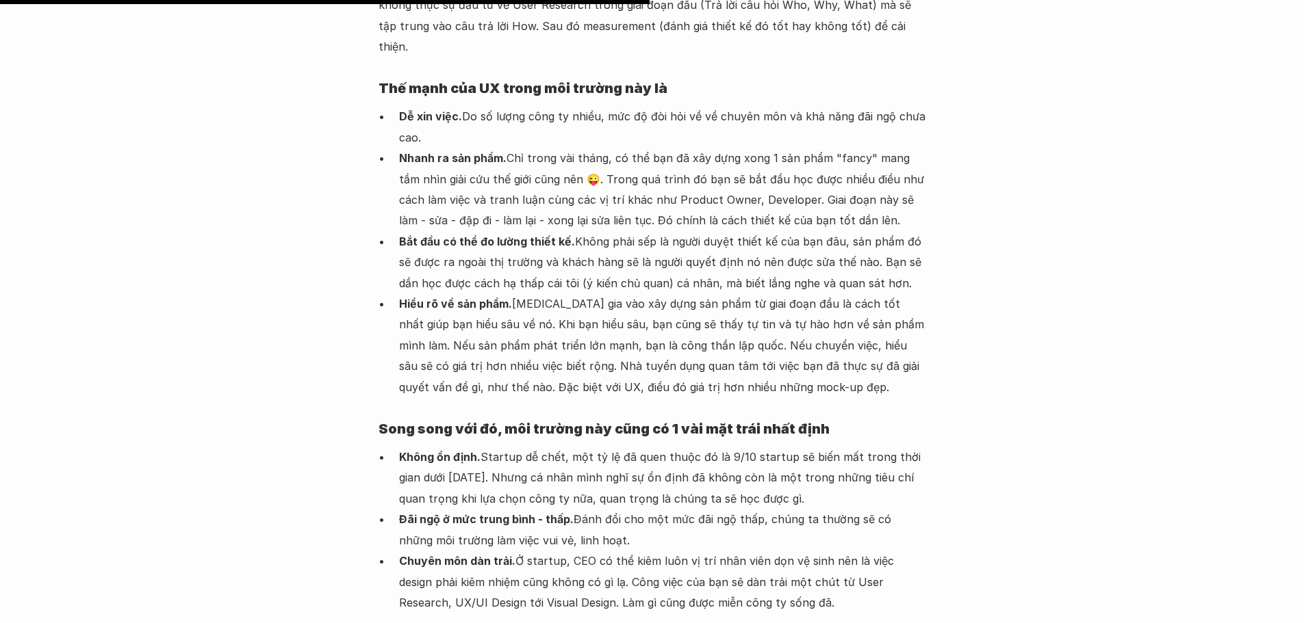
drag, startPoint x: 545, startPoint y: 346, endPoint x: 428, endPoint y: 342, distance: 117.1
click at [543, 447] on p "Không ổn định. Startup dễ chết, một tỷ lệ đã quen thuộc đó là 9/10 startup sẽ b…" at bounding box center [662, 478] width 527 height 62
drag, startPoint x: 399, startPoint y: 308, endPoint x: 478, endPoint y: 308, distance: 79.4
click at [478, 450] on strong "Không ổn định." at bounding box center [439, 457] width 81 height 14
click at [524, 447] on p "Không ổn định. Startup dễ chết, một tỷ lệ đã quen thuộc đó là 9/10 startup sẽ b…" at bounding box center [662, 478] width 527 height 62
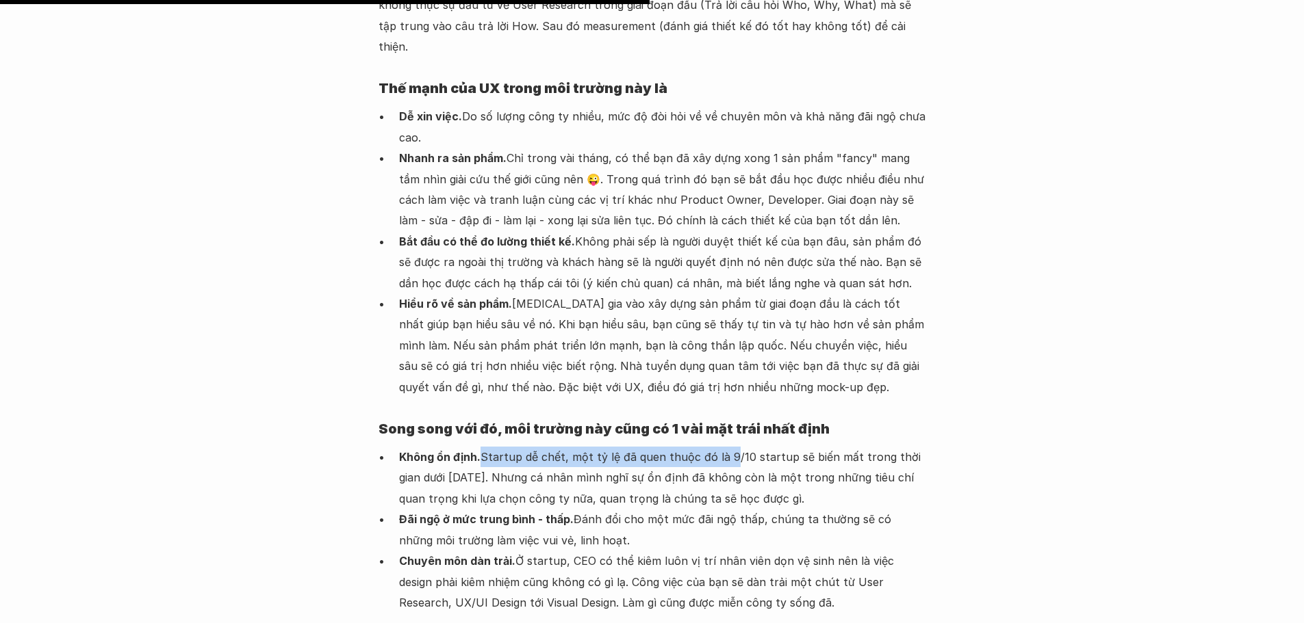
drag, startPoint x: 480, startPoint y: 307, endPoint x: 727, endPoint y: 311, distance: 246.4
click at [727, 447] on p "Không ổn định. Startup dễ chết, một tỷ lệ đã quen thuộc đó là 9/10 startup sẽ b…" at bounding box center [662, 478] width 527 height 62
click at [797, 447] on p "Không ổn định. Startup dễ chết, một tỷ lệ đã quen thuộc đó là 9/10 startup sẽ b…" at bounding box center [662, 478] width 527 height 62
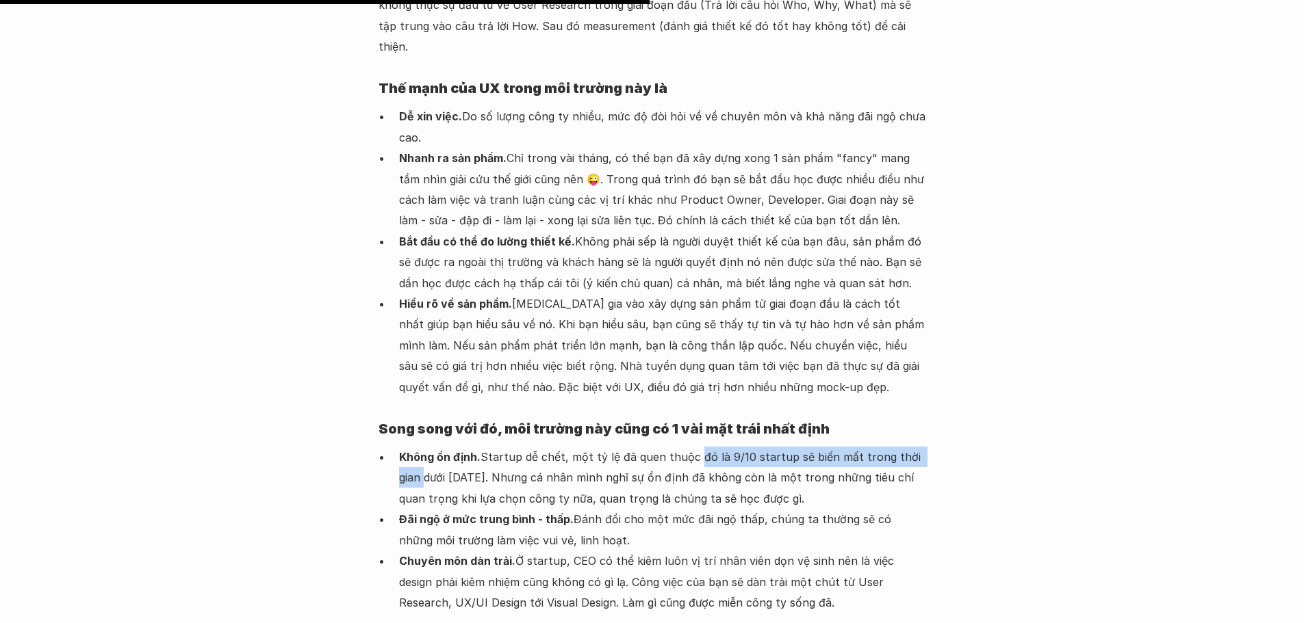
drag, startPoint x: 696, startPoint y: 311, endPoint x: 904, endPoint y: 314, distance: 208.1
click at [912, 447] on p "Không ổn định. Startup dễ chết, một tỷ lệ đã quen thuộc đó là 9/10 startup sẽ b…" at bounding box center [662, 478] width 527 height 62
click at [630, 509] on p "Đãi ngộ ở mức trung bình - thấp. Đánh đổi cho một mức đãi ngộ thấp, chúng ta th…" at bounding box center [662, 530] width 527 height 42
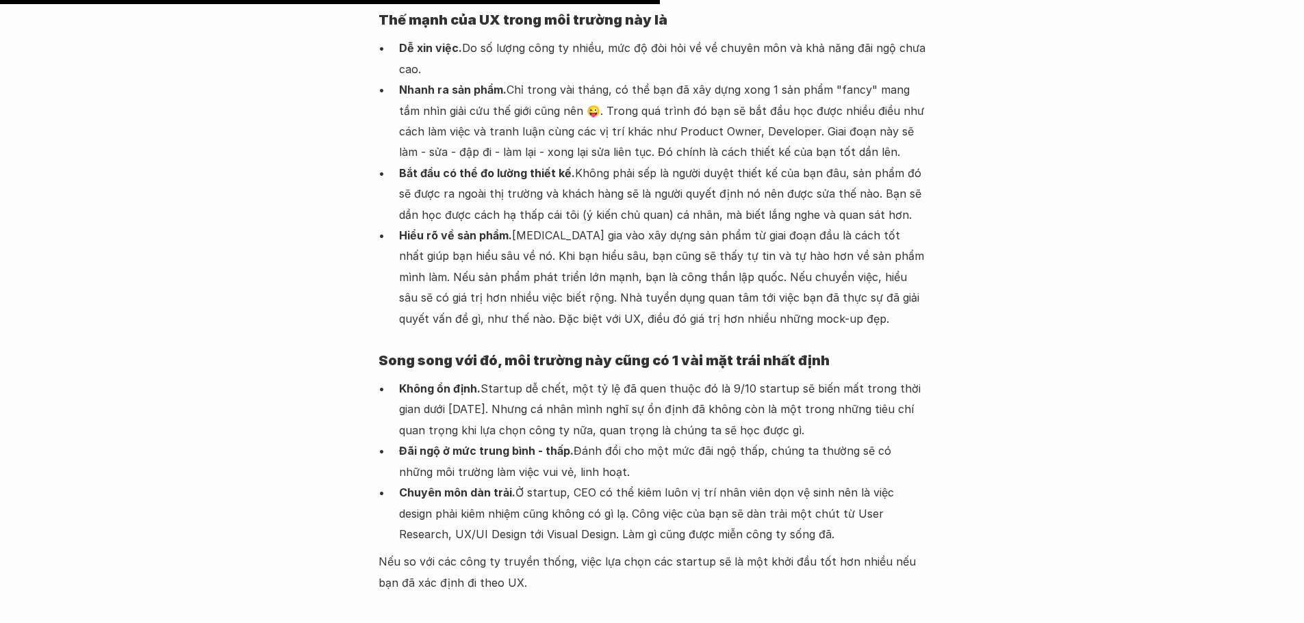
scroll to position [4380, 0]
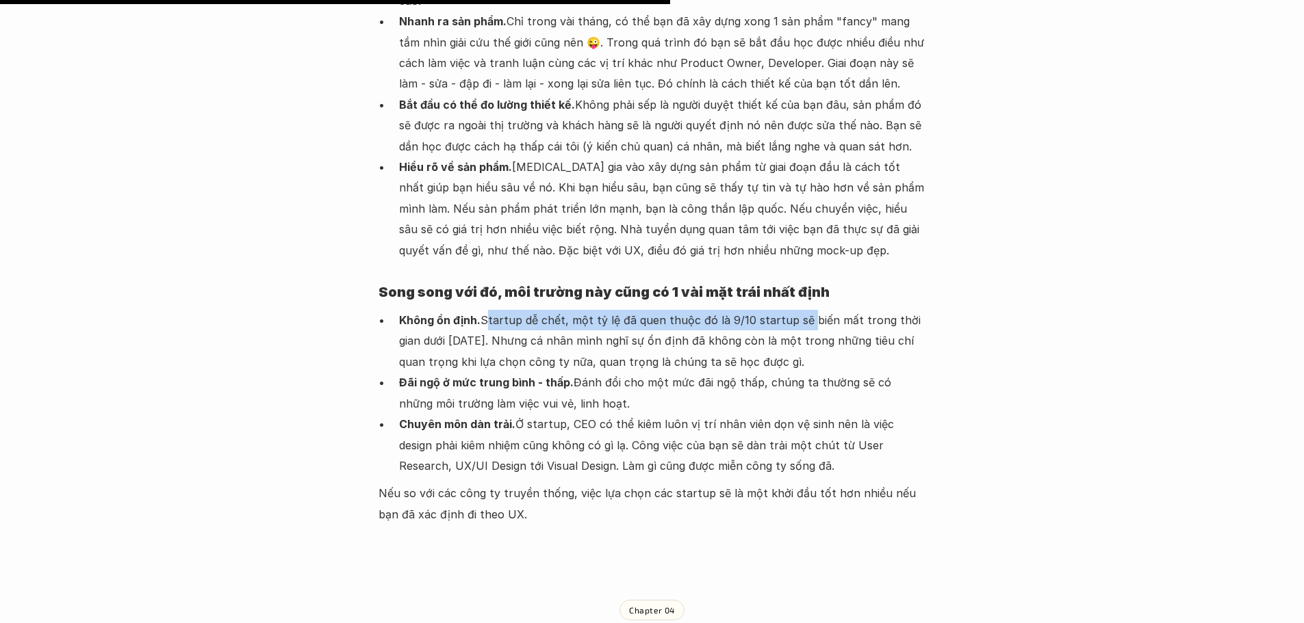
drag, startPoint x: 489, startPoint y: 170, endPoint x: 805, endPoint y: 172, distance: 316.2
click at [805, 310] on p "Không ổn định. Startup dễ chết, một tỷ lệ đã quen thuộc đó là 9/10 startup sẽ b…" at bounding box center [662, 341] width 527 height 62
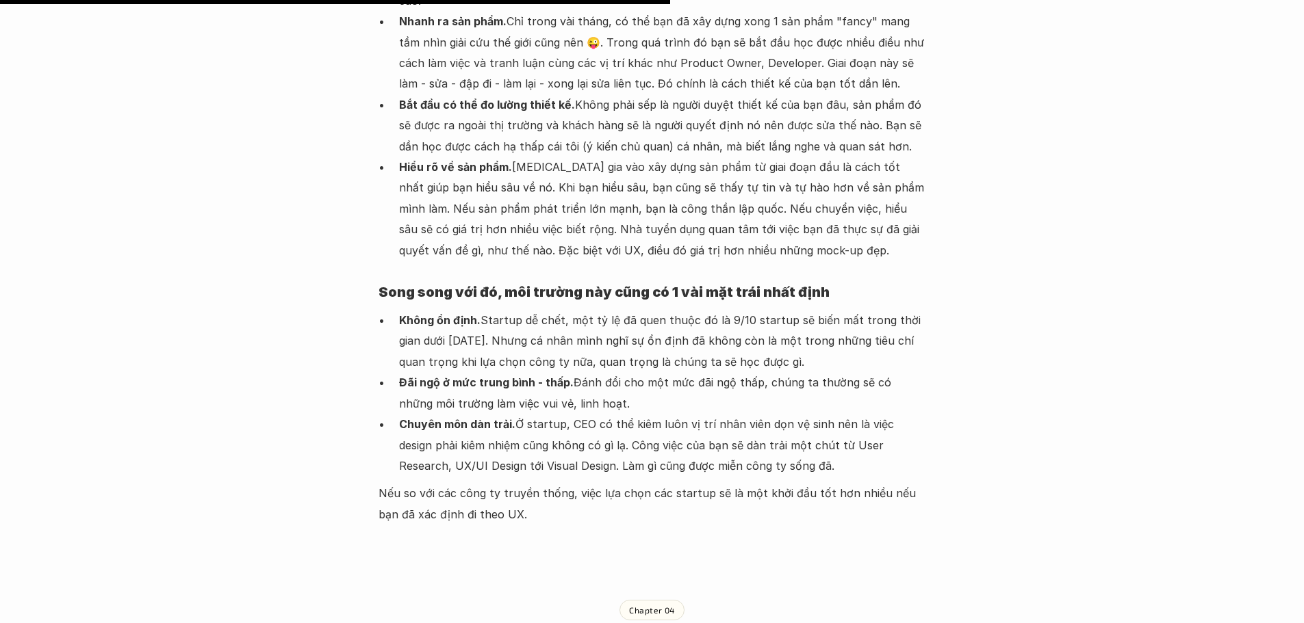
click at [695, 310] on p "Không ổn định. Startup dễ chết, một tỷ lệ đã quen thuộc đó là 9/10 startup sẽ b…" at bounding box center [662, 341] width 527 height 62
drag, startPoint x: 708, startPoint y: 177, endPoint x: 716, endPoint y: 176, distance: 8.2
click at [716, 310] on p "Không ổn định. Startup dễ chết, một tỷ lệ đã quen thuộc đó là 9/10 startup sẽ b…" at bounding box center [662, 341] width 527 height 62
drag, startPoint x: 629, startPoint y: 176, endPoint x: 703, endPoint y: 163, distance: 75.7
click at [630, 310] on p "Không ổn định. Startup dễ chết, một tỷ lệ đã quen thuộc đó là 9/10 startup sẽ b…" at bounding box center [662, 341] width 527 height 62
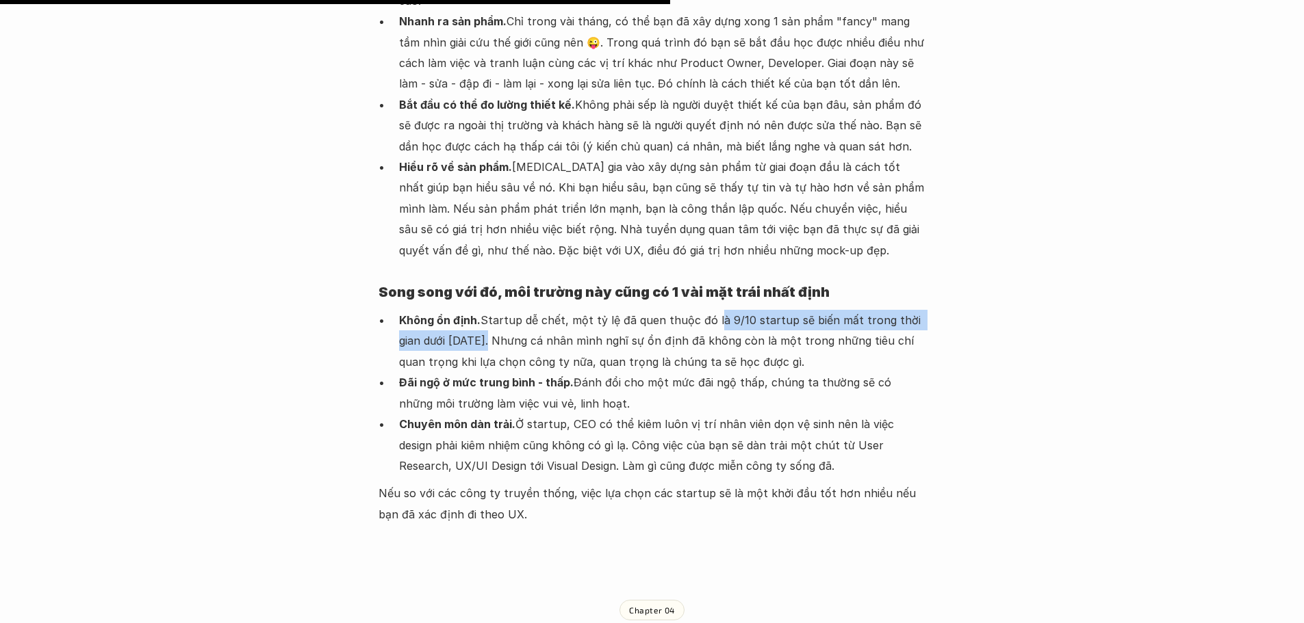
drag, startPoint x: 714, startPoint y: 165, endPoint x: 463, endPoint y: 196, distance: 253.8
click at [463, 310] on p "Không ổn định. Startup dễ chết, một tỷ lệ đã quen thuộc đó là 9/10 startup sẽ b…" at bounding box center [662, 341] width 527 height 62
click at [493, 310] on p "Không ổn định. Startup dễ chết, một tỷ lệ đã quen thuộc đó là 9/10 startup sẽ b…" at bounding box center [662, 341] width 527 height 62
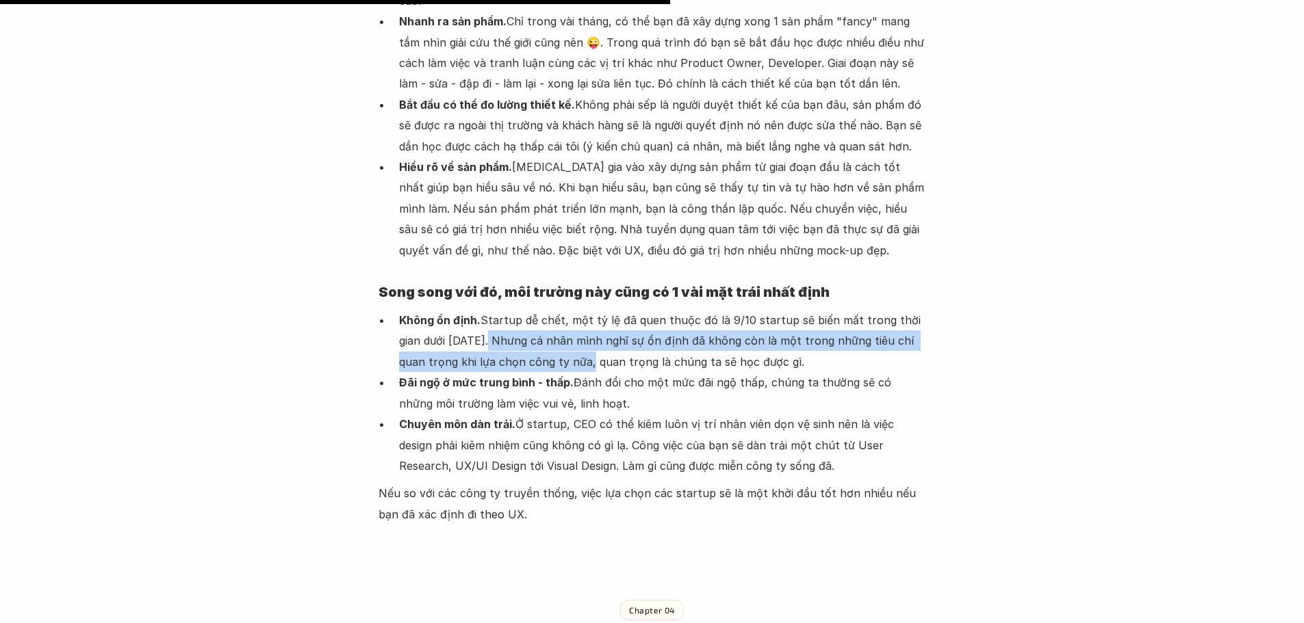
drag, startPoint x: 463, startPoint y: 194, endPoint x: 580, endPoint y: 214, distance: 118.1
click at [565, 310] on p "Không ổn định. Startup dễ chết, một tỷ lệ đã quen thuộc đó là 9/10 startup sẽ b…" at bounding box center [662, 341] width 527 height 62
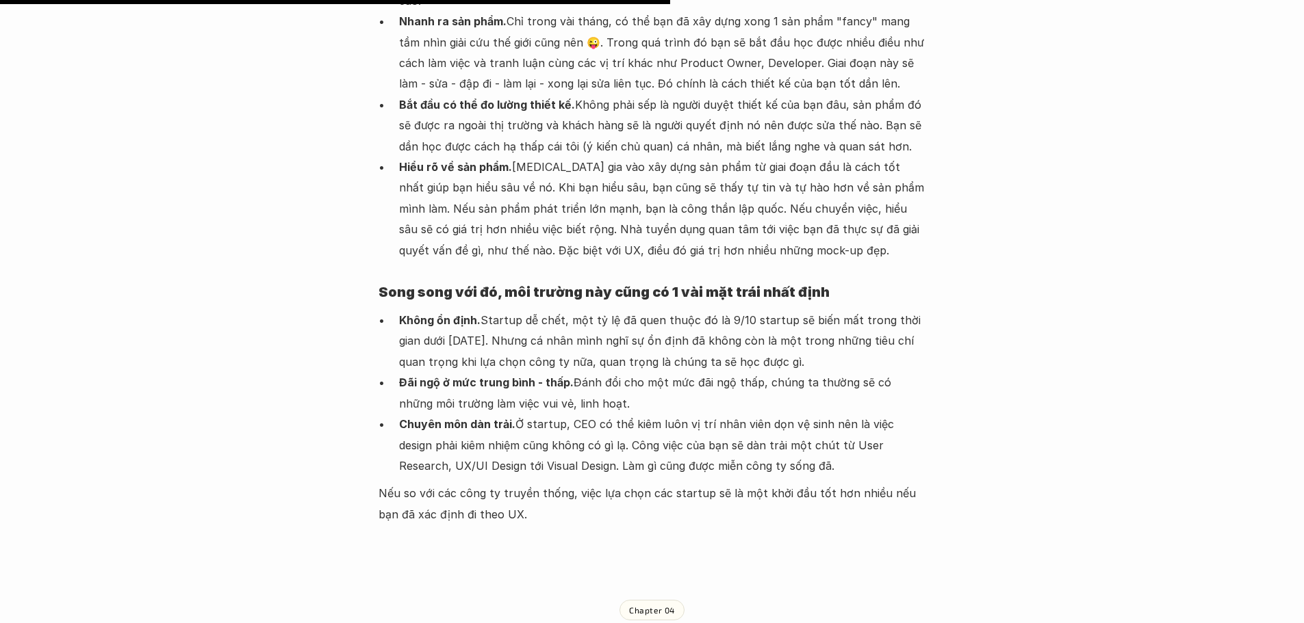
click at [580, 310] on p "Không ổn định. Startup dễ chết, một tỷ lệ đã quen thuộc đó là 9/10 startup sẽ b…" at bounding box center [662, 341] width 527 height 62
drag, startPoint x: 701, startPoint y: 212, endPoint x: 771, endPoint y: 210, distance: 69.1
click at [771, 310] on p "Không ổn định. Startup dễ chết, một tỷ lệ đã quen thuộc đó là 9/10 startup sẽ b…" at bounding box center [662, 341] width 527 height 62
click at [563, 376] on strong "Đãi ngộ ở mức trung bình - thấp." at bounding box center [486, 383] width 175 height 14
drag, startPoint x: 557, startPoint y: 217, endPoint x: 813, endPoint y: 216, distance: 255.9
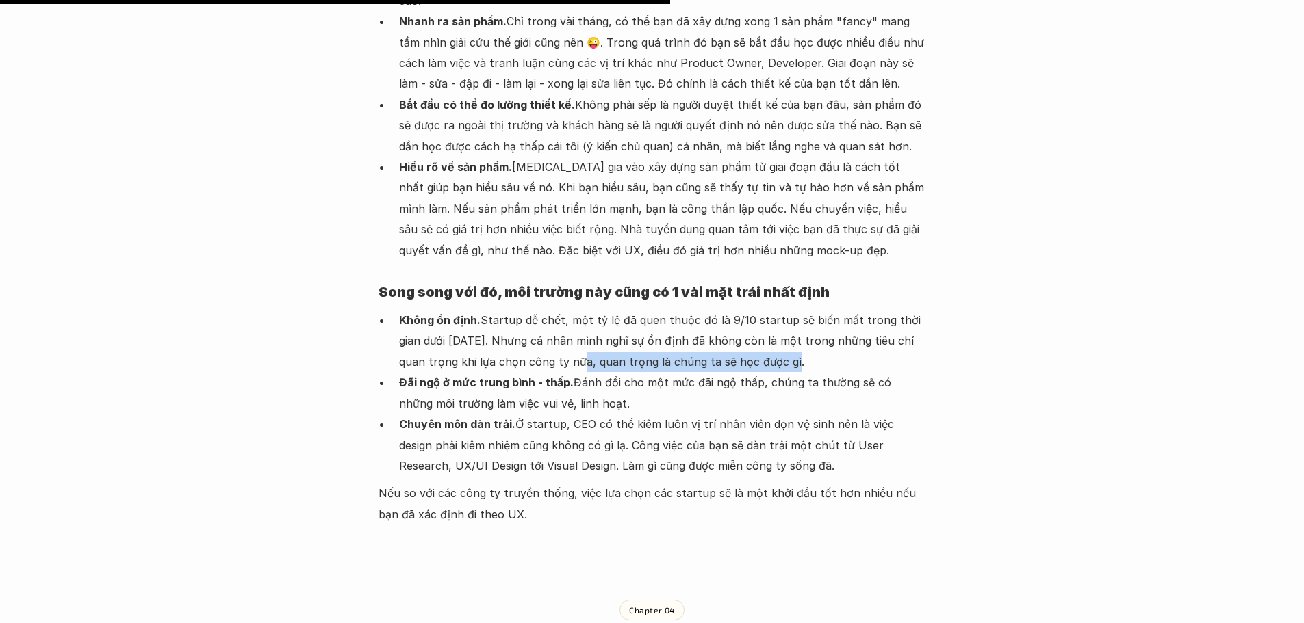
click at [813, 310] on p "Không ổn định. Startup dễ chết, một tỷ lệ đã quen thuộc đó là 9/10 startup sẽ b…" at bounding box center [662, 341] width 527 height 62
click at [658, 372] on p "Đãi ngộ ở mức trung bình - thấp. Đánh đổi cho một mức đãi ngộ thấp, chúng ta th…" at bounding box center [662, 393] width 527 height 42
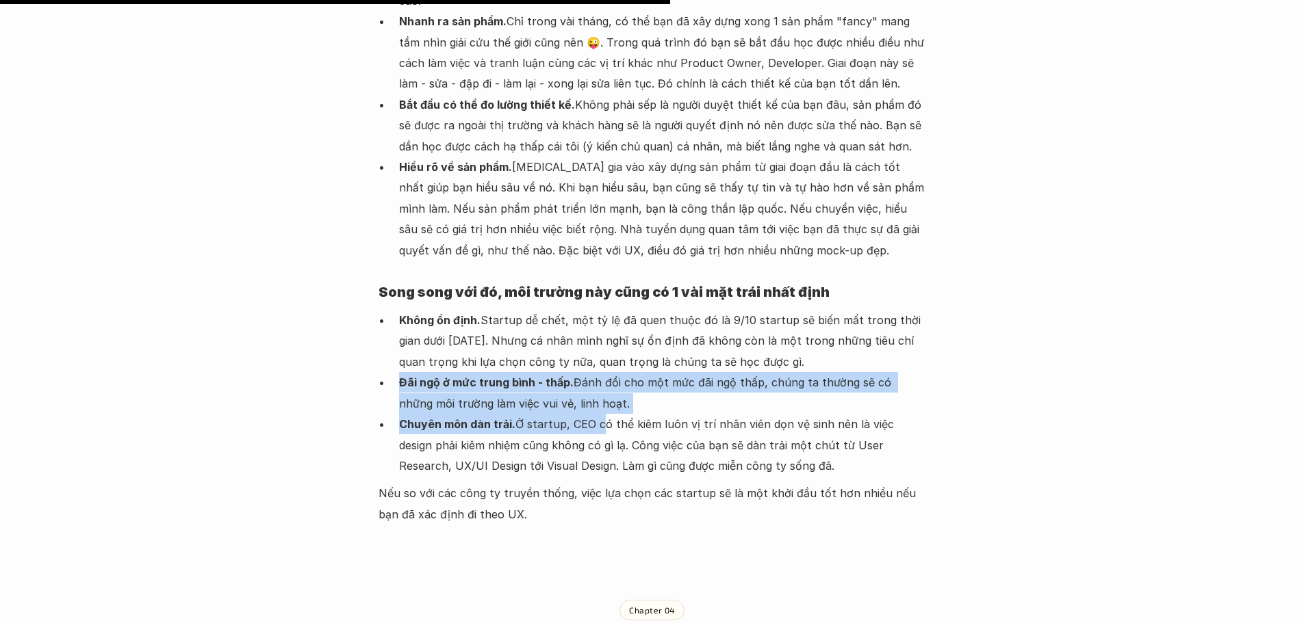
drag, startPoint x: 396, startPoint y: 235, endPoint x: 602, endPoint y: 267, distance: 208.4
click at [602, 310] on ul "Không ổn định. Startup dễ chết, một tỷ lệ đã quen thuộc đó là 9/10 startup sẽ b…" at bounding box center [651, 393] width 547 height 166
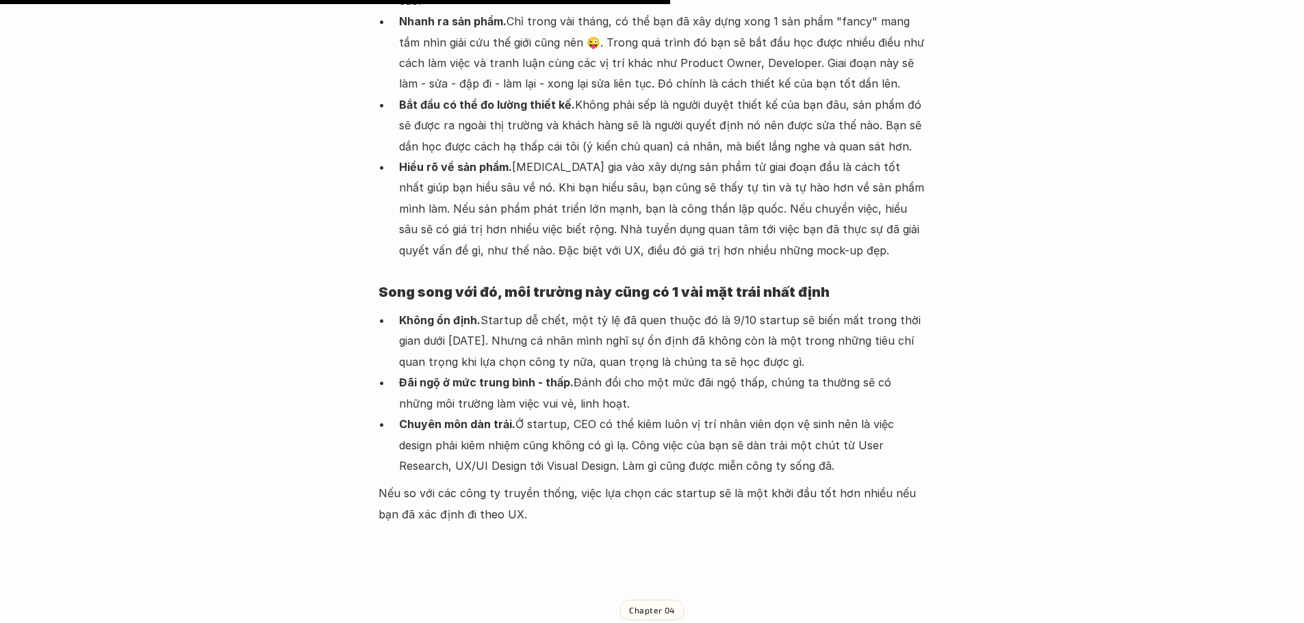
click at [434, 414] on p "Chuyên môn dàn trải. Ở startup, CEO có thể kiêm luôn vị trí nhân viên dọn vệ si…" at bounding box center [662, 445] width 527 height 62
drag, startPoint x: 397, startPoint y: 278, endPoint x: 521, endPoint y: 278, distance: 124.5
click at [521, 310] on ul "Không ổn định. Startup dễ chết, một tỷ lệ đã quen thuộc đó là 9/10 startup sẽ b…" at bounding box center [651, 393] width 547 height 166
click at [530, 414] on p "Chuyên môn dàn trải. Ở startup, CEO có thể kiêm luôn vị trí nhân viên dọn vệ si…" at bounding box center [662, 445] width 527 height 62
drag, startPoint x: 514, startPoint y: 276, endPoint x: 688, endPoint y: 283, distance: 174.0
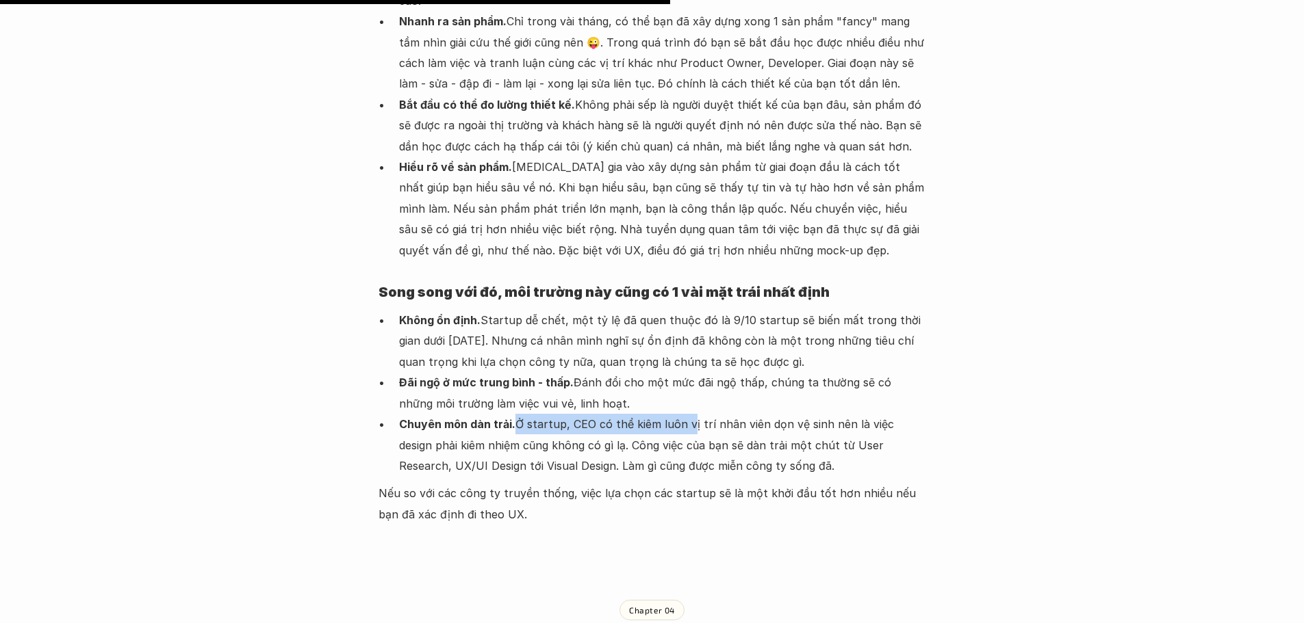
click at [688, 414] on p "Chuyên môn dàn trải. Ở startup, CEO có thể kiêm luôn vị trí nhân viên dọn vệ si…" at bounding box center [662, 445] width 527 height 62
click at [725, 414] on p "Chuyên môn dàn trải. Ở startup, CEO có thể kiêm luôn vị trí nhân viên dọn vệ si…" at bounding box center [662, 445] width 527 height 62
drag, startPoint x: 514, startPoint y: 274, endPoint x: 565, endPoint y: 278, distance: 51.4
click at [565, 414] on p "Chuyên môn dàn trải. Ở startup, CEO có thể kiêm luôn vị trí nhân viên dọn vệ si…" at bounding box center [662, 445] width 527 height 62
click at [584, 414] on p "Chuyên môn dàn trải. Ở startup, CEO có thể kiêm luôn vị trí nhân viên dọn vệ si…" at bounding box center [662, 445] width 527 height 62
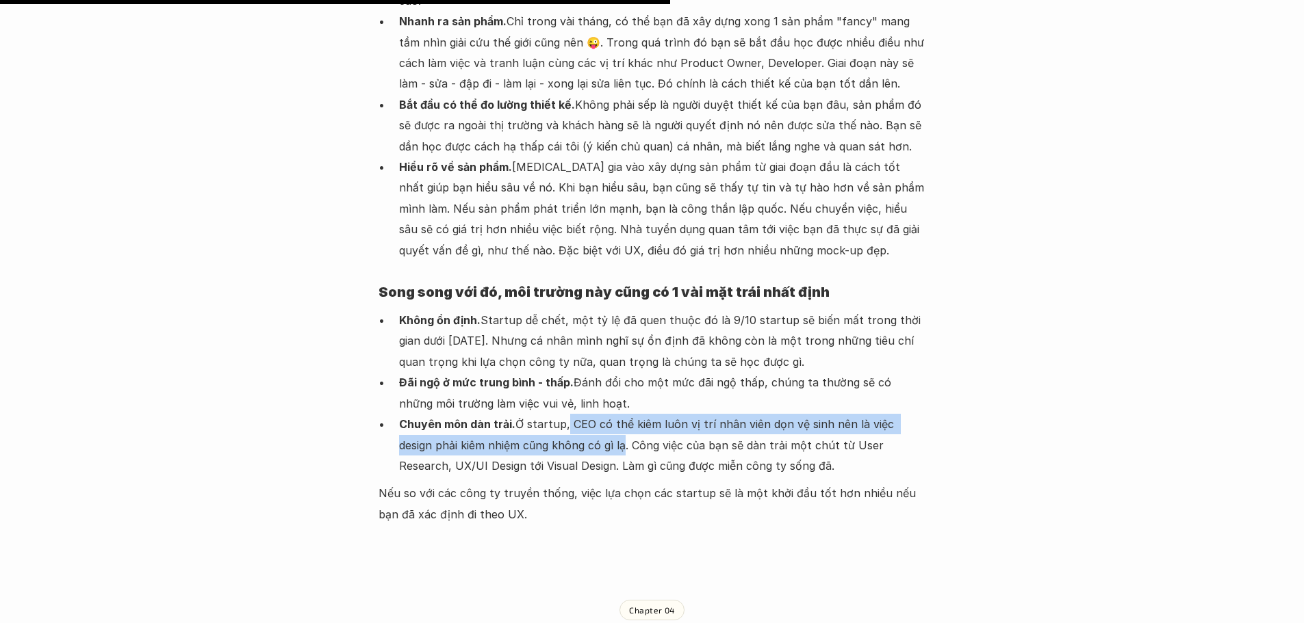
drag, startPoint x: 567, startPoint y: 276, endPoint x: 587, endPoint y: 294, distance: 26.7
click at [587, 414] on p "Chuyên môn dàn trải. Ở startup, CEO có thể kiêm luôn vị trí nhân viên dọn vệ si…" at bounding box center [662, 445] width 527 height 62
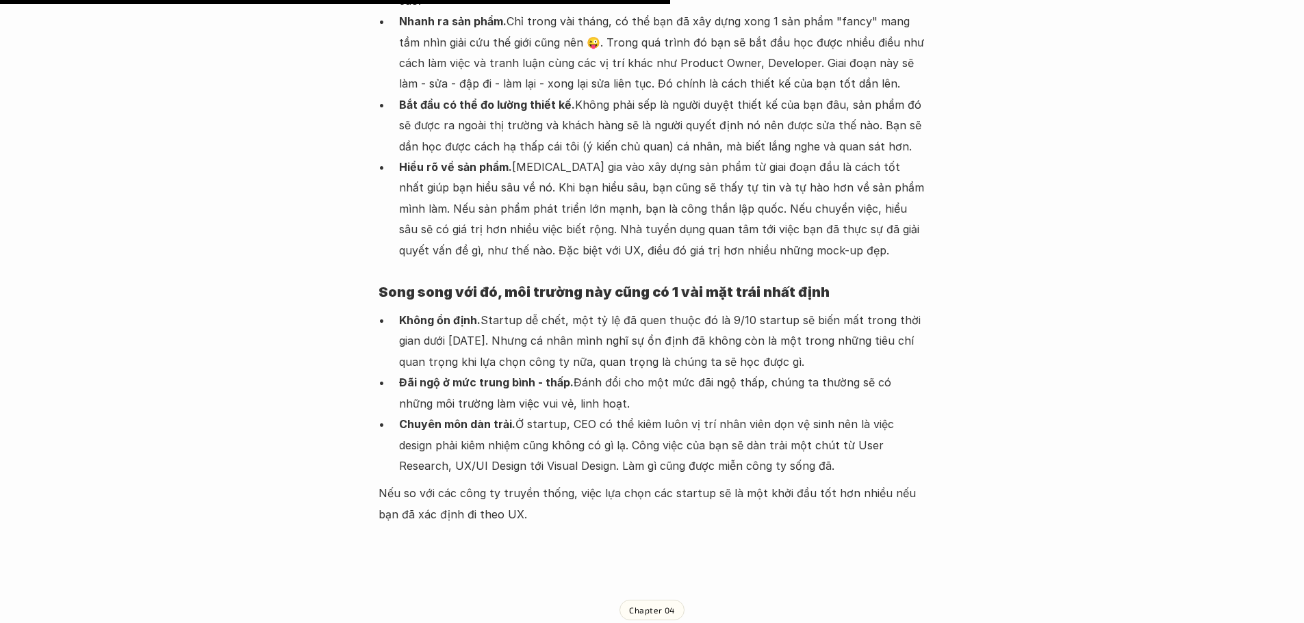
click at [521, 414] on p "Chuyên môn dàn trải. Ở startup, CEO có thể kiêm luôn vị trí nhân viên dọn vệ si…" at bounding box center [662, 445] width 527 height 62
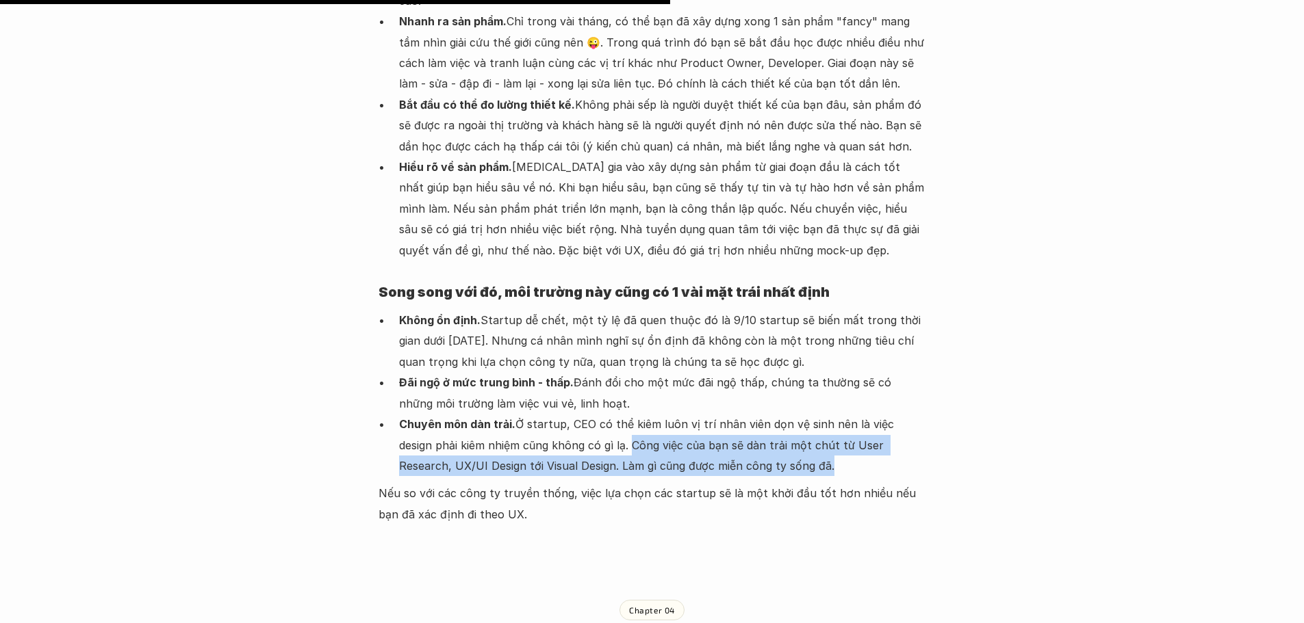
drag, startPoint x: 594, startPoint y: 298, endPoint x: 724, endPoint y: 330, distance: 133.9
click at [779, 414] on p "Chuyên môn dàn trải. Ở startup, CEO có thể kiêm luôn vị trí nhân viên dọn vệ si…" at bounding box center [662, 445] width 527 height 62
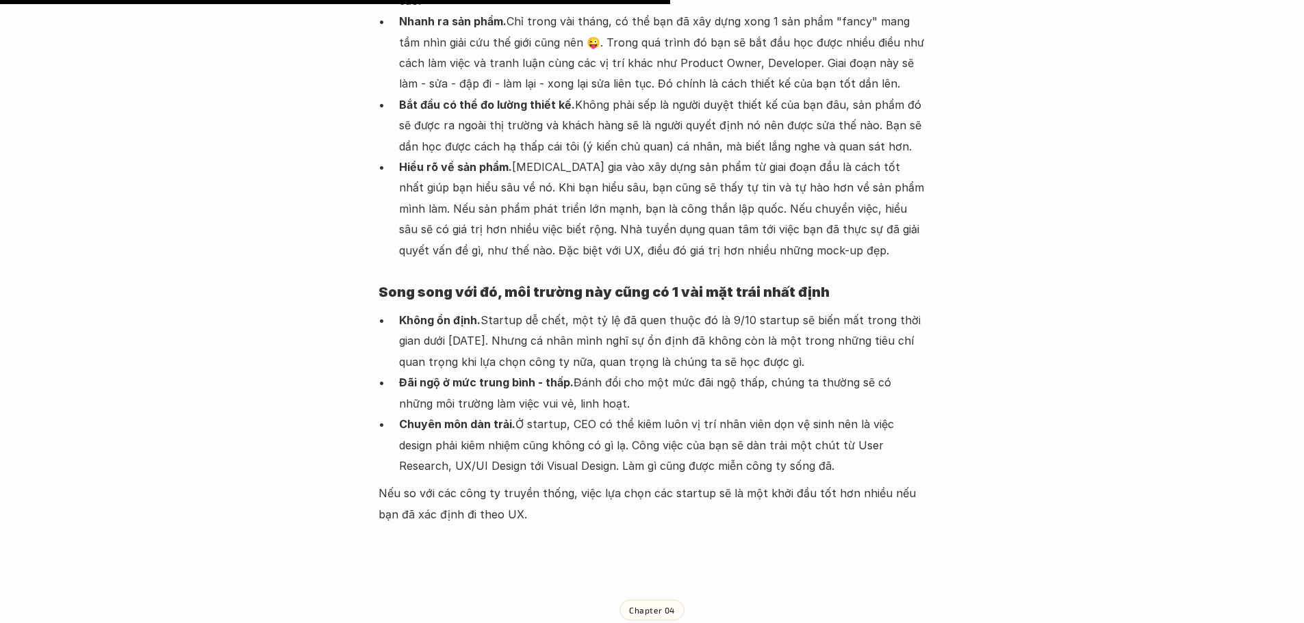
scroll to position [4448, 0]
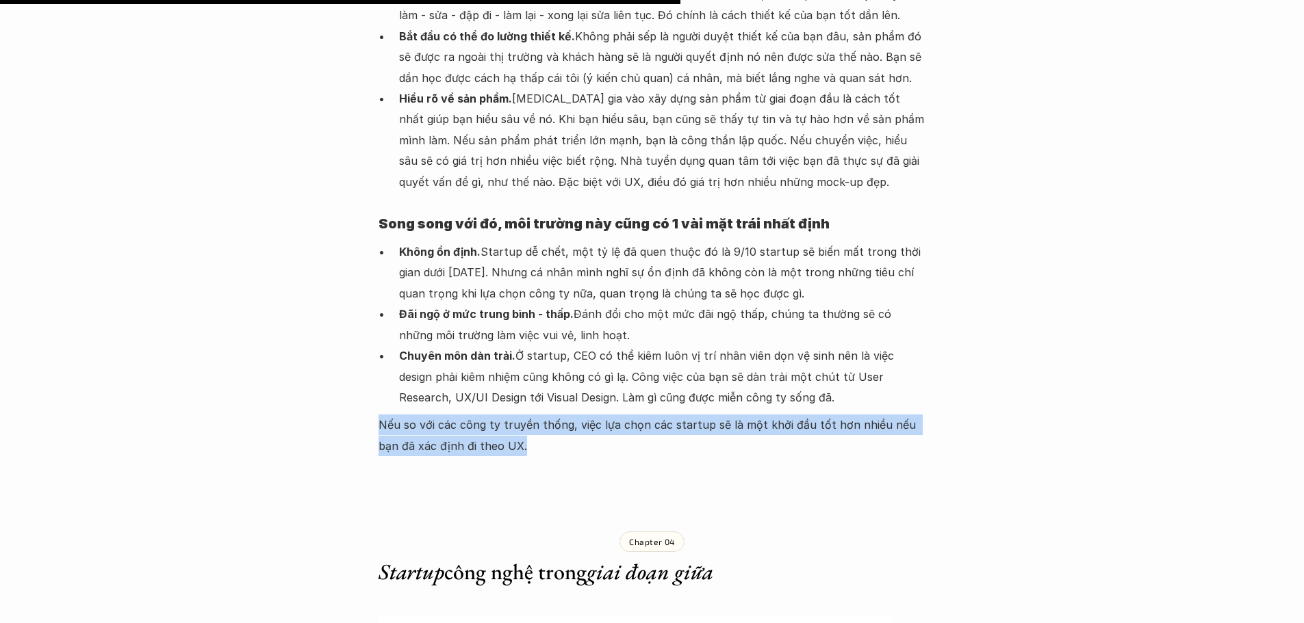
drag, startPoint x: 402, startPoint y: 281, endPoint x: 674, endPoint y: 320, distance: 275.1
click at [674, 320] on div "Lúa hóa kiến thức Môi trường UX tại Việt Nam 🕔 10 thg 2, 2021 🧑‍🎓 Ông giáo Tổng…" at bounding box center [652, 242] width 1304 height 9245
click at [483, 415] on p "Nếu so với các công ty truyền thống, việc lựa chọn các startup sẽ là một khởi đ…" at bounding box center [651, 436] width 547 height 42
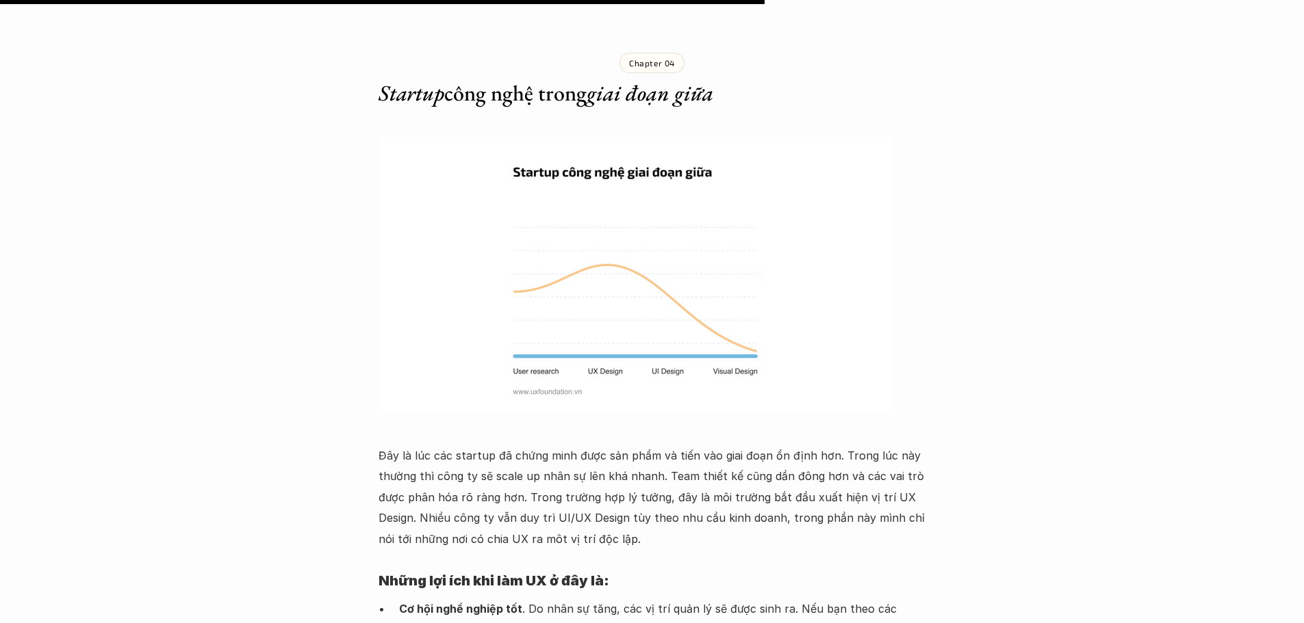
scroll to position [4996, 0]
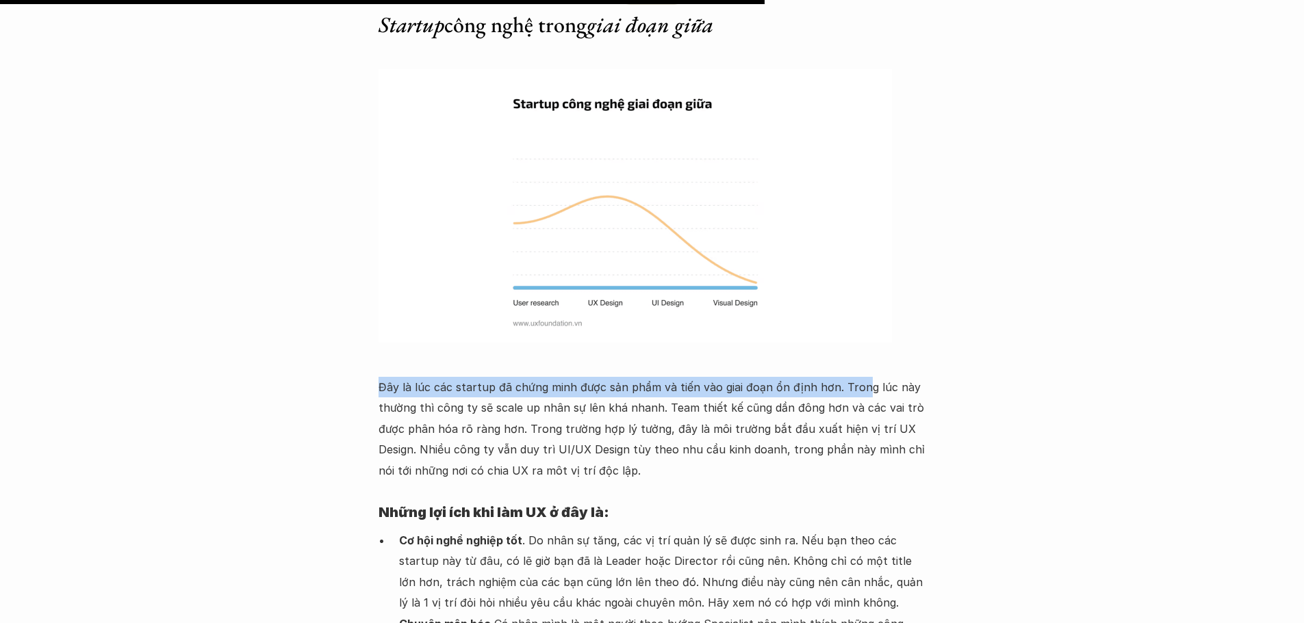
drag, startPoint x: 380, startPoint y: 237, endPoint x: 853, endPoint y: 241, distance: 472.9
click at [853, 377] on p "Đây là lúc các startup đã chứng minh được sản phẩm và tiến vào giai đoạn ổn địn…" at bounding box center [651, 429] width 547 height 104
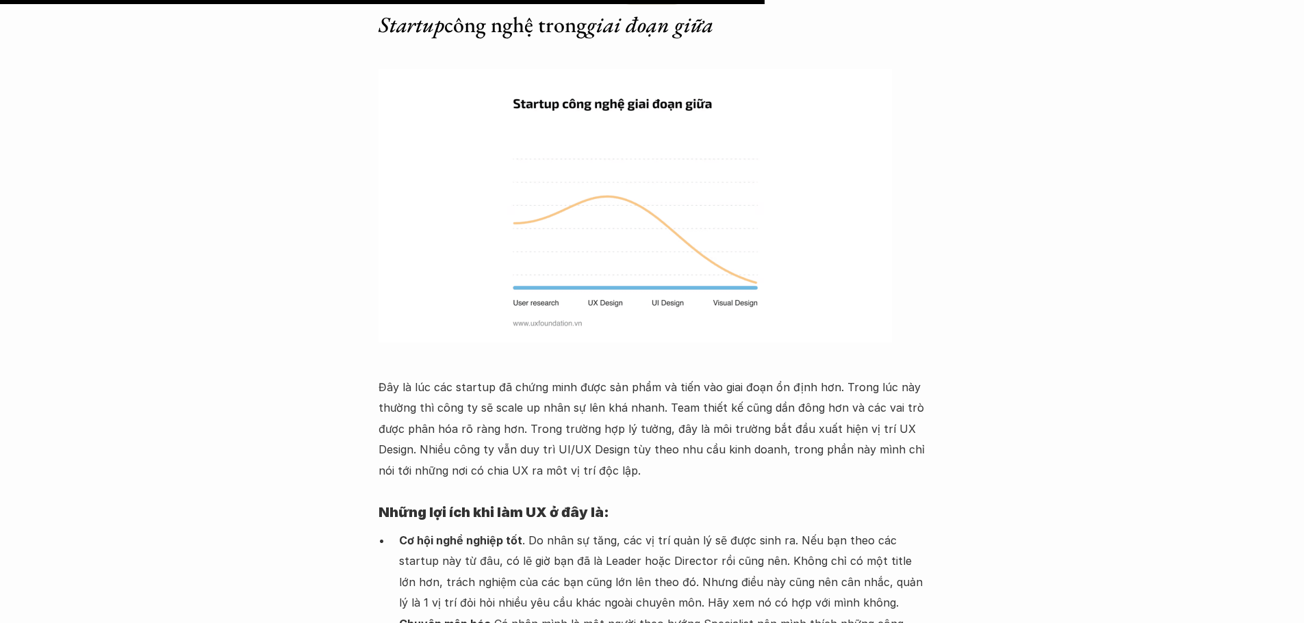
click at [881, 377] on p "Đây là lúc các startup đã chứng minh được sản phẩm và tiến vào giai đoạn ổn địn…" at bounding box center [651, 429] width 547 height 104
drag, startPoint x: 833, startPoint y: 240, endPoint x: 922, endPoint y: 239, distance: 89.6
click at [922, 377] on p "Đây là lúc các startup đã chứng minh được sản phẩm và tiến vào giai đoạn ổn địn…" at bounding box center [651, 429] width 547 height 104
click at [729, 377] on p "Đây là lúc các startup đã chứng minh được sản phẩm và tiến vào giai đoạn ổn địn…" at bounding box center [651, 429] width 547 height 104
drag, startPoint x: 377, startPoint y: 261, endPoint x: 682, endPoint y: 260, distance: 304.5
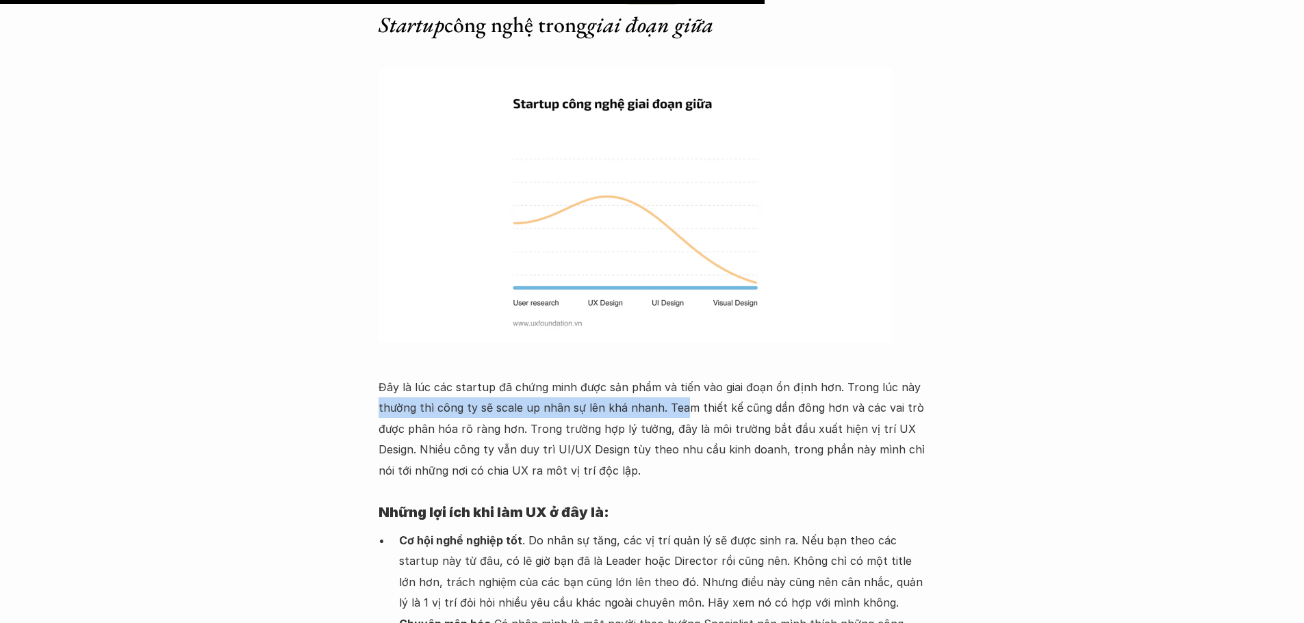
click at [735, 377] on p "Đây là lúc các startup đã chứng minh được sản phẩm và tiến vào giai đoạn ổn địn…" at bounding box center [651, 429] width 547 height 104
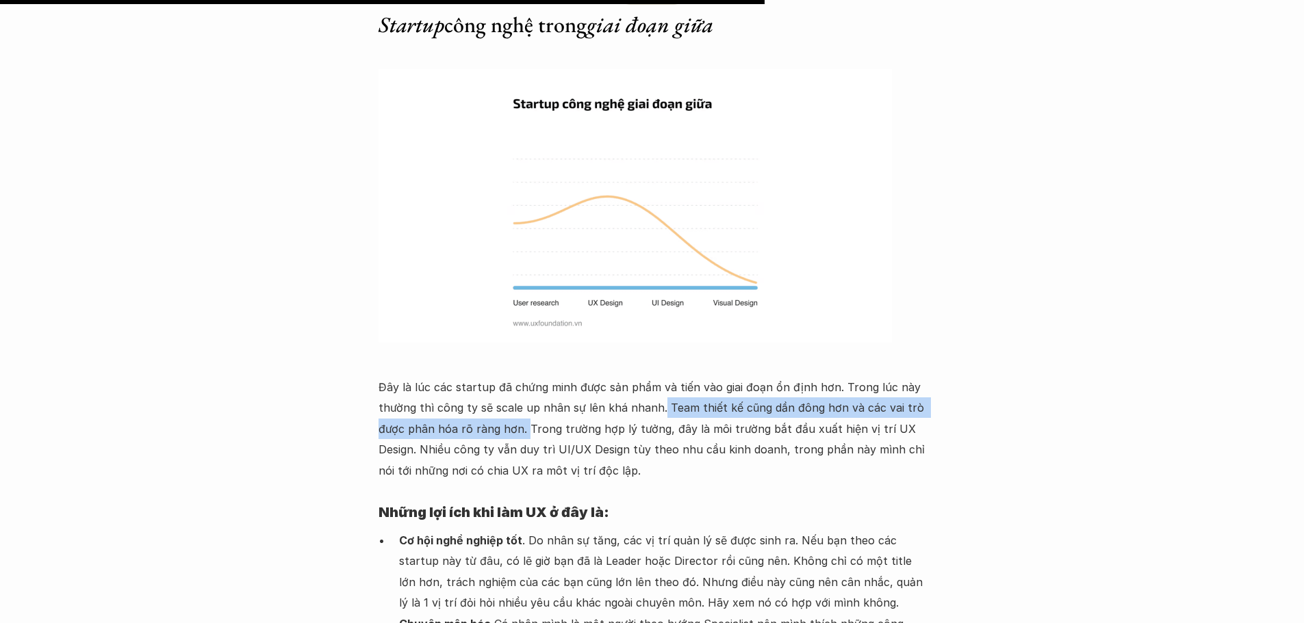
drag, startPoint x: 658, startPoint y: 258, endPoint x: 530, endPoint y: 285, distance: 131.5
click at [525, 377] on p "Đây là lúc các startup đã chứng minh được sản phẩm và tiến vào giai đoạn ổn địn…" at bounding box center [651, 429] width 547 height 104
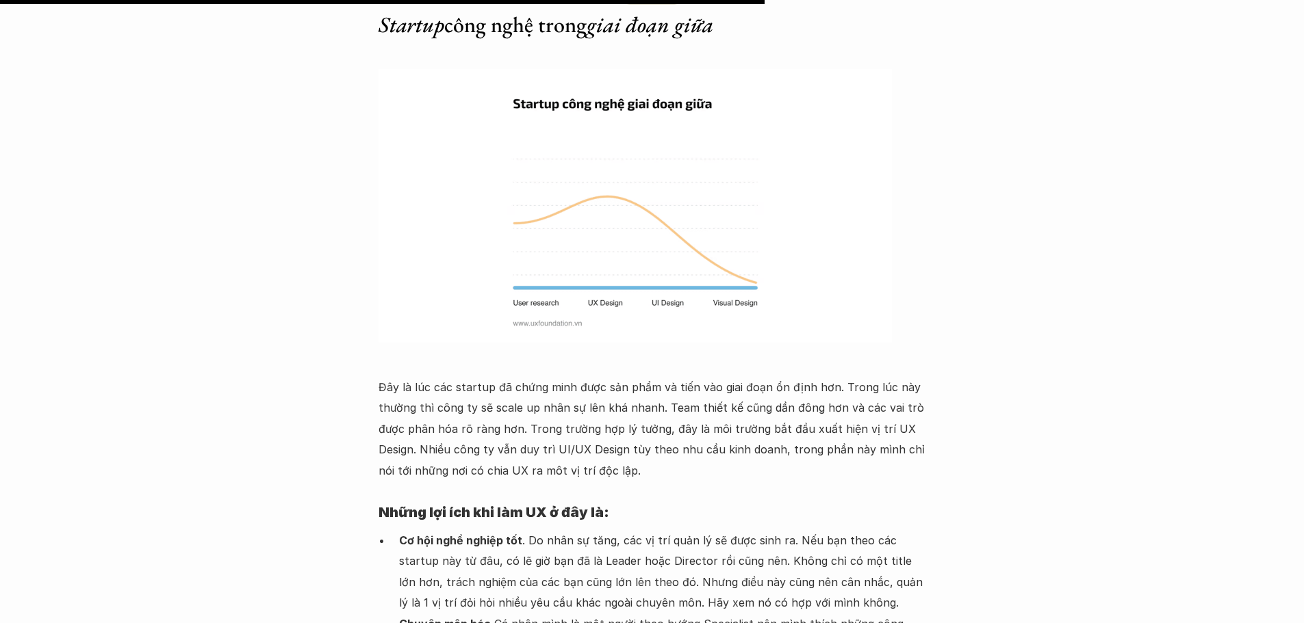
click at [552, 377] on p "Đây là lúc các startup đã chứng minh được sản phẩm và tiến vào giai đoạn ổn địn…" at bounding box center [651, 429] width 547 height 104
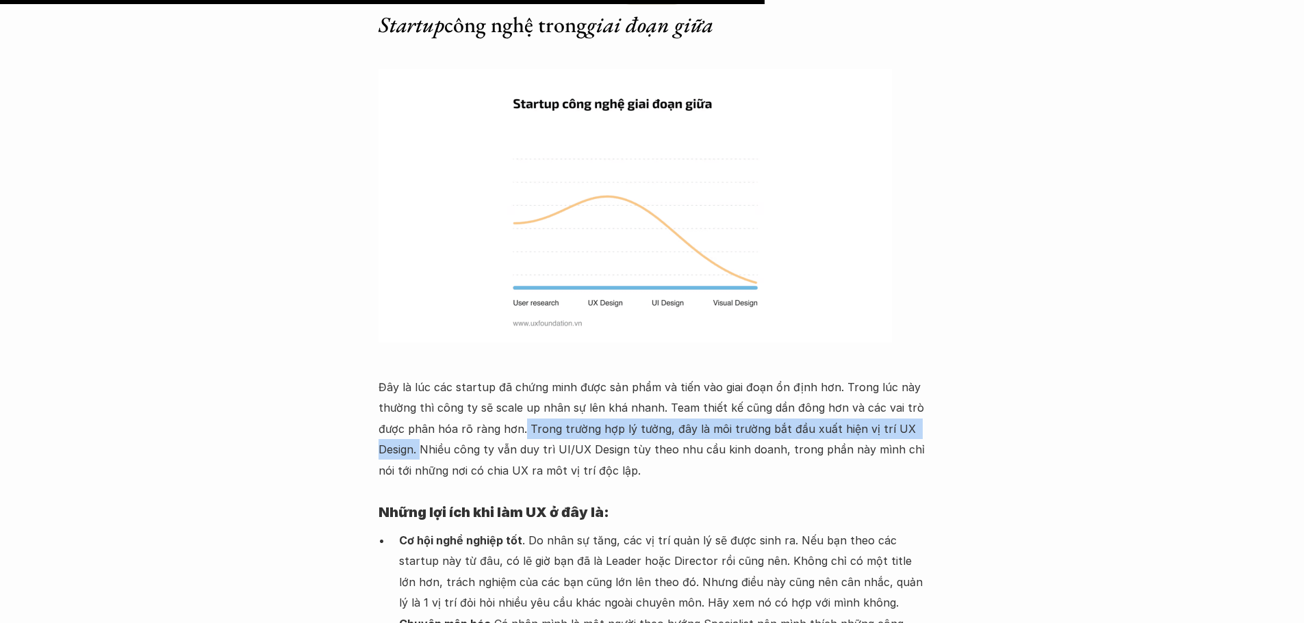
drag, startPoint x: 544, startPoint y: 287, endPoint x: 420, endPoint y: 301, distance: 124.7
click at [420, 377] on p "Đây là lúc các startup đã chứng minh được sản phẩm và tiến vào giai đoạn ổn địn…" at bounding box center [651, 429] width 547 height 104
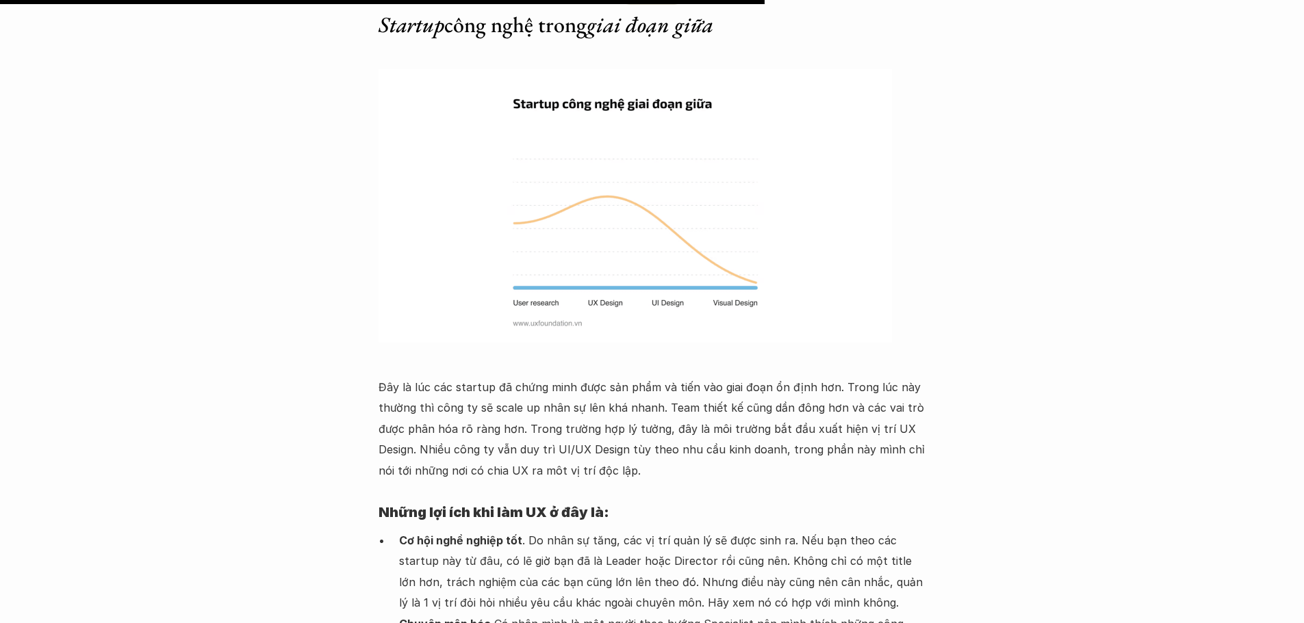
click at [439, 377] on p "Đây là lúc các startup đã chứng minh được sản phẩm và tiến vào giai đoạn ổn địn…" at bounding box center [651, 429] width 547 height 104
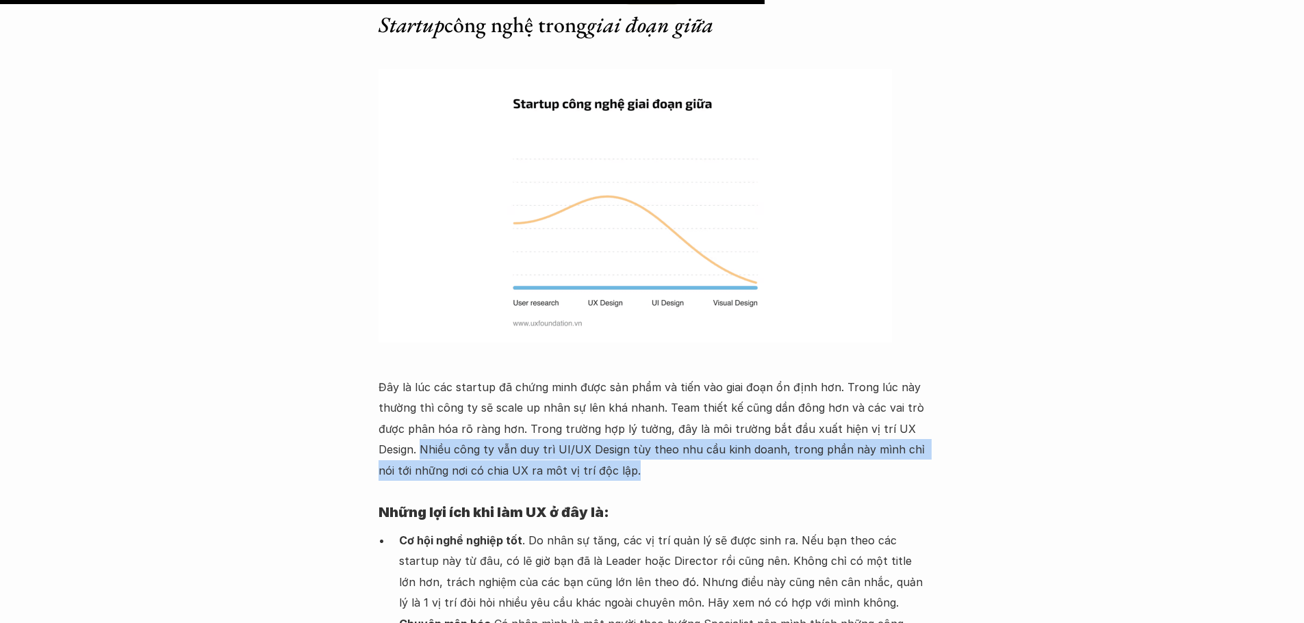
drag, startPoint x: 422, startPoint y: 301, endPoint x: 610, endPoint y: 321, distance: 189.9
click at [610, 377] on p "Đây là lúc các startup đã chứng minh được sản phẩm và tiến vào giai đoạn ổn địn…" at bounding box center [651, 429] width 547 height 104
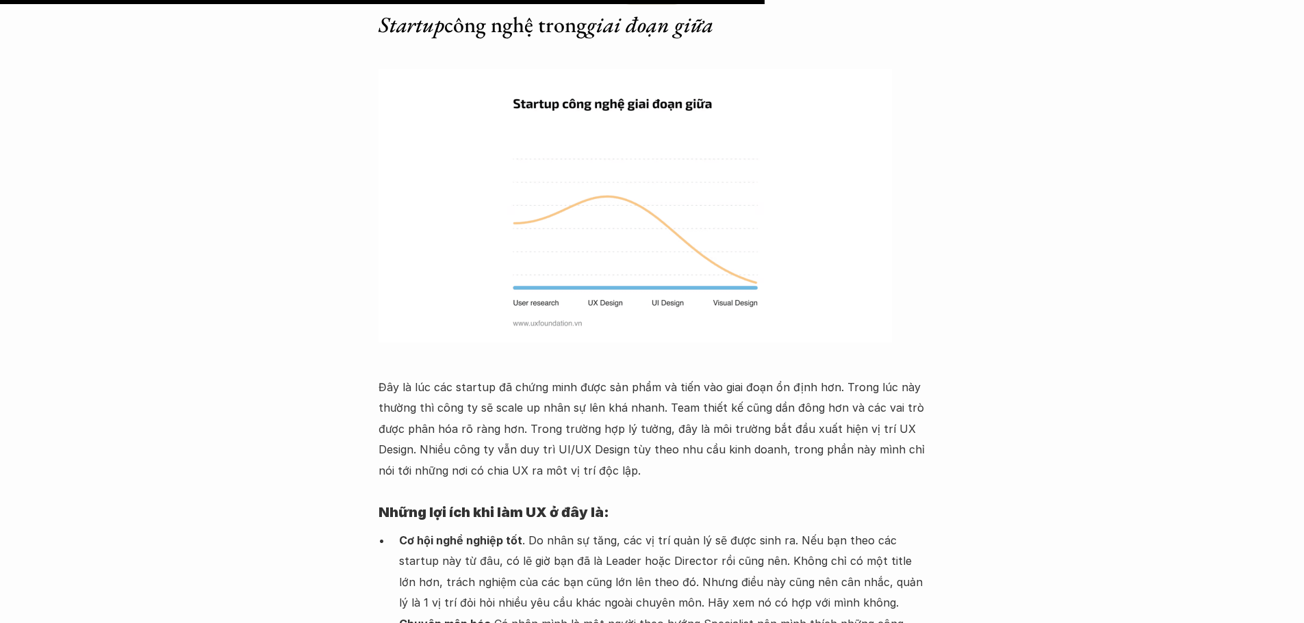
click at [537, 495] on h4 "Những lợi ích khi làm UX ở đây là:" at bounding box center [651, 513] width 547 height 36
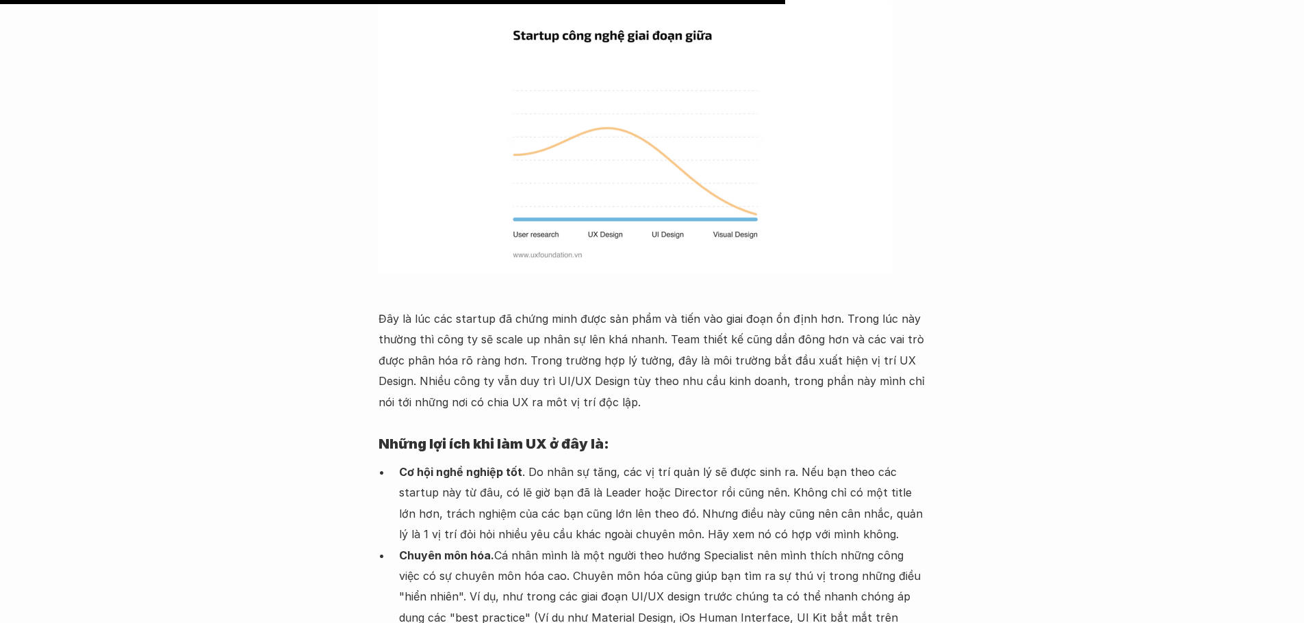
scroll to position [5201, 0]
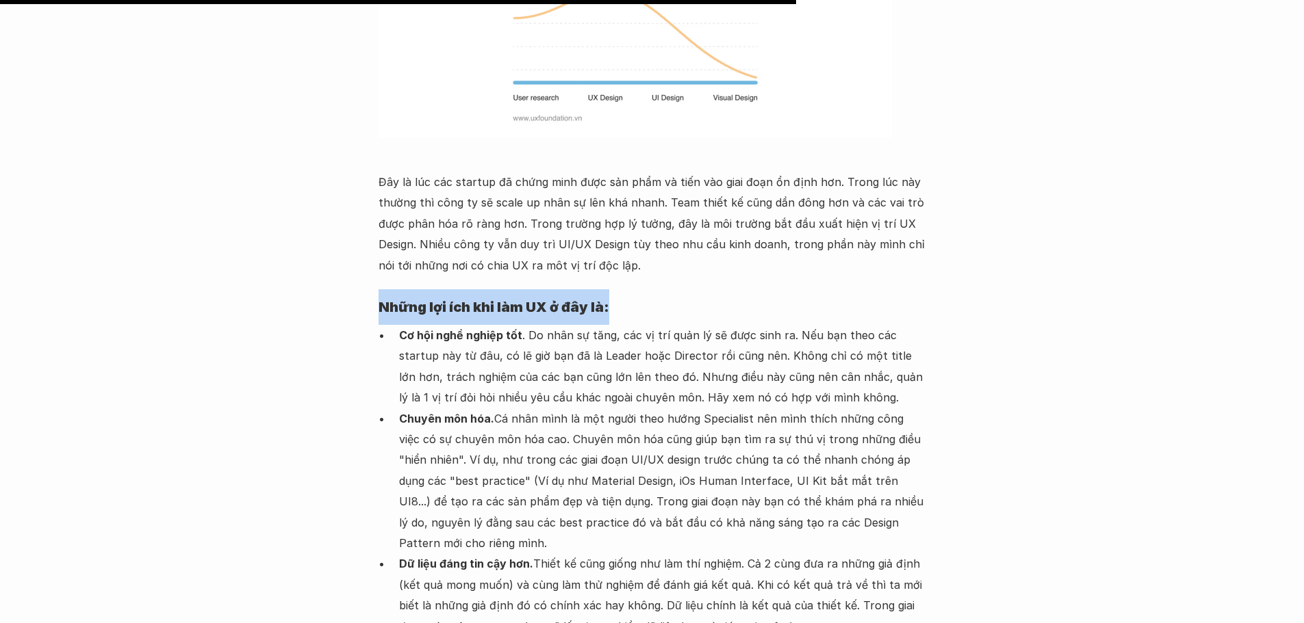
drag, startPoint x: 377, startPoint y: 152, endPoint x: 681, endPoint y: 148, distance: 303.9
click at [524, 325] on p "Cơ hội nghề nghiệp tốt . Do nhân sự tăng, các vị trí quản lý sẽ được sinh ra. N…" at bounding box center [662, 366] width 527 height 83
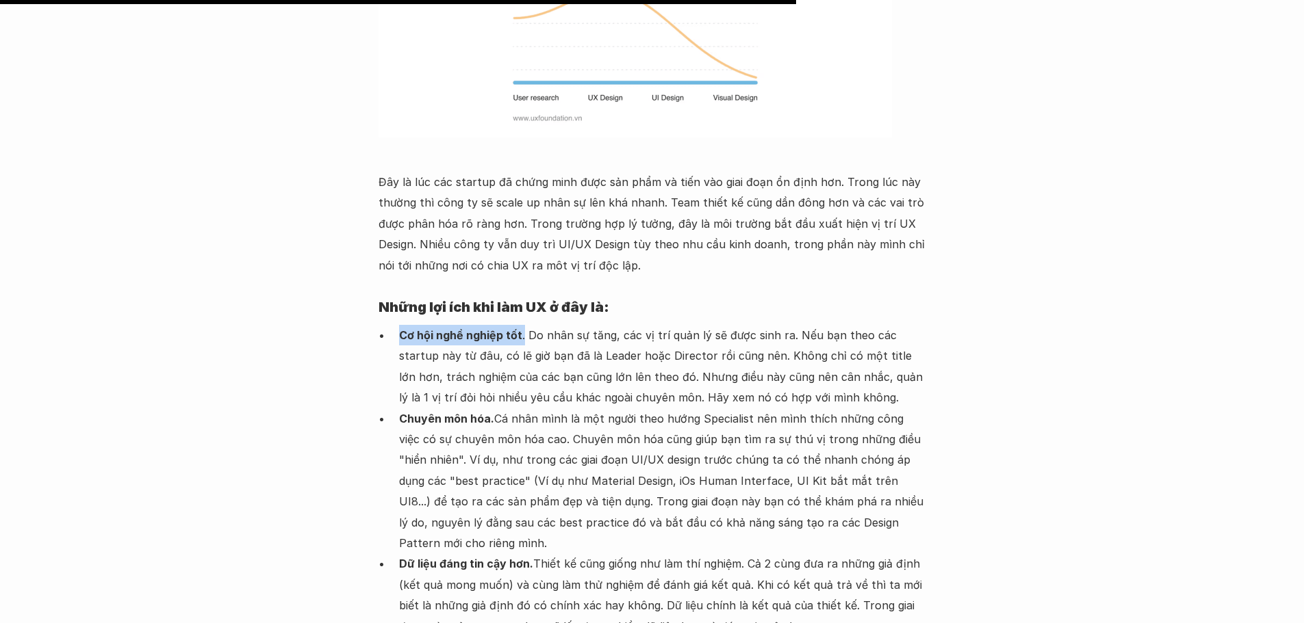
drag, startPoint x: 399, startPoint y: 184, endPoint x: 522, endPoint y: 190, distance: 123.3
click at [522, 325] on p "Cơ hội nghề nghiệp tốt . Do nhân sự tăng, các vị trí quản lý sẽ được sinh ra. N…" at bounding box center [662, 366] width 527 height 83
click at [536, 325] on p "Cơ hội nghề nghiệp tốt . Do nhân sự tăng, các vị trí quản lý sẽ được sinh ra. N…" at bounding box center [662, 366] width 527 height 83
drag, startPoint x: 526, startPoint y: 185, endPoint x: 613, endPoint y: 188, distance: 87.6
click at [613, 325] on p "Cơ hội nghề nghiệp tốt . Do nhân sự tăng, các vị trí quản lý sẽ được sinh ra. N…" at bounding box center [662, 366] width 527 height 83
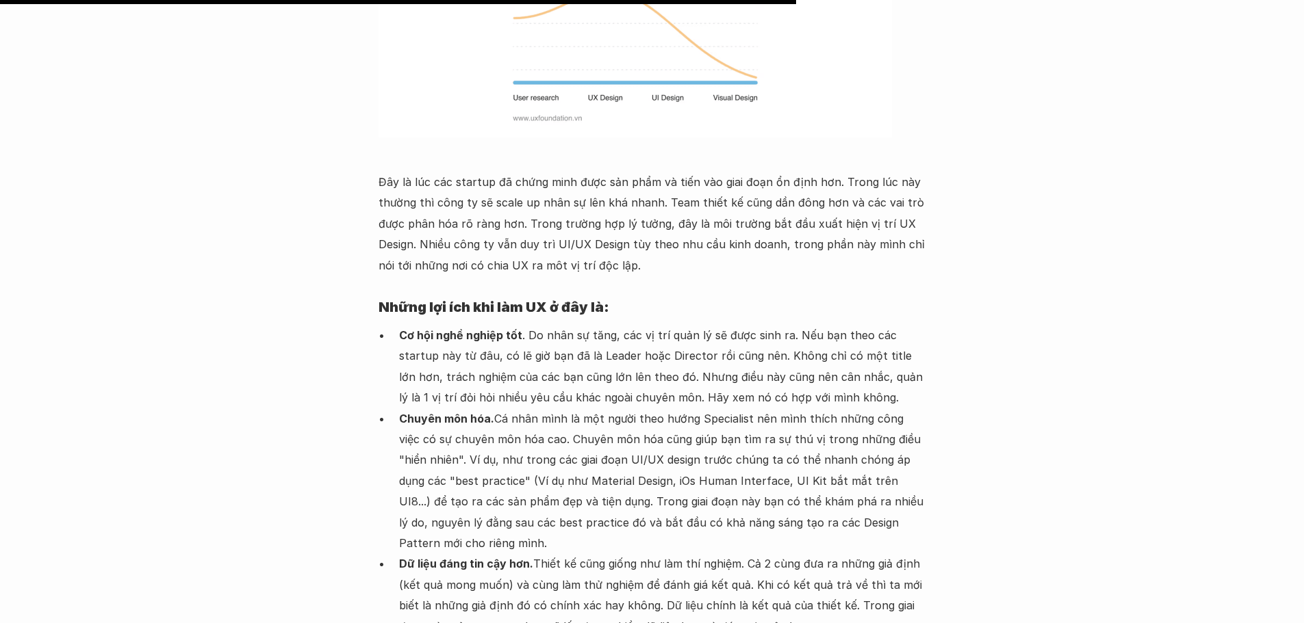
click at [625, 325] on p "Cơ hội nghề nghiệp tốt . Do nhân sự tăng, các vị trí quản lý sẽ được sinh ra. N…" at bounding box center [662, 366] width 527 height 83
drag, startPoint x: 526, startPoint y: 187, endPoint x: 609, endPoint y: 192, distance: 82.9
click at [609, 325] on p "Cơ hội nghề nghiệp tốt . Do nhân sự tăng, các vị trí quản lý sẽ được sinh ra. N…" at bounding box center [662, 366] width 527 height 83
click at [686, 325] on p "Cơ hội nghề nghiệp tốt . Do nhân sự tăng, các vị trí quản lý sẽ được sinh ra. N…" at bounding box center [662, 366] width 527 height 83
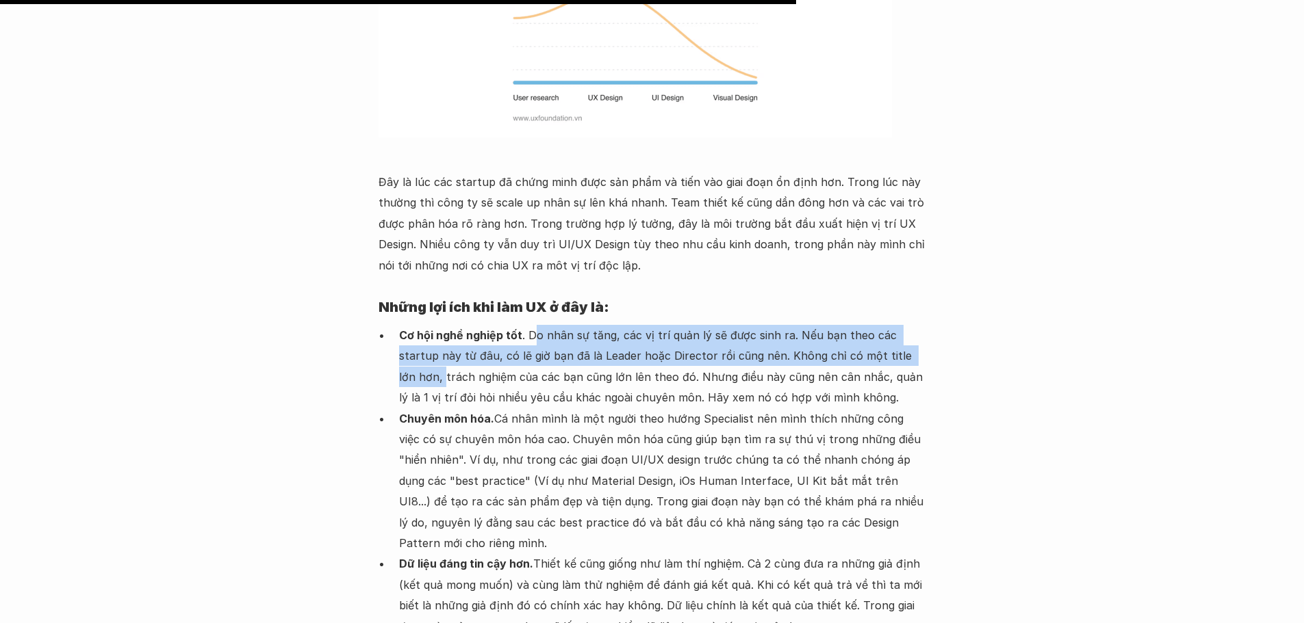
drag, startPoint x: 782, startPoint y: 233, endPoint x: 911, endPoint y: 211, distance: 130.4
click at [911, 325] on p "Cơ hội nghề nghiệp tốt . Do nhân sự tăng, các vị trí quản lý sẽ được sinh ra. N…" at bounding box center [662, 366] width 527 height 83
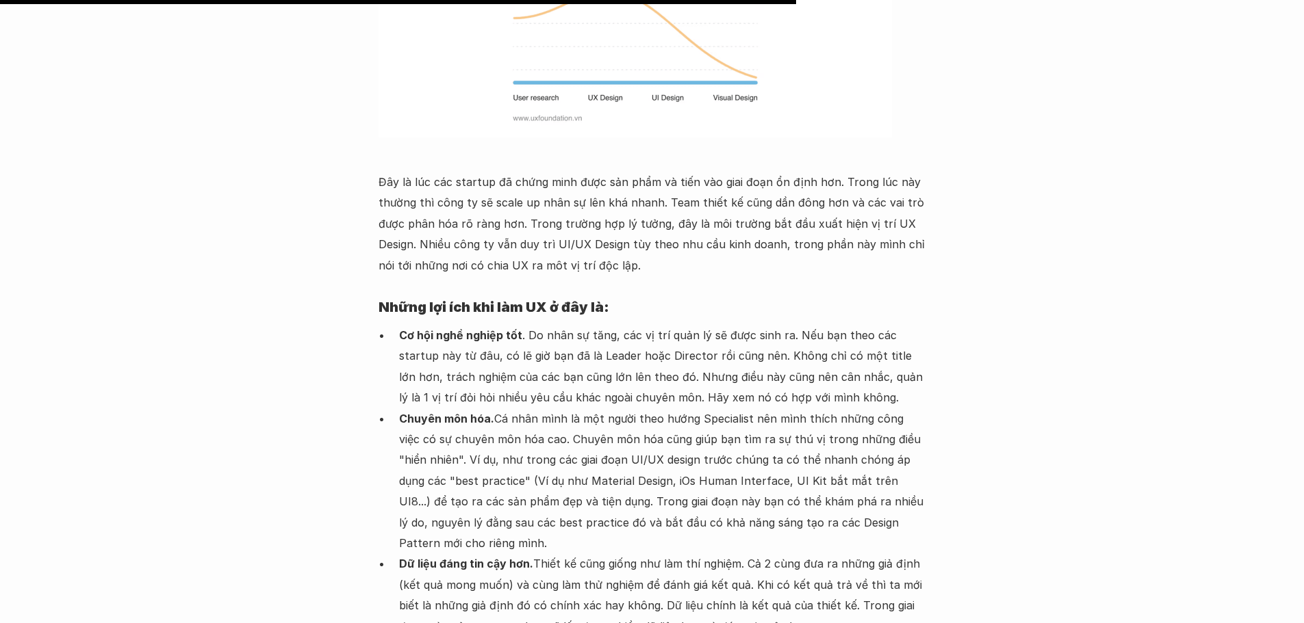
click at [823, 325] on p "Cơ hội nghề nghiệp tốt . Do nhân sự tăng, các vị trí quản lý sẽ được sinh ra. N…" at bounding box center [662, 366] width 527 height 83
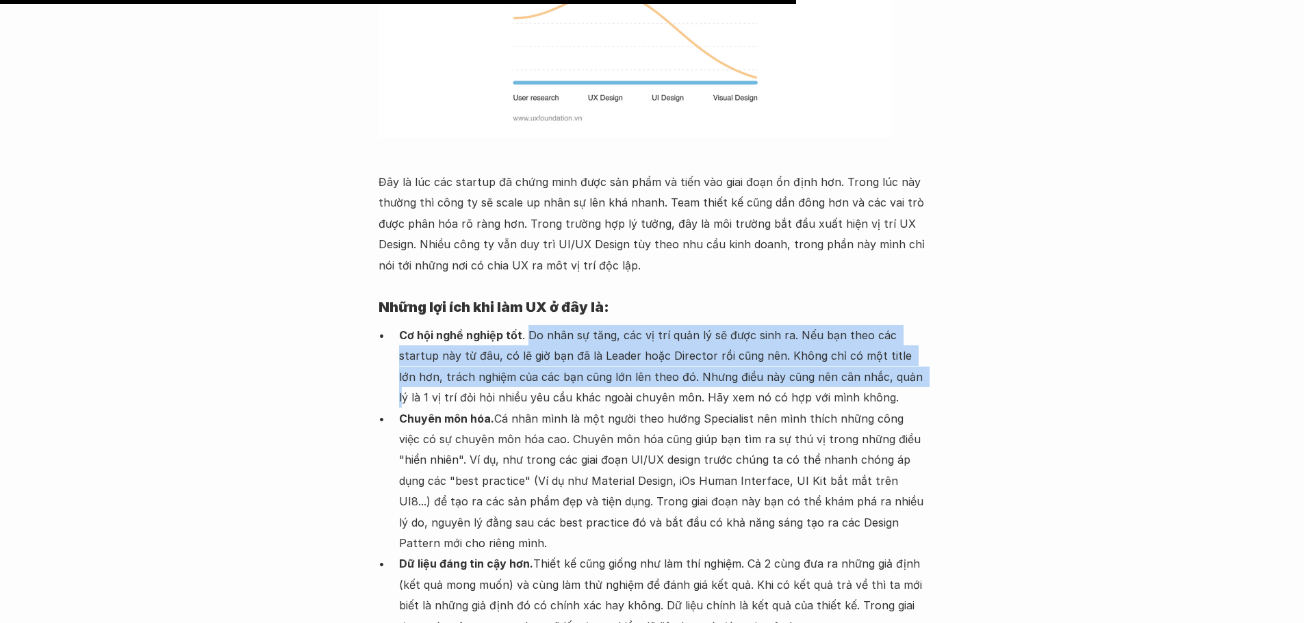
drag, startPoint x: 649, startPoint y: 188, endPoint x: 870, endPoint y: 235, distance: 226.2
click at [870, 325] on p "Cơ hội nghề nghiệp tốt . Do nhân sự tăng, các vị trí quản lý sẽ được sinh ra. N…" at bounding box center [662, 366] width 527 height 83
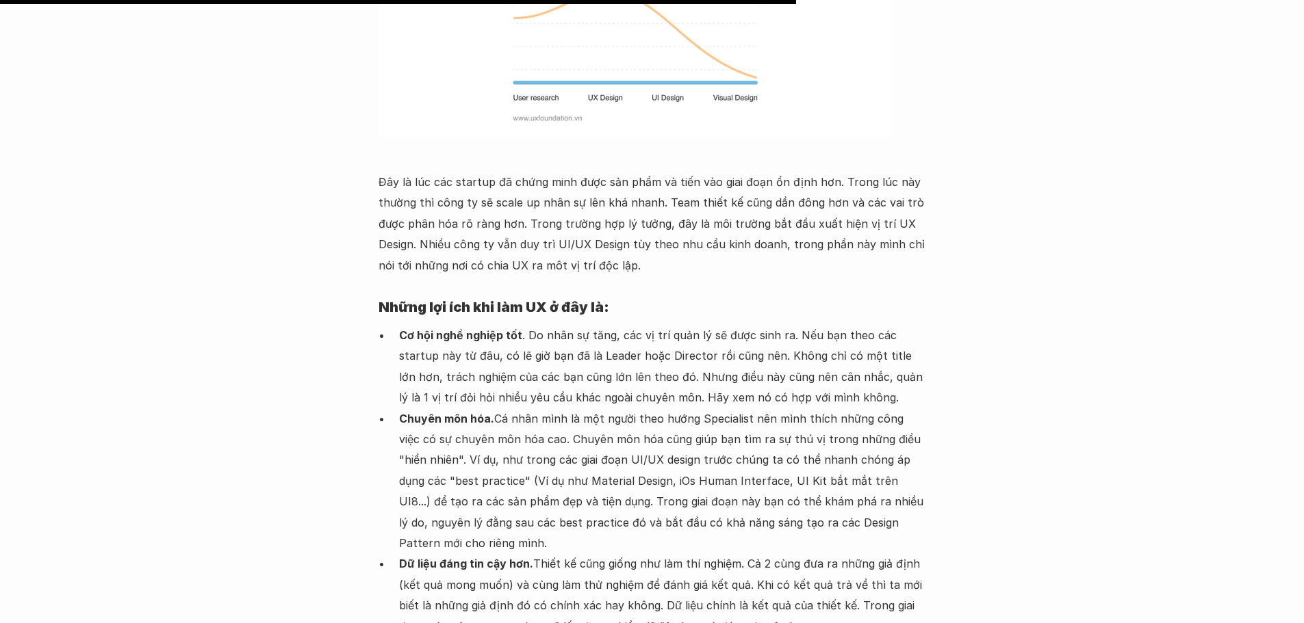
click at [634, 409] on p "Chuyên môn hóa. Cá nhân mình là một người theo hướng Specialist nên mình thích …" at bounding box center [662, 482] width 527 height 146
drag, startPoint x: 379, startPoint y: 155, endPoint x: 573, endPoint y: 203, distance: 199.5
click at [623, 289] on h4 "Những lợi ích khi làm UX ở đây là:" at bounding box center [651, 307] width 547 height 36
click at [548, 325] on p "Cơ hội nghề nghiệp tốt . Do nhân sự tăng, các vị trí quản lý sẽ được sinh ra. N…" at bounding box center [662, 366] width 527 height 83
drag, startPoint x: 396, startPoint y: 187, endPoint x: 541, endPoint y: 196, distance: 145.4
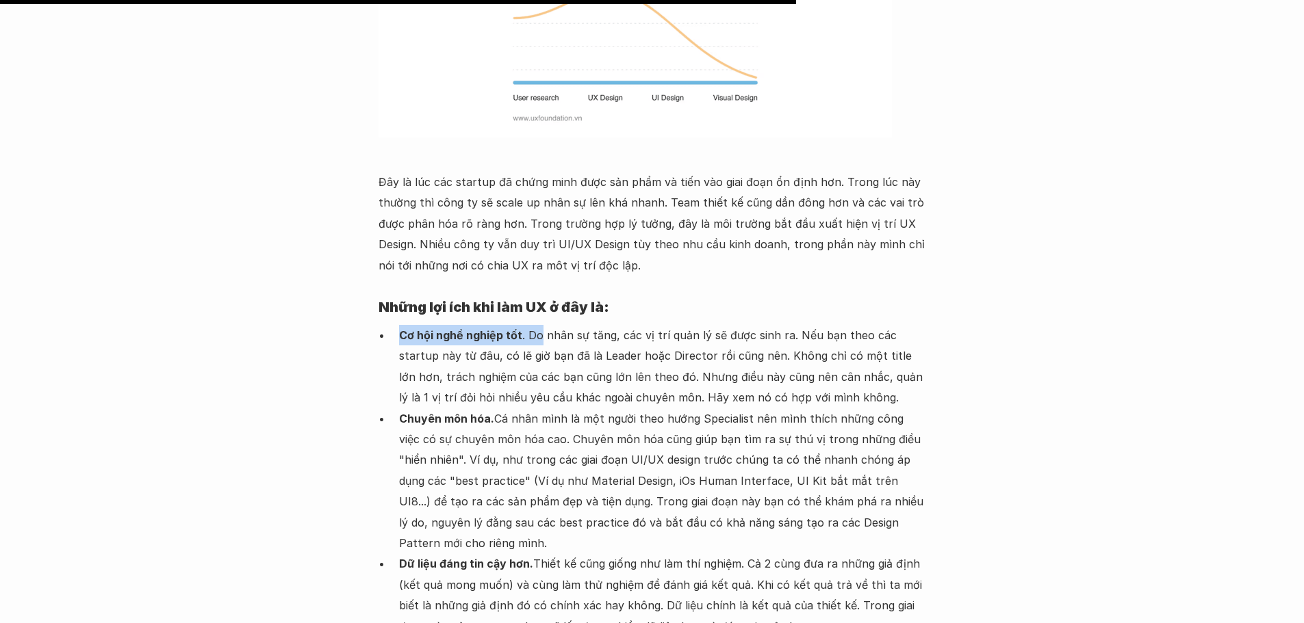
click at [541, 325] on ul "Cơ hội nghề nghiệp tốt . Do nhân sự tăng, các vị trí quản lý sẽ được sinh ra. N…" at bounding box center [651, 481] width 547 height 312
click at [583, 325] on p "Cơ hội nghề nghiệp tốt . Do nhân sự tăng, các vị trí quản lý sẽ được sinh ra. N…" at bounding box center [662, 366] width 527 height 83
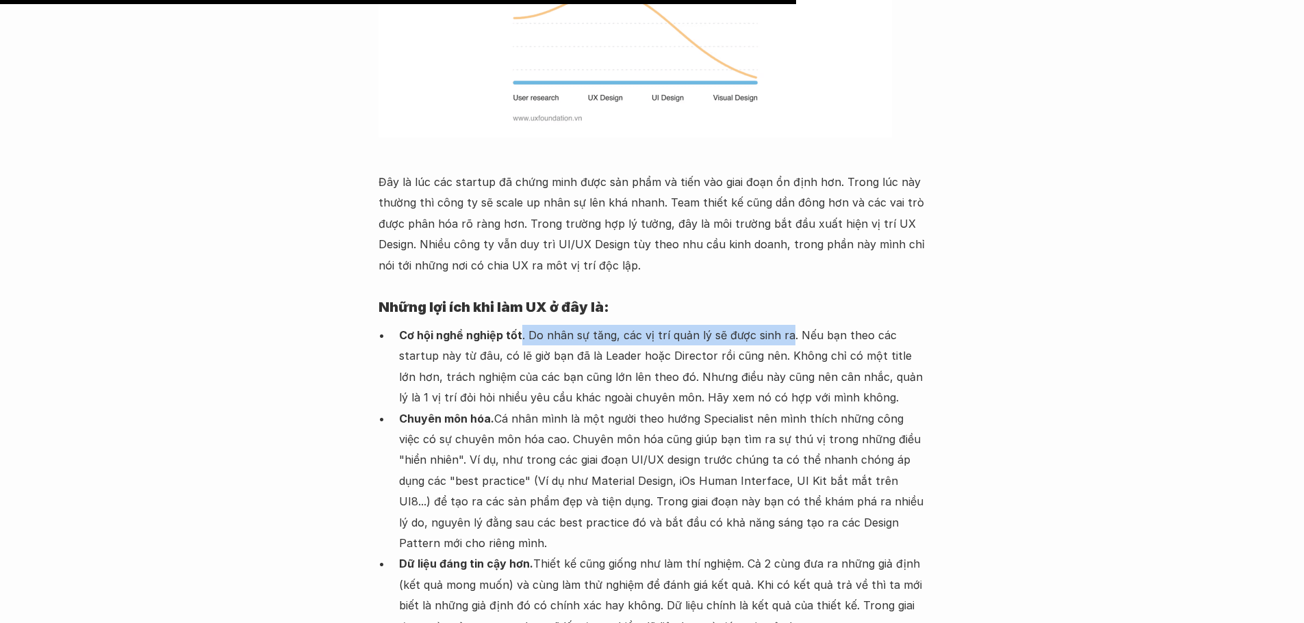
drag, startPoint x: 623, startPoint y: 186, endPoint x: 784, endPoint y: 185, distance: 160.8
click at [784, 325] on p "Cơ hội nghề nghiệp tốt . Do nhân sự tăng, các vị trí quản lý sẽ được sinh ra. N…" at bounding box center [662, 366] width 527 height 83
click at [792, 325] on p "Cơ hội nghề nghiệp tốt . Do nhân sự tăng, các vị trí quản lý sẽ được sinh ra. N…" at bounding box center [662, 366] width 527 height 83
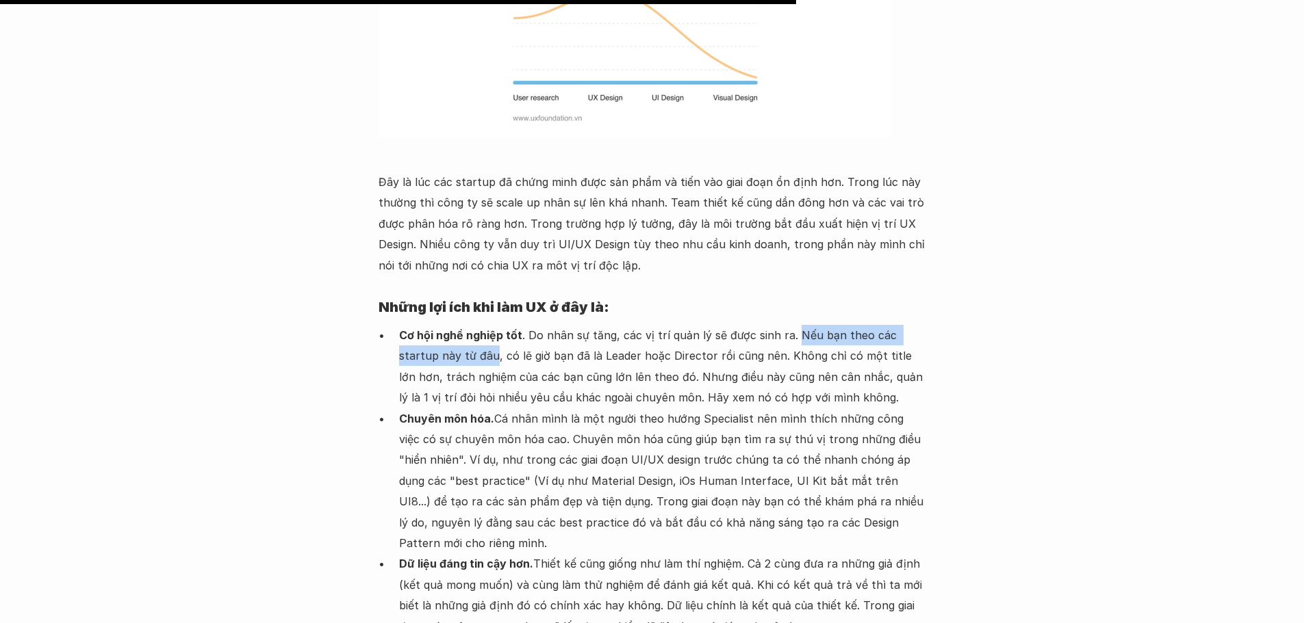
drag, startPoint x: 792, startPoint y: 185, endPoint x: 453, endPoint y: 214, distance: 340.0
click at [453, 325] on p "Cơ hội nghề nghiệp tốt . Do nhân sự tăng, các vị trí quản lý sẽ được sinh ra. N…" at bounding box center [662, 366] width 527 height 83
click at [474, 325] on p "Cơ hội nghề nghiệp tốt . Do nhân sự tăng, các vị trí quản lý sẽ được sinh ra. N…" at bounding box center [662, 366] width 527 height 83
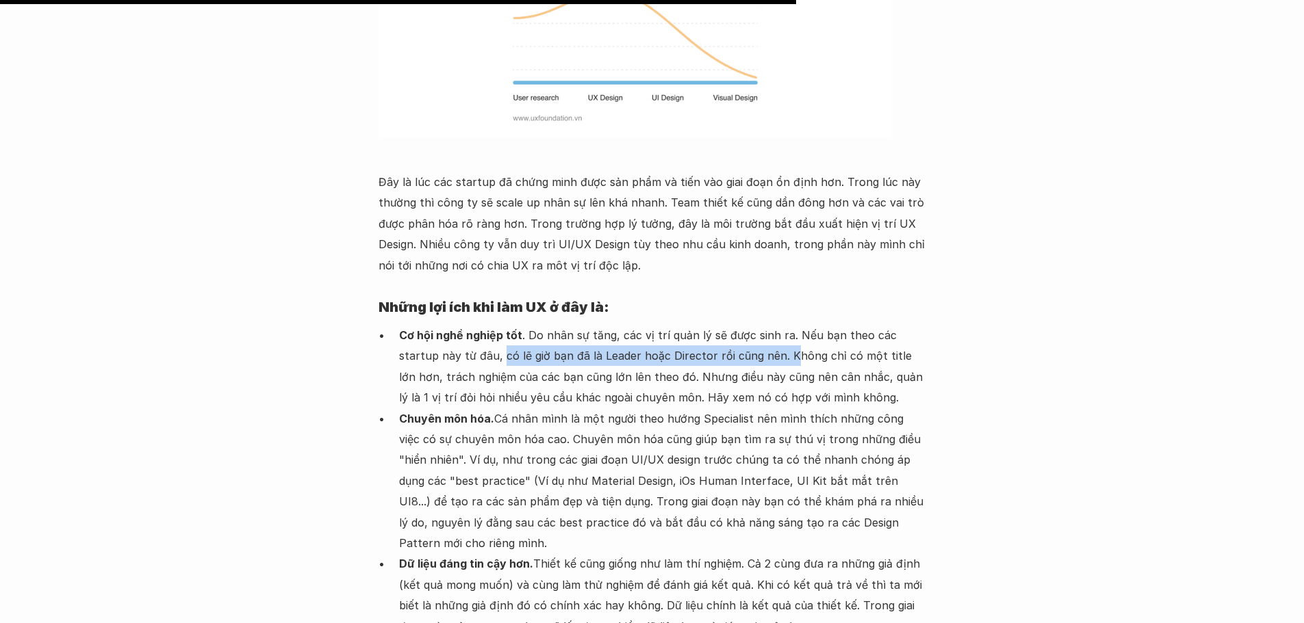
drag, startPoint x: 460, startPoint y: 206, endPoint x: 748, endPoint y: 211, distance: 288.1
click at [748, 325] on p "Cơ hội nghề nghiệp tốt . Do nhân sự tăng, các vị trí quản lý sẽ được sinh ra. N…" at bounding box center [662, 366] width 527 height 83
click at [784, 325] on p "Cơ hội nghề nghiệp tốt . Do nhân sự tăng, các vị trí quản lý sẽ được sinh ra. N…" at bounding box center [662, 366] width 527 height 83
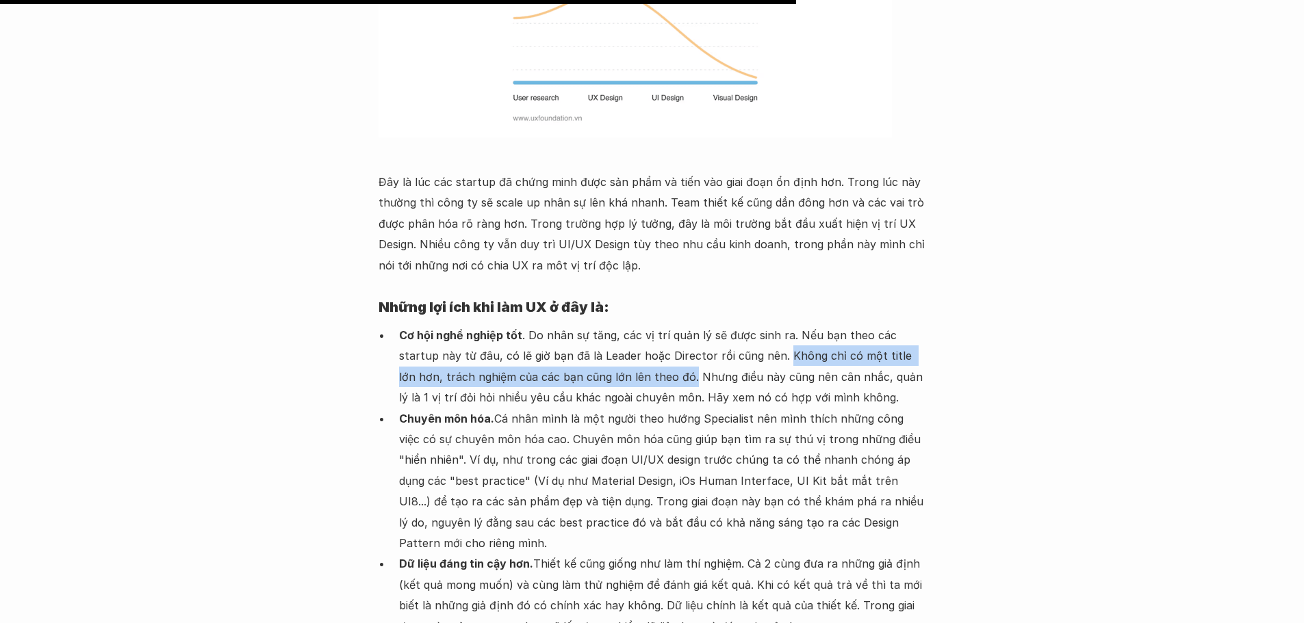
drag, startPoint x: 740, startPoint y: 209, endPoint x: 649, endPoint y: 229, distance: 93.3
click at [648, 325] on p "Cơ hội nghề nghiệp tốt . Do nhân sự tăng, các vị trí quản lý sẽ được sinh ra. N…" at bounding box center [662, 366] width 527 height 83
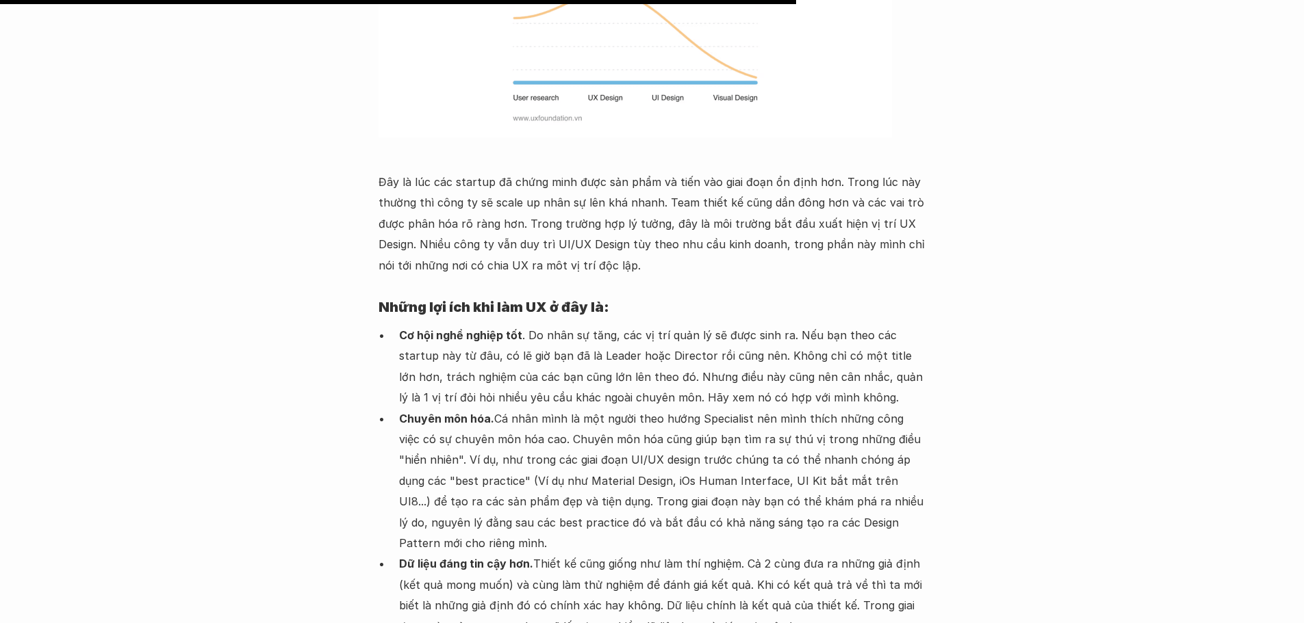
click at [657, 325] on p "Cơ hội nghề nghiệp tốt . Do nhân sự tăng, các vị trí quản lý sẽ được sinh ra. N…" at bounding box center [662, 366] width 527 height 83
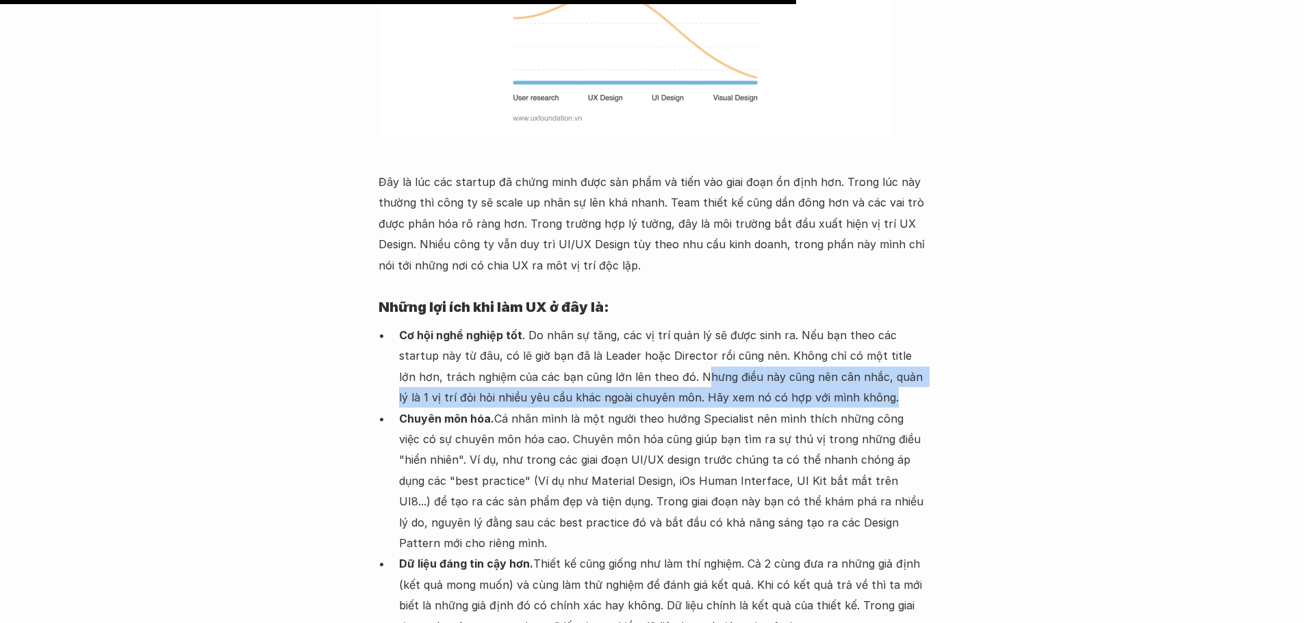
drag, startPoint x: 654, startPoint y: 229, endPoint x: 847, endPoint y: 248, distance: 193.9
click at [847, 325] on p "Cơ hội nghề nghiệp tốt . Do nhân sự tăng, các vị trí quản lý sẽ được sinh ra. N…" at bounding box center [662, 366] width 527 height 83
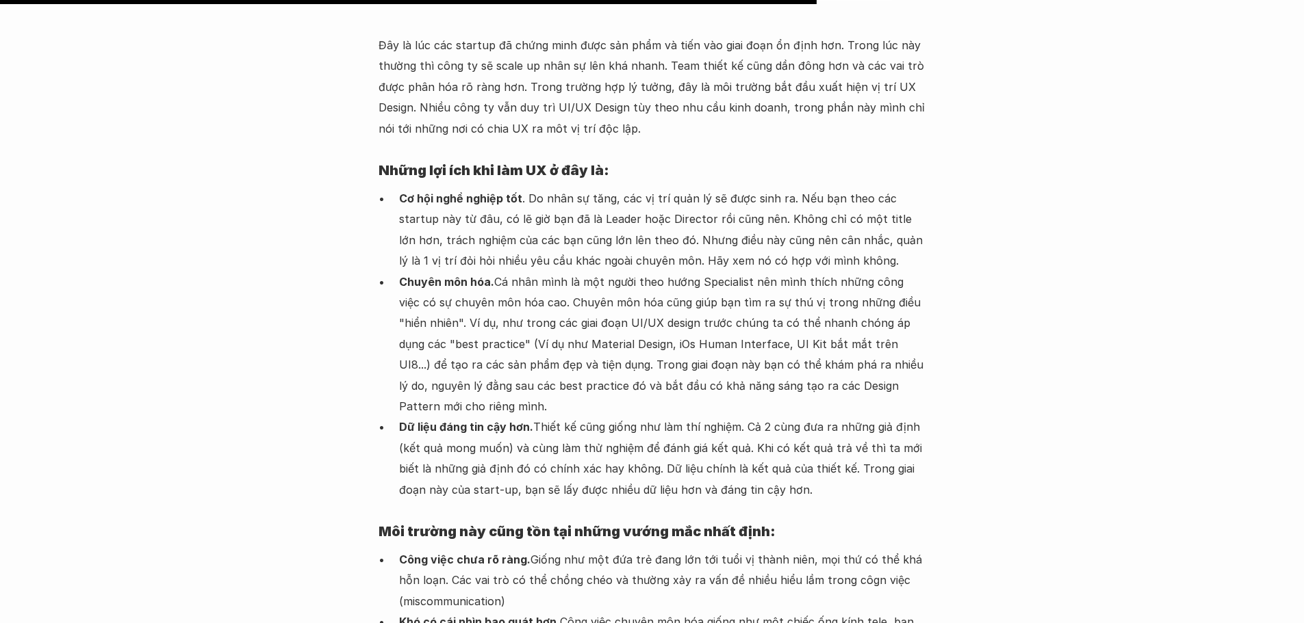
click at [561, 272] on p "Chuyên môn hóa. Cá nhân mình là một người theo hướng Specialist nên mình thích …" at bounding box center [662, 345] width 527 height 146
drag, startPoint x: 398, startPoint y: 128, endPoint x: 621, endPoint y: 133, distance: 223.2
click at [621, 272] on p "Chuyên môn hóa. Cá nhân mình là một người theo hướng Specialist nên mình thích …" at bounding box center [662, 345] width 527 height 146
drag, startPoint x: 643, startPoint y: 136, endPoint x: 569, endPoint y: 136, distance: 73.9
click at [641, 272] on p "Chuyên môn hóa. Cá nhân mình là một người theo hướng Specialist nên mình thích …" at bounding box center [662, 345] width 527 height 146
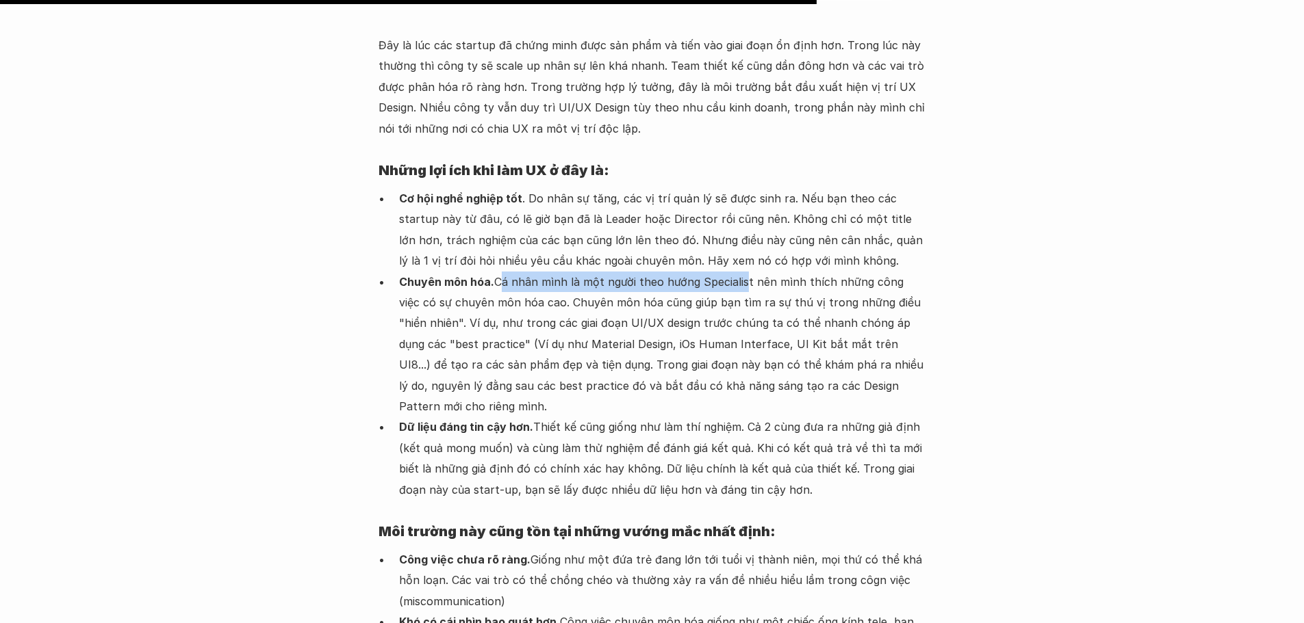
drag, startPoint x: 497, startPoint y: 132, endPoint x: 741, endPoint y: 139, distance: 244.4
click at [741, 272] on p "Chuyên môn hóa. Cá nhân mình là một người theo hướng Specialist nên mình thích …" at bounding box center [662, 345] width 527 height 146
click at [729, 272] on p "Chuyên môn hóa. Cá nhân mình là một người theo hướng Specialist nên mình thích …" at bounding box center [662, 345] width 527 height 146
click at [765, 272] on p "Chuyên môn hóa. Cá nhân mình là một người theo hướng Specialist nên mình thích …" at bounding box center [662, 345] width 527 height 146
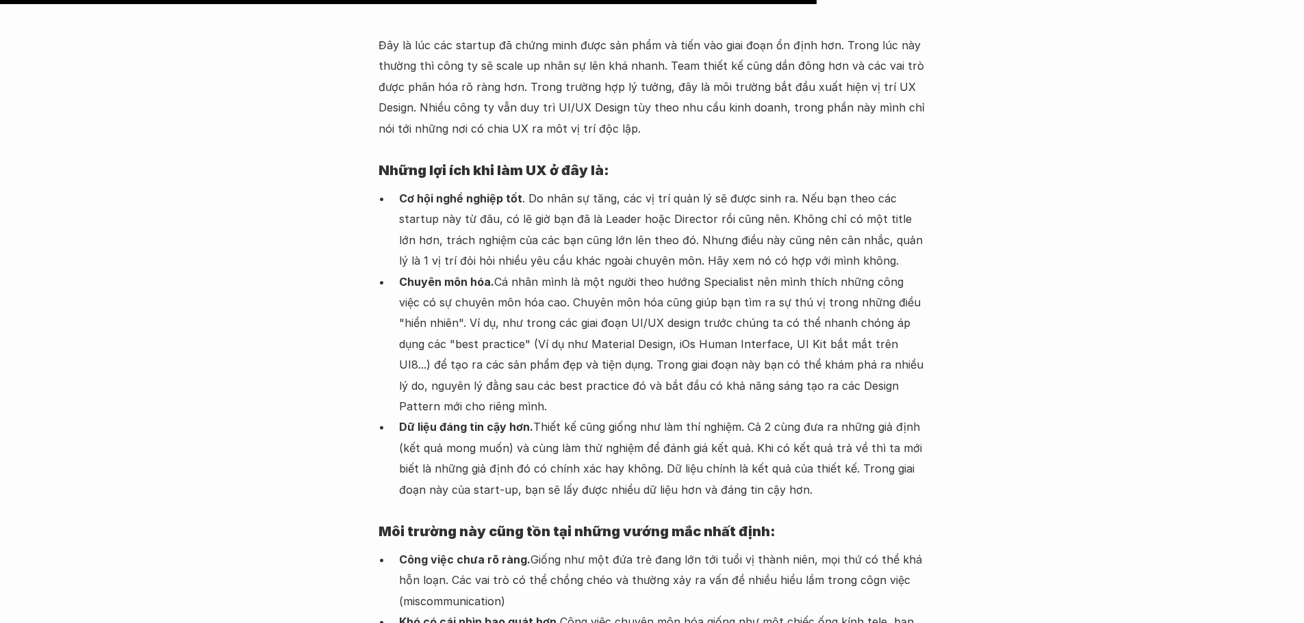
click at [725, 272] on p "Chuyên môn hóa. Cá nhân mình là một người theo hướng Specialist nên mình thích …" at bounding box center [662, 345] width 527 height 146
click at [777, 272] on p "Chuyên môn hóa. Cá nhân mình là một người theo hướng Specialist nên mình thích …" at bounding box center [662, 345] width 527 height 146
drag, startPoint x: 749, startPoint y: 131, endPoint x: 535, endPoint y: 155, distance: 215.6
click at [535, 272] on p "Chuyên môn hóa. Cá nhân mình là một người theo hướng Specialist nên mình thích …" at bounding box center [662, 345] width 527 height 146
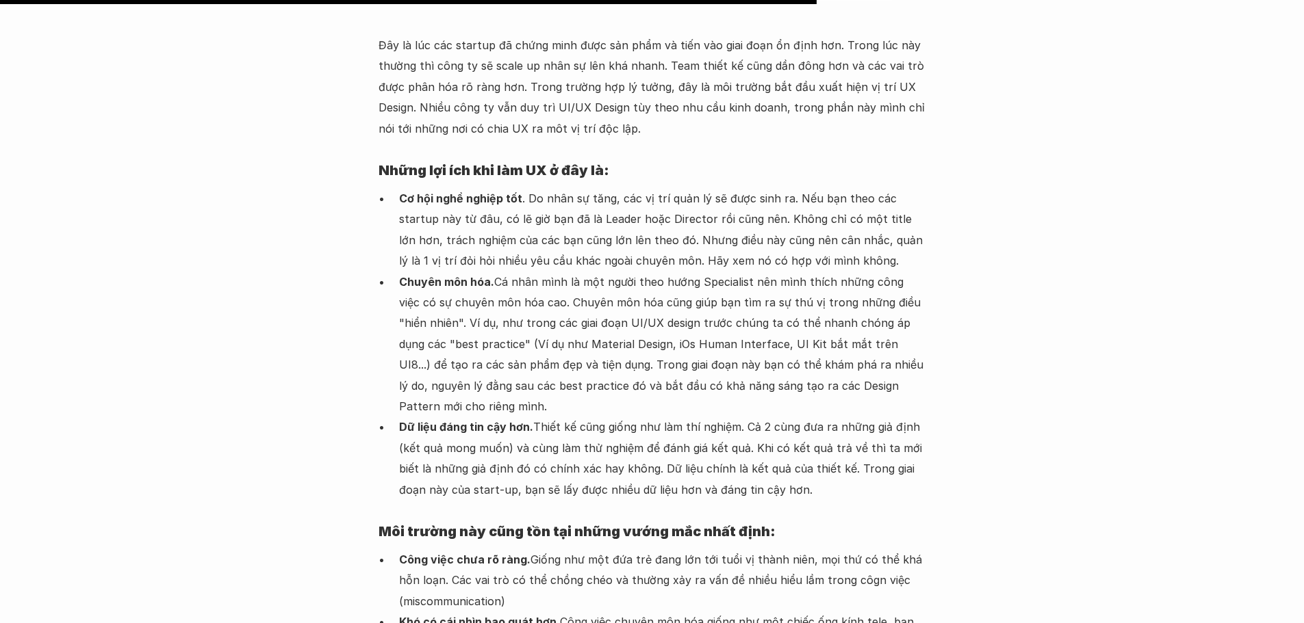
click at [580, 272] on p "Chuyên môn hóa. Cá nhân mình là một người theo hướng Specialist nên mình thích …" at bounding box center [662, 345] width 527 height 146
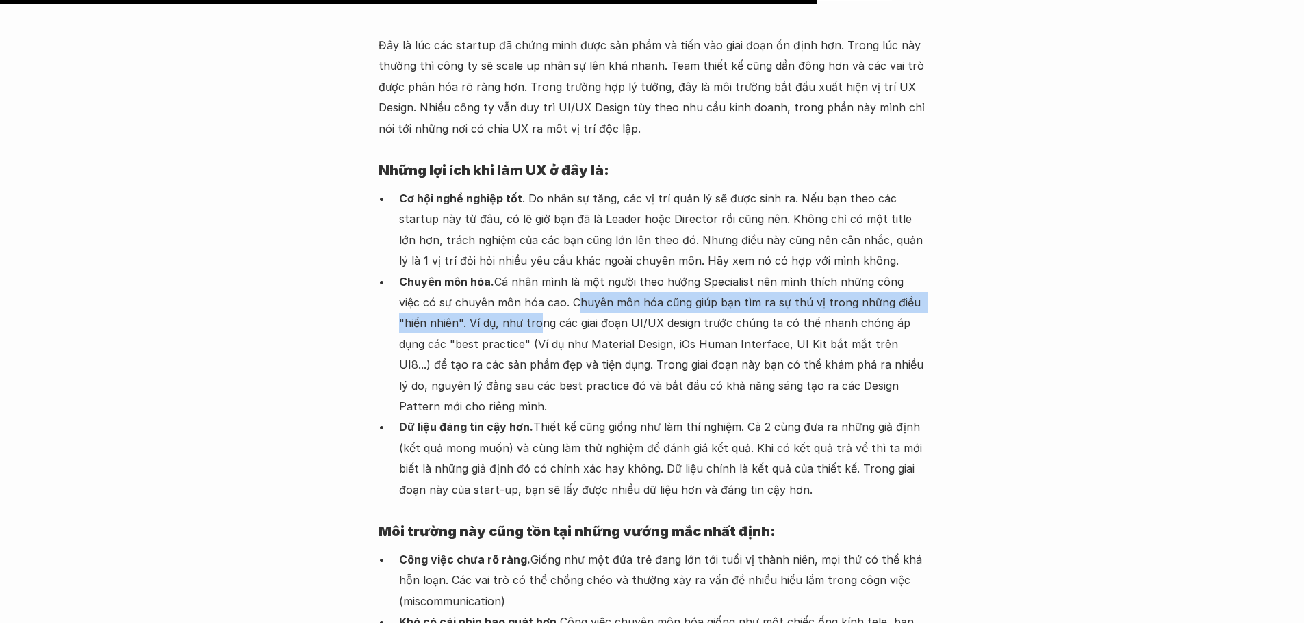
drag, startPoint x: 547, startPoint y: 150, endPoint x: 511, endPoint y: 177, distance: 45.4
click at [502, 272] on p "Chuyên môn hóa. Cá nhân mình là một người theo hướng Specialist nên mình thích …" at bounding box center [662, 345] width 527 height 146
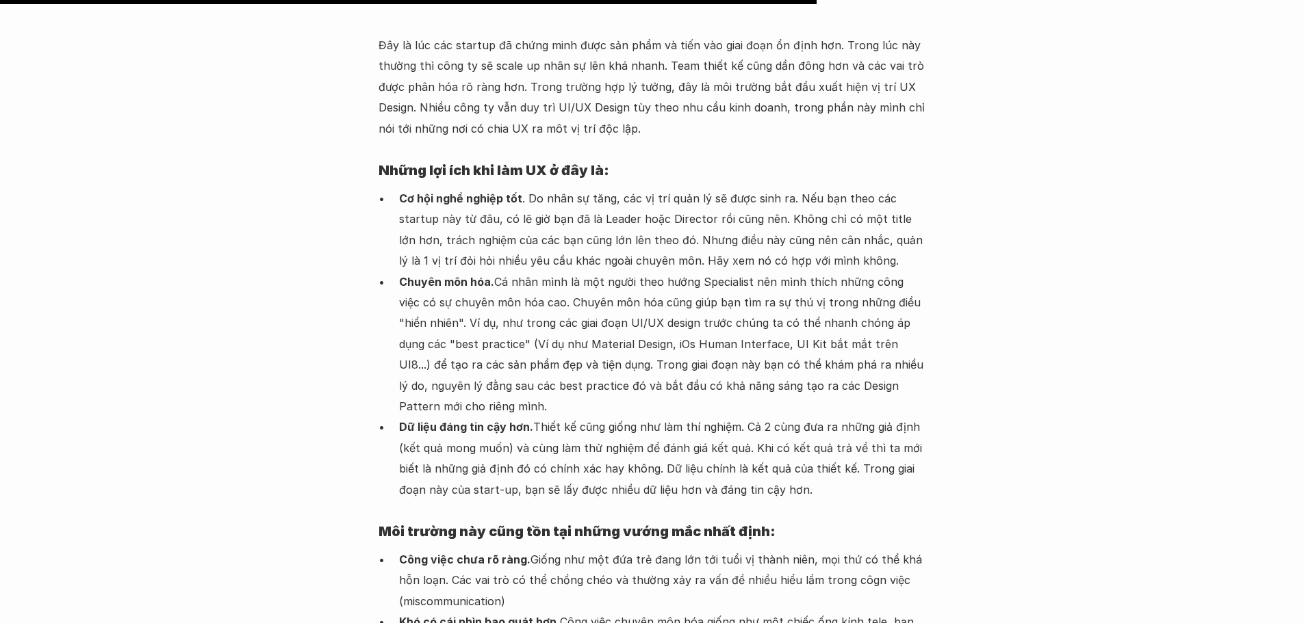
click at [547, 272] on p "Chuyên môn hóa. Cá nhân mình là một người theo hướng Specialist nên mình thích …" at bounding box center [662, 345] width 527 height 146
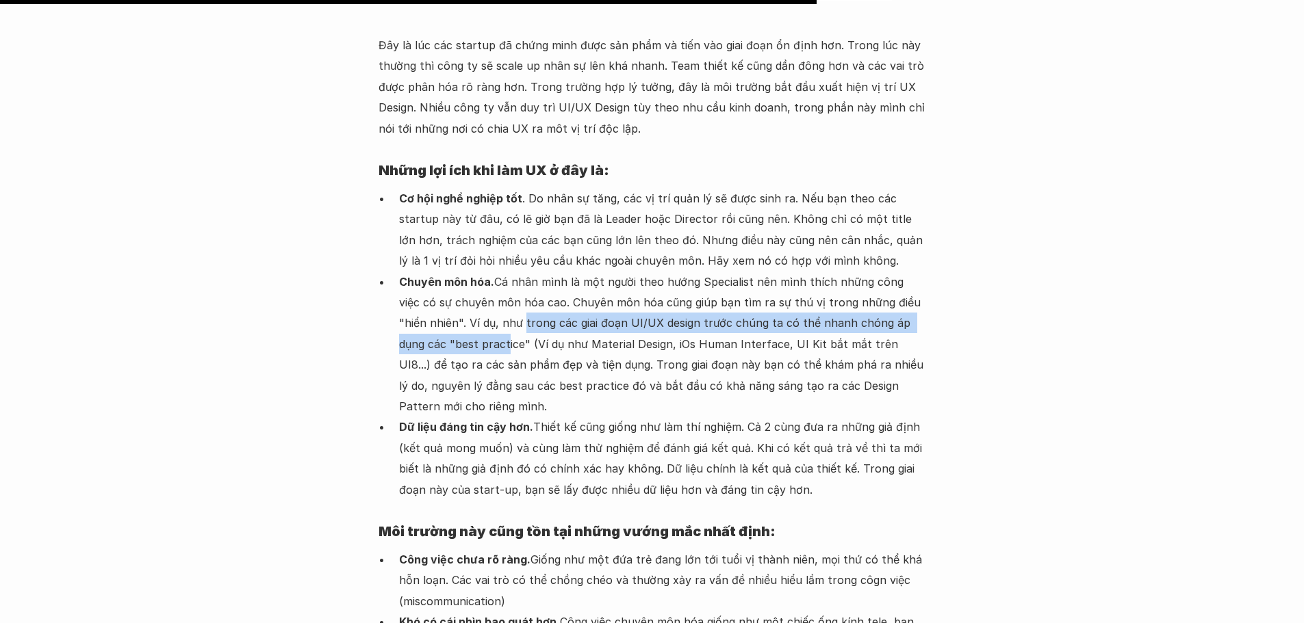
drag, startPoint x: 585, startPoint y: 178, endPoint x: 454, endPoint y: 198, distance: 132.2
click at [454, 272] on p "Chuyên môn hóa. Cá nhân mình là một người theo hướng Specialist nên mình thích …" at bounding box center [662, 345] width 527 height 146
click at [422, 272] on p "Chuyên môn hóa. Cá nhân mình là một người theo hướng Specialist nên mình thích …" at bounding box center [662, 345] width 527 height 146
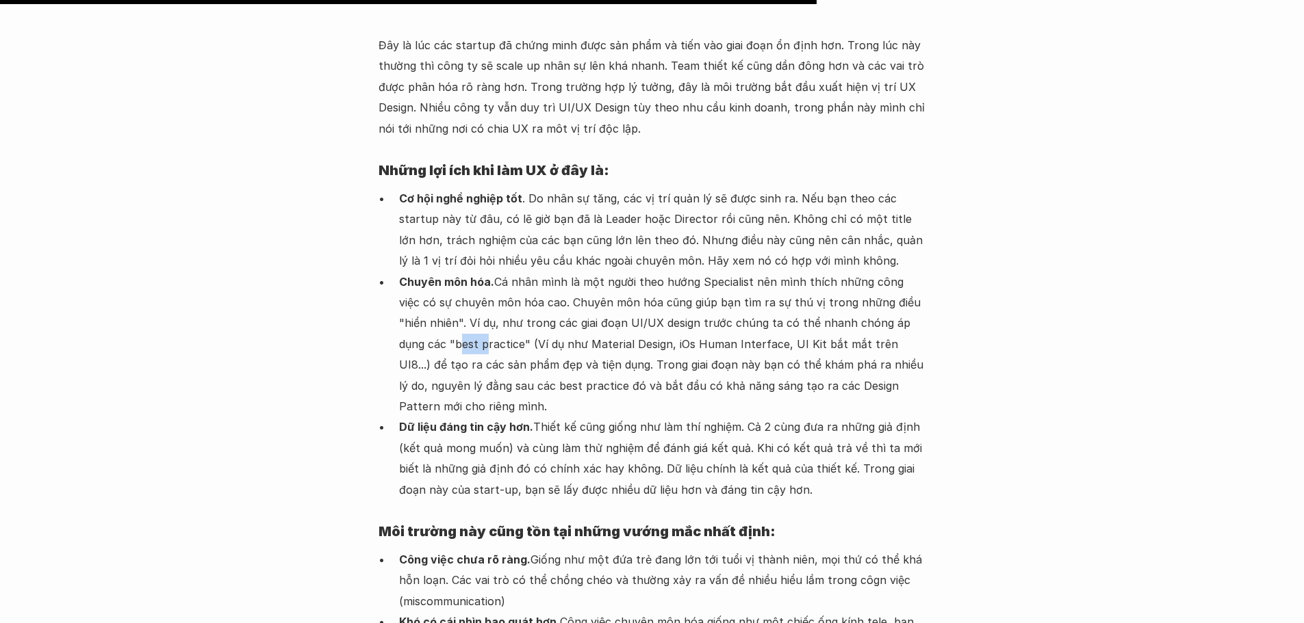
click at [422, 272] on p "Chuyên môn hóa. Cá nhân mình là một người theo hướng Specialist nên mình thích …" at bounding box center [662, 345] width 527 height 146
click at [448, 272] on p "Chuyên môn hóa. Cá nhân mình là một người theo hướng Specialist nên mình thích …" at bounding box center [662, 345] width 527 height 146
drag, startPoint x: 408, startPoint y: 194, endPoint x: 474, endPoint y: 192, distance: 66.4
click at [474, 272] on p "Chuyên môn hóa. Cá nhân mình là một người theo hướng Specialist nên mình thích …" at bounding box center [662, 345] width 527 height 146
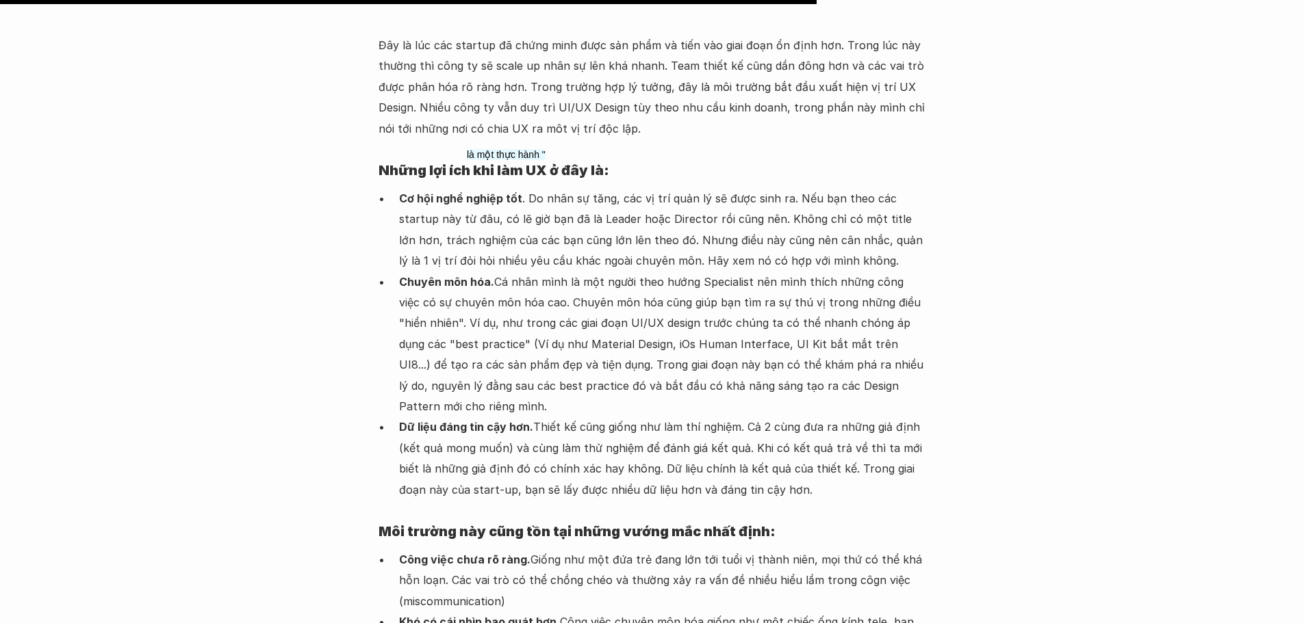
click at [512, 272] on p "Chuyên môn hóa. Cá nhân mình là một người theo hướng Specialist nên mình thích …" at bounding box center [662, 345] width 527 height 146
drag, startPoint x: 481, startPoint y: 192, endPoint x: 642, endPoint y: 194, distance: 160.8
click at [615, 272] on p "Chuyên môn hóa. Cá nhân mình là một người theo hướng Specialist nên mình thích …" at bounding box center [662, 345] width 527 height 146
click at [411, 272] on p "Chuyên môn hóa. Cá nhân mình là một người theo hướng Specialist nên mình thích …" at bounding box center [662, 345] width 527 height 146
drag, startPoint x: 401, startPoint y: 196, endPoint x: 472, endPoint y: 196, distance: 71.2
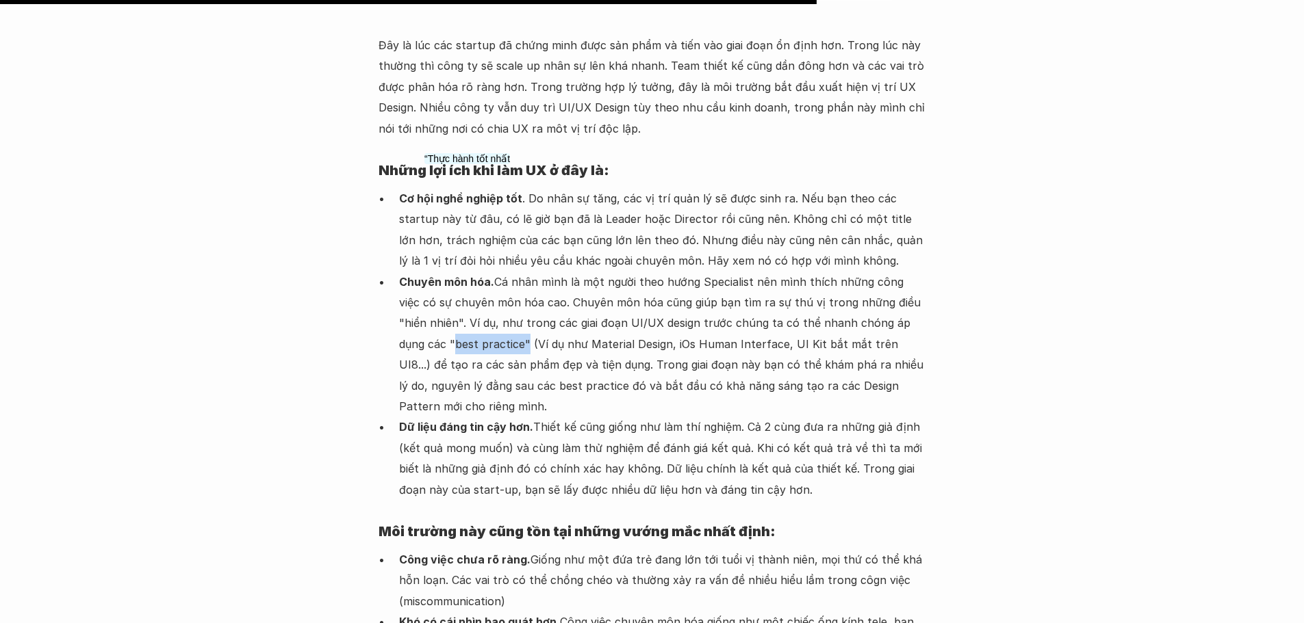
click at [472, 272] on p "Chuyên môn hóa. Cá nhân mình là một người theo hướng Specialist nên mình thích …" at bounding box center [662, 345] width 527 height 146
click at [538, 272] on p "Chuyên môn hóa. Cá nhân mình là một người theo hướng Specialist nên mình thích …" at bounding box center [662, 345] width 527 height 146
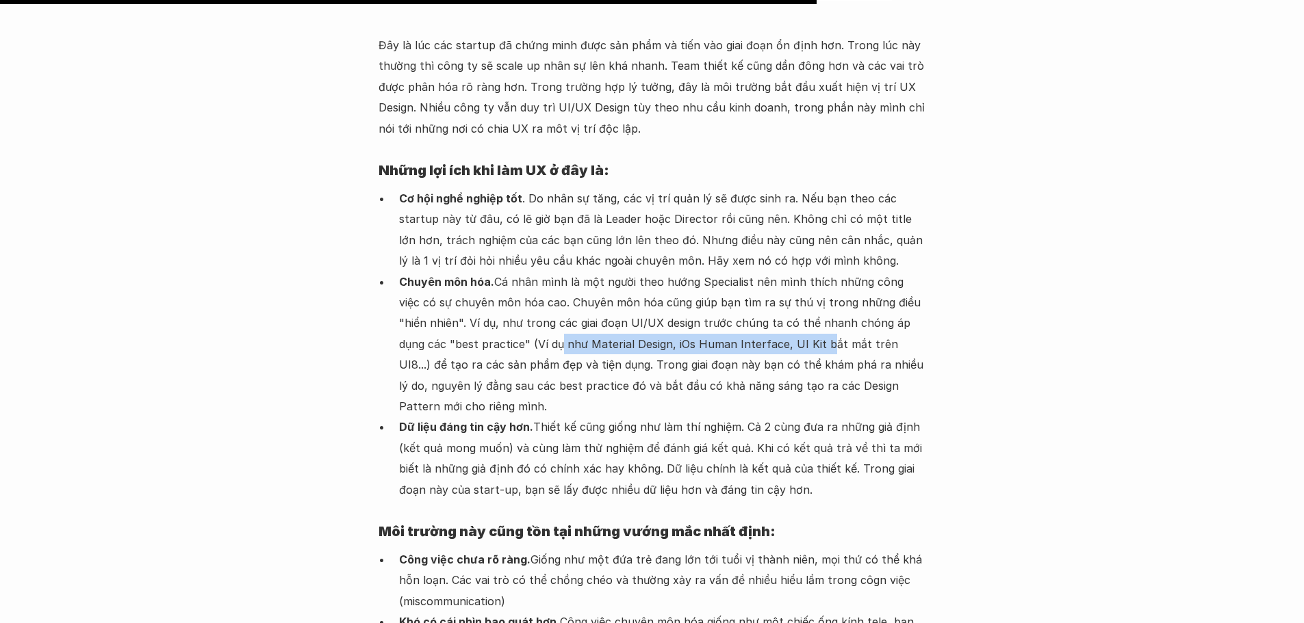
drag, startPoint x: 506, startPoint y: 198, endPoint x: 676, endPoint y: 202, distance: 169.8
click at [766, 272] on p "Chuyên môn hóa. Cá nhân mình là một người theo hướng Specialist nên mình thích …" at bounding box center [662, 345] width 527 height 146
click at [629, 272] on p "Chuyên môn hóa. Cá nhân mình là một người theo hướng Specialist nên mình thích …" at bounding box center [662, 345] width 527 height 146
click at [689, 272] on p "Chuyên môn hóa. Cá nhân mình là một người theo hướng Specialist nên mình thích …" at bounding box center [662, 345] width 527 height 146
drag, startPoint x: 736, startPoint y: 197, endPoint x: 775, endPoint y: 198, distance: 39.7
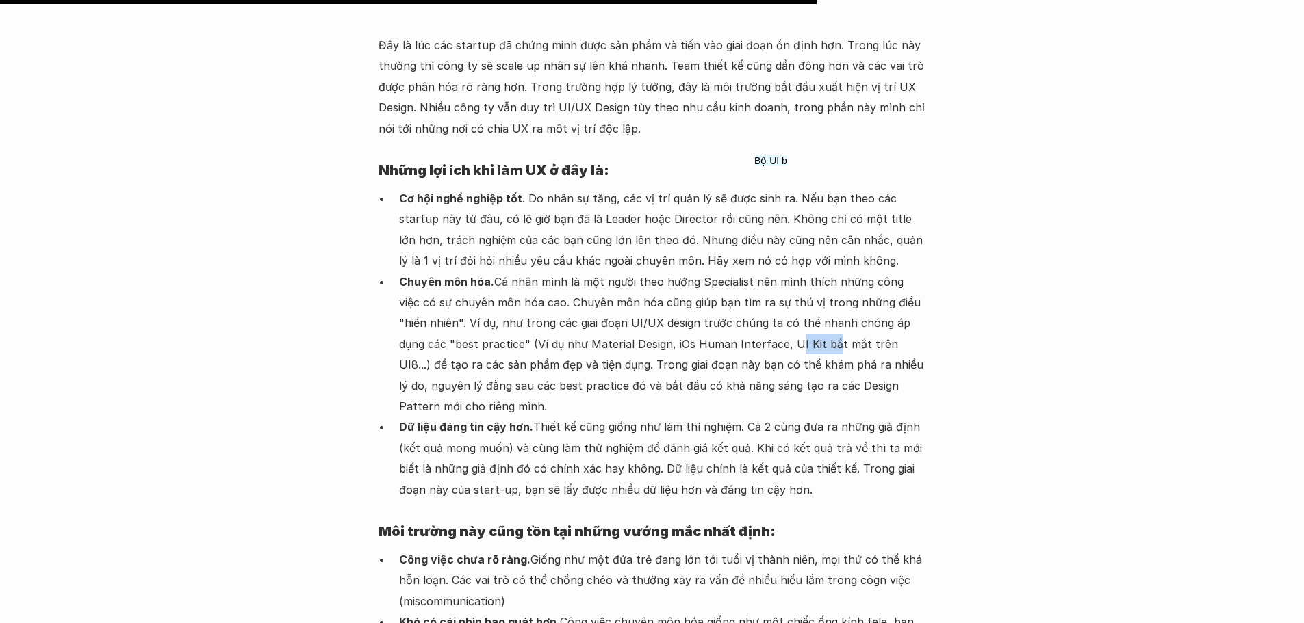
click at [775, 272] on p "Chuyên môn hóa. Cá nhân mình là một người theo hướng Specialist nên mình thích …" at bounding box center [662, 345] width 527 height 146
click at [853, 272] on p "Chuyên môn hóa. Cá nhân mình là một người theo hướng Specialist nên mình thích …" at bounding box center [662, 345] width 527 height 146
drag, startPoint x: 764, startPoint y: 191, endPoint x: 866, endPoint y: 199, distance: 102.3
click at [851, 272] on p "Chuyên môn hóa. Cá nhân mình là một người theo hướng Specialist nên mình thích …" at bounding box center [662, 345] width 527 height 146
click at [881, 272] on p "Chuyên môn hóa. Cá nhân mình là một người theo hướng Specialist nên mình thích …" at bounding box center [662, 345] width 527 height 146
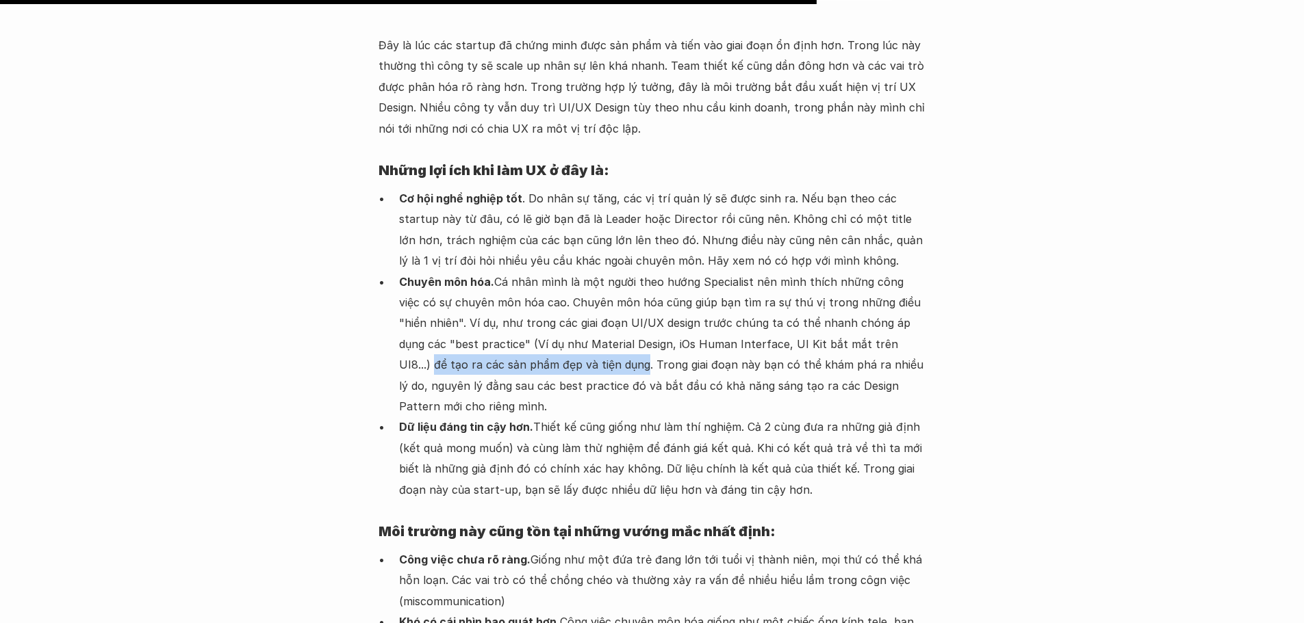
drag, startPoint x: 862, startPoint y: 198, endPoint x: 556, endPoint y: 224, distance: 307.1
click at [556, 272] on p "Chuyên môn hóa. Cá nhân mình là một người theo hướng Specialist nên mình thích …" at bounding box center [662, 345] width 527 height 146
click at [603, 272] on p "Chuyên môn hóa. Cá nhân mình là một người theo hướng Specialist nên mình thích …" at bounding box center [662, 345] width 527 height 146
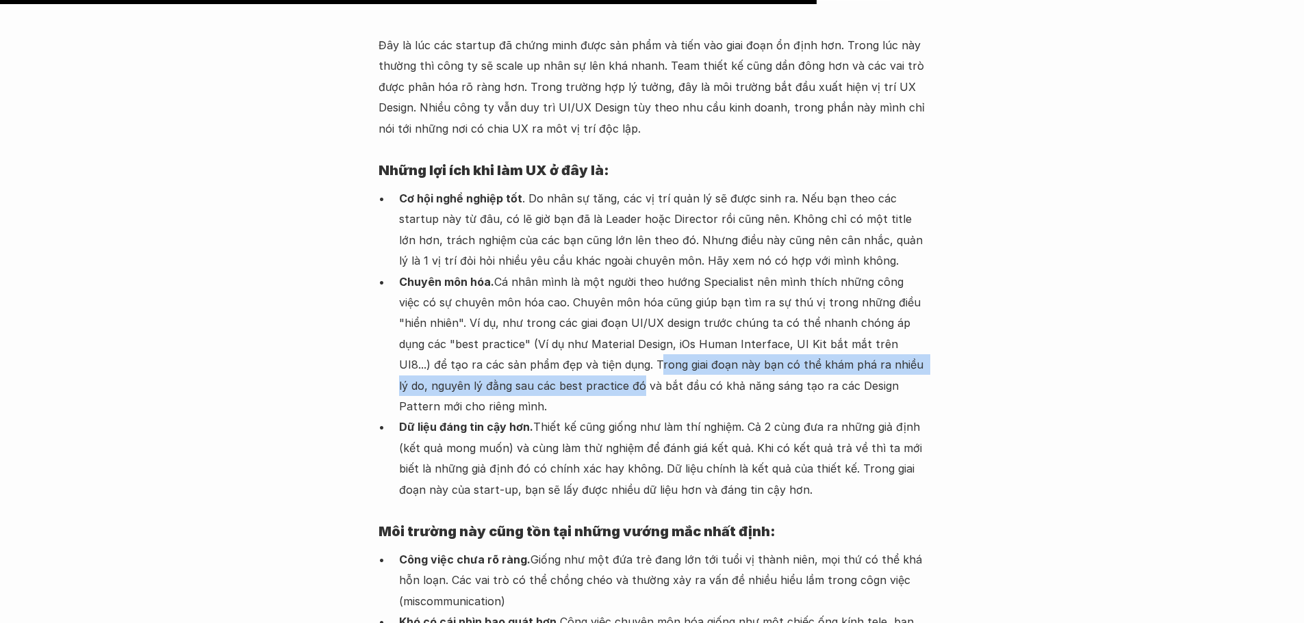
drag, startPoint x: 569, startPoint y: 216, endPoint x: 546, endPoint y: 244, distance: 35.9
click at [546, 272] on p "Chuyên môn hóa. Cá nhân mình là một người theo hướng Specialist nên mình thích …" at bounding box center [662, 345] width 527 height 146
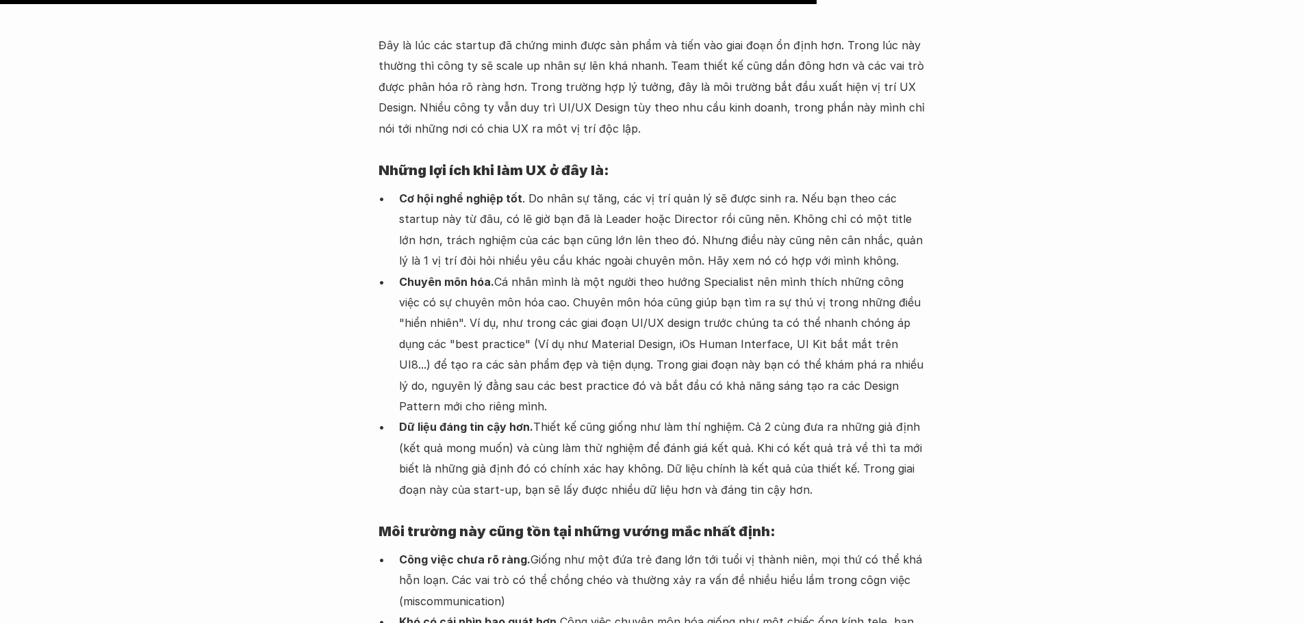
click at [565, 272] on p "Chuyên môn hóa. Cá nhân mình là một người theo hướng Specialist nên mình thích …" at bounding box center [662, 345] width 527 height 146
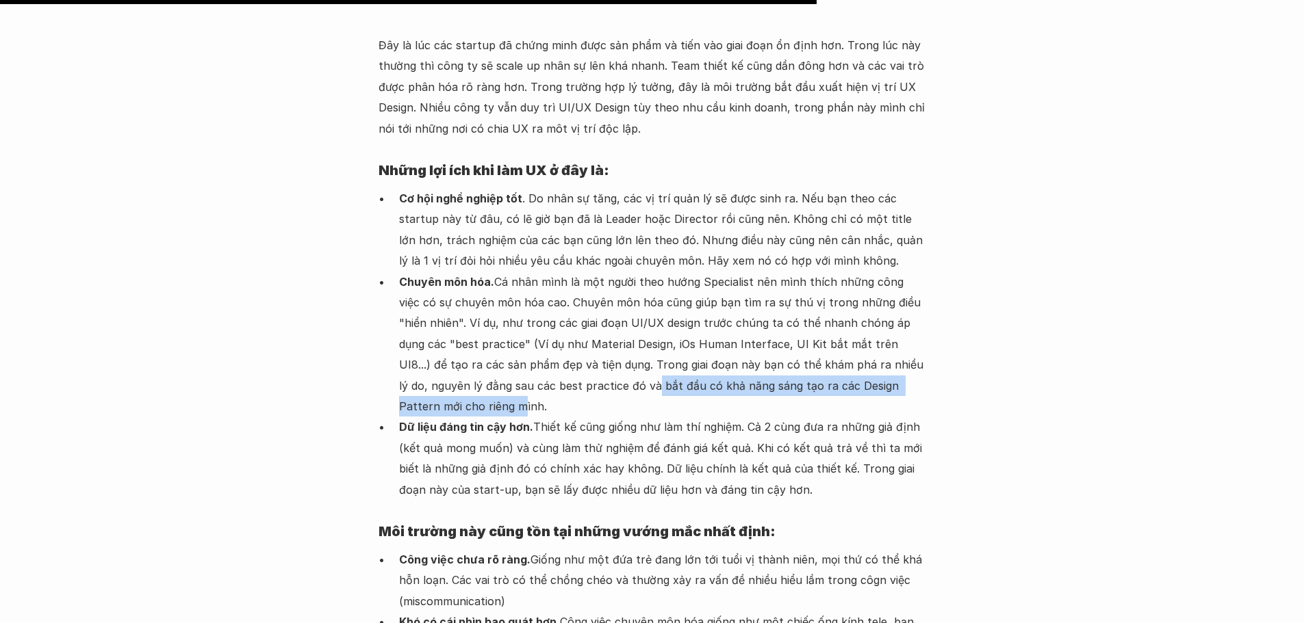
drag, startPoint x: 572, startPoint y: 236, endPoint x: 917, endPoint y: 246, distance: 345.0
click at [917, 272] on p "Chuyên môn hóa. Cá nhân mình là một người theo hướng Specialist nên mình thích …" at bounding box center [662, 345] width 527 height 146
click at [822, 272] on p "Chuyên môn hóa. Cá nhân mình là một người theo hướng Specialist nên mình thích …" at bounding box center [662, 345] width 527 height 146
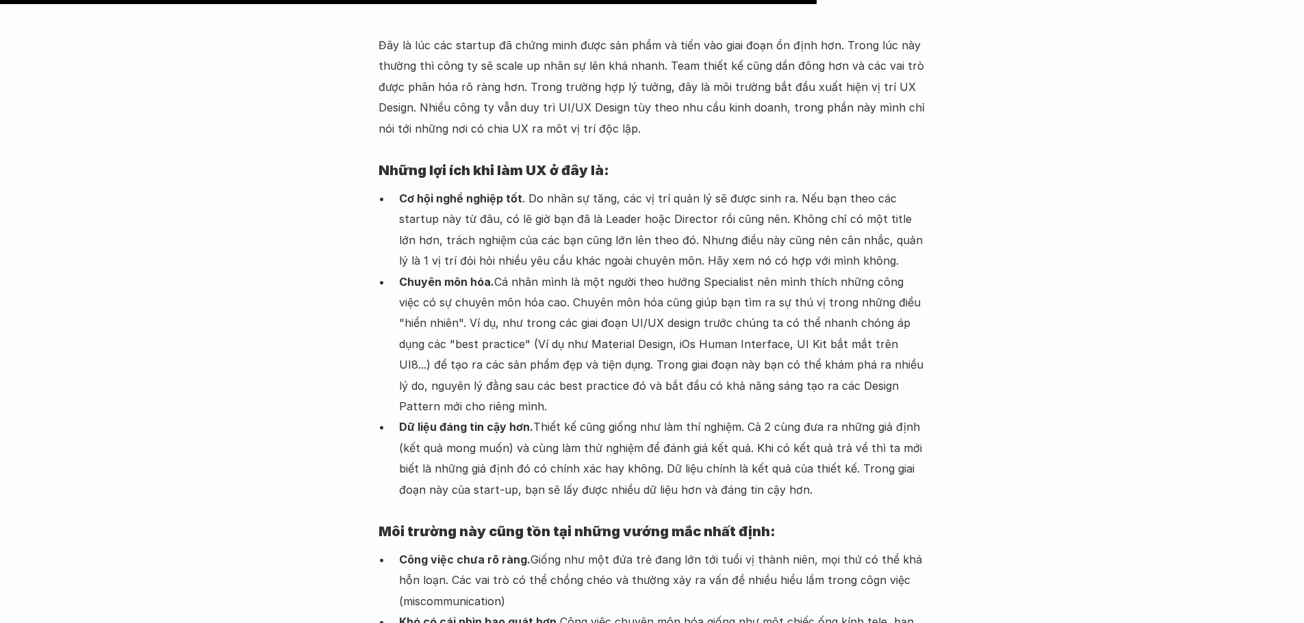
click at [817, 272] on p "Chuyên môn hóa. Cá nhân mình là một người theo hướng Specialist nên mình thích …" at bounding box center [662, 345] width 527 height 146
drag, startPoint x: 871, startPoint y: 239, endPoint x: 857, endPoint y: 238, distance: 14.4
click at [872, 272] on p "Chuyên môn hóa. Cá nhân mình là một người theo hướng Specialist nên mình thích …" at bounding box center [662, 345] width 527 height 146
drag, startPoint x: 851, startPoint y: 235, endPoint x: 644, endPoint y: 260, distance: 208.1
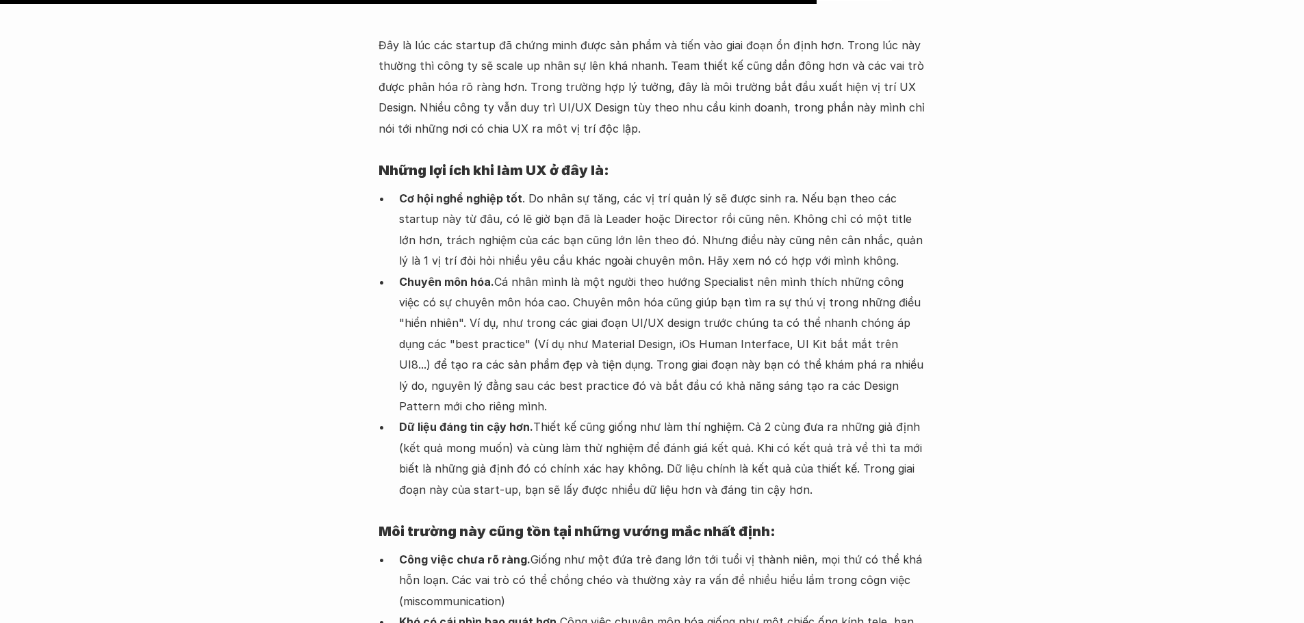
click at [851, 272] on p "Chuyên môn hóa. Cá nhân mình là một người theo hướng Specialist nên mình thích …" at bounding box center [662, 345] width 527 height 146
click at [524, 420] on strong "Dữ liệu đáng tin cậy hơn." at bounding box center [466, 427] width 134 height 14
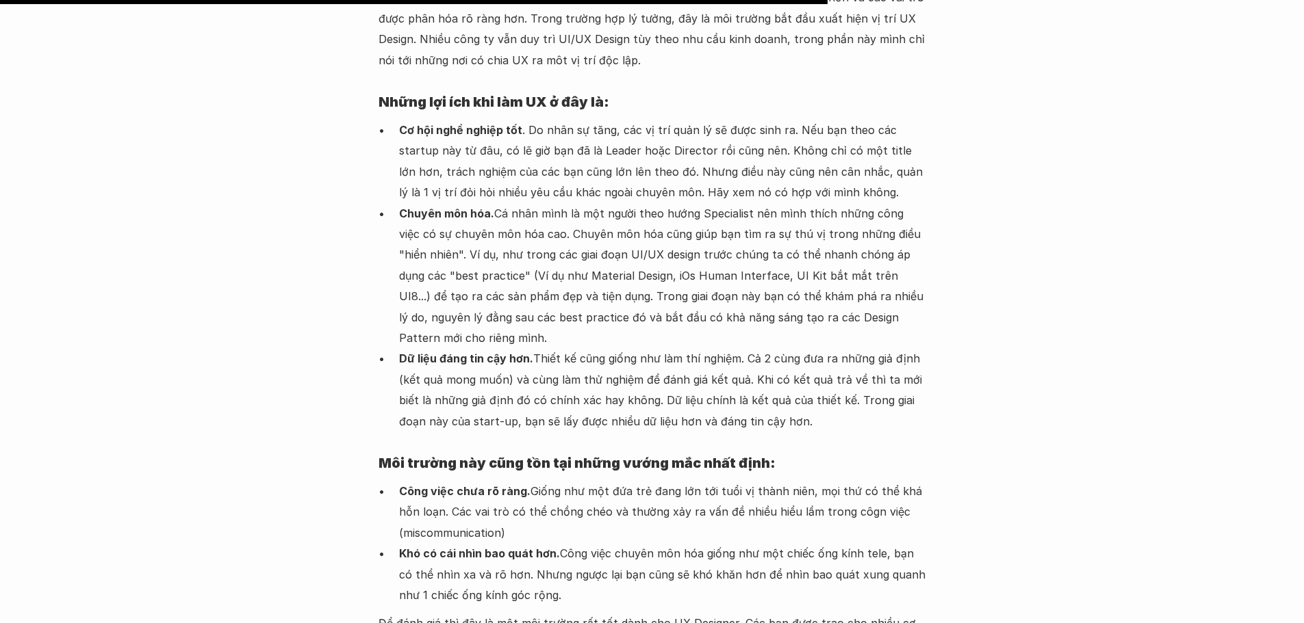
click at [526, 348] on p "Dữ liệu đáng tin cậy hơn. Thiết kế cũng giống như làm thí nghiệm. Cả 2 cùng đưa…" at bounding box center [662, 389] width 527 height 83
drag, startPoint x: 534, startPoint y: 208, endPoint x: 738, endPoint y: 214, distance: 204.7
click at [738, 348] on p "Dữ liệu đáng tin cậy hơn. Thiết kế cũng giống như làm thí nghiệm. Cả 2 cùng đưa…" at bounding box center [662, 389] width 527 height 83
click at [766, 348] on p "Dữ liệu đáng tin cậy hơn. Thiết kế cũng giống như làm thí nghiệm. Cả 2 cùng đưa…" at bounding box center [662, 389] width 527 height 83
drag, startPoint x: 745, startPoint y: 208, endPoint x: 917, endPoint y: 218, distance: 172.0
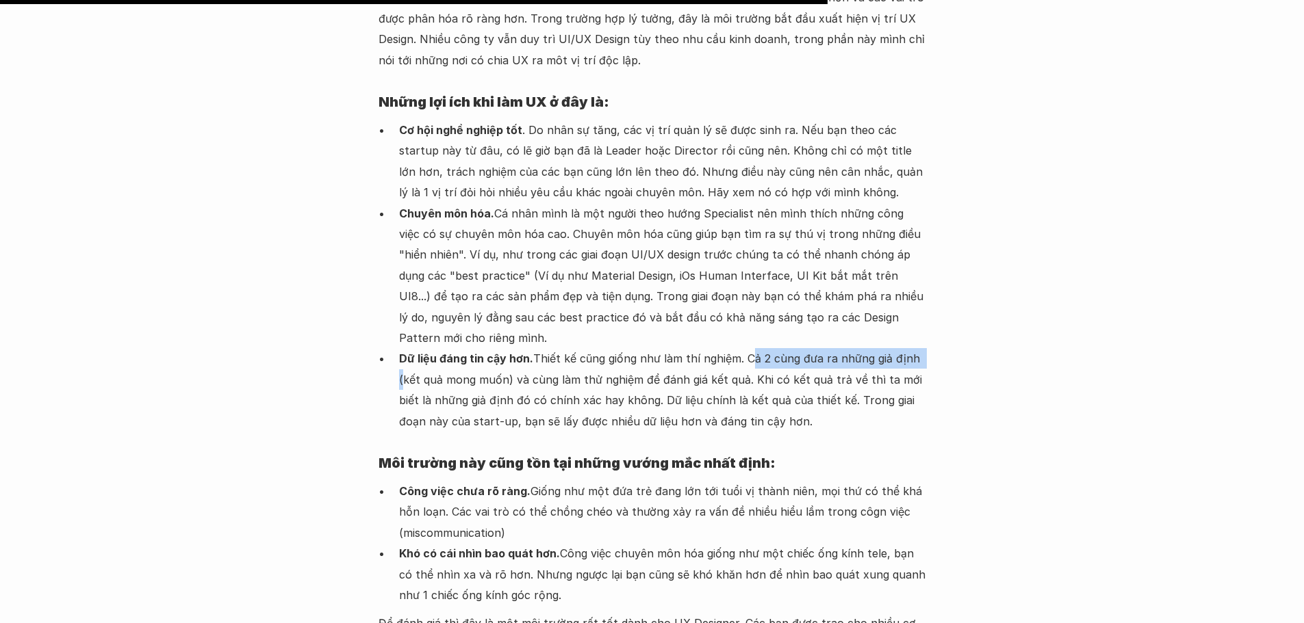
click at [917, 348] on p "Dữ liệu đáng tin cậy hơn. Thiết kế cũng giống như làm thí nghiệm. Cả 2 cùng đưa…" at bounding box center [662, 389] width 527 height 83
click at [606, 348] on p "Dữ liệu đáng tin cậy hơn. Thiết kế cũng giống như làm thí nghiệm. Cả 2 cùng đưa…" at bounding box center [662, 389] width 527 height 83
drag, startPoint x: 742, startPoint y: 205, endPoint x: 645, endPoint y: 227, distance: 99.5
click at [908, 348] on p "Dữ liệu đáng tin cậy hơn. Thiết kế cũng giống như làm thí nghiệm. Cả 2 cùng đưa…" at bounding box center [662, 389] width 527 height 83
click at [539, 348] on p "Dữ liệu đáng tin cậy hơn. Thiết kế cũng giống như làm thí nghiệm. Cả 2 cùng đưa…" at bounding box center [662, 389] width 527 height 83
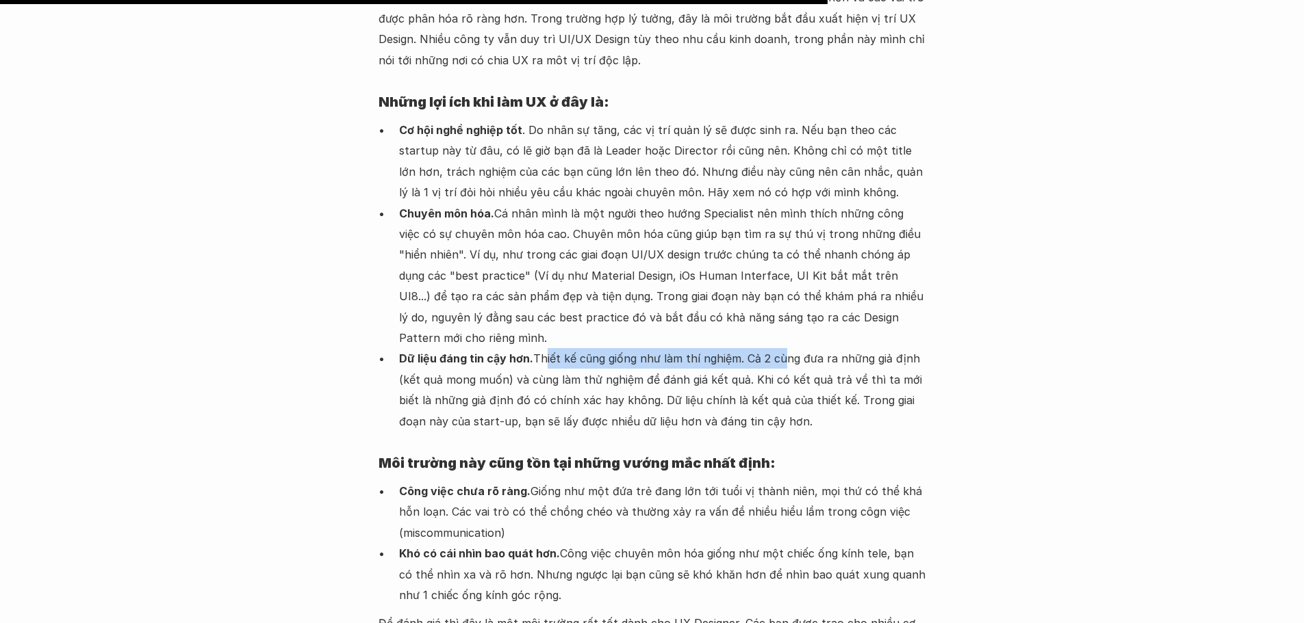
drag, startPoint x: 537, startPoint y: 209, endPoint x: 777, endPoint y: 216, distance: 240.3
click at [777, 348] on p "Dữ liệu đáng tin cậy hơn. Thiết kế cũng giống như làm thí nghiệm. Cả 2 cùng đưa…" at bounding box center [662, 389] width 527 height 83
drag, startPoint x: 833, startPoint y: 209, endPoint x: 779, endPoint y: 209, distance: 54.1
click at [833, 348] on p "Dữ liệu đáng tin cậy hơn. Thiết kế cũng giống như làm thí nghiệm. Cả 2 cùng đưa…" at bounding box center [662, 389] width 527 height 83
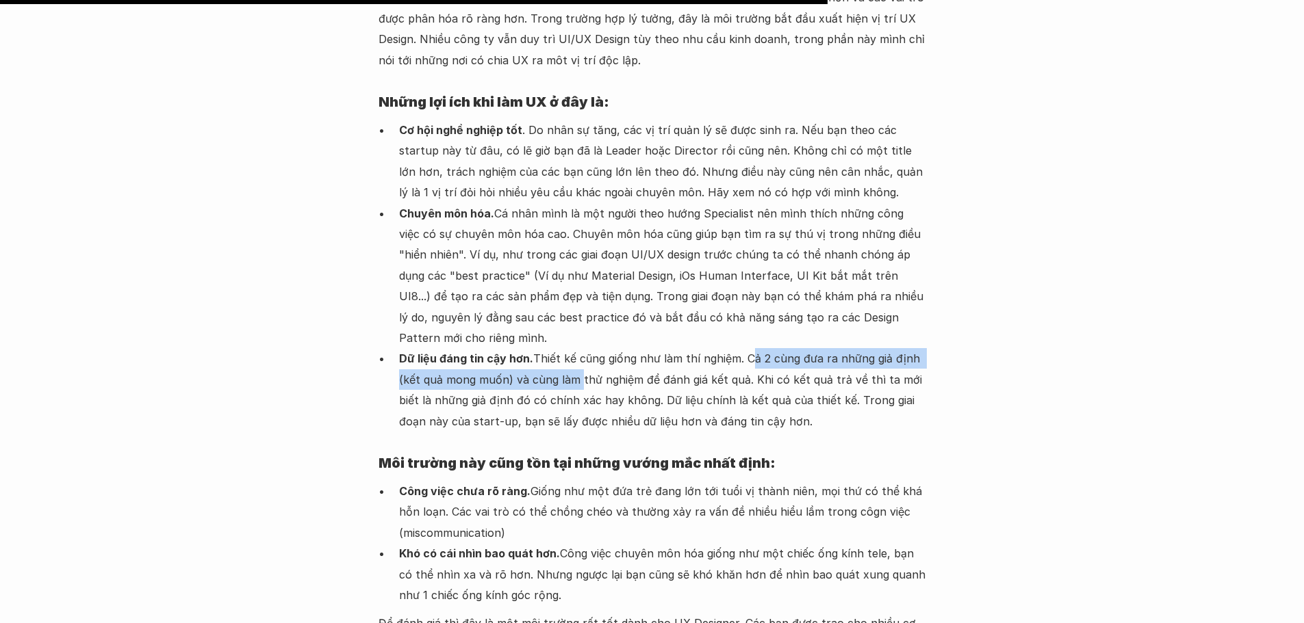
drag, startPoint x: 742, startPoint y: 211, endPoint x: 575, endPoint y: 230, distance: 168.7
click at [575, 348] on p "Dữ liệu đáng tin cậy hơn. Thiết kế cũng giống như làm thí nghiệm. Cả 2 cùng đưa…" at bounding box center [662, 389] width 527 height 83
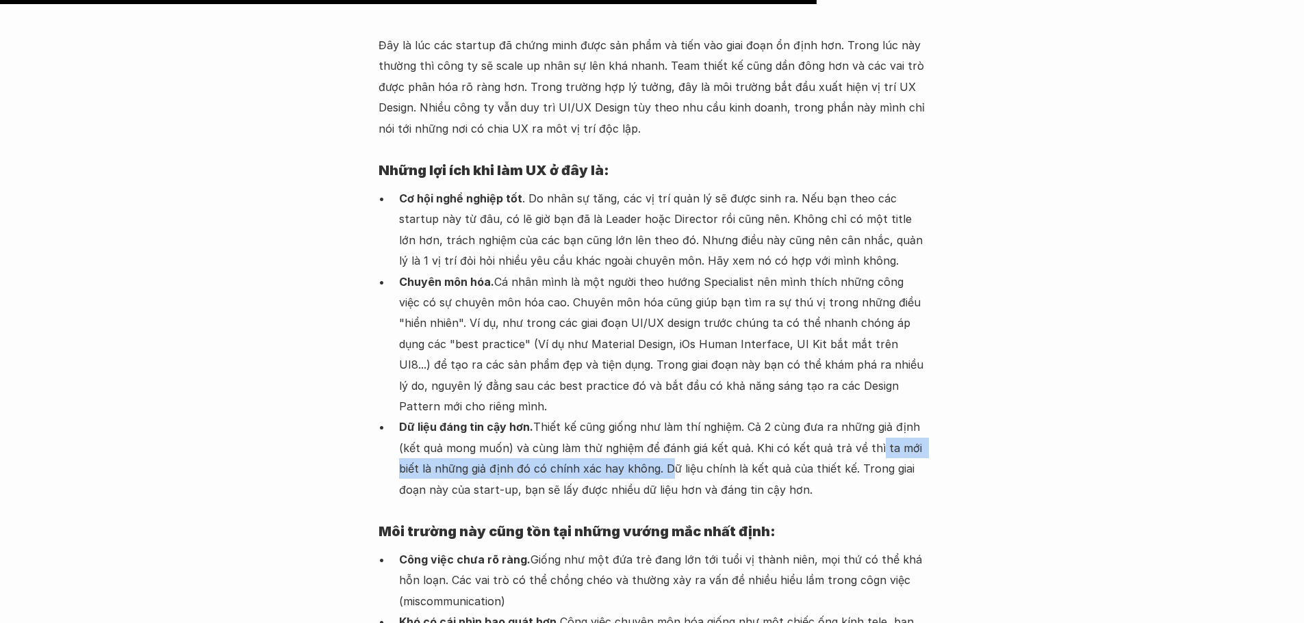
drag, startPoint x: 867, startPoint y: 300, endPoint x: 661, endPoint y: 325, distance: 207.4
click at [660, 417] on p "Dữ liệu đáng tin cậy hơn. Thiết kế cũng giống như làm thí nghiệm. Cả 2 cùng đưa…" at bounding box center [662, 458] width 527 height 83
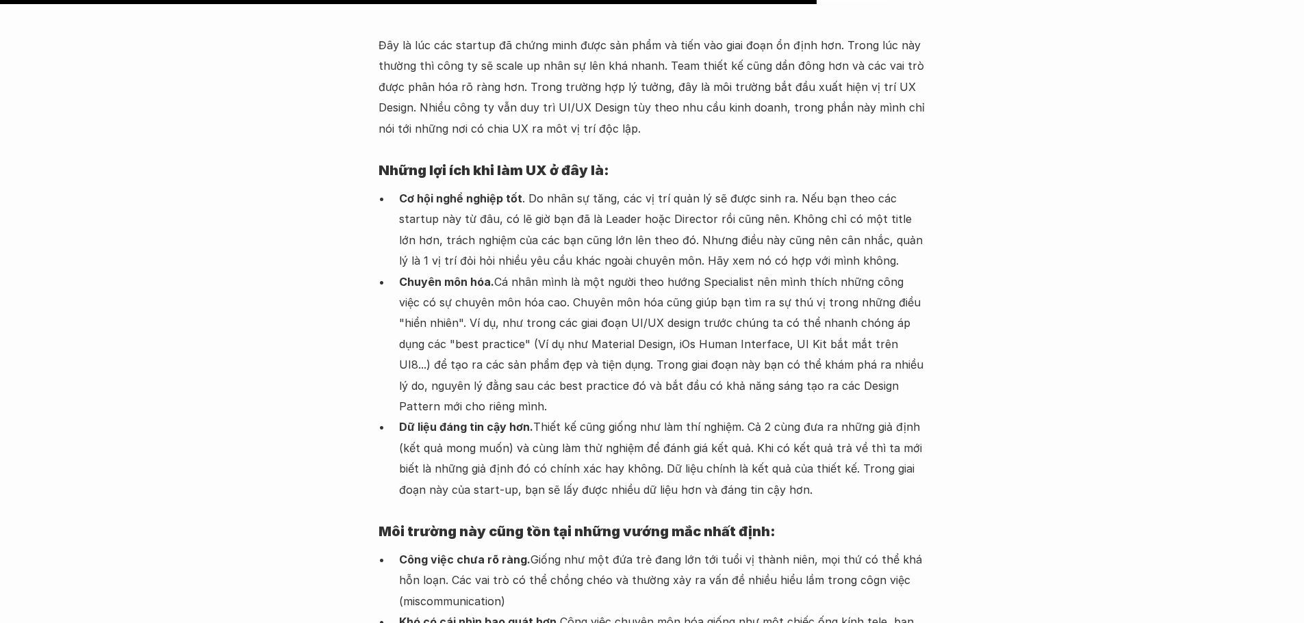
click at [685, 417] on p "Dữ liệu đáng tin cậy hơn. Thiết kế cũng giống như làm thí nghiệm. Cả 2 cùng đưa…" at bounding box center [662, 458] width 527 height 83
drag, startPoint x: 658, startPoint y: 317, endPoint x: 850, endPoint y: 328, distance: 192.0
click at [850, 417] on p "Dữ liệu đáng tin cậy hơn. Thiết kế cũng giống như làm thí nghiệm. Cả 2 cùng đưa…" at bounding box center [662, 458] width 527 height 83
click at [879, 417] on p "Dữ liệu đáng tin cậy hơn. Thiết kế cũng giống như làm thí nghiệm. Cả 2 cùng đưa…" at bounding box center [662, 458] width 527 height 83
drag, startPoint x: 846, startPoint y: 320, endPoint x: 534, endPoint y: 347, distance: 313.2
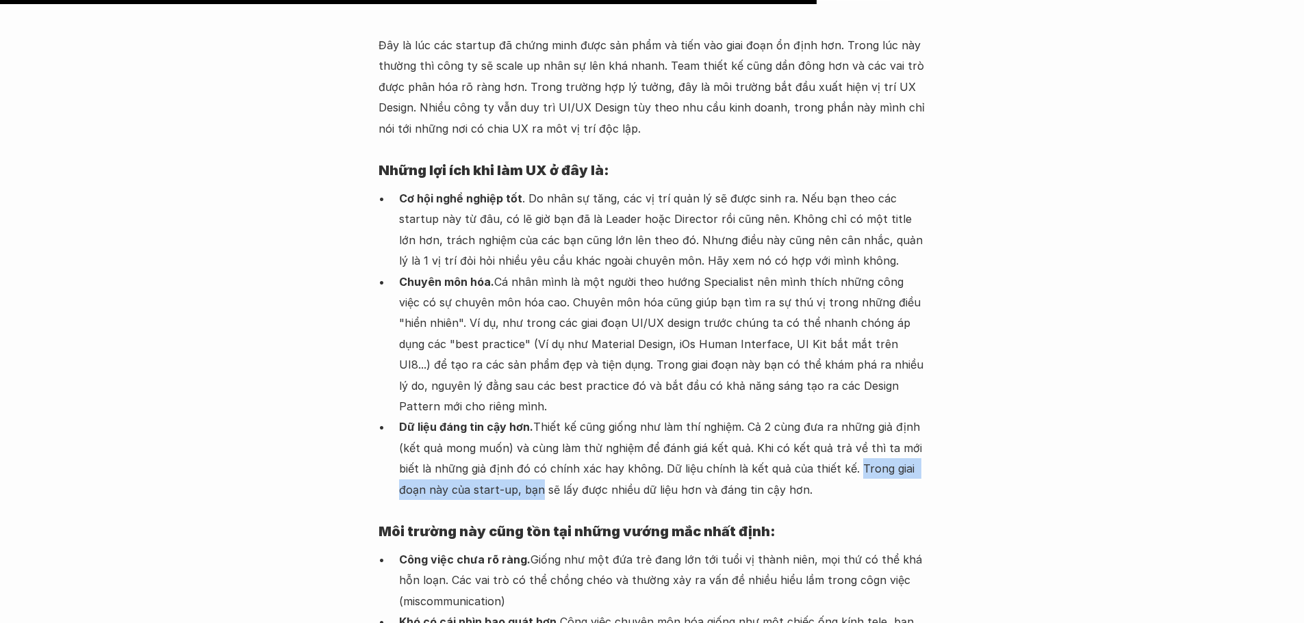
click at [534, 417] on p "Dữ liệu đáng tin cậy hơn. Thiết kế cũng giống như làm thí nghiệm. Cả 2 cùng đưa…" at bounding box center [662, 458] width 527 height 83
click at [588, 417] on p "Dữ liệu đáng tin cậy hơn. Thiết kế cũng giống như làm thí nghiệm. Cả 2 cùng đưa…" at bounding box center [662, 458] width 527 height 83
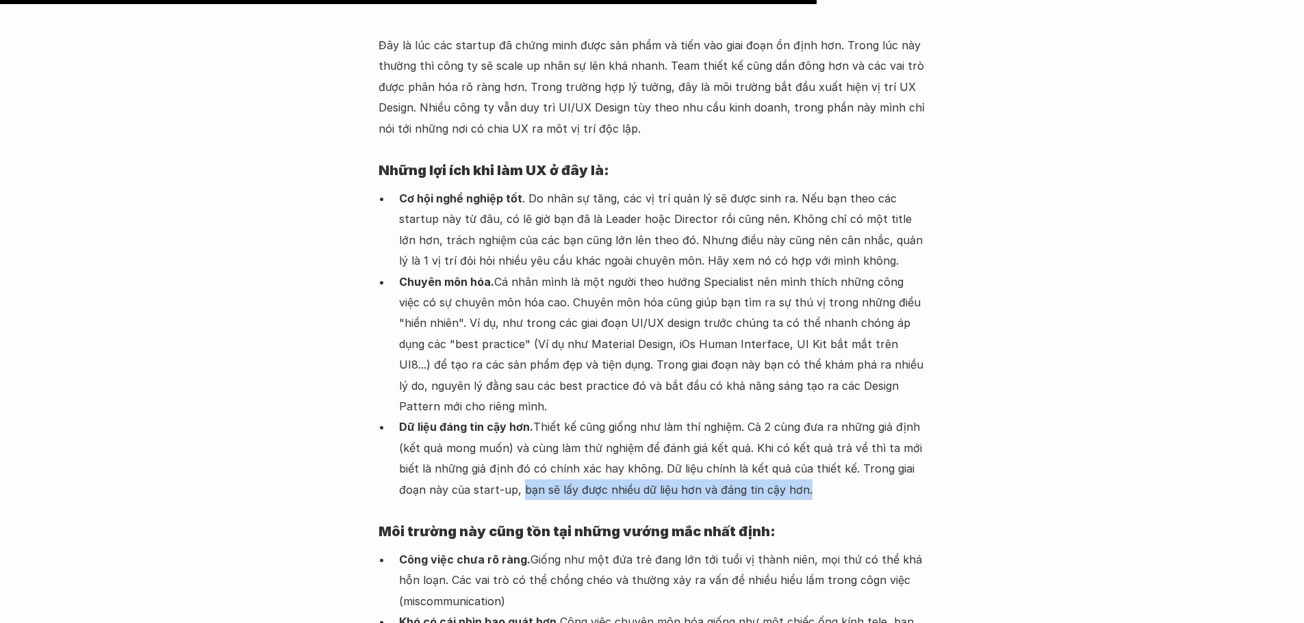
drag, startPoint x: 517, startPoint y: 341, endPoint x: 797, endPoint y: 344, distance: 279.9
click at [797, 417] on p "Dữ liệu đáng tin cậy hơn. Thiết kế cũng giống như làm thí nghiệm. Cả 2 cùng đưa…" at bounding box center [662, 458] width 527 height 83
click at [699, 417] on p "Dữ liệu đáng tin cậy hơn. Thiết kế cũng giống như làm thí nghiệm. Cả 2 cùng đưa…" at bounding box center [662, 458] width 527 height 83
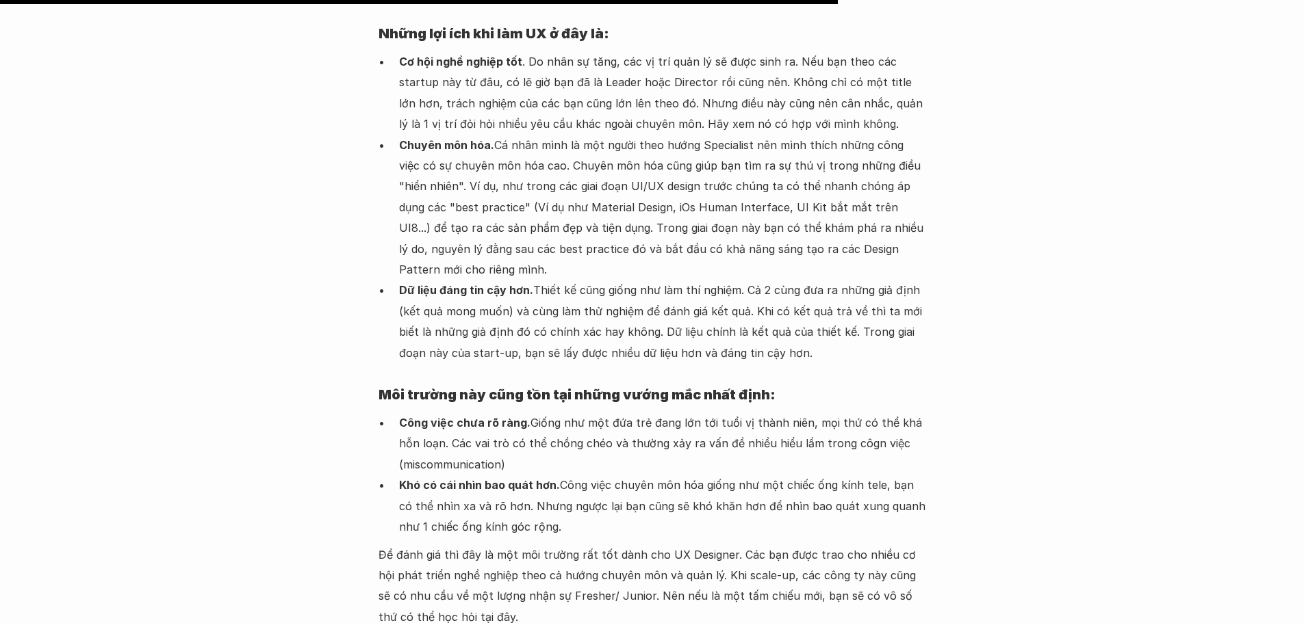
scroll to position [5611, 0]
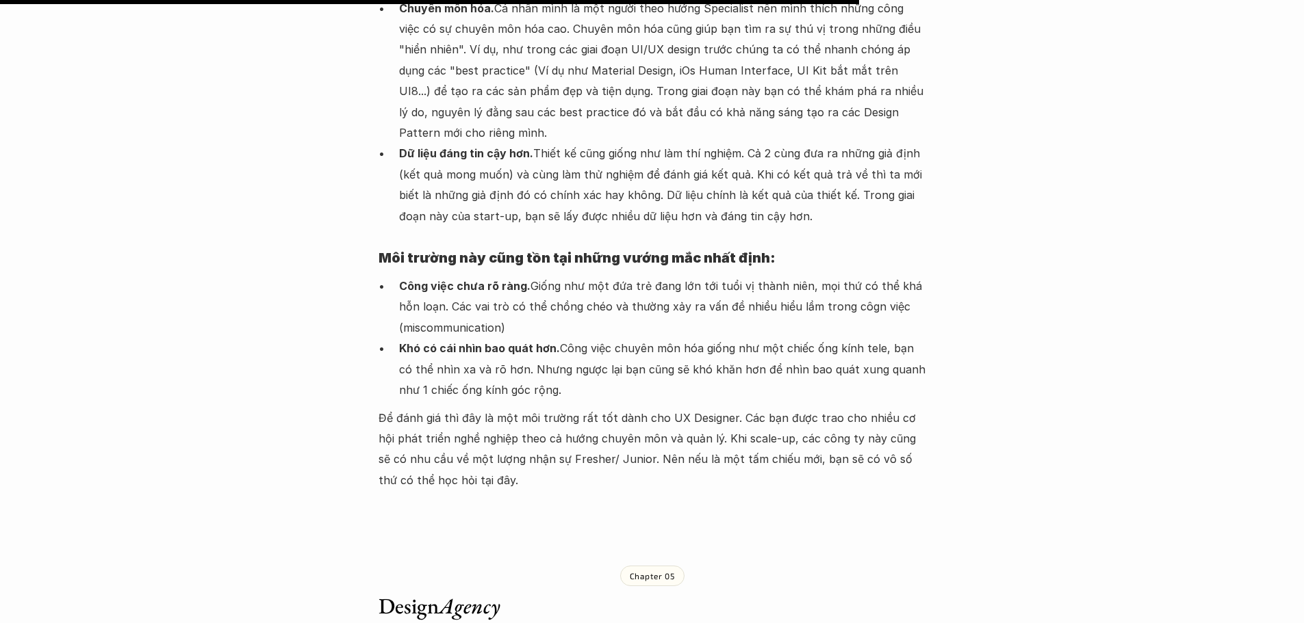
drag, startPoint x: 444, startPoint y: 136, endPoint x: 434, endPoint y: 139, distance: 10.6
click at [444, 279] on strong "Công việc chưa rõ ràng." at bounding box center [464, 286] width 131 height 14
drag, startPoint x: 402, startPoint y: 135, endPoint x: 537, endPoint y: 134, distance: 134.8
click at [537, 276] on p "Công việc chưa rõ ràng. Giống như một đứa trẻ đang lớn tới tuổi vị thành niên, …" at bounding box center [662, 307] width 527 height 62
click at [560, 276] on p "Công việc chưa rõ ràng. Giống như một đứa trẻ đang lớn tới tuổi vị thành niên, …" at bounding box center [662, 307] width 527 height 62
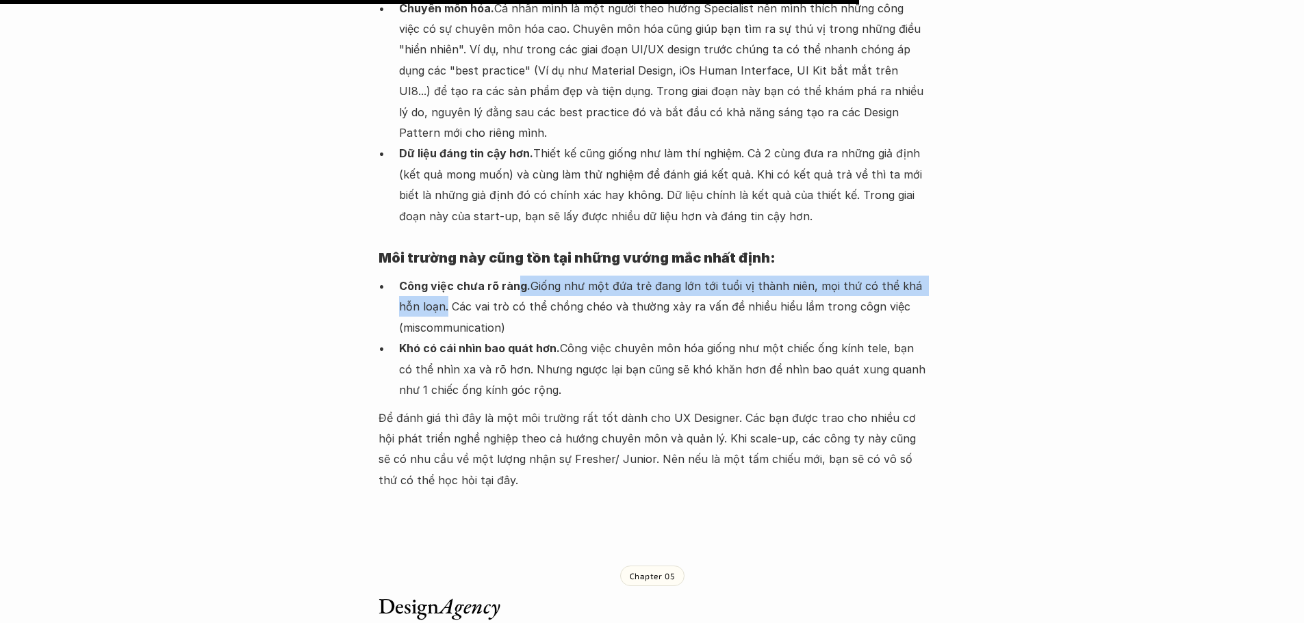
drag, startPoint x: 519, startPoint y: 140, endPoint x: 449, endPoint y: 161, distance: 73.0
click at [423, 276] on p "Công việc chưa rõ ràng. Giống như một đứa trẻ đang lớn tới tuổi vị thành niên, …" at bounding box center [662, 307] width 527 height 62
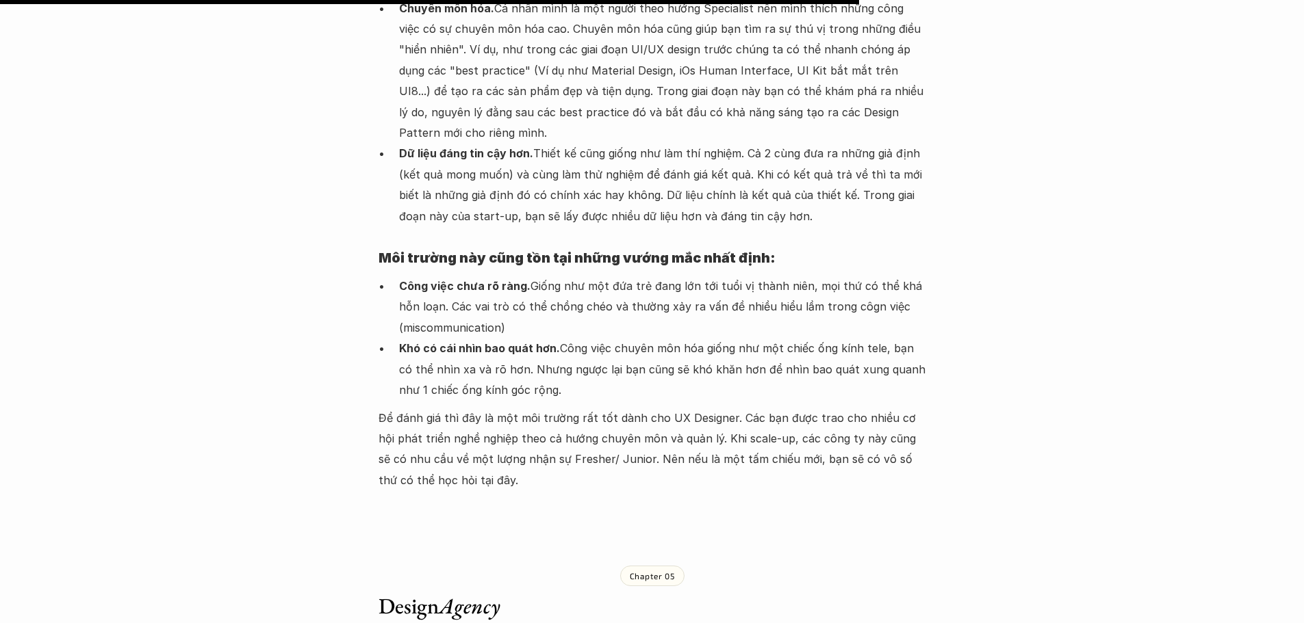
click at [449, 276] on p "Công việc chưa rõ ràng. Giống như một đứa trẻ đang lớn tới tuổi vị thành niên, …" at bounding box center [662, 307] width 527 height 62
drag, startPoint x: 424, startPoint y: 156, endPoint x: 833, endPoint y: 171, distance: 410.2
click at [877, 276] on p "Công việc chưa rõ ràng. Giống như một đứa trẻ đang lớn tới tuổi vị thành niên, …" at bounding box center [662, 307] width 527 height 62
click at [419, 276] on p "Công việc chưa rõ ràng. Giống như một đứa trẻ đang lớn tới tuổi vị thành niên, …" at bounding box center [662, 307] width 527 height 62
click at [435, 276] on p "Công việc chưa rõ ràng. Giống như một đứa trẻ đang lớn tới tuổi vị thành niên, …" at bounding box center [662, 307] width 527 height 62
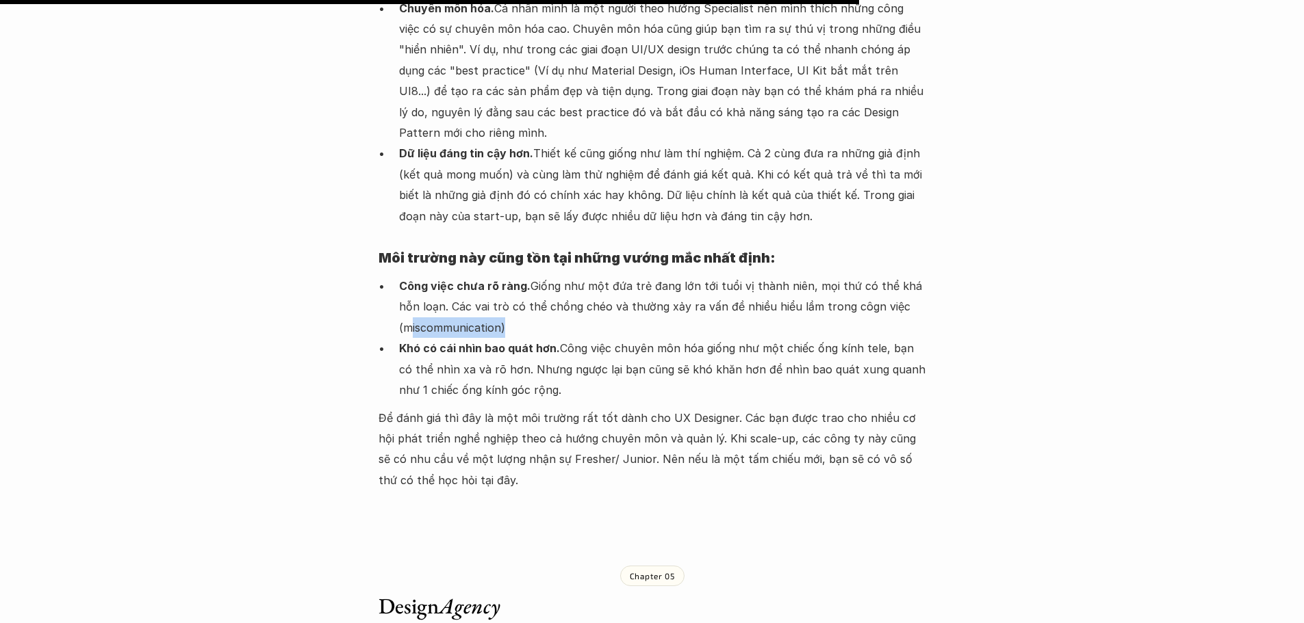
click at [435, 276] on p "Công việc chưa rõ ràng. Giống như một đứa trẻ đang lớn tới tuổi vị thành niên, …" at bounding box center [662, 307] width 527 height 62
drag, startPoint x: 556, startPoint y: 227, endPoint x: 441, endPoint y: 211, distance: 116.0
click at [549, 338] on p "Khó có cái nhìn bao quát hơn. Công việc chuyên môn hóa giống như một chiếc ống …" at bounding box center [662, 369] width 527 height 62
drag, startPoint x: 399, startPoint y: 198, endPoint x: 565, endPoint y: 198, distance: 165.6
click at [565, 338] on p "Khó có cái nhìn bao quát hơn. Công việc chuyên môn hóa giống như một chiếc ống …" at bounding box center [662, 369] width 527 height 62
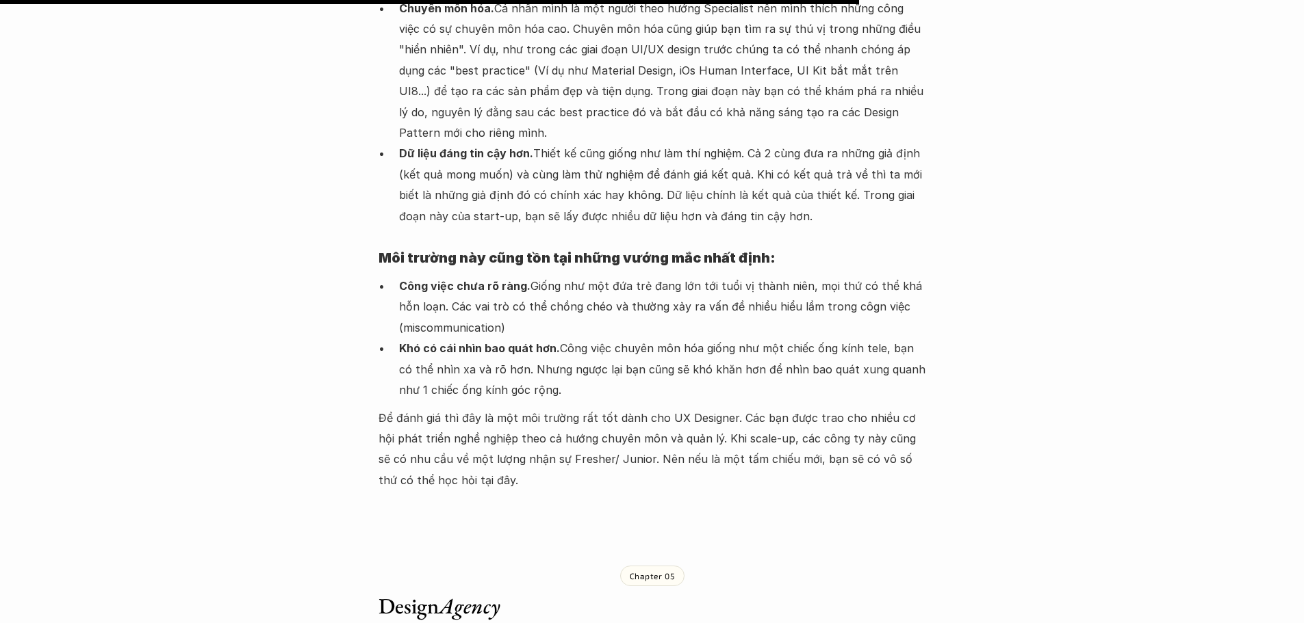
click at [610, 338] on p "Khó có cái nhìn bao quát hơn. Công việc chuyên môn hóa giống như một chiếc ống …" at bounding box center [662, 369] width 527 height 62
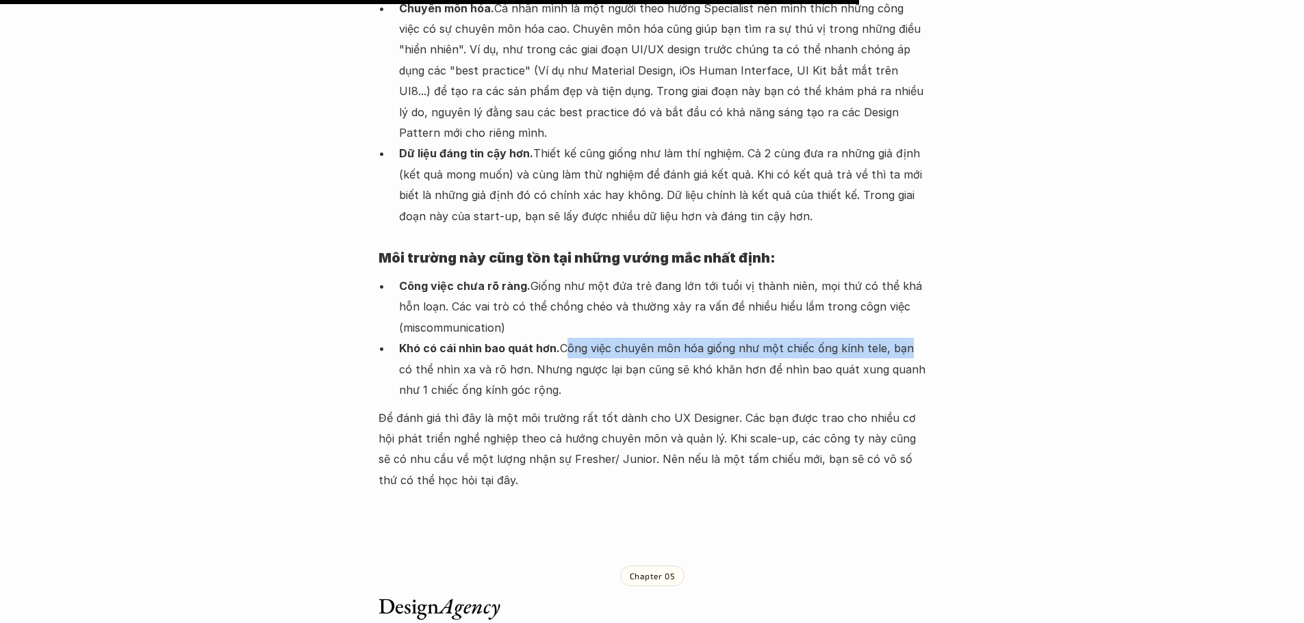
drag, startPoint x: 593, startPoint y: 204, endPoint x: 896, endPoint y: 203, distance: 303.8
click at [896, 338] on p "Khó có cái nhìn bao quát hơn. Công việc chuyên môn hóa giống như một chiếc ống …" at bounding box center [662, 369] width 527 height 62
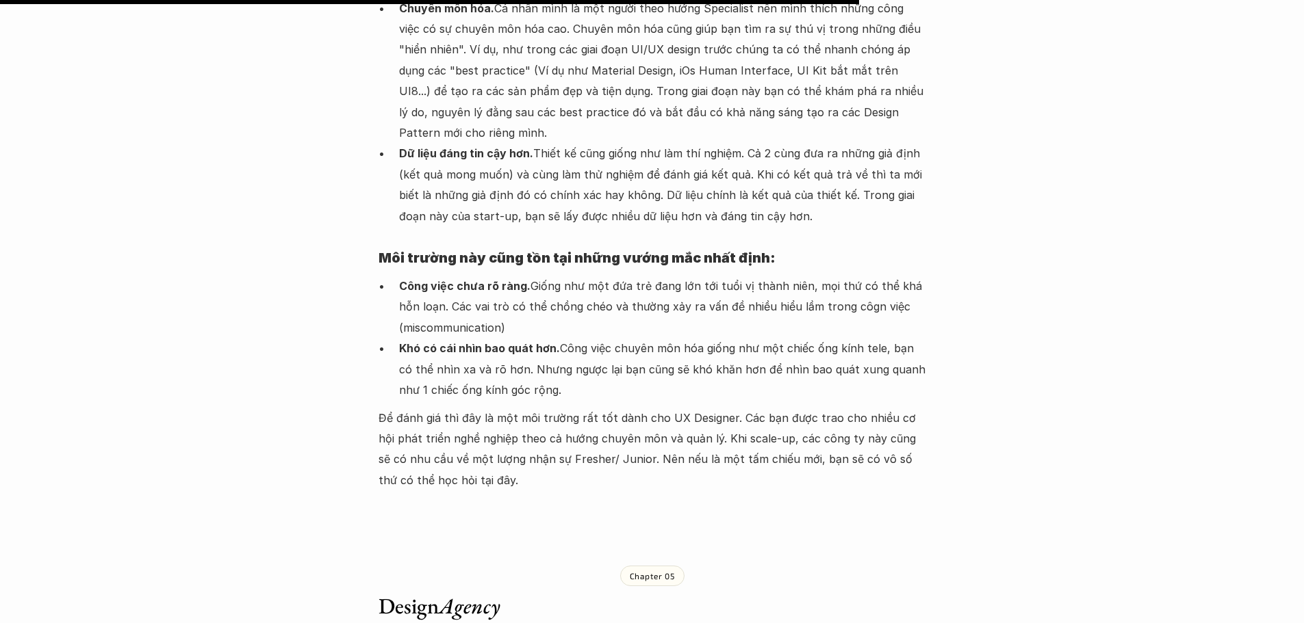
click at [905, 338] on p "Khó có cái nhìn bao quát hơn. Công việc chuyên môn hóa giống như một chiếc ống …" at bounding box center [662, 369] width 527 height 62
drag, startPoint x: 882, startPoint y: 199, endPoint x: 504, endPoint y: 215, distance: 378.1
click at [504, 338] on p "Khó có cái nhìn bao quát hơn. Công việc chuyên môn hóa giống như một chiếc ống …" at bounding box center [662, 369] width 527 height 62
click at [543, 338] on p "Khó có cái nhìn bao quát hơn. Công việc chuyên môn hóa giống như một chiếc ống …" at bounding box center [662, 369] width 527 height 62
drag, startPoint x: 515, startPoint y: 220, endPoint x: 543, endPoint y: 234, distance: 32.1
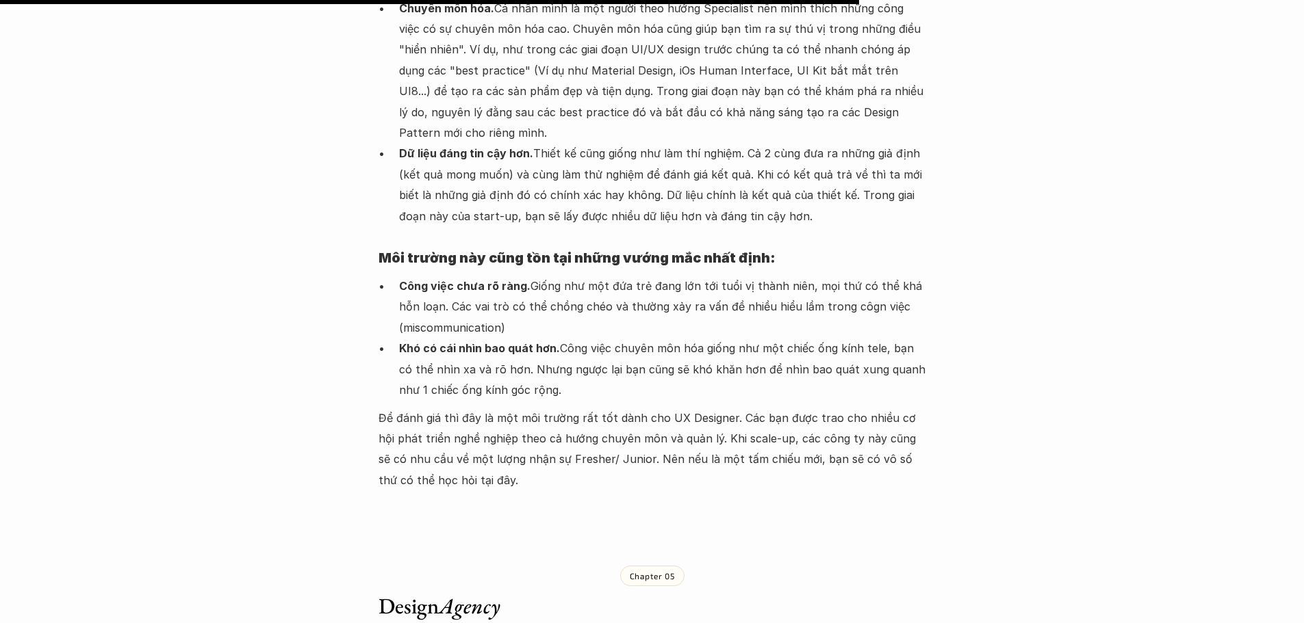
click at [543, 338] on p "Khó có cái nhìn bao quát hơn. Công việc chuyên môn hóa giống như một chiếc ống …" at bounding box center [662, 369] width 527 height 62
click at [677, 338] on p "Khó có cái nhìn bao quát hơn. Công việc chuyên môn hóa giống như một chiếc ống …" at bounding box center [662, 369] width 527 height 62
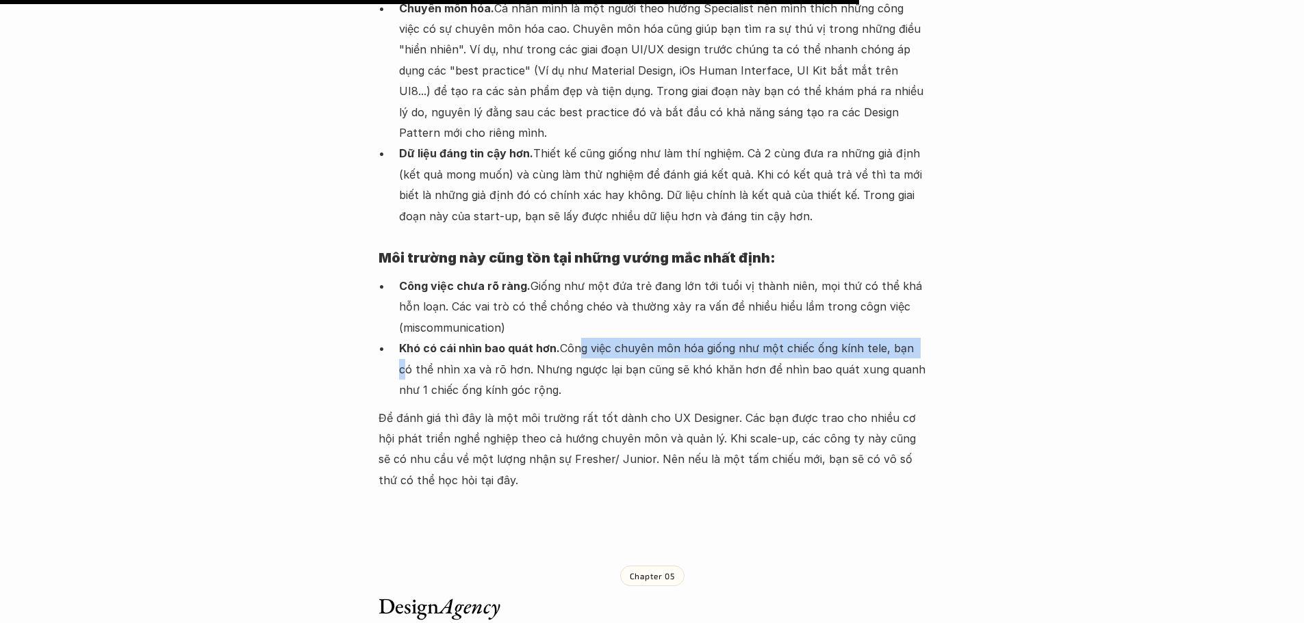
drag, startPoint x: 574, startPoint y: 197, endPoint x: 911, endPoint y: 208, distance: 336.9
click at [911, 338] on p "Khó có cái nhìn bao quát hơn. Công việc chuyên môn hóa giống như một chiếc ống …" at bounding box center [662, 369] width 527 height 62
click at [868, 338] on p "Khó có cái nhìn bao quát hơn. Công việc chuyên môn hóa giống như một chiếc ống …" at bounding box center [662, 369] width 527 height 62
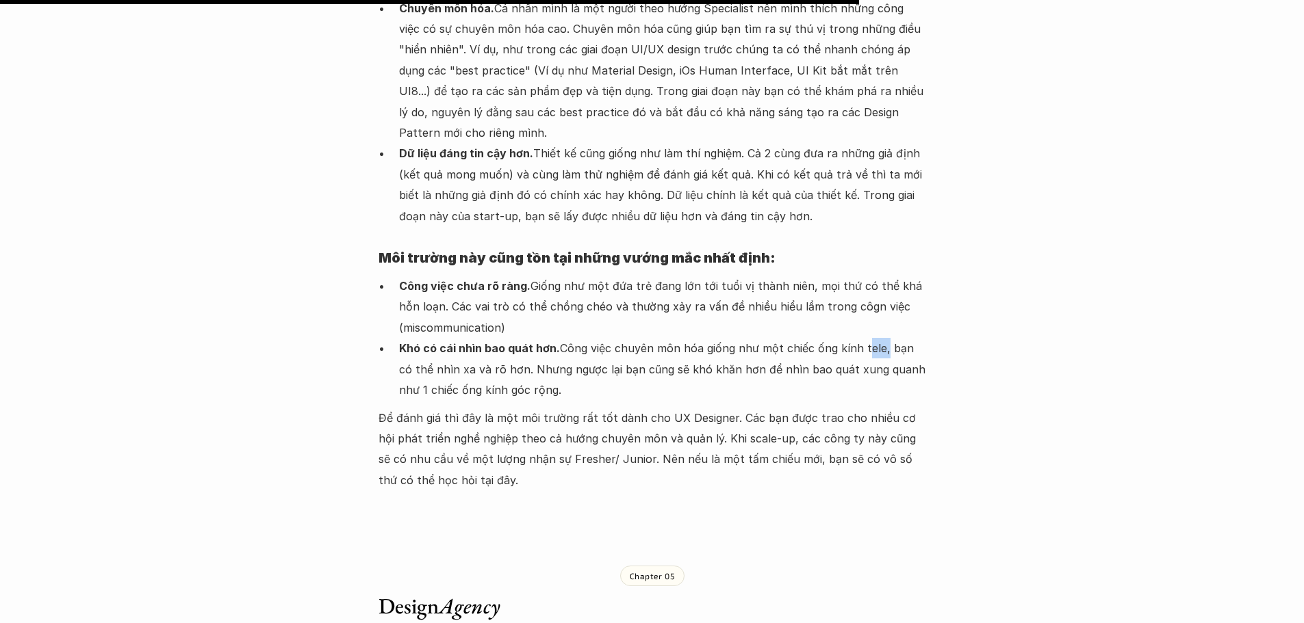
click at [868, 338] on p "Khó có cái nhìn bao quát hơn. Công việc chuyên môn hóa giống như một chiếc ống …" at bounding box center [662, 369] width 527 height 62
click at [909, 338] on p "Khó có cái nhìn bao quát hơn. Công việc chuyên môn hóa giống như một chiếc ống …" at bounding box center [662, 369] width 527 height 62
drag, startPoint x: 892, startPoint y: 205, endPoint x: 523, endPoint y: 223, distance: 370.0
click at [511, 338] on p "Khó có cái nhìn bao quát hơn. Công việc chuyên môn hóa giống như một chiếc ống …" at bounding box center [662, 369] width 527 height 62
click at [563, 338] on p "Khó có cái nhìn bao quát hơn. Công việc chuyên môn hóa giống như một chiếc ống …" at bounding box center [662, 369] width 527 height 62
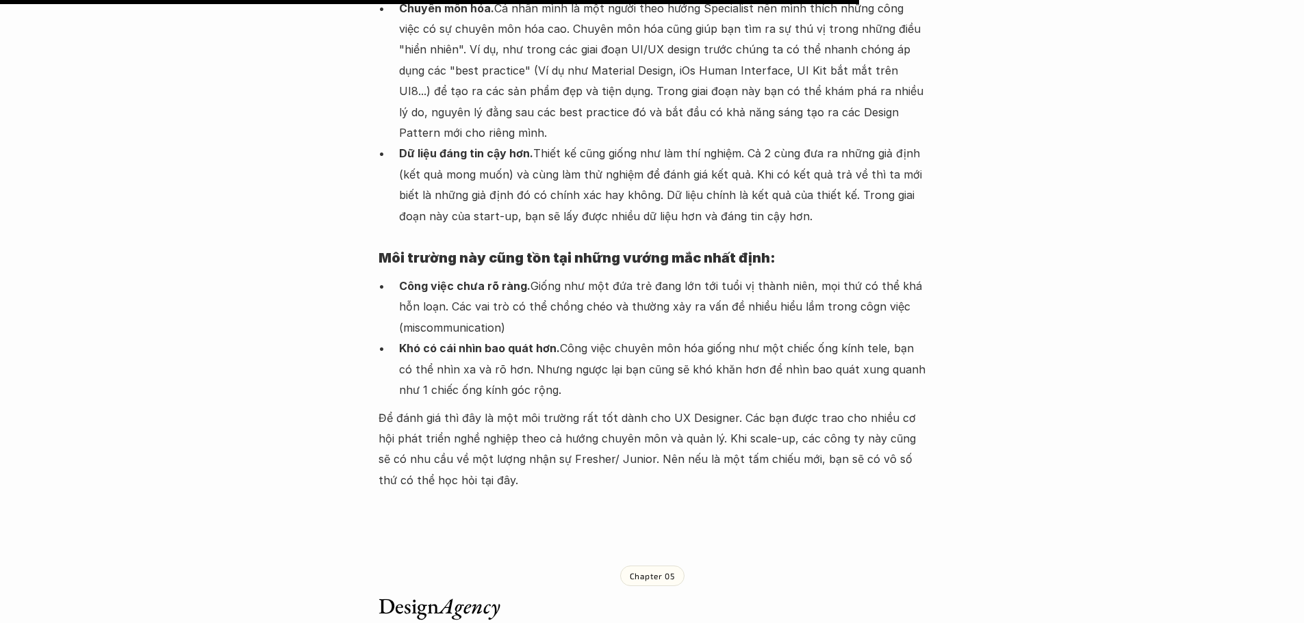
drag, startPoint x: 512, startPoint y: 220, endPoint x: 797, endPoint y: 270, distance: 289.7
click at [925, 338] on p "Khó có cái nhìn bao quát hơn. Công việc chuyên môn hóa giống như một chiếc ống …" at bounding box center [662, 369] width 527 height 62
click at [653, 408] on p "Để đánh giá thì đây là một môi trường rất tốt dành cho UX Designer. Các bạn đượ…" at bounding box center [651, 449] width 547 height 83
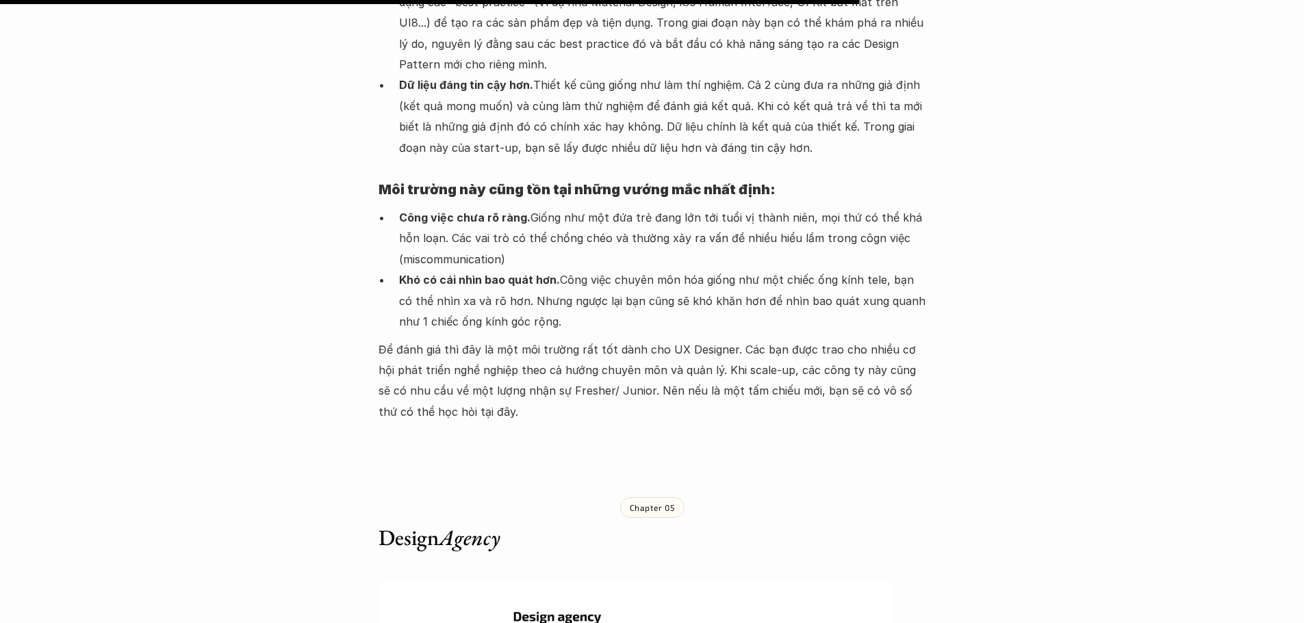
scroll to position [5748, 0]
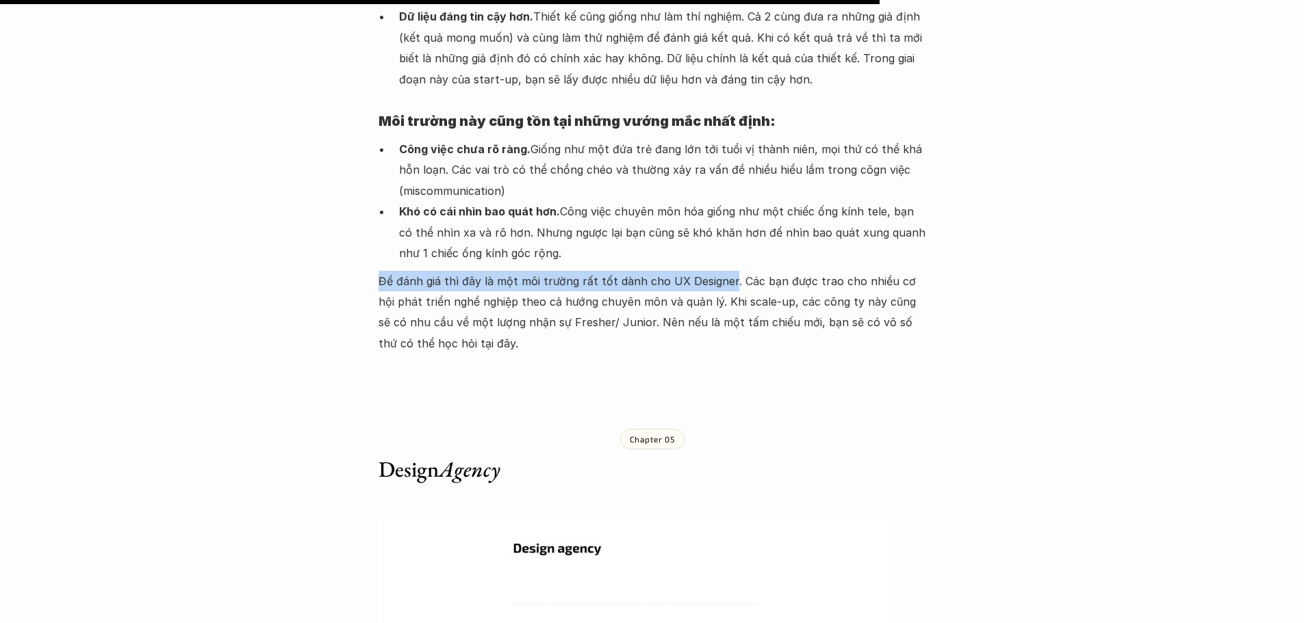
drag, startPoint x: 375, startPoint y: 131, endPoint x: 727, endPoint y: 134, distance: 351.8
click at [740, 271] on p "Để đánh giá thì đây là một môi trường rất tốt dành cho UX Designer. Các bạn đượ…" at bounding box center [651, 312] width 547 height 83
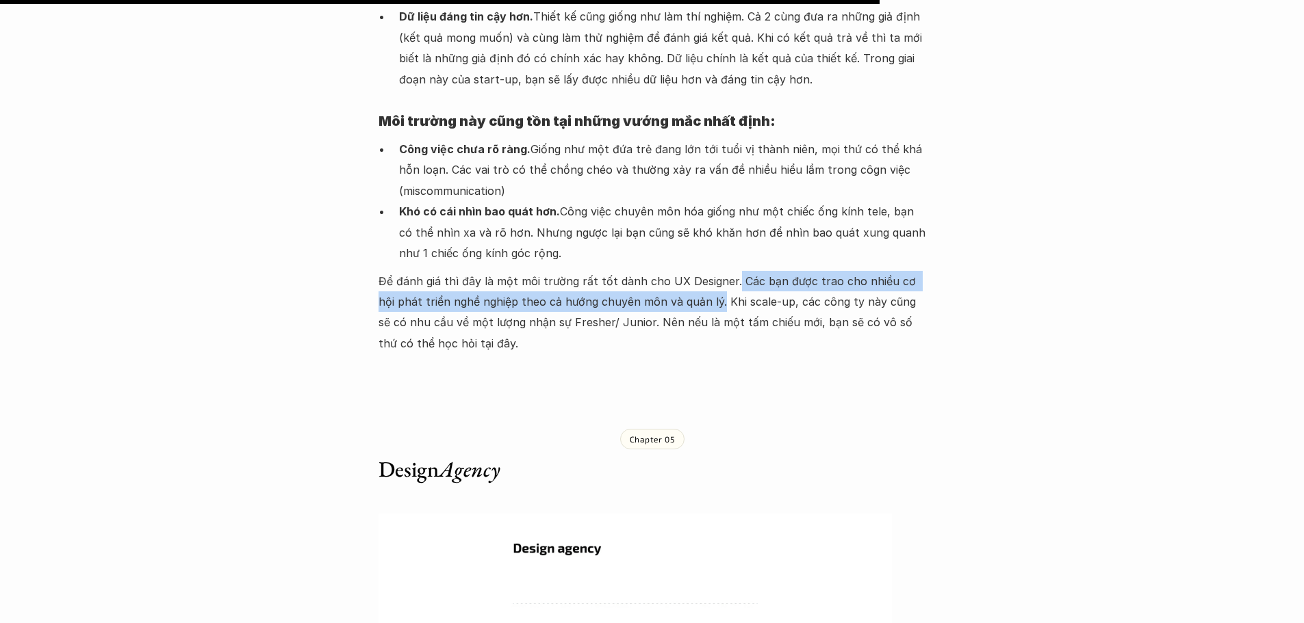
drag, startPoint x: 728, startPoint y: 130, endPoint x: 699, endPoint y: 154, distance: 37.9
click at [699, 271] on p "Để đánh giá thì đây là một môi trường rất tốt dành cho UX Designer. Các bạn đượ…" at bounding box center [651, 312] width 547 height 83
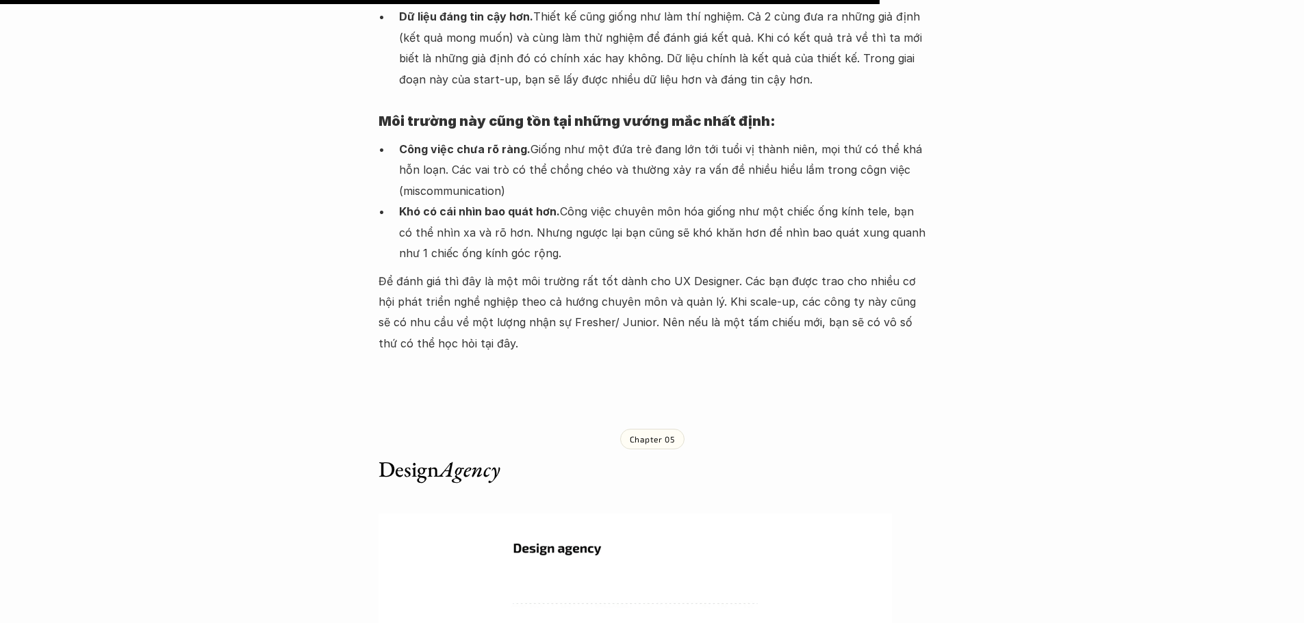
click at [707, 271] on p "Để đánh giá thì đây là một môi trường rất tốt dành cho UX Designer. Các bạn đượ…" at bounding box center [651, 312] width 547 height 83
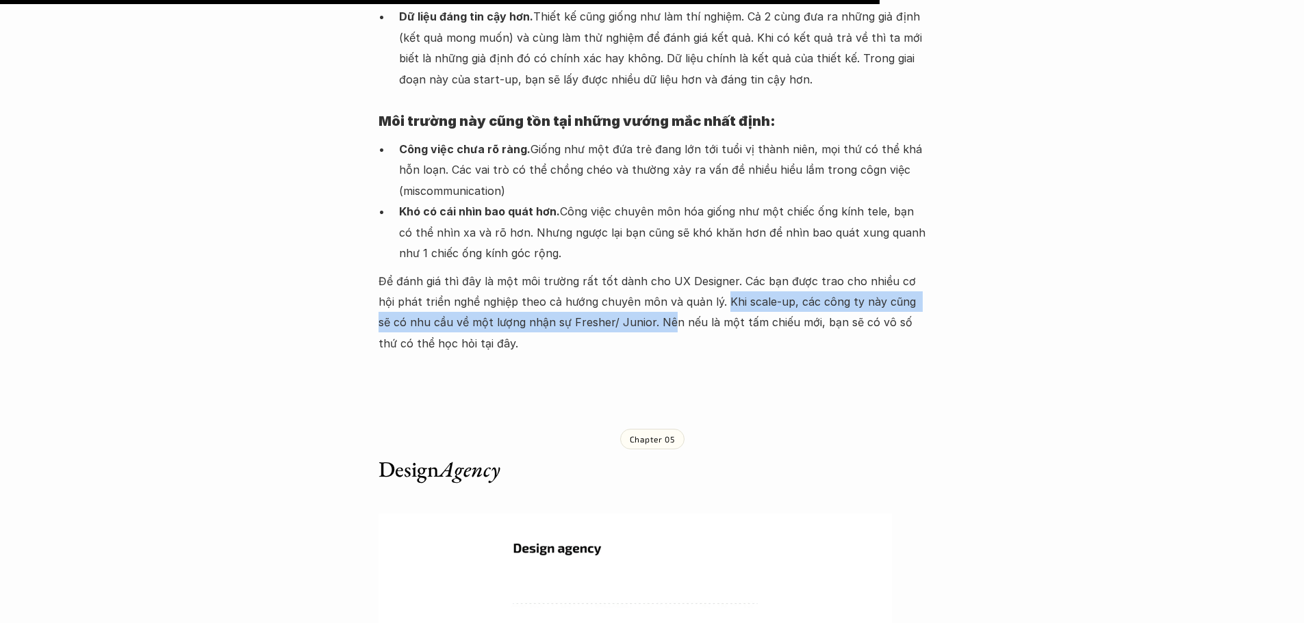
drag, startPoint x: 700, startPoint y: 154, endPoint x: 636, endPoint y: 177, distance: 67.8
click at [636, 271] on p "Để đánh giá thì đây là một môi trường rất tốt dành cho UX Designer. Các bạn đượ…" at bounding box center [651, 312] width 547 height 83
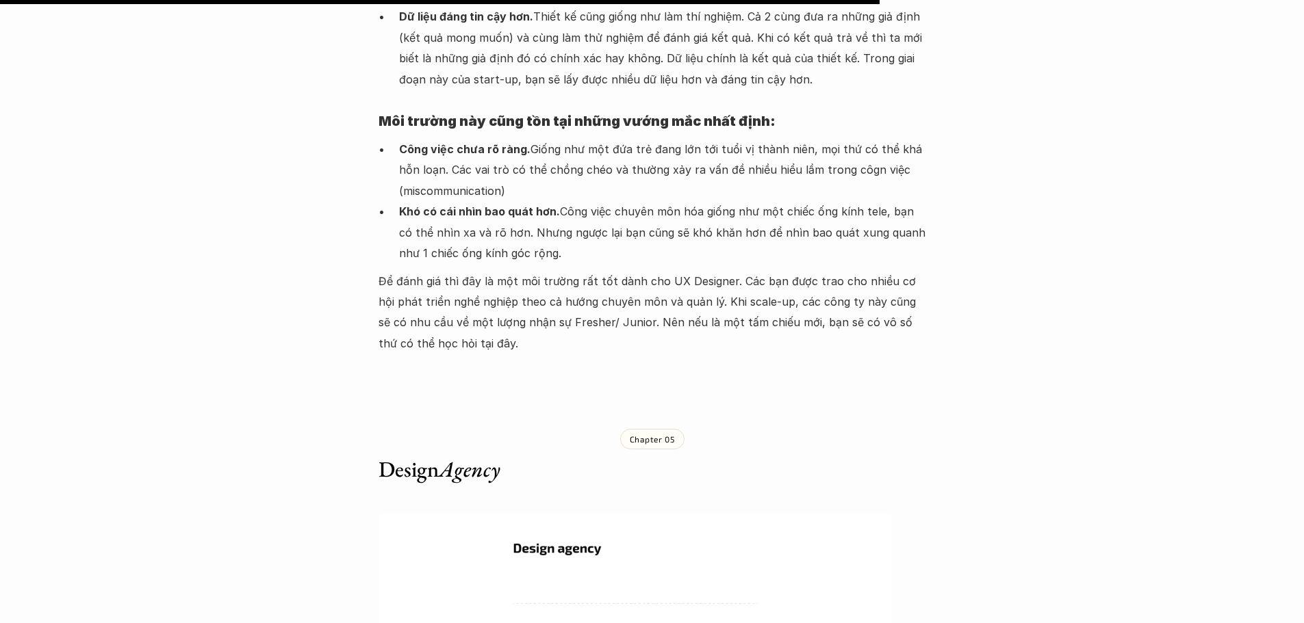
click at [690, 271] on p "Để đánh giá thì đây là một môi trường rất tốt dành cho UX Designer. Các bạn đượ…" at bounding box center [651, 312] width 547 height 83
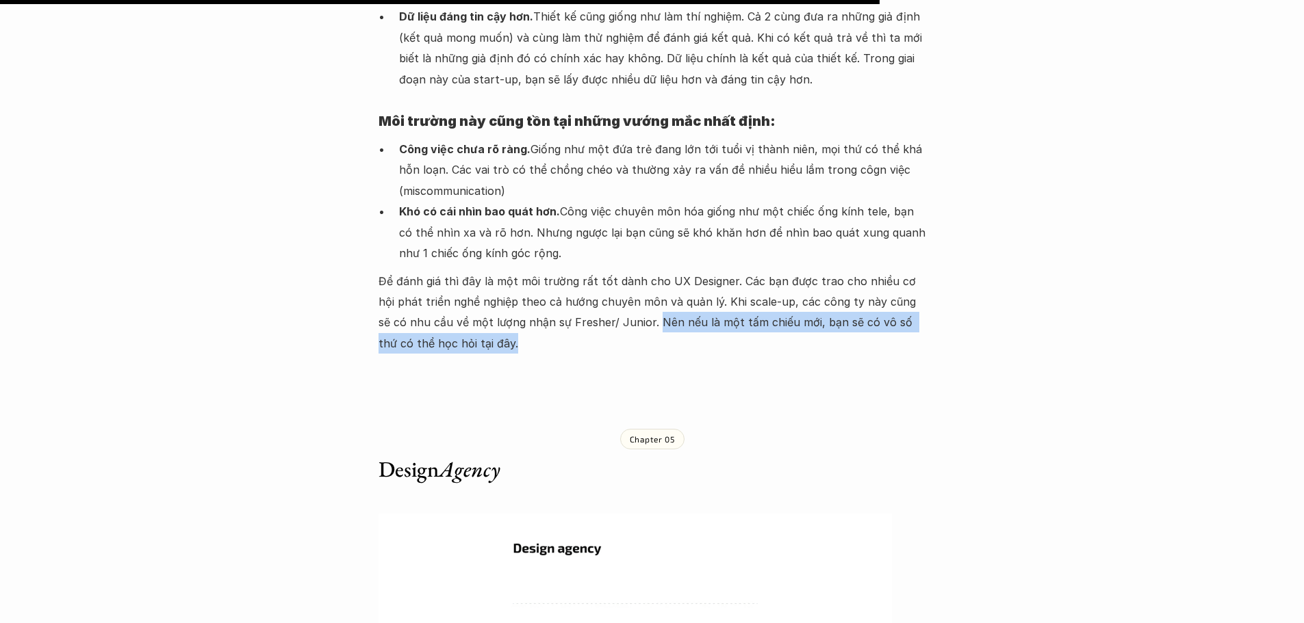
drag, startPoint x: 623, startPoint y: 171, endPoint x: 920, endPoint y: 191, distance: 297.7
click at [920, 271] on p "Để đánh giá thì đây là một môi trường rất tốt dành cho UX Designer. Các bạn đượ…" at bounding box center [651, 312] width 547 height 83
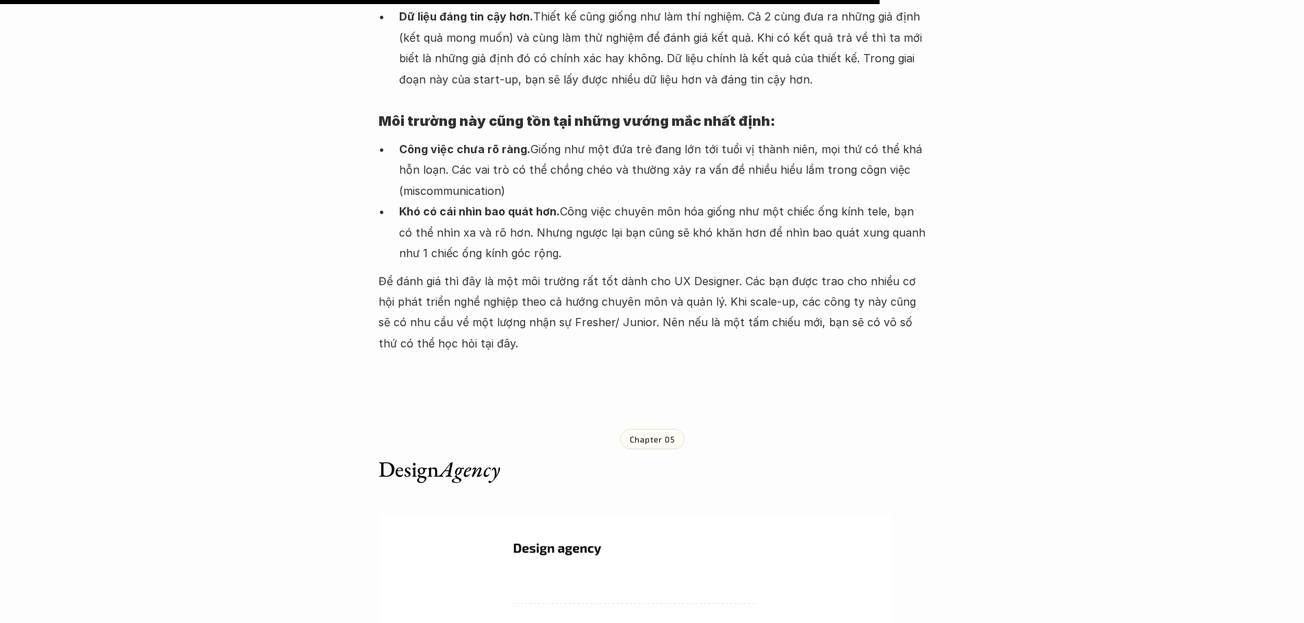
click at [474, 271] on p "Để đánh giá thì đây là một môi trường rất tốt dành cho UX Designer. Các bạn đượ…" at bounding box center [651, 312] width 547 height 83
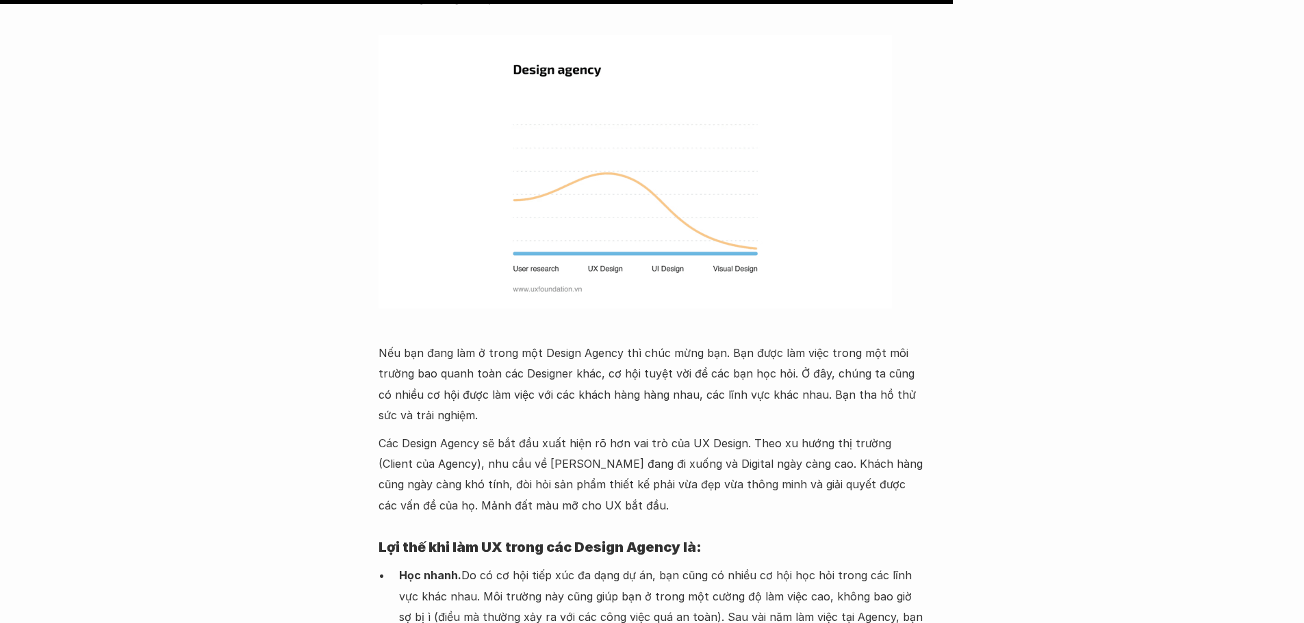
scroll to position [6364, 0]
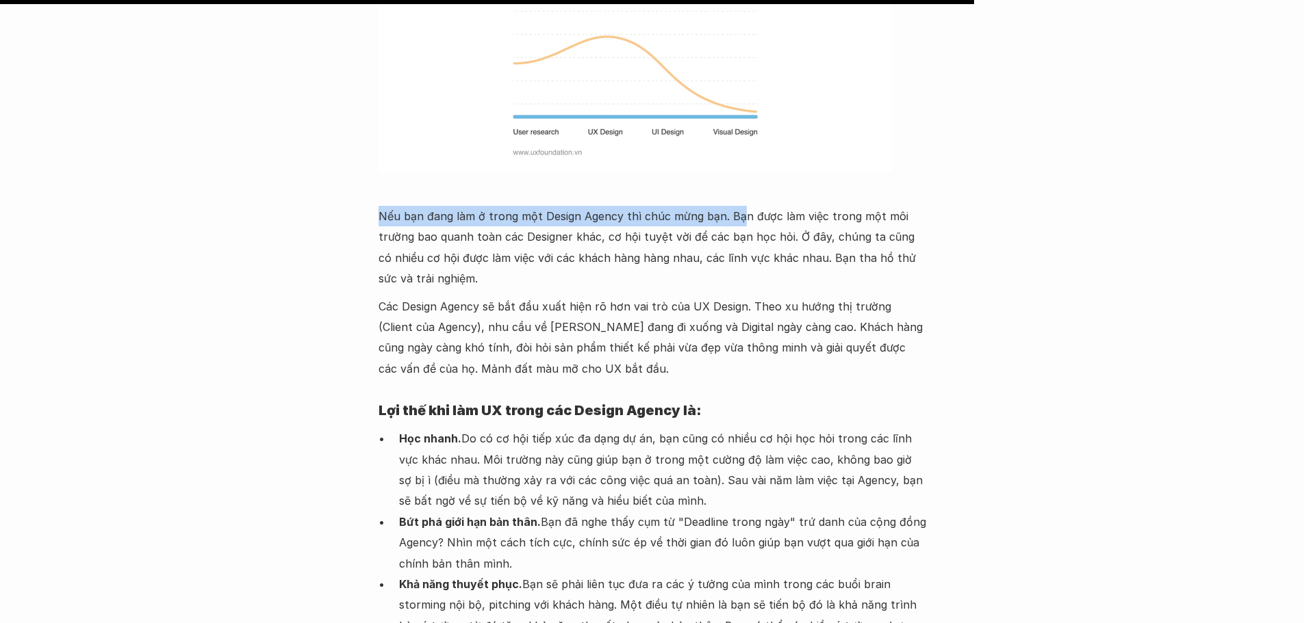
drag, startPoint x: 377, startPoint y: 65, endPoint x: 736, endPoint y: 66, distance: 358.6
click at [766, 206] on p "Nếu bạn đang làm ở trong một Design Agency thì chúc mừng bạn. Bạn được làm việc…" at bounding box center [651, 247] width 547 height 83
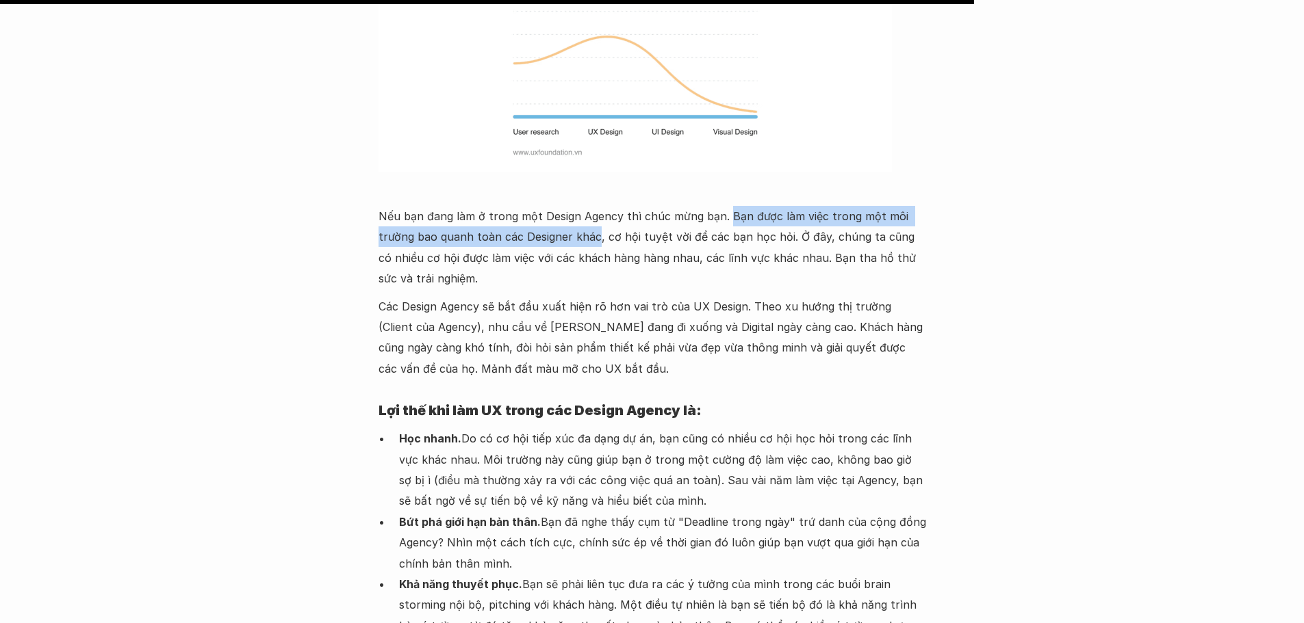
drag, startPoint x: 721, startPoint y: 66, endPoint x: 597, endPoint y: 97, distance: 128.5
click at [596, 206] on p "Nếu bạn đang làm ở trong một Design Agency thì chúc mừng bạn. Bạn được làm việc…" at bounding box center [651, 247] width 547 height 83
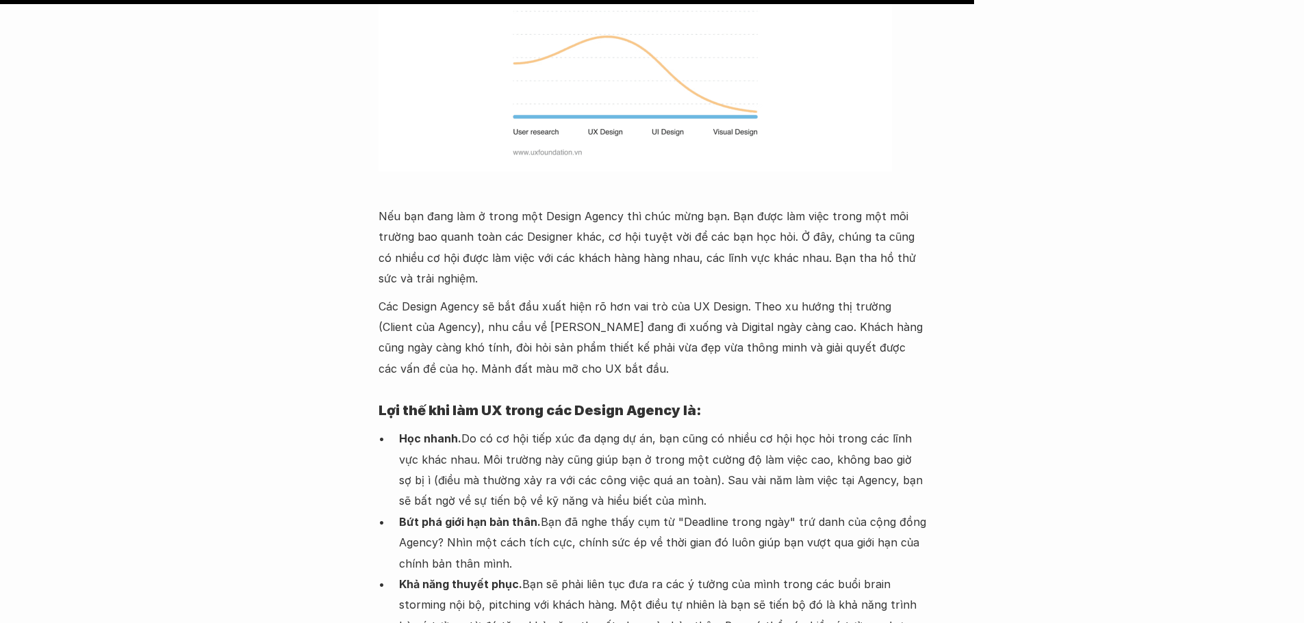
click at [633, 206] on p "Nếu bạn đang làm ở trong một Design Agency thì chúc mừng bạn. Bạn được làm việc…" at bounding box center [651, 247] width 547 height 83
drag, startPoint x: 599, startPoint y: 86, endPoint x: 794, endPoint y: 86, distance: 195.0
click at [794, 206] on p "Nếu bạn đang làm ở trong một Design Agency thì chúc mừng bạn. Bạn được làm việc…" at bounding box center [651, 247] width 547 height 83
click at [827, 206] on p "Nếu bạn đang làm ở trong một Design Agency thì chúc mừng bạn. Bạn được làm việc…" at bounding box center [651, 247] width 547 height 83
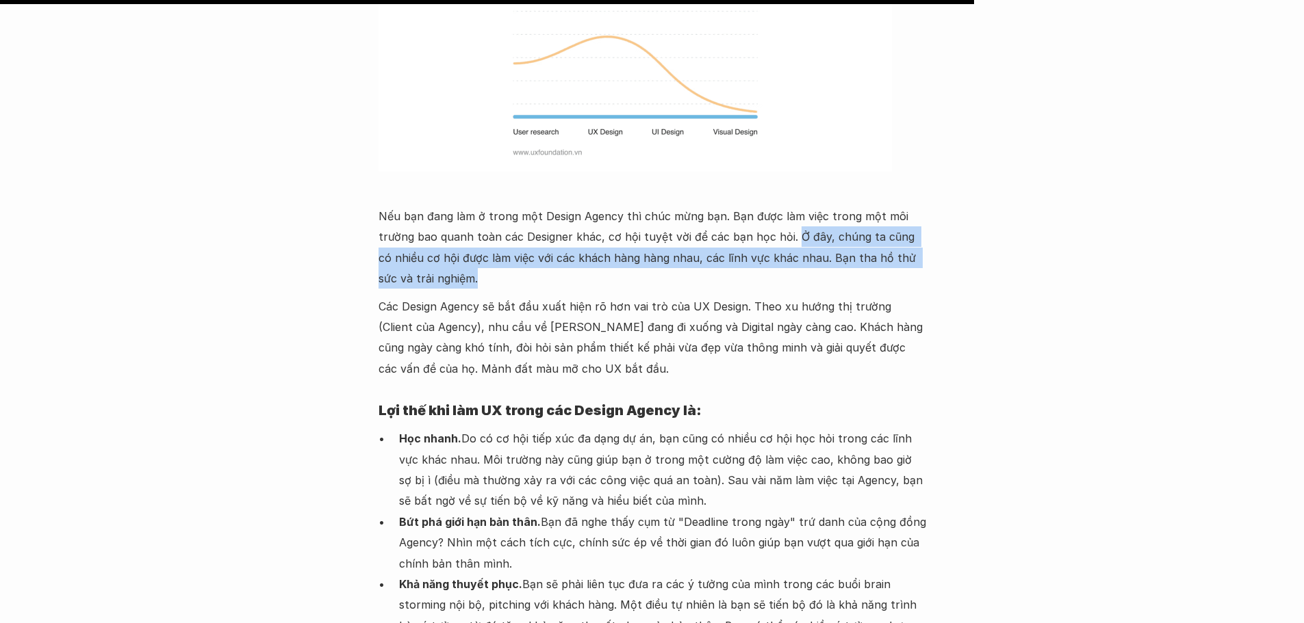
drag, startPoint x: 788, startPoint y: 85, endPoint x: 805, endPoint y: 155, distance: 72.4
click at [911, 206] on p "Nếu bạn đang làm ở trong một Design Agency thì chúc mừng bạn. Bạn được làm việc…" at bounding box center [651, 247] width 547 height 83
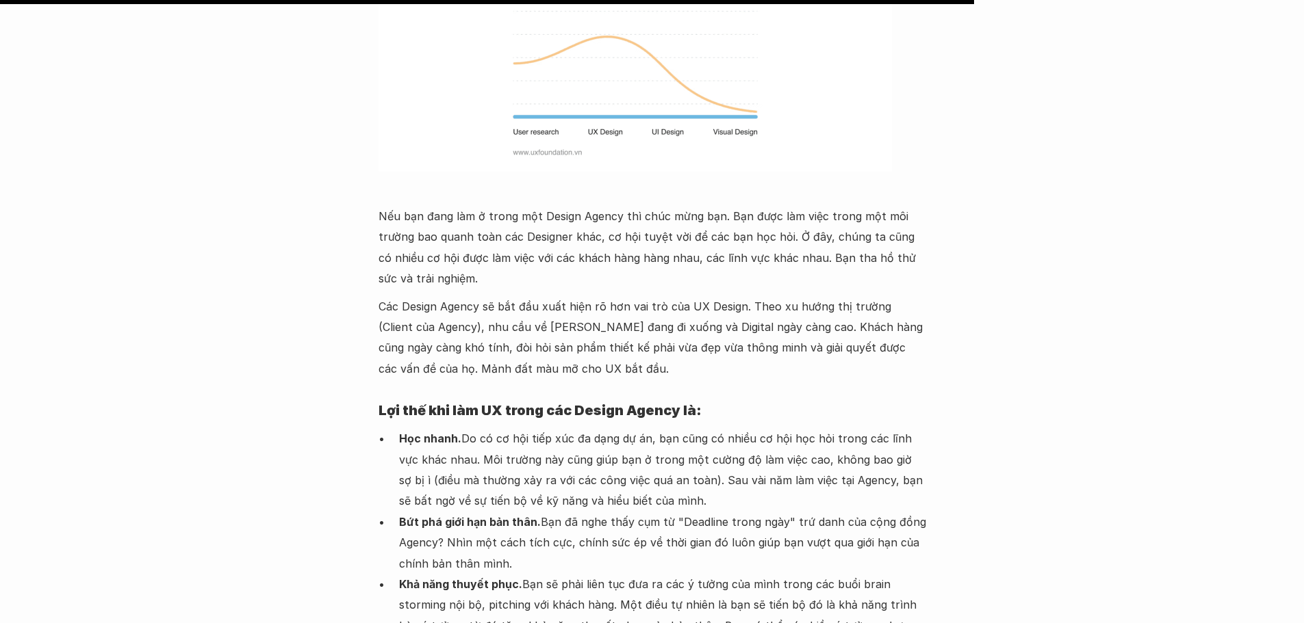
drag, startPoint x: 465, startPoint y: 193, endPoint x: 425, endPoint y: 181, distance: 42.2
click at [465, 296] on p "Các Design Agency sẽ bắt đầu xuất hiện rõ hơn vai trò của UX Design. Theo xu hư…" at bounding box center [651, 337] width 547 height 83
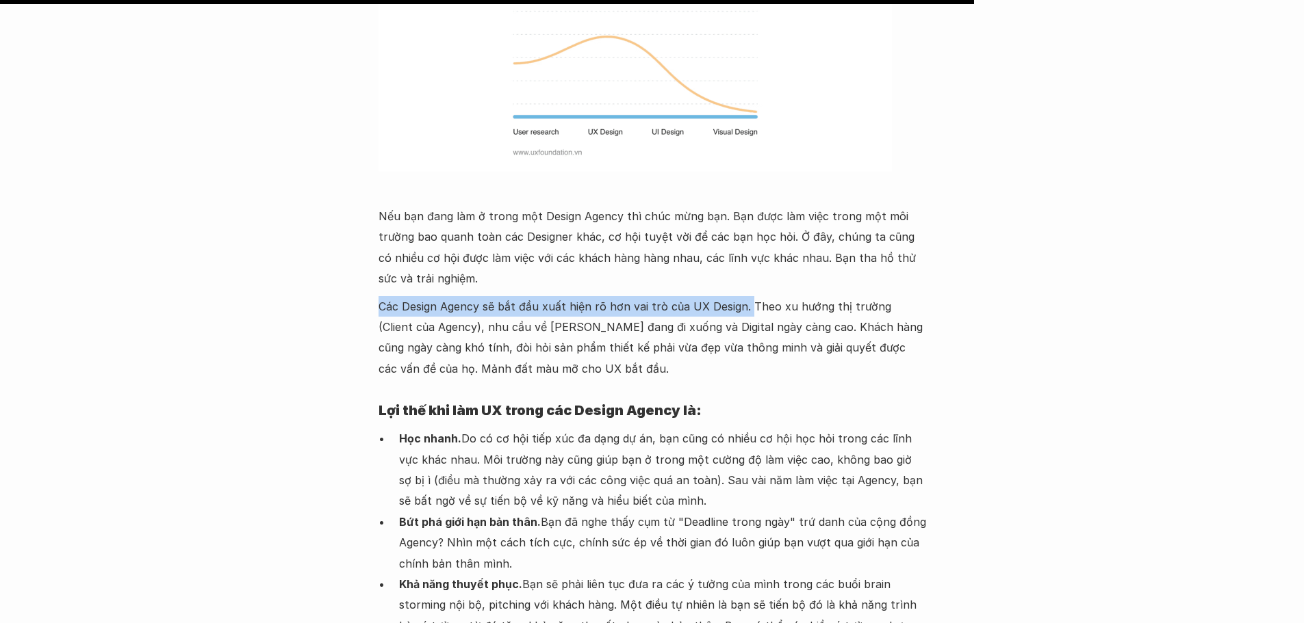
drag, startPoint x: 379, startPoint y: 159, endPoint x: 764, endPoint y: 161, distance: 384.6
click at [751, 296] on p "Các Design Agency sẽ bắt đầu xuất hiện rõ hơn vai trò của UX Design. Theo xu hư…" at bounding box center [651, 337] width 547 height 83
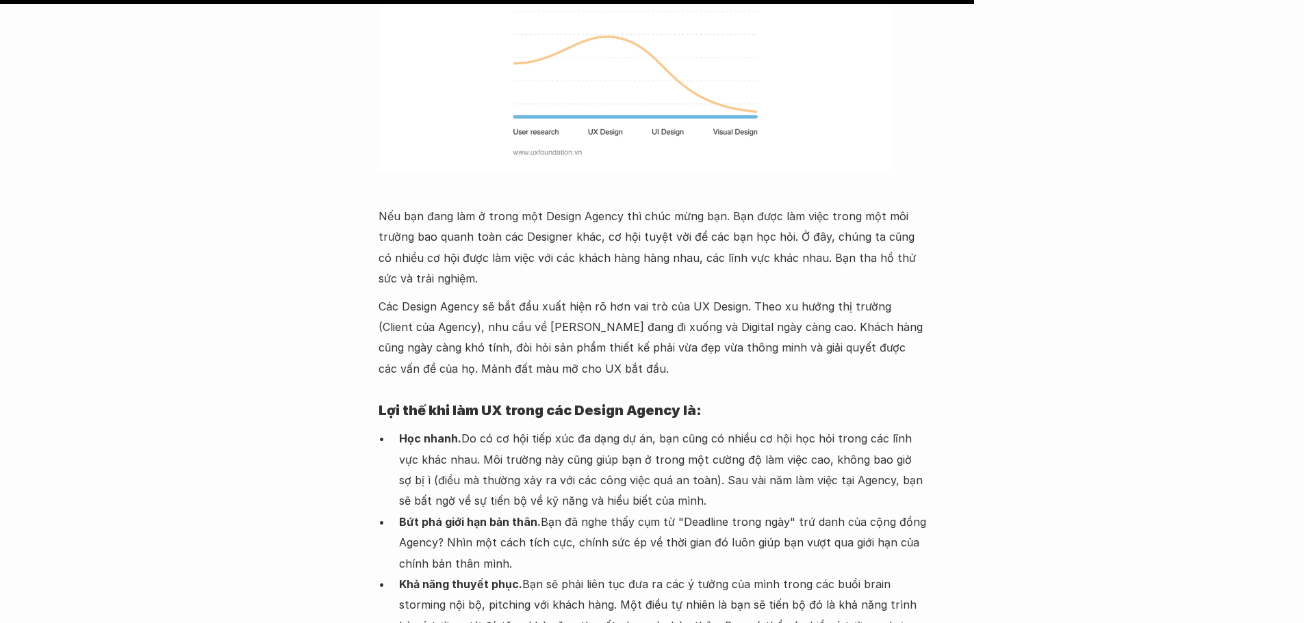
click at [769, 296] on p "Các Design Agency sẽ bắt đầu xuất hiện rõ hơn vai trò của UX Design. Theo xu hư…" at bounding box center [651, 337] width 547 height 83
drag, startPoint x: 911, startPoint y: 157, endPoint x: 443, endPoint y: 181, distance: 468.0
click at [443, 296] on p "Các Design Agency sẽ bắt đầu xuất hiện rõ hơn vai trò của UX Design. Theo xu hư…" at bounding box center [651, 337] width 547 height 83
click at [462, 296] on p "Các Design Agency sẽ bắt đầu xuất hiện rõ hơn vai trò của UX Design. Theo xu hư…" at bounding box center [651, 337] width 547 height 83
drag, startPoint x: 447, startPoint y: 177, endPoint x: 745, endPoint y: 172, distance: 297.7
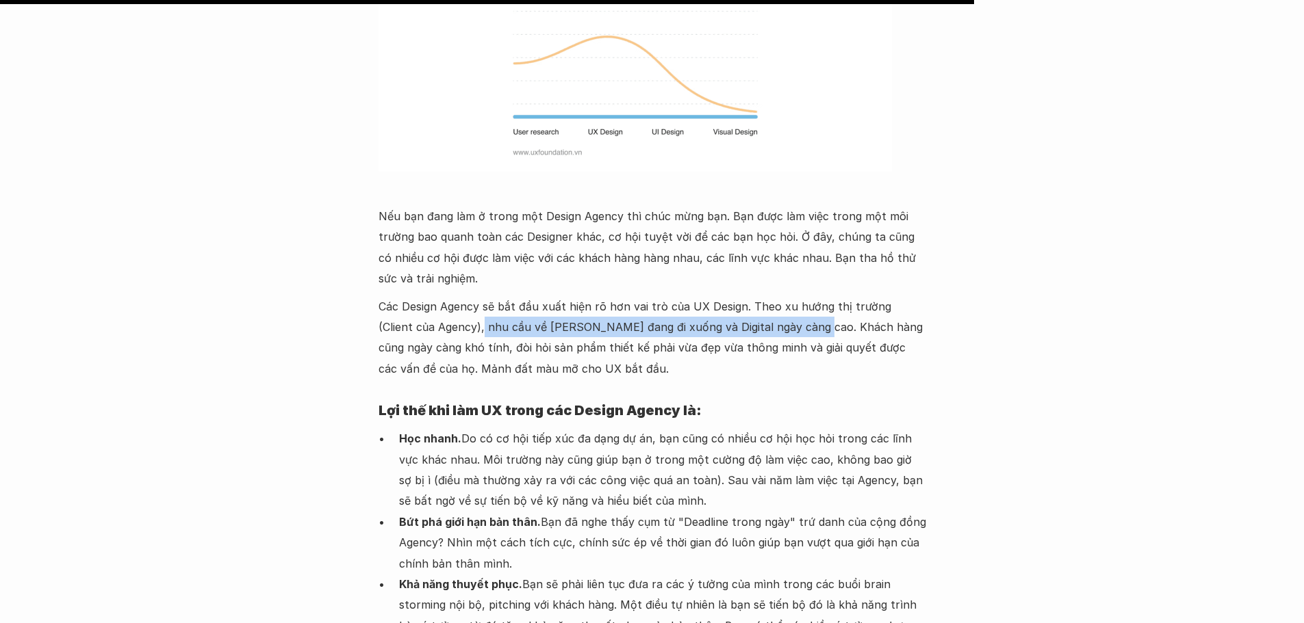
click at [771, 296] on p "Các Design Agency sẽ bắt đầu xuất hiện rõ hơn vai trò của UX Design. Theo xu hư…" at bounding box center [651, 337] width 547 height 83
click at [812, 296] on p "Các Design Agency sẽ bắt đầu xuất hiện rõ hơn vai trò của UX Design. Theo xu hư…" at bounding box center [651, 337] width 547 height 83
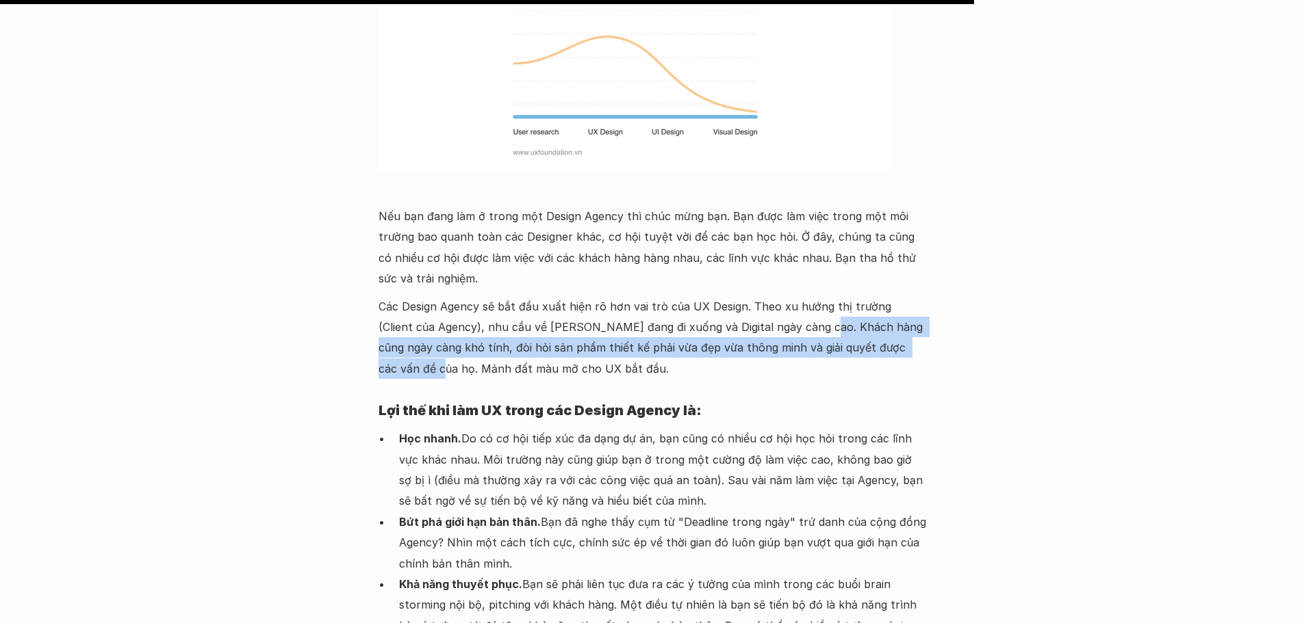
drag, startPoint x: 774, startPoint y: 177, endPoint x: 625, endPoint y: 255, distance: 168.1
click at [903, 296] on p "Các Design Agency sẽ bắt đầu xuất hiện rõ hơn vai trò của UX Design. Theo xu hư…" at bounding box center [651, 337] width 547 height 83
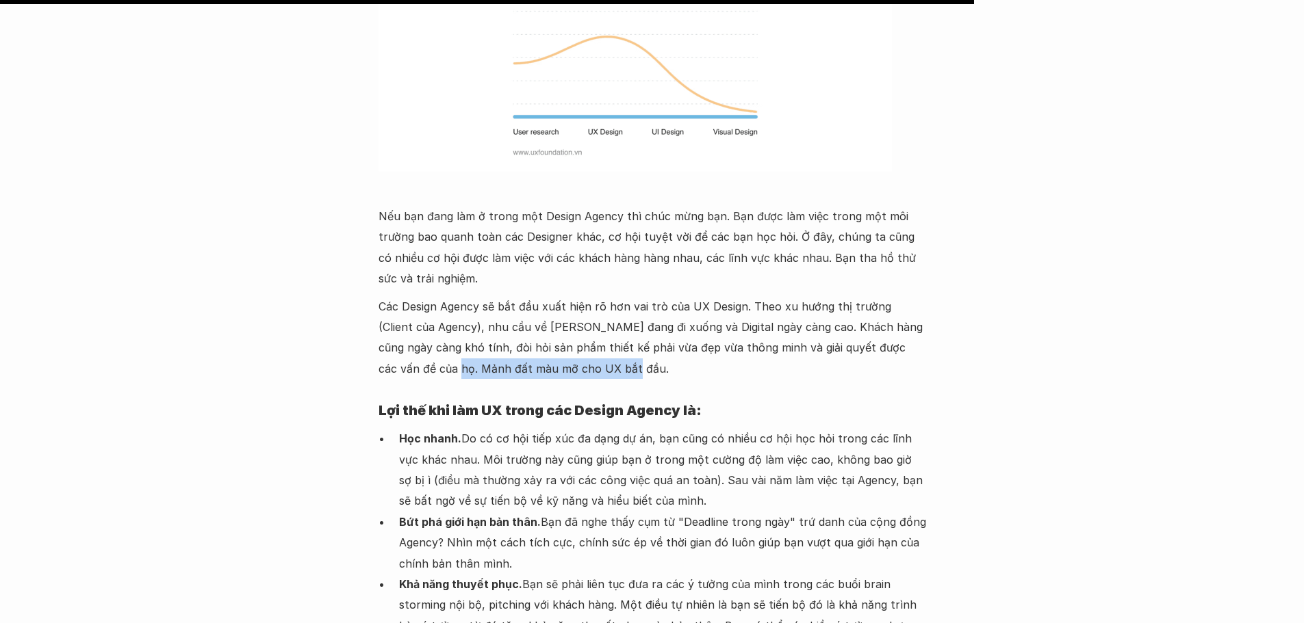
drag, startPoint x: 487, startPoint y: 216, endPoint x: 625, endPoint y: 216, distance: 137.5
click at [625, 296] on p "Các Design Agency sẽ bắt đầu xuất hiện rõ hơn vai trò của UX Design. Theo xu hư…" at bounding box center [651, 337] width 547 height 83
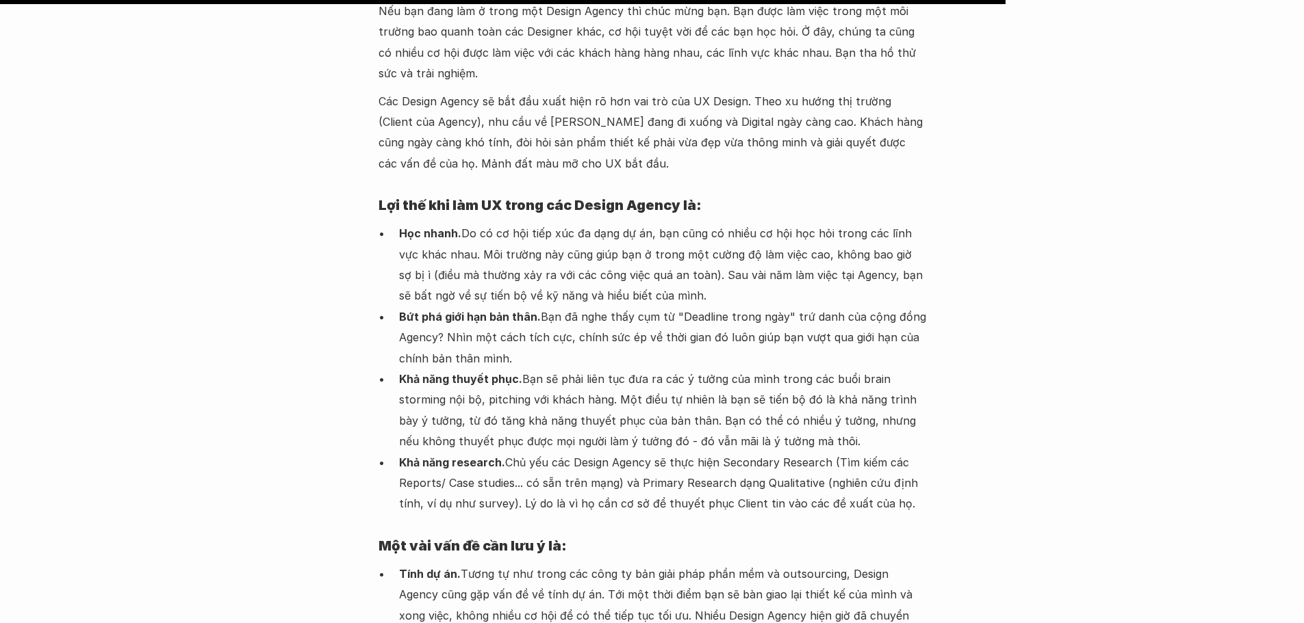
click at [442, 188] on h4 "Lợi thế khi làm UX trong các Design Agency là:" at bounding box center [651, 206] width 547 height 36
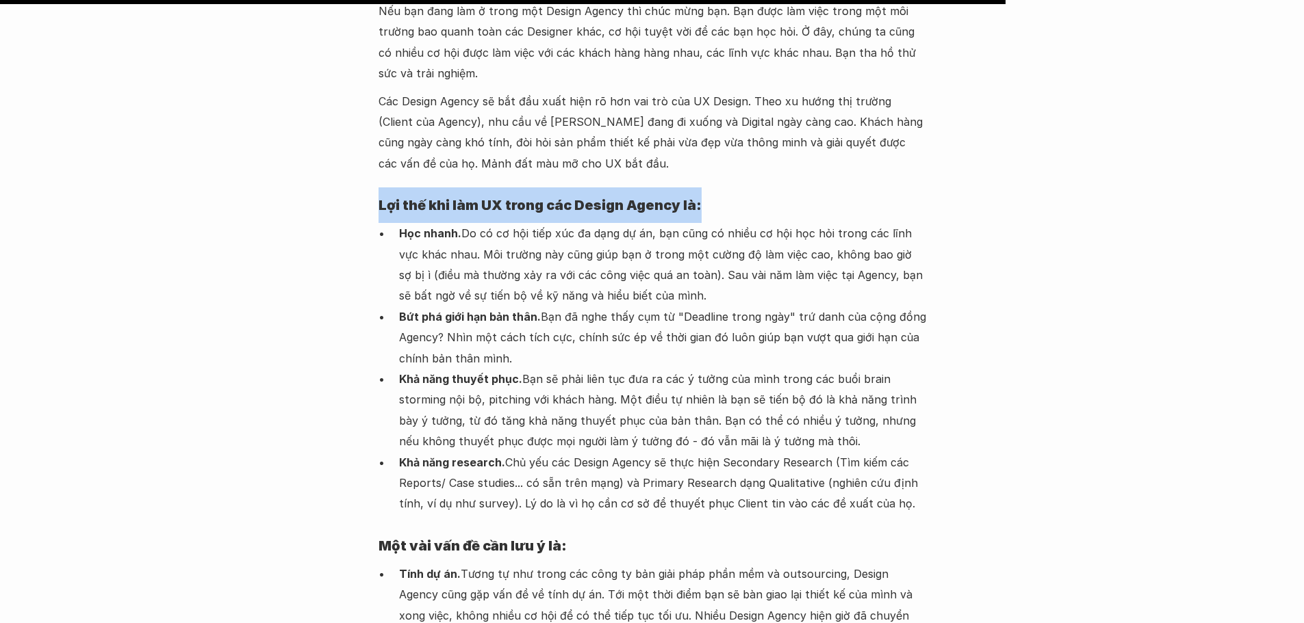
drag, startPoint x: 367, startPoint y: 51, endPoint x: 700, endPoint y: 55, distance: 332.6
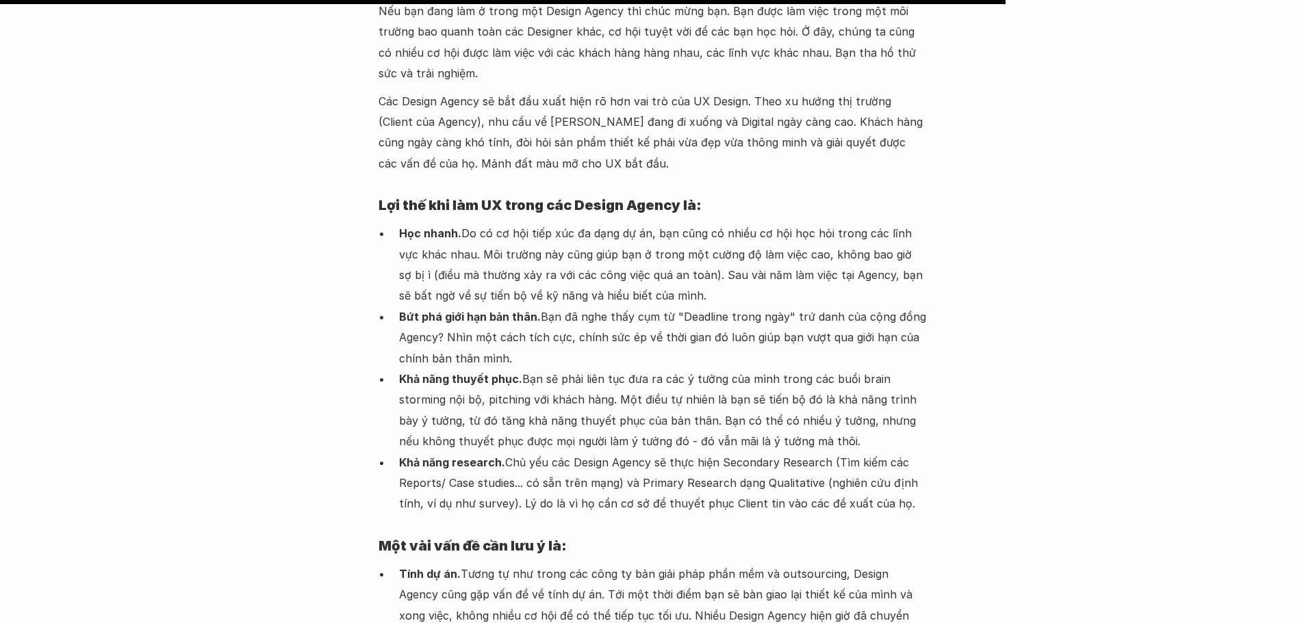
click at [459, 227] on strong "Học nhanh." at bounding box center [430, 234] width 62 height 14
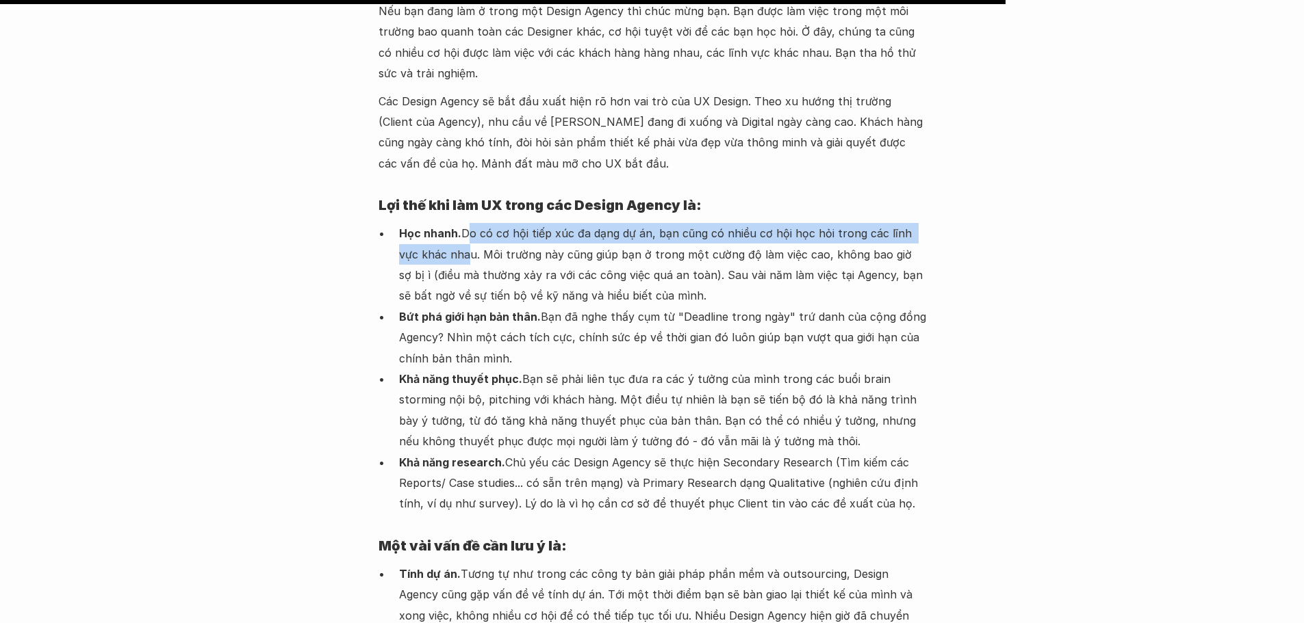
drag, startPoint x: 468, startPoint y: 84, endPoint x: 448, endPoint y: 107, distance: 30.1
click at [448, 223] on p "Học nhanh. Do có cơ hội tiếp xúc đa dạng dự án, bạn cũng có nhiều cơ hội học hỏ…" at bounding box center [662, 264] width 527 height 83
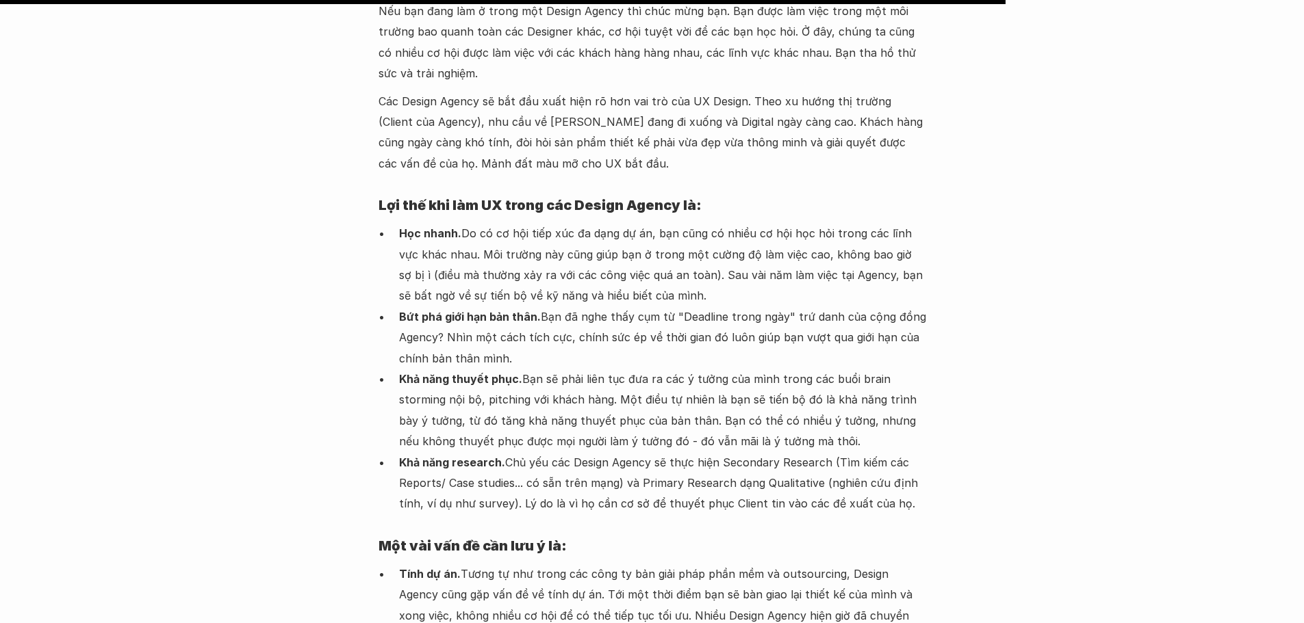
click at [496, 223] on p "Học nhanh. Do có cơ hội tiếp xúc đa dạng dự án, bạn cũng có nhiều cơ hội học hỏ…" at bounding box center [662, 264] width 527 height 83
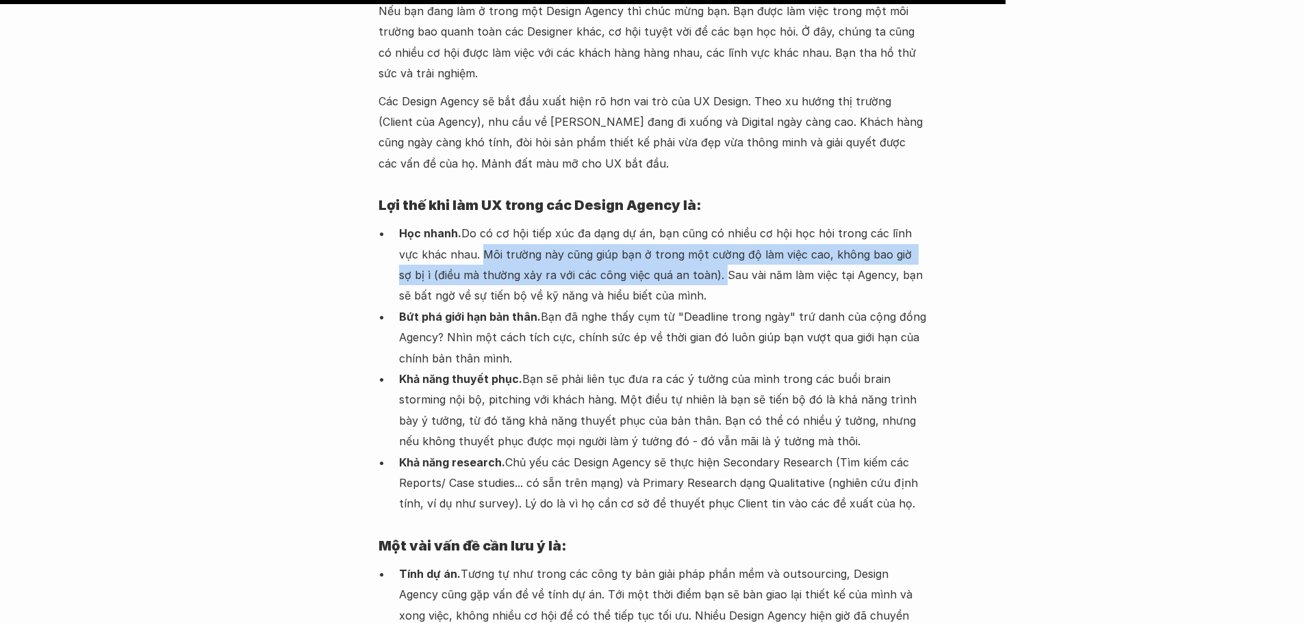
drag, startPoint x: 457, startPoint y: 105, endPoint x: 684, endPoint y: 135, distance: 229.1
click at [684, 223] on p "Học nhanh. Do có cơ hội tiếp xúc đa dạng dự án, bạn cũng có nhiều cơ hội học hỏ…" at bounding box center [662, 264] width 527 height 83
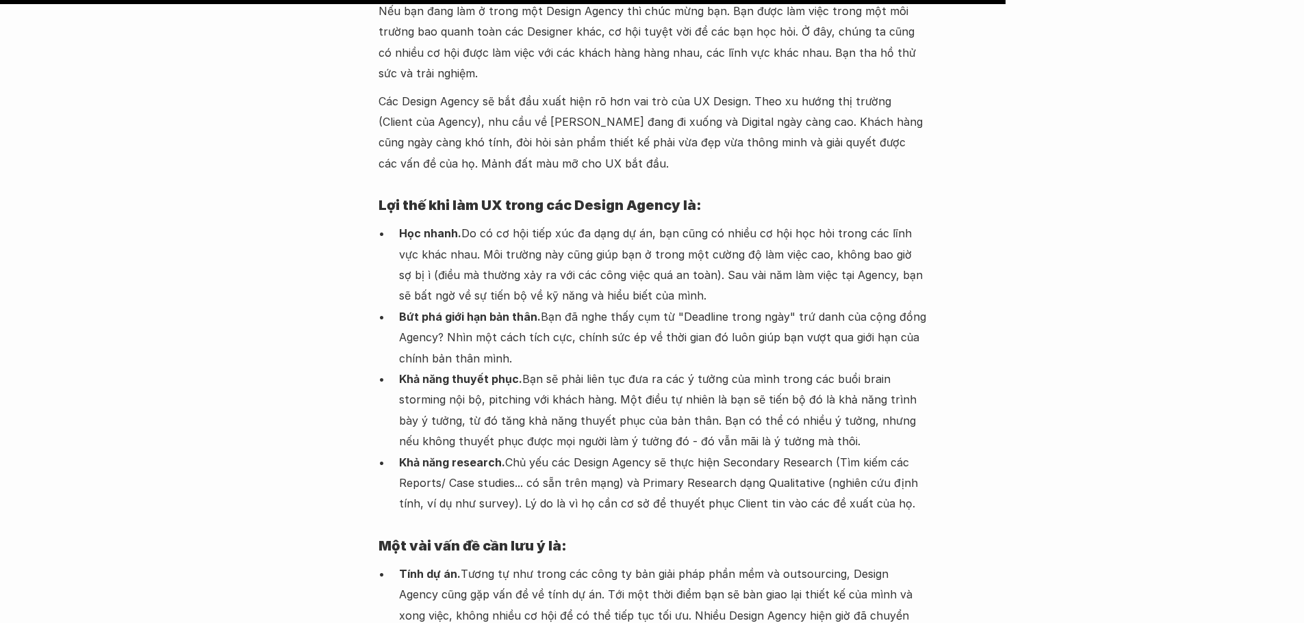
drag, startPoint x: 719, startPoint y: 127, endPoint x: 692, endPoint y: 129, distance: 26.8
click at [717, 223] on p "Học nhanh. Do có cơ hội tiếp xúc đa dạng dự án, bạn cũng có nhiều cơ hội học hỏ…" at bounding box center [662, 264] width 527 height 83
click at [685, 223] on p "Học nhanh. Do có cơ hội tiếp xúc đa dạng dự án, bạn cũng có nhiều cơ hội học hỏ…" at bounding box center [662, 264] width 527 height 83
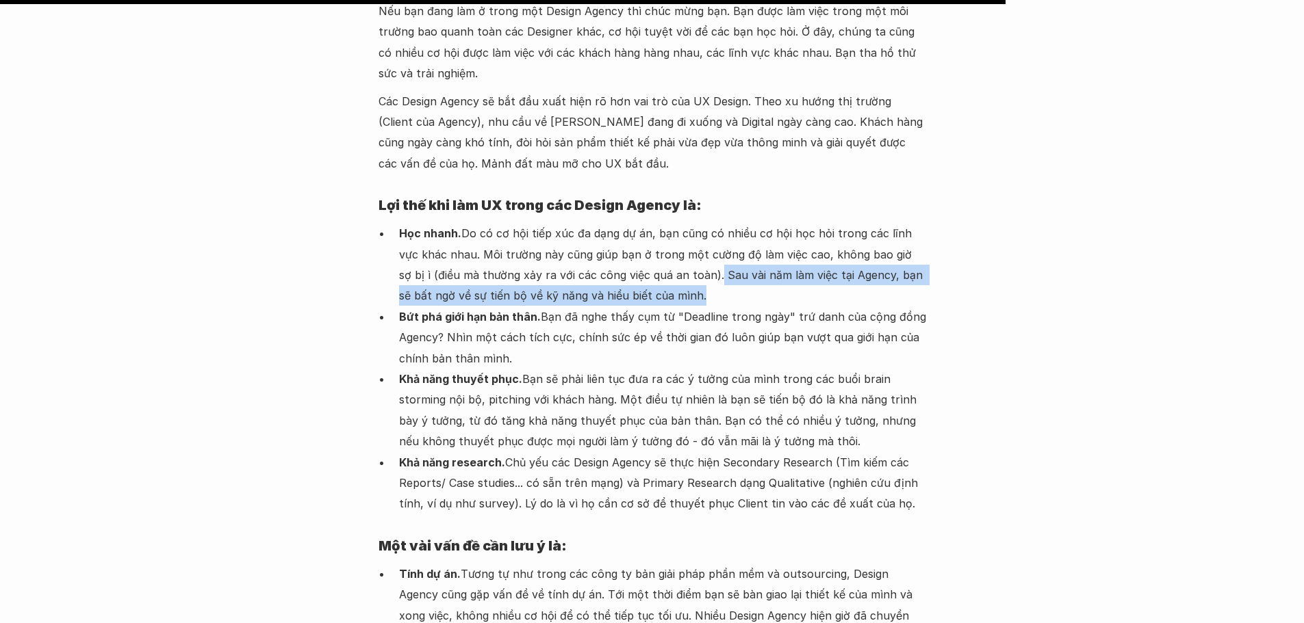
drag, startPoint x: 683, startPoint y: 127, endPoint x: 736, endPoint y: 196, distance: 87.5
click at [875, 223] on p "Học nhanh. Do có cơ hội tiếp xúc đa dạng dự án, bạn cũng có nhiều cơ hội học hỏ…" at bounding box center [662, 264] width 527 height 83
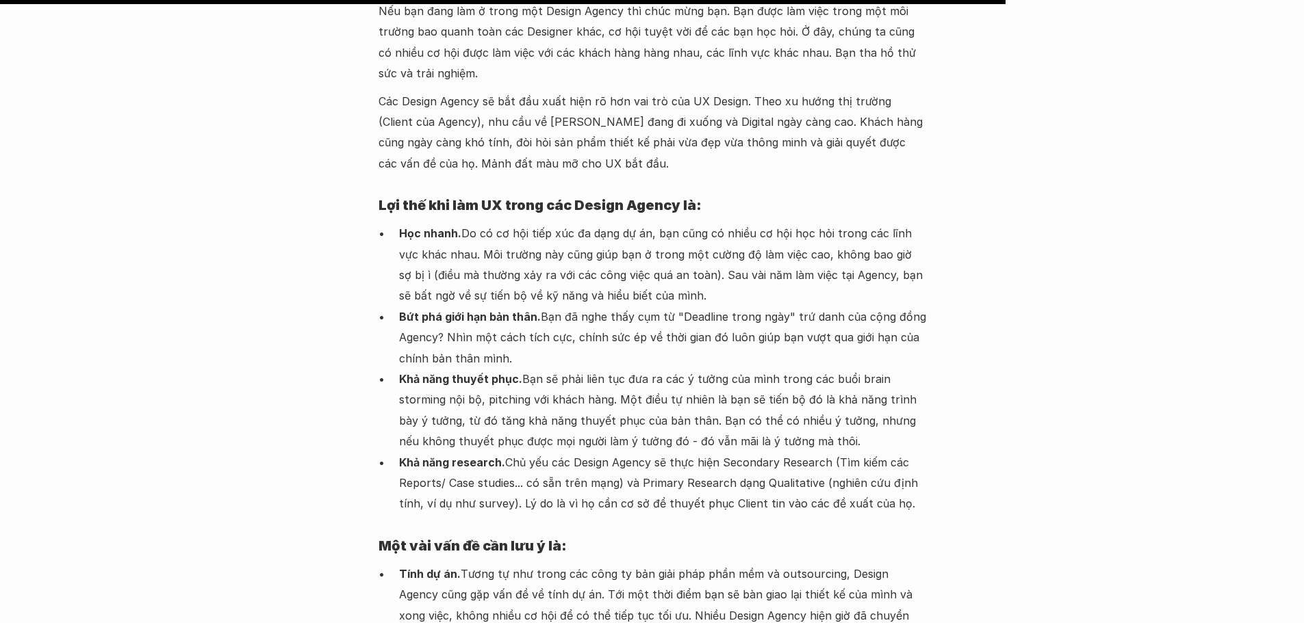
drag, startPoint x: 658, startPoint y: 217, endPoint x: 642, endPoint y: 181, distance: 39.2
click at [656, 307] on p "Bứt phá giới hạn bản thân. Bạn đã nghe thấy cụm từ "Deadline trong ngày" trứ da…" at bounding box center [662, 338] width 527 height 62
drag, startPoint x: 465, startPoint y: 83, endPoint x: 651, endPoint y: 88, distance: 186.2
click at [651, 223] on p "Học nhanh. Do có cơ hội tiếp xúc đa dạng dự án, bạn cũng có nhiều cơ hội học hỏ…" at bounding box center [662, 264] width 527 height 83
click at [685, 223] on p "Học nhanh. Do có cơ hội tiếp xúc đa dạng dự án, bạn cũng có nhiều cơ hội học hỏ…" at bounding box center [662, 264] width 527 height 83
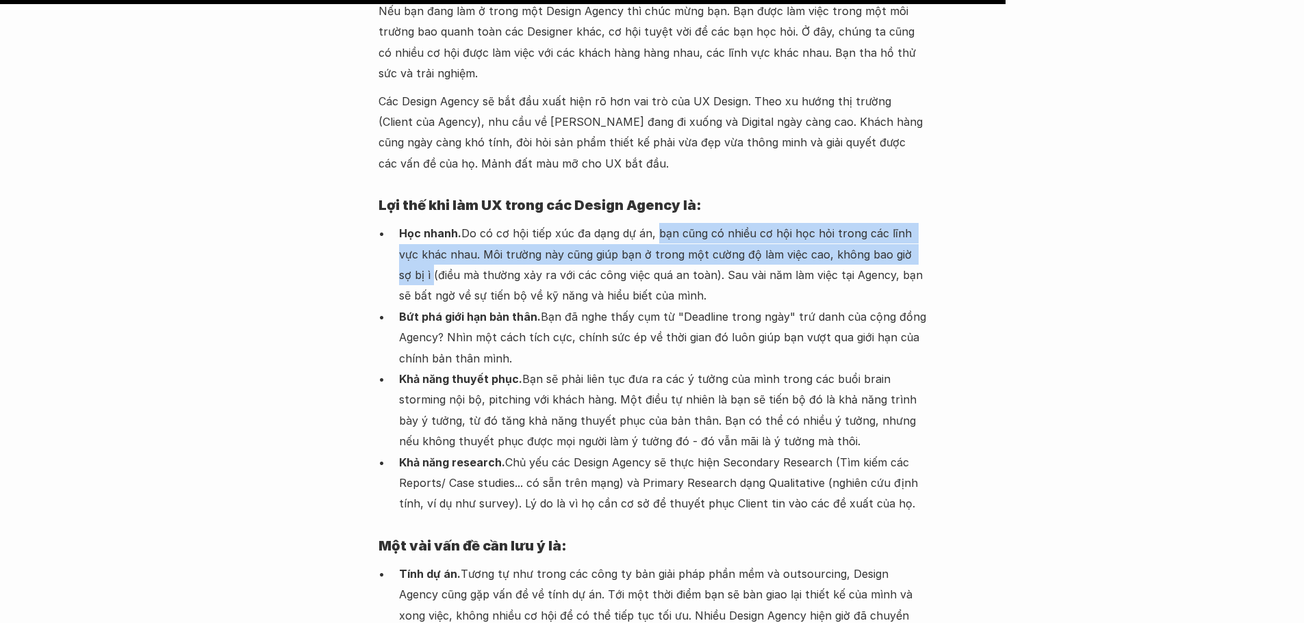
drag, startPoint x: 655, startPoint y: 87, endPoint x: 918, endPoint y: 98, distance: 263.0
click at [918, 223] on p "Học nhanh. Do có cơ hội tiếp xúc đa dạng dự án, bạn cũng có nhiều cơ hội học hỏ…" at bounding box center [662, 264] width 527 height 83
drag, startPoint x: 887, startPoint y: 104, endPoint x: 880, endPoint y: 105, distance: 6.9
click at [886, 223] on p "Học nhanh. Do có cơ hội tiếp xúc đa dạng dự án, bạn cũng có nhiều cơ hội học hỏ…" at bounding box center [662, 264] width 527 height 83
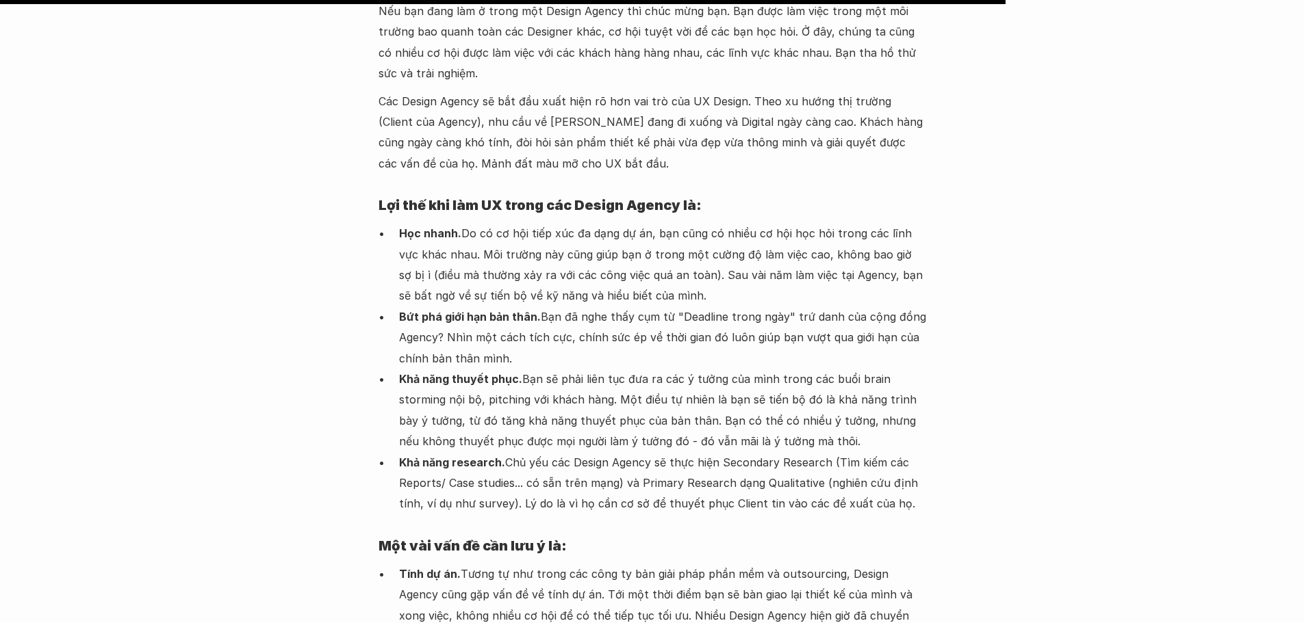
click at [707, 307] on p "Bứt phá giới hạn bản thân. Bạn đã nghe thấy cụm từ "Deadline trong ngày" trứ da…" at bounding box center [662, 338] width 527 height 62
drag, startPoint x: 658, startPoint y: 87, endPoint x: 458, endPoint y: 116, distance: 201.9
click at [458, 223] on p "Học nhanh. Do có cơ hội tiếp xúc đa dạng dự án, bạn cũng có nhiều cơ hội học hỏ…" at bounding box center [662, 264] width 527 height 83
click at [482, 223] on p "Học nhanh. Do có cơ hội tiếp xúc đa dạng dự án, bạn cũng có nhiều cơ hội học hỏ…" at bounding box center [662, 264] width 527 height 83
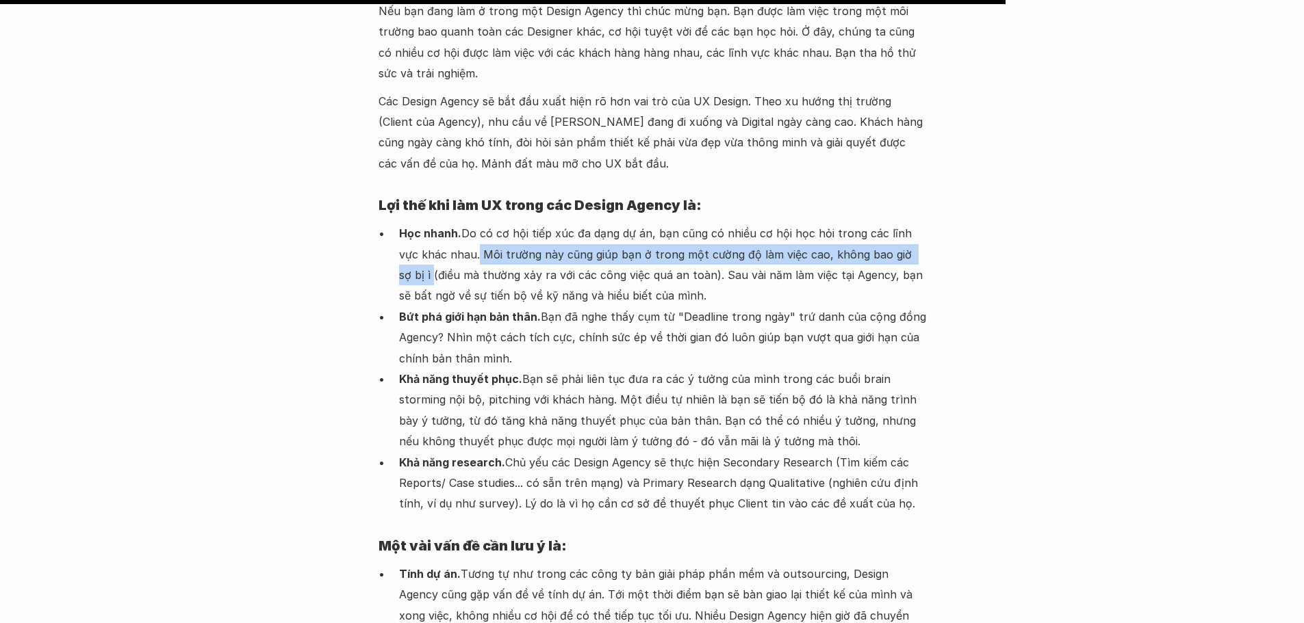
drag, startPoint x: 456, startPoint y: 107, endPoint x: 398, endPoint y: 135, distance: 64.6
click at [398, 223] on ul "Học nhanh. Do có cơ hội tiếp xúc đa dạng dự án, bạn cũng có nhiều cơ hội học hỏ…" at bounding box center [651, 369] width 547 height 292
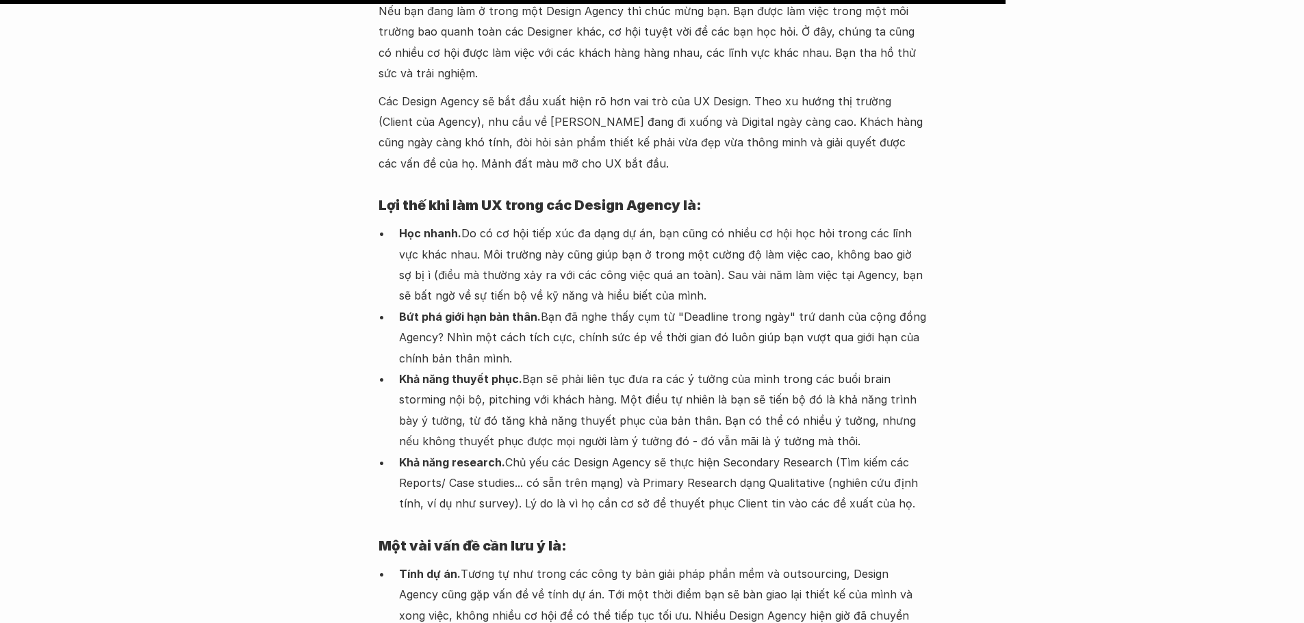
drag, startPoint x: 472, startPoint y: 134, endPoint x: 386, endPoint y: 134, distance: 86.2
click at [465, 223] on p "Học nhanh. Do có cơ hội tiếp xúc đa dạng dự án, bạn cũng có nhiều cơ hội học hỏ…" at bounding box center [662, 264] width 527 height 83
click at [396, 223] on ul "Học nhanh. Do có cơ hội tiếp xúc đa dạng dự án, bạn cũng có nhiều cơ hội học hỏ…" at bounding box center [651, 369] width 547 height 292
drag, startPoint x: 400, startPoint y: 127, endPoint x: 684, endPoint y: 128, distance: 284.7
click at [684, 223] on p "Học nhanh. Do có cơ hội tiếp xúc đa dạng dự án, bạn cũng có nhiều cơ hội học hỏ…" at bounding box center [662, 264] width 527 height 83
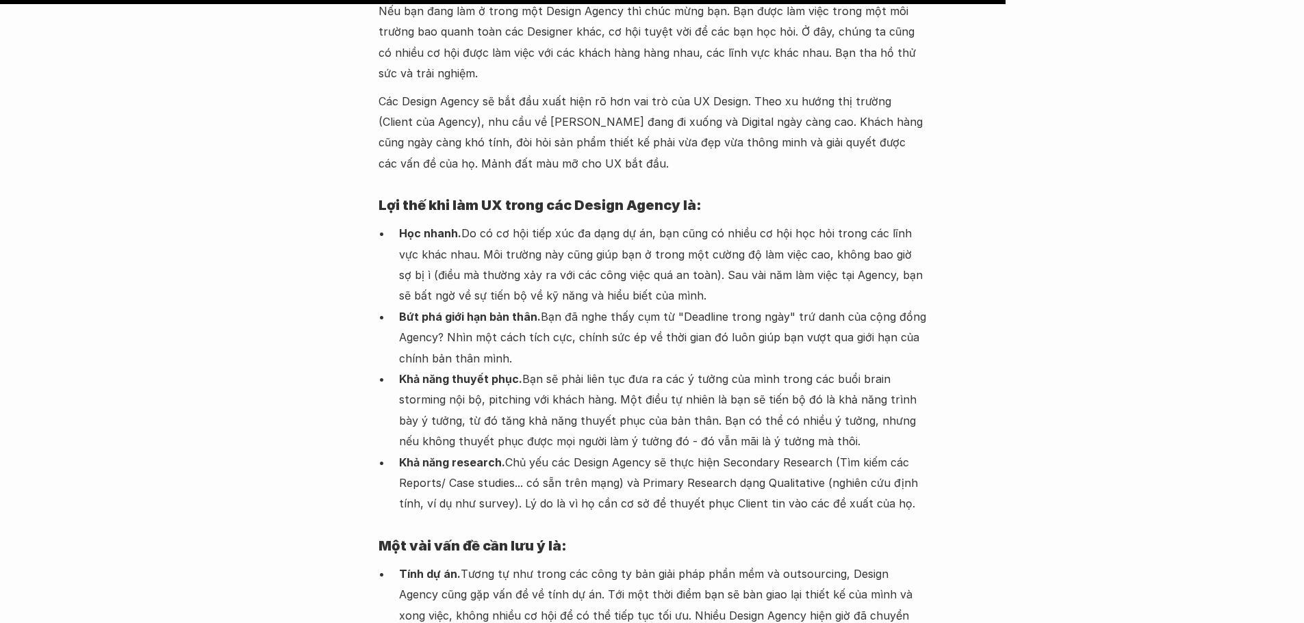
click at [712, 223] on p "Học nhanh. Do có cơ hội tiếp xúc đa dạng dự án, bạn cũng có nhiều cơ hội học hỏ…" at bounding box center [662, 264] width 527 height 83
drag, startPoint x: 684, startPoint y: 124, endPoint x: 920, endPoint y: 131, distance: 236.9
click at [920, 223] on p "Học nhanh. Do có cơ hội tiếp xúc đa dạng dự án, bạn cũng có nhiều cơ hội học hỏ…" at bounding box center [662, 264] width 527 height 83
click at [478, 369] on p "Khả năng thuyết phục. Bạn sẽ phải liên tục đưa ra các ý tưởng của mình trong cá…" at bounding box center [662, 410] width 527 height 83
